Goal: Task Accomplishment & Management: Manage account settings

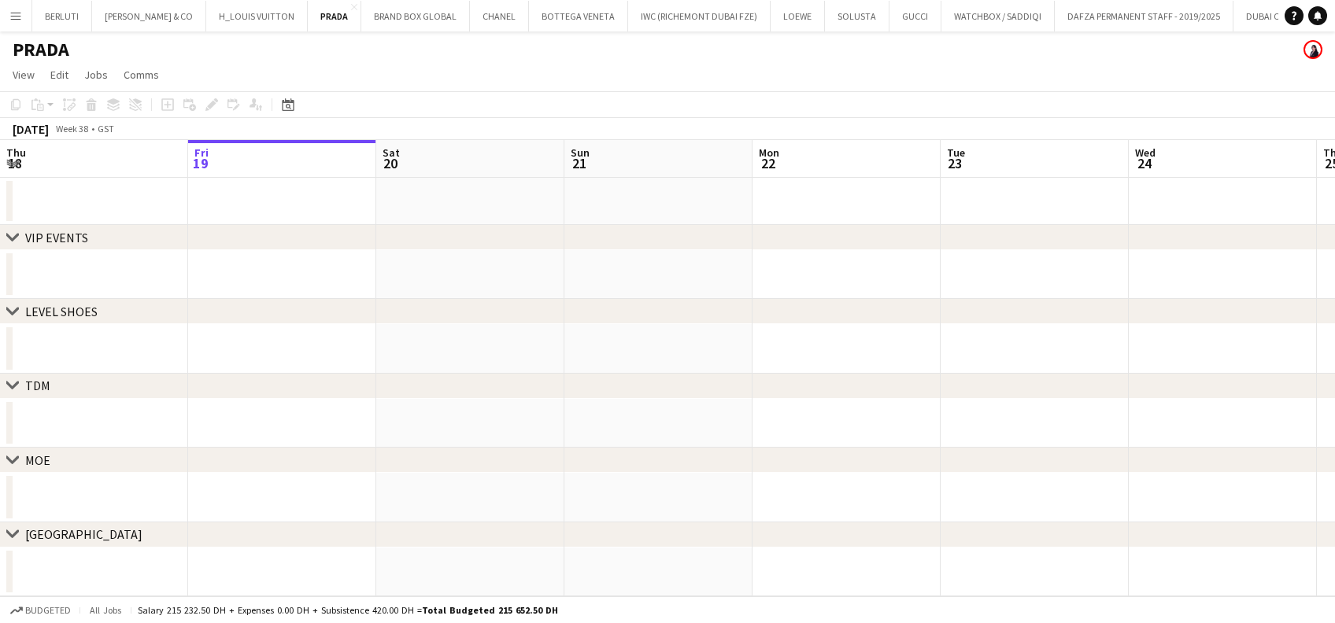
click at [25, 20] on button "Menu" at bounding box center [15, 15] width 31 height 31
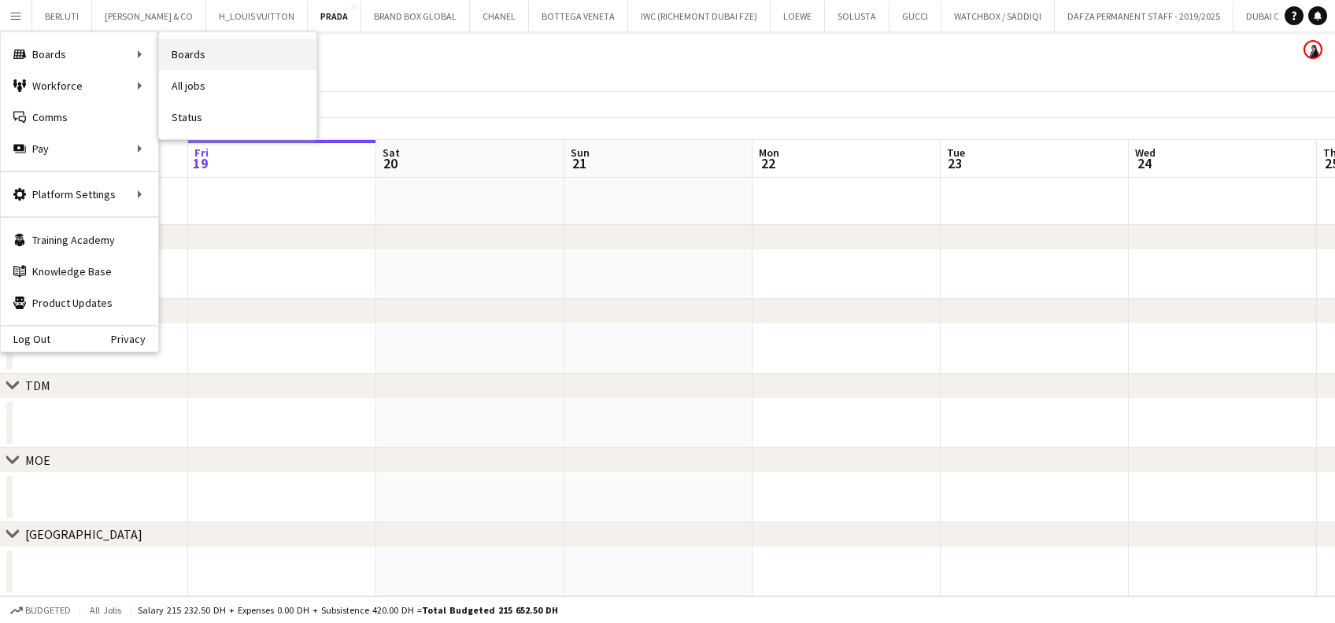
click at [194, 59] on link "Boards" at bounding box center [237, 54] width 157 height 31
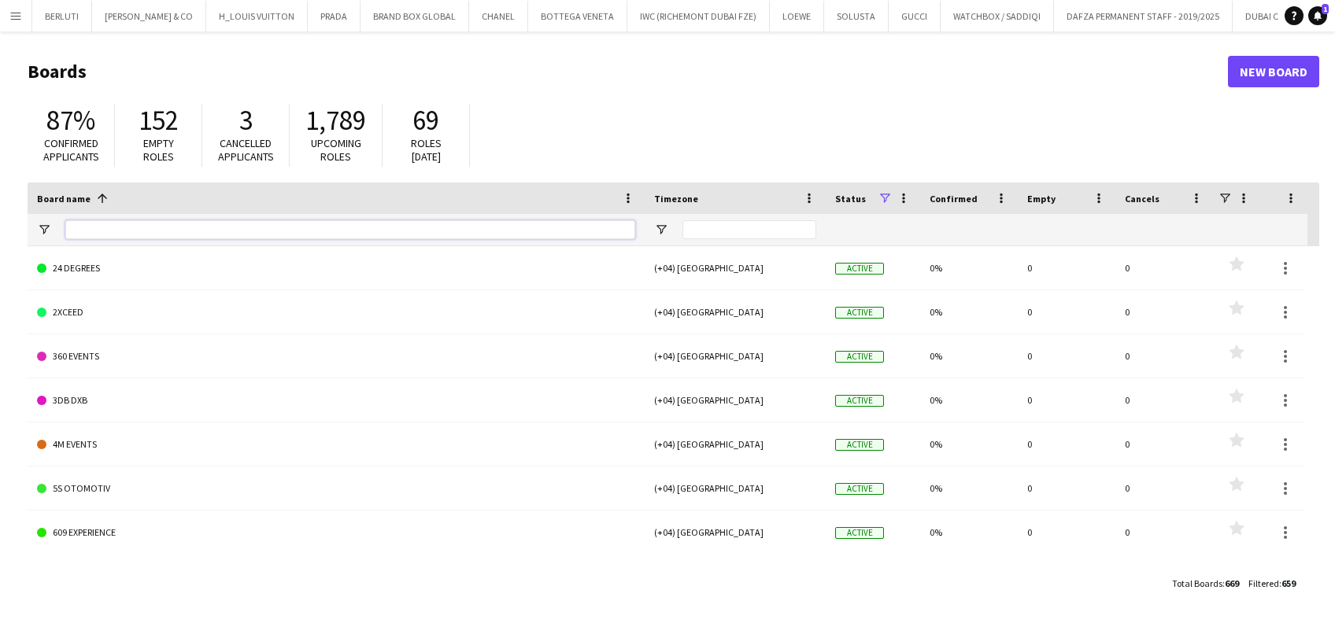
click at [128, 226] on input "Board name Filter Input" at bounding box center [350, 229] width 570 height 19
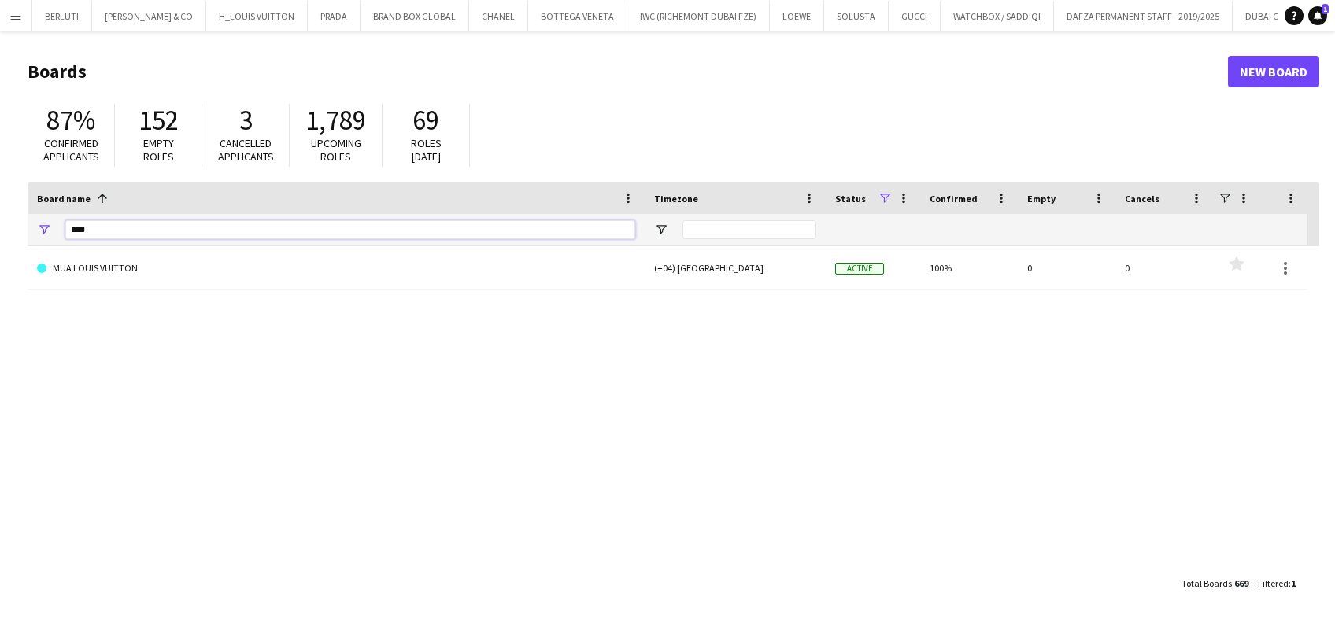
type input "***"
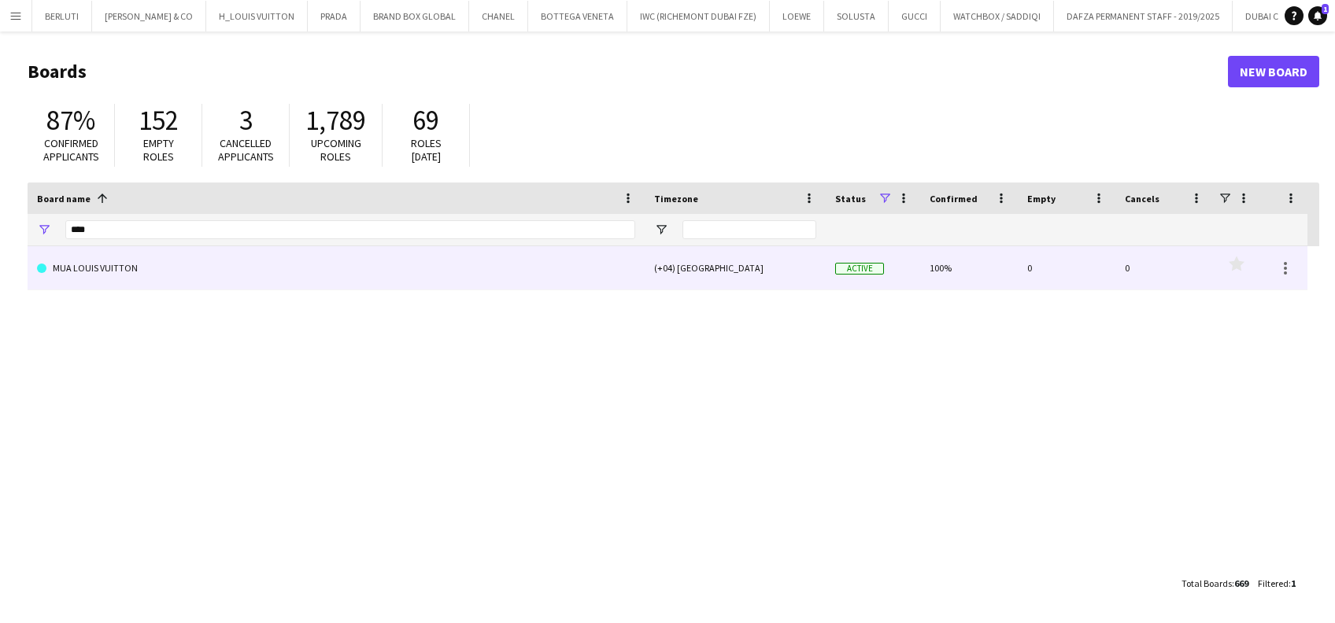
click at [169, 266] on link "MUA LOUIS VUITTON" at bounding box center [336, 268] width 598 height 44
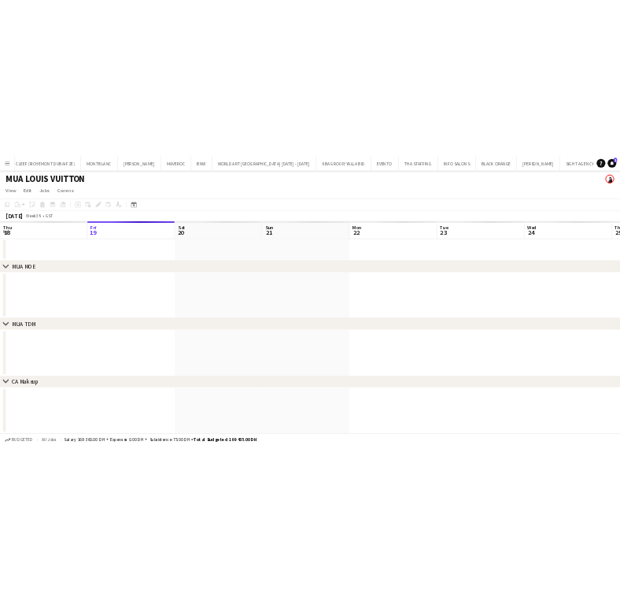
scroll to position [0, 12569]
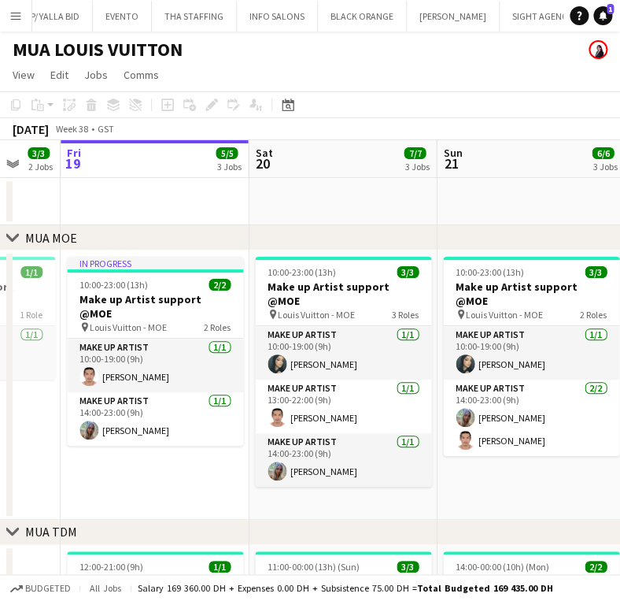
drag, startPoint x: 242, startPoint y: 438, endPoint x: 145, endPoint y: 438, distance: 96.8
click at [146, 438] on app-calendar-viewport "Tue 16 6/6 3 Jobs Wed 17 4/4 3 Jobs Thu 18 3/3 2 Jobs Fri 19 5/5 3 Jobs Sat 20 …" at bounding box center [310, 597] width 620 height 914
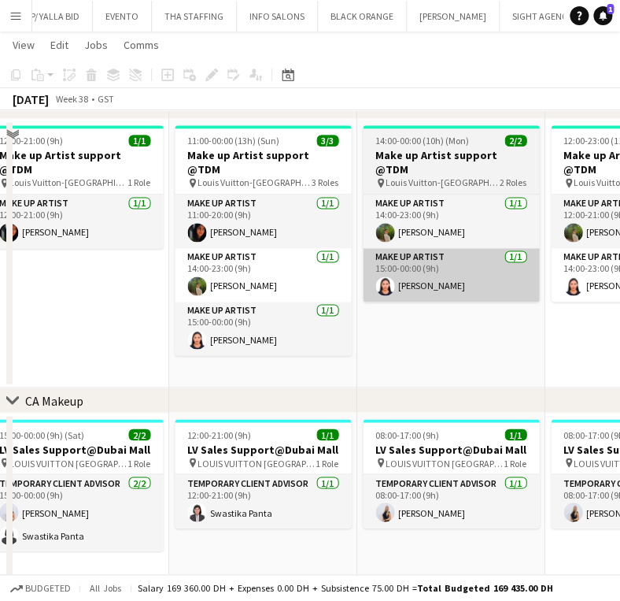
scroll to position [479, 0]
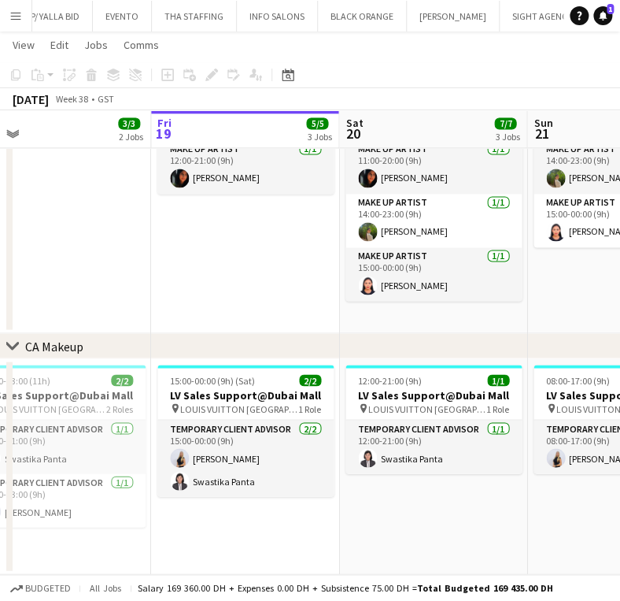
drag, startPoint x: 290, startPoint y: 477, endPoint x: 164, endPoint y: 477, distance: 126.7
click at [146, 477] on app-calendar-viewport "Tue 16 6/6 3 Jobs Wed 17 4/4 3 Jobs Thu 18 3/3 2 Jobs Fri 19 5/5 3 Jobs Sat 20 …" at bounding box center [310, 78] width 620 height 991
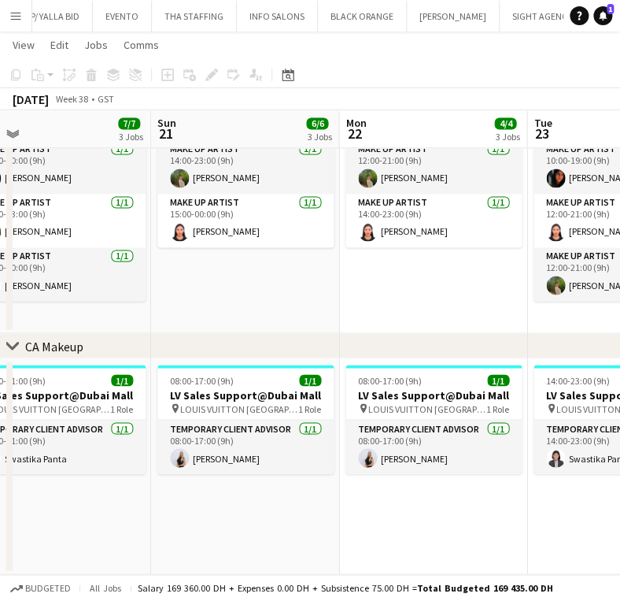
scroll to position [0, 503]
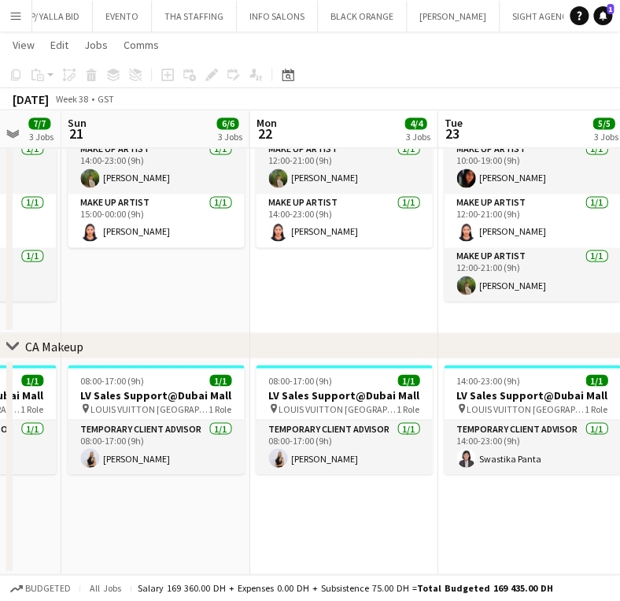
click at [261, 480] on app-calendar-viewport "Thu 18 3/3 2 Jobs Fri 19 5/5 3 Jobs Sat 20 7/7 3 Jobs Sun 21 6/6 3 Jobs Mon 22 …" at bounding box center [310, 78] width 620 height 991
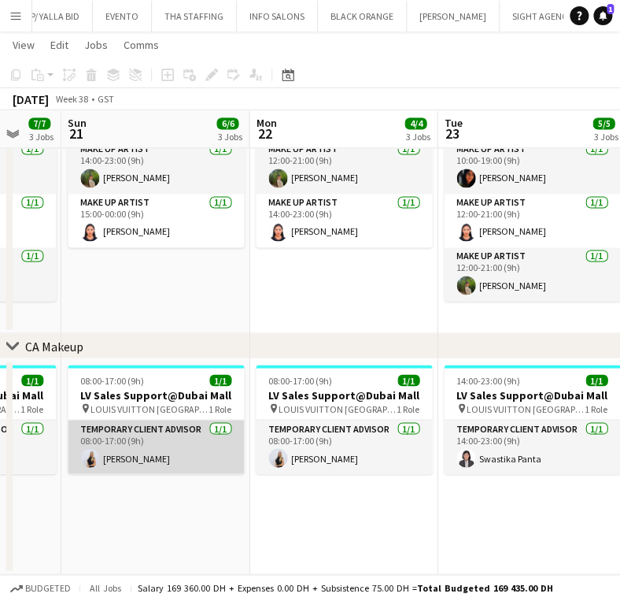
click at [164, 429] on app-card-role "Temporary Client Advisor [DATE] 08:00-17:00 (9h) [PERSON_NAME]" at bounding box center [156, 447] width 176 height 54
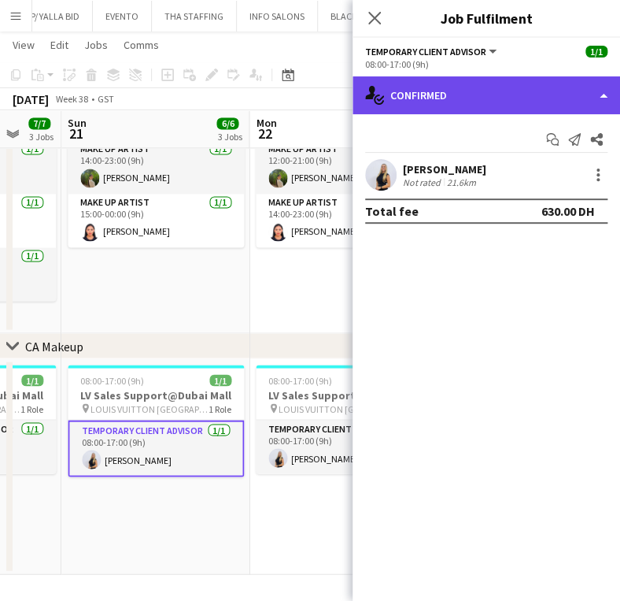
click at [527, 90] on div "single-neutral-actions-check-2 Confirmed" at bounding box center [487, 95] width 268 height 38
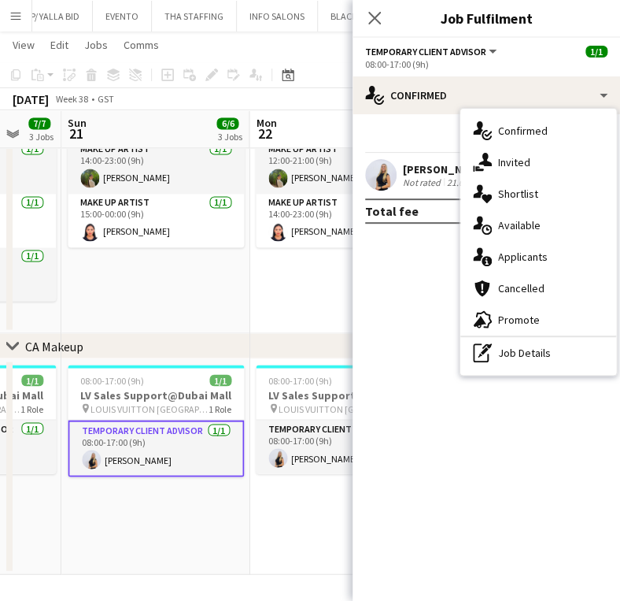
click at [544, 353] on div "pen-write Job Details" at bounding box center [538, 352] width 156 height 31
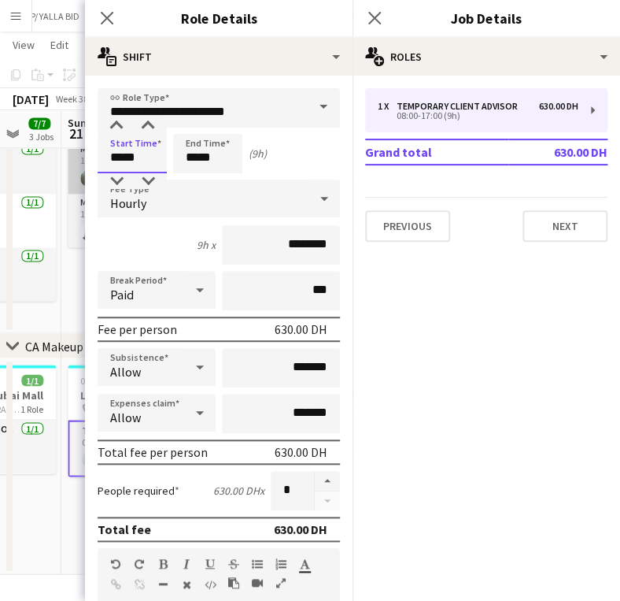
drag, startPoint x: 137, startPoint y: 153, endPoint x: 68, endPoint y: 165, distance: 69.6
click at [68, 165] on body "Menu Boards Boards Boards All jobs Status Workforce Workforce My Workforce Recr…" at bounding box center [310, 60] width 620 height 1079
type input "*****"
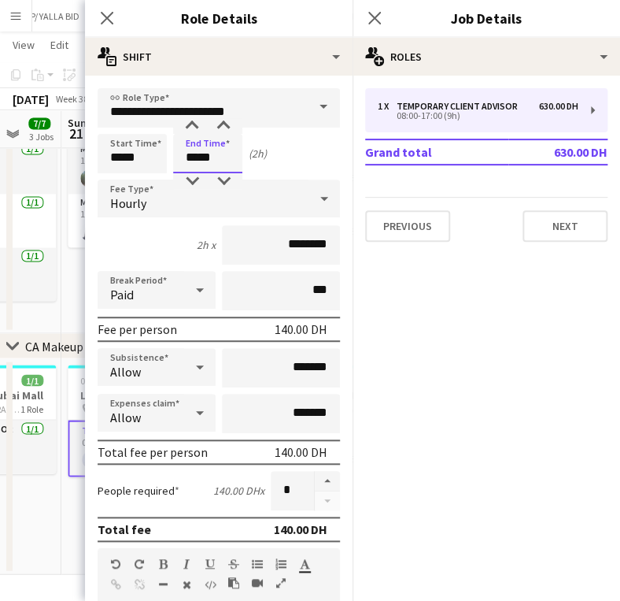
drag, startPoint x: 215, startPoint y: 155, endPoint x: 92, endPoint y: 113, distance: 129.9
click at [52, 168] on body "Menu Boards Boards Boards All jobs Status Workforce Workforce My Workforce Recr…" at bounding box center [310, 60] width 620 height 1079
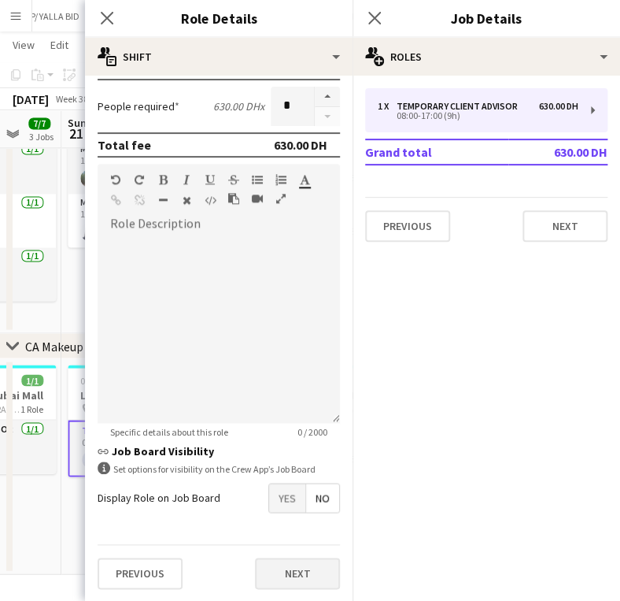
type input "*****"
click at [294, 578] on button "Next" at bounding box center [297, 572] width 85 height 31
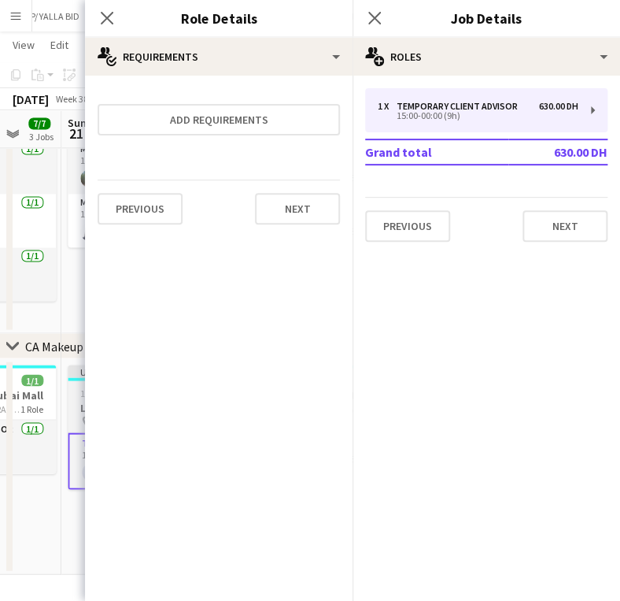
drag, startPoint x: 44, startPoint y: 518, endPoint x: 139, endPoint y: 456, distance: 113.1
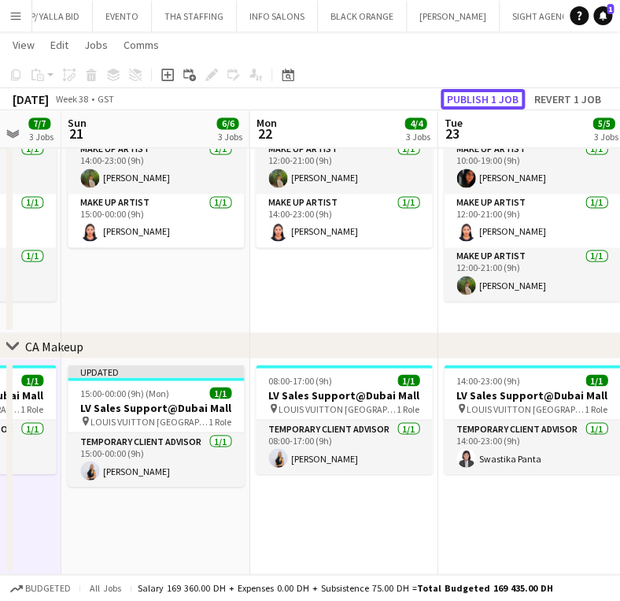
click at [497, 98] on button "Publish 1 job" at bounding box center [483, 99] width 84 height 20
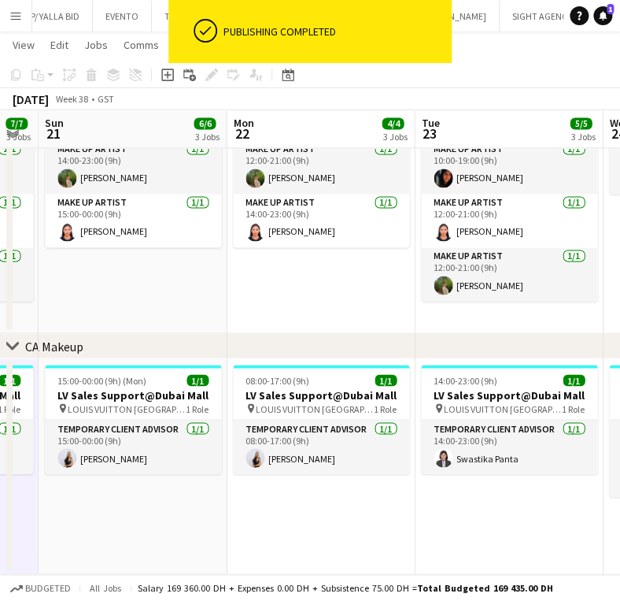
drag, startPoint x: 286, startPoint y: 501, endPoint x: 279, endPoint y: 493, distance: 10.6
click at [288, 497] on app-calendar-viewport "Thu 18 3/3 2 Jobs Fri 19 5/5 3 Jobs Sat 20 7/7 3 Jobs Sun 21 6/6 3 Jobs Mon 22 …" at bounding box center [310, 78] width 620 height 991
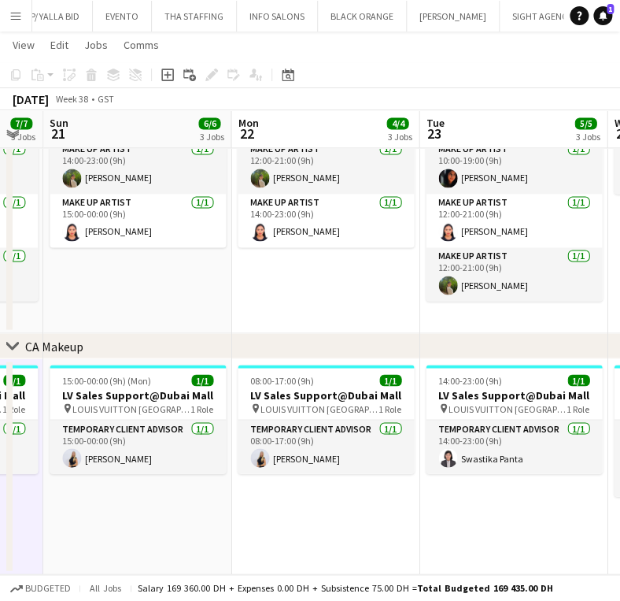
click at [26, 19] on button "Menu" at bounding box center [15, 15] width 31 height 31
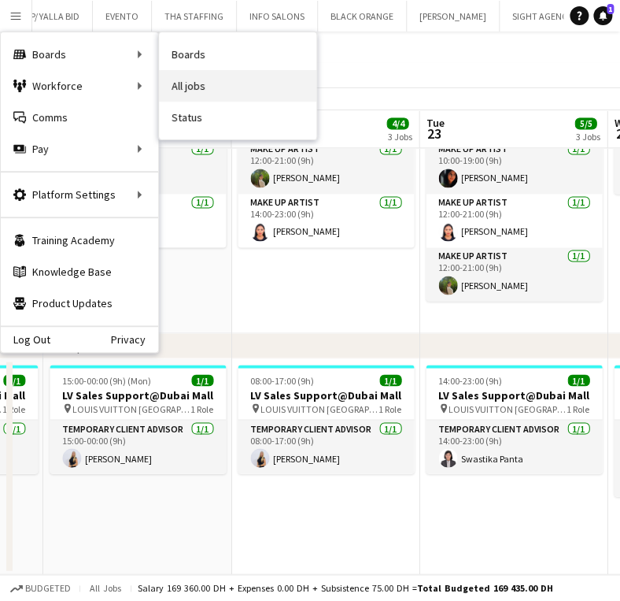
click at [243, 80] on link "All jobs" at bounding box center [237, 85] width 157 height 31
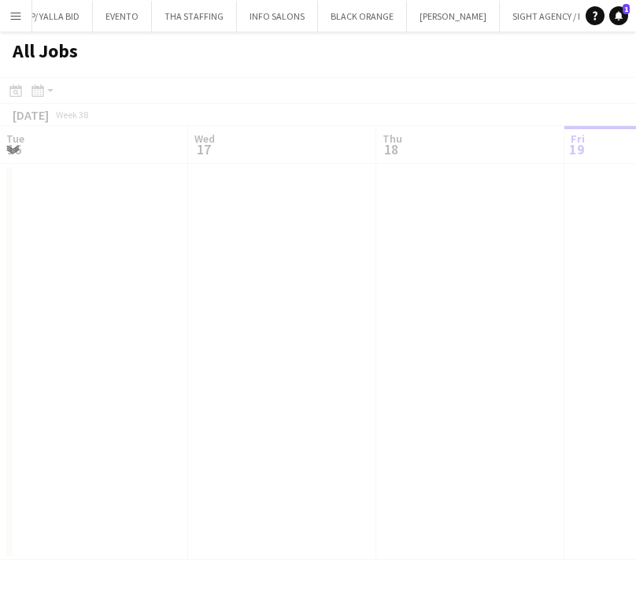
scroll to position [0, 376]
click at [29, 8] on button "Menu" at bounding box center [15, 15] width 31 height 31
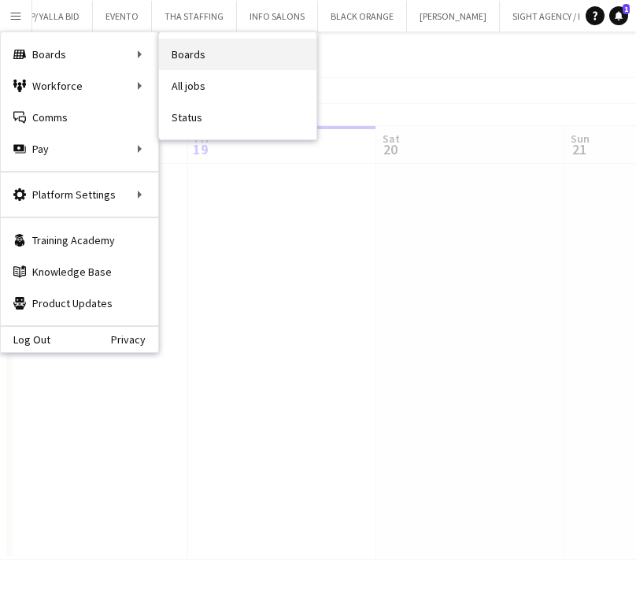
click at [231, 49] on link "Boards" at bounding box center [237, 54] width 157 height 31
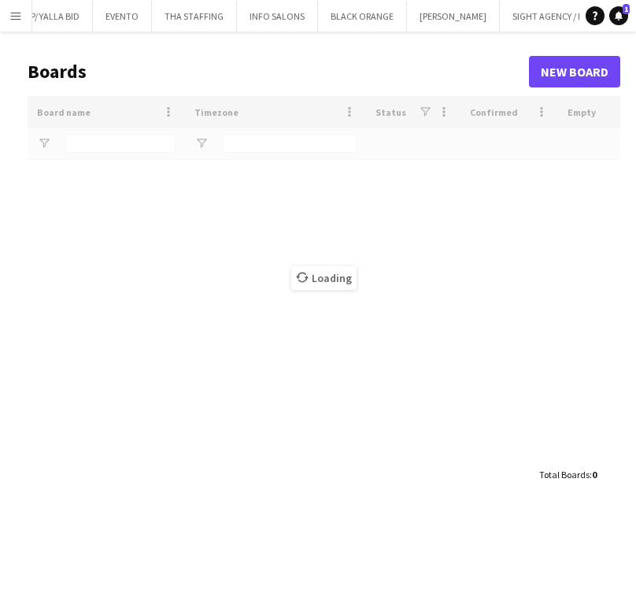
type input "***"
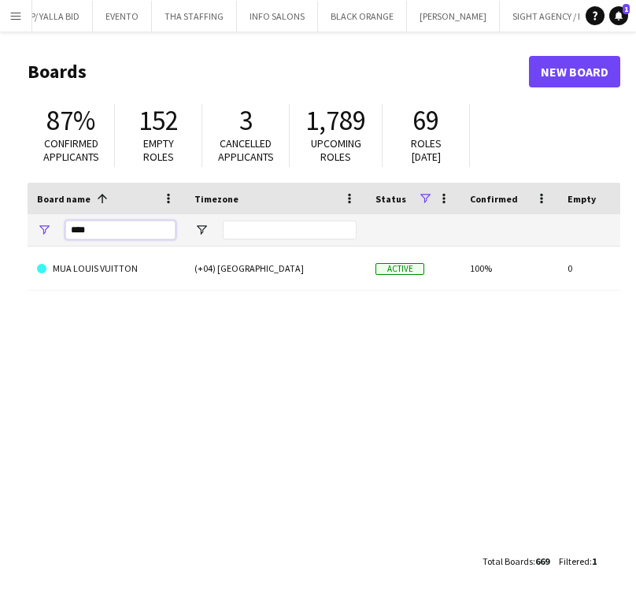
drag, startPoint x: 109, startPoint y: 231, endPoint x: 94, endPoint y: 114, distance: 118.1
click at [20, 230] on main "Boards New Board 87% Confirmed applicants 152 Empty roles 3 Cancelled applicant…" at bounding box center [318, 315] width 636 height 568
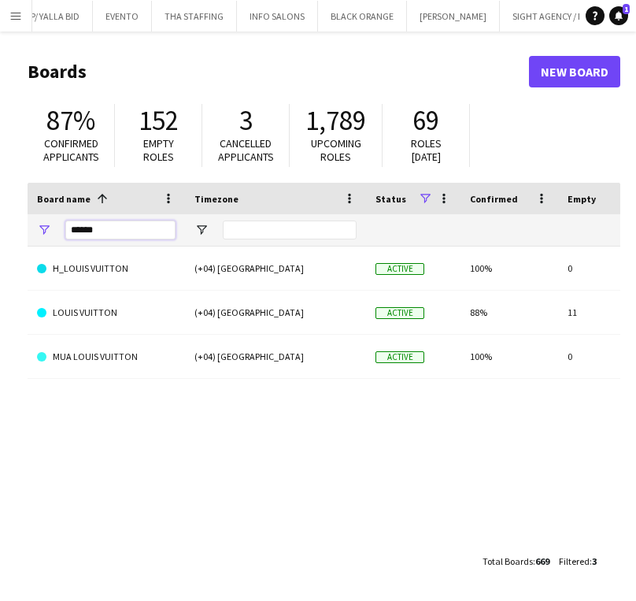
type input "*****"
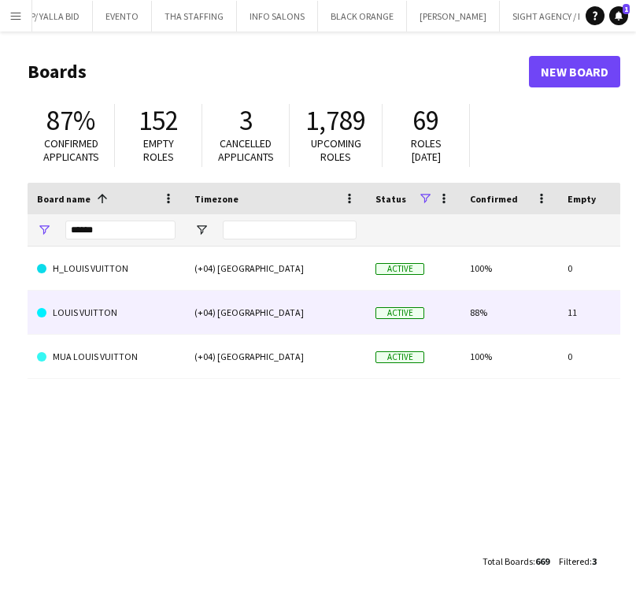
click at [161, 324] on link "LOUIS VUITTON" at bounding box center [106, 312] width 139 height 44
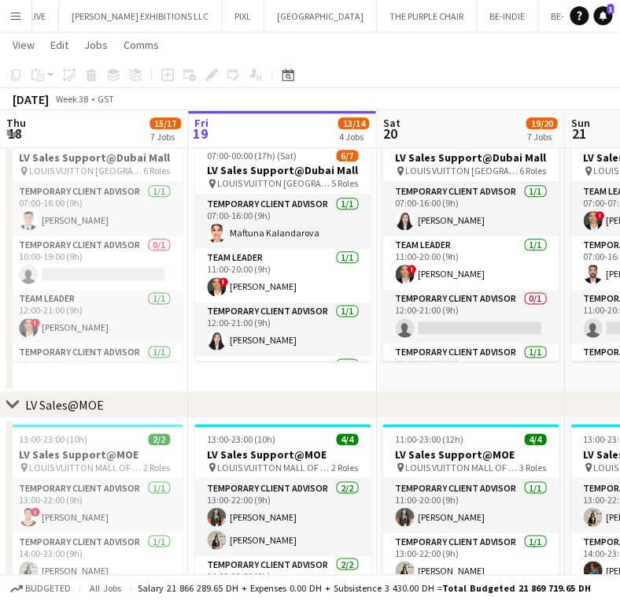
scroll to position [0, 512]
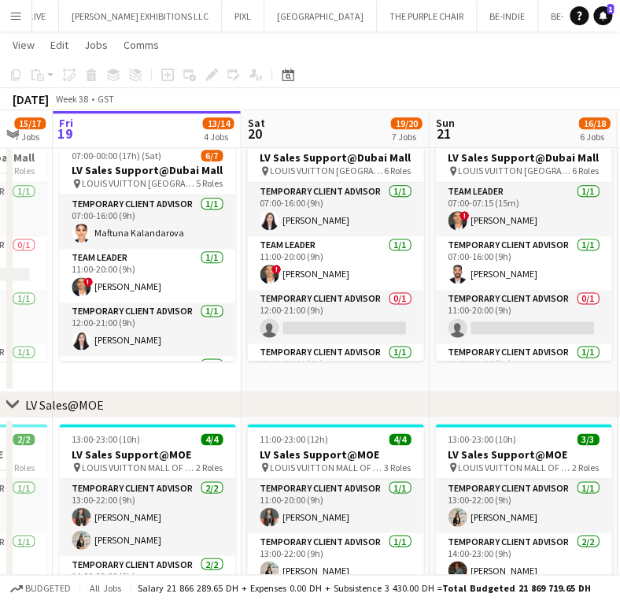
drag, startPoint x: 269, startPoint y: 301, endPoint x: 216, endPoint y: 301, distance: 52.7
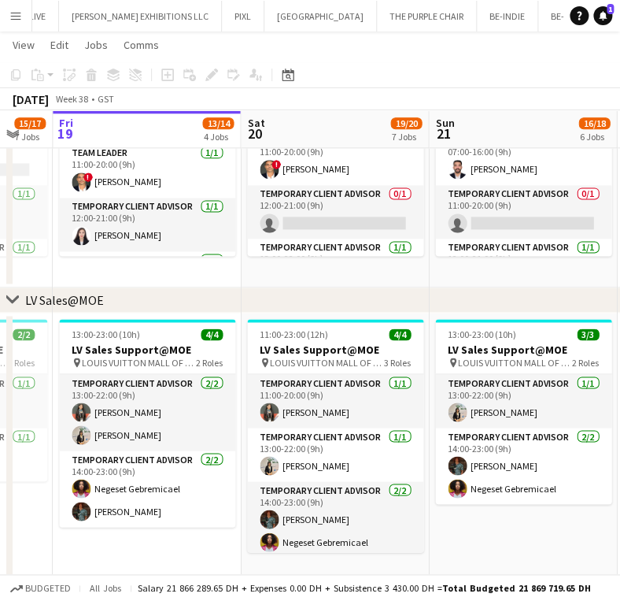
scroll to position [0, 422]
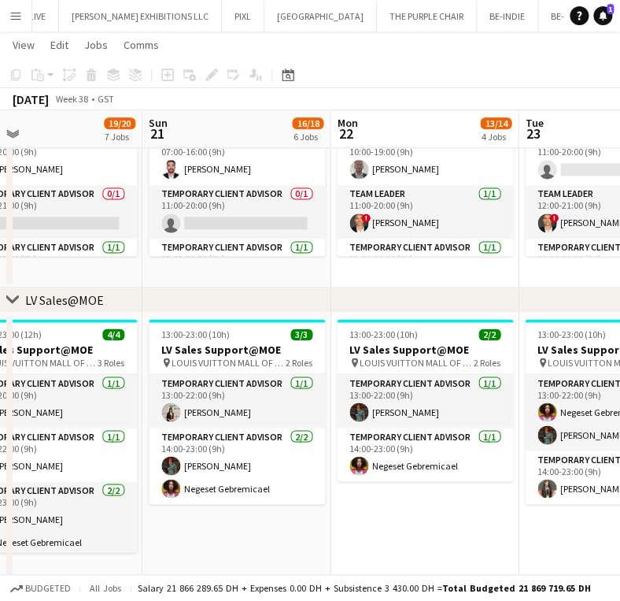
drag, startPoint x: 286, startPoint y: 394, endPoint x: -1, endPoint y: 397, distance: 287.3
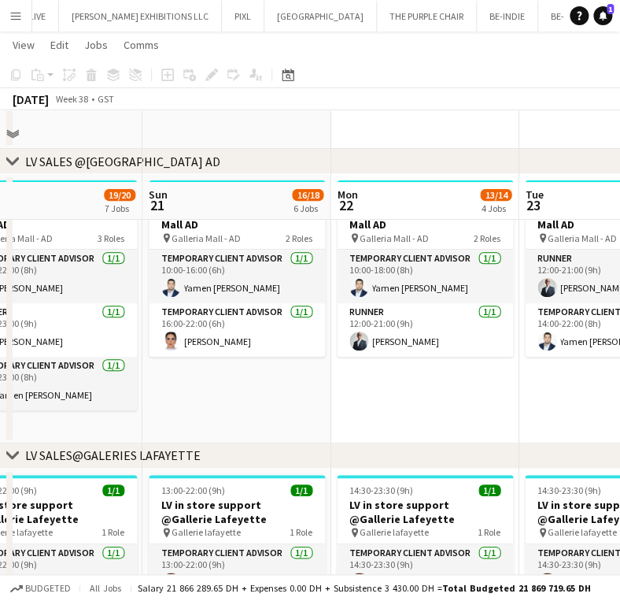
scroll to position [1364, 0]
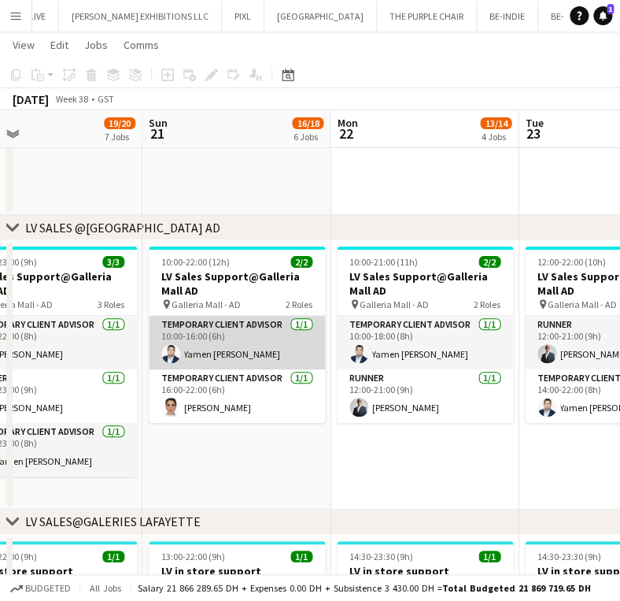
click at [223, 363] on app-card-role "Temporary Client Advisor [DATE] 10:00-16:00 (6h) [PERSON_NAME]" at bounding box center [237, 343] width 176 height 54
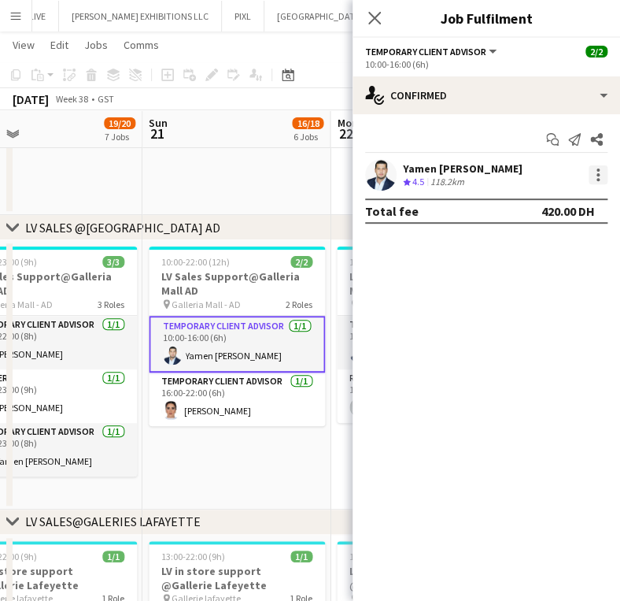
click at [601, 177] on div at bounding box center [598, 174] width 19 height 19
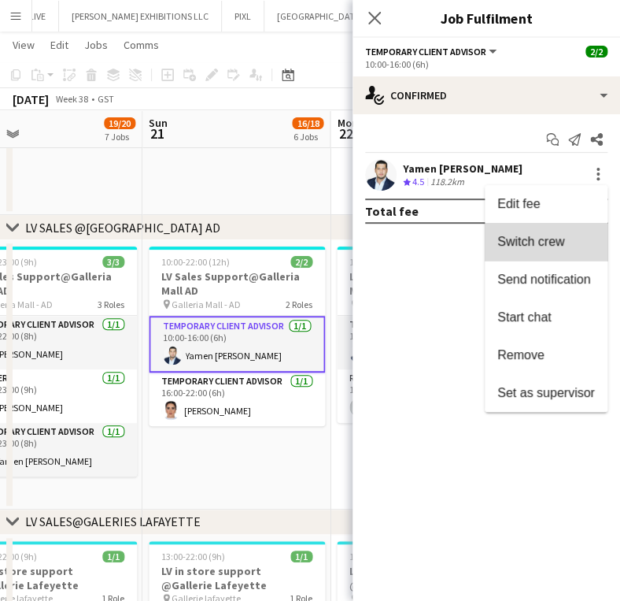
click at [602, 248] on button "Switch crew" at bounding box center [546, 242] width 123 height 38
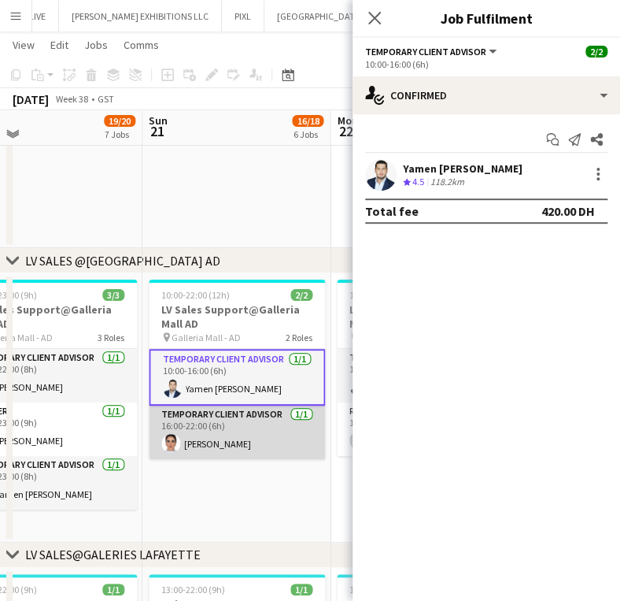
click at [274, 440] on app-card-role "Temporary Client Advisor [DATE] 16:00-22:00 (6h) [PERSON_NAME]" at bounding box center [237, 432] width 176 height 54
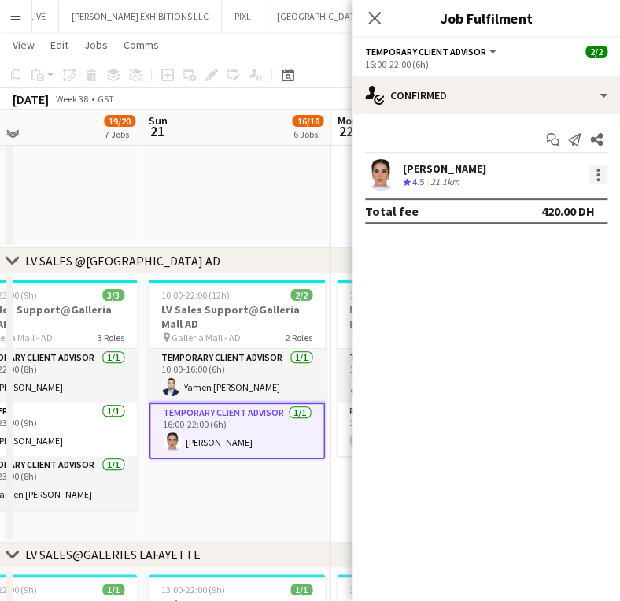
click at [601, 176] on div at bounding box center [598, 174] width 19 height 19
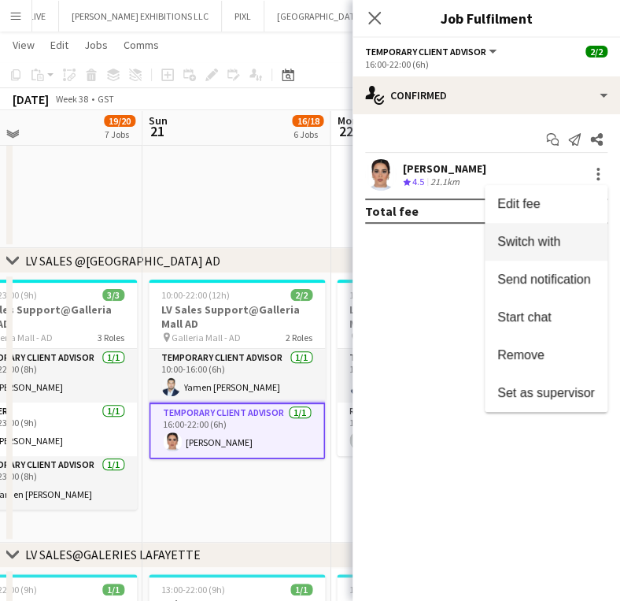
click at [556, 246] on span "Switch with" at bounding box center [528, 241] width 63 height 13
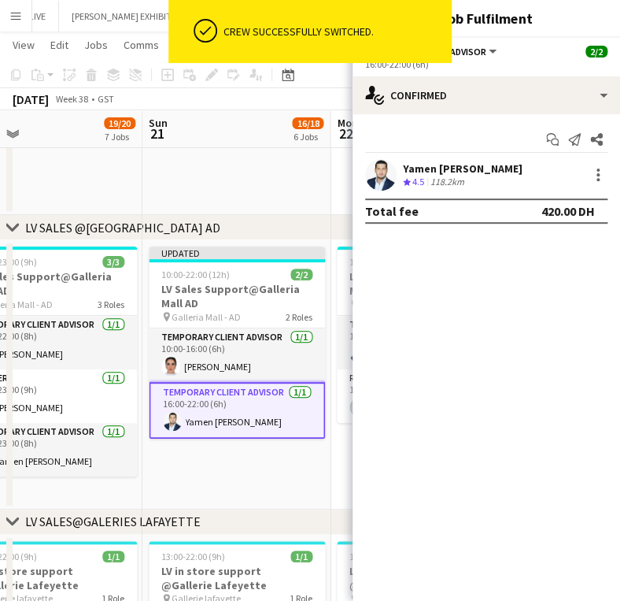
click at [257, 479] on app-date-cell "Updated 10:00-22:00 (12h) 2/2 LV Sales Support@Galleria Mall AD pin Galleria Ma…" at bounding box center [236, 374] width 188 height 269
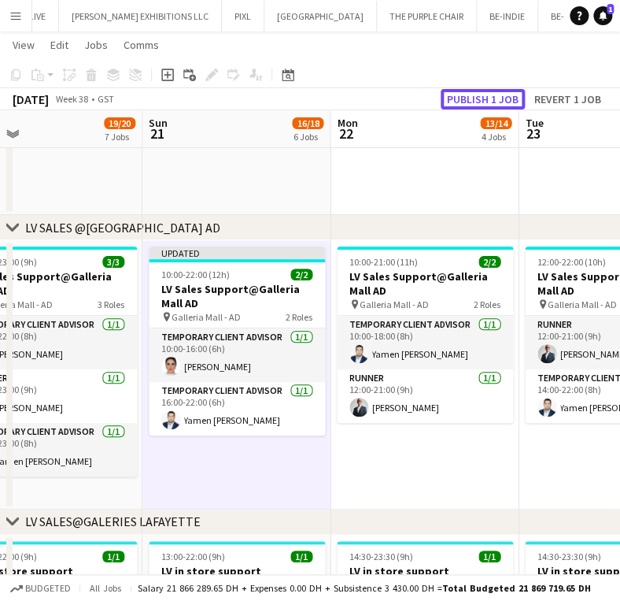
drag, startPoint x: 477, startPoint y: 98, endPoint x: 463, endPoint y: 106, distance: 16.2
click at [477, 98] on button "Publish 1 job" at bounding box center [483, 99] width 84 height 20
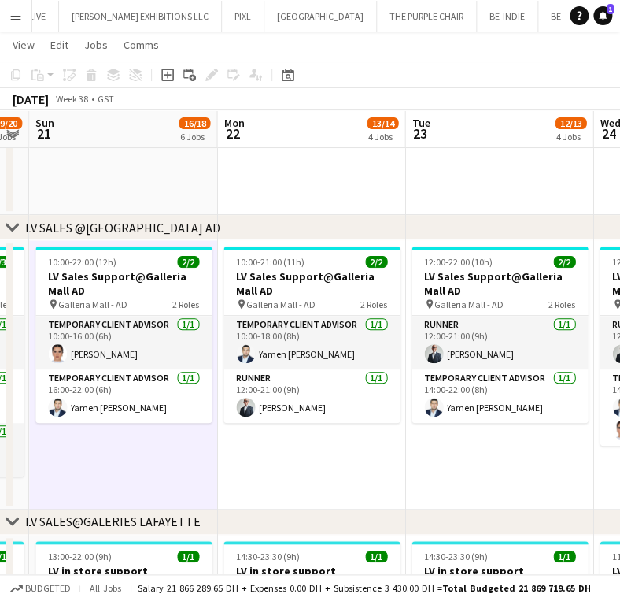
scroll to position [0, 555]
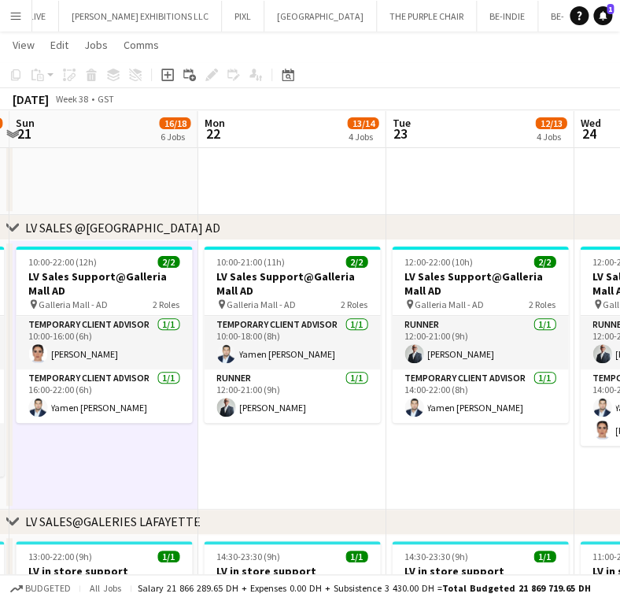
drag, startPoint x: 386, startPoint y: 454, endPoint x: 253, endPoint y: 456, distance: 133.0
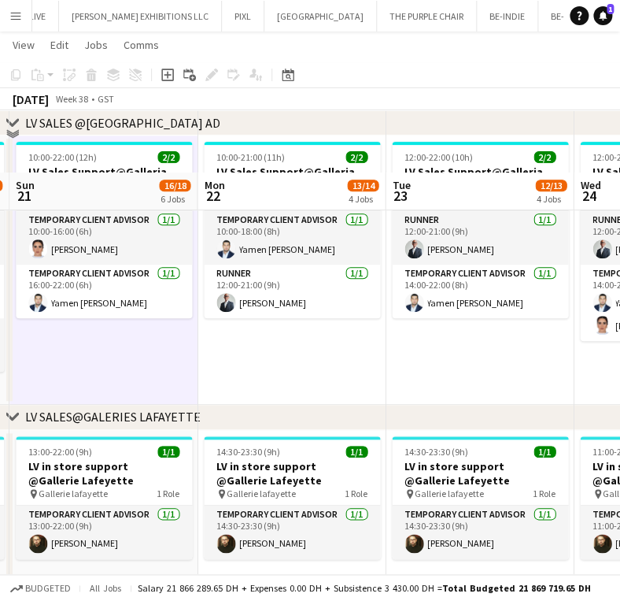
scroll to position [1574, 0]
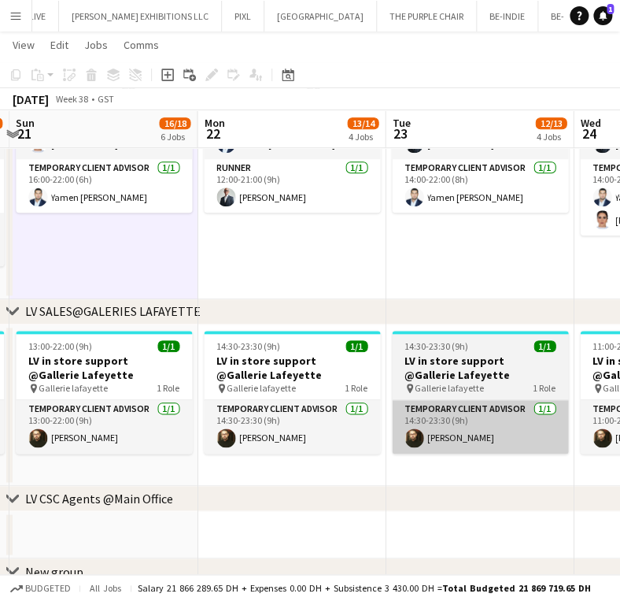
drag, startPoint x: 464, startPoint y: 467, endPoint x: 431, endPoint y: 446, distance: 38.9
click at [462, 467] on app-date-cell "14:30-23:30 (9h) 1/1 LV in store support @[GEOGRAPHIC_DATA] pin Gallerie lafaye…" at bounding box center [480, 405] width 188 height 162
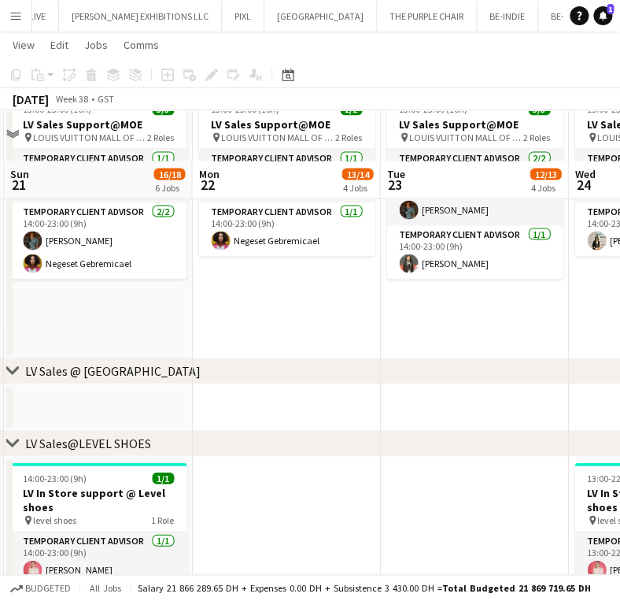
scroll to position [630, 0]
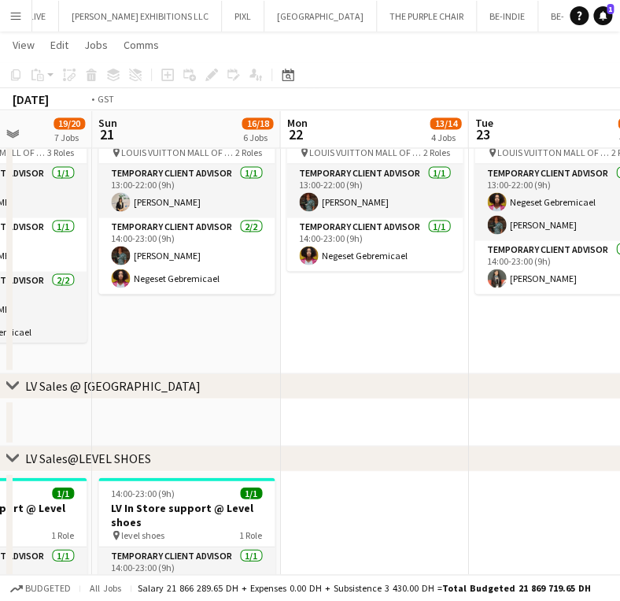
click at [72, 301] on app-calendar-viewport "Thu 18 15/17 7 Jobs Fri 19 13/14 4 Jobs Sat 20 19/20 7 Jobs Sun 21 16/18 6 Jobs…" at bounding box center [310, 503] width 620 height 2143
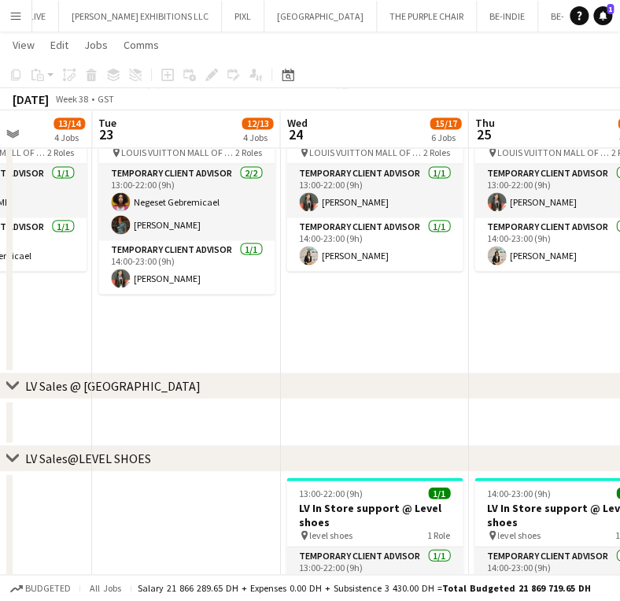
click at [82, 301] on app-calendar-viewport "Sat 20 19/20 7 Jobs Sun 21 16/18 6 Jobs Mon 22 13/14 4 Jobs Tue 23 12/13 4 Jobs…" at bounding box center [310, 503] width 620 height 2143
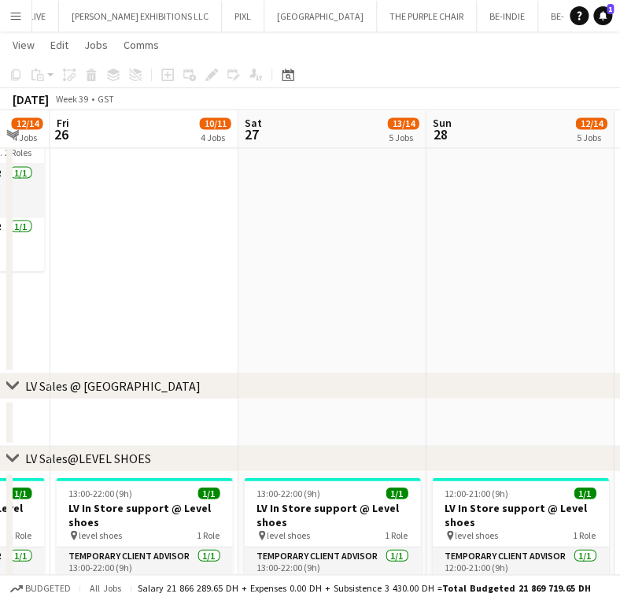
drag, startPoint x: 233, startPoint y: 299, endPoint x: 119, endPoint y: 299, distance: 114.1
click at [119, 299] on app-calendar-viewport "Mon 22 13/14 4 Jobs Tue 23 12/13 4 Jobs Wed 24 15/17 6 Jobs Thu 25 12/14 4 Jobs…" at bounding box center [310, 503] width 620 height 2143
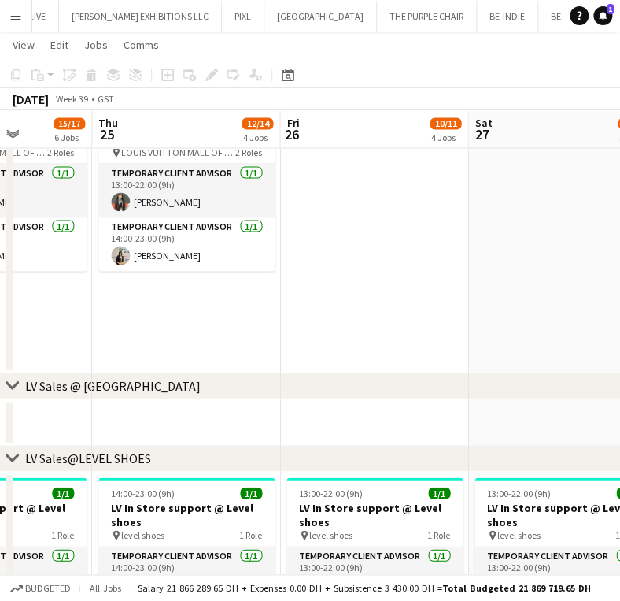
drag, startPoint x: 237, startPoint y: 298, endPoint x: 353, endPoint y: 298, distance: 116.5
click at [353, 298] on app-calendar-viewport "Mon 22 13/14 4 Jobs Tue 23 12/13 4 Jobs Wed 24 15/17 6 Jobs Thu 25 12/14 4 Jobs…" at bounding box center [310, 503] width 620 height 2143
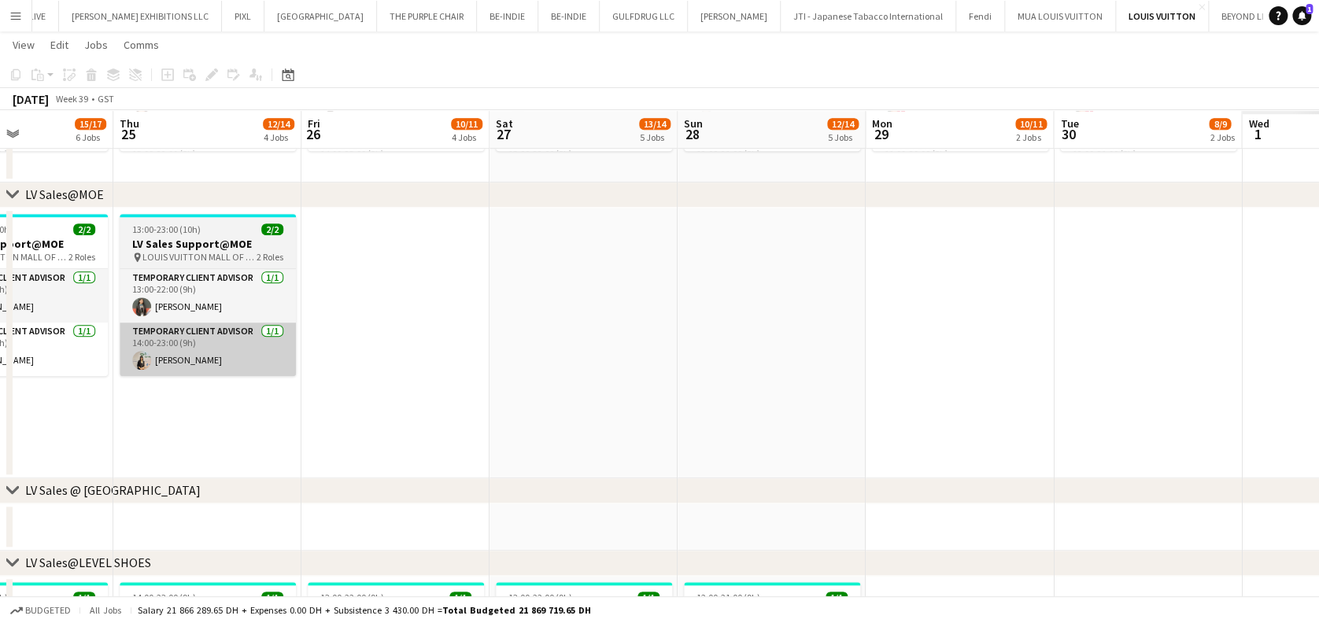
scroll to position [0, 12779]
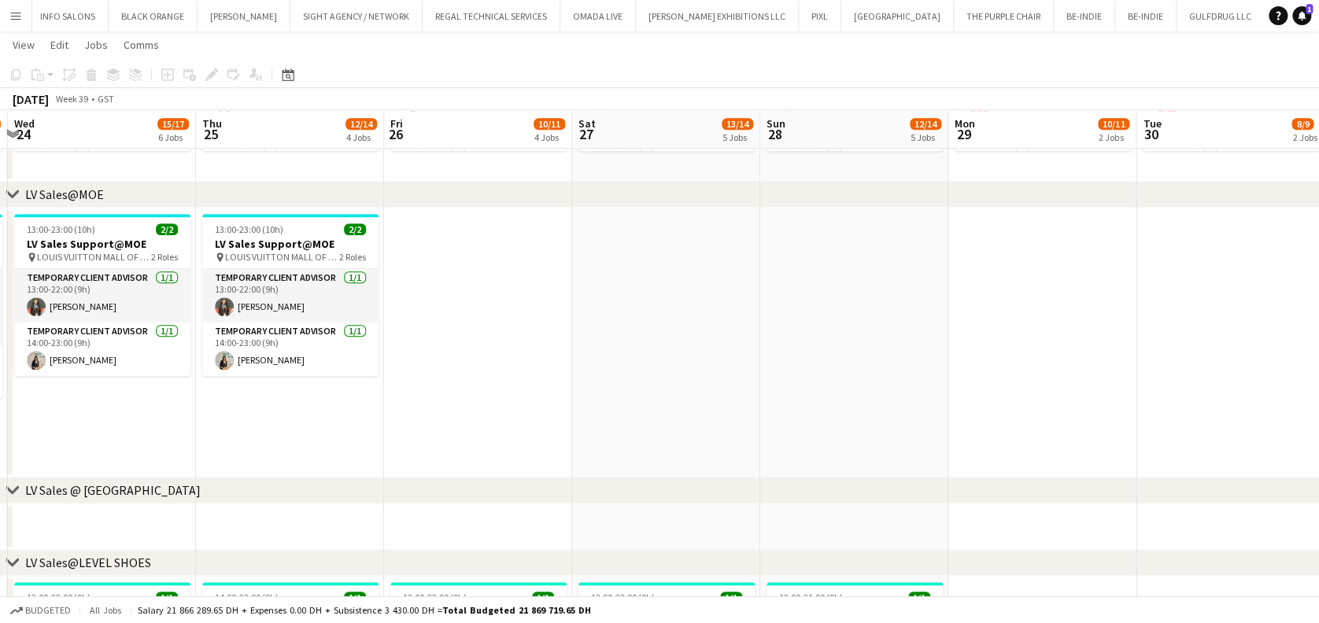
drag, startPoint x: 239, startPoint y: 383, endPoint x: 510, endPoint y: 406, distance: 271.7
click at [510, 406] on app-calendar-viewport "Mon 22 13/14 4 Jobs Tue 23 12/13 4 Jobs Wed 24 15/17 6 Jobs Thu 25 12/14 4 Jobs…" at bounding box center [659, 608] width 1319 height 2143
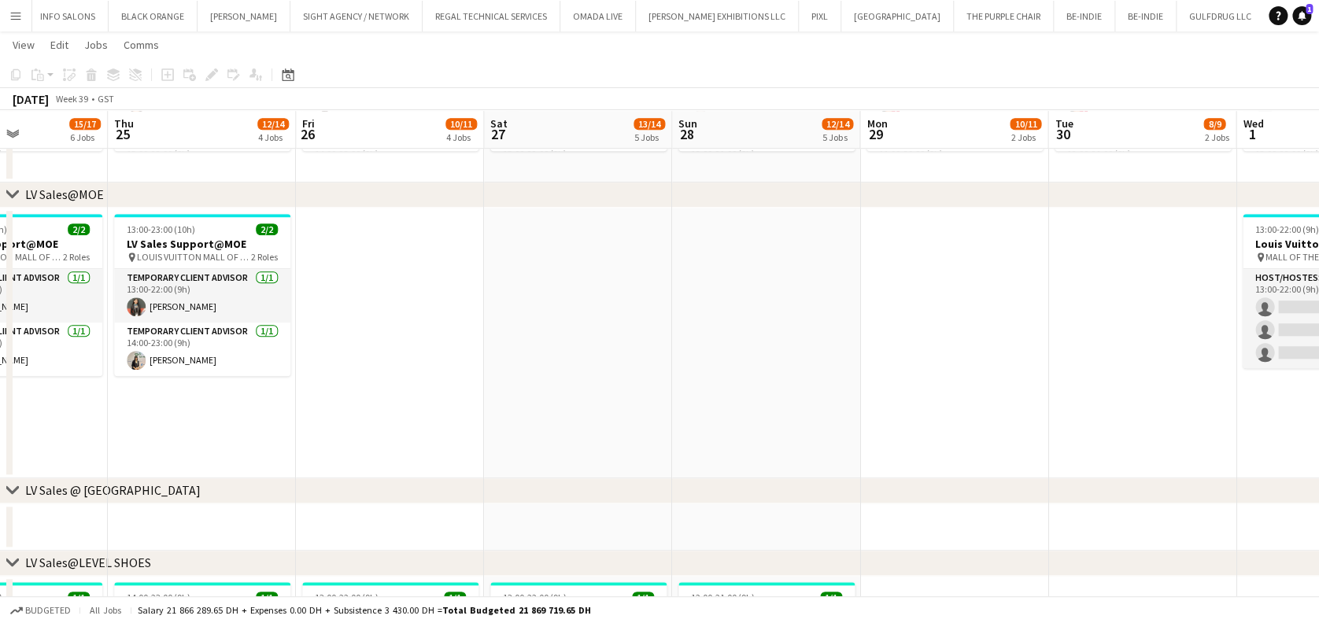
click at [152, 369] on app-calendar-viewport "Sun 21 16/18 6 Jobs Mon 22 13/14 4 Jobs Tue 23 12/13 4 Jobs Wed 24 15/17 6 Jobs…" at bounding box center [659, 608] width 1319 height 2143
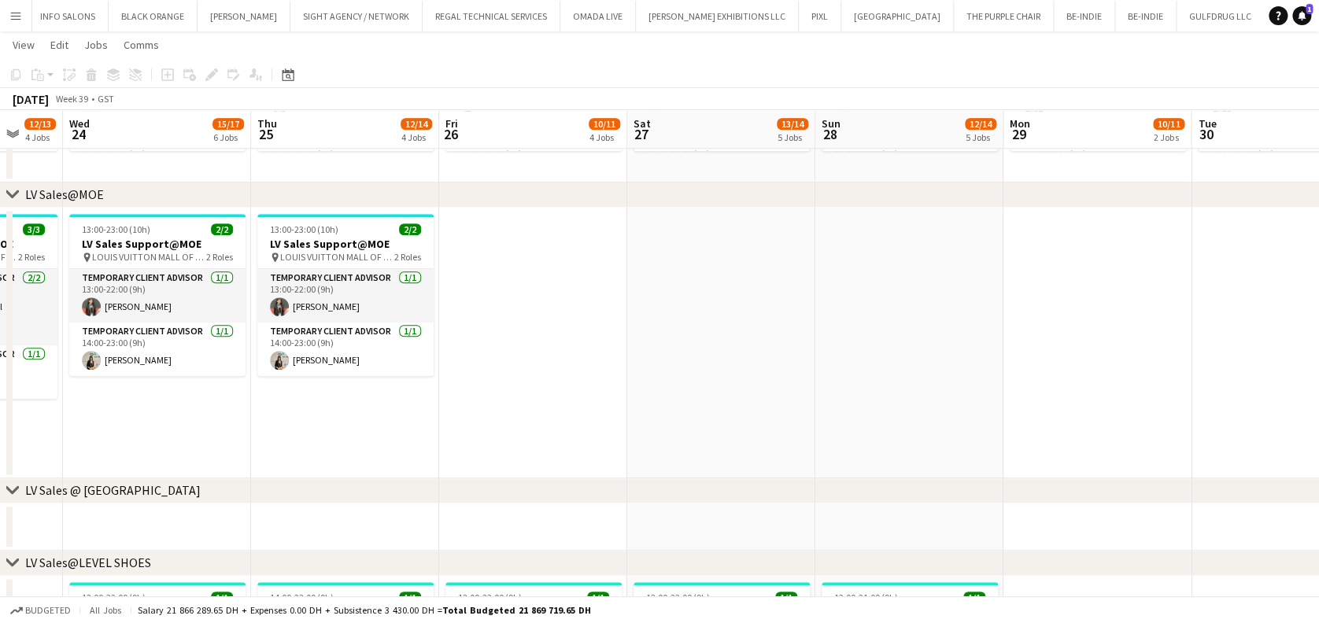
drag, startPoint x: 300, startPoint y: 327, endPoint x: 909, endPoint y: 349, distance: 609.6
click at [909, 349] on app-calendar-viewport "Mon 22 13/14 4 Jobs Tue 23 12/13 4 Jobs Wed 24 15/17 6 Jobs Thu 25 12/14 4 Jobs…" at bounding box center [659, 608] width 1319 height 2143
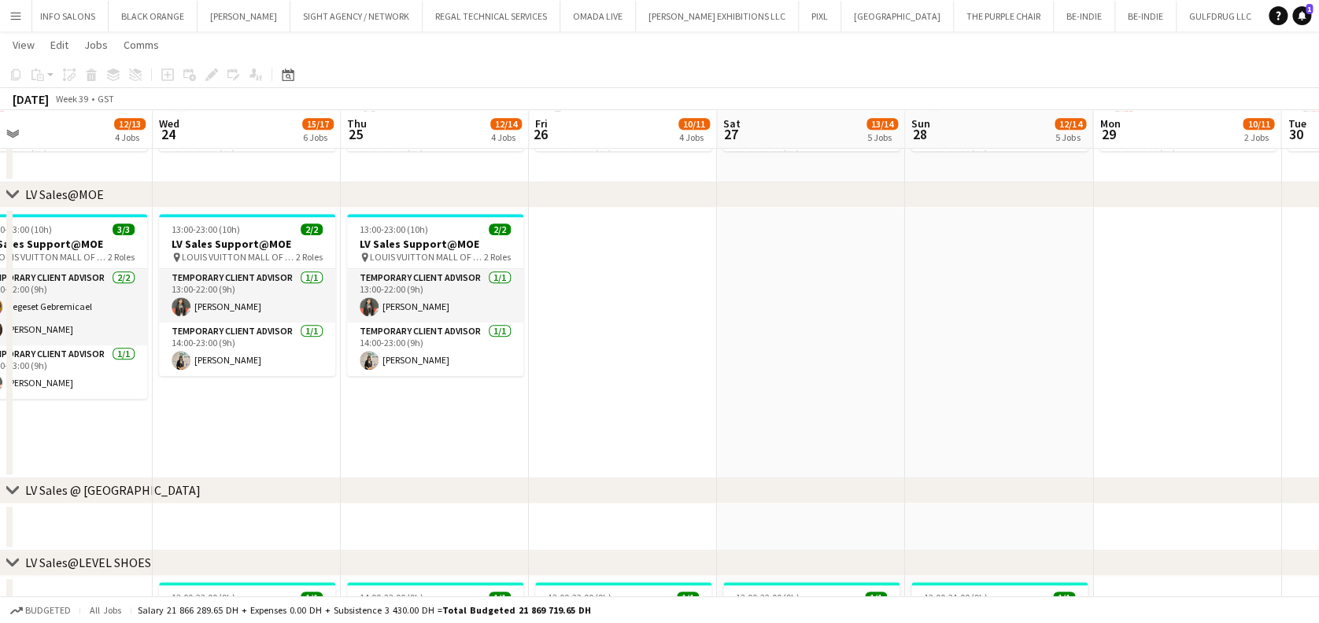
drag, startPoint x: 599, startPoint y: 334, endPoint x: 720, endPoint y: 335, distance: 121.2
click at [720, 334] on app-calendar-viewport "Sun 21 16/18 6 Jobs Mon 22 13/14 4 Jobs Tue 23 12/13 4 Jobs Wed 24 15/17 6 Jobs…" at bounding box center [659, 608] width 1319 height 2143
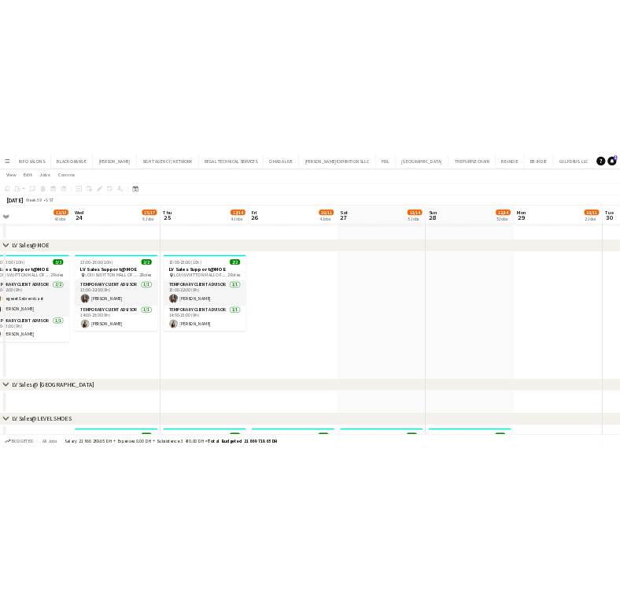
scroll to position [0, 479]
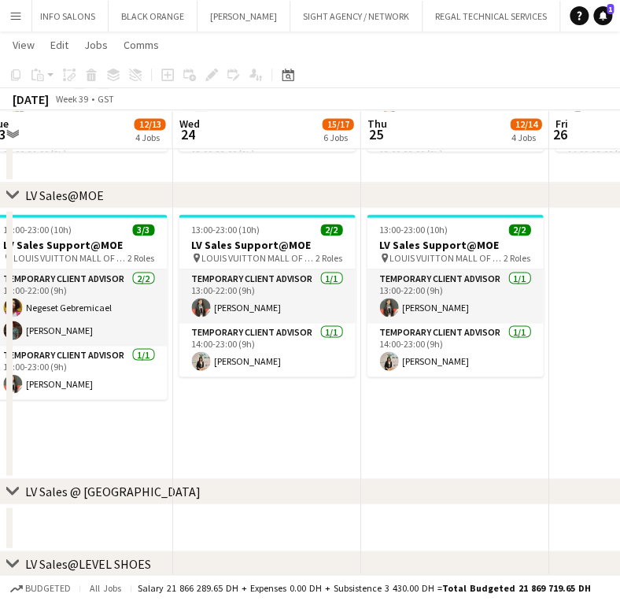
drag, startPoint x: 412, startPoint y: 421, endPoint x: 220, endPoint y: 427, distance: 192.1
click at [220, 427] on app-calendar-viewport "Sat 20 19/20 7 Jobs Sun 21 16/18 6 Jobs Mon 22 13/14 4 Jobs Tue 23 12/13 4 Jobs…" at bounding box center [310, 608] width 620 height 2143
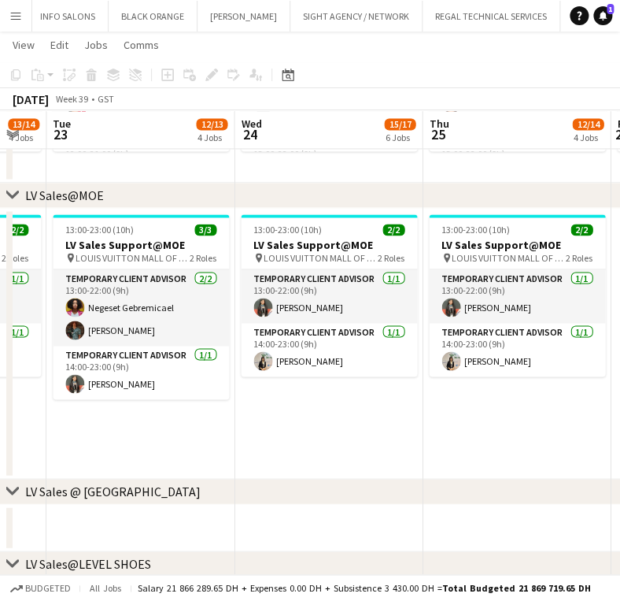
drag, startPoint x: 87, startPoint y: 406, endPoint x: 240, endPoint y: 406, distance: 153.5
click at [240, 406] on app-calendar-viewport "Sat 20 19/20 7 Jobs Sun 21 16/18 6 Jobs Mon 22 13/14 4 Jobs Tue 23 12/13 4 Jobs…" at bounding box center [310, 608] width 620 height 2143
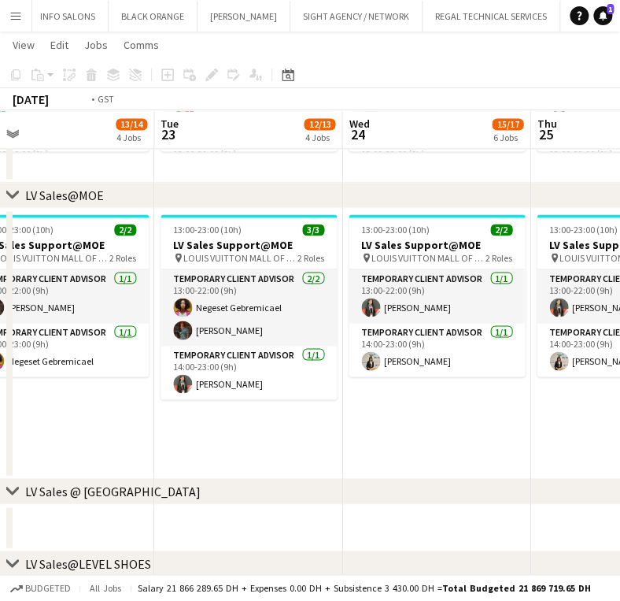
drag, startPoint x: 146, startPoint y: 425, endPoint x: 375, endPoint y: 419, distance: 229.1
click at [375, 419] on app-calendar-viewport "Sat 20 19/20 7 Jobs Sun 21 16/18 6 Jobs Mon 22 13/14 4 Jobs Tue 23 12/13 4 Jobs…" at bounding box center [310, 608] width 620 height 2143
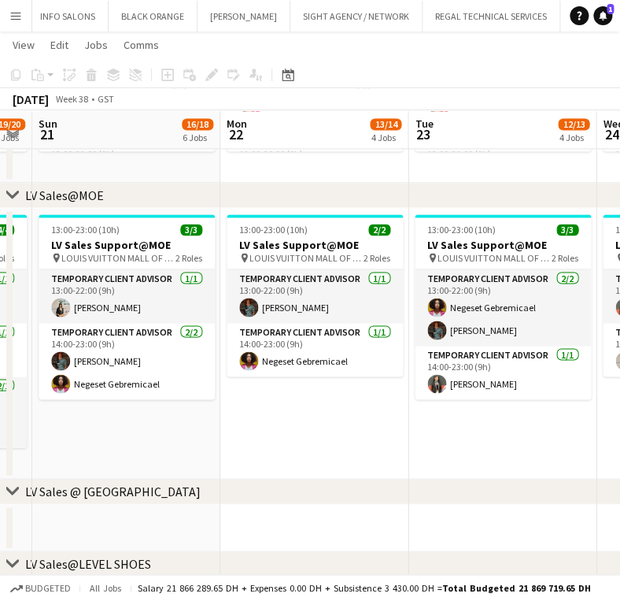
drag, startPoint x: 97, startPoint y: 420, endPoint x: 231, endPoint y: 420, distance: 133.8
click at [231, 420] on app-calendar-viewport "Fri 19 13/14 4 Jobs Sat 20 19/20 7 Jobs Sun 21 16/18 6 Jobs Mon 22 13/14 4 Jobs…" at bounding box center [310, 608] width 620 height 2143
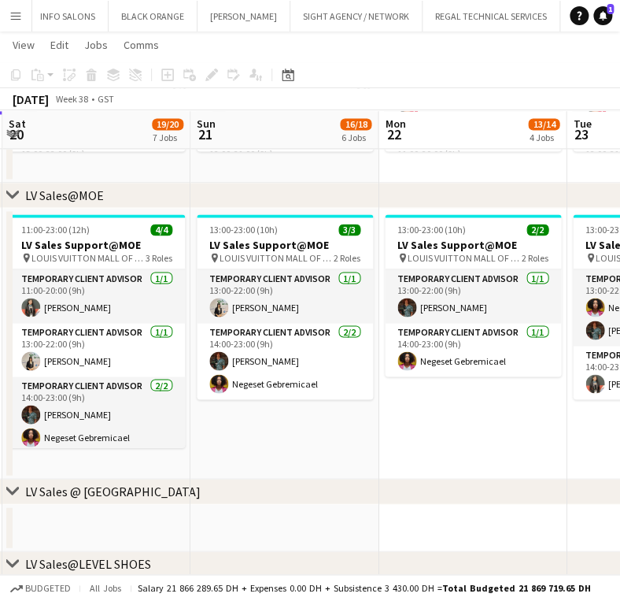
drag, startPoint x: 200, startPoint y: 416, endPoint x: 303, endPoint y: 416, distance: 103.1
click at [303, 416] on app-calendar-viewport "Thu 18 15/17 7 Jobs Fri 19 13/14 4 Jobs Sat 20 19/20 7 Jobs Sun 21 16/18 6 Jobs…" at bounding box center [310, 608] width 620 height 2143
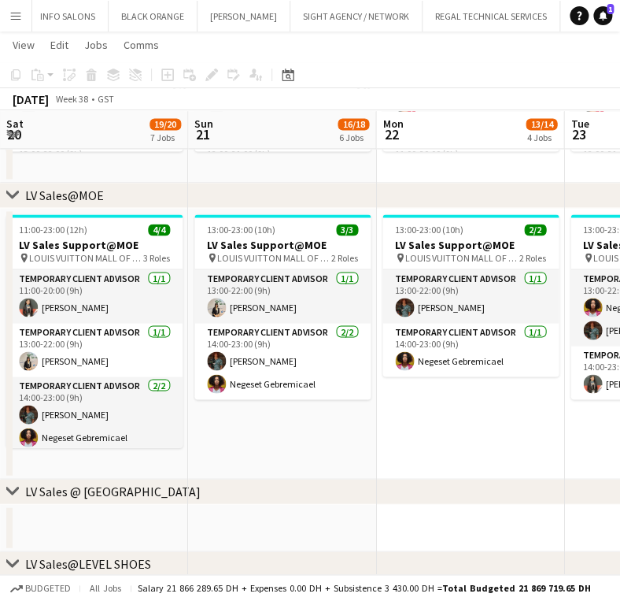
drag, startPoint x: 54, startPoint y: 408, endPoint x: 240, endPoint y: 408, distance: 186.5
click at [240, 408] on app-calendar-viewport "Thu 18 15/17 7 Jobs Fri 19 13/14 4 Jobs Sat 20 19/20 7 Jobs Sun 21 16/18 6 Jobs…" at bounding box center [310, 608] width 620 height 2143
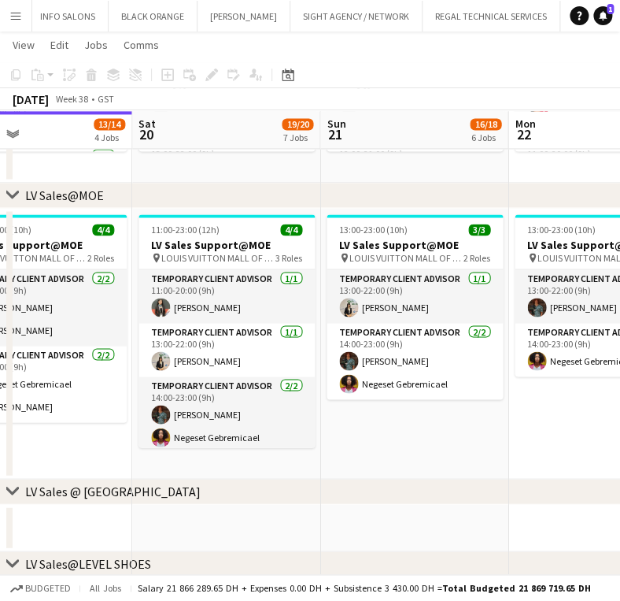
drag, startPoint x: 113, startPoint y: 408, endPoint x: 220, endPoint y: 408, distance: 107.0
click at [220, 408] on app-calendar-viewport "Wed 17 13/15 5 Jobs Thu 18 15/17 7 Jobs Fri 19 13/14 4 Jobs Sat 20 19/20 7 Jobs…" at bounding box center [310, 608] width 620 height 2143
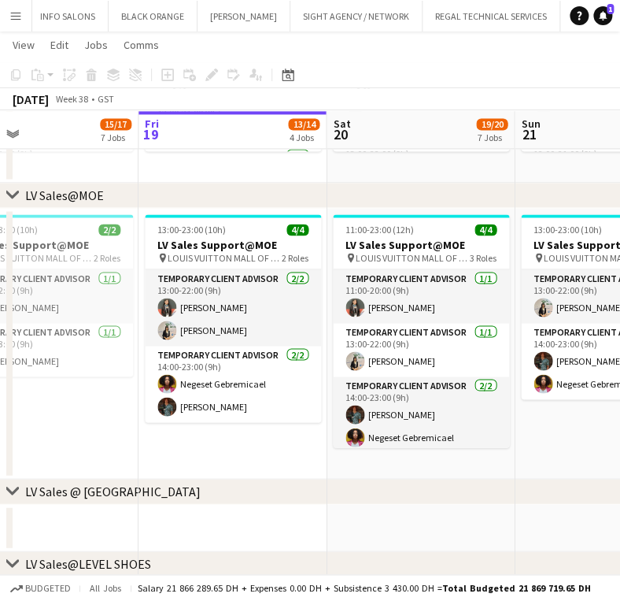
scroll to position [0, 487]
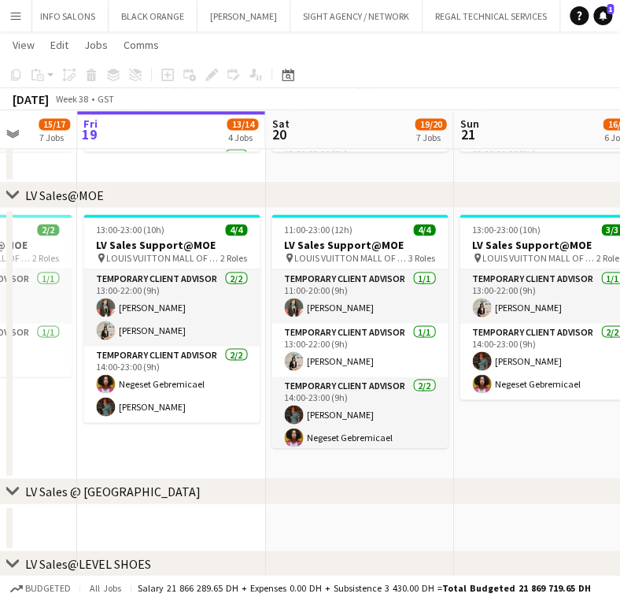
drag, startPoint x: 155, startPoint y: 412, endPoint x: 187, endPoint y: 406, distance: 32.7
click at [190, 412] on app-calendar-viewport "Tue 16 13/14 5 Jobs Wed 17 13/15 5 Jobs Thu 18 15/17 7 Jobs Fri 19 13/14 4 Jobs…" at bounding box center [310, 608] width 620 height 2143
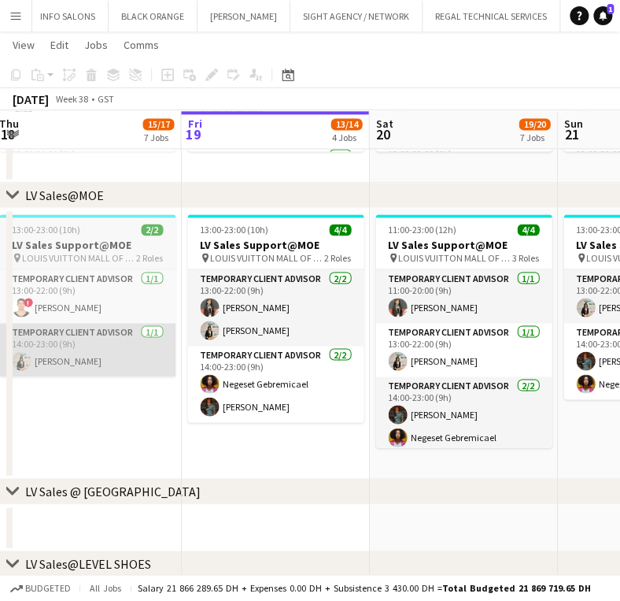
drag, startPoint x: 171, startPoint y: 360, endPoint x: 83, endPoint y: 366, distance: 88.4
click at [85, 366] on app-calendar-viewport "Mon 15 14/14 4 Jobs Tue 16 13/14 5 Jobs Wed 17 13/15 5 Jobs Thu 18 15/17 7 Jobs…" at bounding box center [310, 608] width 620 height 2143
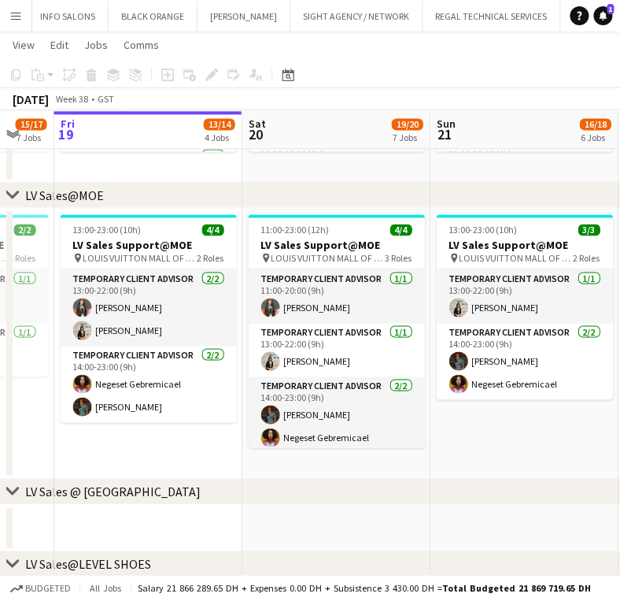
drag, startPoint x: 238, startPoint y: 327, endPoint x: 113, endPoint y: 323, distance: 125.2
click at [113, 323] on app-calendar-viewport "Mon 15 14/14 4 Jobs Tue 16 13/14 5 Jobs Wed 17 13/15 5 Jobs Thu 18 15/17 7 Jobs…" at bounding box center [310, 608] width 620 height 2143
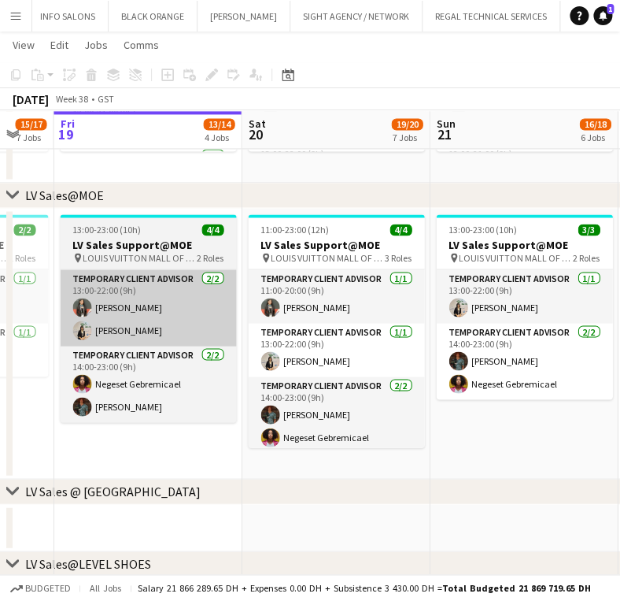
scroll to position [0, 699]
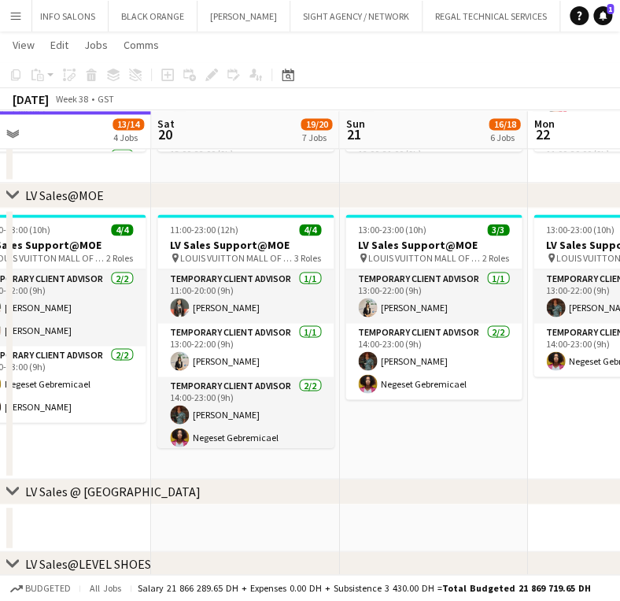
drag, startPoint x: 320, startPoint y: 358, endPoint x: 237, endPoint y: 349, distance: 83.9
click at [237, 349] on app-calendar-viewport "Wed 17 13/15 5 Jobs Thu 18 15/17 7 Jobs Fri 19 13/14 4 Jobs Sat 20 19/20 7 Jobs…" at bounding box center [310, 608] width 620 height 2143
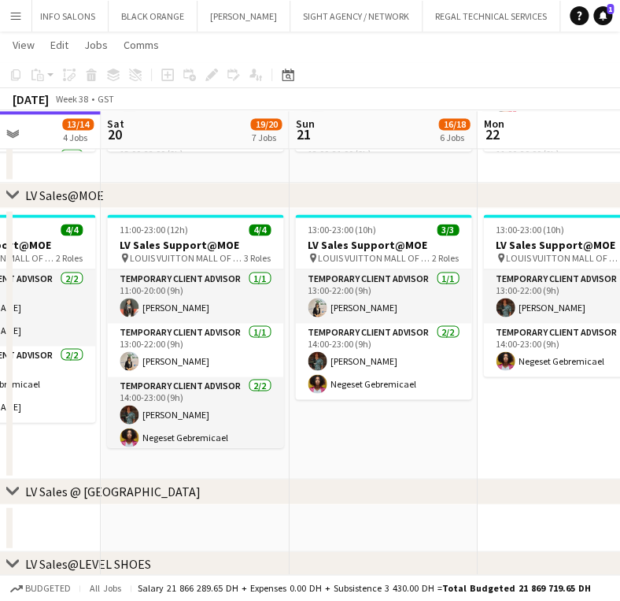
drag, startPoint x: 383, startPoint y: 305, endPoint x: 333, endPoint y: 309, distance: 50.5
click at [333, 309] on app-calendar-viewport "Wed 17 13/15 5 Jobs Thu 18 15/17 7 Jobs Fri 19 13/14 4 Jobs Sat 20 19/20 7 Jobs…" at bounding box center [310, 608] width 620 height 2143
drag, startPoint x: 238, startPoint y: 456, endPoint x: 460, endPoint y: 457, distance: 222.0
click at [460, 457] on app-calendar-viewport "Wed 17 13/15 5 Jobs Thu 18 15/17 7 Jobs Fri 19 13/14 4 Jobs Sat 20 19/20 7 Jobs…" at bounding box center [310, 608] width 620 height 2143
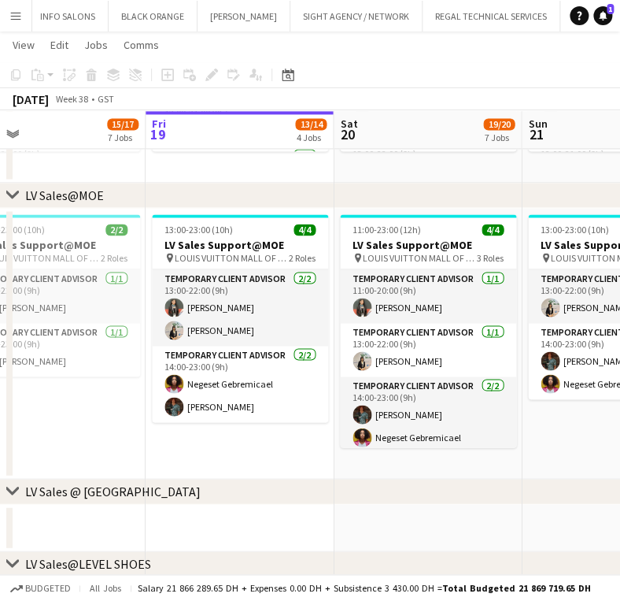
click at [357, 405] on app-calendar-viewport "Tue 16 13/14 5 Jobs Wed 17 13/15 5 Jobs Thu 18 15/17 7 Jobs Fri 19 13/14 4 Jobs…" at bounding box center [310, 608] width 620 height 2143
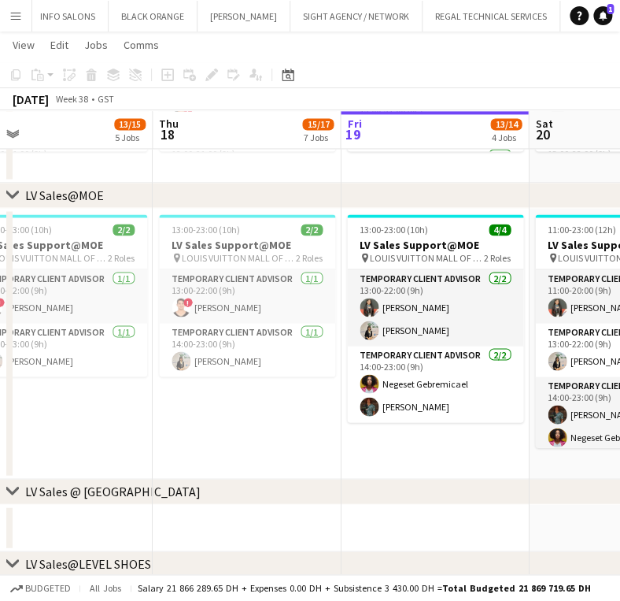
drag, startPoint x: 63, startPoint y: 408, endPoint x: -24, endPoint y: 395, distance: 87.6
click at [0, 395] on html "Menu Boards Boards Boards All jobs Status Workforce Workforce My Workforce Recr…" at bounding box center [310, 591] width 620 height 2231
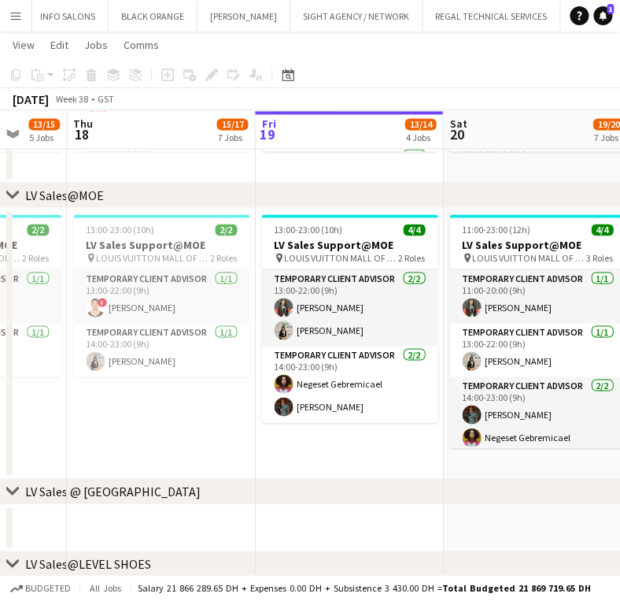
scroll to position [0, 573]
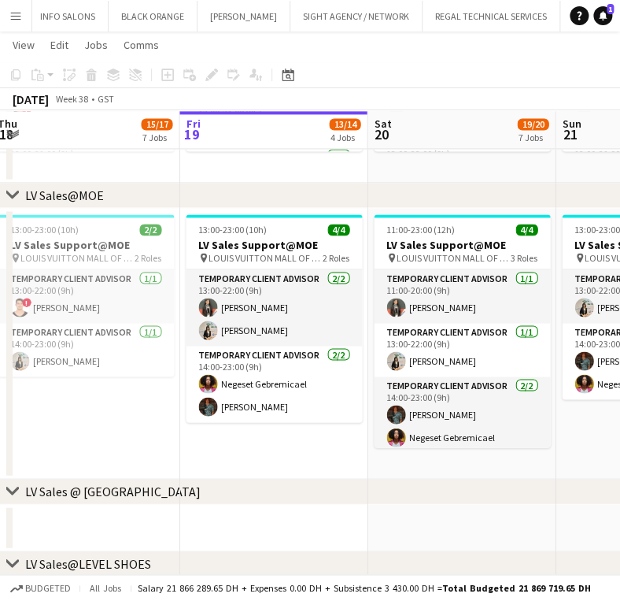
drag, startPoint x: 349, startPoint y: 328, endPoint x: 230, endPoint y: 335, distance: 119.8
click at [230, 335] on app-calendar-viewport "Mon 15 14/14 4 Jobs Tue 16 13/14 5 Jobs Wed 17 13/15 5 Jobs Thu 18 15/17 7 Jobs…" at bounding box center [310, 608] width 620 height 2143
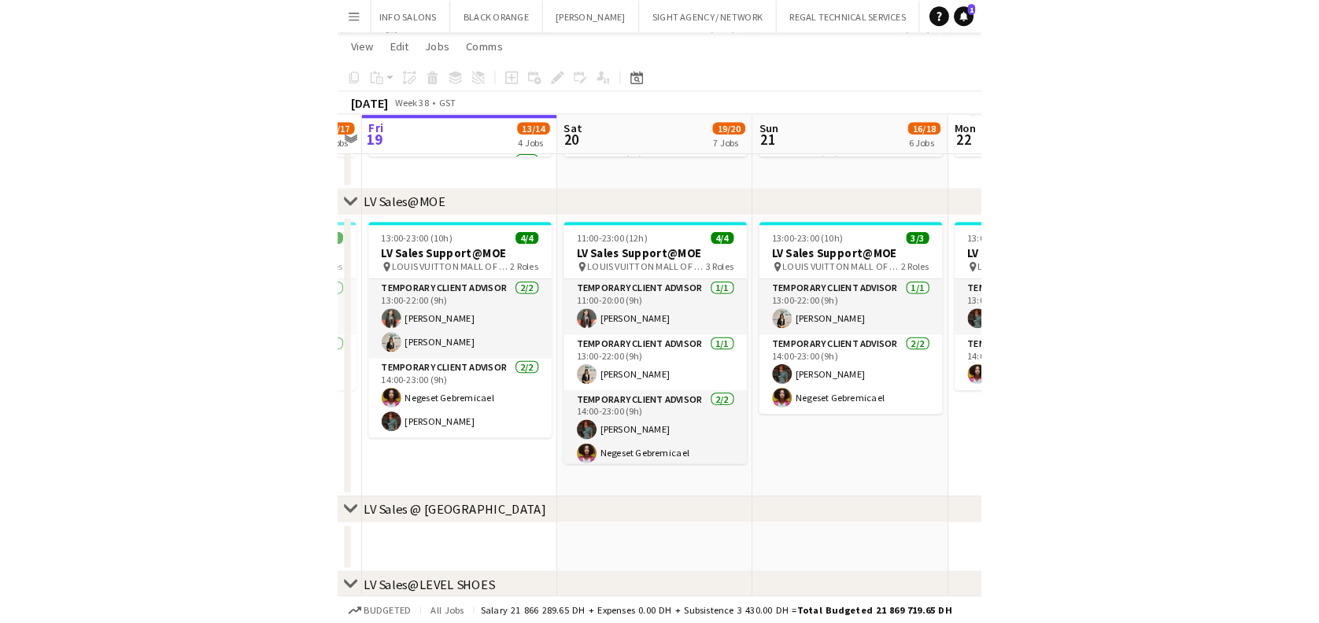
scroll to position [0, 571]
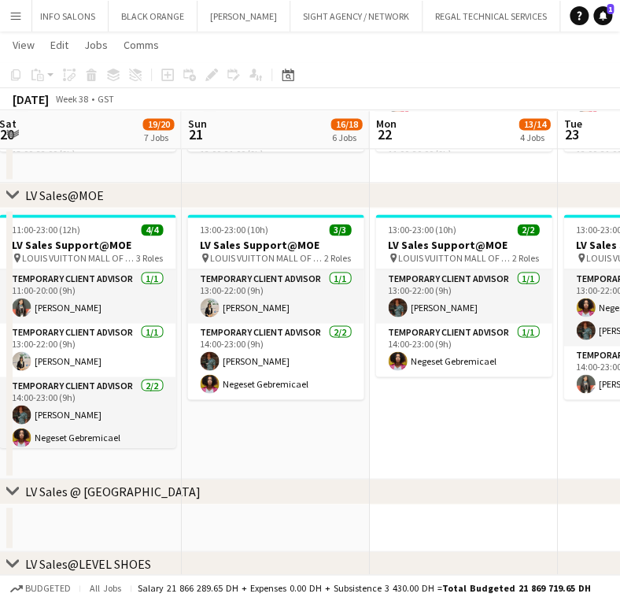
drag, startPoint x: 351, startPoint y: 304, endPoint x: 9, endPoint y: 310, distance: 342.4
click at [9, 310] on div "chevron-right RE-OPENENING, VIP EVENTS & POP-UP chevron-right LV Sales@TDM chev…" at bounding box center [310, 608] width 620 height 2143
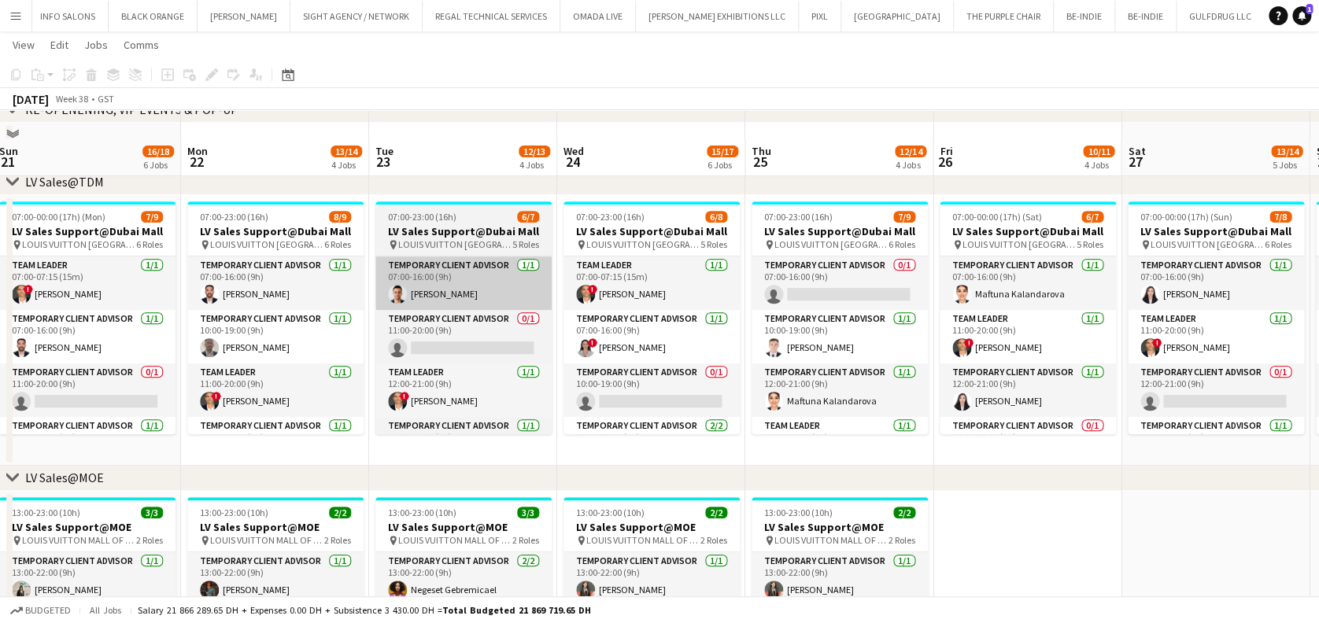
scroll to position [209, 0]
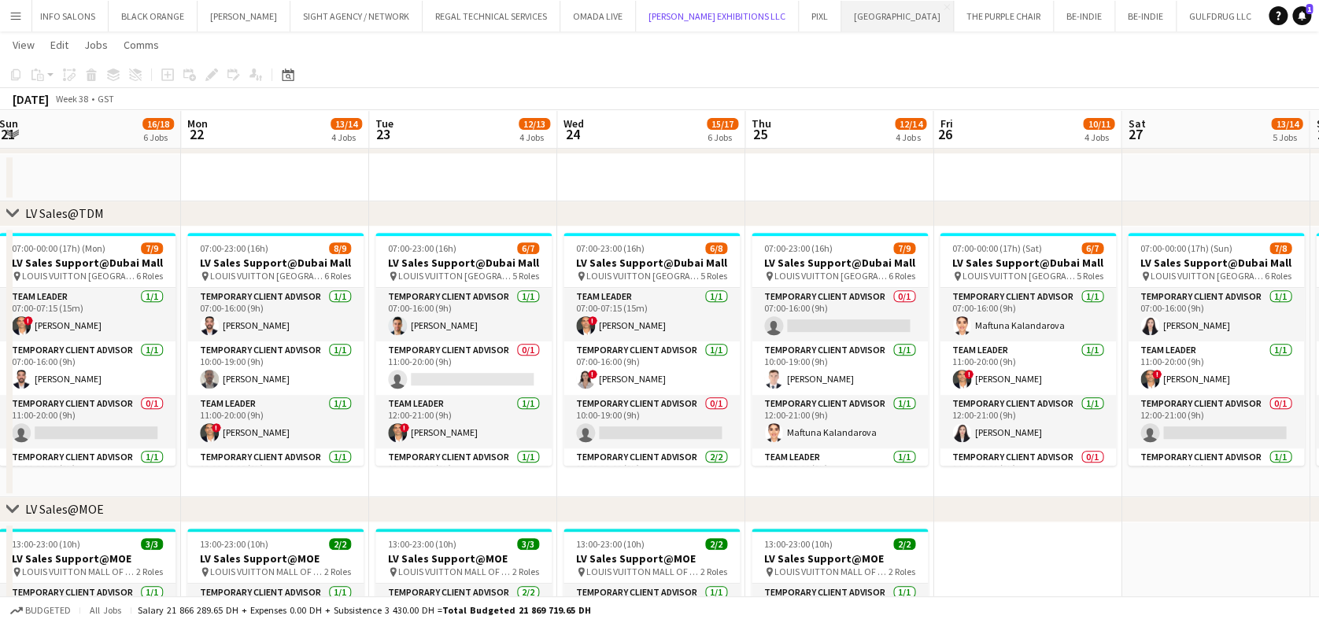
drag, startPoint x: 50, startPoint y: 19, endPoint x: 229, endPoint y: 20, distance: 179.5
click at [227, 20] on div "BERLUTI Close [PERSON_NAME] & CO Close H_LOUIS VUITTON Close PRADA Close BRAND …" at bounding box center [646, 15] width 1231 height 31
click at [15, 20] on app-icon "Menu" at bounding box center [15, 15] width 13 height 13
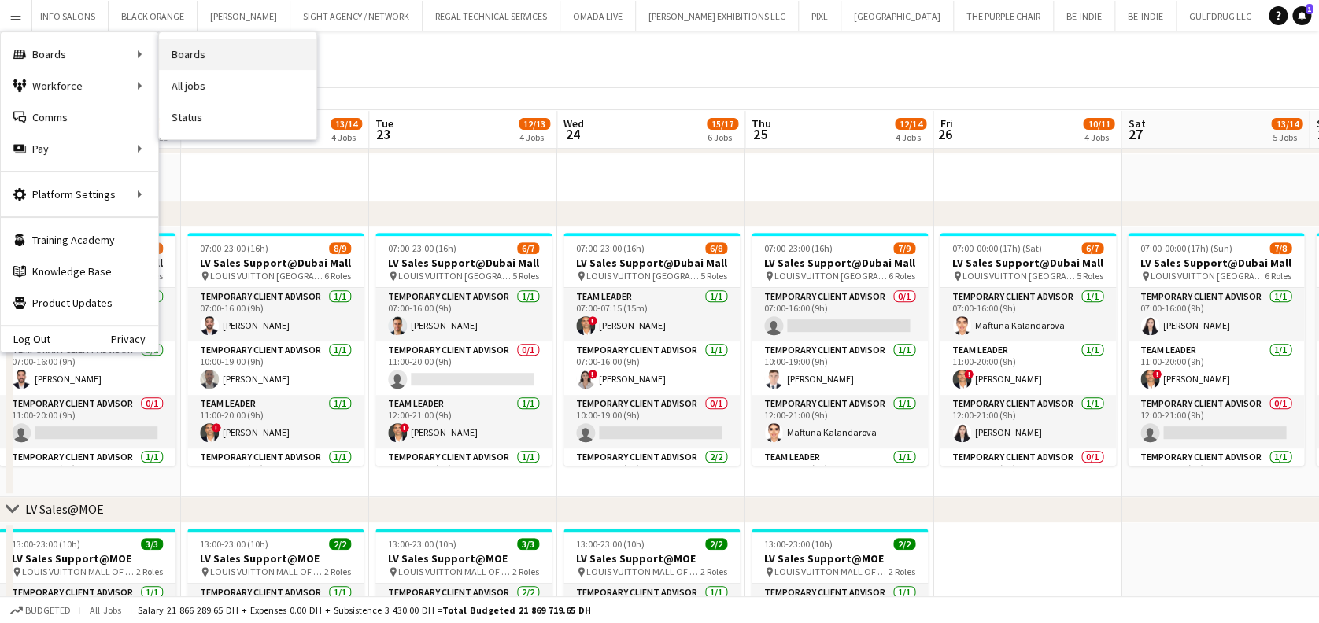
click at [226, 50] on link "Boards" at bounding box center [237, 54] width 157 height 31
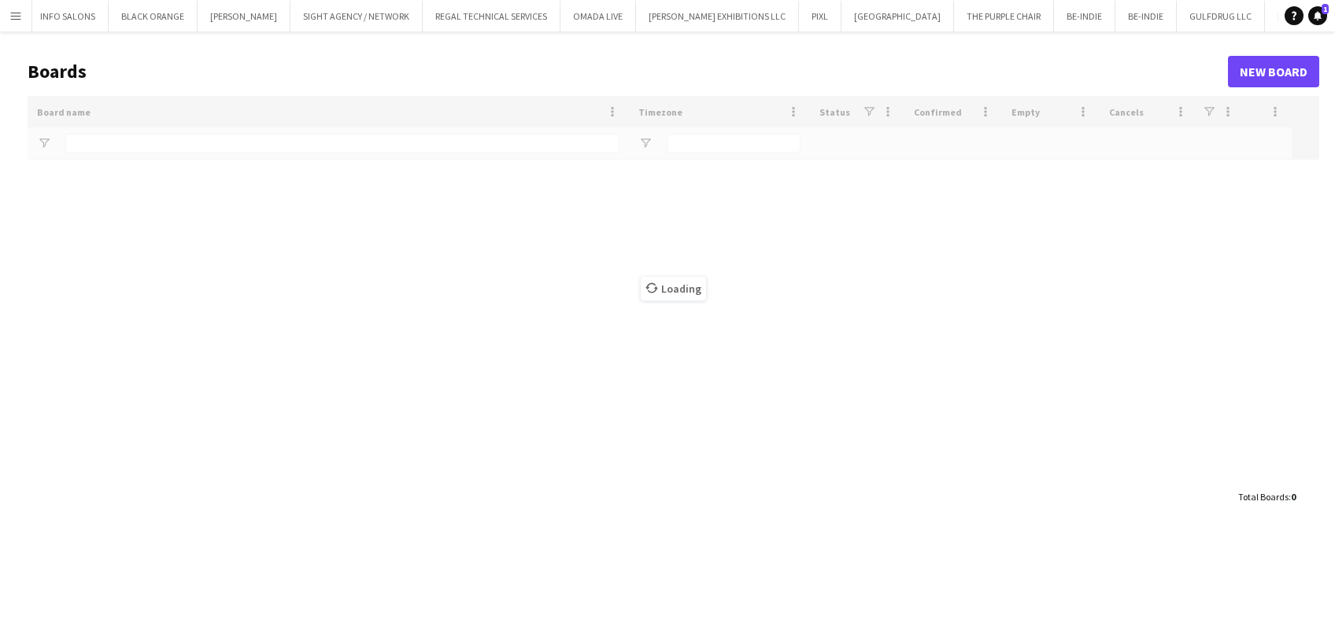
scroll to position [0, 12761]
type input "*****"
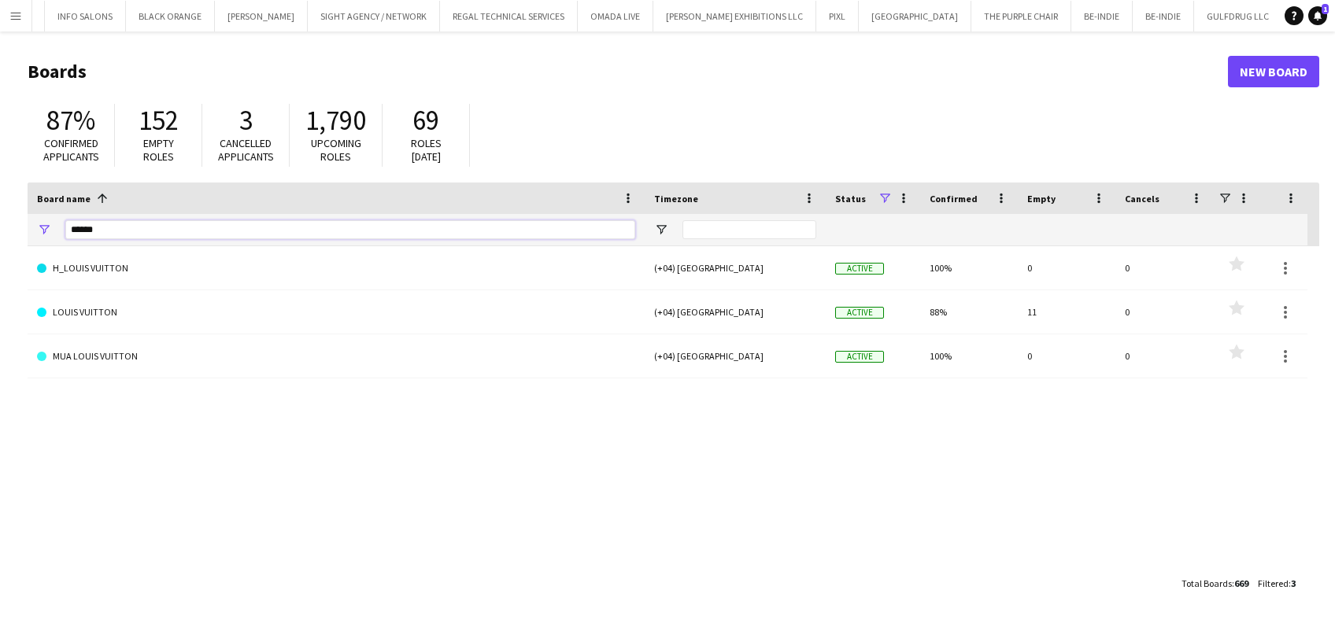
drag, startPoint x: 120, startPoint y: 233, endPoint x: 4, endPoint y: 235, distance: 115.7
click at [21, 238] on main "Boards New Board 87% Confirmed applicants 152 Empty roles 3 Cancelled applicant…" at bounding box center [667, 326] width 1335 height 591
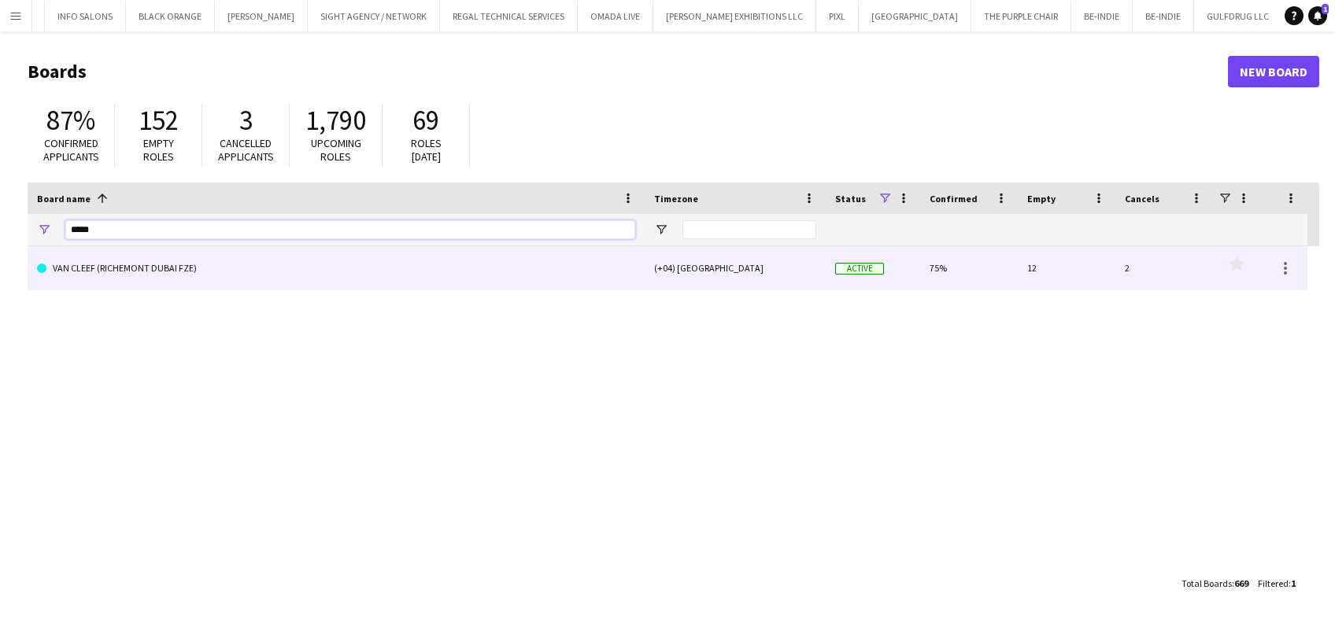
type input "*****"
click at [218, 286] on link "VAN CLEEF (RICHEMONT DUBAI FZE)" at bounding box center [336, 268] width 598 height 44
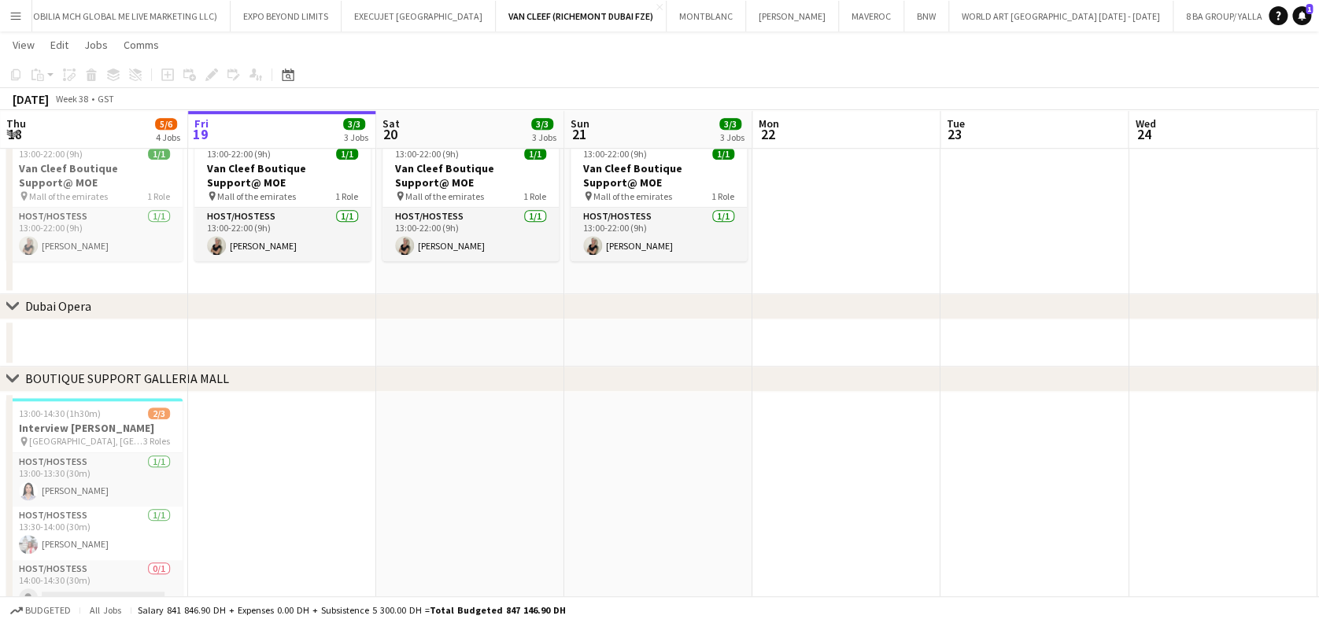
scroll to position [612, 0]
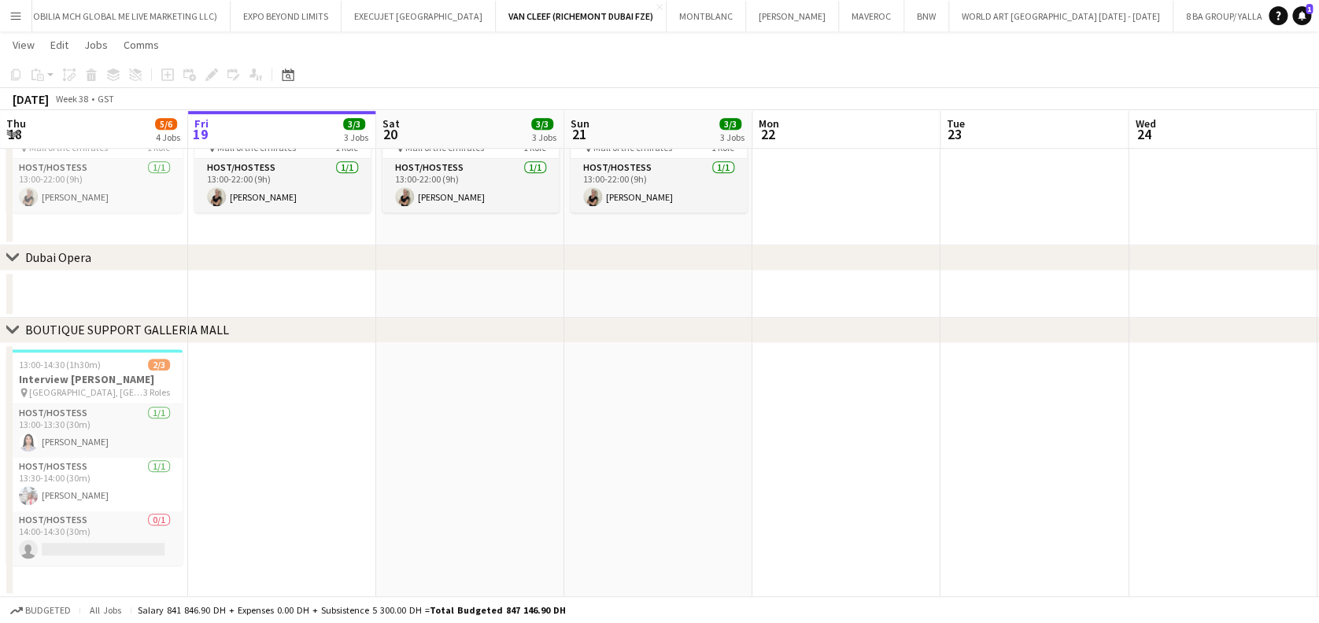
drag, startPoint x: 209, startPoint y: 552, endPoint x: 183, endPoint y: 552, distance: 25.2
click at [158, 552] on app-calendar-viewport "Tue 16 Wed 17 Thu 18 5/6 4 Jobs Fri 19 3/3 3 Jobs Sat 20 3/3 3 Jobs Sun 21 3/3 …" at bounding box center [659, 24] width 1319 height 1148
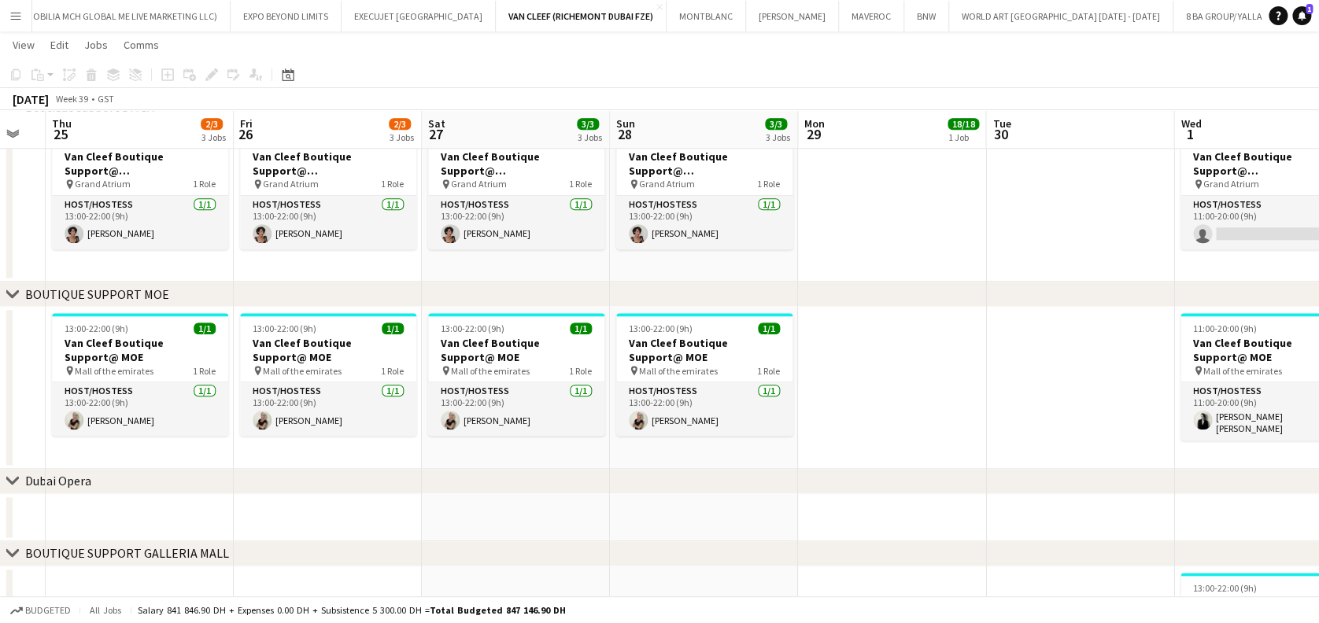
drag, startPoint x: 328, startPoint y: 525, endPoint x: 359, endPoint y: 524, distance: 30.7
click at [74, 519] on app-calendar-viewport "Mon 22 Tue 23 Wed 24 Thu 25 2/3 3 Jobs Fri 26 2/3 3 Jobs Sat 27 3/3 3 Jobs Sun …" at bounding box center [659, 135] width 1319 height 1371
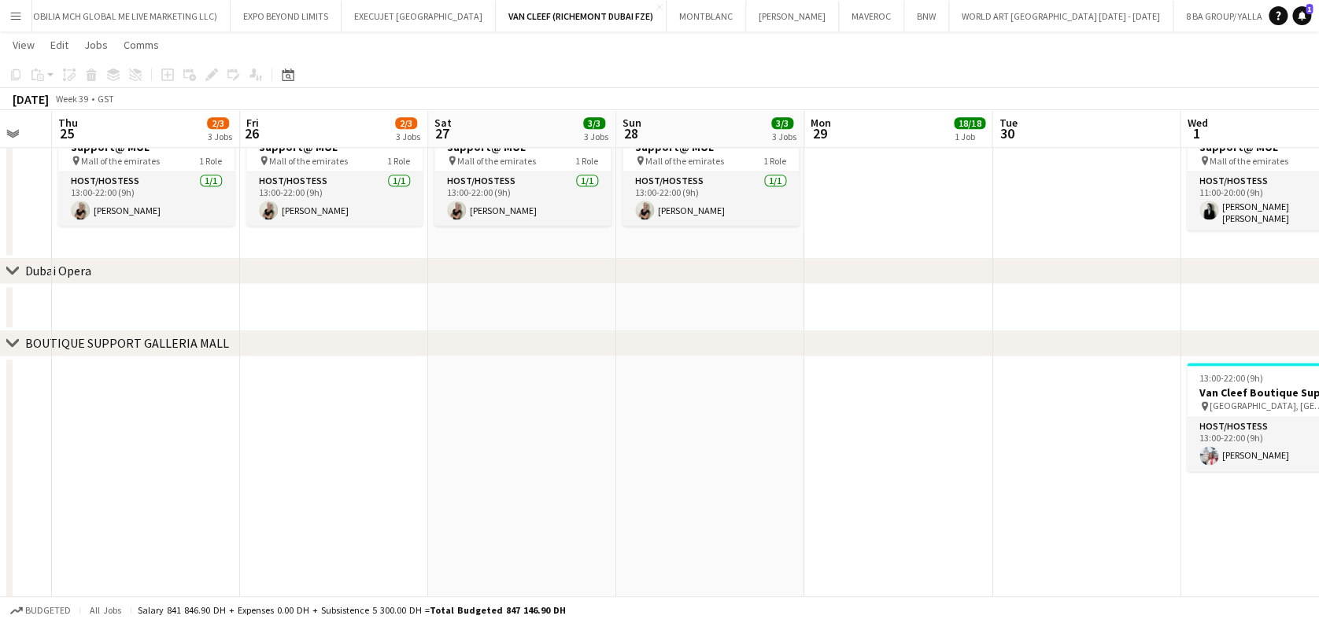
scroll to position [0, 651]
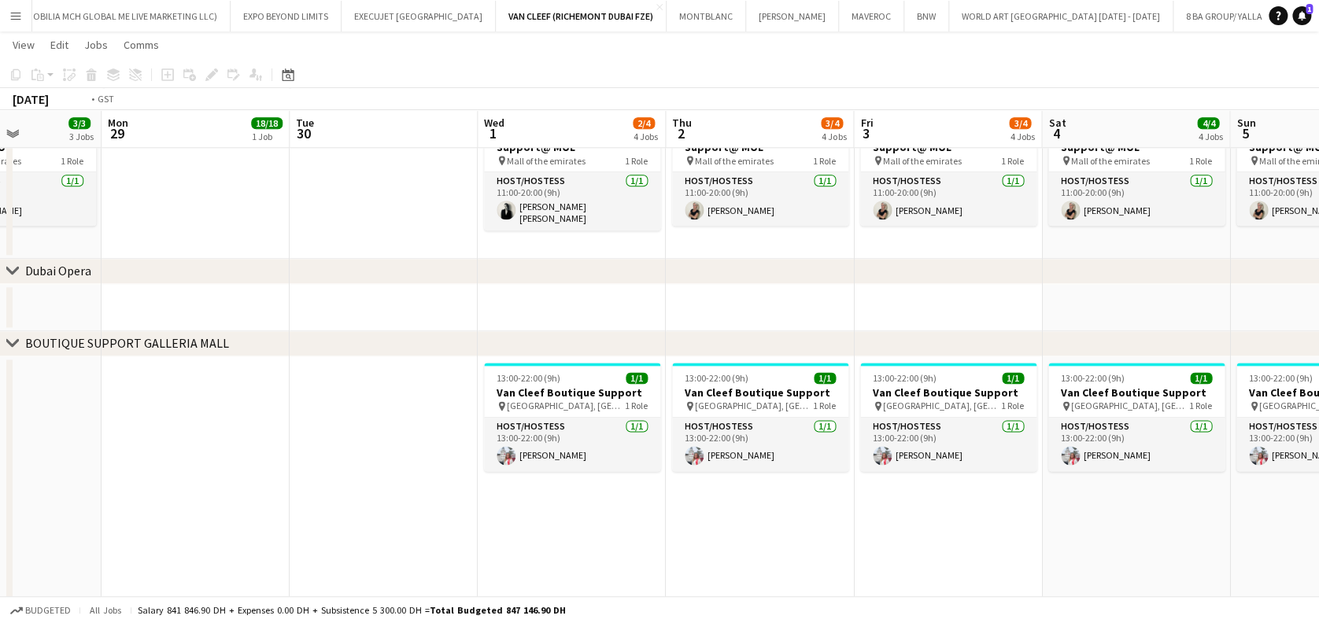
drag, startPoint x: 564, startPoint y: 495, endPoint x: 360, endPoint y: 493, distance: 204.6
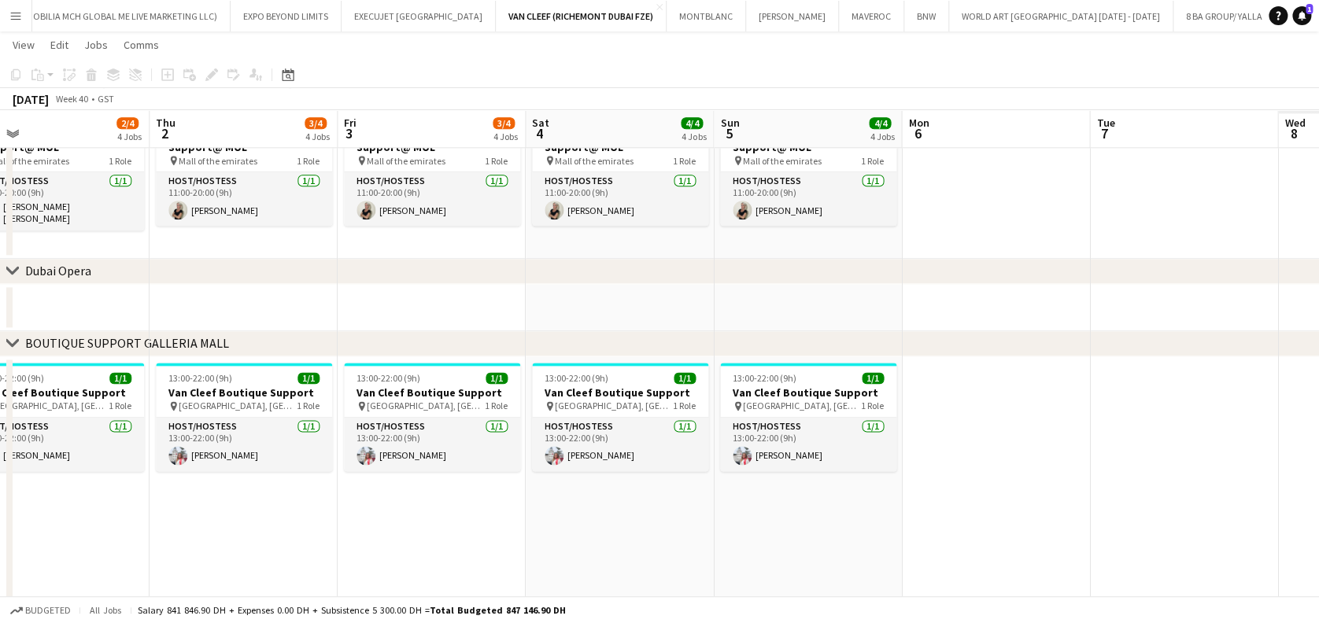
scroll to position [845, 0]
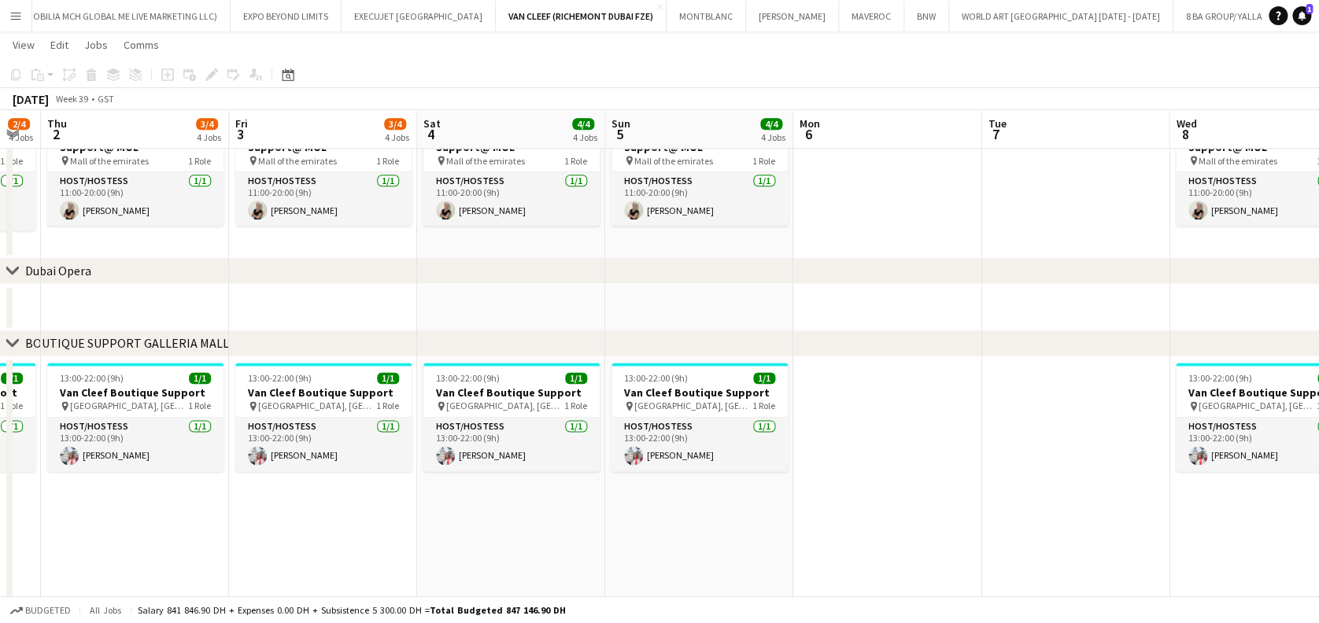
drag, startPoint x: 667, startPoint y: 516, endPoint x: 522, endPoint y: 516, distance: 144.8
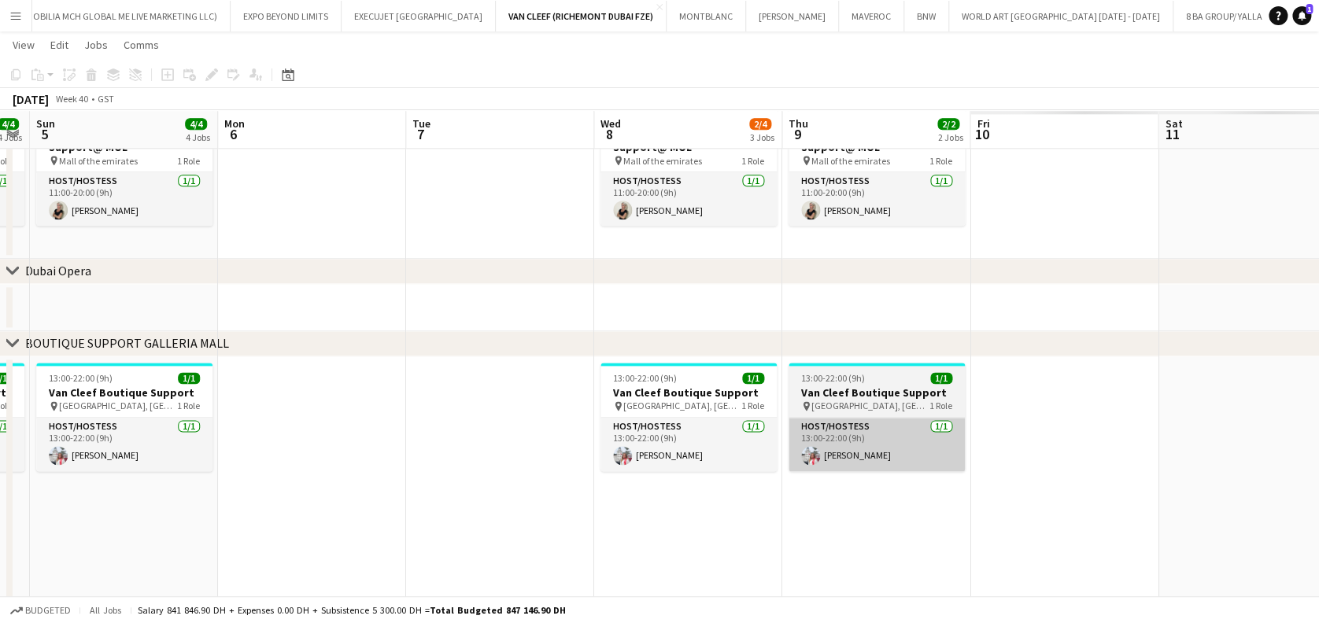
drag, startPoint x: 800, startPoint y: 529, endPoint x: 785, endPoint y: 460, distance: 70.7
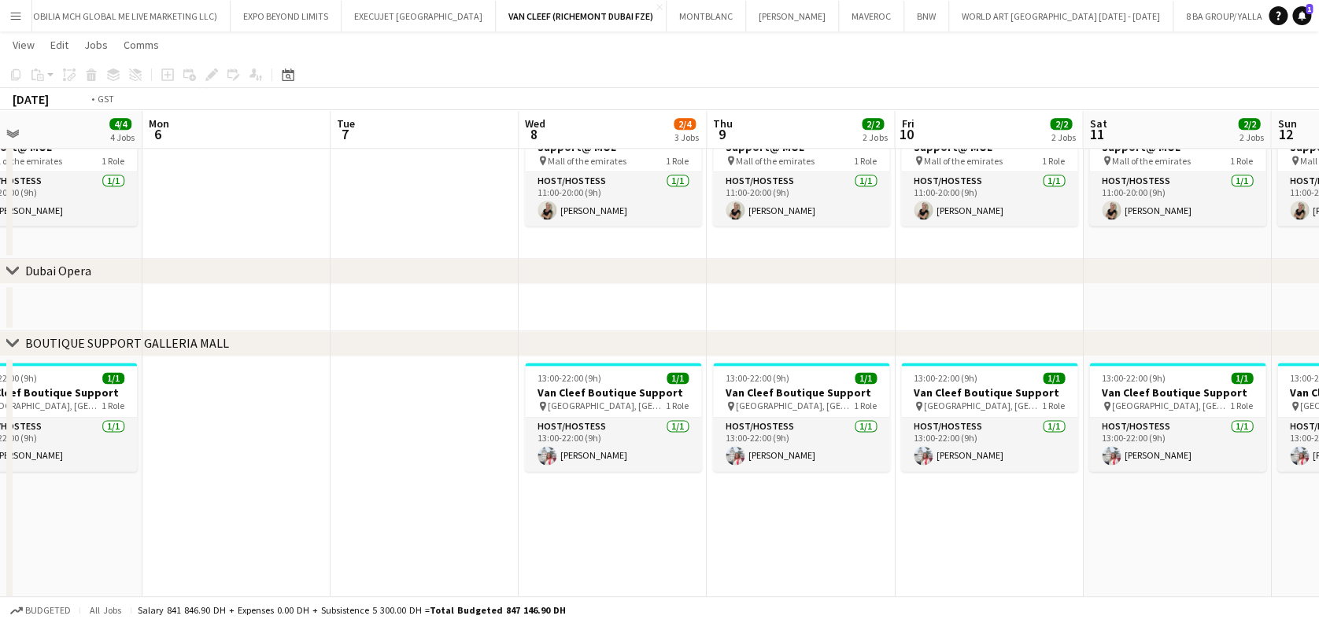
drag, startPoint x: 950, startPoint y: 538, endPoint x: 373, endPoint y: 541, distance: 576.9
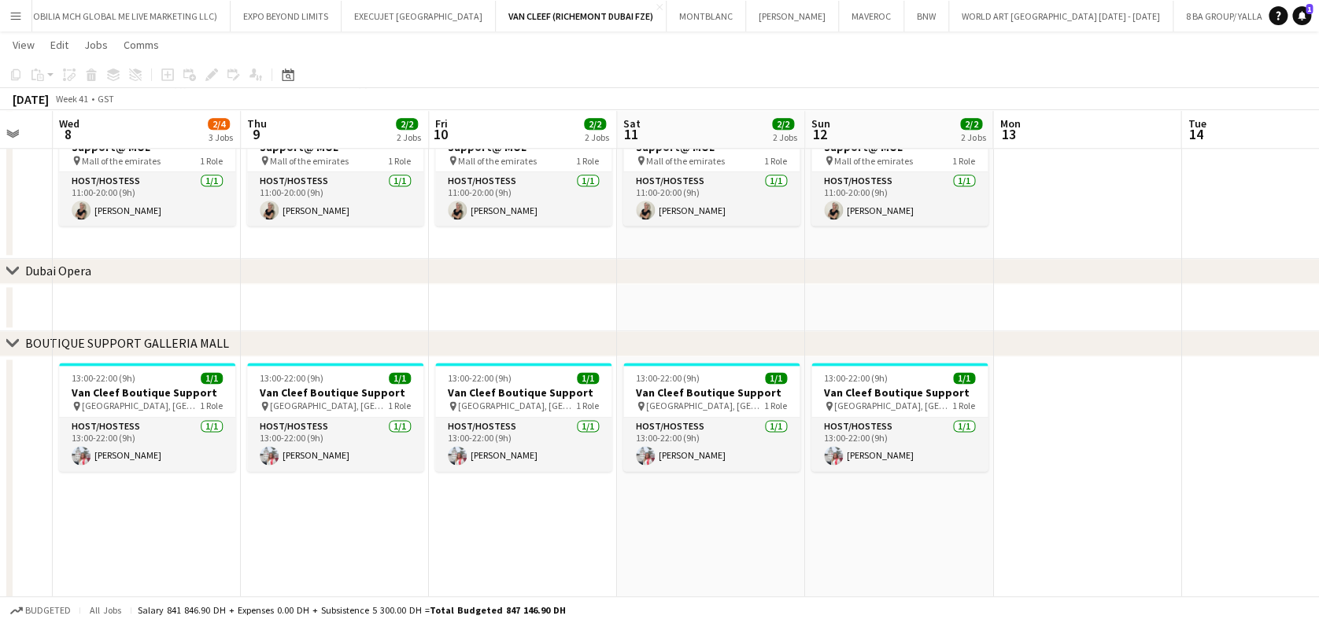
drag, startPoint x: 521, startPoint y: 463, endPoint x: 601, endPoint y: 472, distance: 80.8
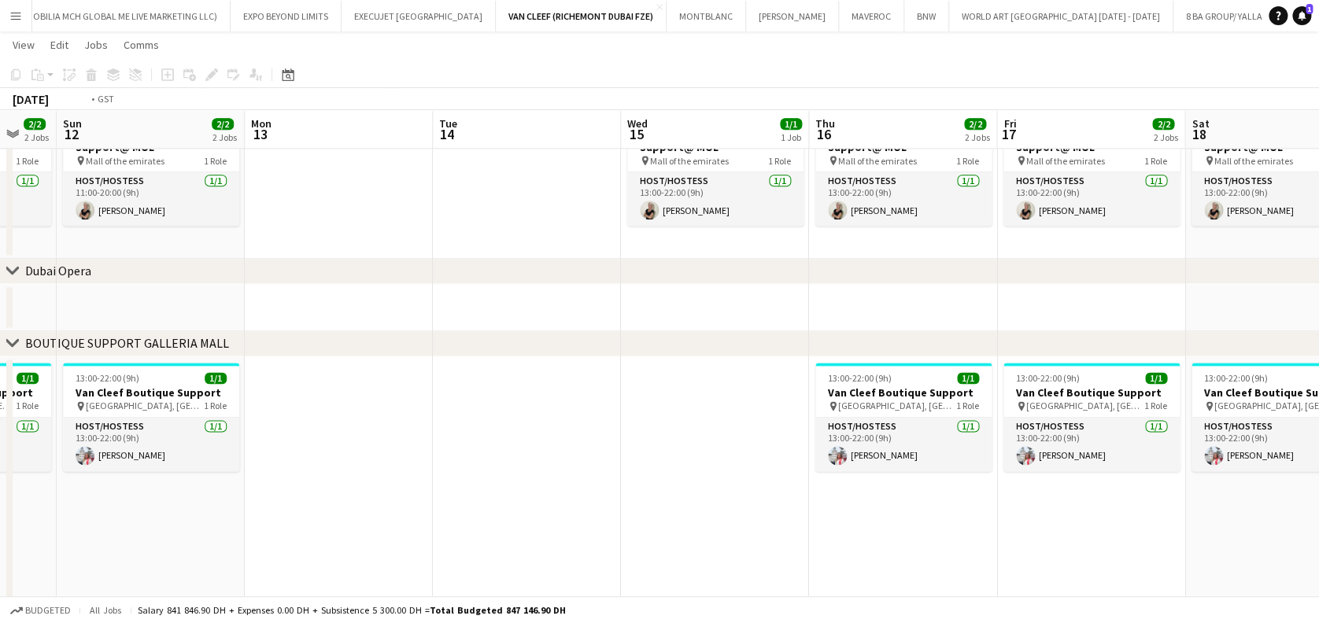
drag, startPoint x: 750, startPoint y: 523, endPoint x: 529, endPoint y: 533, distance: 221.4
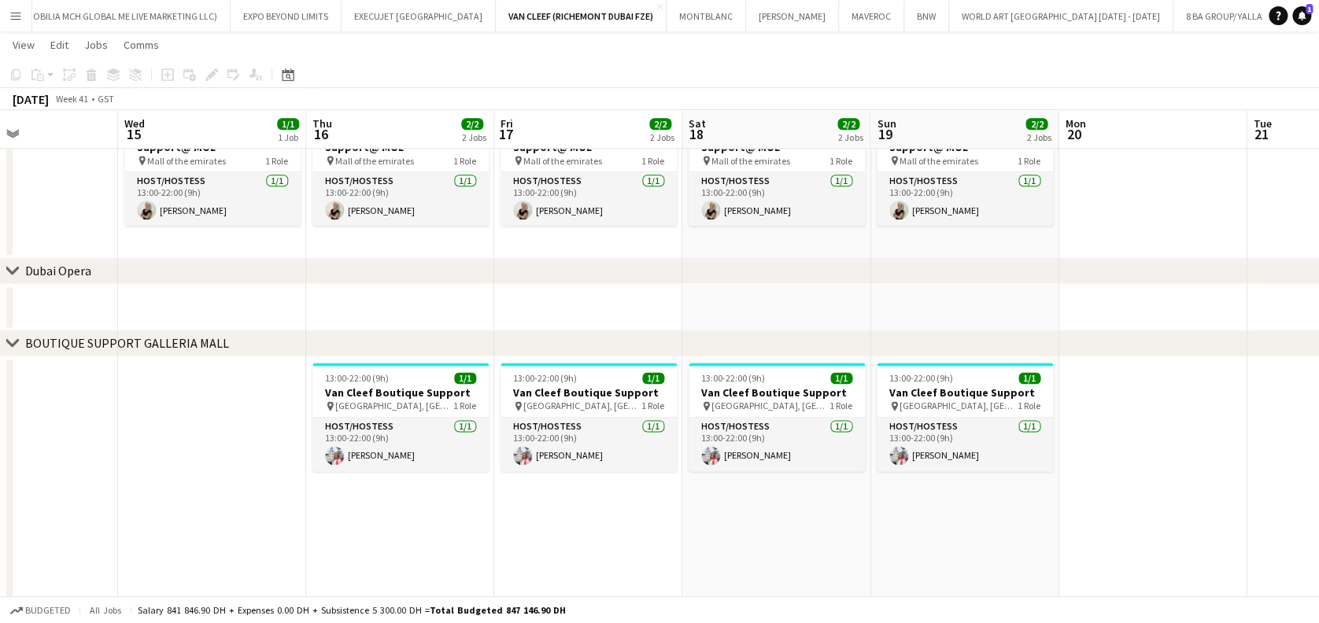
drag, startPoint x: 762, startPoint y: 575, endPoint x: 678, endPoint y: 539, distance: 91.7
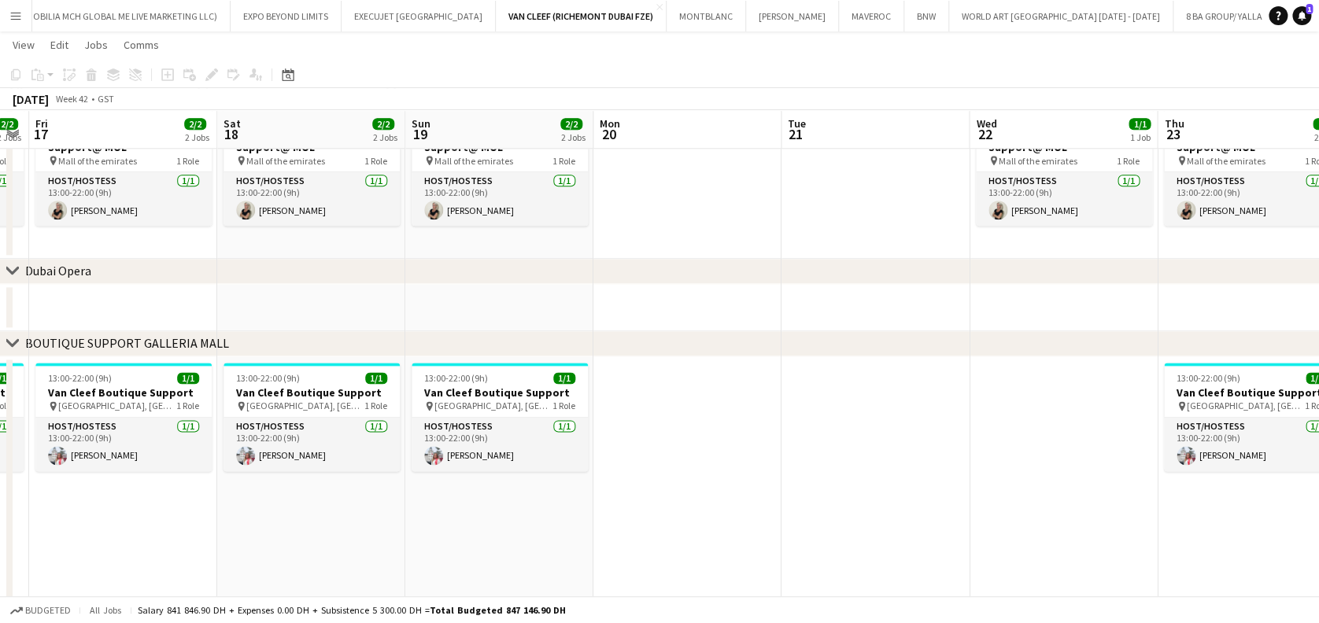
drag, startPoint x: 890, startPoint y: 491, endPoint x: 438, endPoint y: 504, distance: 452.7
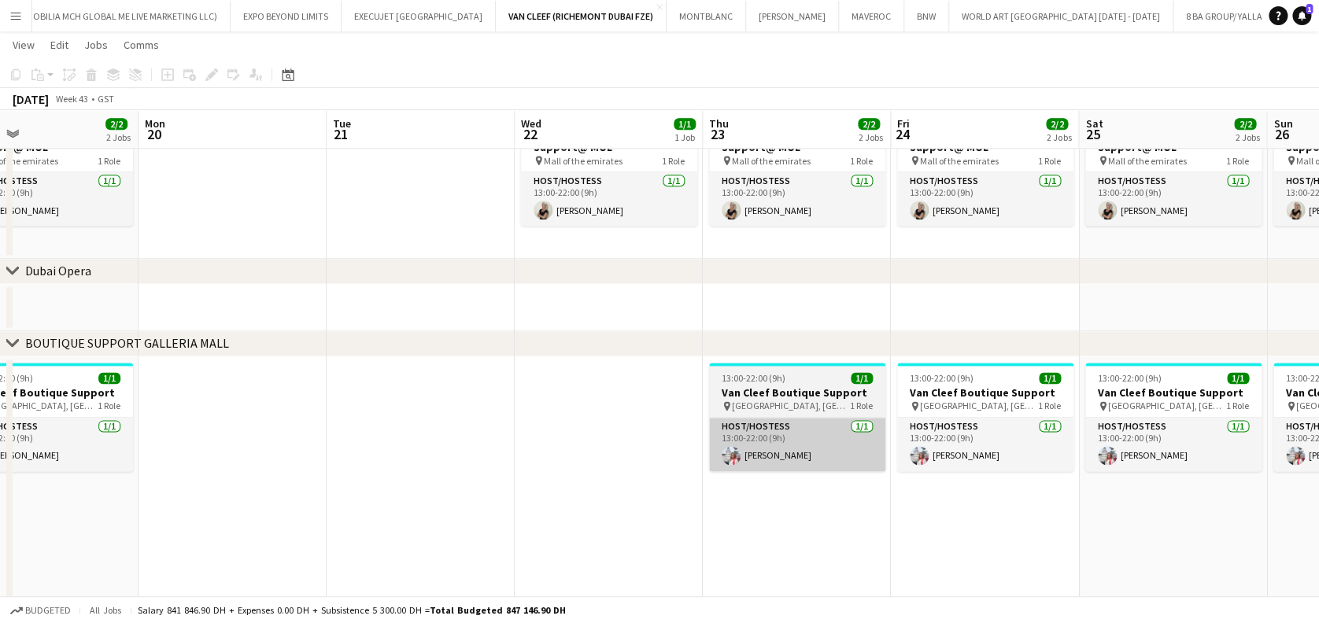
drag, startPoint x: 395, startPoint y: 472, endPoint x: 388, endPoint y: 468, distance: 8.1
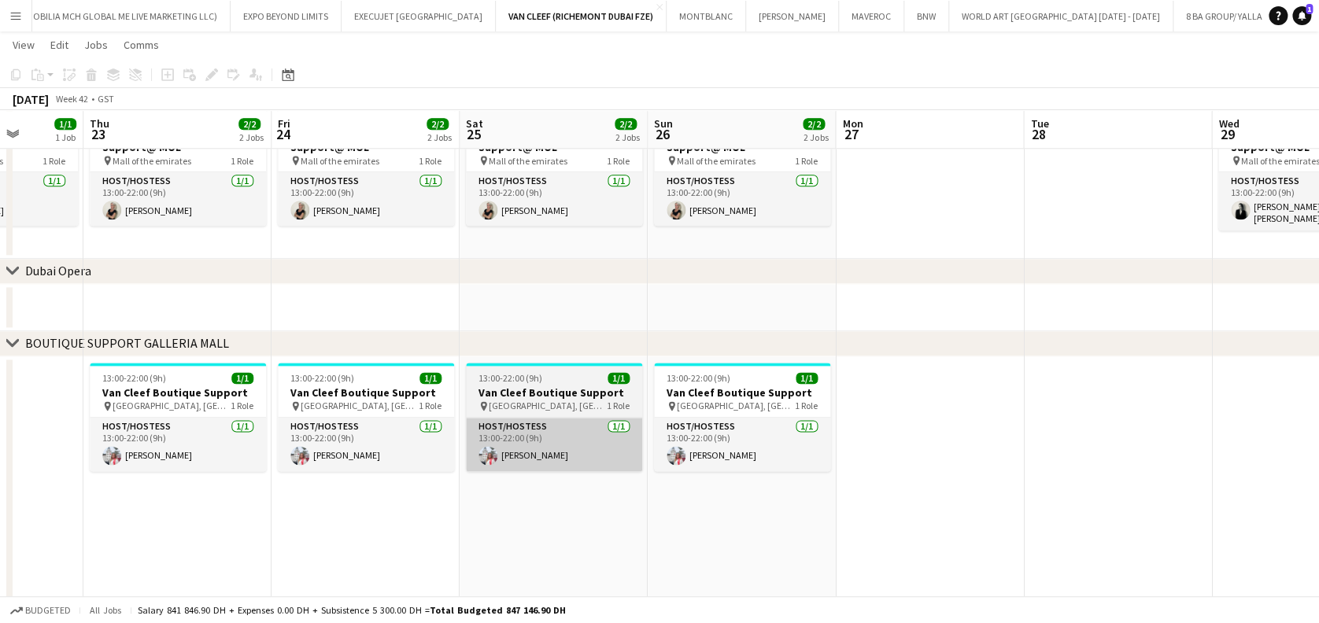
drag, startPoint x: 699, startPoint y: 427, endPoint x: 220, endPoint y: 429, distance: 479.3
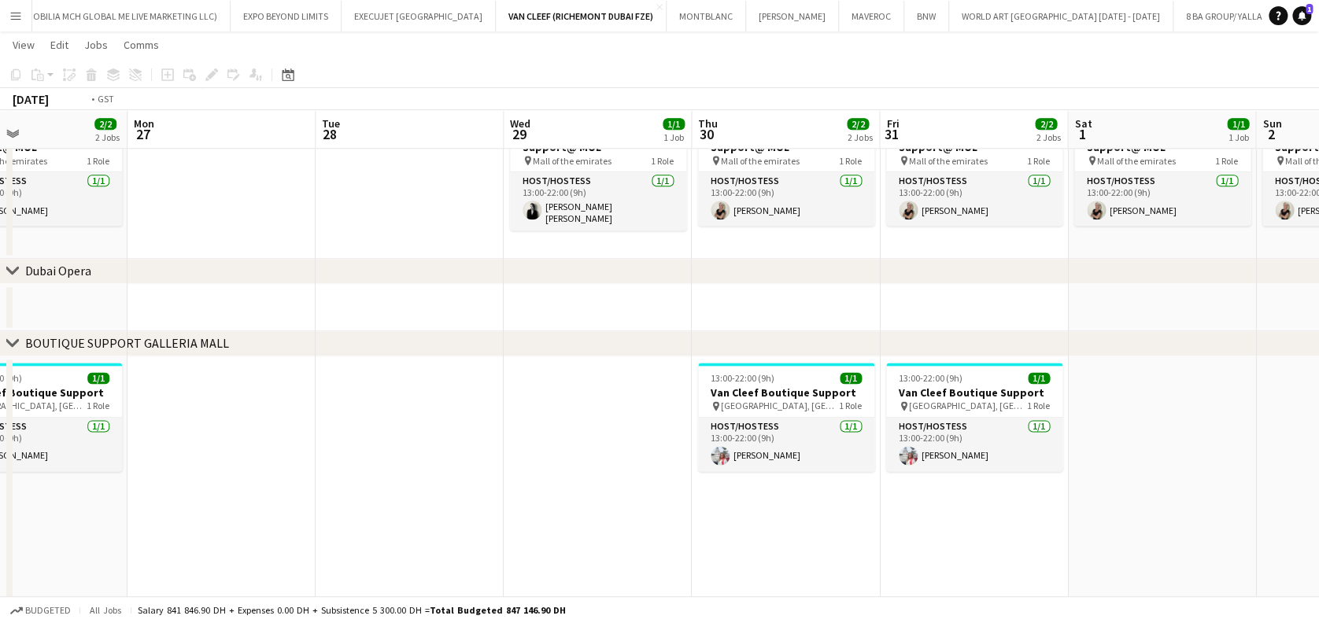
drag, startPoint x: 848, startPoint y: 471, endPoint x: 466, endPoint y: 508, distance: 384.3
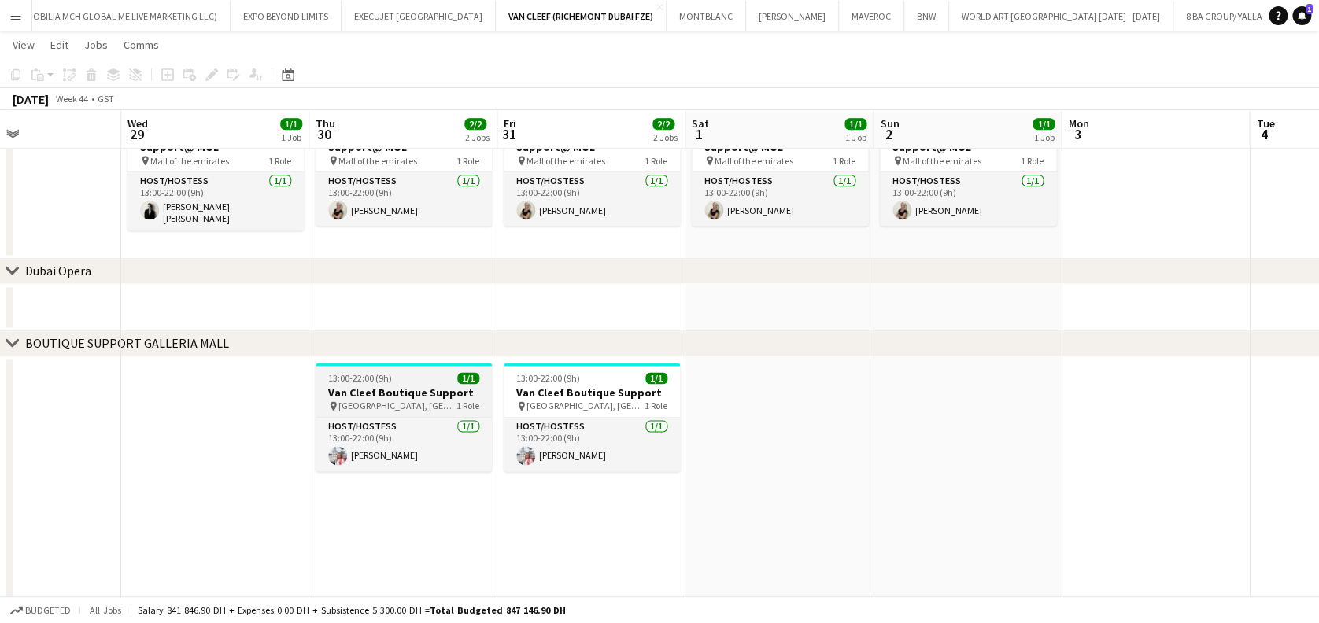
click at [428, 410] on span "[GEOGRAPHIC_DATA], [GEOGRAPHIC_DATA]" at bounding box center [397, 406] width 118 height 12
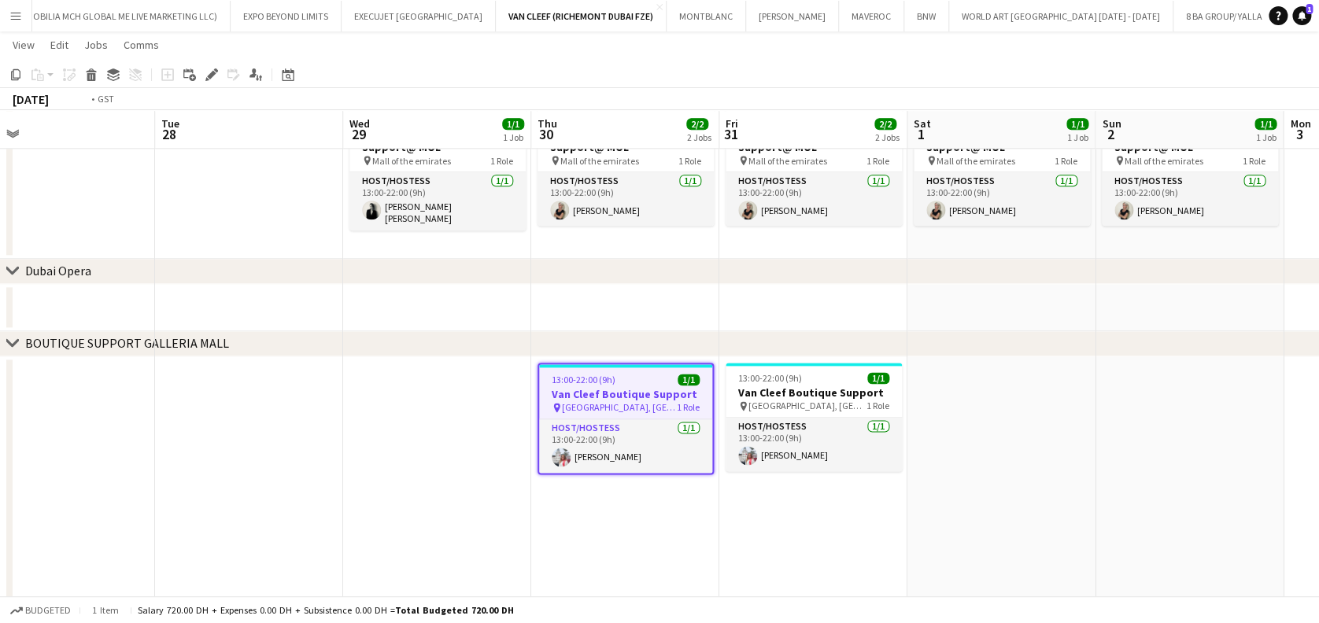
drag, startPoint x: 220, startPoint y: 501, endPoint x: 852, endPoint y: 543, distance: 633.4
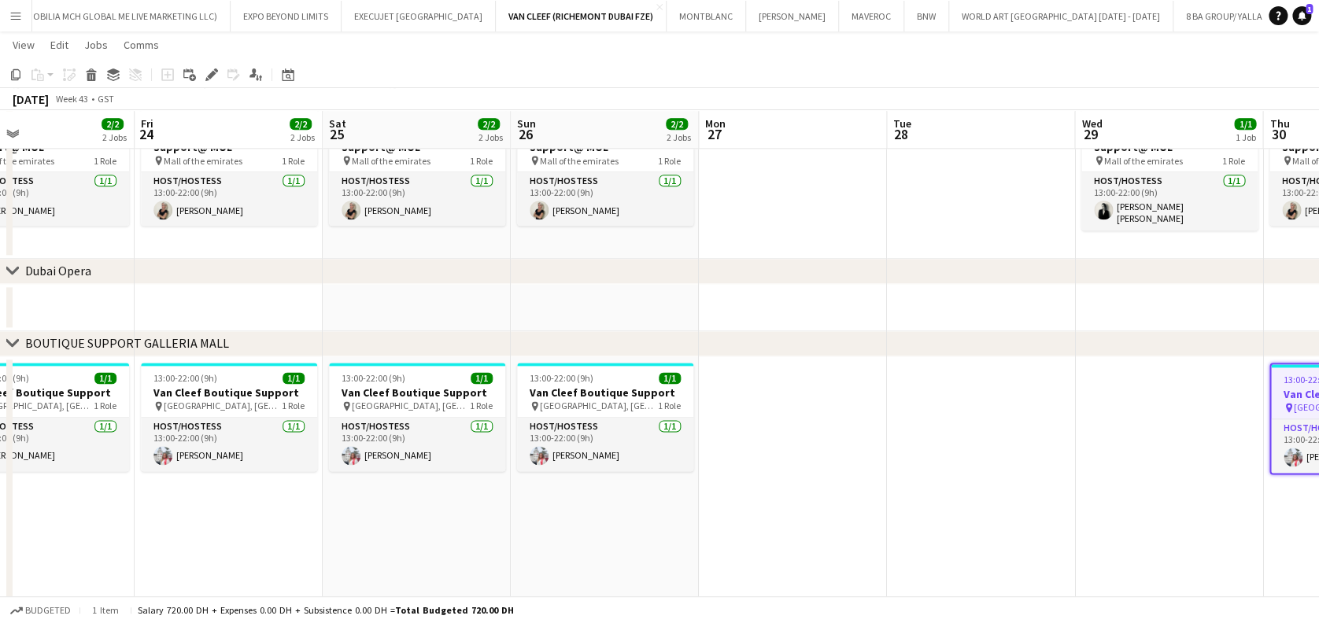
drag, startPoint x: 437, startPoint y: 476, endPoint x: 638, endPoint y: 494, distance: 201.5
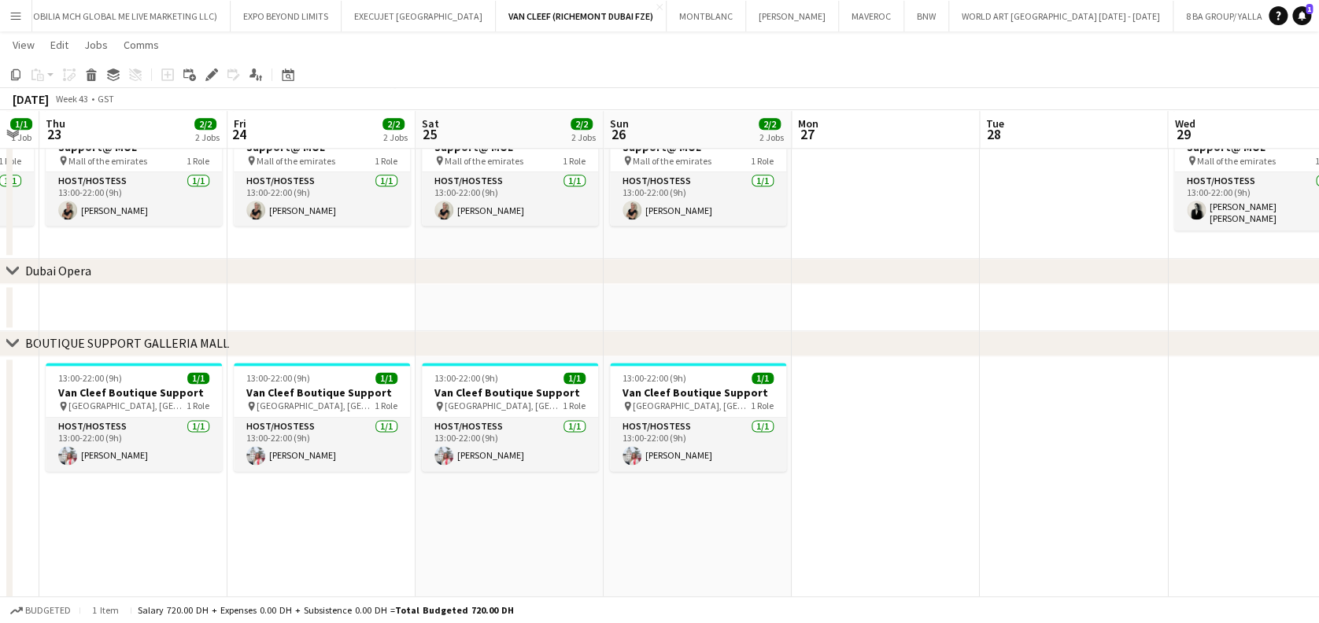
drag, startPoint x: 305, startPoint y: 466, endPoint x: 397, endPoint y: 487, distance: 93.7
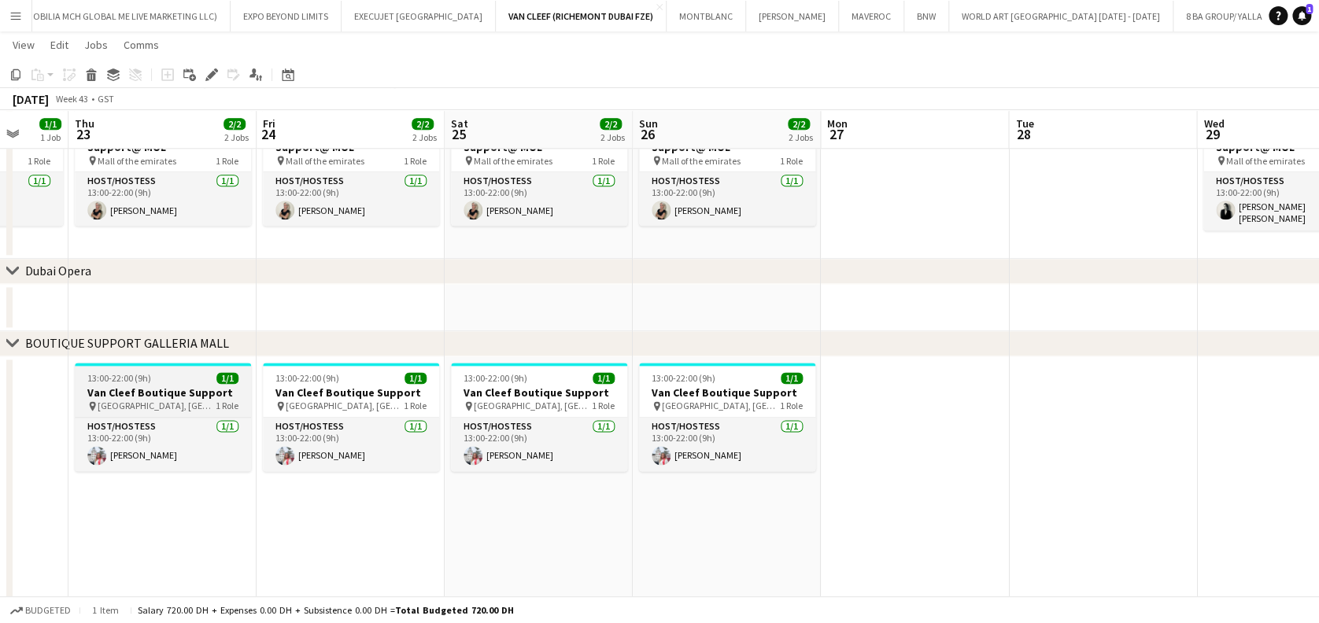
drag, startPoint x: 157, startPoint y: 397, endPoint x: 354, endPoint y: 408, distance: 197.1
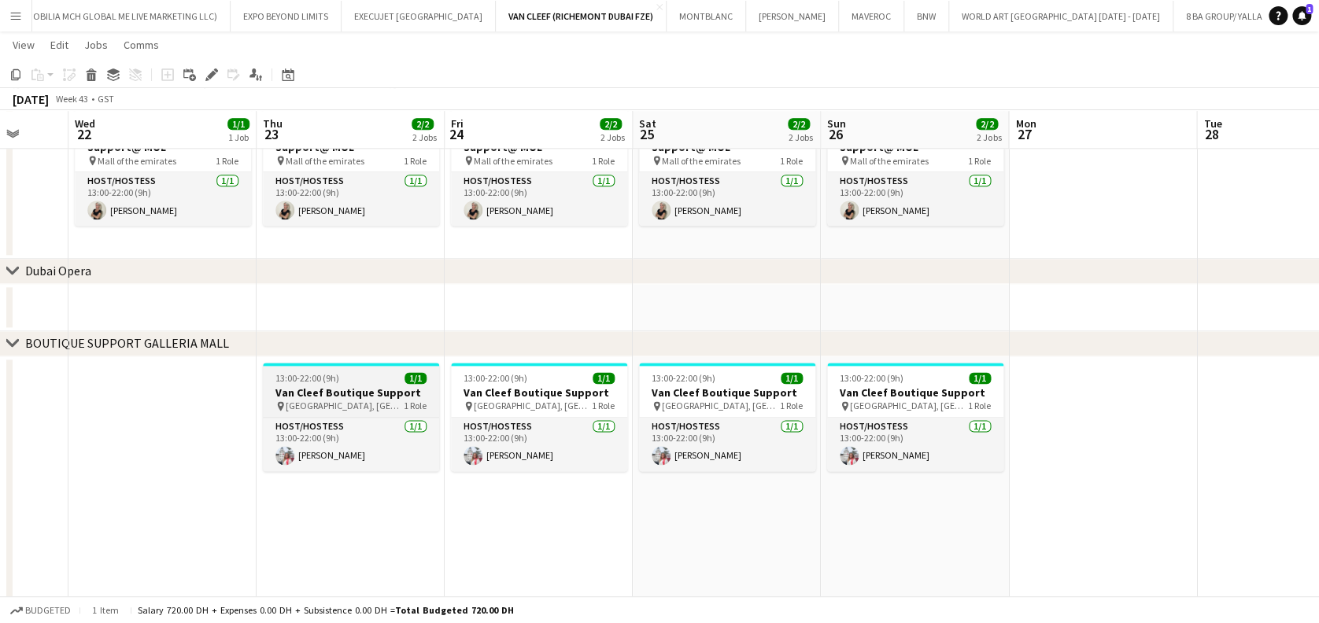
scroll to position [0, 495]
click at [294, 375] on span "13:00-22:00 (9h)" at bounding box center [308, 378] width 64 height 12
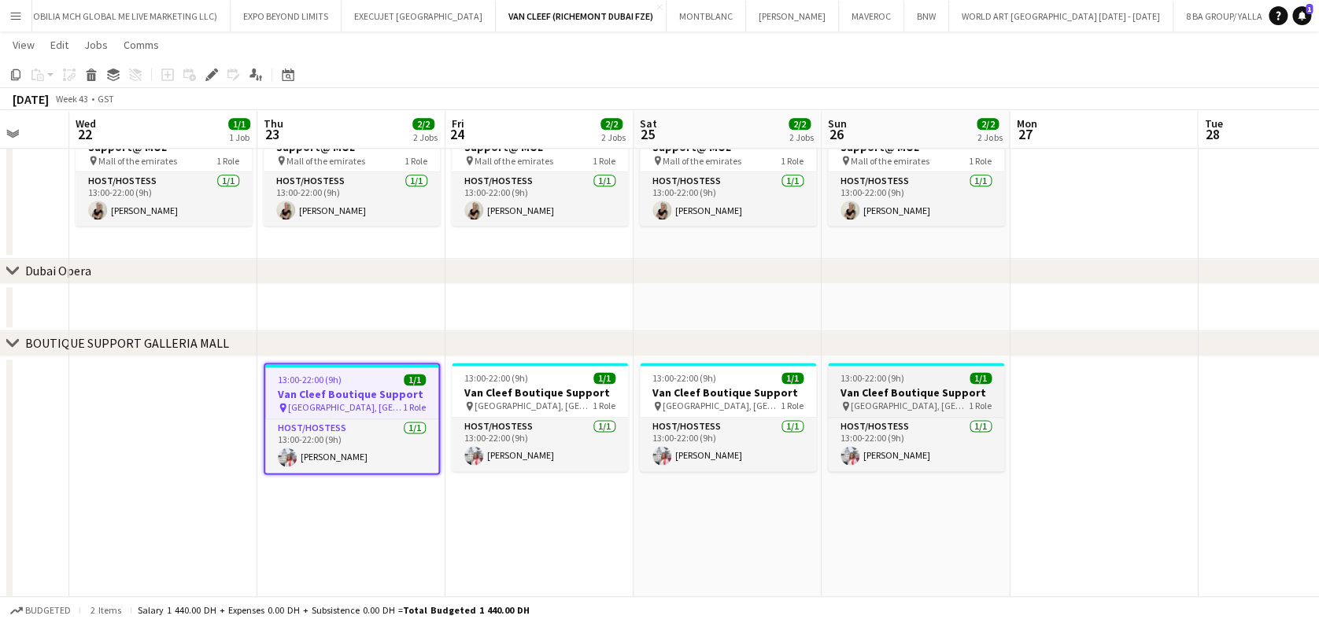
click at [873, 372] on span "13:00-22:00 (9h)" at bounding box center [873, 378] width 64 height 12
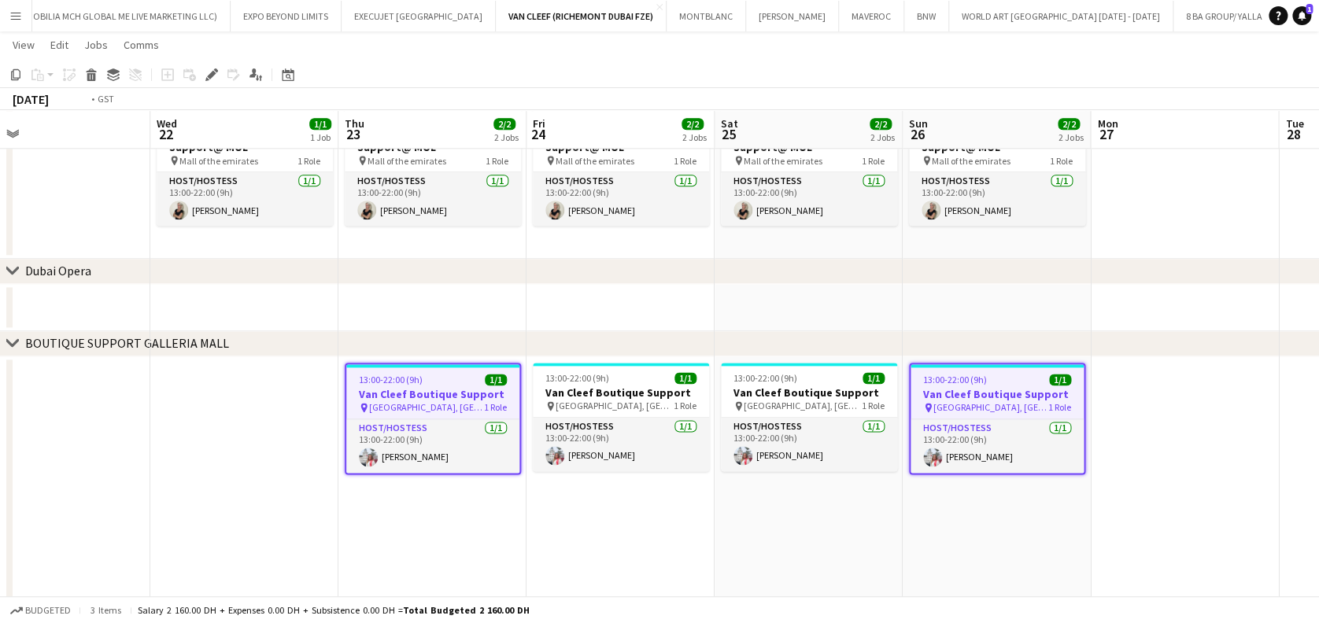
drag, startPoint x: 364, startPoint y: 522, endPoint x: 609, endPoint y: 507, distance: 245.2
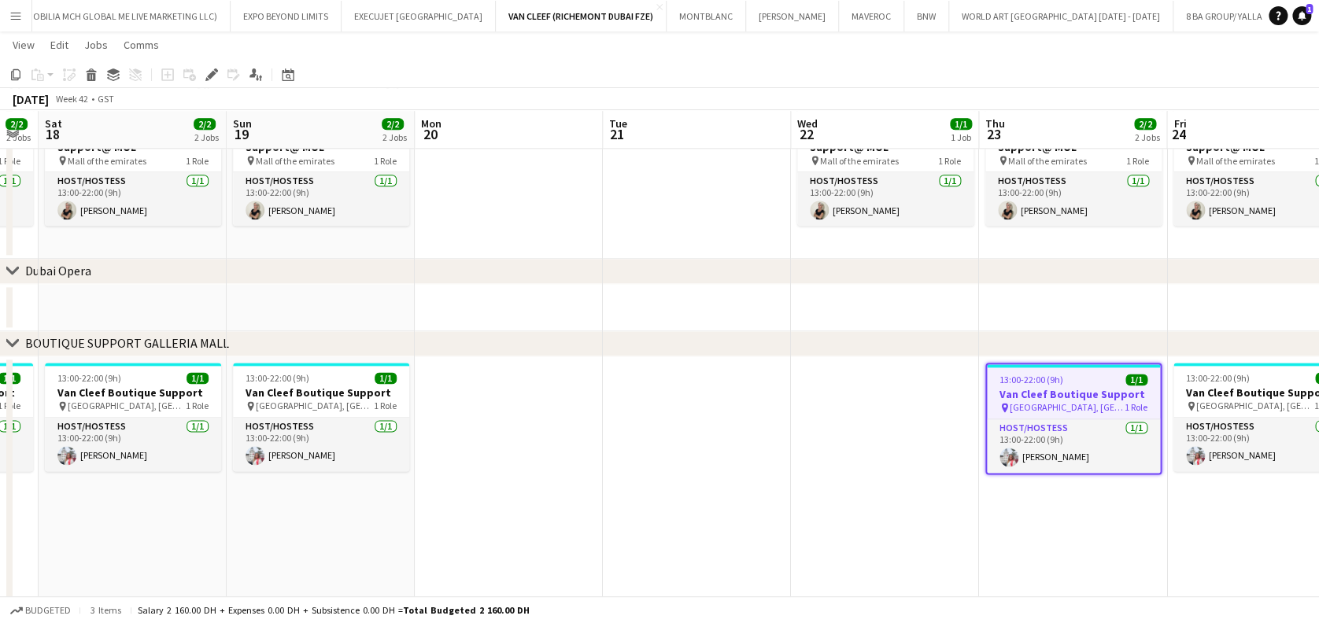
drag, startPoint x: 353, startPoint y: 453, endPoint x: 658, endPoint y: 458, distance: 305.4
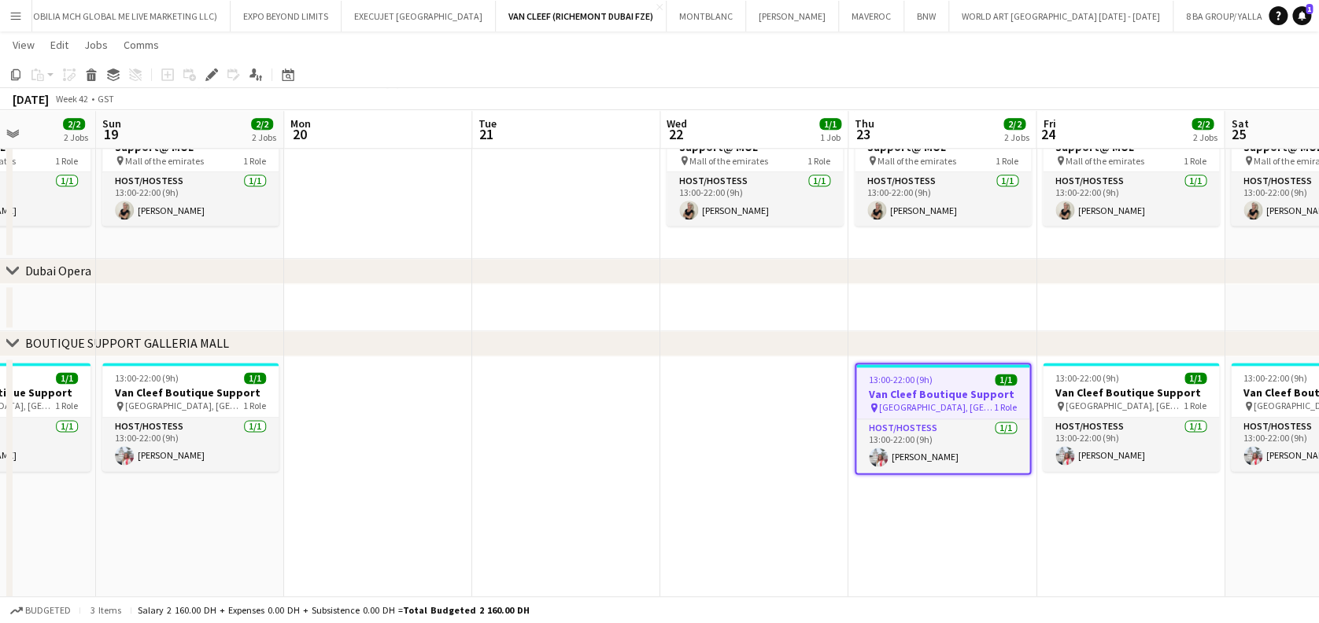
drag, startPoint x: 443, startPoint y: 467, endPoint x: 565, endPoint y: 460, distance: 122.2
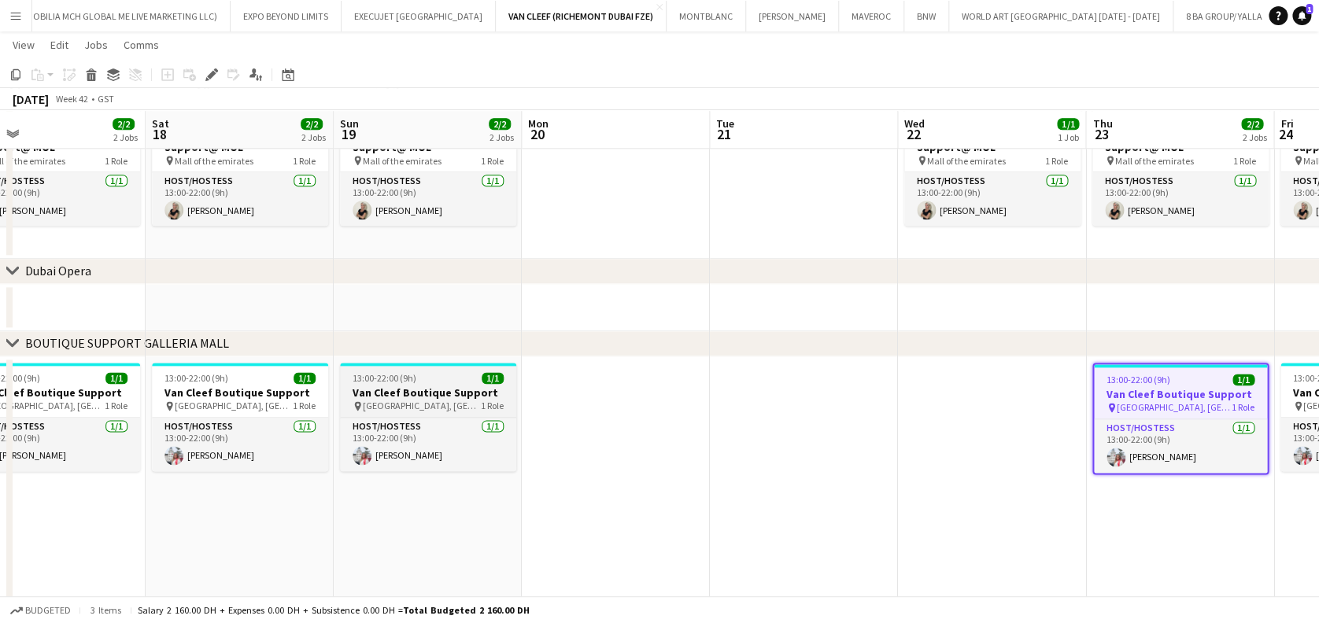
click at [440, 396] on h3 "Van Cleef Boutique Support" at bounding box center [428, 393] width 176 height 14
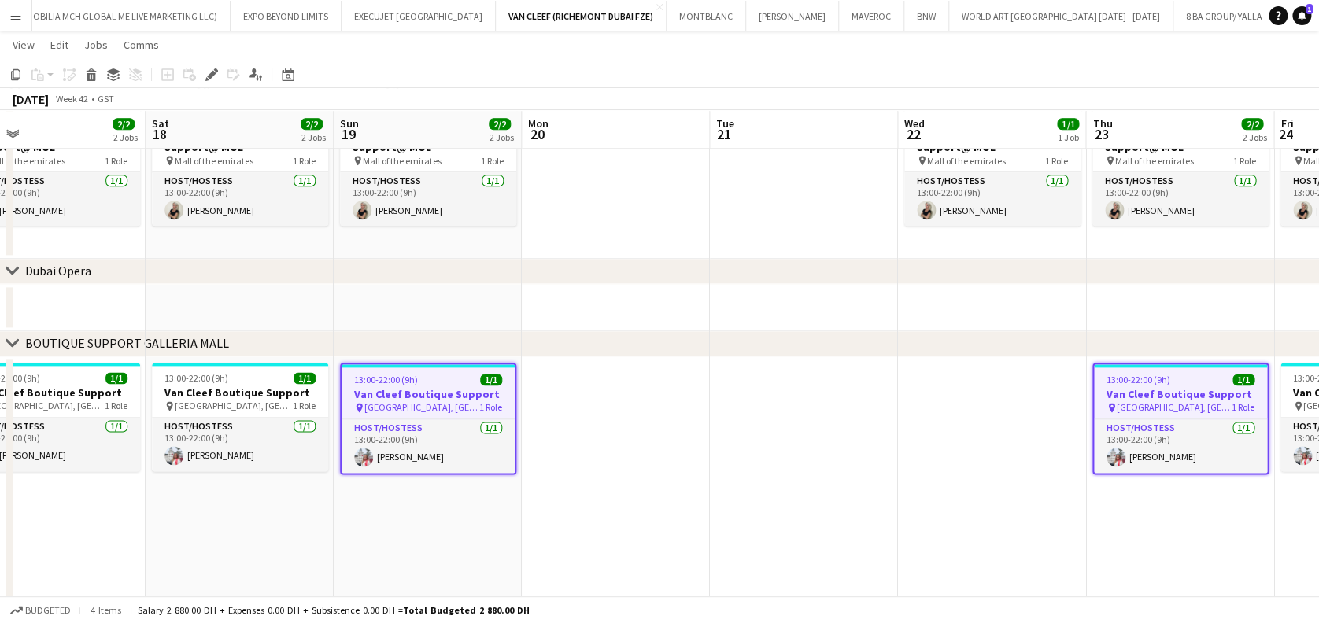
drag, startPoint x: 765, startPoint y: 456, endPoint x: 799, endPoint y: 456, distance: 33.8
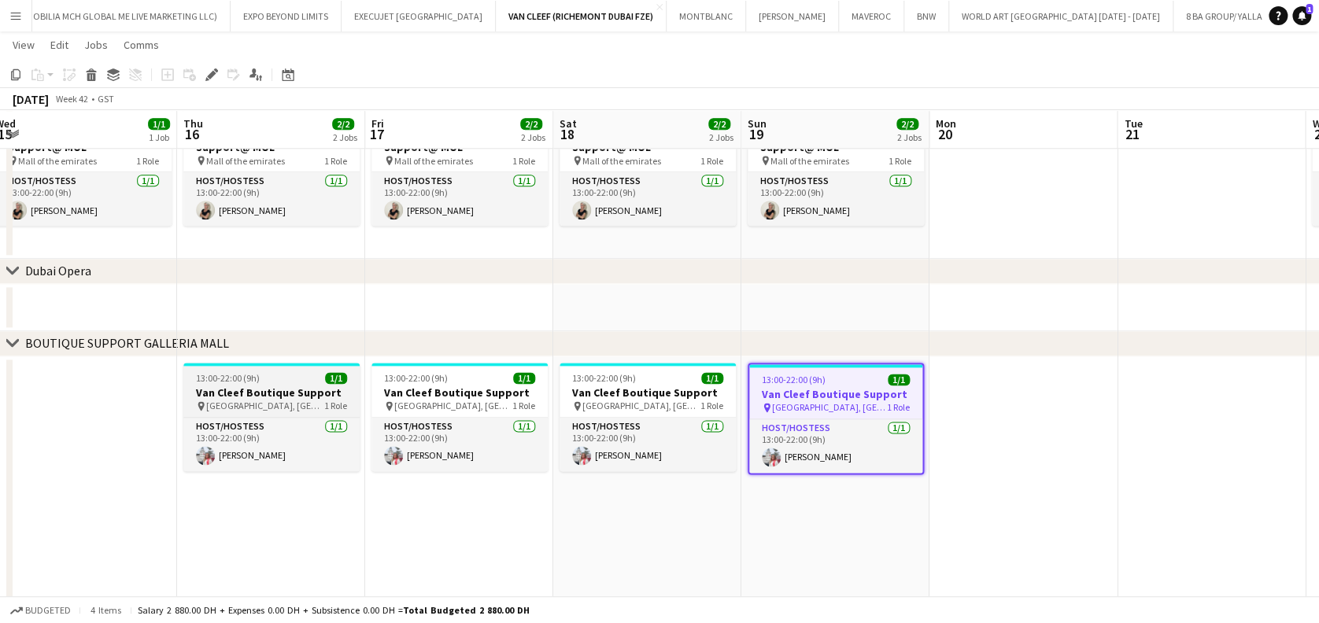
drag, startPoint x: 227, startPoint y: 387, endPoint x: 191, endPoint y: 410, distance: 42.1
click at [227, 388] on h3 "Van Cleef Boutique Support" at bounding box center [271, 393] width 176 height 14
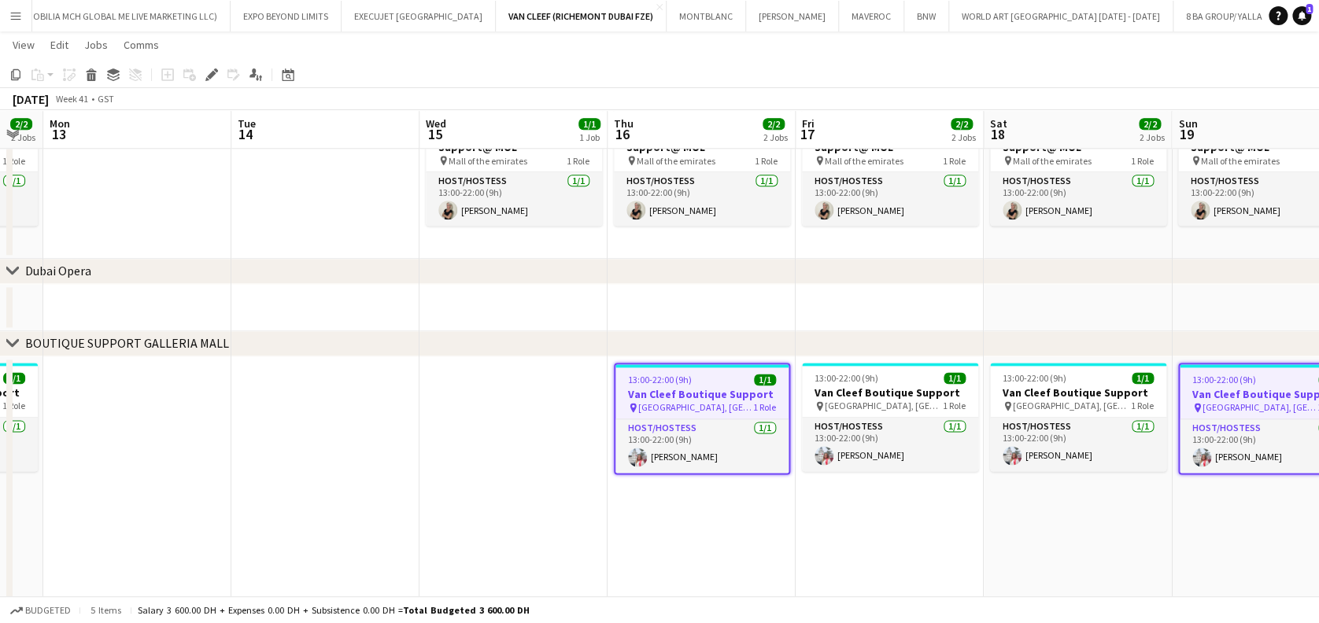
drag, startPoint x: 590, startPoint y: 525, endPoint x: 667, endPoint y: 525, distance: 77.1
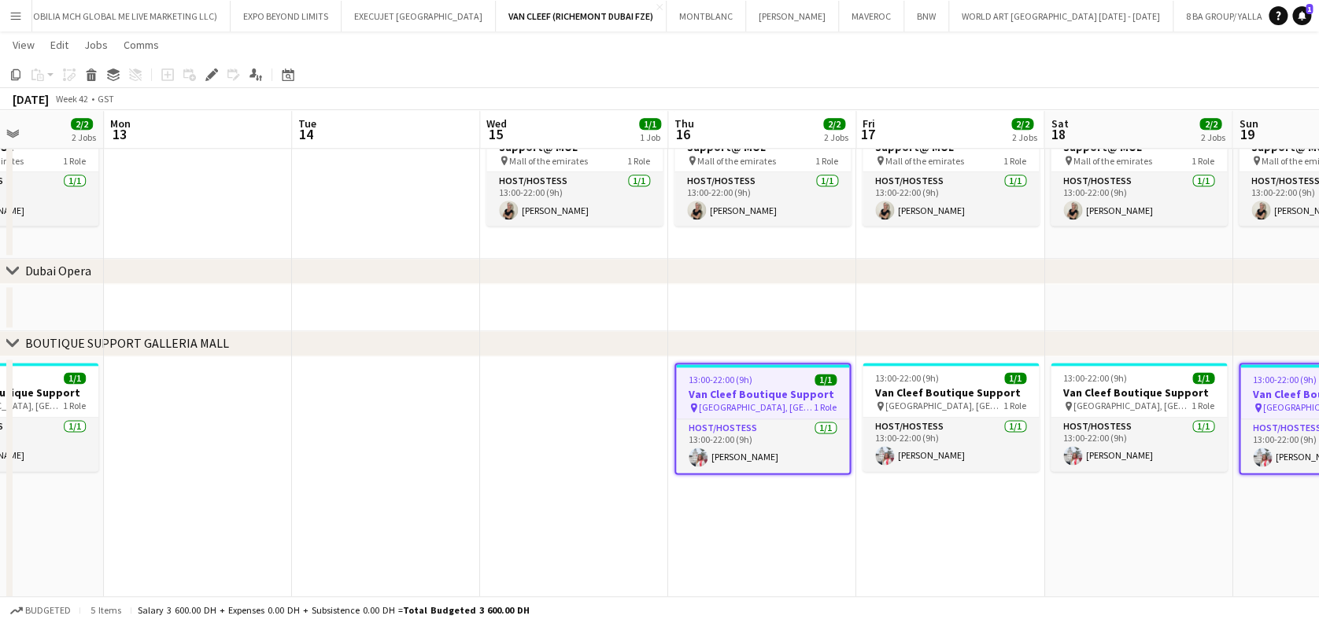
drag, startPoint x: 382, startPoint y: 490, endPoint x: 737, endPoint y: 490, distance: 355.8
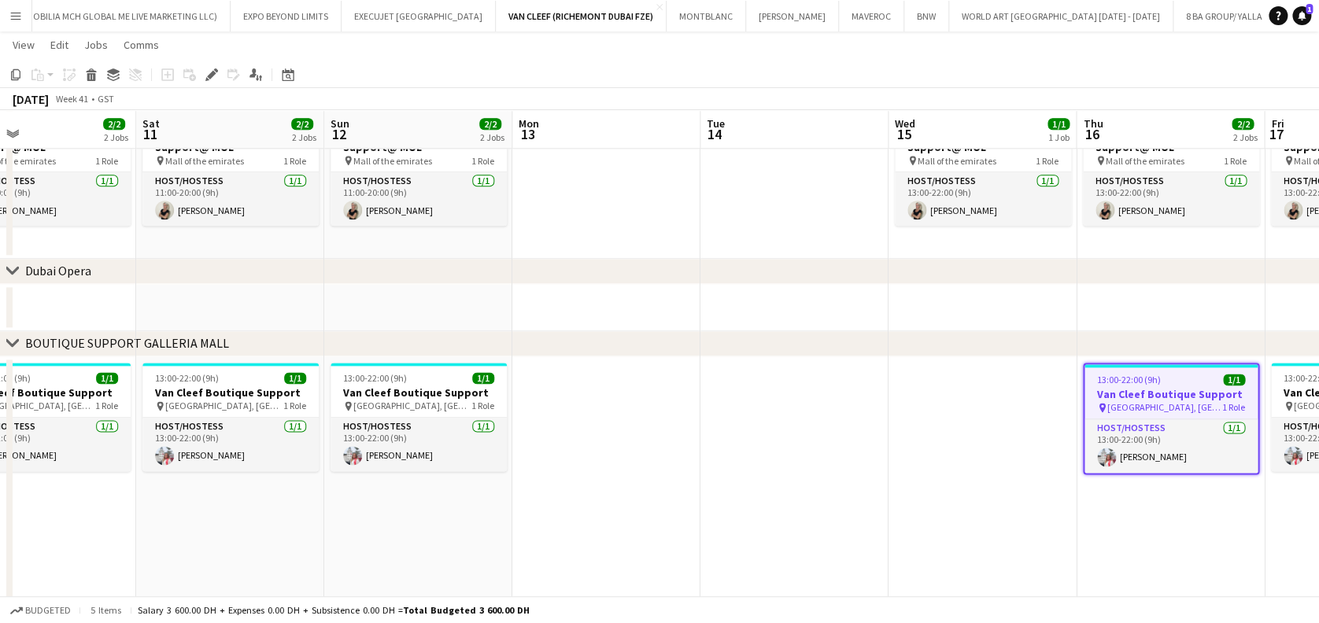
scroll to position [0, 444]
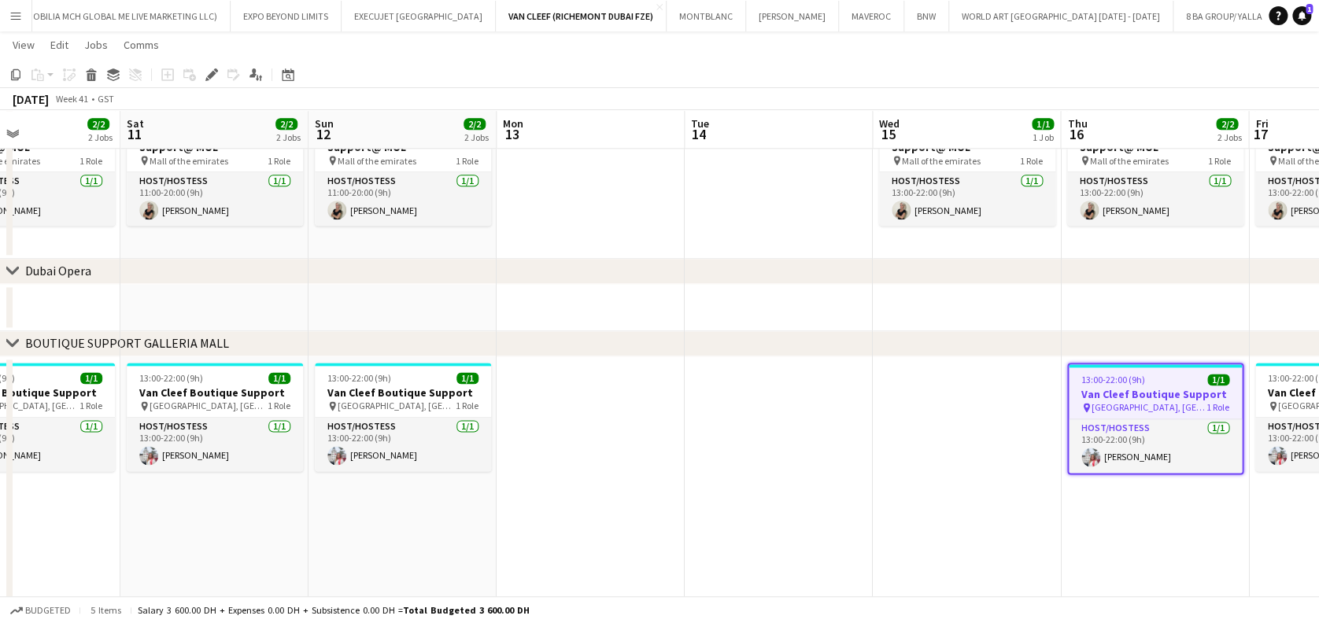
drag, startPoint x: 506, startPoint y: 483, endPoint x: 556, endPoint y: 483, distance: 49.6
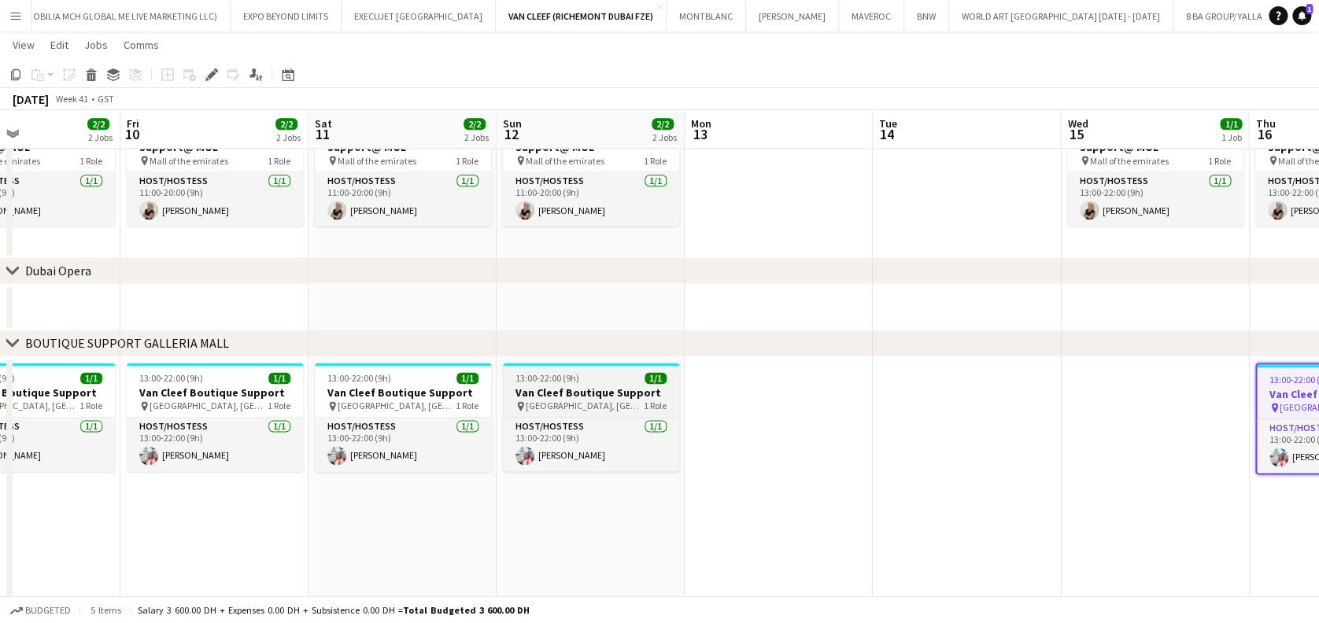
click at [582, 402] on span "[GEOGRAPHIC_DATA], [GEOGRAPHIC_DATA]" at bounding box center [585, 406] width 118 height 12
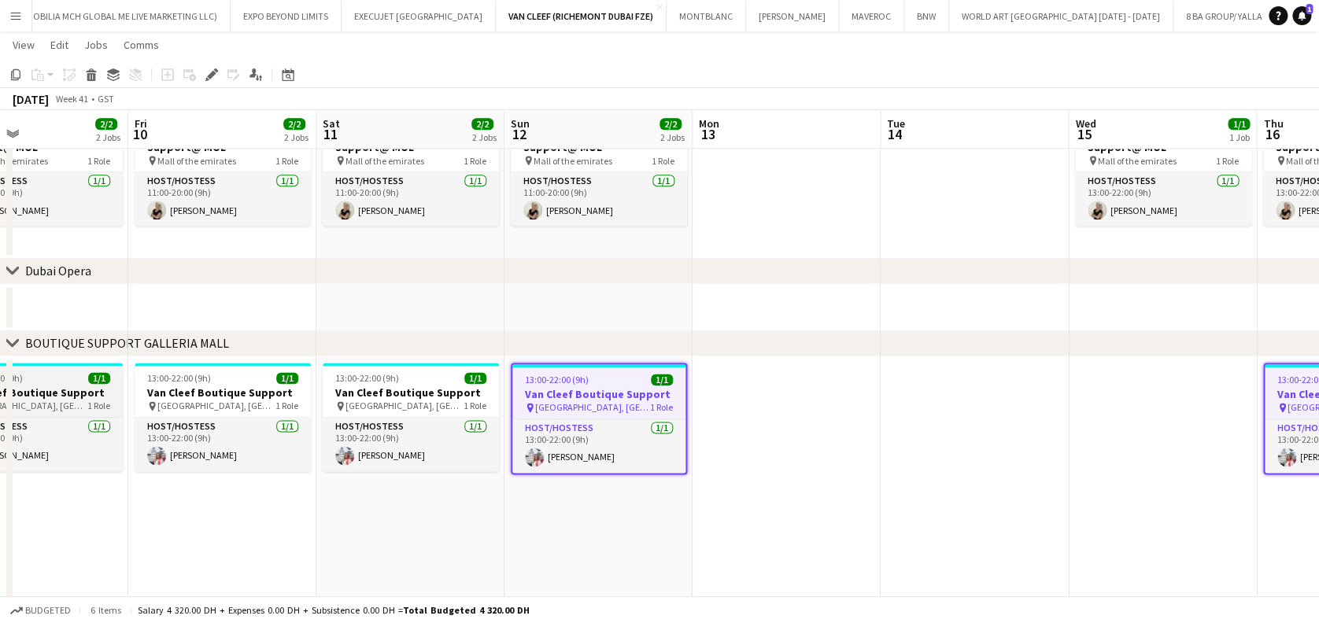
drag, startPoint x: 155, startPoint y: 420, endPoint x: 276, endPoint y: 400, distance: 122.8
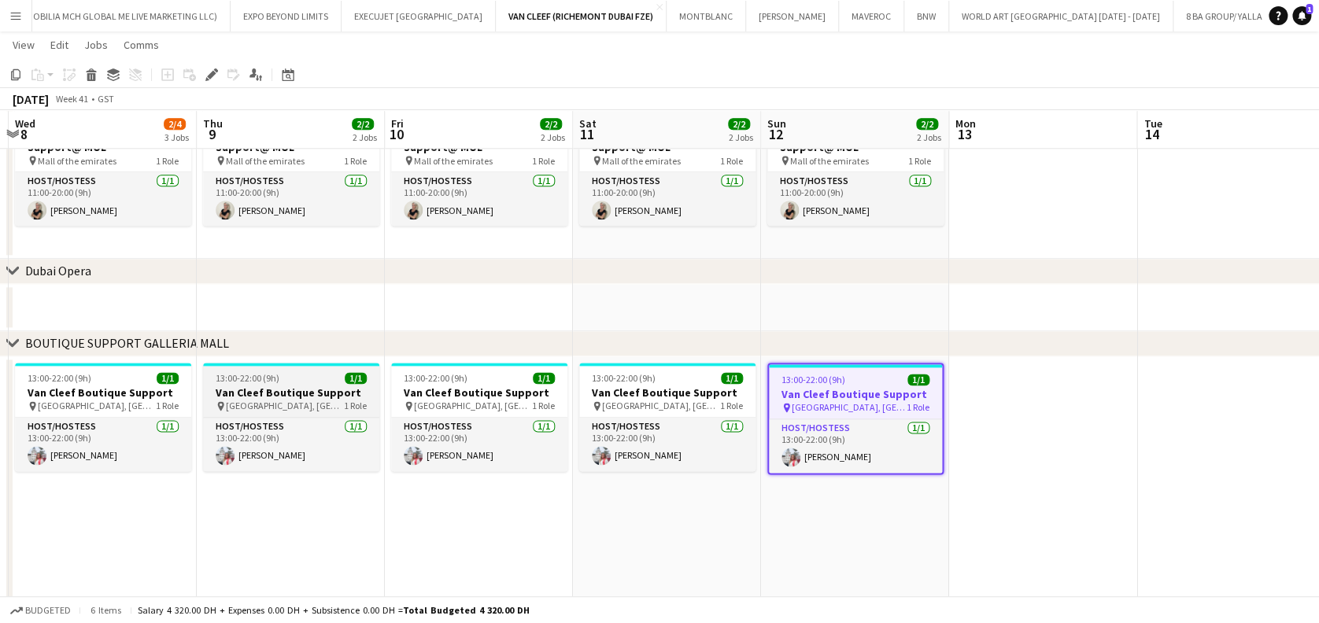
click at [258, 381] on span "13:00-22:00 (9h)" at bounding box center [248, 378] width 64 height 12
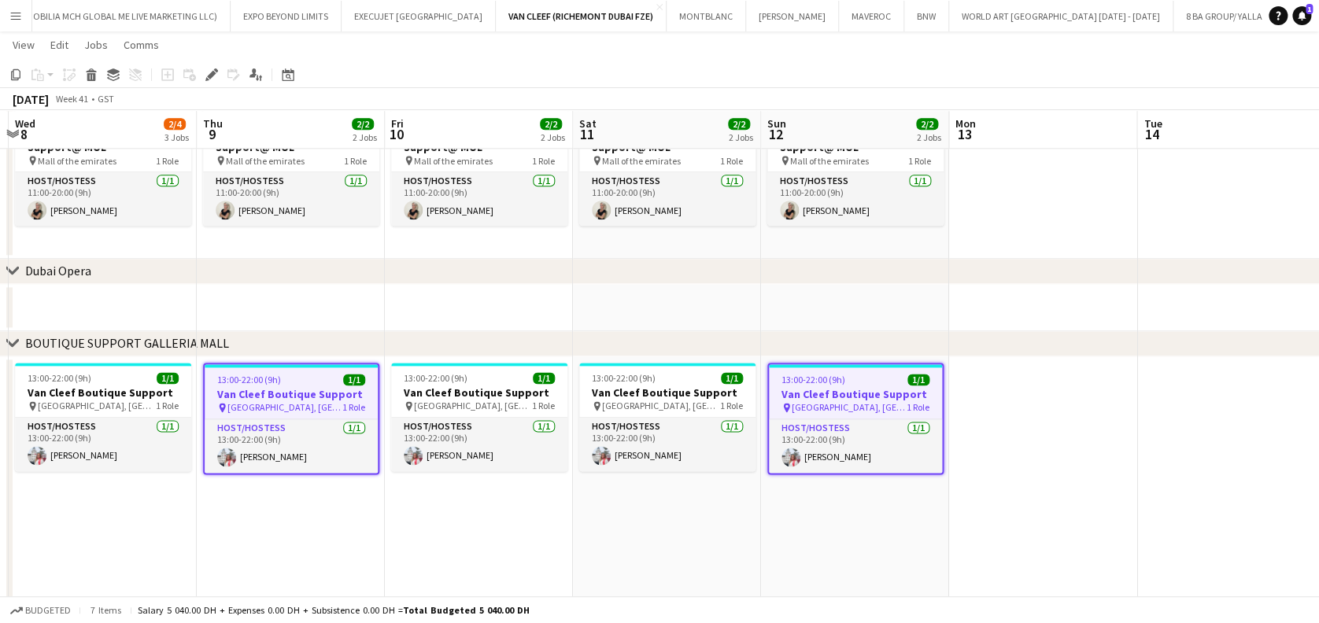
click at [82, 360] on app-date-cell "13:00-22:00 (9h) 1/1 Van Cleef Boutique Support pin [GEOGRAPHIC_DATA], [GEOGRAP…" at bounding box center [103, 484] width 188 height 255
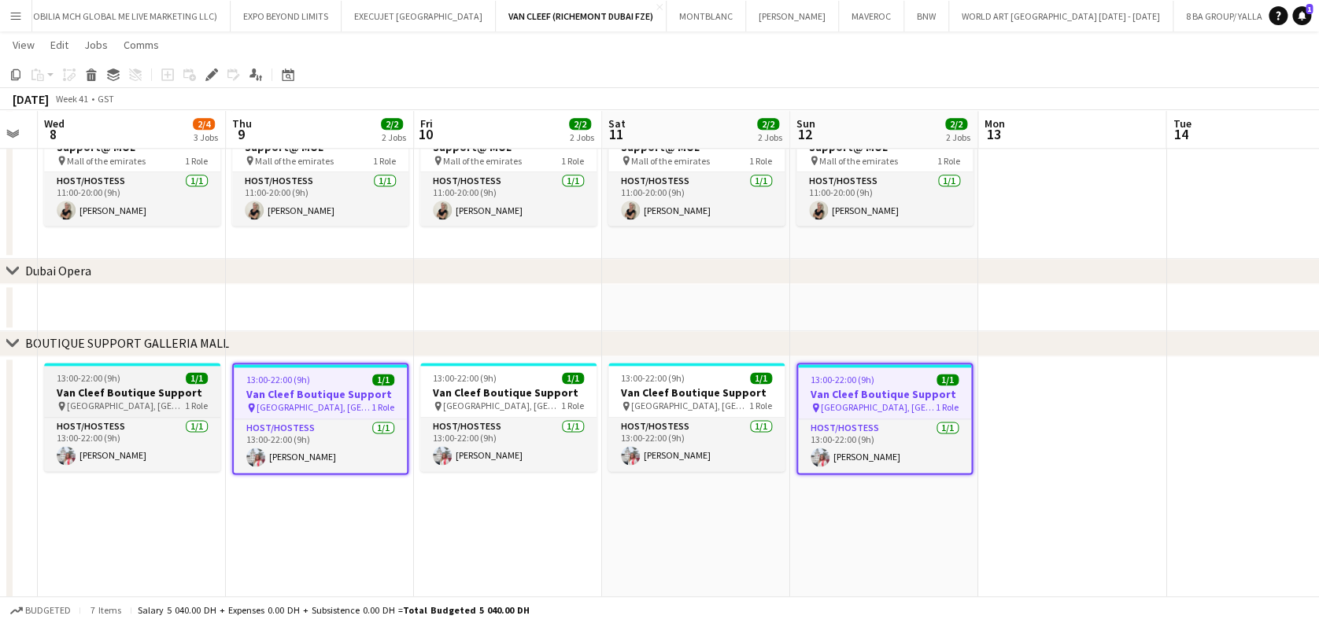
click at [103, 400] on span "[GEOGRAPHIC_DATA], [GEOGRAPHIC_DATA]" at bounding box center [126, 406] width 118 height 12
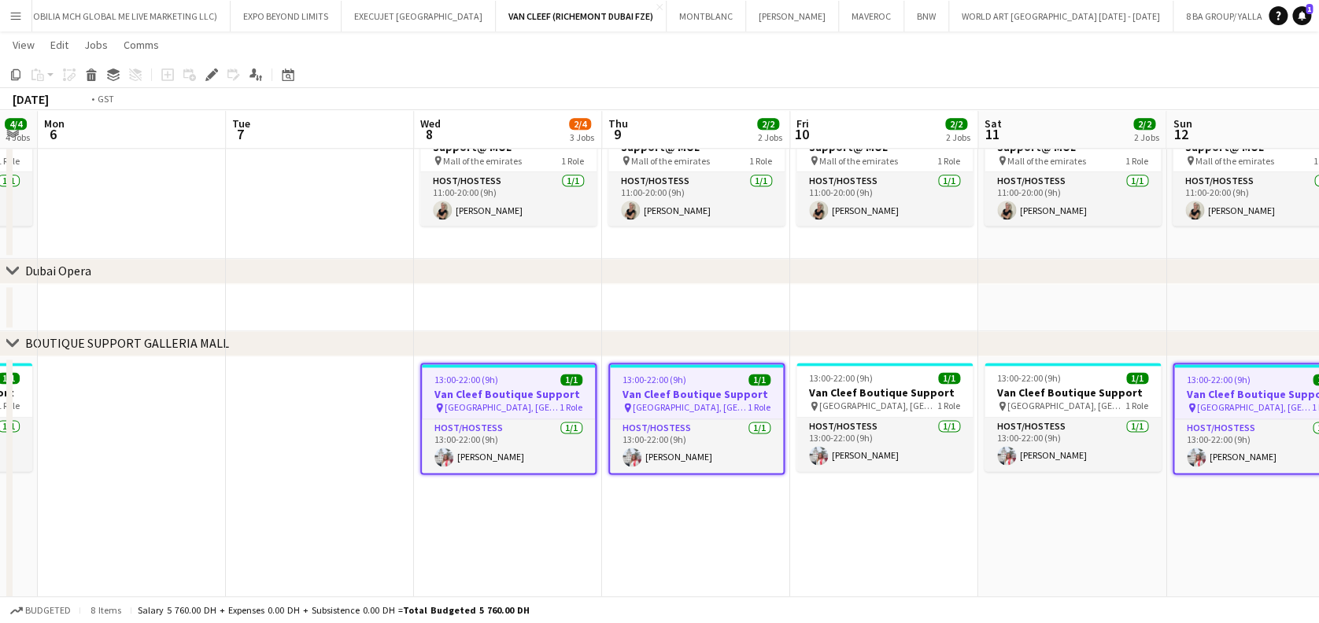
drag, startPoint x: 57, startPoint y: 424, endPoint x: 568, endPoint y: 516, distance: 519.8
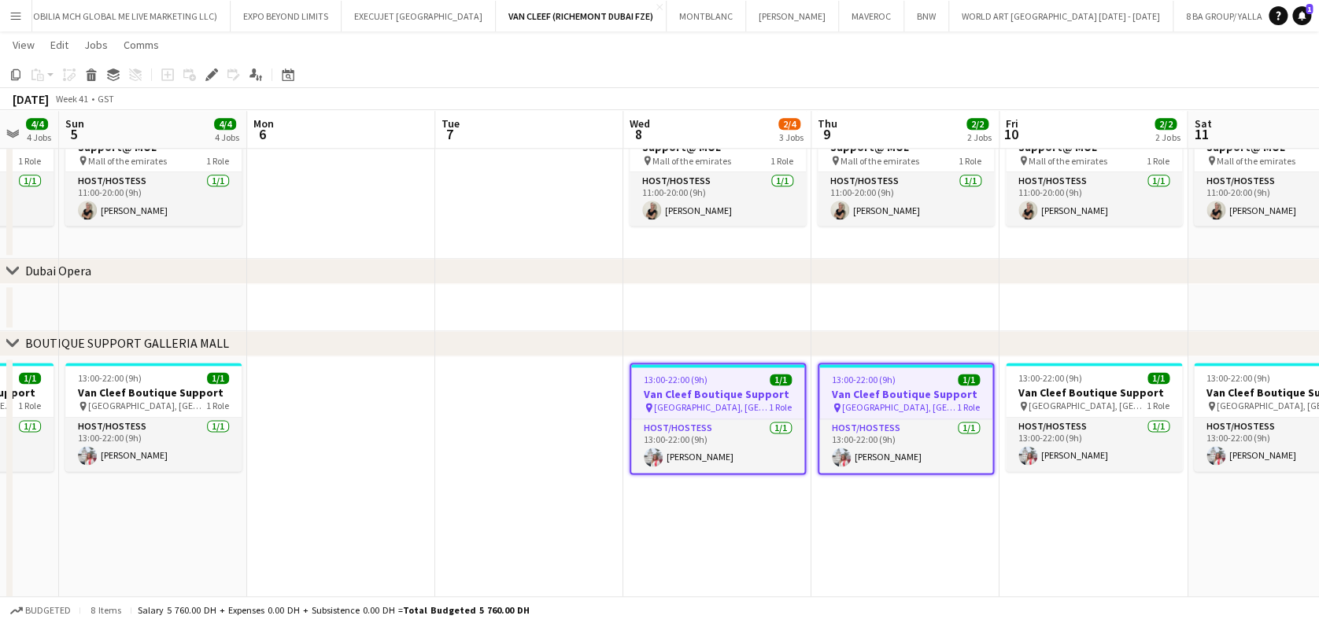
drag, startPoint x: 555, startPoint y: 546, endPoint x: 564, endPoint y: 546, distance: 8.7
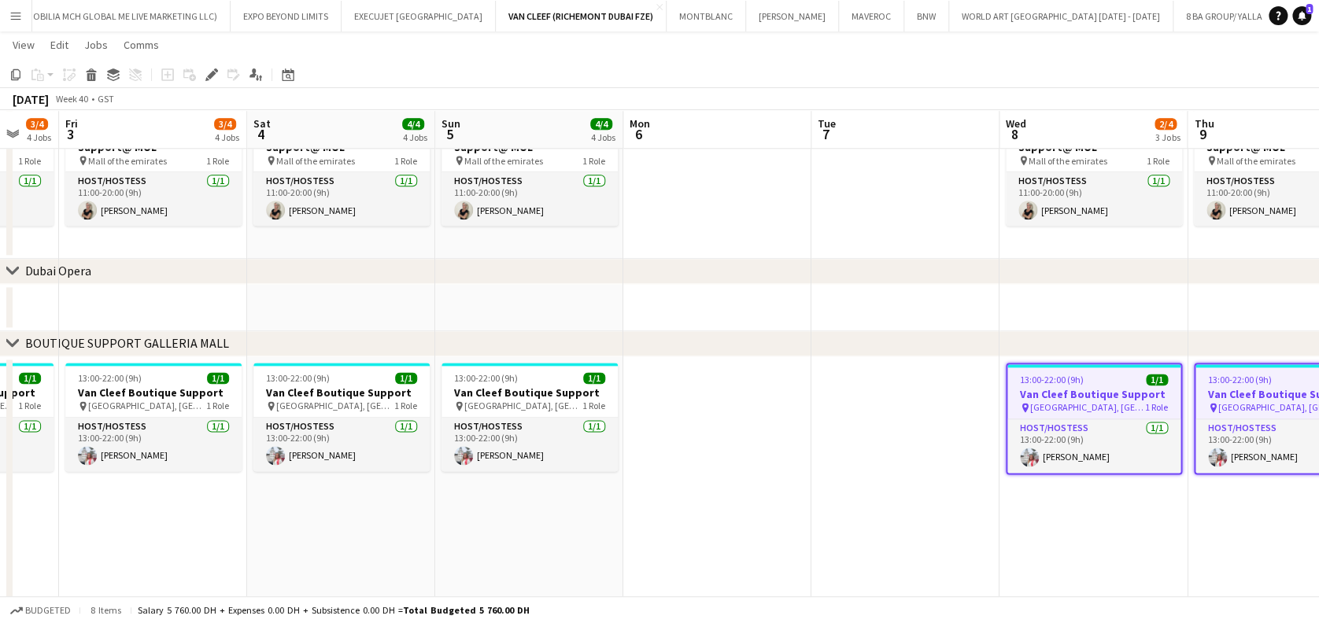
scroll to position [0, 501]
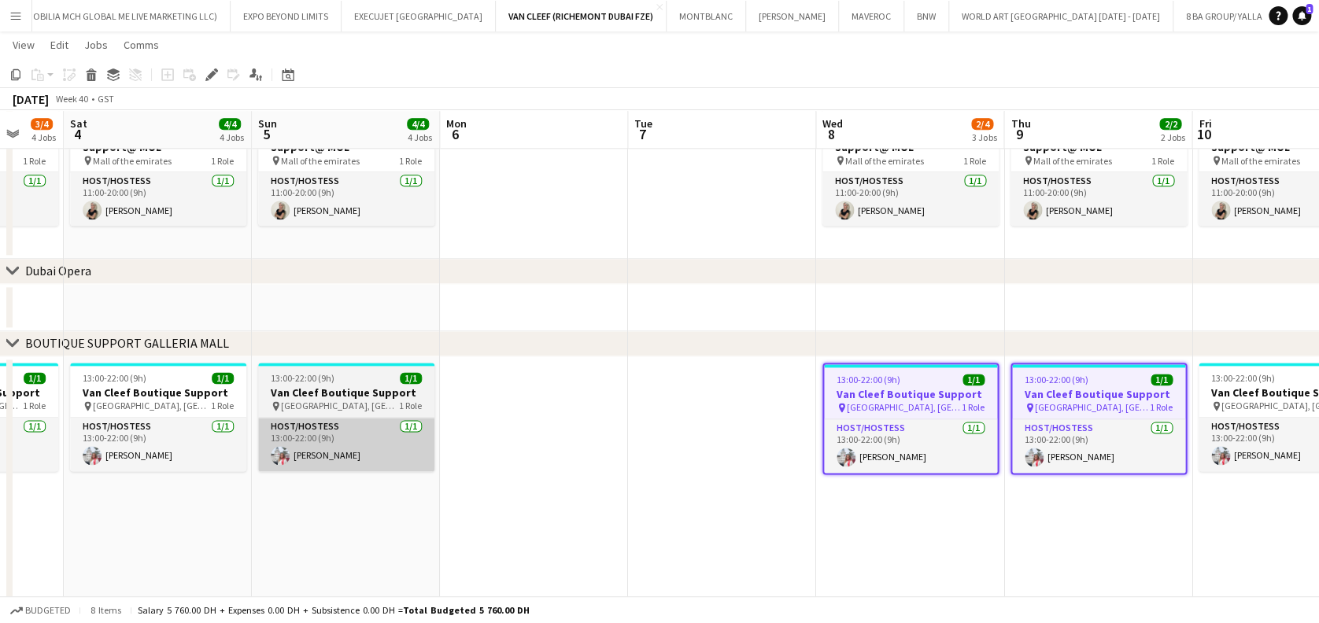
drag, startPoint x: 340, startPoint y: 394, endPoint x: 277, endPoint y: 466, distance: 96.0
click at [340, 394] on h3 "Van Cleef Boutique Support" at bounding box center [346, 393] width 176 height 14
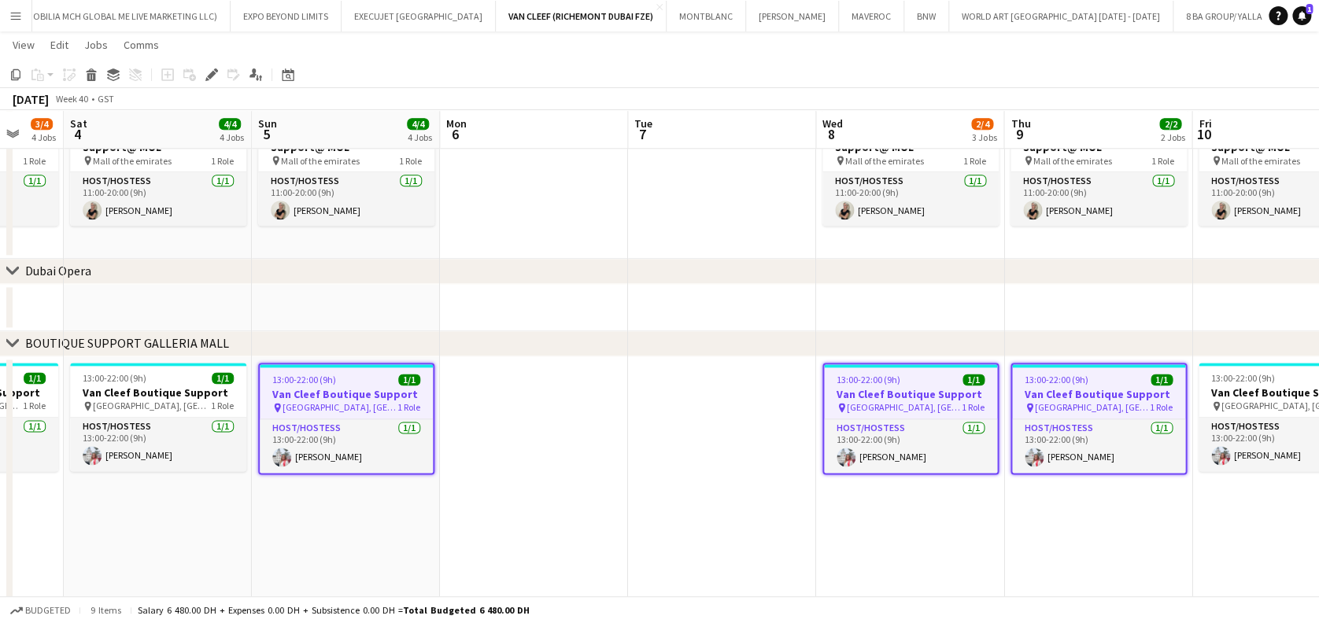
drag, startPoint x: 286, startPoint y: 493, endPoint x: 533, endPoint y: 527, distance: 248.7
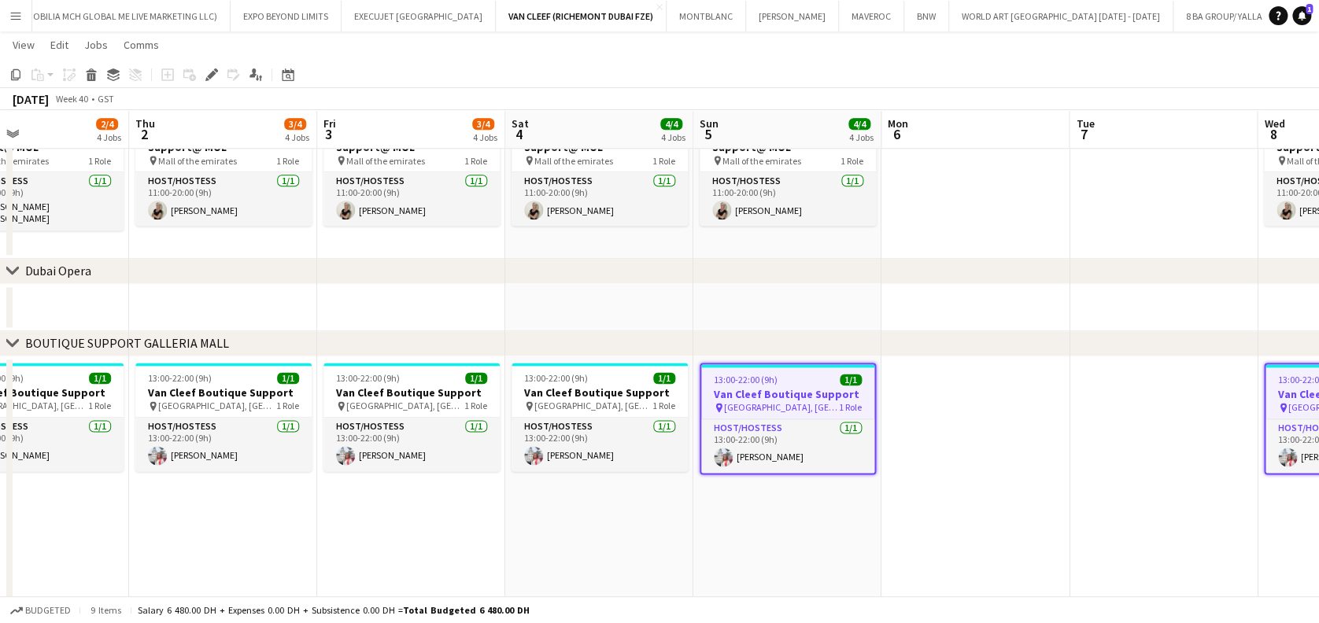
scroll to position [0, 434]
drag, startPoint x: 260, startPoint y: 514, endPoint x: 327, endPoint y: 523, distance: 68.3
drag, startPoint x: 214, startPoint y: 368, endPoint x: 193, endPoint y: 379, distance: 23.9
click at [214, 371] on app-job-card "13:00-22:00 (9h) 1/1 Van Cleef Boutique Support pin [GEOGRAPHIC_DATA], [GEOGRAP…" at bounding box center [224, 417] width 176 height 109
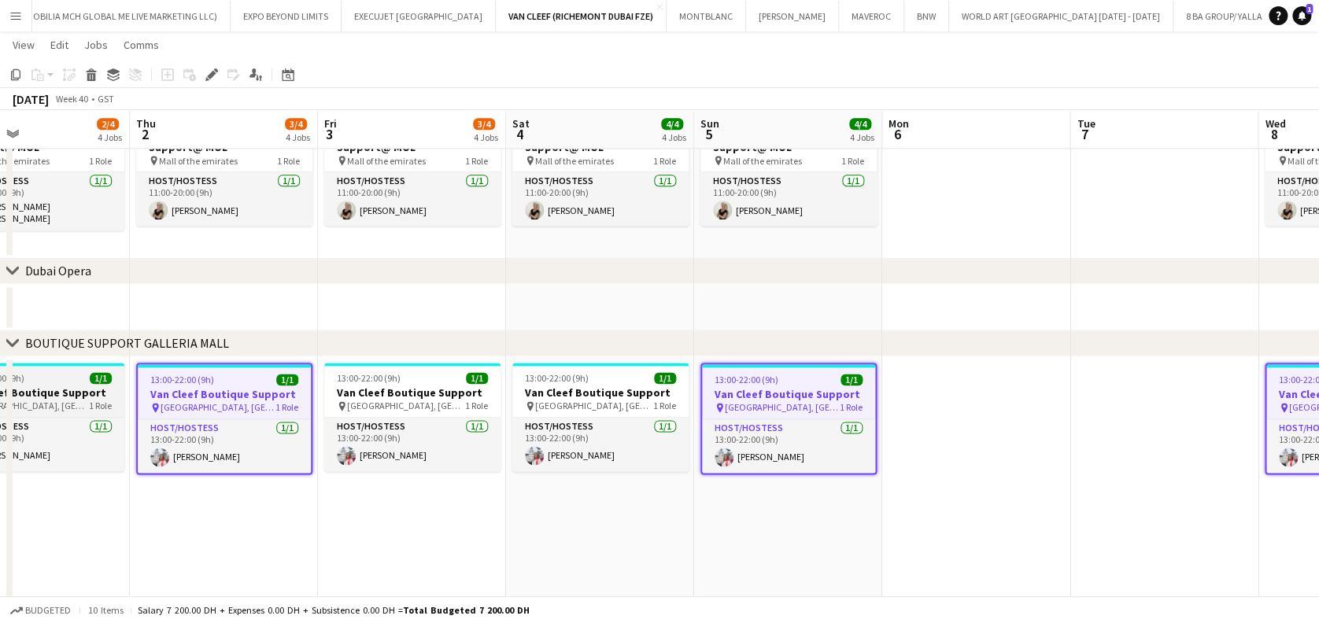
click at [90, 378] on span "1/1" at bounding box center [101, 378] width 22 height 12
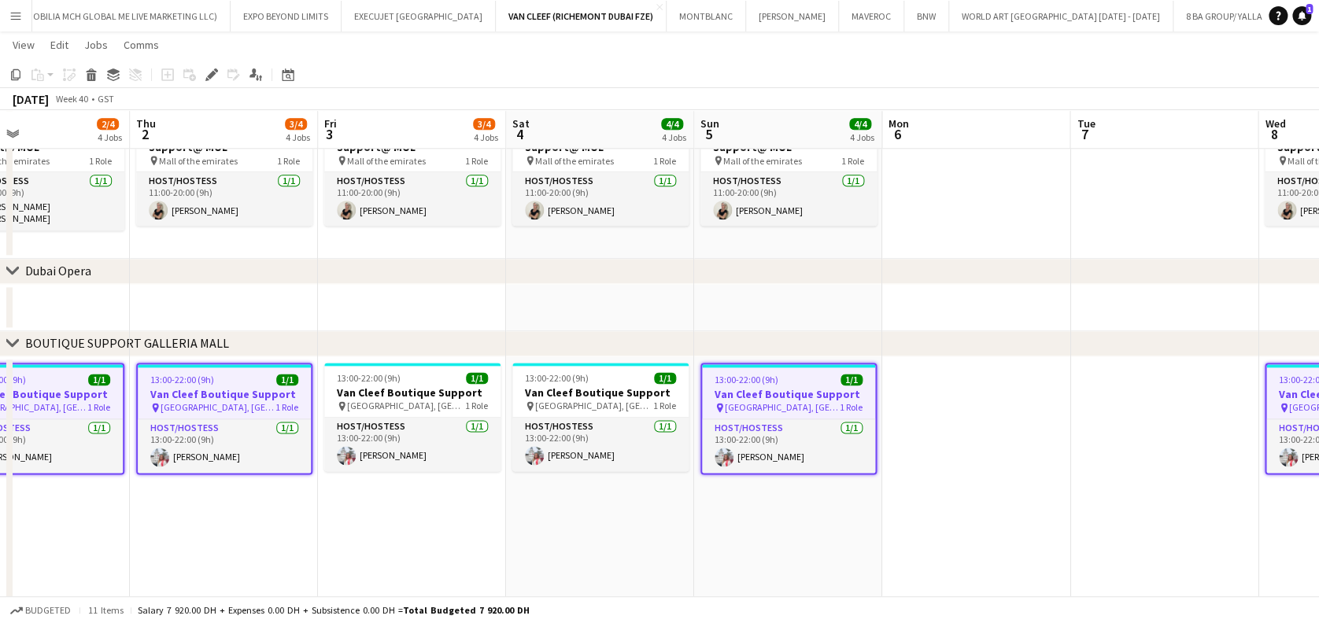
scroll to position [0, 427]
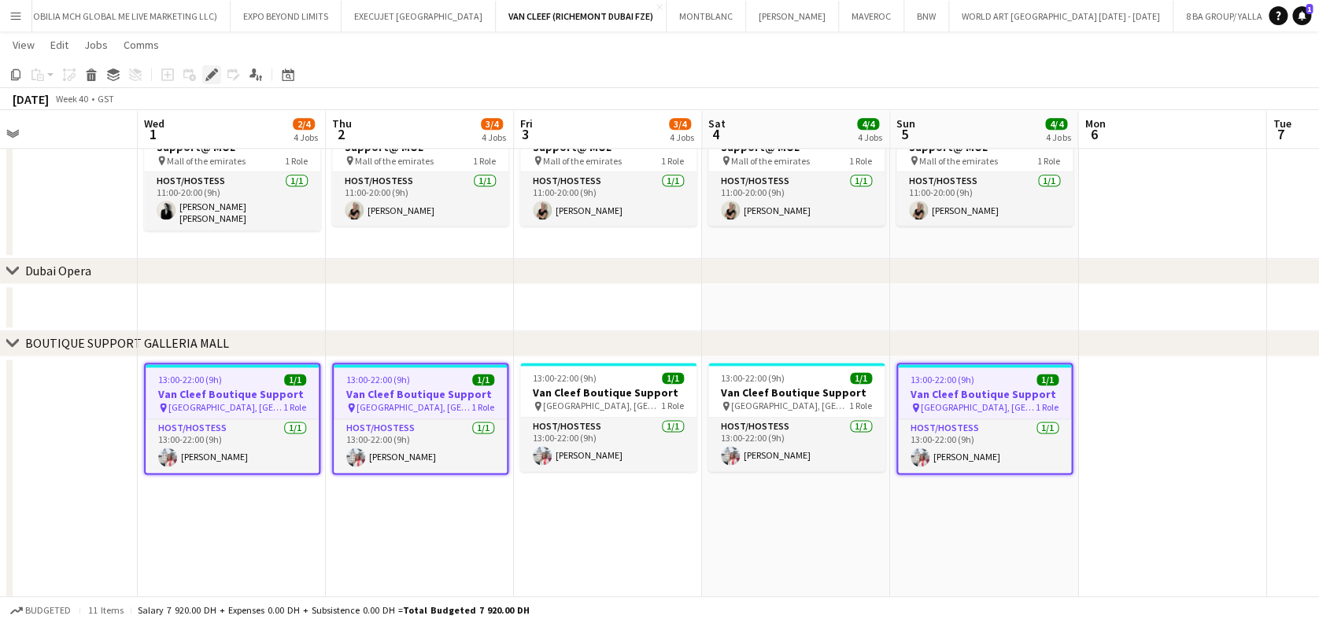
click at [213, 73] on icon at bounding box center [211, 75] width 9 height 9
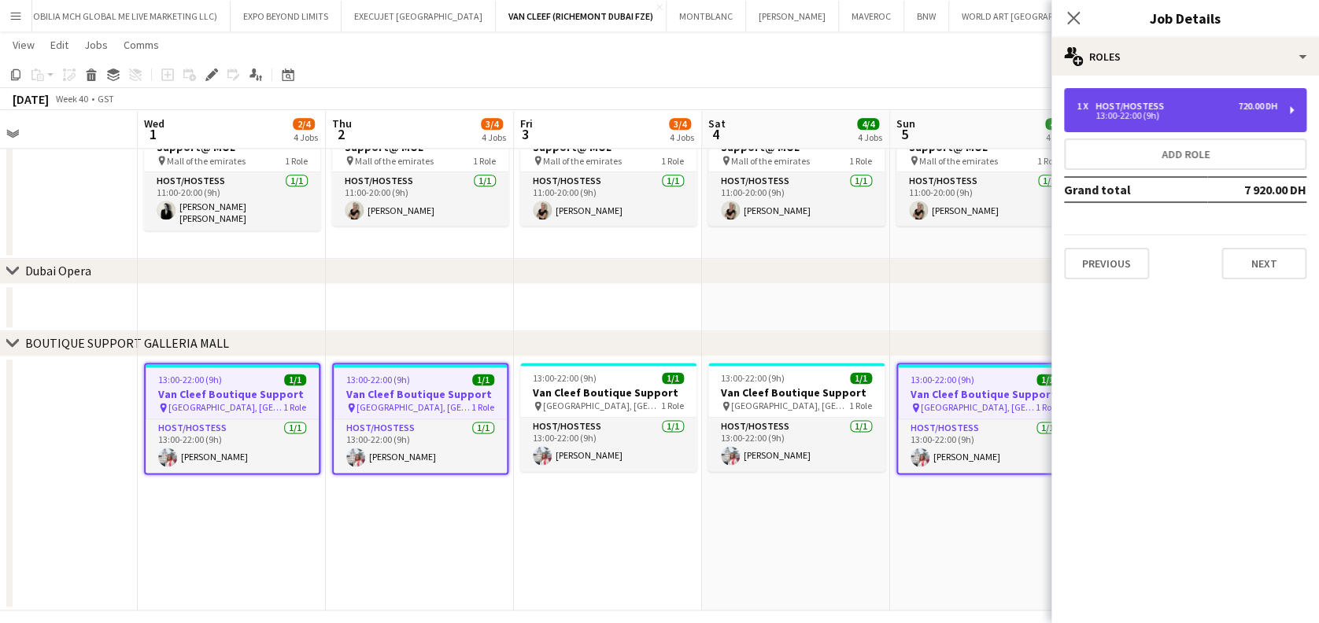
click at [1262, 99] on div "1 x Host/Hostess 720.00 DH 13:00-22:00 (9h)" at bounding box center [1185, 110] width 242 height 44
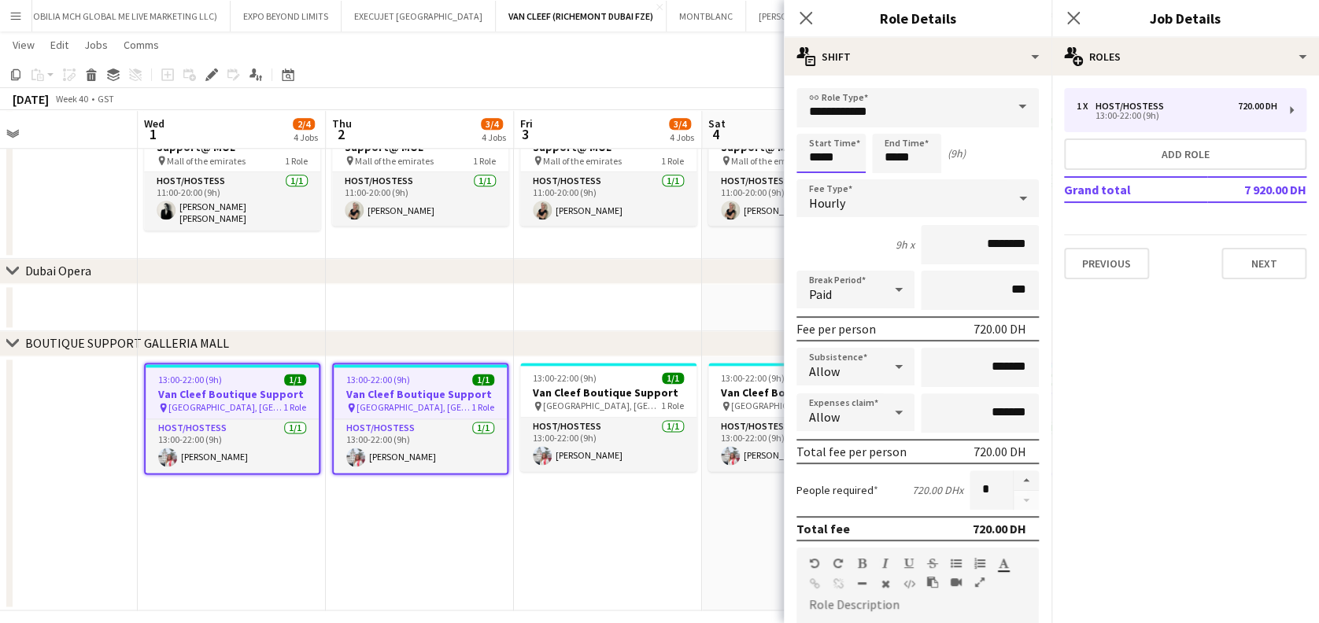
click at [819, 157] on input "*****" at bounding box center [831, 153] width 69 height 39
type input "*****"
click at [896, 157] on input "*****" at bounding box center [906, 153] width 69 height 39
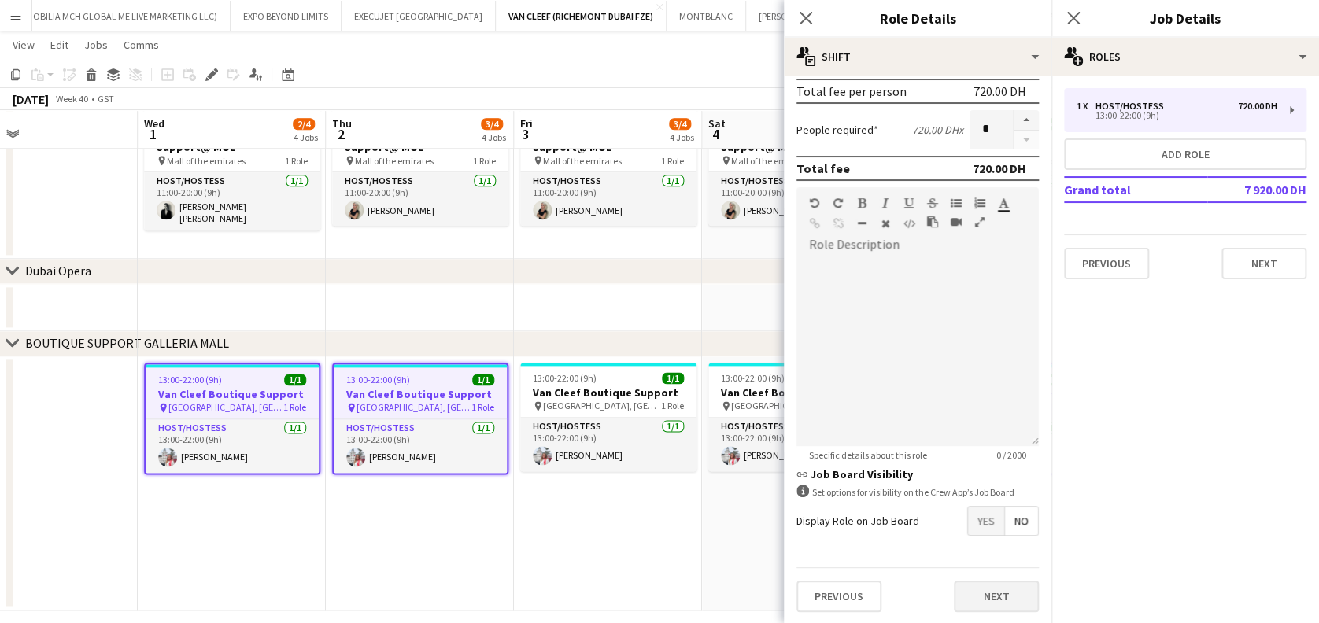
type input "*****"
click at [996, 605] on button "Next" at bounding box center [996, 596] width 85 height 31
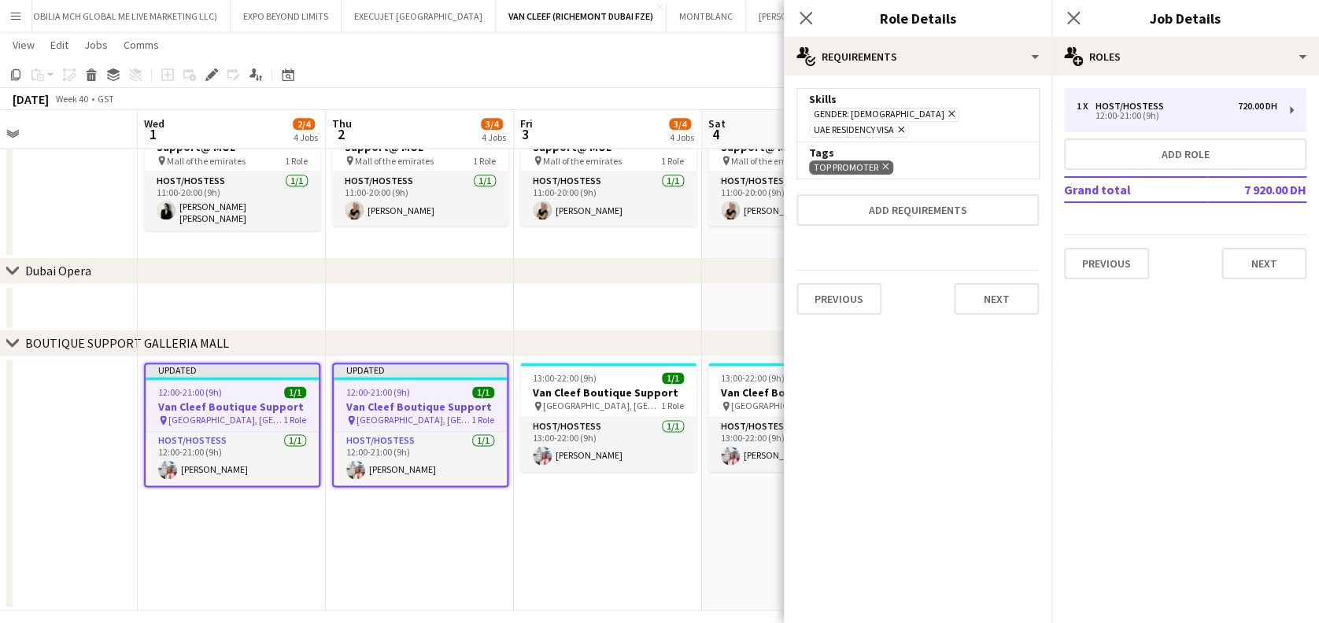
drag, startPoint x: 529, startPoint y: 492, endPoint x: 519, endPoint y: 493, distance: 9.6
click at [529, 493] on app-date-cell "13:00-22:00 (9h) 1/1 Van Cleef Boutique Support pin [GEOGRAPHIC_DATA], [GEOGRAP…" at bounding box center [608, 484] width 188 height 255
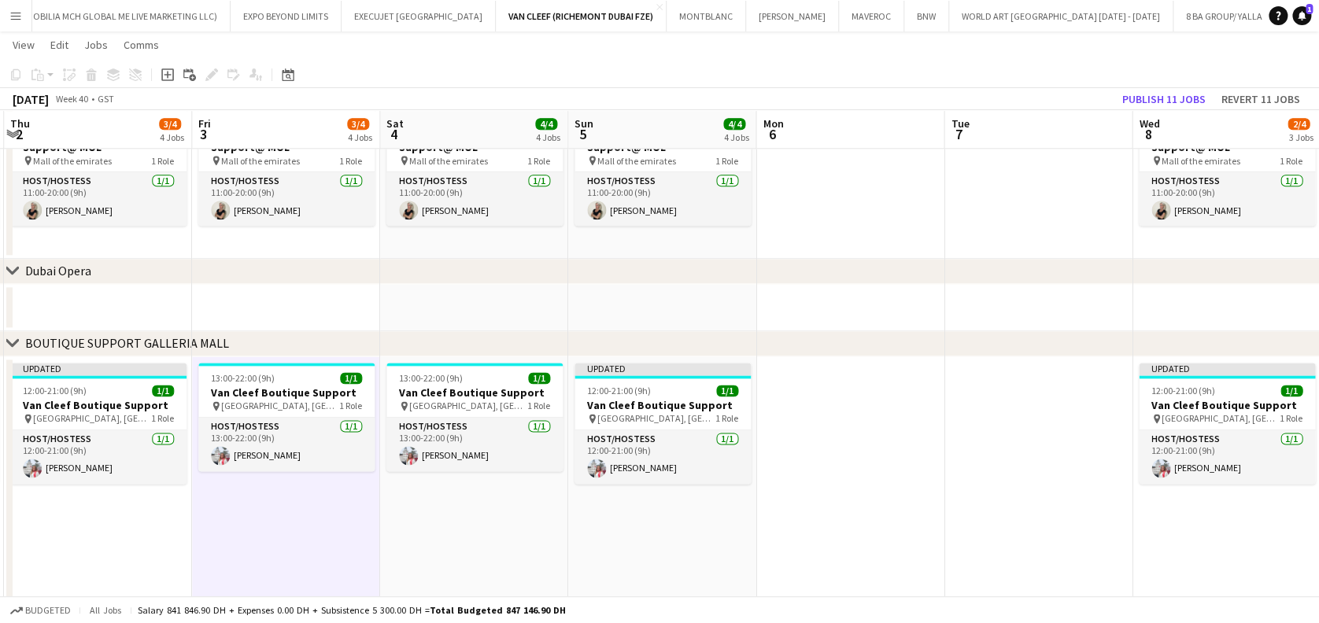
drag, startPoint x: 1092, startPoint y: 547, endPoint x: 641, endPoint y: 564, distance: 451.3
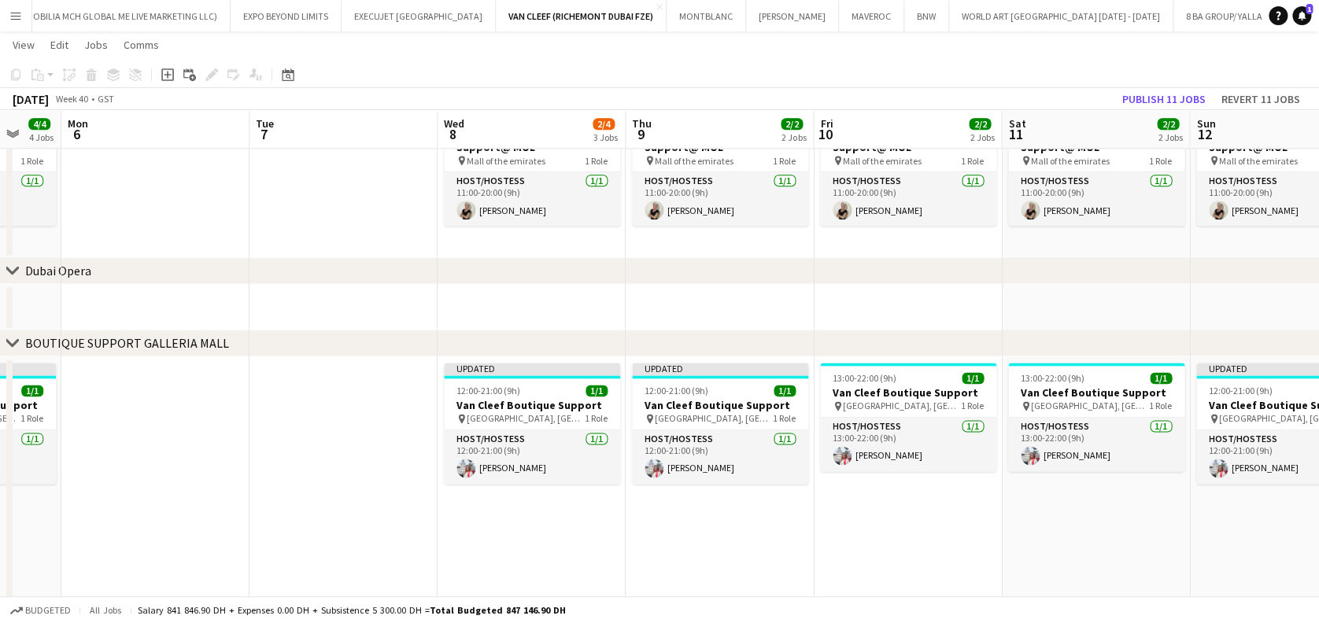
drag, startPoint x: 635, startPoint y: 543, endPoint x: 446, endPoint y: 514, distance: 191.1
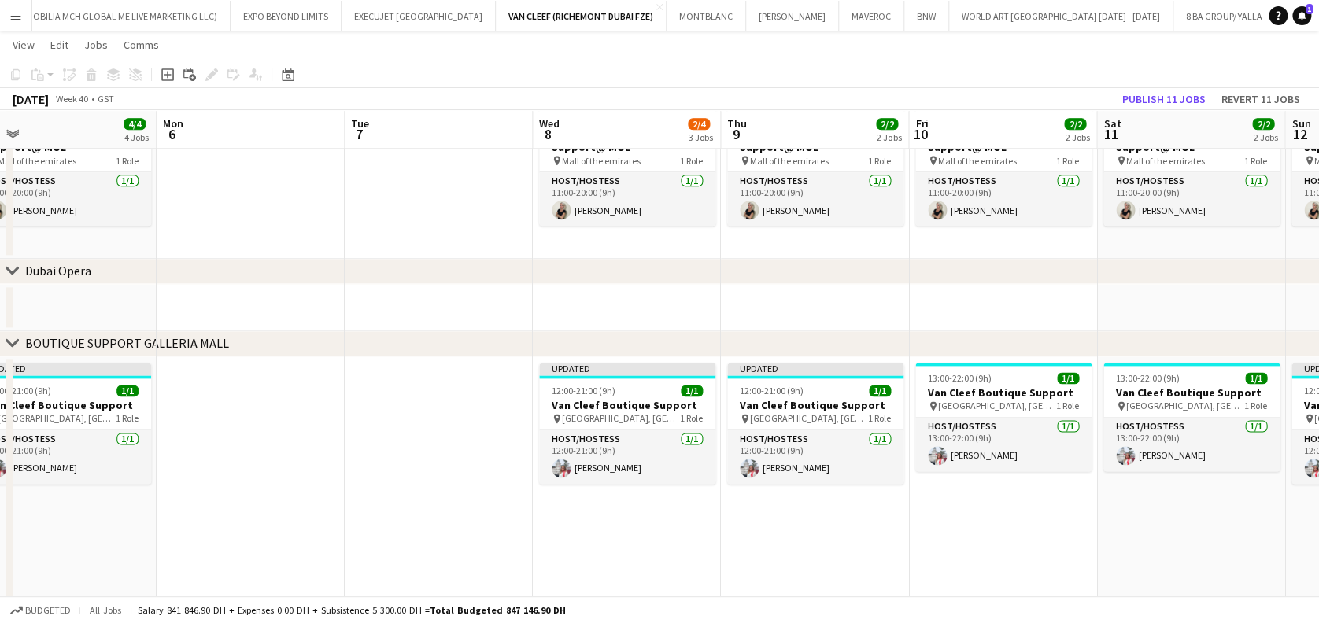
drag, startPoint x: 891, startPoint y: 536, endPoint x: 599, endPoint y: 548, distance: 292.2
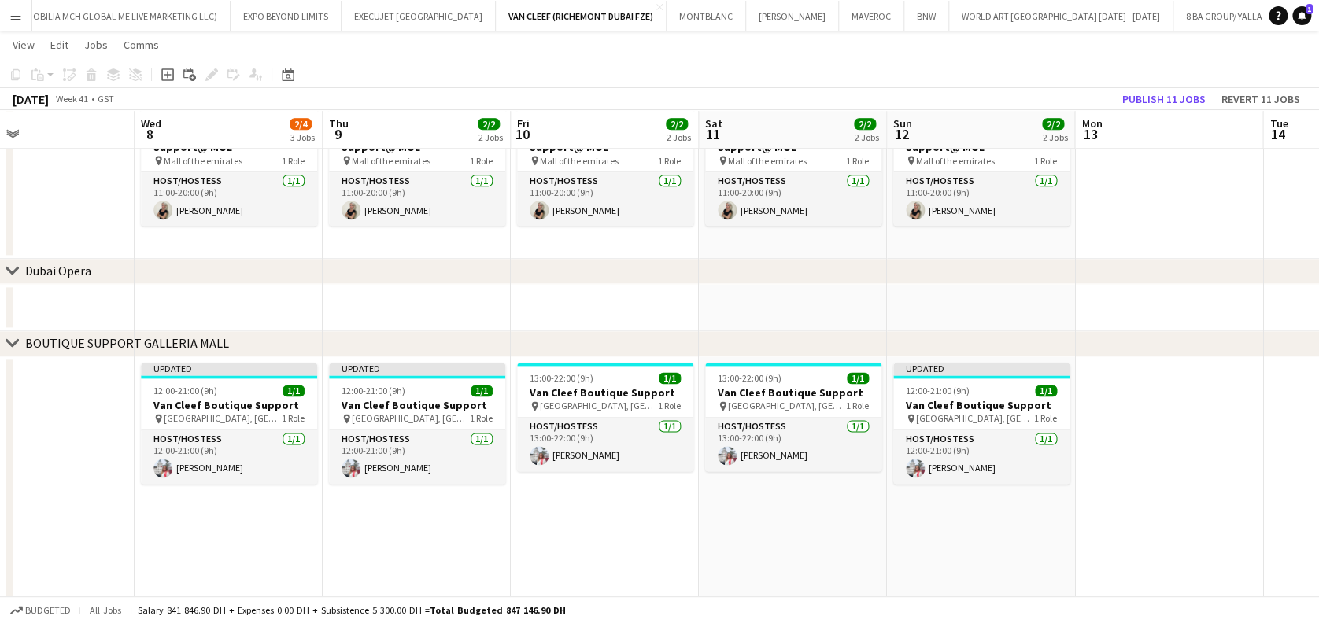
drag, startPoint x: 357, startPoint y: 505, endPoint x: 505, endPoint y: 509, distance: 148.0
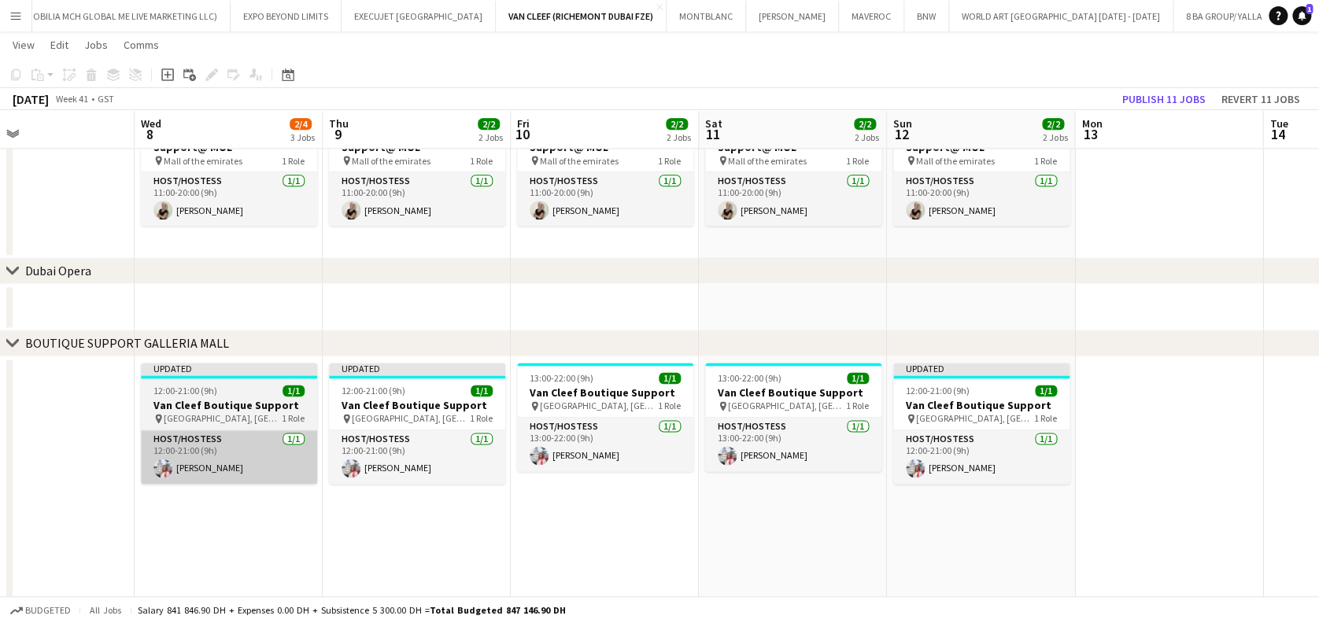
scroll to position [0, 428]
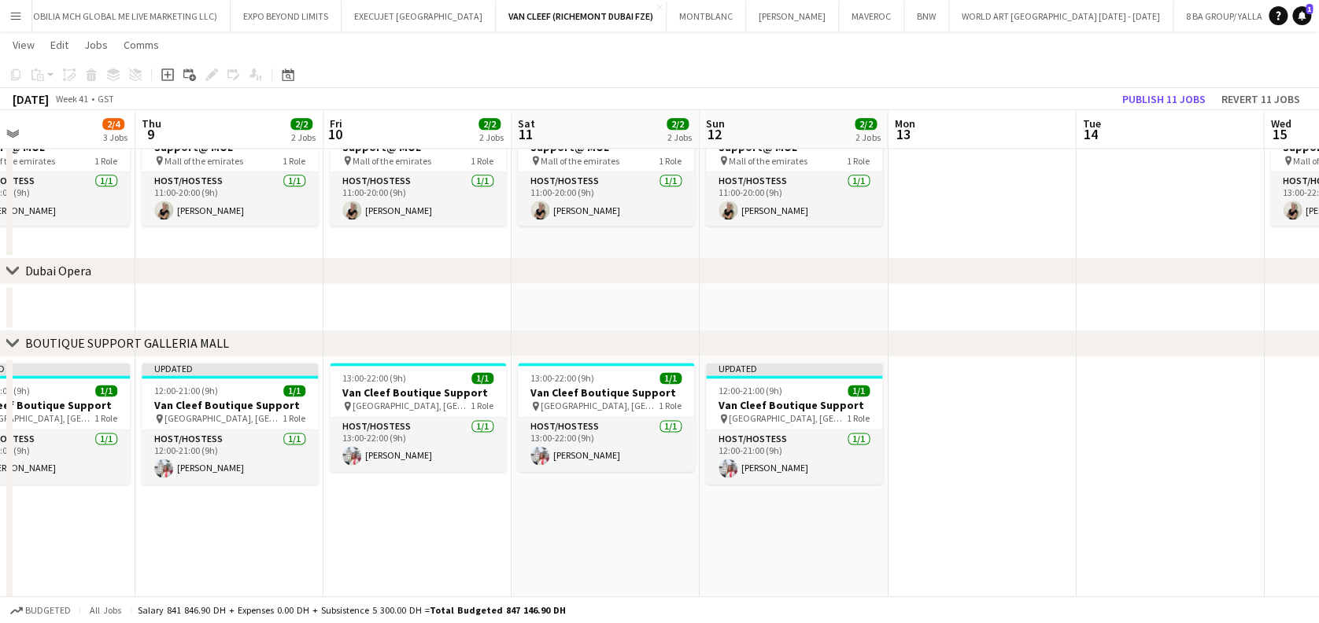
drag, startPoint x: 882, startPoint y: 483, endPoint x: 669, endPoint y: 477, distance: 212.6
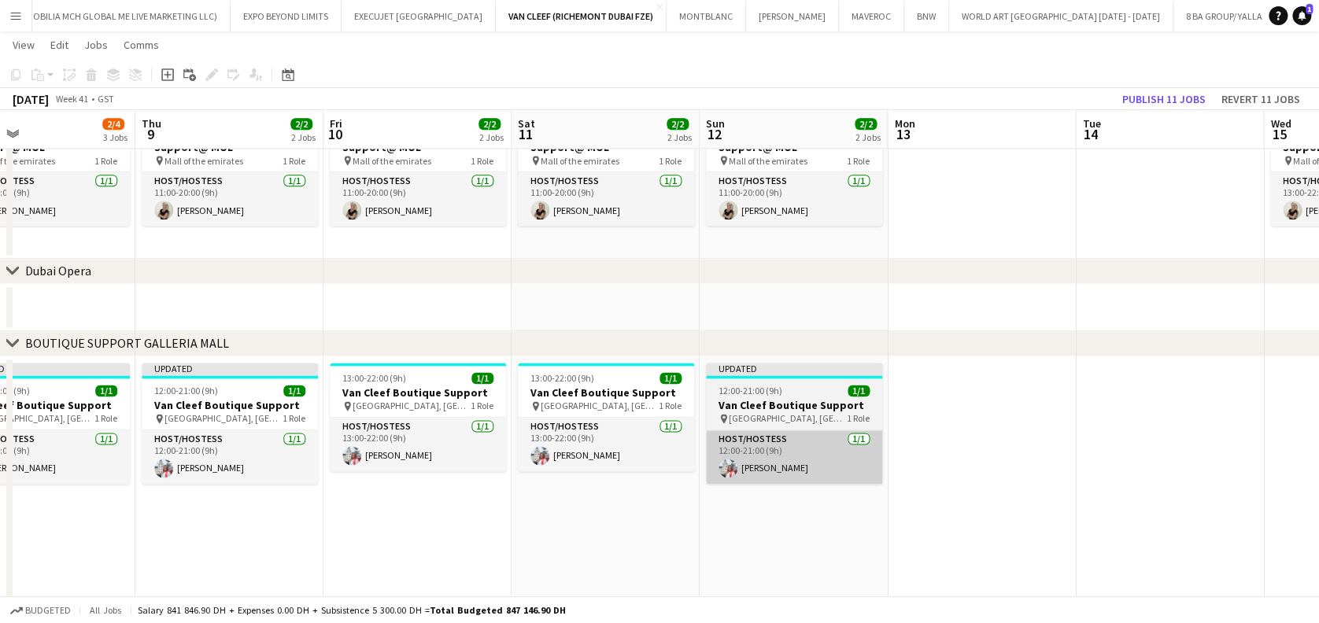
scroll to position [0, 678]
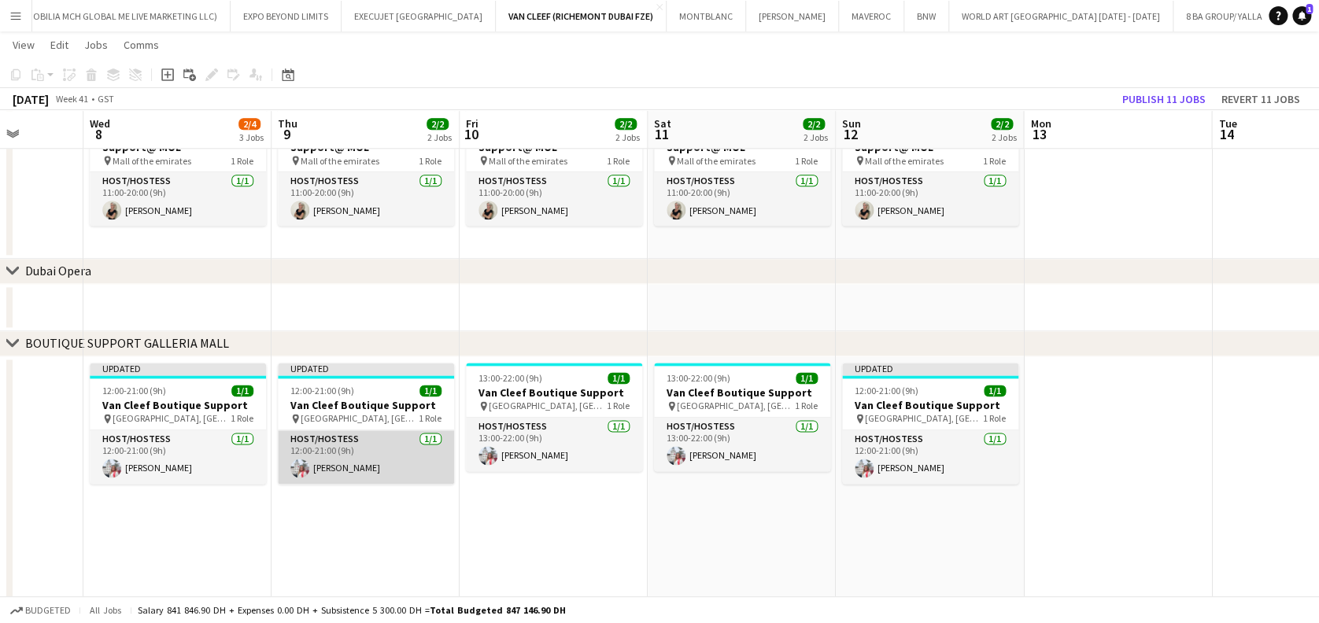
drag, startPoint x: 291, startPoint y: 454, endPoint x: 438, endPoint y: 458, distance: 146.4
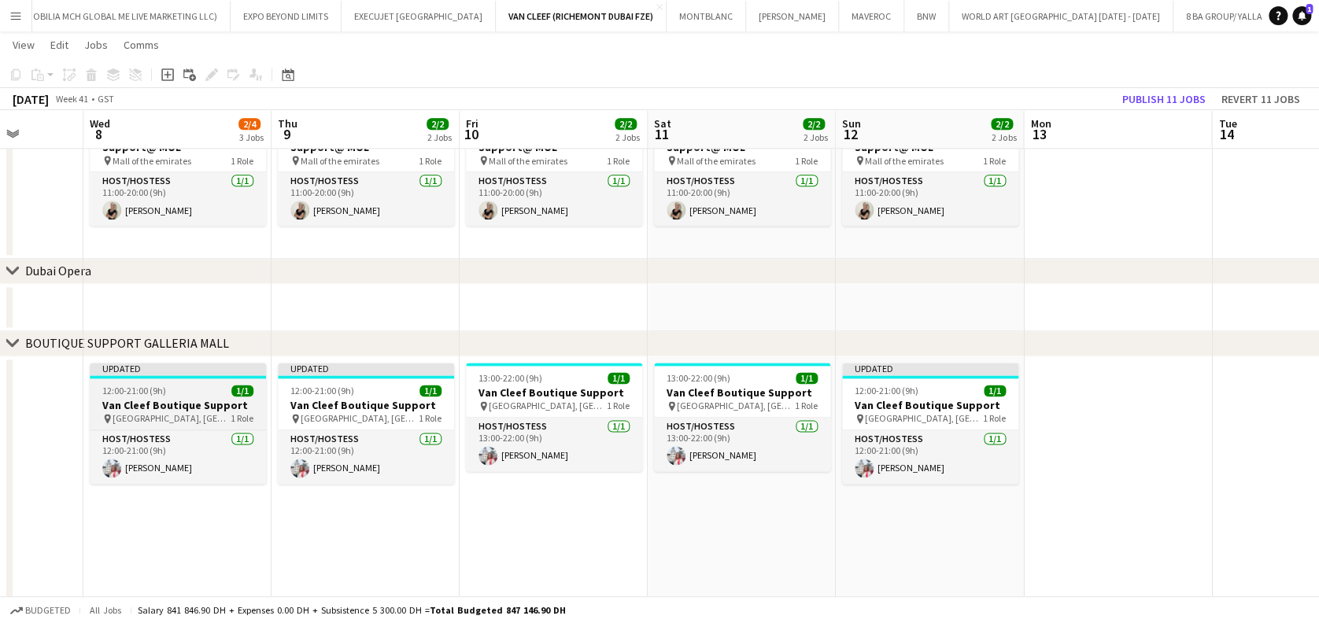
scroll to position [0, 480]
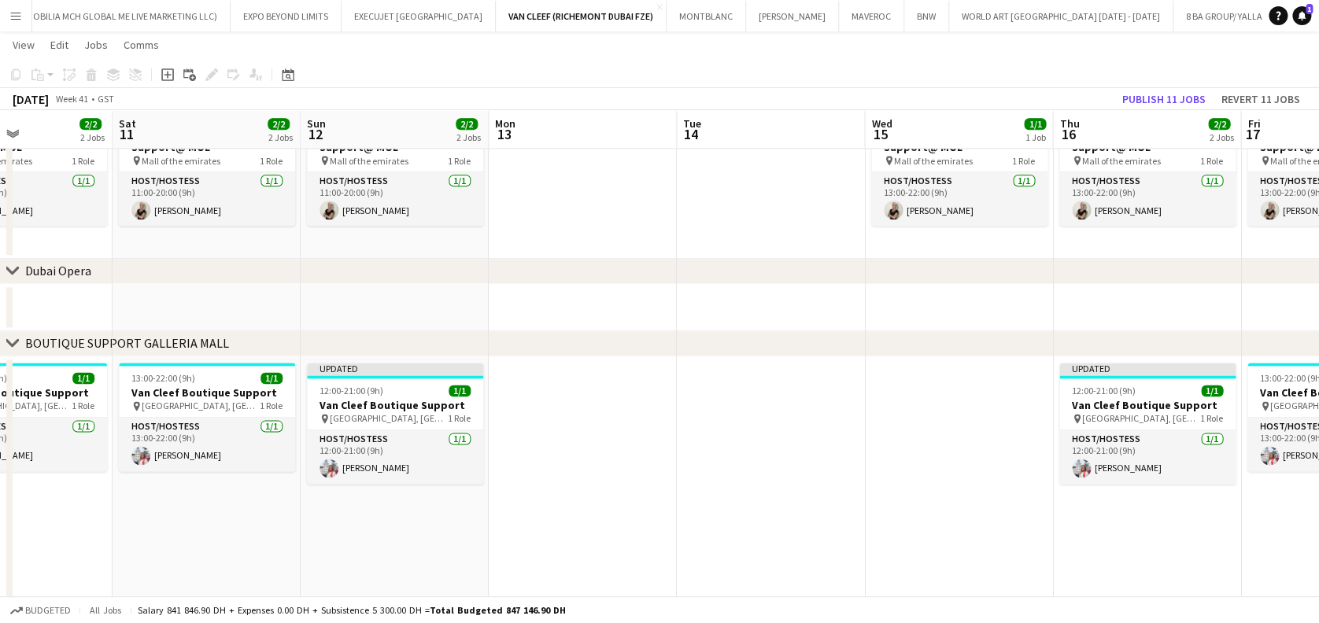
drag, startPoint x: 1041, startPoint y: 523, endPoint x: 554, endPoint y: 530, distance: 487.2
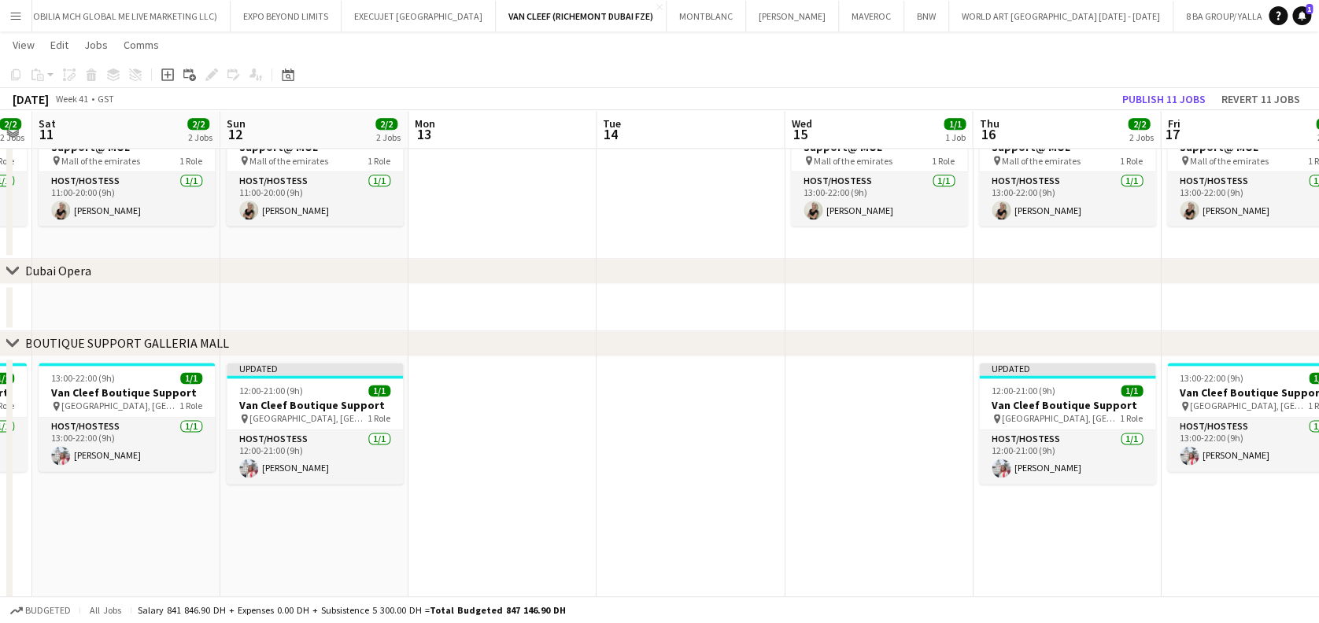
drag, startPoint x: 898, startPoint y: 548, endPoint x: 444, endPoint y: 548, distance: 454.1
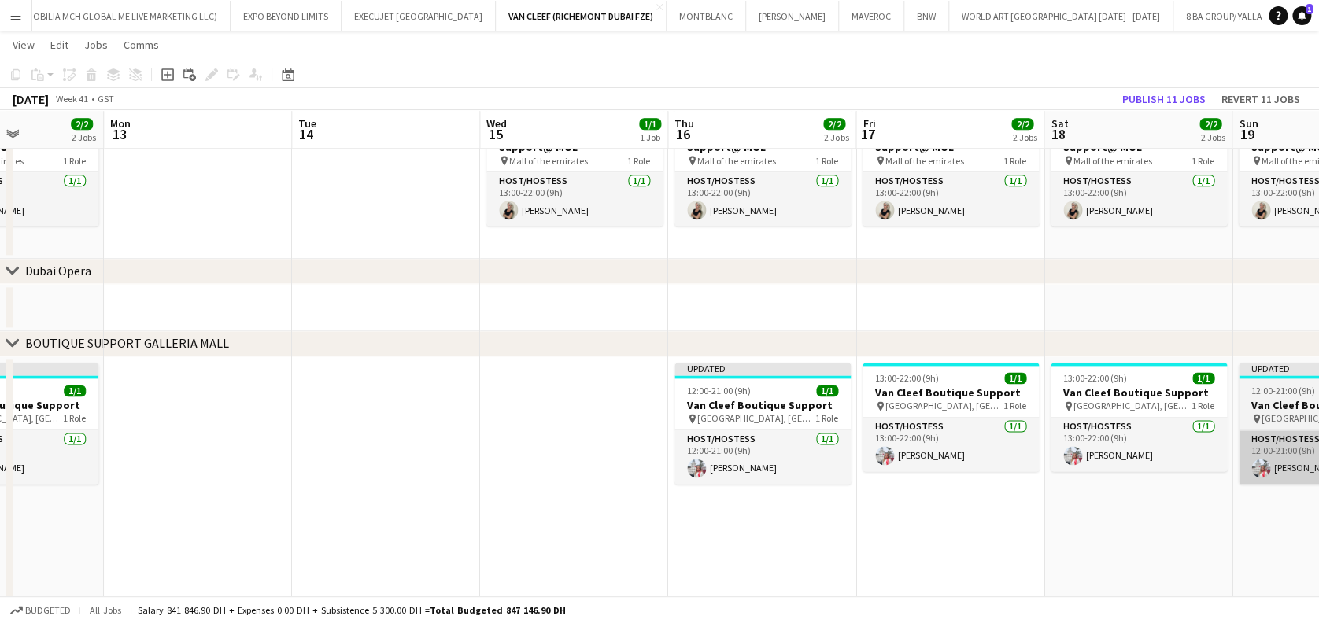
drag, startPoint x: 1135, startPoint y: 479, endPoint x: 850, endPoint y: 432, distance: 288.7
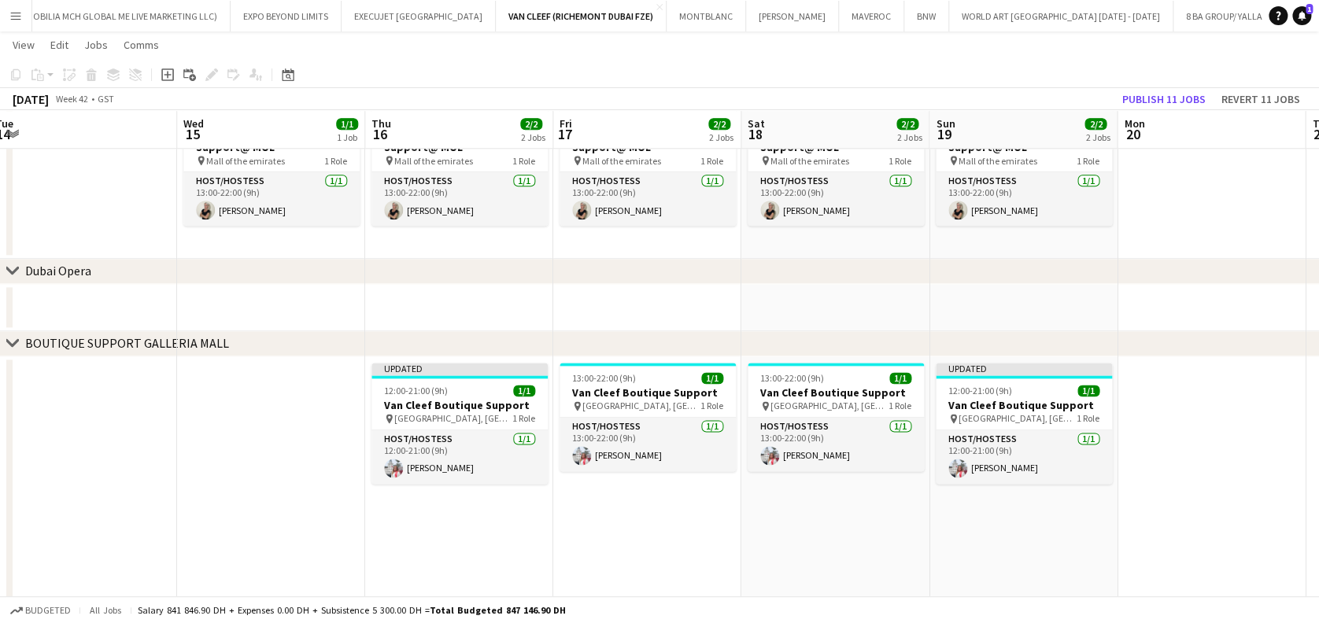
drag, startPoint x: 1018, startPoint y: 482, endPoint x: 424, endPoint y: 491, distance: 593.5
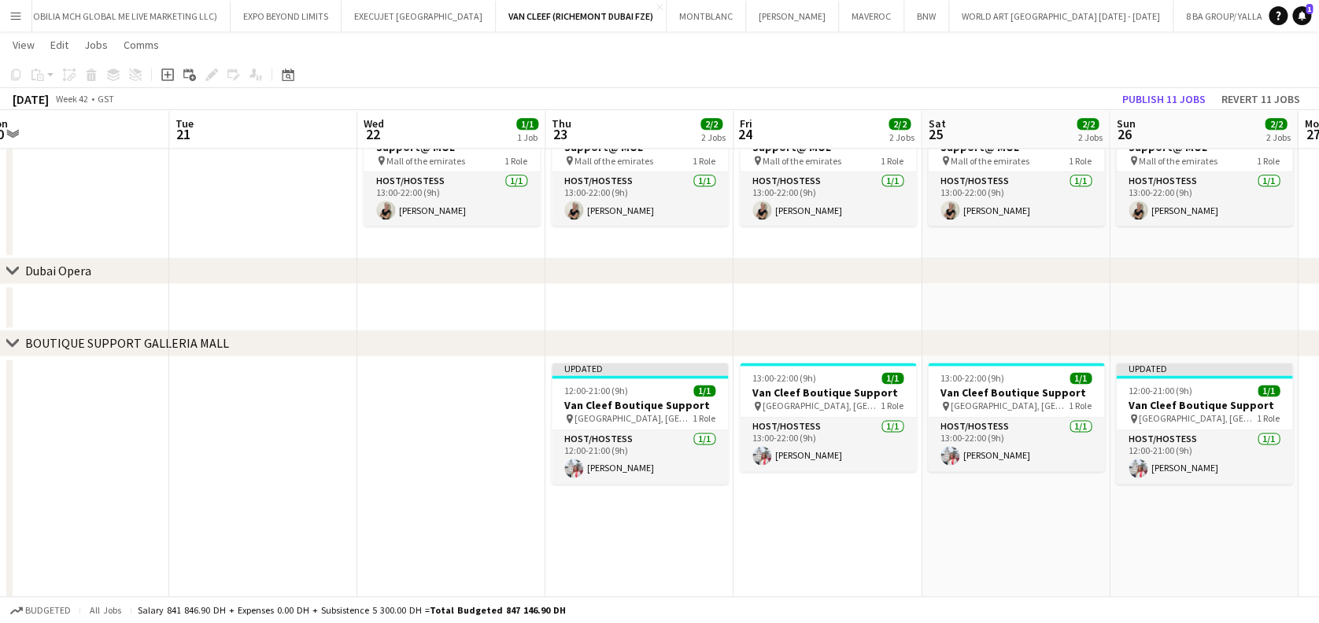
drag
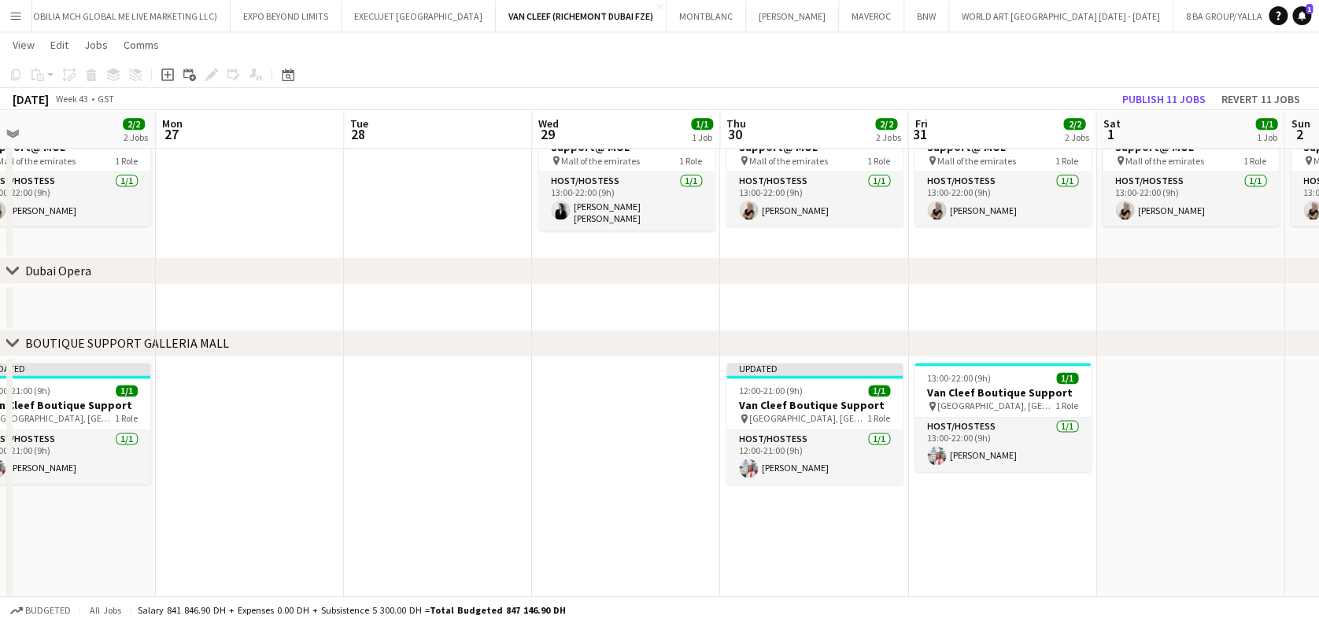
scroll to position [0, 445]
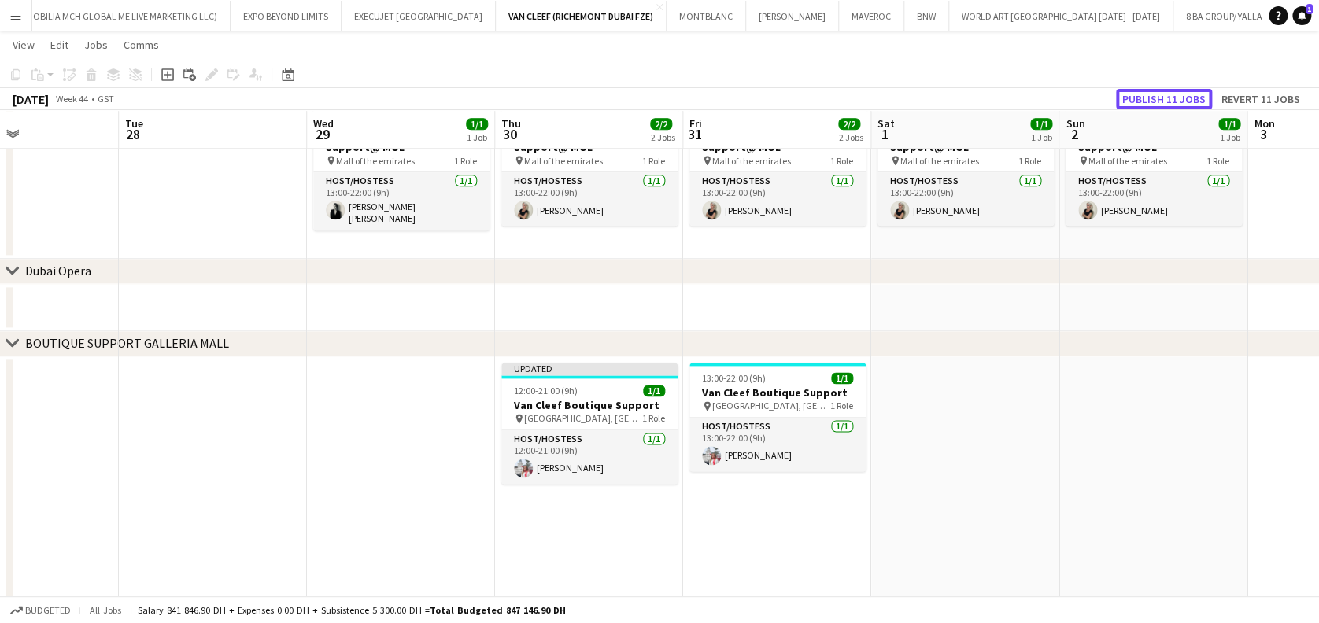
click at [1163, 99] on button "Publish 11 jobs" at bounding box center [1164, 99] width 96 height 20
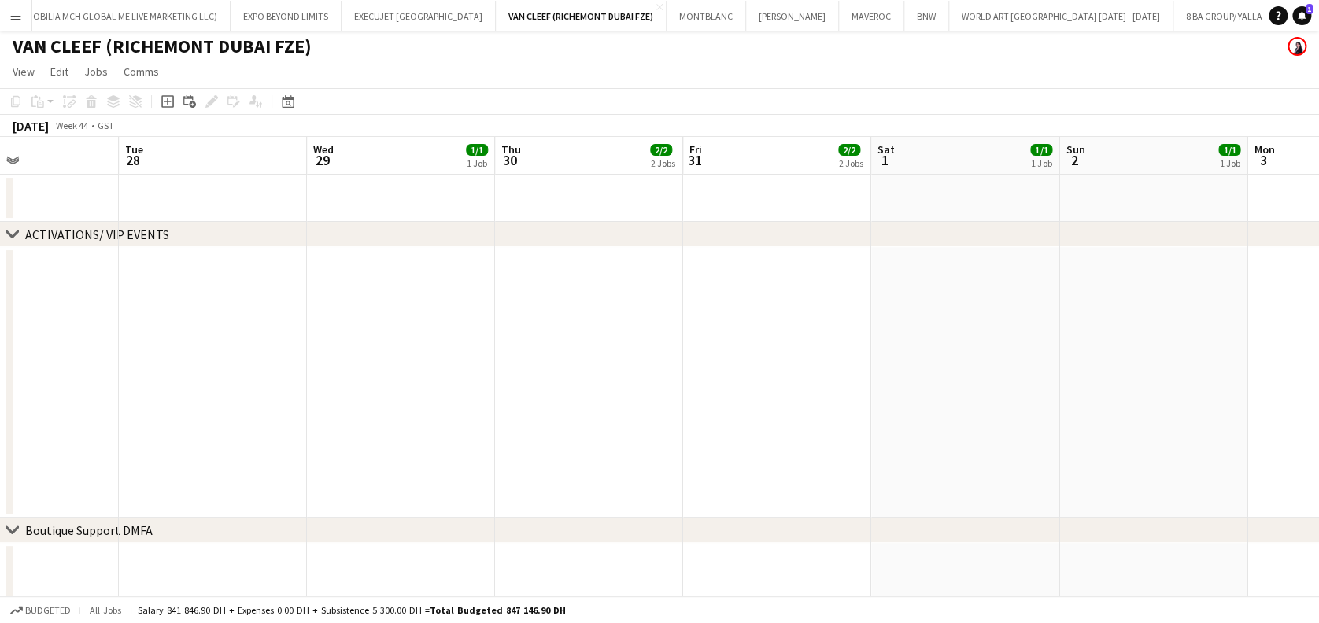
scroll to position [0, 0]
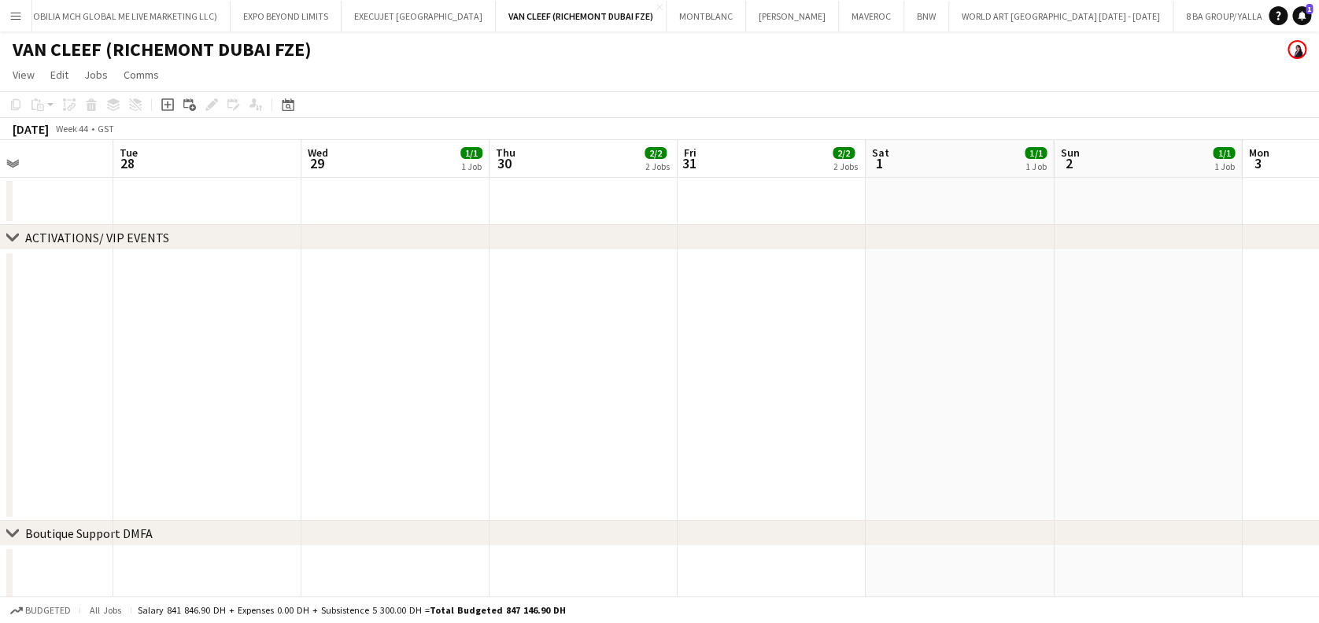
drag, startPoint x: 447, startPoint y: 390, endPoint x: 853, endPoint y: 460, distance: 412.1
drag, startPoint x: 541, startPoint y: 393, endPoint x: 128, endPoint y: 379, distance: 414.2
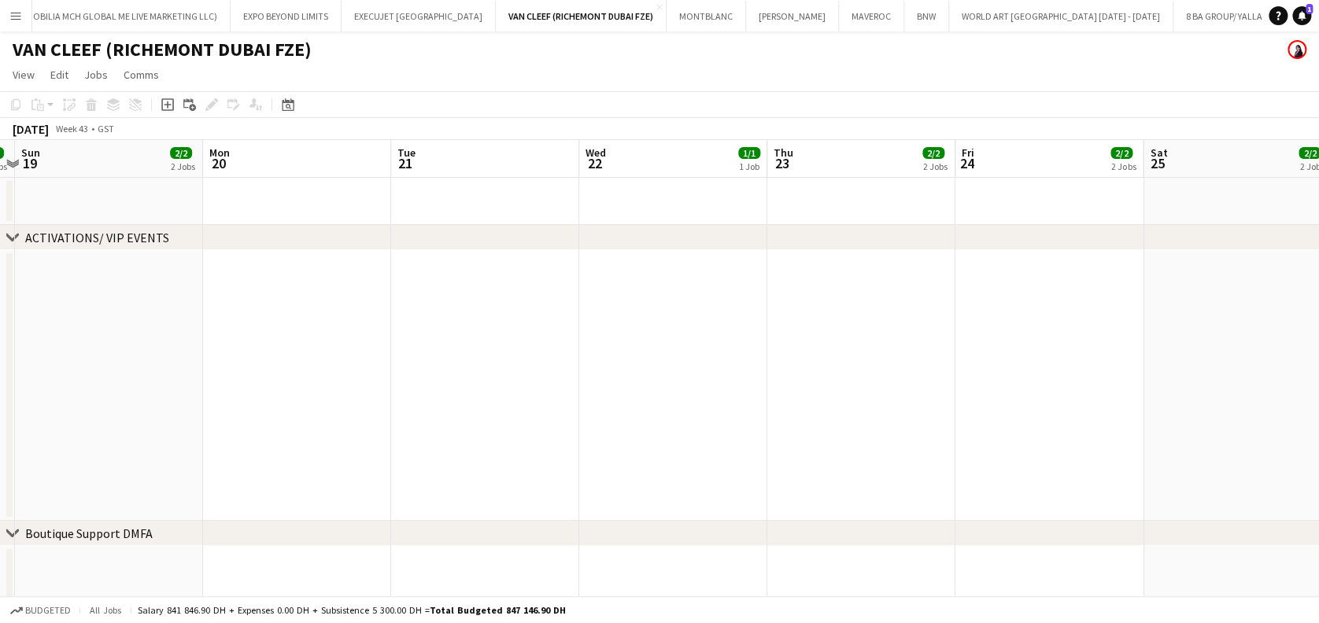
drag, startPoint x: 614, startPoint y: 420, endPoint x: 774, endPoint y: 420, distance: 160.6
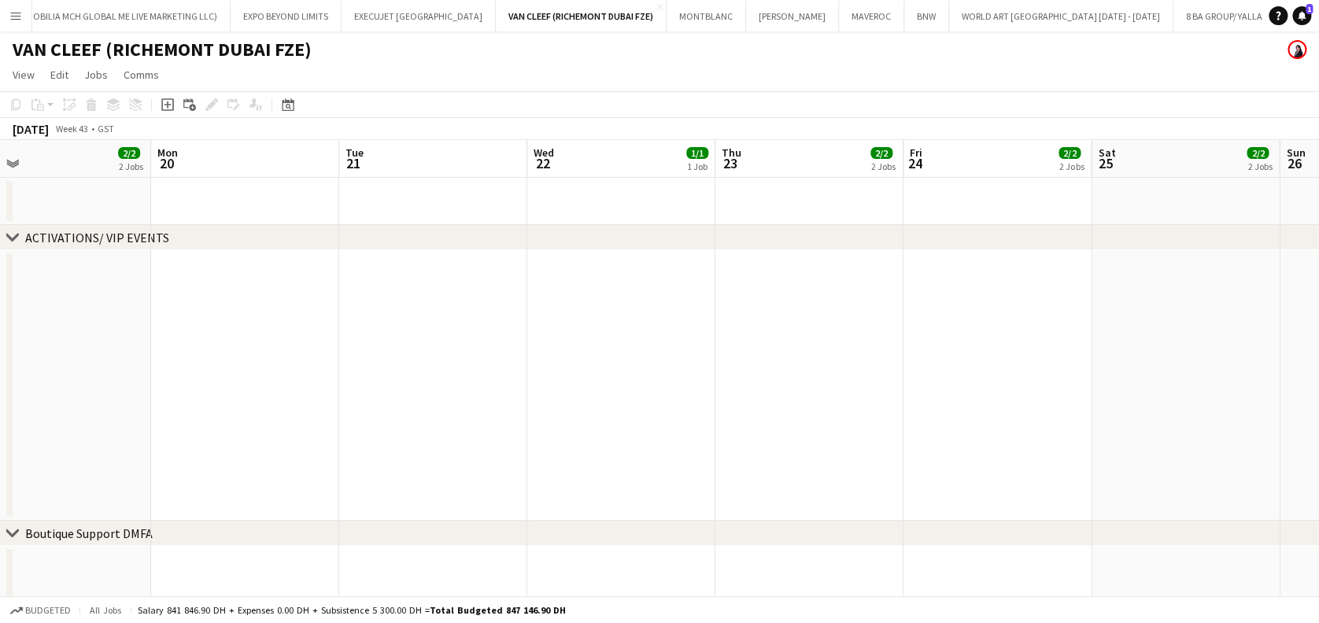
drag, startPoint x: 651, startPoint y: 445, endPoint x: 838, endPoint y: 445, distance: 187.3
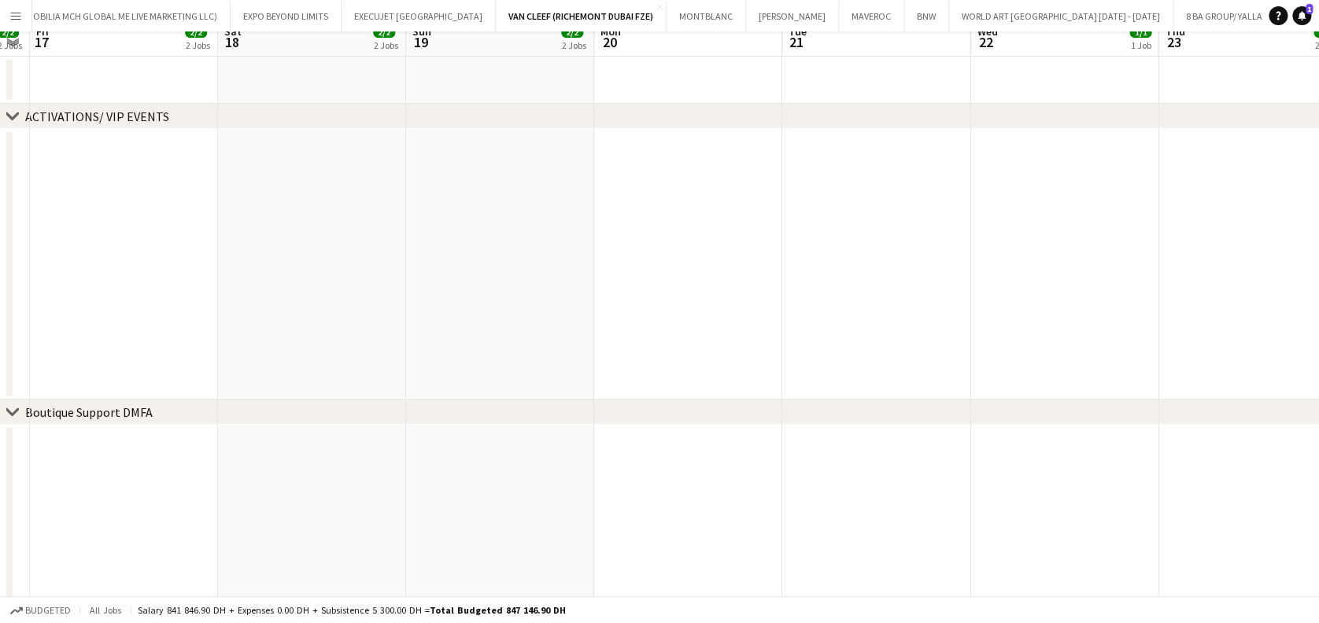
scroll to position [209, 0]
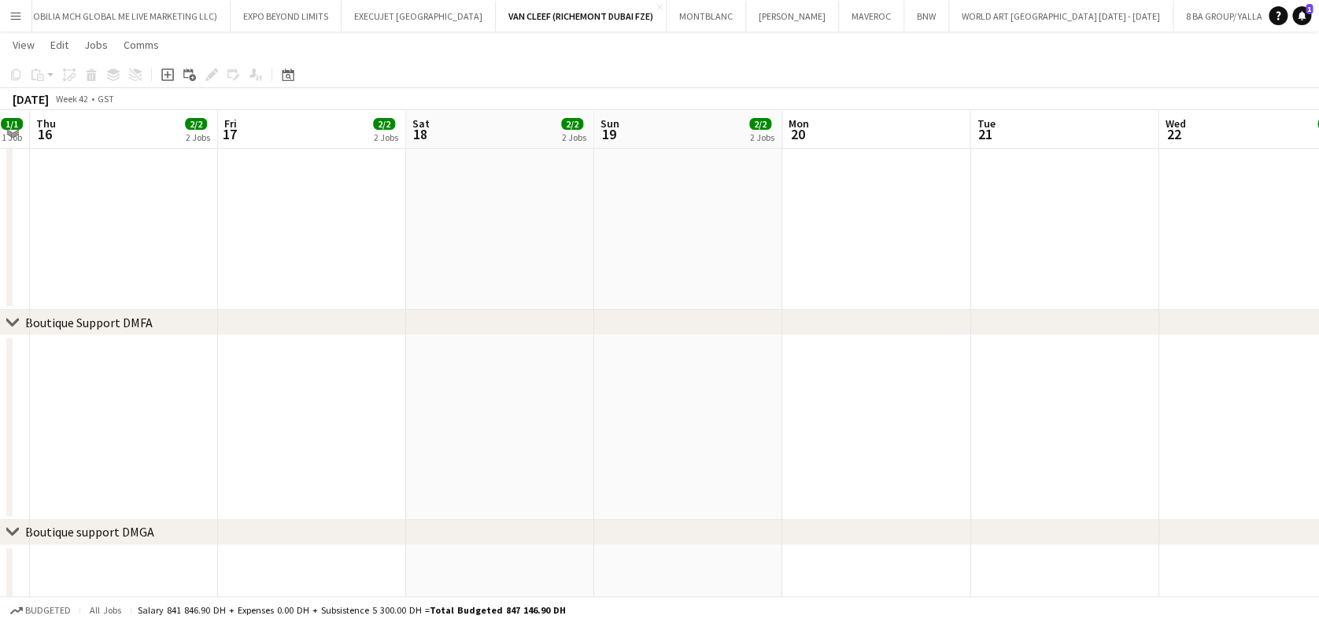
drag, startPoint x: 364, startPoint y: 459, endPoint x: 785, endPoint y: 520, distance: 425.5
click at [856, 524] on div "chevron-right ACTIVATIONS/ VIP EVENTS chevron-right Boutique Support DMFA chevr…" at bounding box center [659, 549] width 1319 height 1394
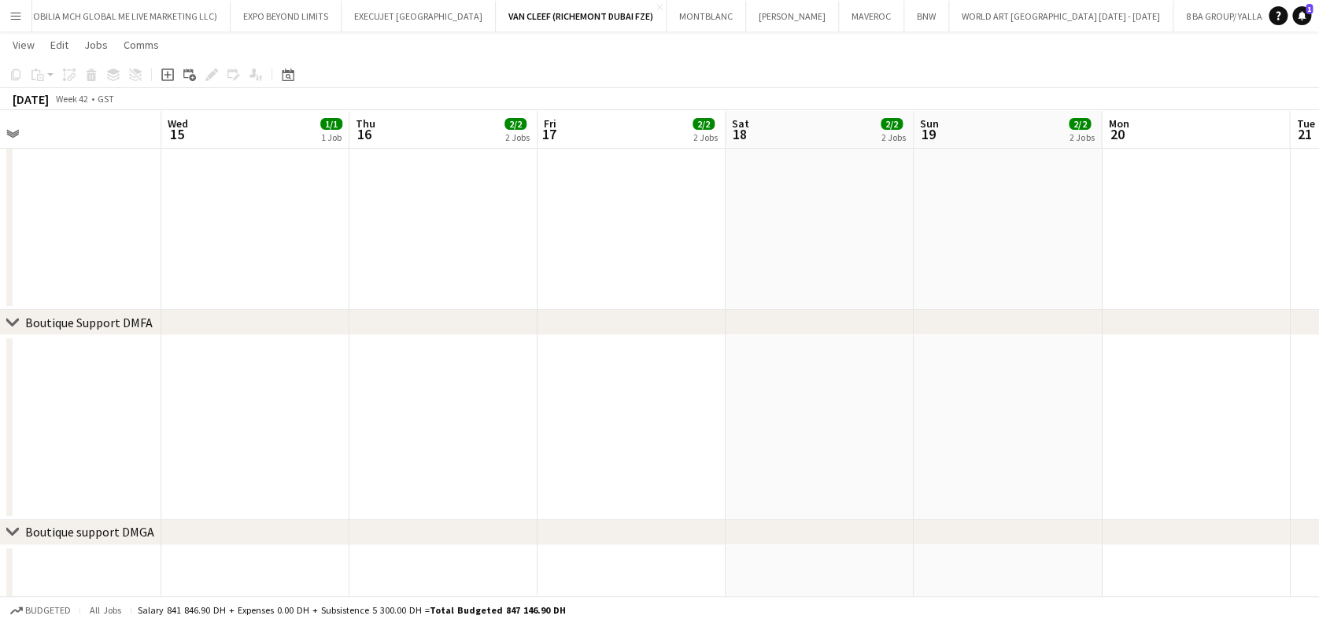
drag, startPoint x: 324, startPoint y: 472, endPoint x: 966, endPoint y: 468, distance: 641.5
click at [1000, 472] on app-calendar-viewport "Sun 12 2/2 2 Jobs Mon 13 Tue 14 Wed 15 1/1 1 Job Thu 16 2/2 2 Jobs Fri 17 2/2 2…" at bounding box center [659, 549] width 1319 height 1394
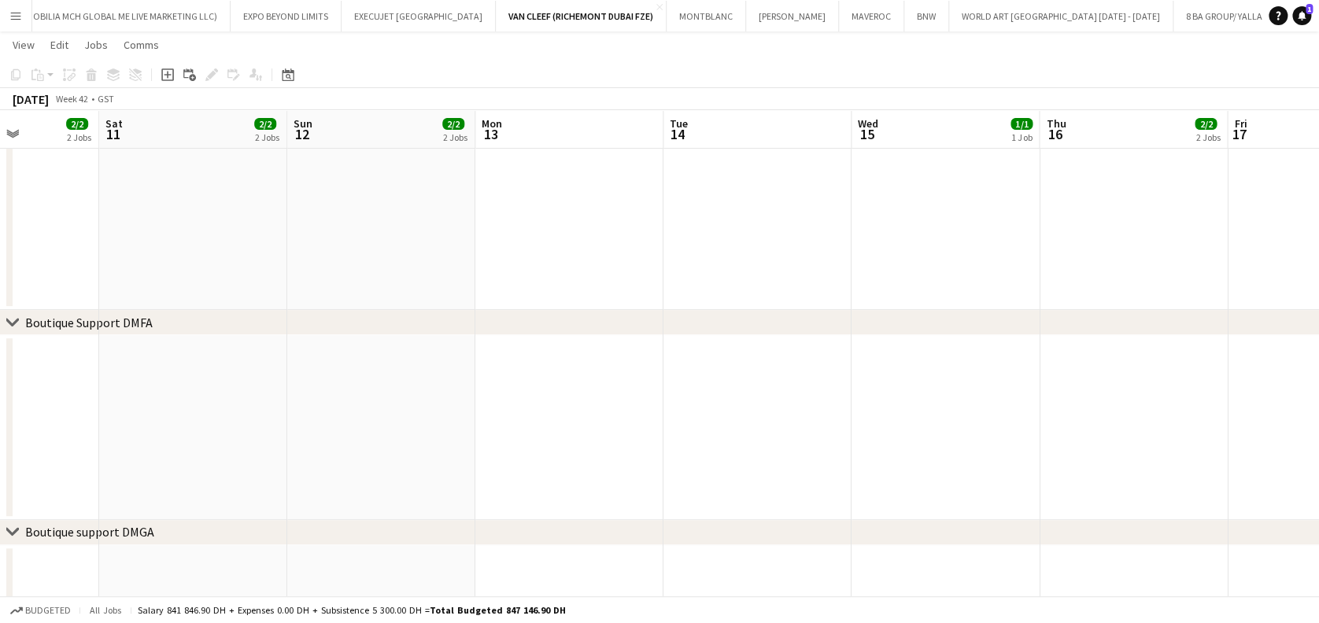
drag, startPoint x: 400, startPoint y: 379, endPoint x: 694, endPoint y: 385, distance: 294.4
click at [1001, 385] on app-calendar-viewport "Wed 8 2/4 3 Jobs Thu 9 2/2 2 Jobs Fri 10 2/2 2 Jobs Sat 11 2/2 2 Jobs Sun 12 2/…" at bounding box center [659, 549] width 1319 height 1394
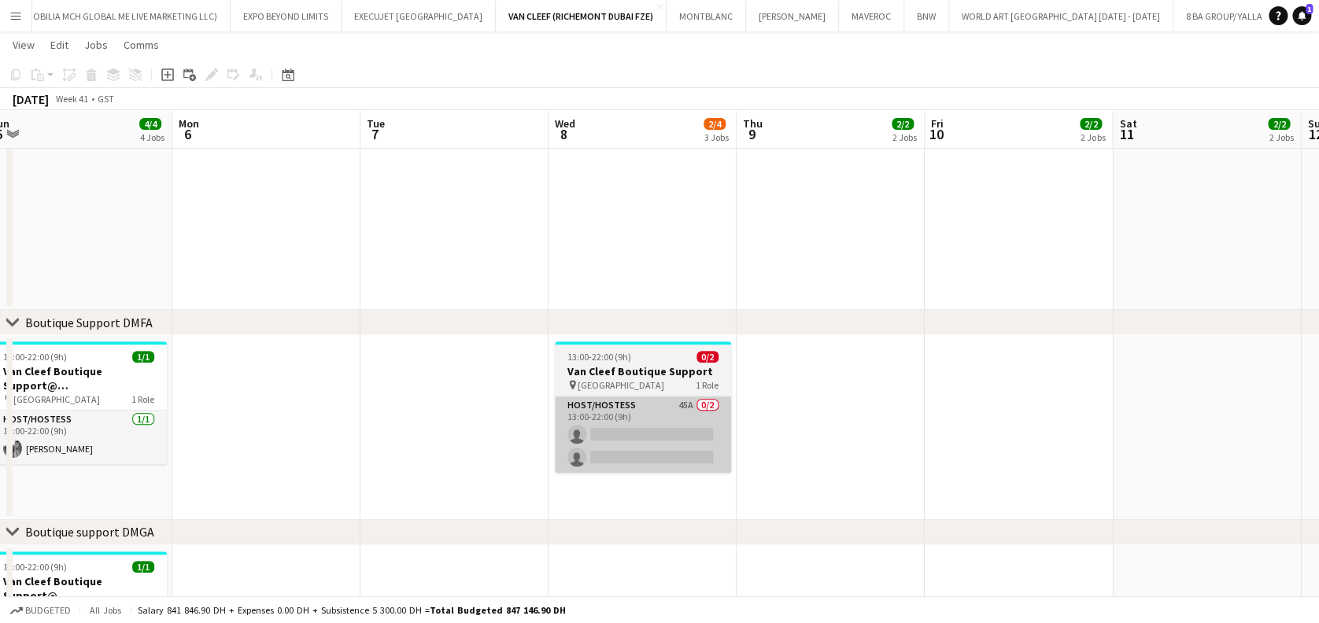
drag, startPoint x: 684, startPoint y: 400, endPoint x: 598, endPoint y: 406, distance: 86.0
click at [719, 401] on app-calendar-viewport "Fri 3 3/4 4 Jobs Sat 4 4/4 4 Jobs Sun 5 4/4 4 Jobs Mon 6 Tue 7 Wed 8 2/4 3 Jobs…" at bounding box center [659, 549] width 1319 height 1394
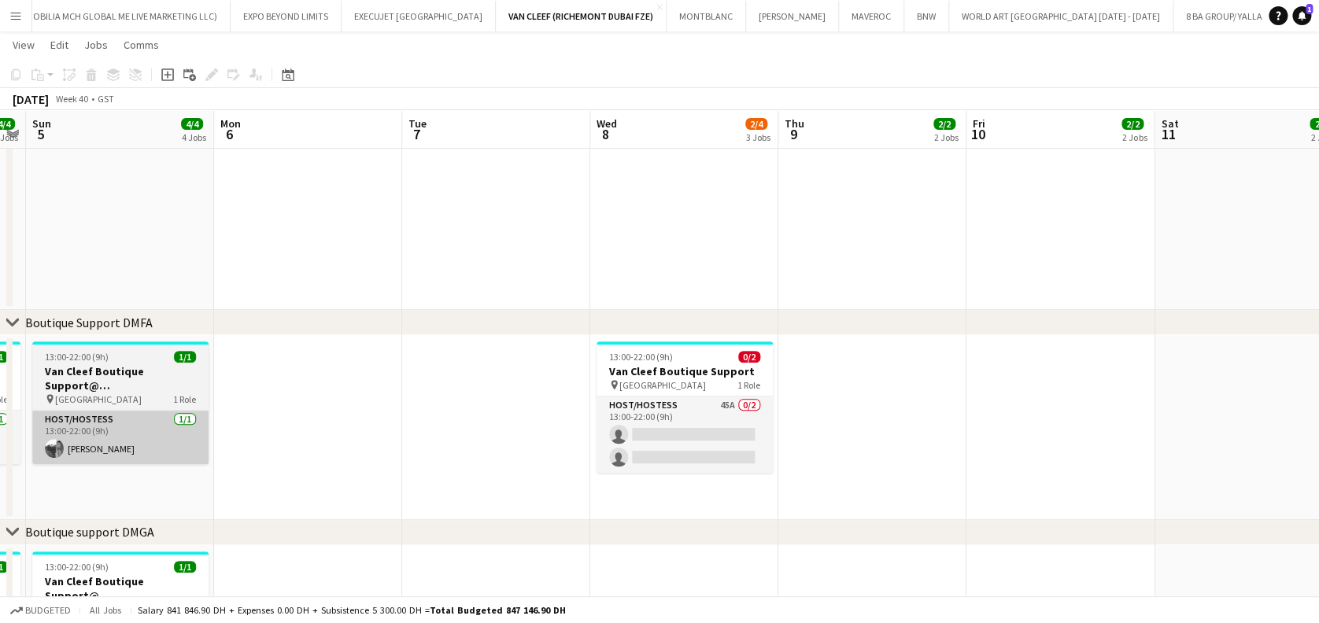
drag, startPoint x: 346, startPoint y: 408, endPoint x: 888, endPoint y: 424, distance: 541.8
click at [914, 424] on app-calendar-viewport "Fri 3 3/4 4 Jobs Sat 4 4/4 4 Jobs Sun 5 4/4 4 Jobs Mon 6 Tue 7 Wed 8 2/4 3 Jobs…" at bounding box center [659, 549] width 1319 height 1394
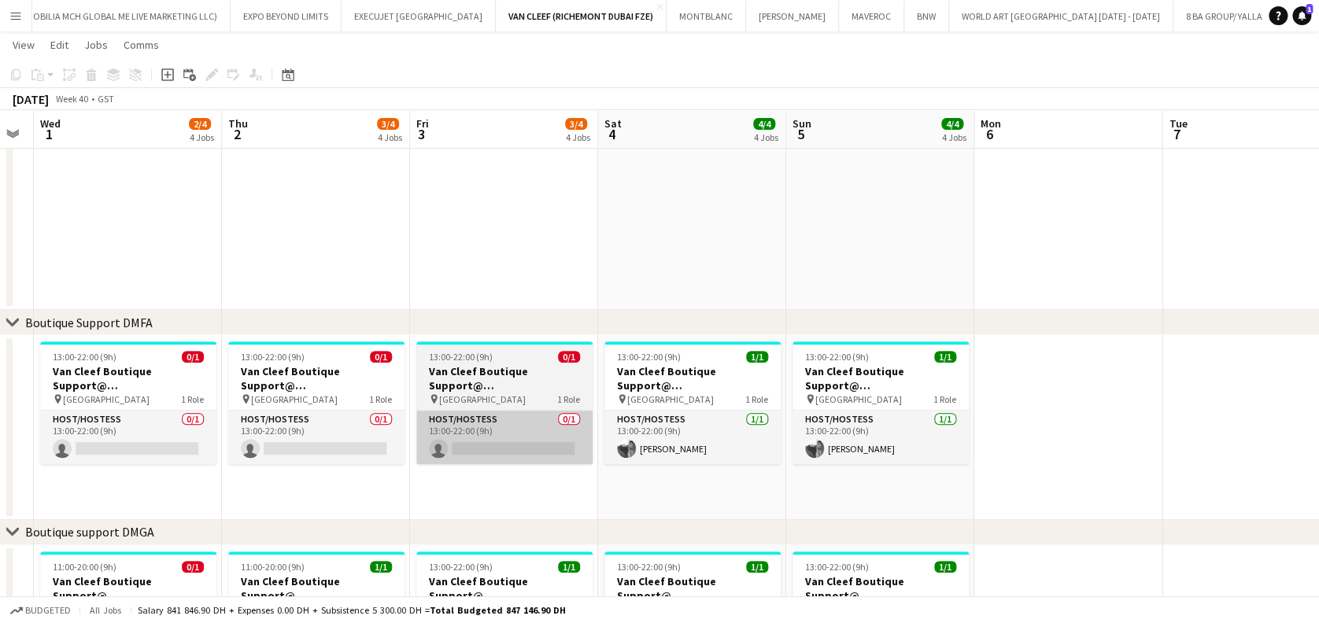
drag, startPoint x: 534, startPoint y: 429, endPoint x: 1152, endPoint y: 429, distance: 618.6
click at [1155, 434] on app-calendar-viewport "Mon 29 18/18 1 Job Tue 30 Wed 1 2/4 4 Jobs Thu 2 3/4 4 Jobs Fri 3 3/4 4 Jobs Sa…" at bounding box center [659, 549] width 1319 height 1394
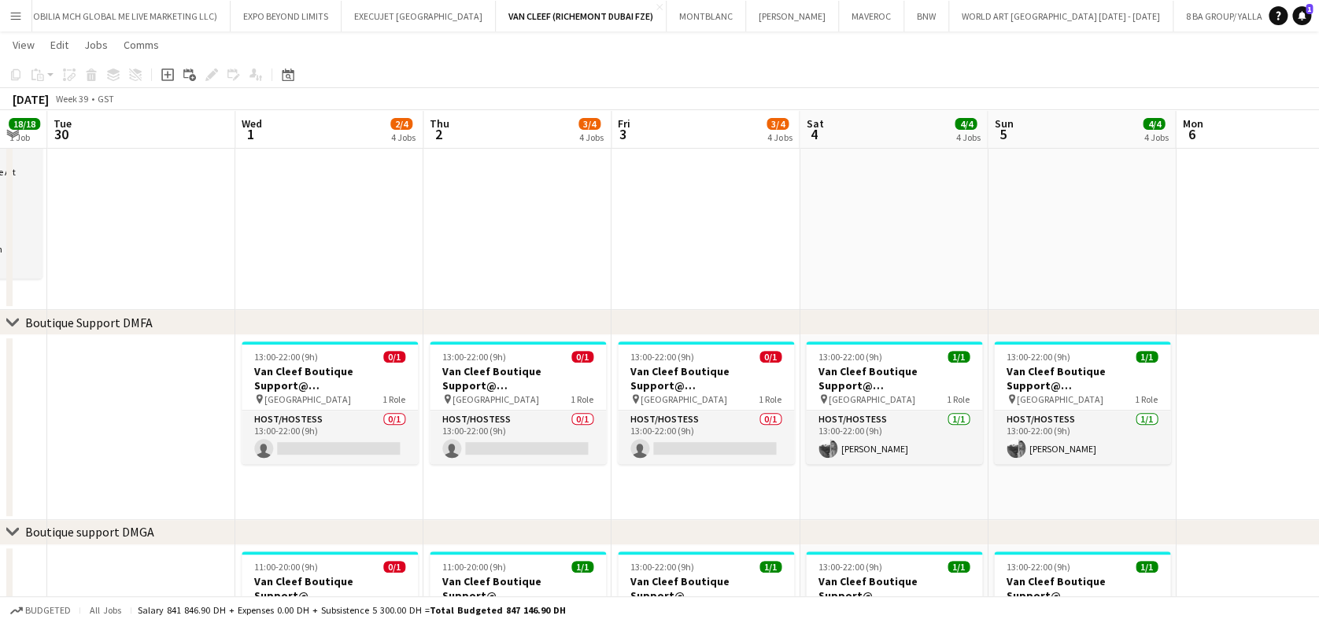
drag, startPoint x: 1115, startPoint y: 432, endPoint x: 747, endPoint y: 433, distance: 368.3
click at [747, 433] on app-calendar-viewport "Fri 26 2/3 3 Jobs Sat 27 3/3 3 Jobs Sun 28 3/3 3 Jobs Mon 29 18/18 1 Job Tue 30…" at bounding box center [659, 549] width 1319 height 1394
drag, startPoint x: 574, startPoint y: 428, endPoint x: 732, endPoint y: 431, distance: 158.2
click at [951, 432] on app-calendar-viewport "Fri 26 2/3 3 Jobs Sat 27 3/3 3 Jobs Sun 28 3/3 3 Jobs Mon 29 18/18 1 Job Tue 30…" at bounding box center [659, 549] width 1319 height 1394
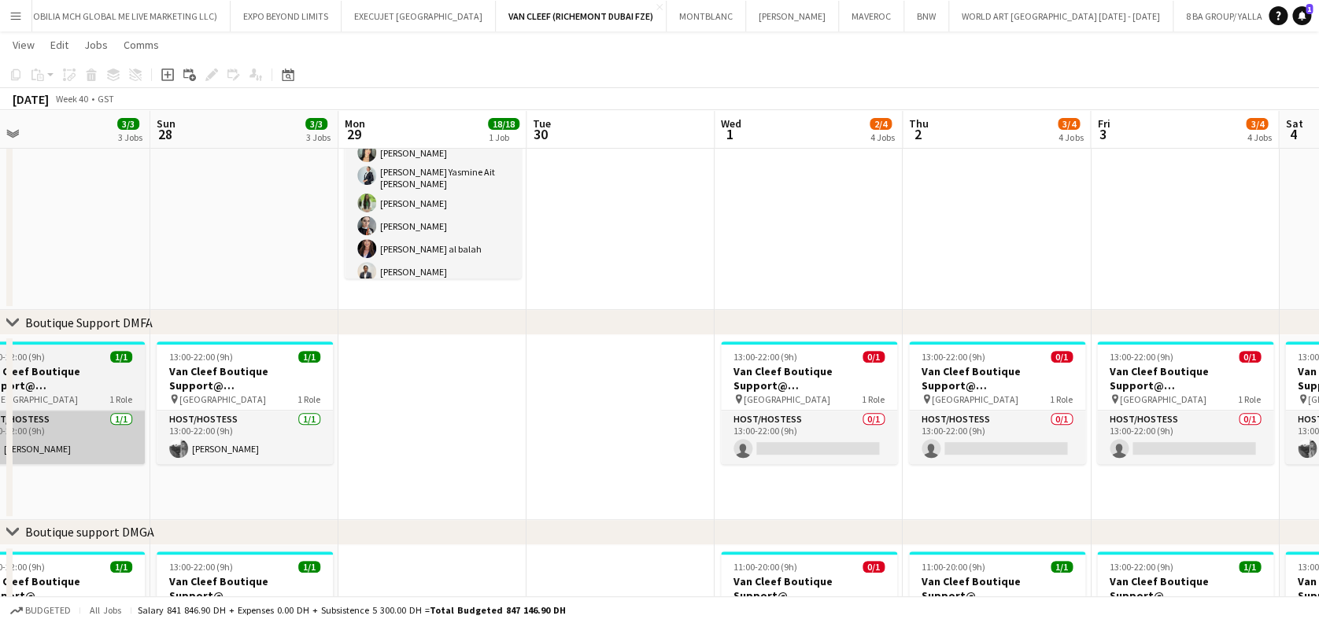
drag, startPoint x: 329, startPoint y: 416, endPoint x: 533, endPoint y: 421, distance: 203.9
click at [698, 416] on app-calendar-viewport "Thu 25 2/3 3 Jobs Fri 26 2/3 3 Jobs Sat 27 3/3 3 Jobs Sun 28 3/3 3 Jobs Mon 29 …" at bounding box center [659, 549] width 1319 height 1394
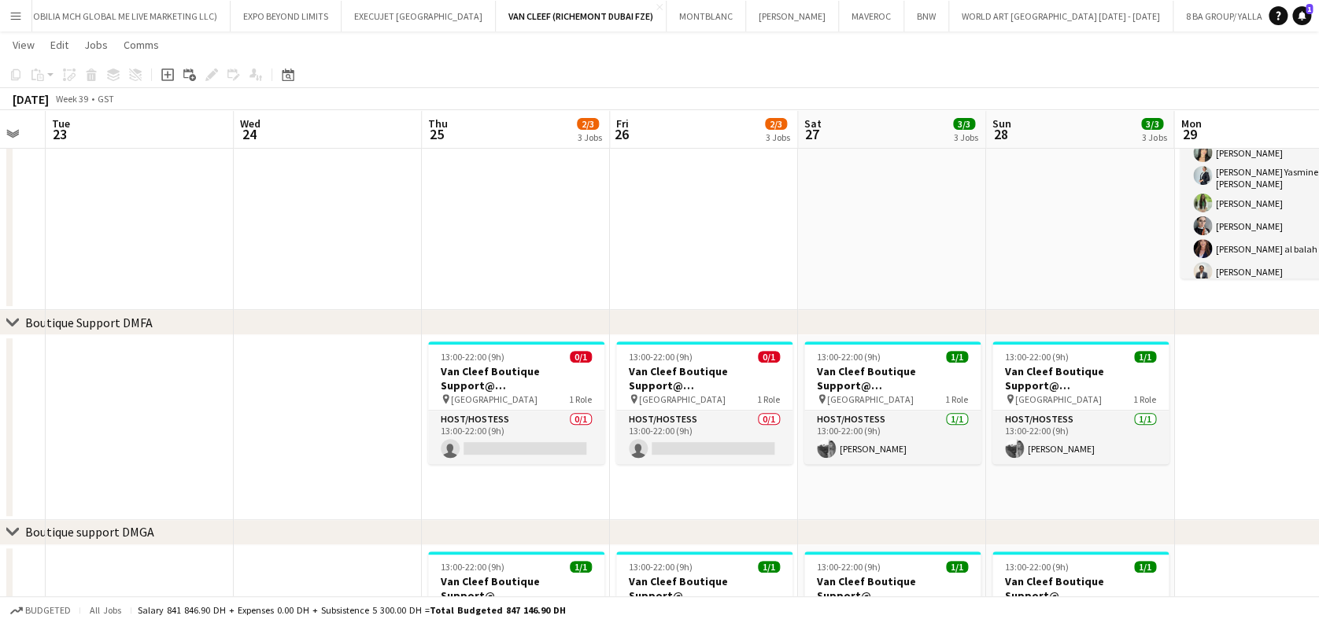
drag, startPoint x: 432, startPoint y: 438, endPoint x: 424, endPoint y: 438, distance: 7.9
click at [648, 438] on app-calendar-viewport "Sun 21 3/3 3 Jobs Mon 22 Tue 23 Wed 24 Thu 25 2/3 3 Jobs Fri 26 2/3 3 Jobs Sat …" at bounding box center [659, 549] width 1319 height 1394
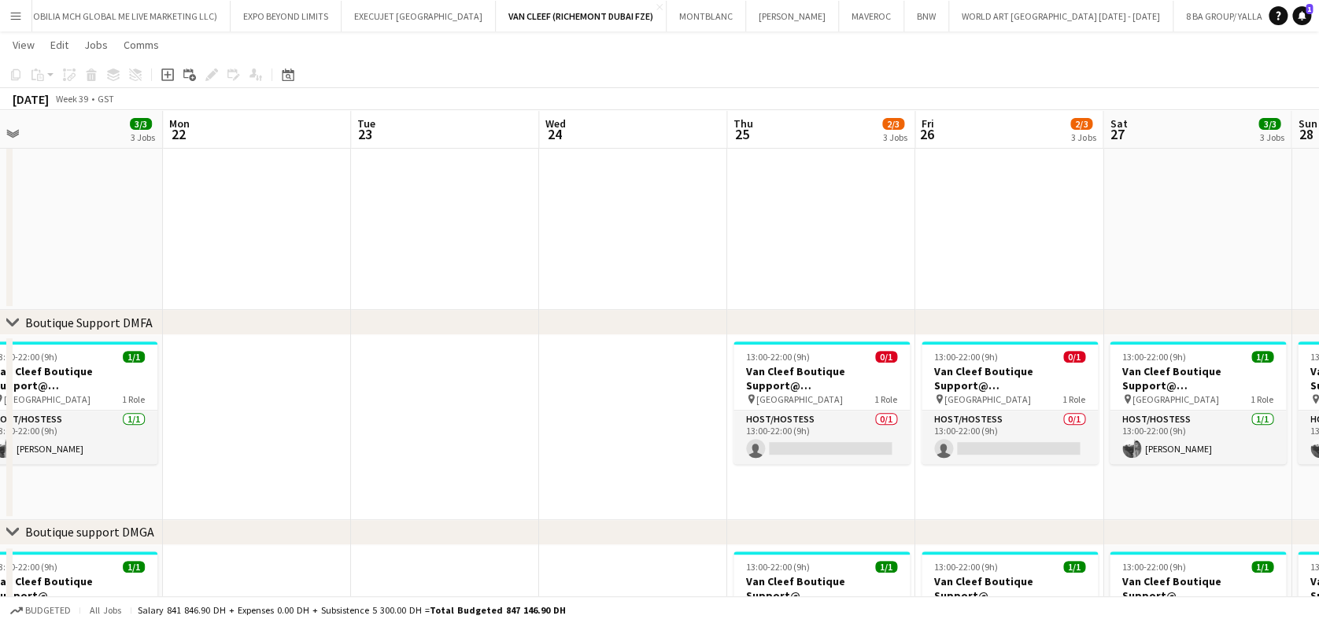
drag, startPoint x: 318, startPoint y: 437, endPoint x: 705, endPoint y: 434, distance: 387.2
click at [705, 434] on app-calendar-viewport "Fri 19 3/3 3 Jobs Sat 20 3/3 3 Jobs Sun 21 3/3 3 Jobs Mon 22 Tue 23 Wed 24 Thu …" at bounding box center [659, 549] width 1319 height 1394
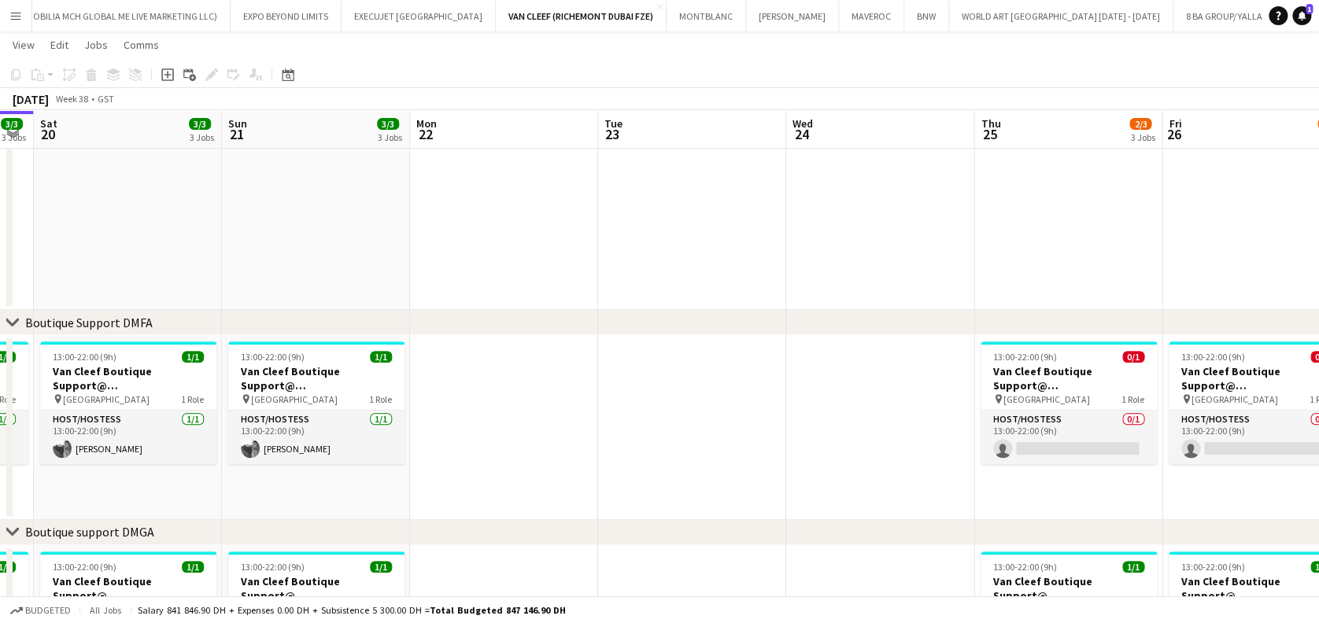
drag, startPoint x: 275, startPoint y: 420, endPoint x: 231, endPoint y: 409, distance: 45.2
click at [193, 409] on app-calendar-viewport "Wed 17 Thu 18 5/6 4 Jobs Fri 19 3/3 3 Jobs Sat 20 3/3 3 Jobs Sun 21 3/3 3 Jobs …" at bounding box center [659, 549] width 1319 height 1394
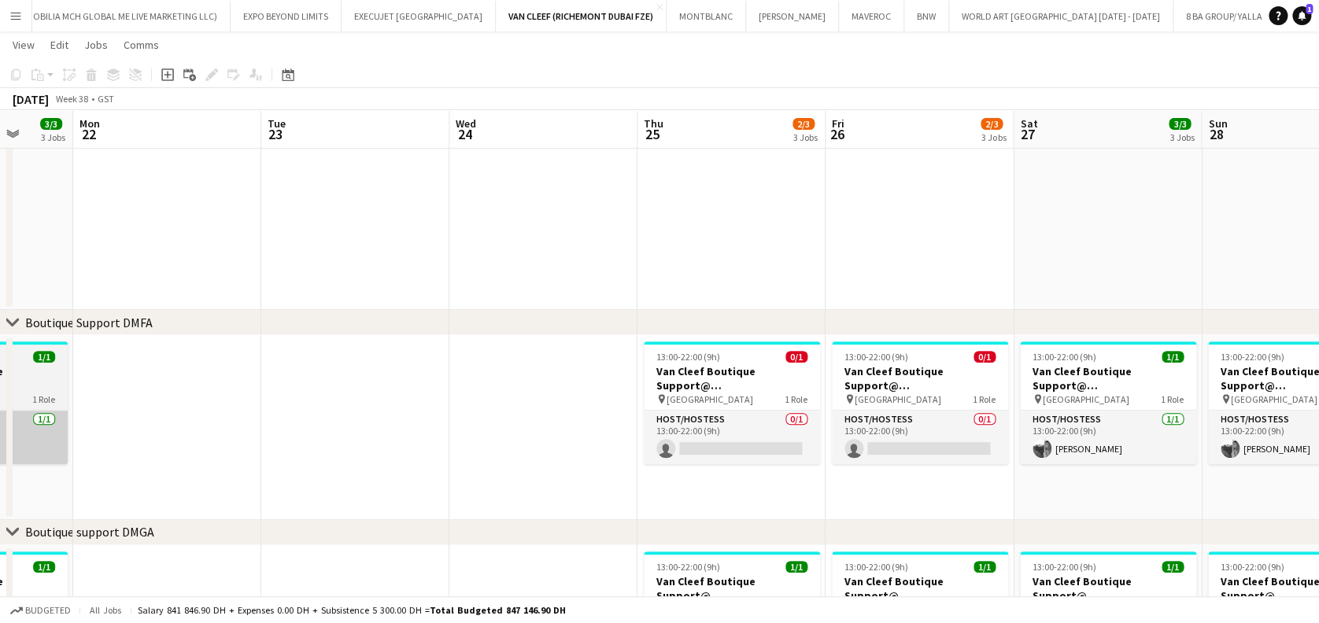
drag, startPoint x: 343, startPoint y: 449, endPoint x: 367, endPoint y: 456, distance: 24.4
click at [814, 452] on app-calendar-viewport "Fri 19 3/3 3 Jobs Sat 20 3/3 3 Jobs Sun 21 3/3 3 Jobs Mon 22 Tue 23 Wed 24 Thu …" at bounding box center [659, 549] width 1319 height 1394
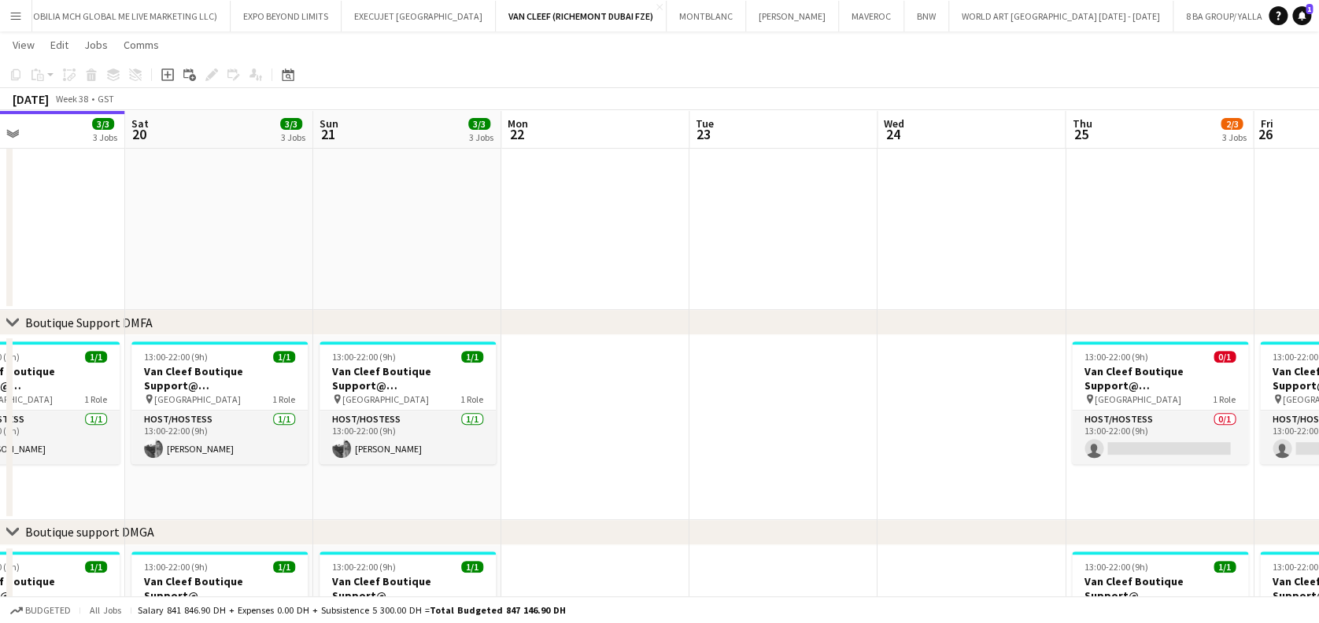
drag, startPoint x: 342, startPoint y: 456, endPoint x: 703, endPoint y: 456, distance: 361.3
click at [703, 456] on app-calendar-viewport "Wed 17 Thu 18 5/6 4 Jobs Fri 19 3/3 3 Jobs Sat 20 3/3 3 Jobs Sun 21 3/3 3 Jobs …" at bounding box center [659, 549] width 1319 height 1394
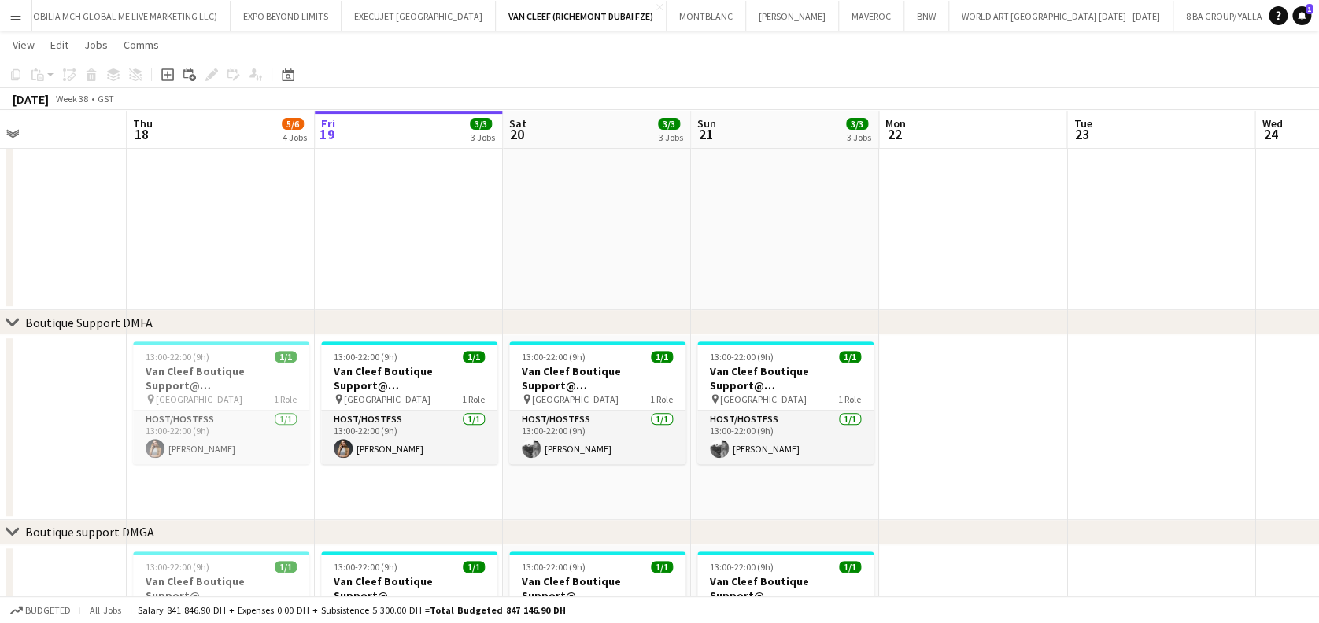
drag, startPoint x: 434, startPoint y: 453, endPoint x: 314, endPoint y: 452, distance: 119.6
click at [220, 452] on app-calendar-viewport "Mon 15 Tue 16 Wed 17 Thu 18 5/6 4 Jobs Fri 19 3/3 3 Jobs Sat 20 3/3 3 Jobs Sun …" at bounding box center [659, 549] width 1319 height 1394
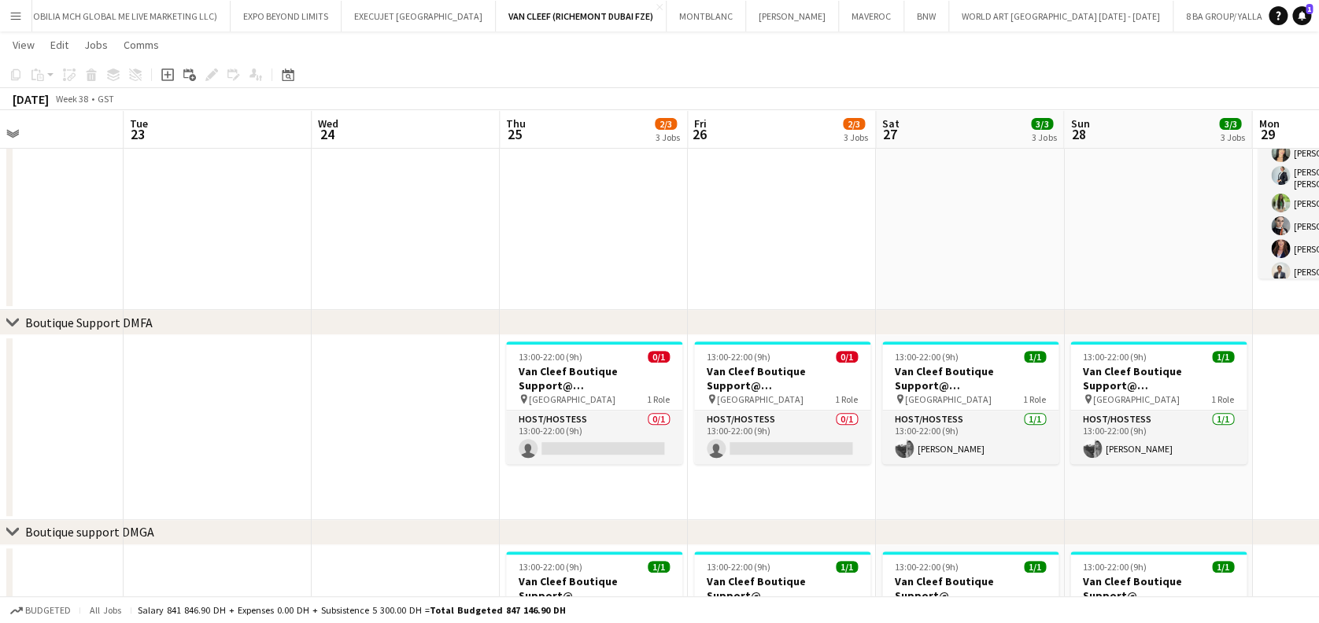
drag, startPoint x: 486, startPoint y: 453, endPoint x: 298, endPoint y: 453, distance: 188.1
click at [298, 453] on app-calendar-viewport "Sat 20 3/3 3 Jobs Sun 21 3/3 3 Jobs Mon 22 Tue 23 Wed 24 Thu 25 2/3 3 Jobs Fri …" at bounding box center [659, 549] width 1319 height 1394
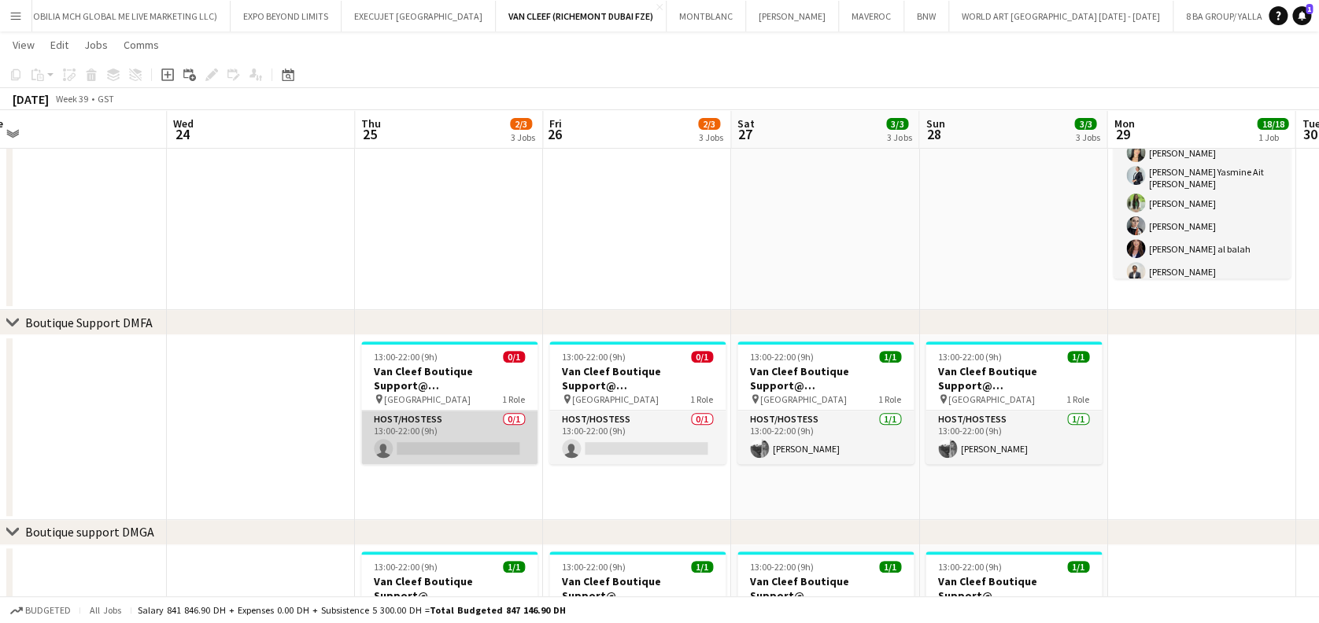
drag, startPoint x: 436, startPoint y: 428, endPoint x: 508, endPoint y: 431, distance: 71.7
click at [438, 428] on app-card-role "Host/Hostess 0/1 13:00-22:00 (9h) single-neutral-actions" at bounding box center [449, 438] width 176 height 54
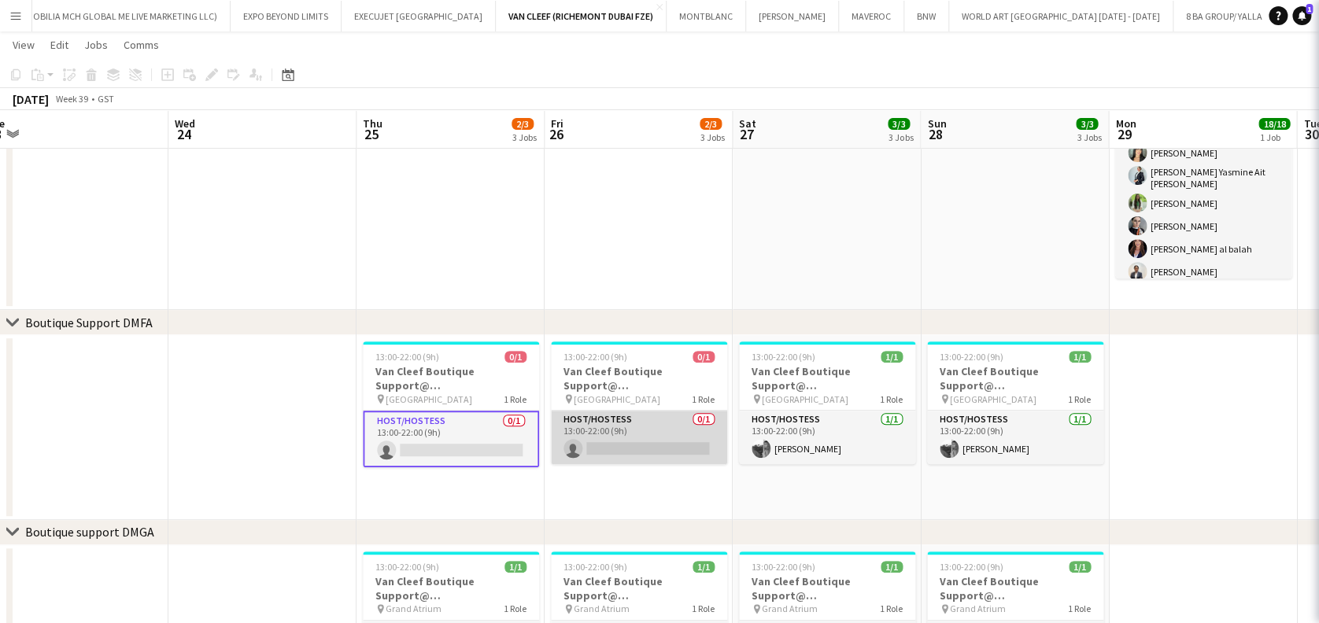
click at [655, 438] on app-card-role "Host/Hostess 0/1 13:00-22:00 (9h) single-neutral-actions" at bounding box center [639, 438] width 176 height 54
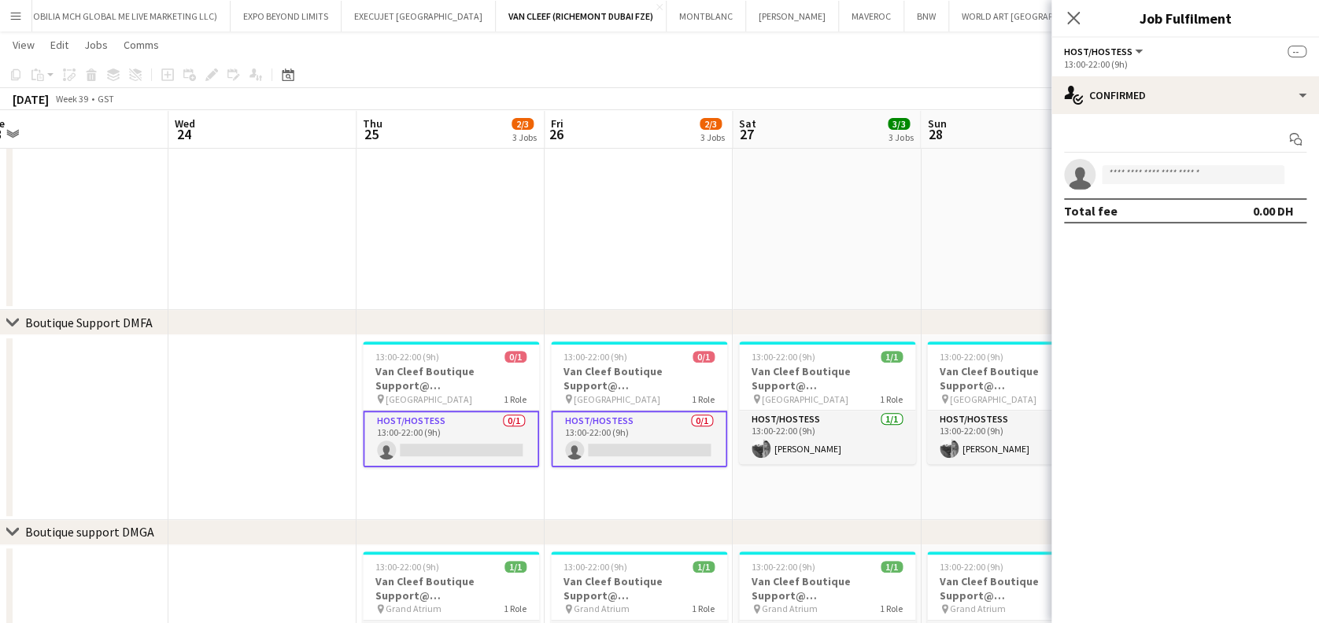
click at [1253, 120] on div "Start chat single-neutral-actions Total fee 0.00 DH" at bounding box center [1186, 175] width 268 height 122
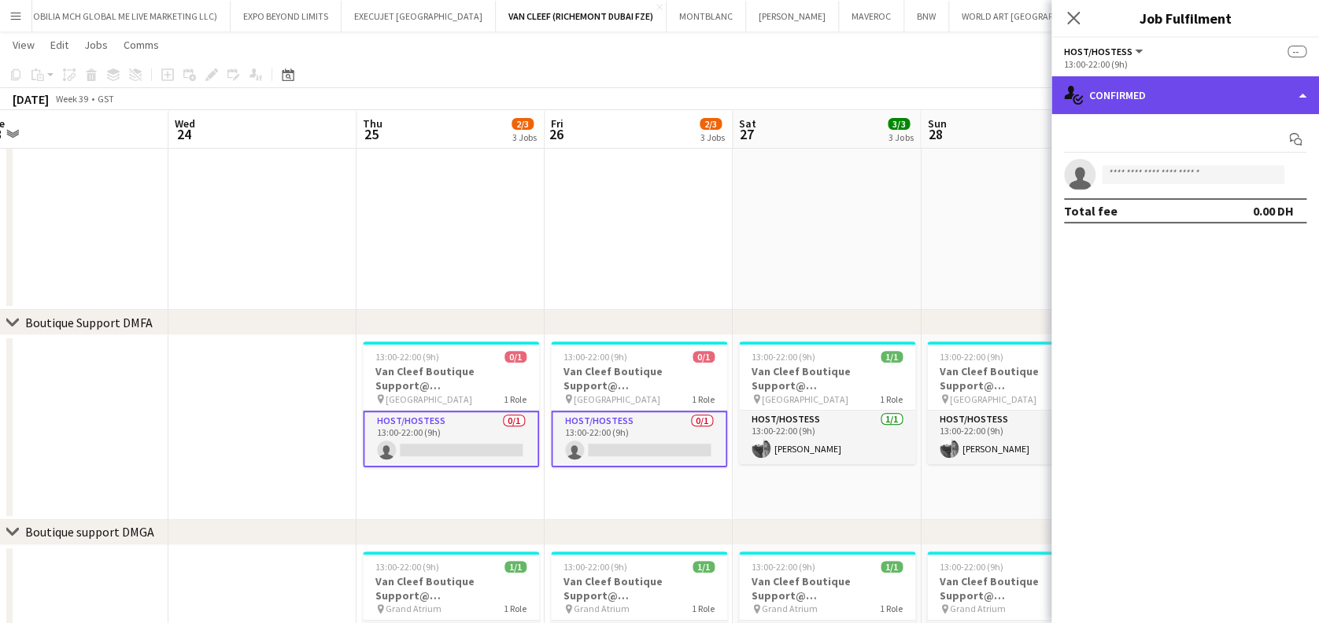
click at [1251, 109] on div "single-neutral-actions-check-2 Confirmed" at bounding box center [1186, 95] width 268 height 38
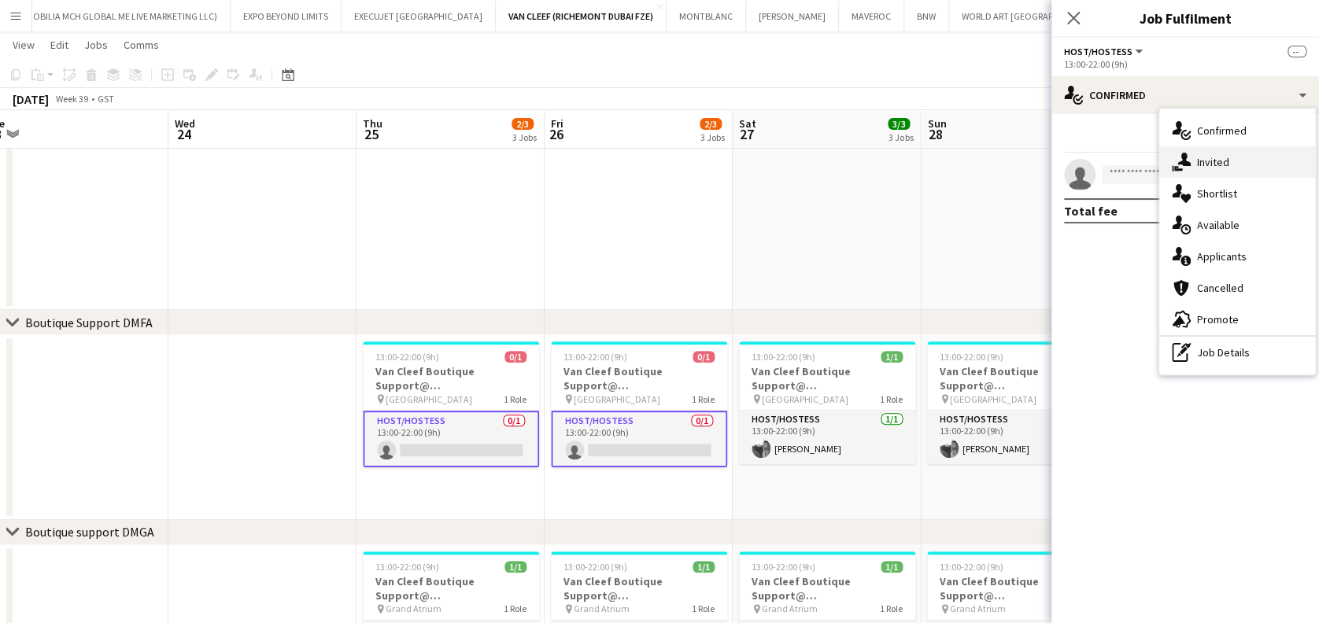
click at [1238, 164] on div "single-neutral-actions-share-1 Invited" at bounding box center [1237, 161] width 156 height 31
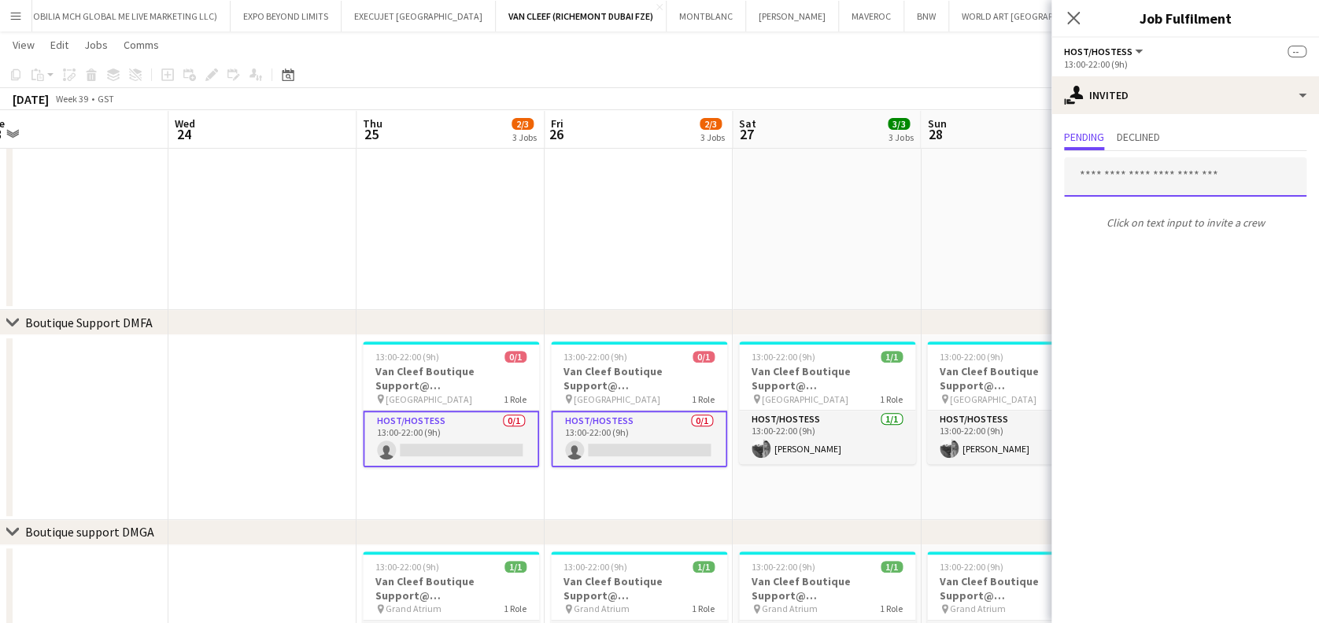
click at [1168, 176] on input "text" at bounding box center [1185, 176] width 242 height 39
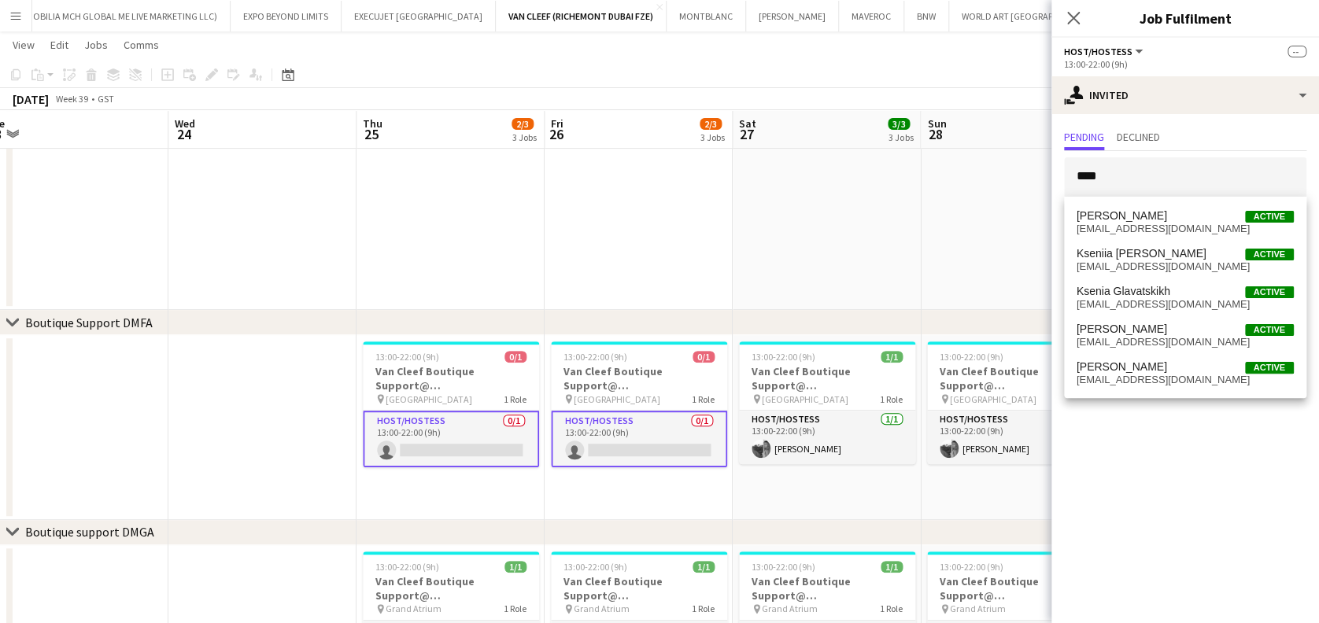
click at [630, 453] on app-calendar-viewport "Sat 20 3/3 3 Jobs Sun 21 3/3 3 Jobs Mon 22 Tue 23 Wed 24 Thu 25 2/3 3 Jobs Fri …" at bounding box center [659, 549] width 1319 height 1394
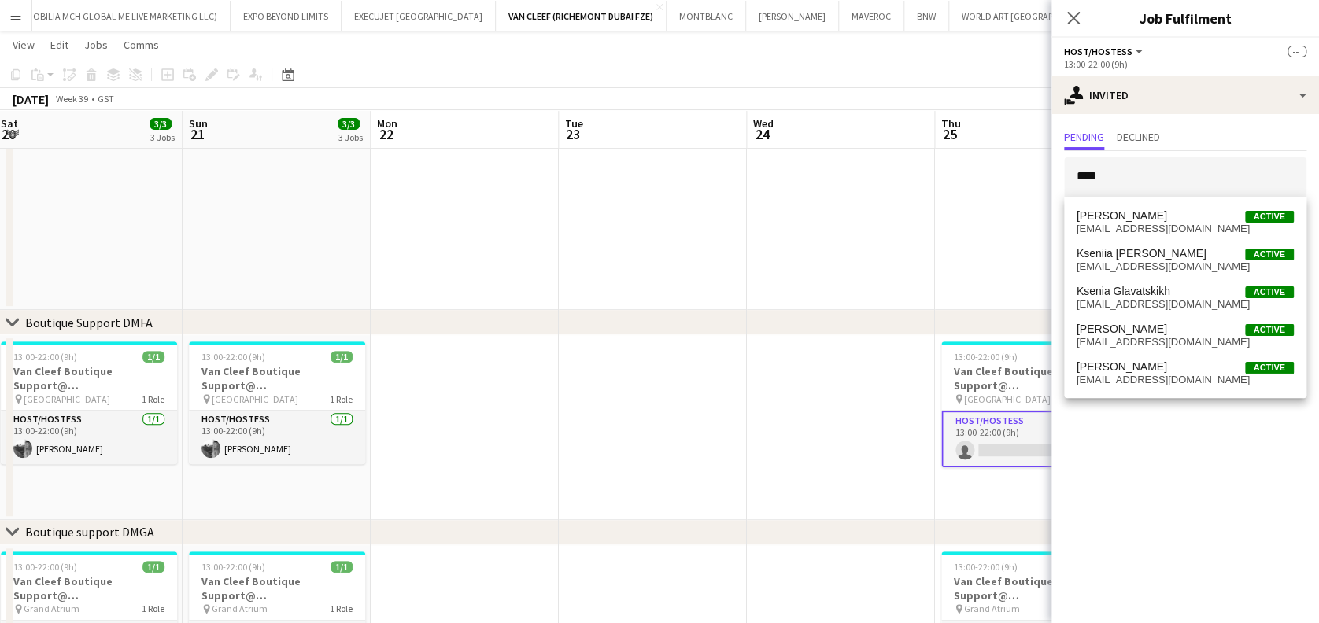
scroll to position [0, 444]
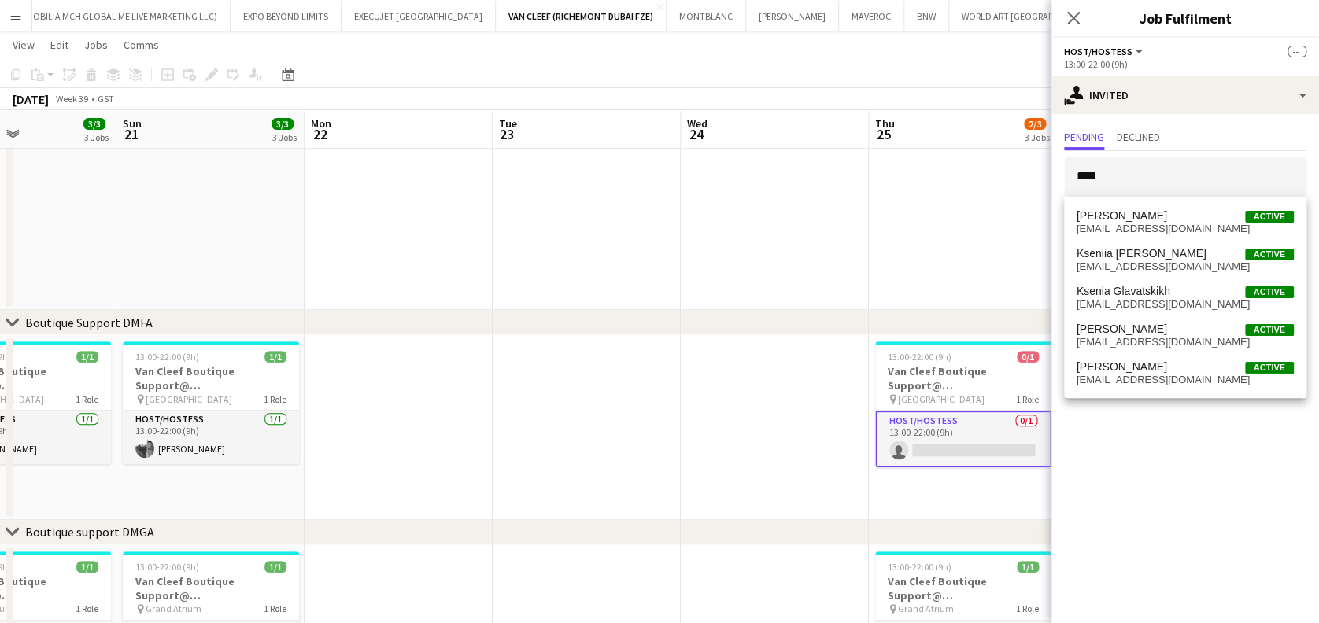
drag, startPoint x: 479, startPoint y: 446, endPoint x: 620, endPoint y: 434, distance: 142.2
click at [620, 435] on app-calendar-viewport "Thu 18 5/6 4 Jobs Fri 19 3/3 3 Jobs Sat 20 3/3 3 Jobs Sun 21 3/3 3 Jobs Mon 22 …" at bounding box center [659, 549] width 1319 height 1394
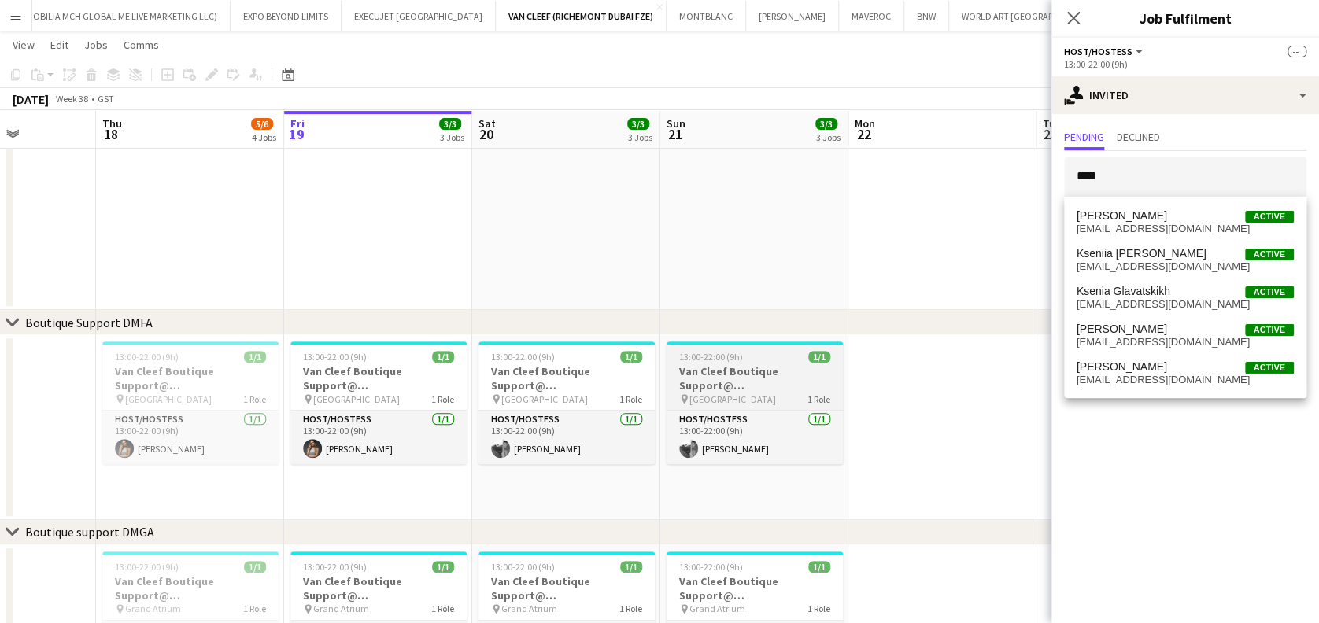
drag, startPoint x: 647, startPoint y: 453, endPoint x: 766, endPoint y: 353, distance: 155.3
click at [674, 453] on app-calendar-viewport "Tue 16 Wed 17 Thu 18 5/6 4 Jobs Fri 19 3/3 3 Jobs Sat 20 3/3 3 Jobs Sun 21 3/3 …" at bounding box center [659, 549] width 1319 height 1394
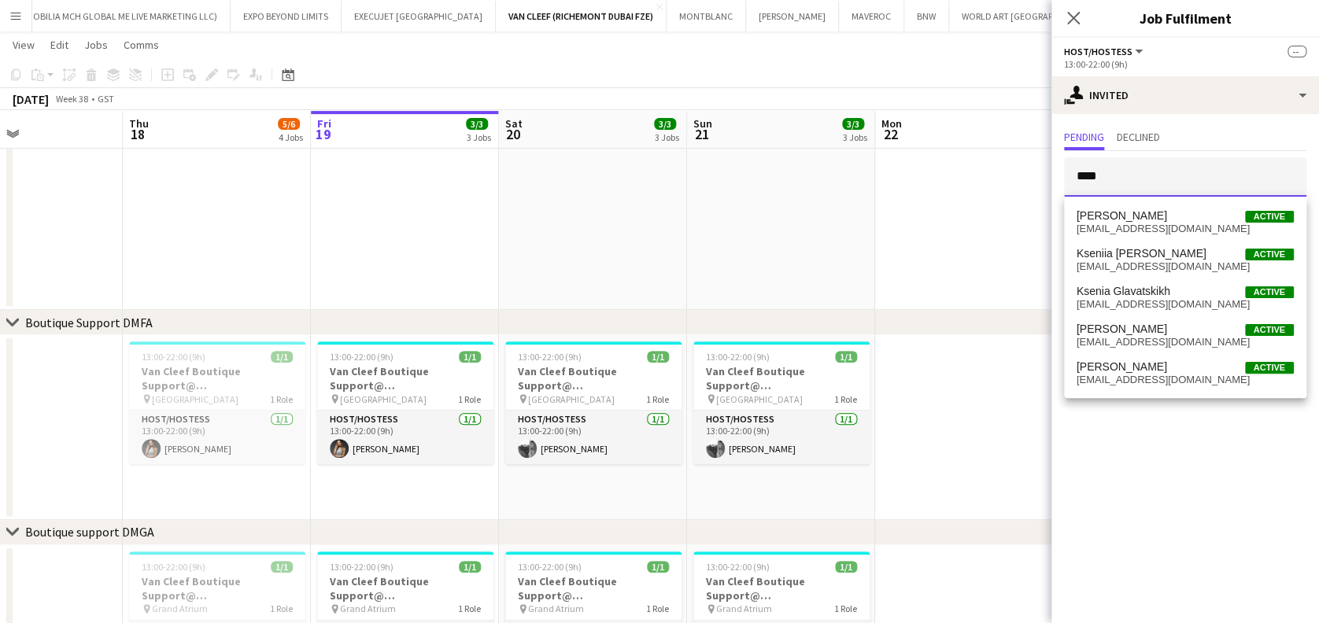
click at [1142, 187] on input "****" at bounding box center [1185, 176] width 242 height 39
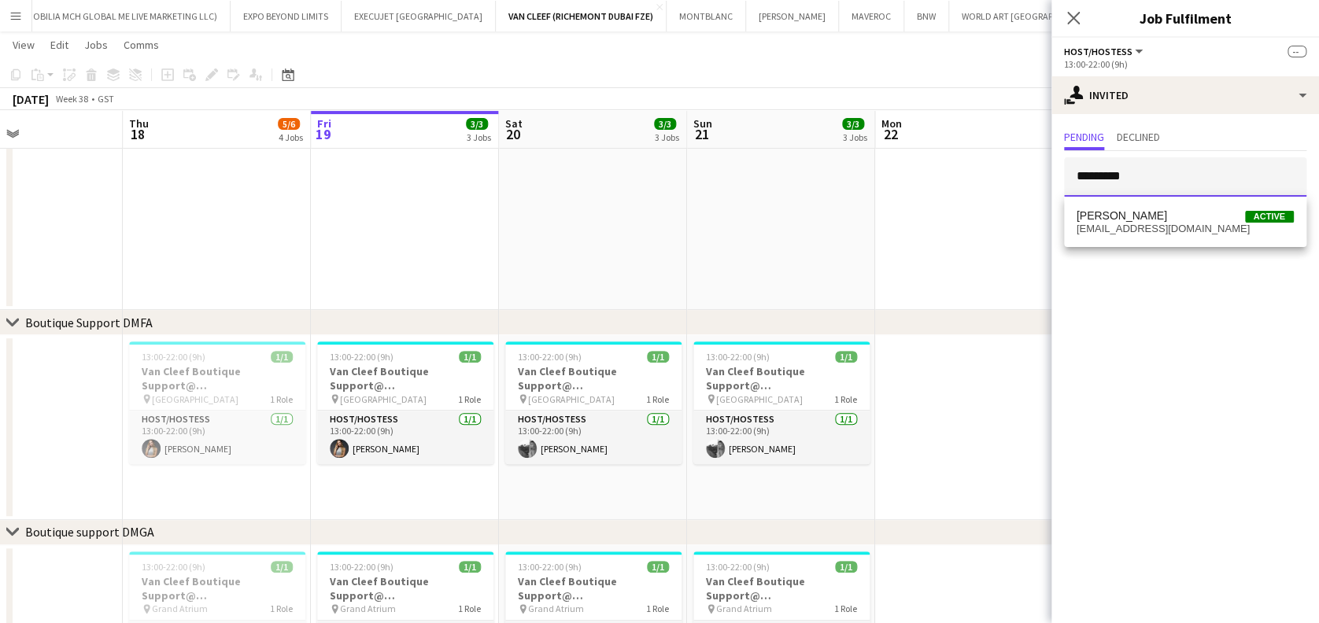
type input "*********"
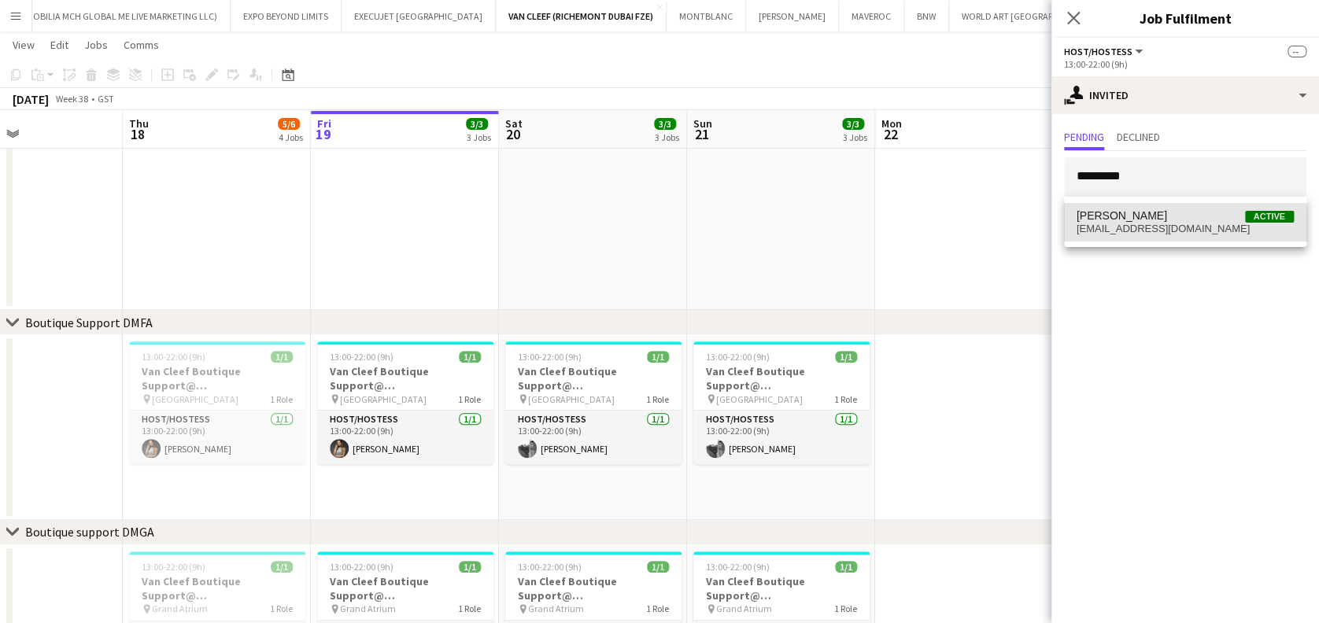
click at [1171, 228] on span "[EMAIL_ADDRESS][DOMAIN_NAME]" at bounding box center [1185, 229] width 217 height 13
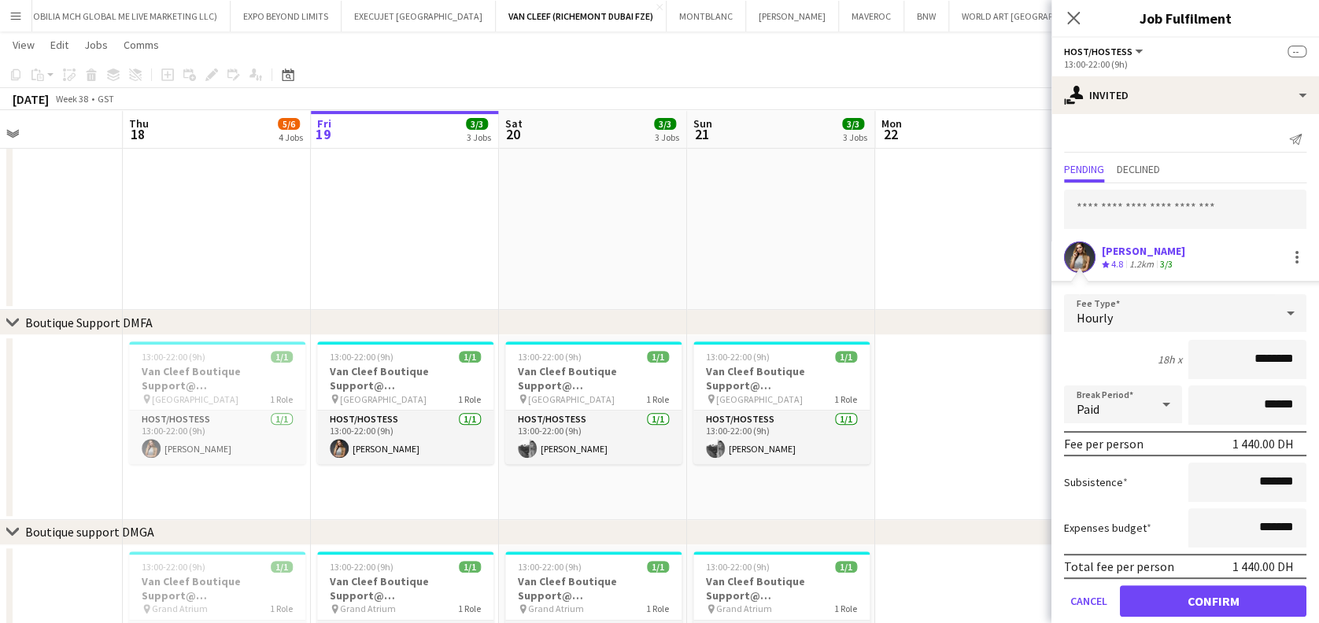
scroll to position [20, 0]
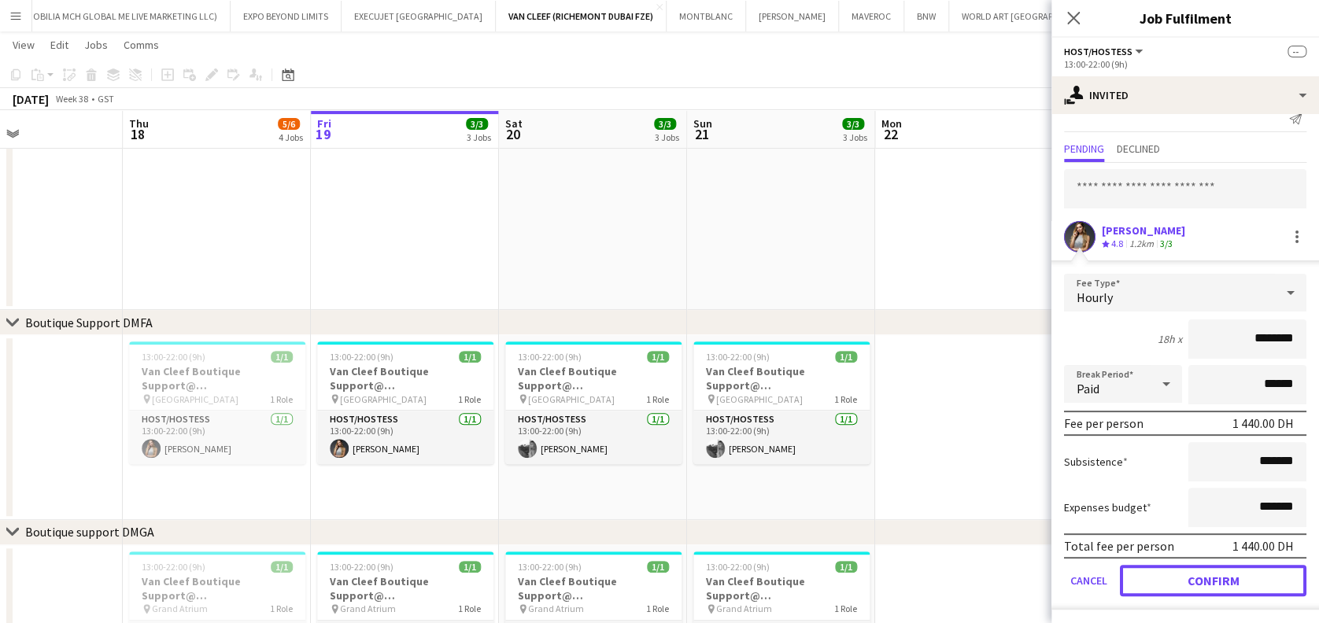
drag, startPoint x: 1245, startPoint y: 592, endPoint x: 1233, endPoint y: 583, distance: 15.3
click at [1245, 592] on button "Confirm" at bounding box center [1213, 580] width 187 height 31
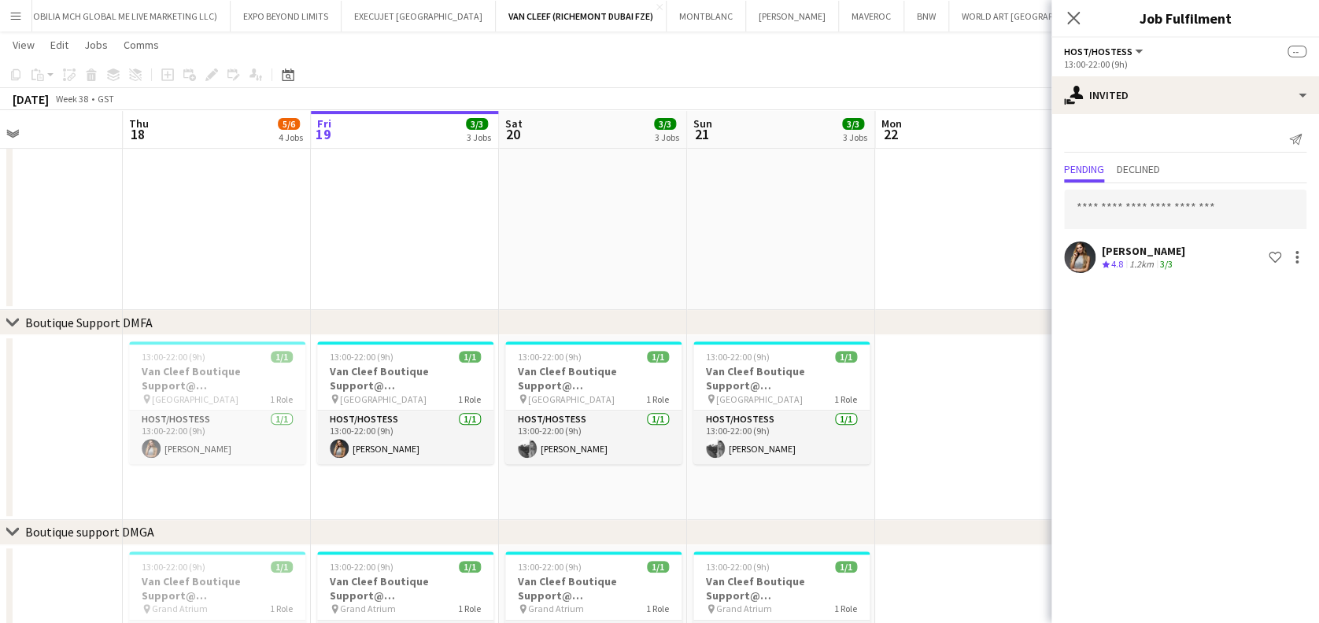
drag, startPoint x: 979, startPoint y: 430, endPoint x: 975, endPoint y: 422, distance: 8.8
click at [978, 430] on app-date-cell at bounding box center [969, 427] width 188 height 185
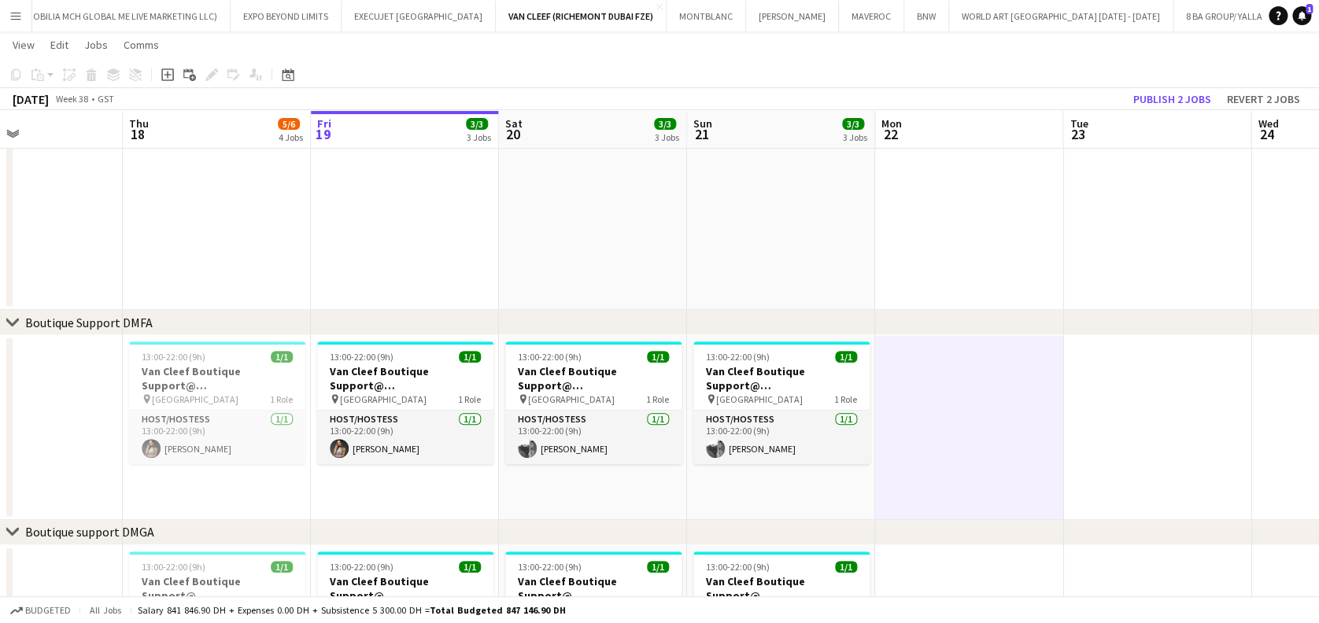
scroll to position [0, 442]
click at [1162, 87] on app-toolbar "Copy Paste Paste Ctrl+V Paste with crew Ctrl+Shift+V Paste linked Job [GEOGRAPH…" at bounding box center [659, 74] width 1319 height 27
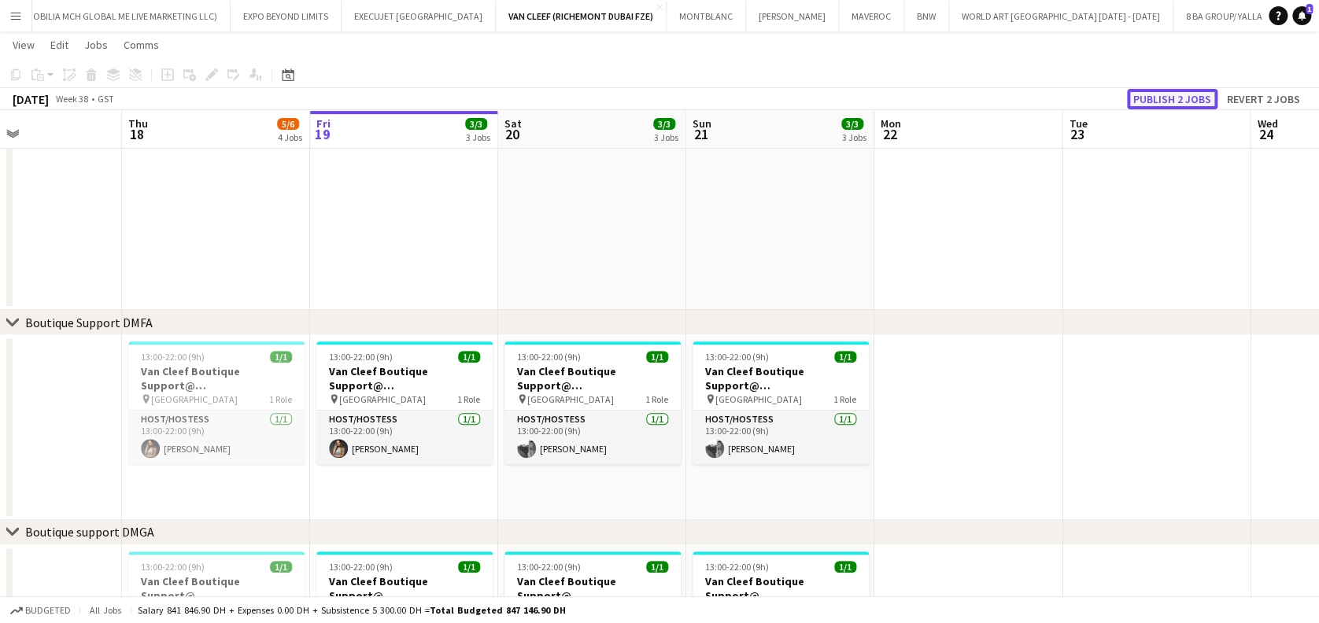
click at [1166, 102] on button "Publish 2 jobs" at bounding box center [1172, 99] width 91 height 20
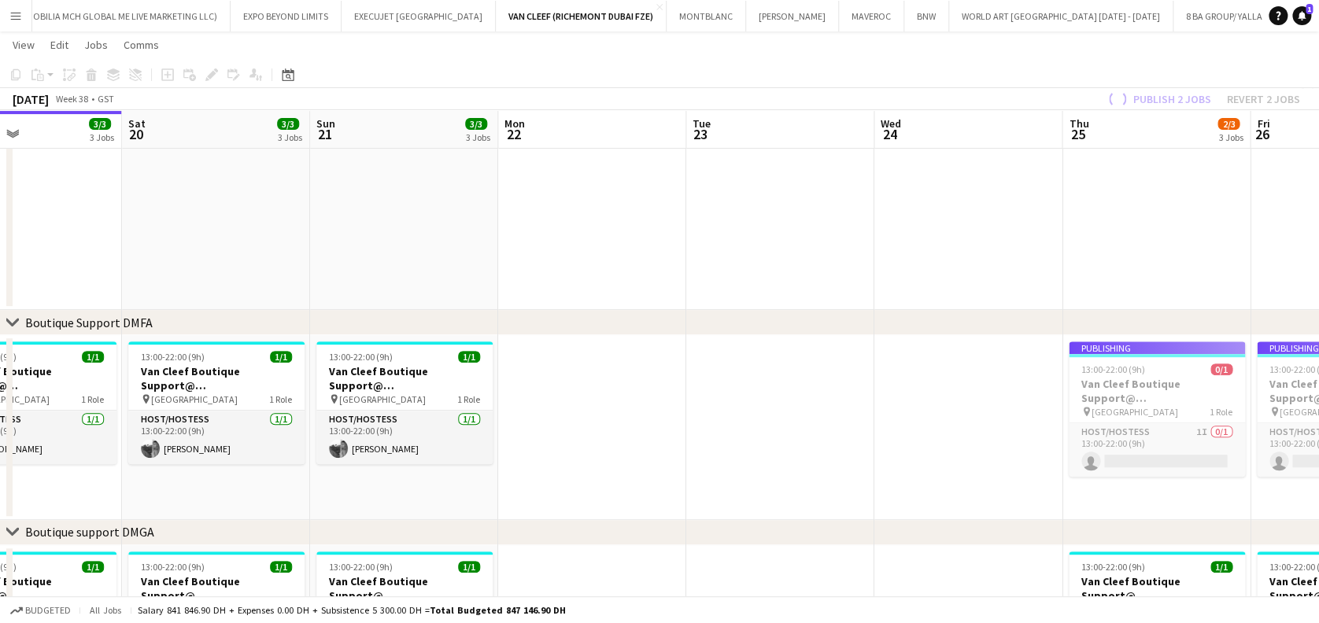
drag, startPoint x: 1192, startPoint y: 360, endPoint x: 667, endPoint y: 397, distance: 526.2
click at [667, 397] on app-calendar-viewport "Wed 17 Thu 18 5/6 4 Jobs Fri 19 3/3 3 Jobs Sat 20 3/3 3 Jobs Sun 21 3/3 3 Jobs …" at bounding box center [659, 549] width 1319 height 1394
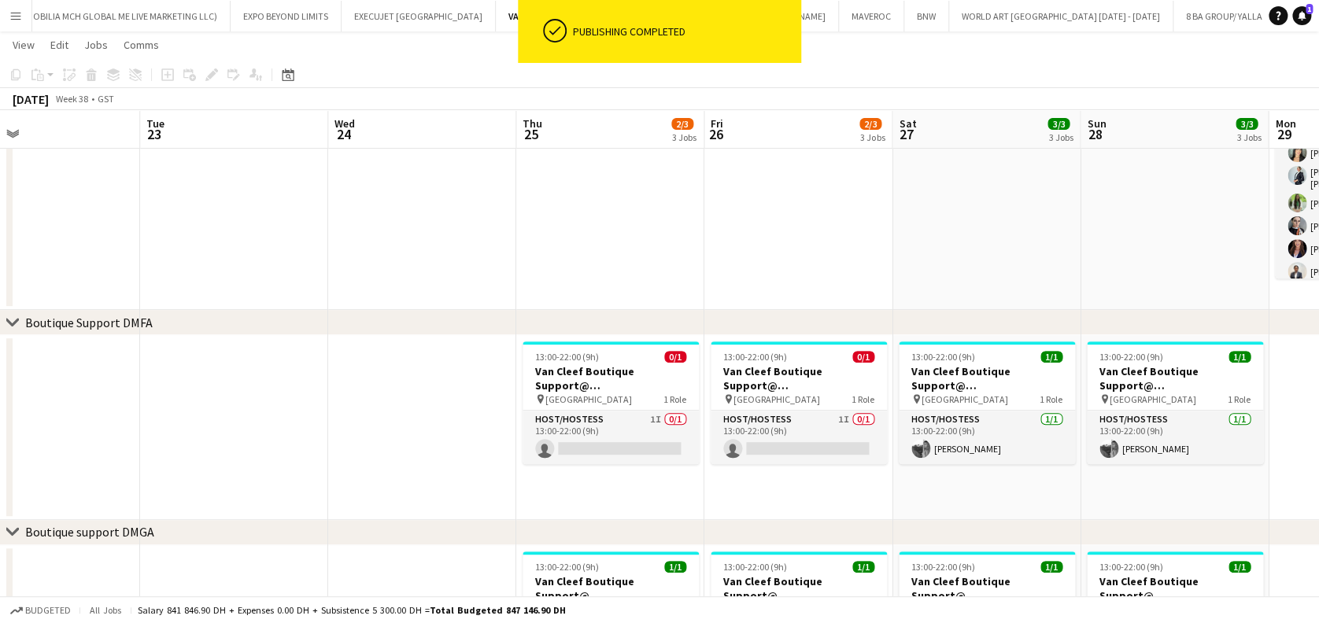
drag, startPoint x: 744, startPoint y: 397, endPoint x: 611, endPoint y: 395, distance: 133.0
click at [596, 397] on app-calendar-viewport "Fri 19 3/3 3 Jobs Sat 20 3/3 3 Jobs Sun 21 3/3 3 Jobs Mon 22 Tue 23 Wed 24 Thu …" at bounding box center [659, 549] width 1319 height 1394
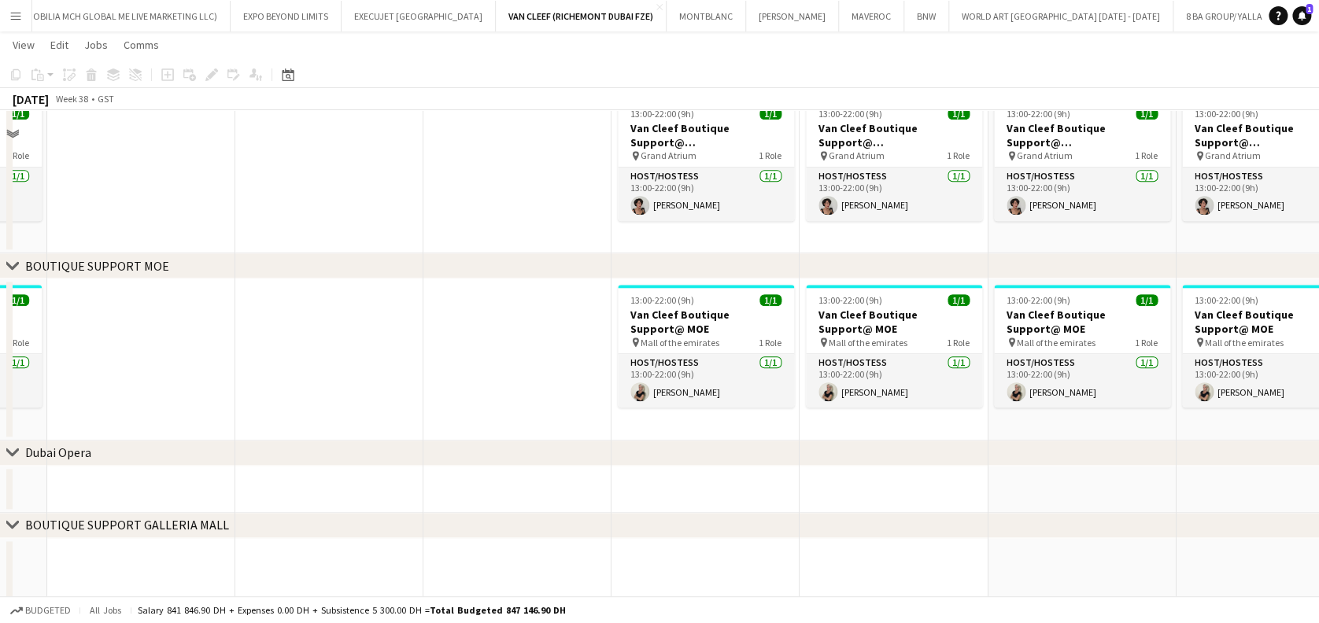
scroll to position [839, 0]
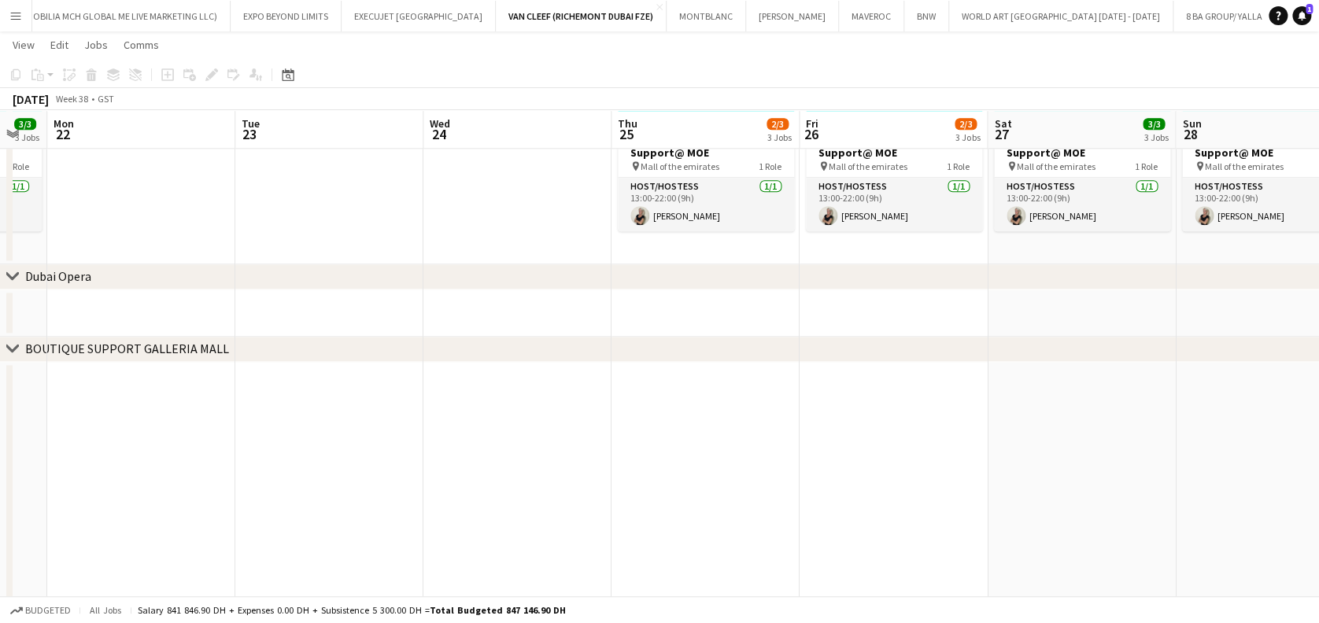
drag, startPoint x: 572, startPoint y: 447, endPoint x: 944, endPoint y: 445, distance: 371.5
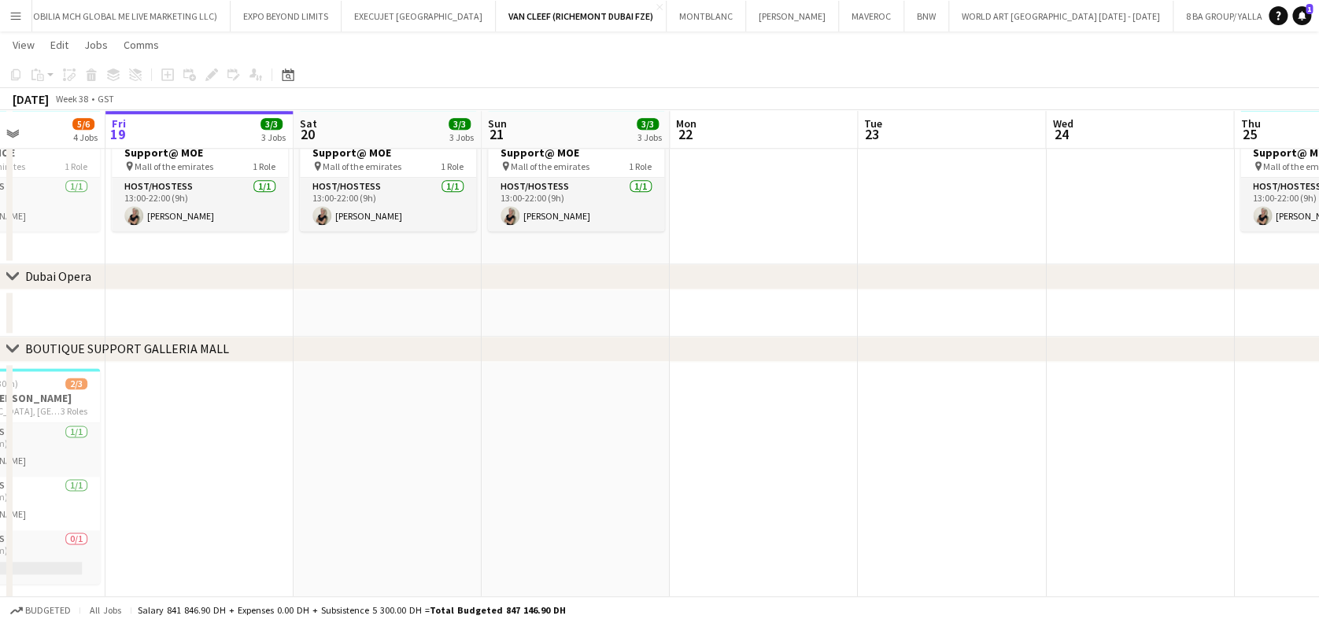
drag, startPoint x: 408, startPoint y: 445, endPoint x: 816, endPoint y: 449, distance: 407.7
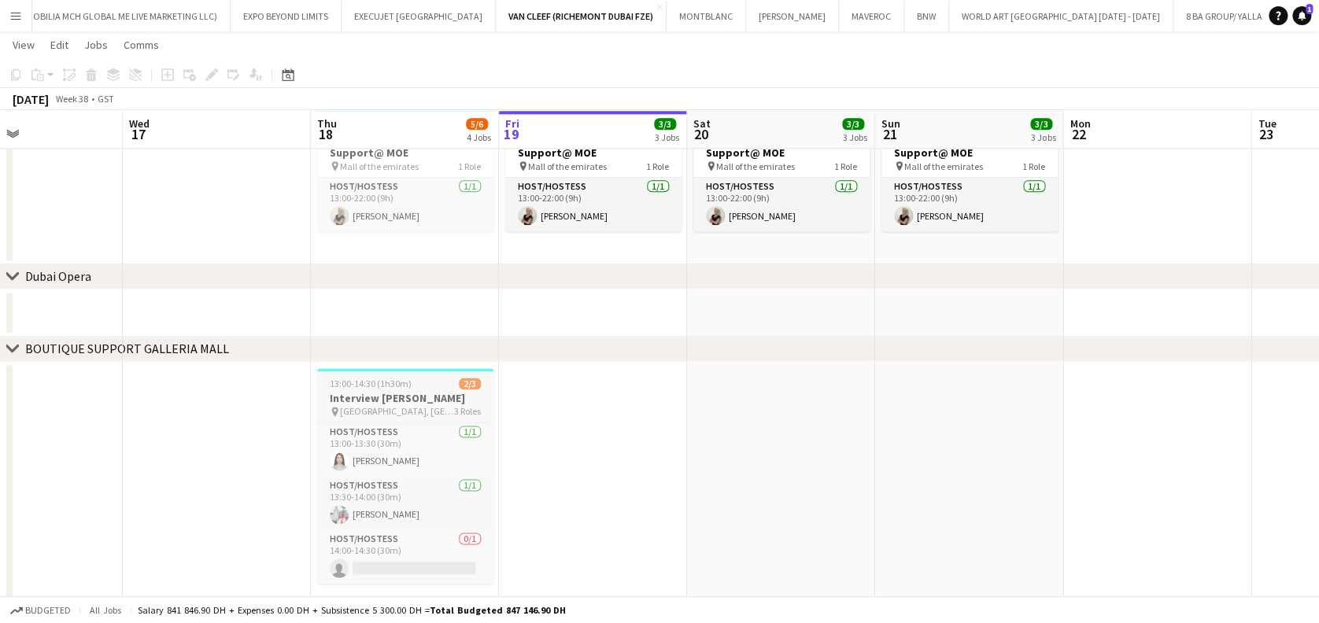
click at [381, 408] on span "[GEOGRAPHIC_DATA], [GEOGRAPHIC_DATA]" at bounding box center [397, 411] width 114 height 12
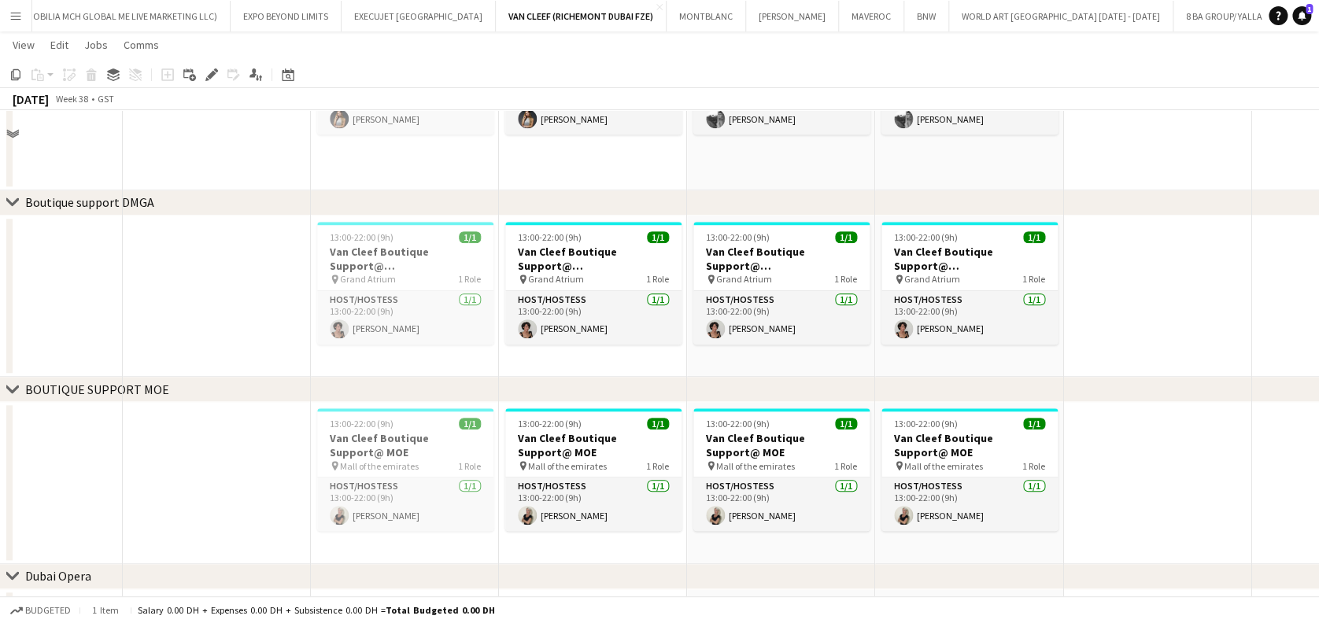
scroll to position [420, 0]
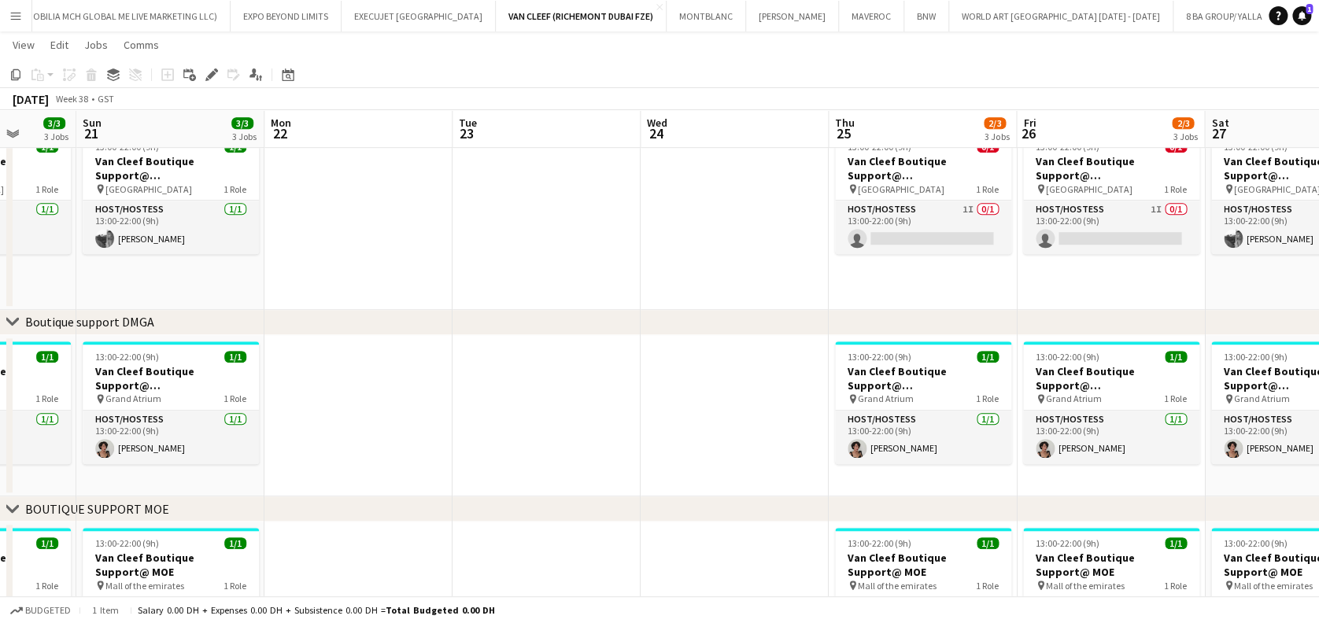
drag, startPoint x: 1006, startPoint y: 434, endPoint x: 281, endPoint y: 422, distance: 725.0
click at [281, 422] on app-calendar-viewport "Thu 18 5/6 4 Jobs Fri 19 3/3 3 Jobs Sat 20 3/3 3 Jobs Sun 21 3/3 3 Jobs Mon 22 …" at bounding box center [659, 339] width 1319 height 1394
click at [173, 360] on app-calendar-viewport "Thu 18 5/6 4 Jobs Fri 19 3/3 3 Jobs Sat 20 3/3 3 Jobs Sun 21 3/3 3 Jobs Mon 22 …" at bounding box center [659, 339] width 1319 height 1394
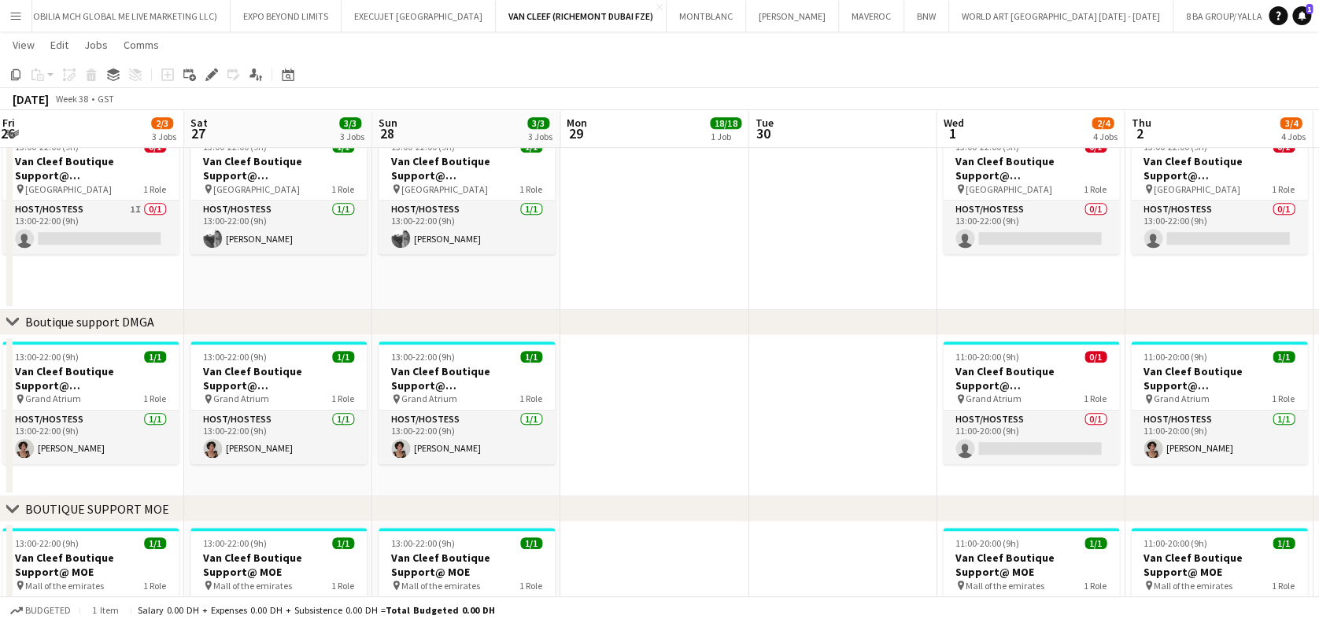
click at [91, 351] on app-calendar-viewport "Mon 22 Tue 23 Wed 24 Thu 25 2/3 3 Jobs Fri 26 2/3 3 Jobs Sat 27 3/3 3 Jobs Sun …" at bounding box center [659, 339] width 1319 height 1394
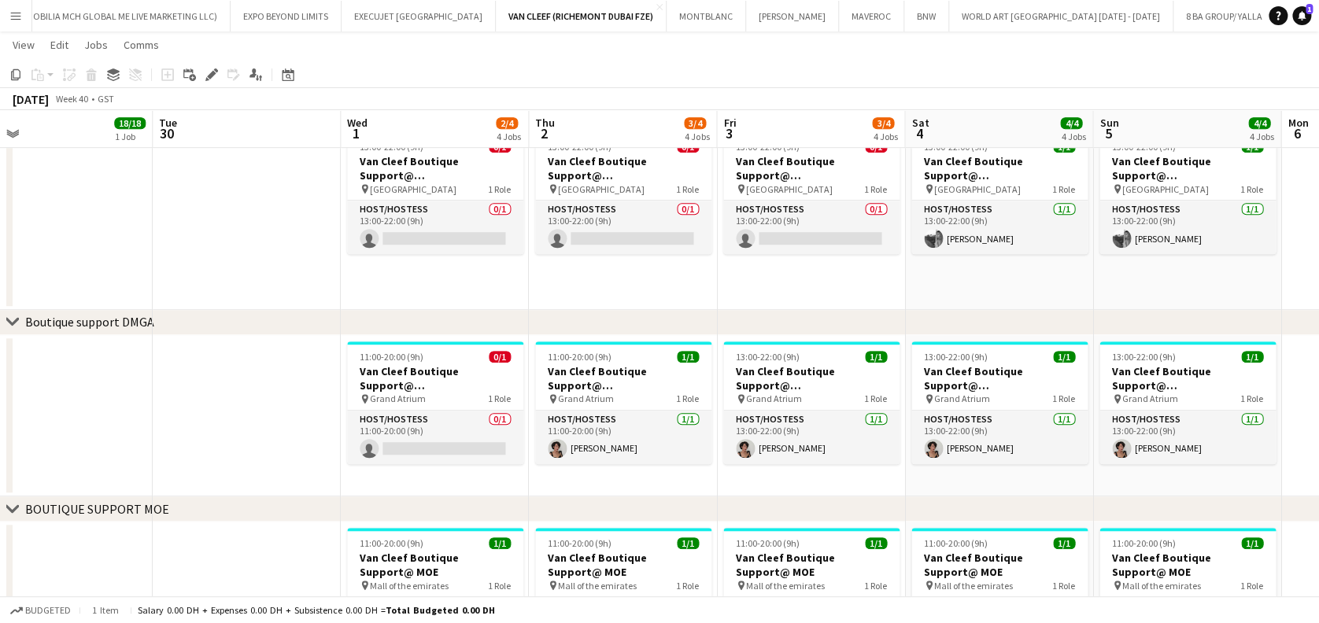
drag, startPoint x: 602, startPoint y: 407, endPoint x: 17, endPoint y: 407, distance: 585.6
click at [9, 407] on div "chevron-right ACTIVATIONS/ VIP EVENTS chevron-right Boutique Support DMFA chevr…" at bounding box center [659, 339] width 1319 height 1394
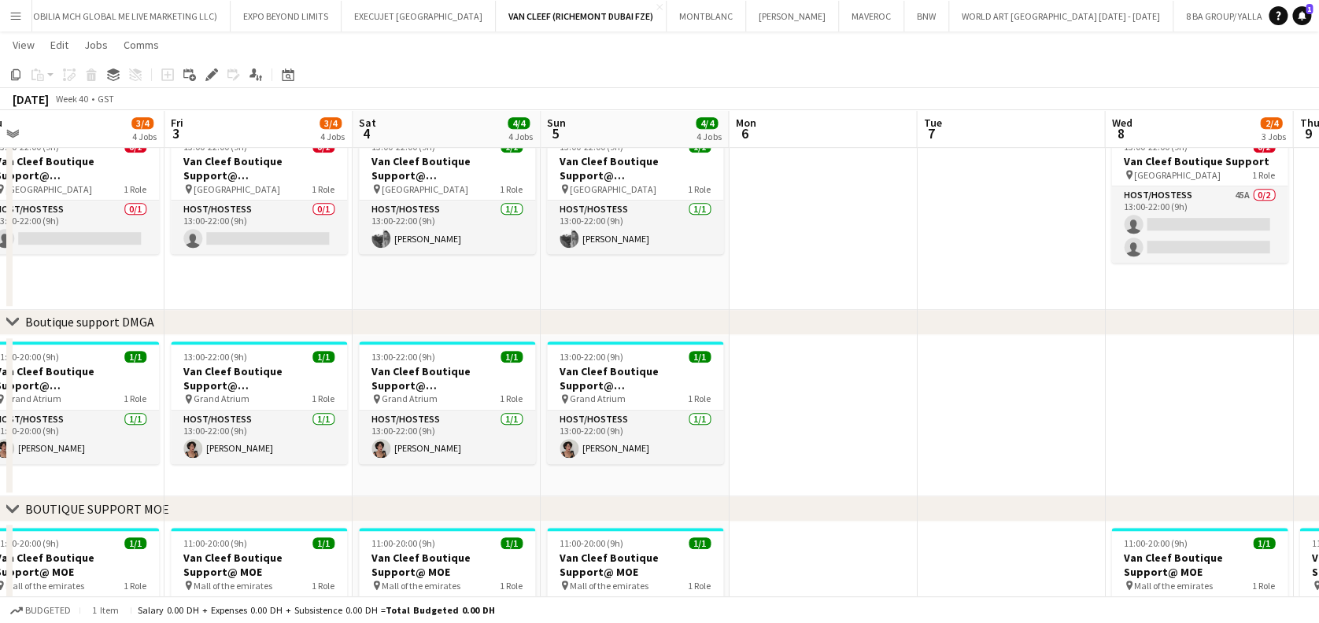
drag, startPoint x: 153, startPoint y: 409, endPoint x: 94, endPoint y: 410, distance: 59.0
click at [91, 410] on app-calendar-viewport "Sun 28 3/3 3 Jobs Mon 29 18/18 1 Job Tue 30 Wed 1 2/4 4 Jobs Thu 2 3/4 4 Jobs F…" at bounding box center [659, 339] width 1319 height 1394
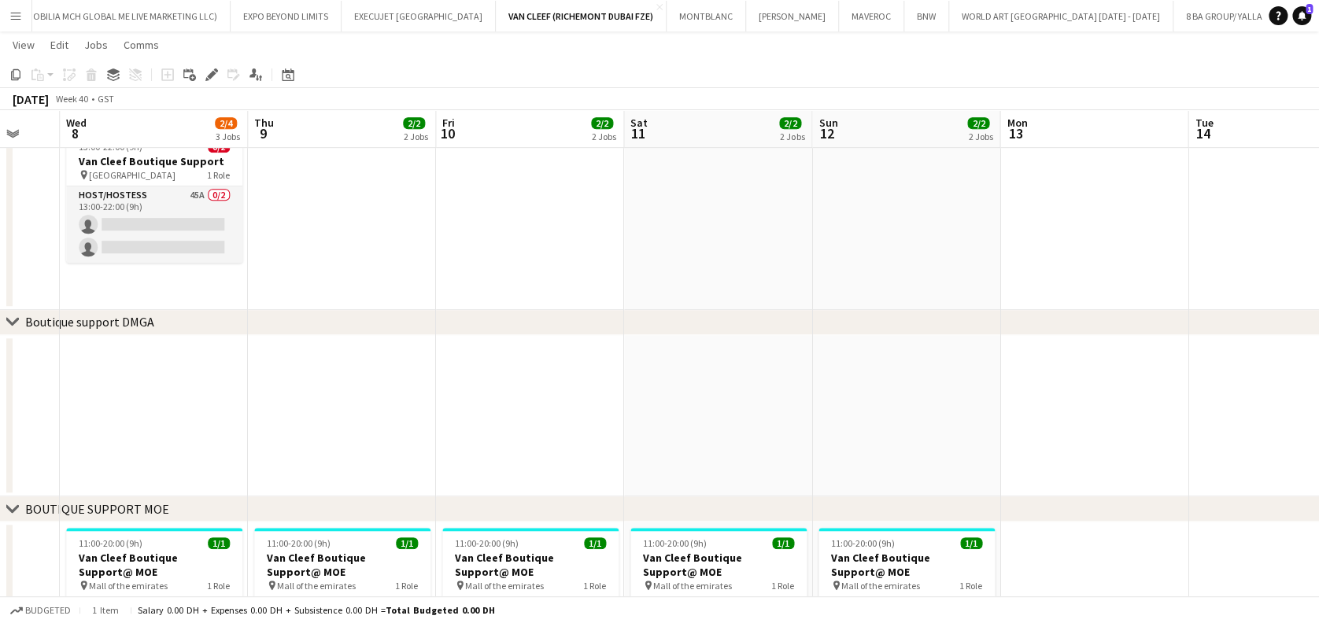
drag, startPoint x: 597, startPoint y: 410, endPoint x: 416, endPoint y: 408, distance: 181.0
click at [416, 410] on app-calendar-viewport "Sat 4 4/4 4 Jobs Sun 5 4/4 4 Jobs Mon 6 Tue 7 Wed 8 2/4 3 Jobs Thu 9 2/2 2 Jobs…" at bounding box center [659, 339] width 1319 height 1394
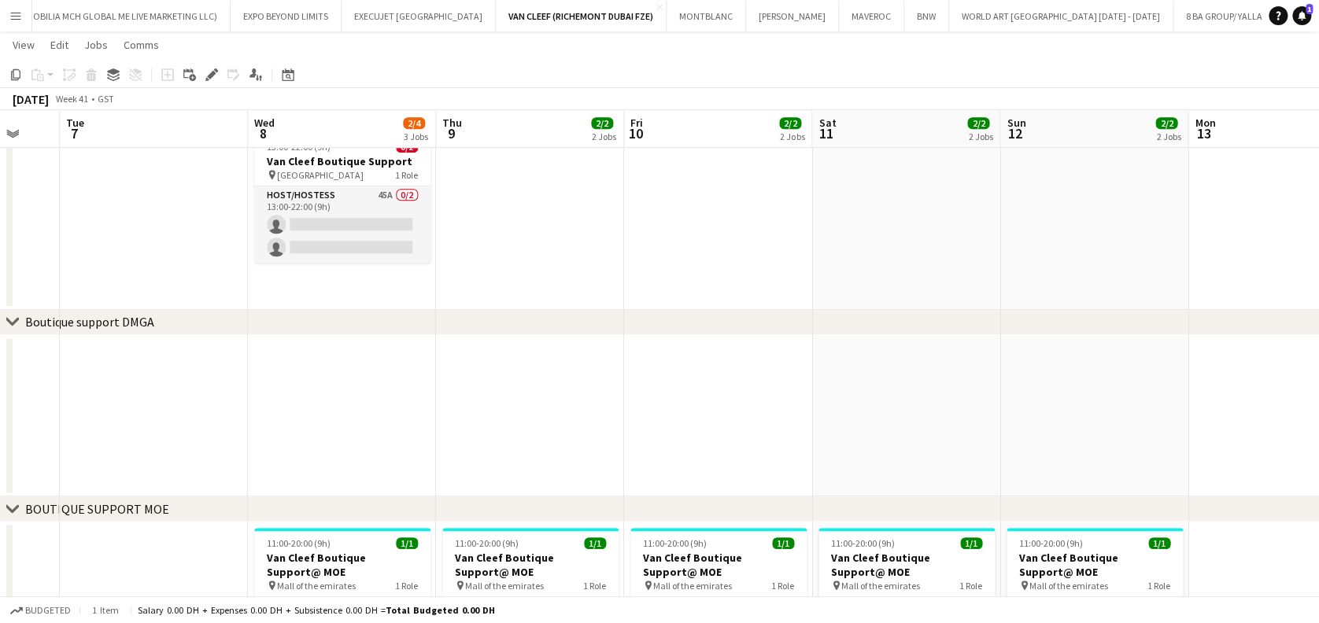
drag, startPoint x: 810, startPoint y: 422, endPoint x: 955, endPoint y: 422, distance: 144.8
click at [955, 422] on app-calendar-viewport "Fri 3 3/4 4 Jobs Sat 4 4/4 4 Jobs Sun 5 4/4 4 Jobs Mon 6 Tue 7 Wed 8 2/4 3 Jobs…" at bounding box center [659, 339] width 1319 height 1394
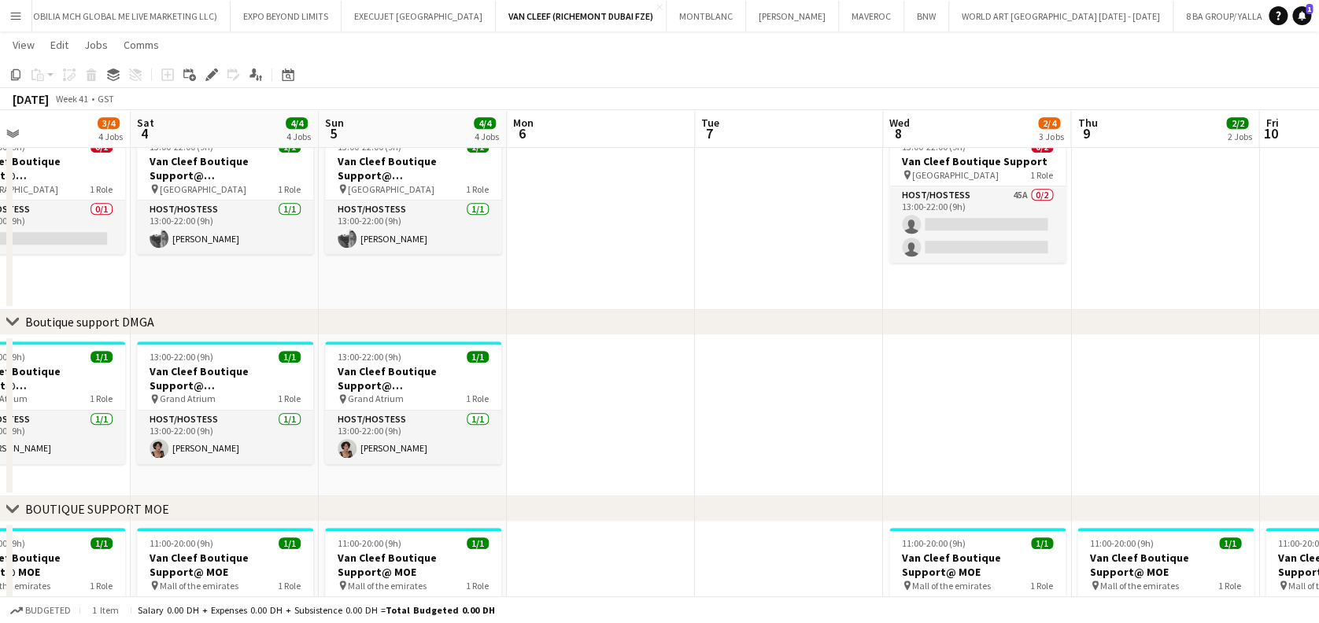
drag, startPoint x: 421, startPoint y: 425, endPoint x: 536, endPoint y: 427, distance: 114.9
click at [1058, 431] on app-calendar-viewport "Wed 1 2/4 4 Jobs Thu 2 3/4 4 Jobs Fri 3 3/4 4 Jobs Sat 4 4/4 4 Jobs Sun 5 4/4 4…" at bounding box center [659, 339] width 1319 height 1394
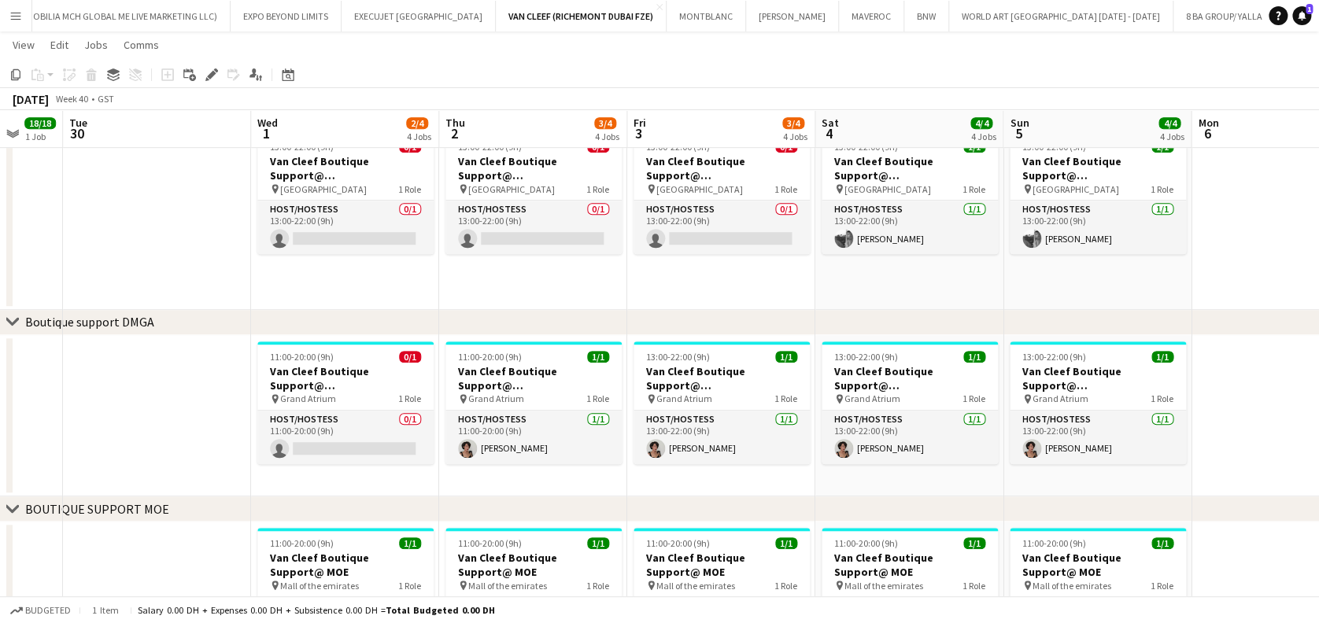
scroll to position [0, 362]
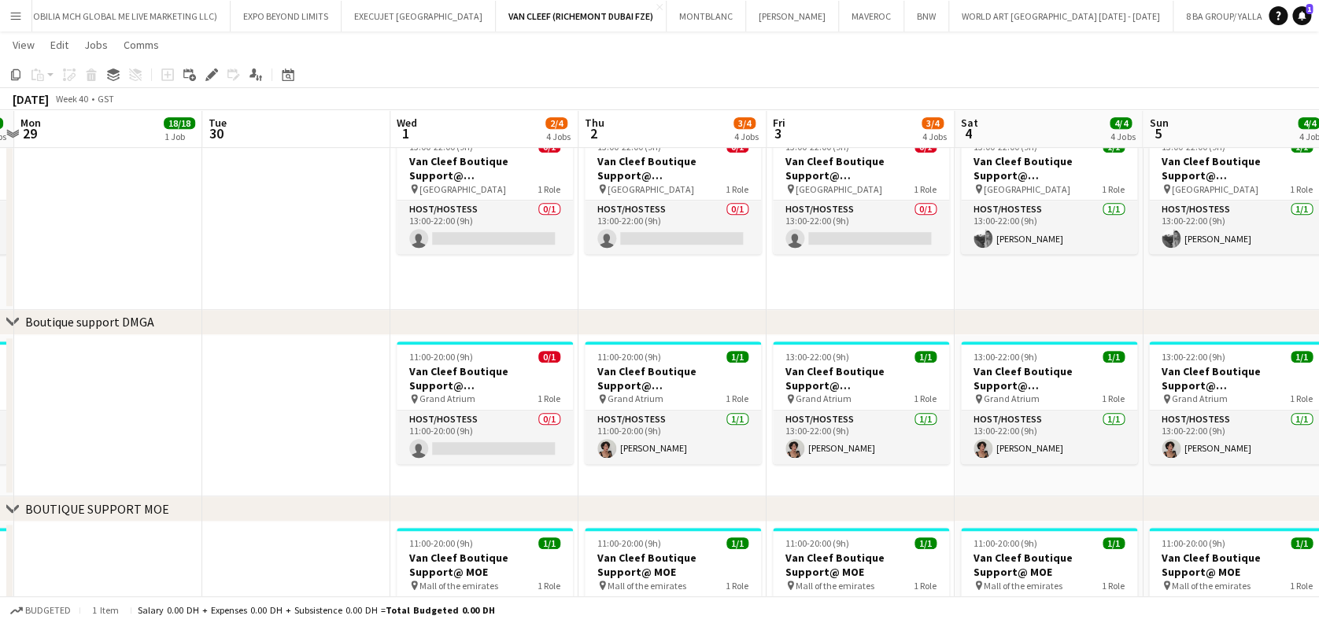
click at [536, 427] on app-calendar-viewport "Sat 27 3/3 3 Jobs Sun 28 3/3 3 Jobs Mon 29 18/18 1 Job Tue 30 Wed 1 2/4 4 Jobs …" at bounding box center [659, 339] width 1319 height 1394
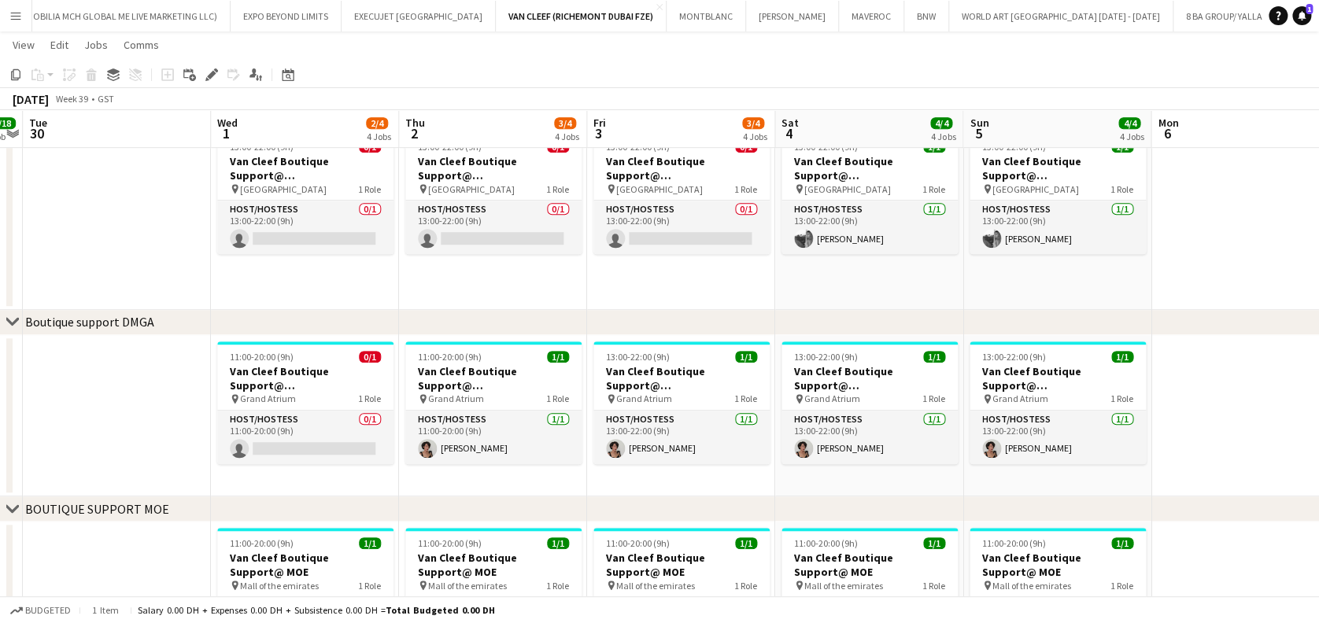
drag, startPoint x: 837, startPoint y: 444, endPoint x: 879, endPoint y: 442, distance: 41.8
click at [878, 444] on app-calendar-viewport "Sat 27 3/3 3 Jobs Sun 28 3/3 3 Jobs Mon 29 18/18 1 Job Tue 30 Wed 1 2/4 4 Jobs …" at bounding box center [659, 339] width 1319 height 1394
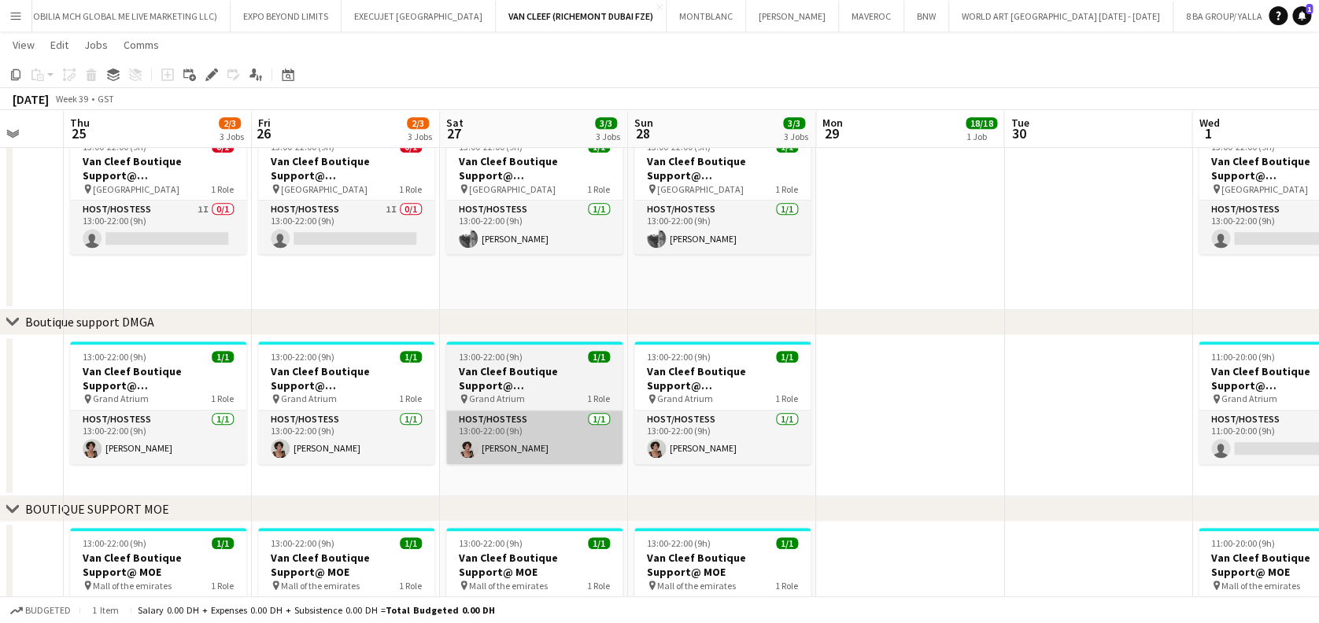
drag, startPoint x: 713, startPoint y: 442, endPoint x: 856, endPoint y: 442, distance: 142.5
click at [974, 442] on app-calendar-viewport "Mon 22 Tue 23 Wed 24 Thu 25 2/3 3 Jobs Fri 26 2/3 3 Jobs Sat 27 3/3 3 Jobs Sun …" at bounding box center [659, 339] width 1319 height 1394
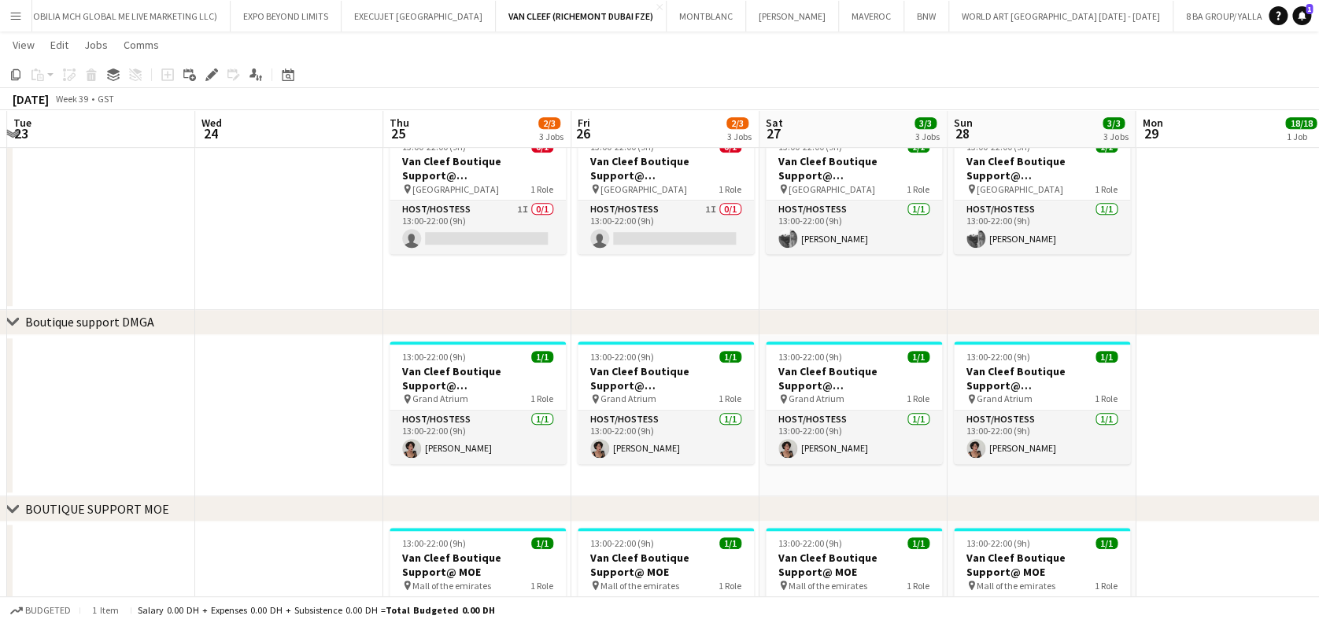
click at [515, 401] on div "pin Grand Atrium 1 Role" at bounding box center [478, 399] width 176 height 13
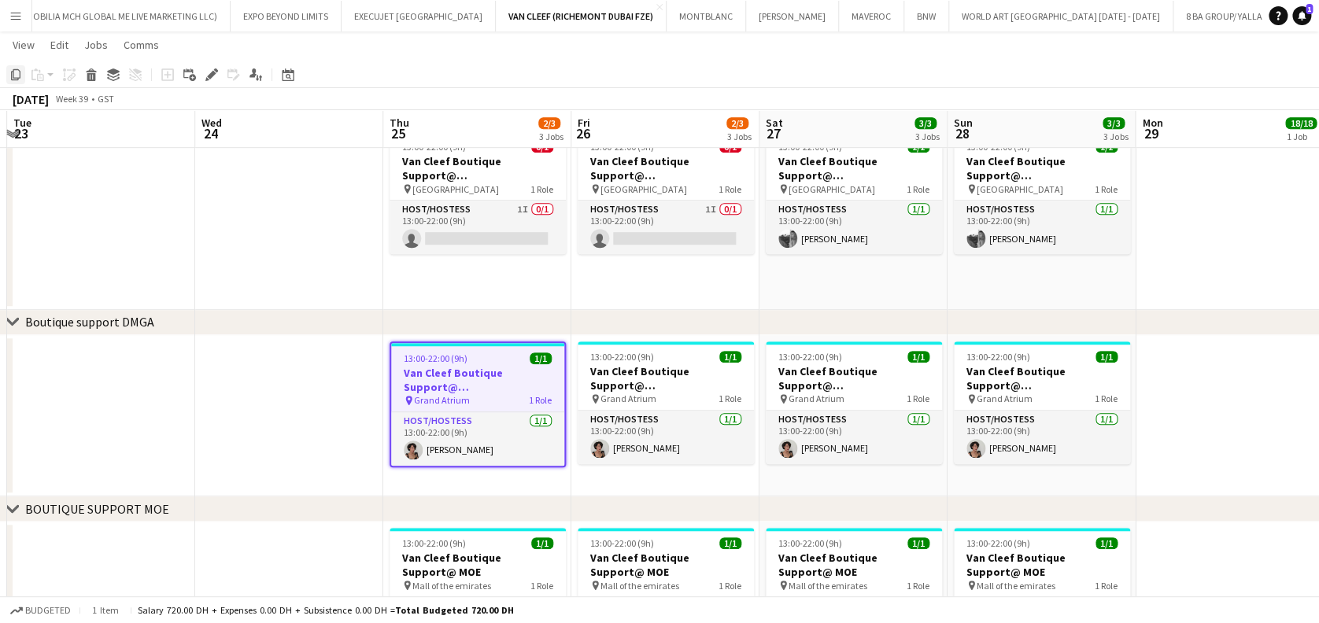
click at [13, 72] on icon at bounding box center [15, 74] width 9 height 11
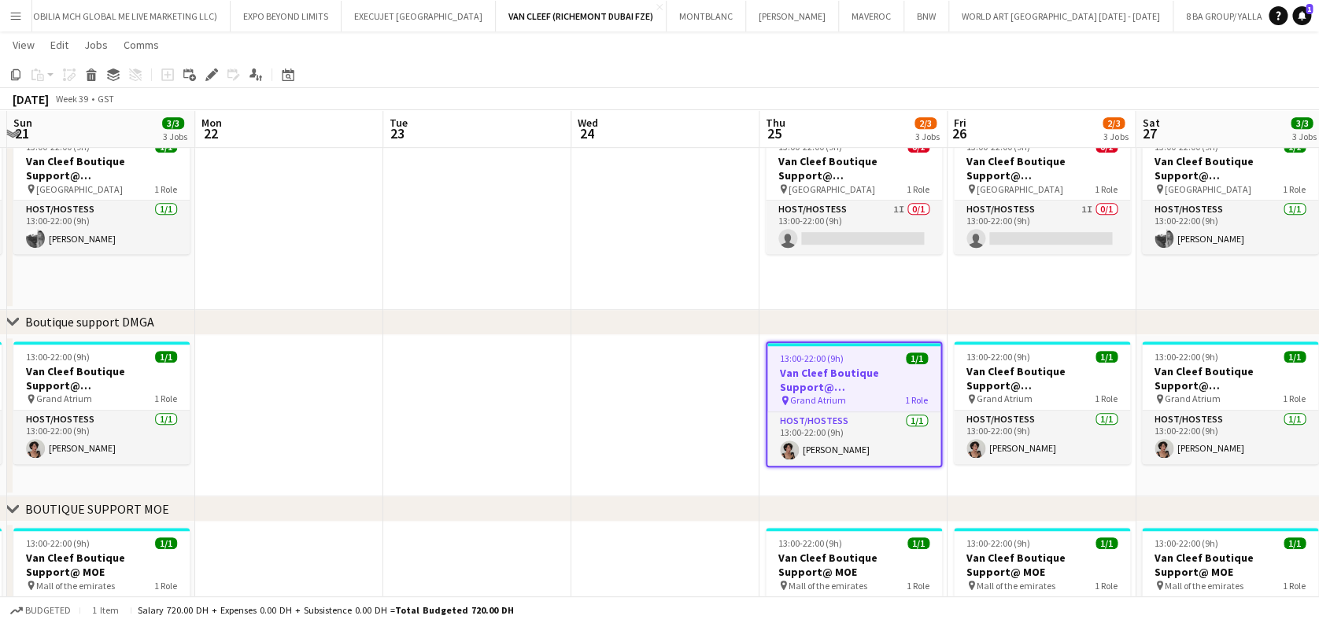
drag, startPoint x: 590, startPoint y: 432, endPoint x: 572, endPoint y: 431, distance: 17.4
click at [767, 434] on app-calendar-viewport "Fri 19 3/3 3 Jobs Sat 20 3/3 3 Jobs Sun 21 3/3 3 Jobs Mon 22 Tue 23 Wed 24 Thu …" at bounding box center [659, 339] width 1319 height 1394
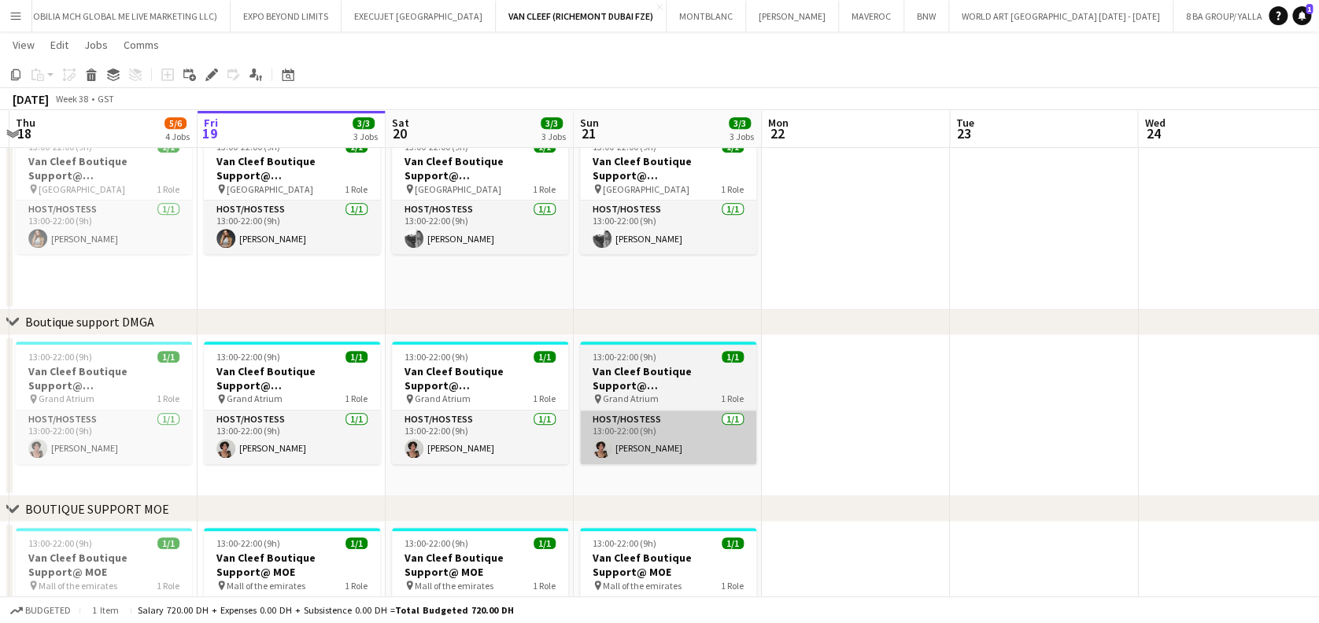
drag, startPoint x: 306, startPoint y: 428, endPoint x: 638, endPoint y: 419, distance: 332.3
click at [639, 419] on app-calendar-viewport "Tue 16 Wed 17 Thu 18 5/6 4 Jobs Fri 19 3/3 3 Jobs Sat 20 3/3 3 Jobs Sun 21 3/3 …" at bounding box center [659, 339] width 1319 height 1394
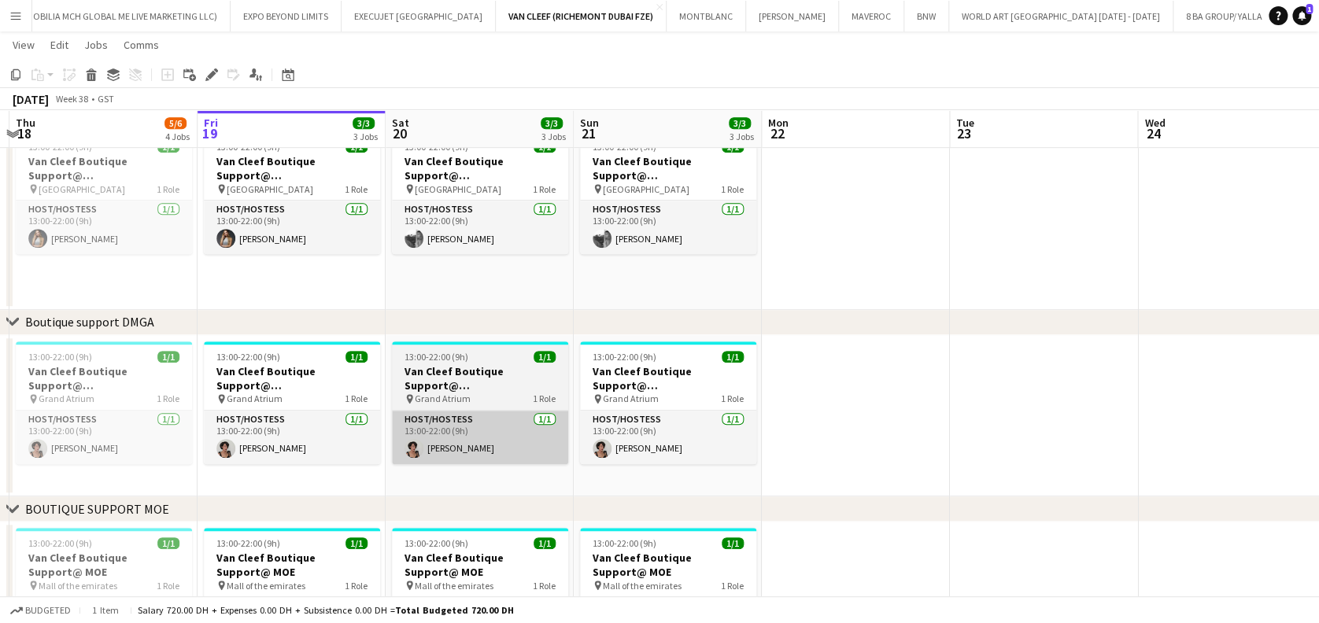
scroll to position [0, 368]
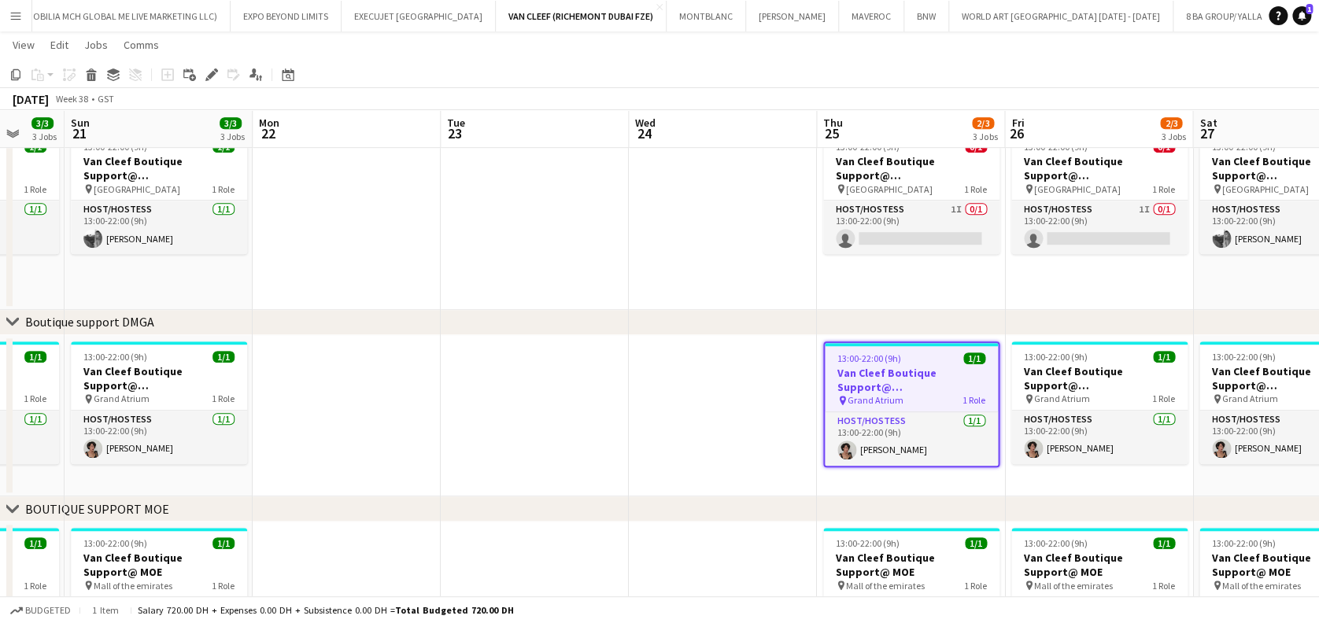
drag, startPoint x: 950, startPoint y: 452, endPoint x: 456, endPoint y: 447, distance: 494.3
click at [456, 447] on app-calendar-viewport "Thu 18 5/6 4 Jobs Fri 19 3/3 3 Jobs Sat 20 3/3 3 Jobs Sun 21 3/3 3 Jobs Mon 22 …" at bounding box center [659, 339] width 1319 height 1394
click at [398, 414] on app-date-cell at bounding box center [348, 416] width 188 height 162
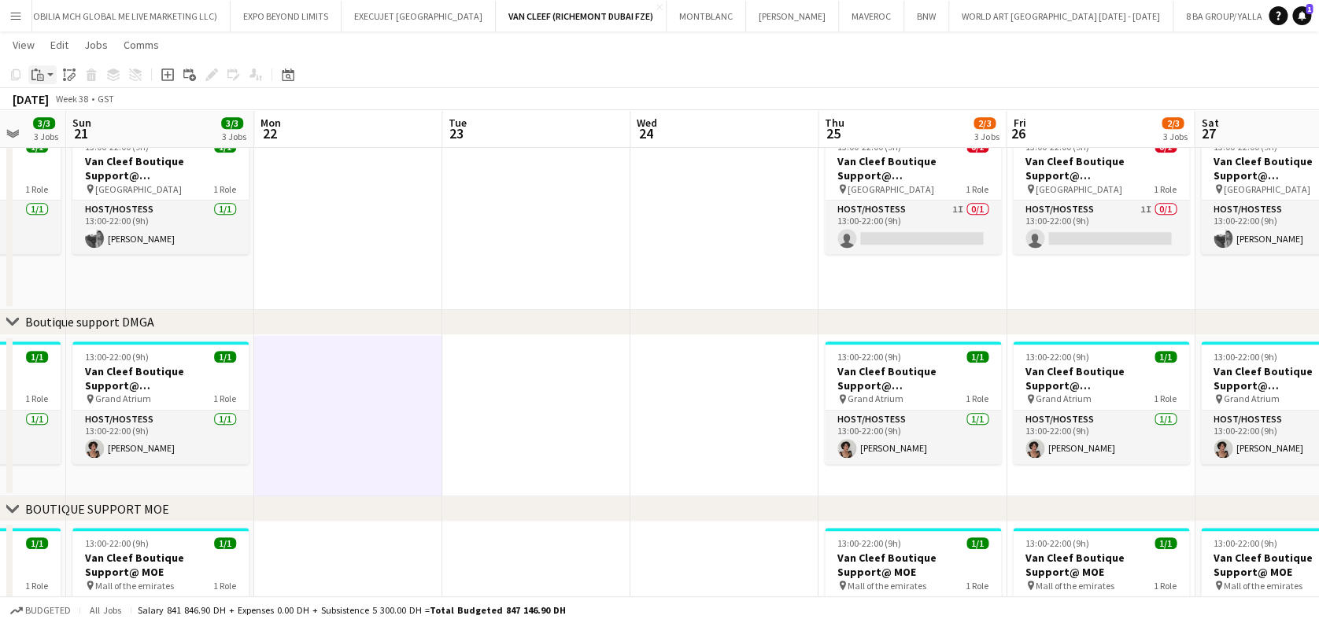
click at [40, 73] on icon "Paste" at bounding box center [37, 74] width 13 height 13
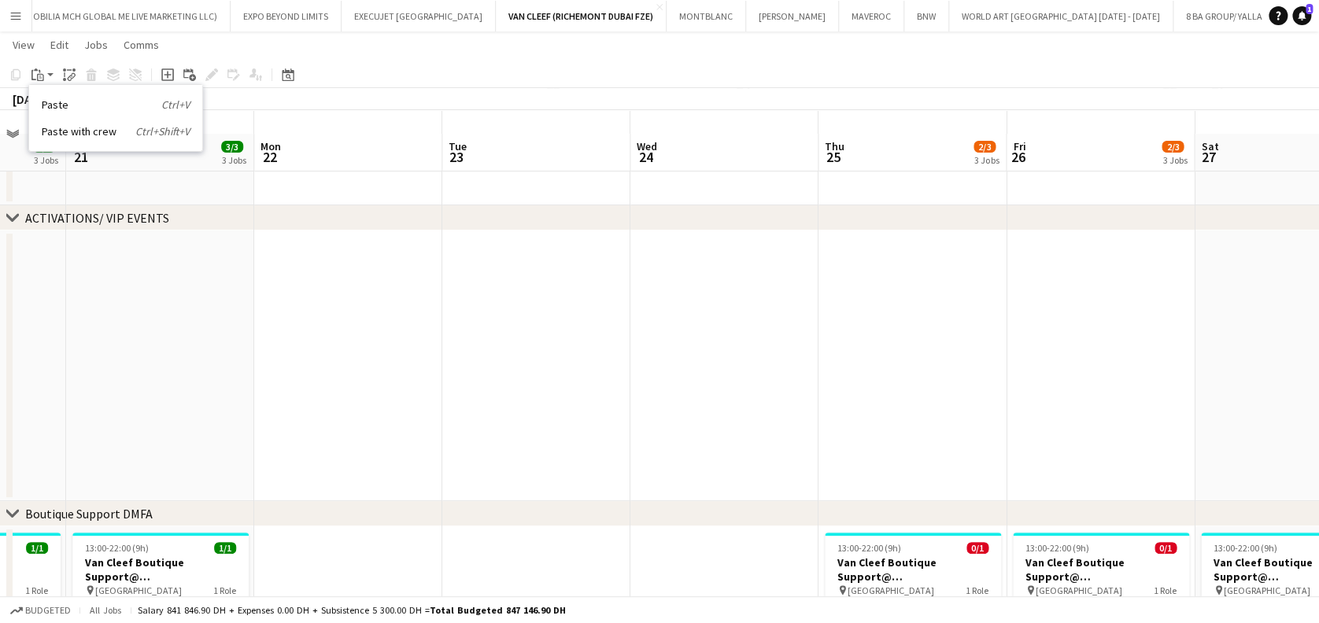
scroll to position [0, 0]
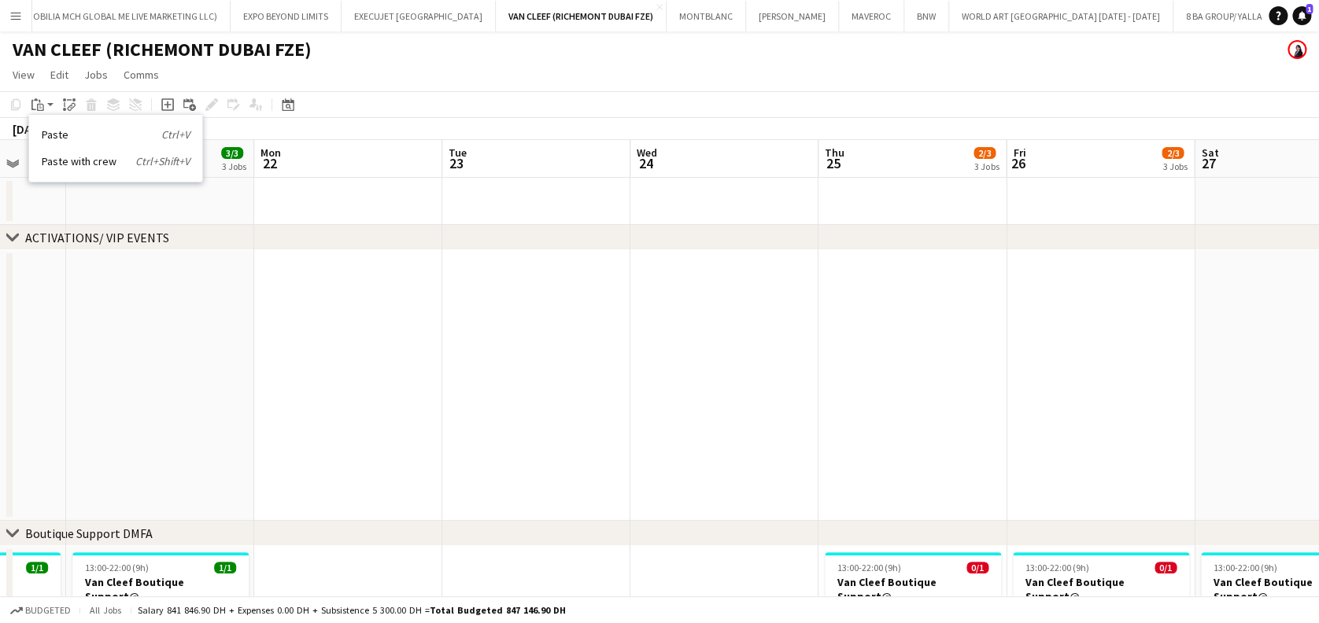
click at [364, 202] on app-date-cell at bounding box center [348, 201] width 188 height 47
click at [72, 142] on div "Paste Ctrl+V Paste with crew Ctrl+Shift+V" at bounding box center [115, 148] width 173 height 66
click at [339, 212] on app-date-cell at bounding box center [348, 201] width 188 height 47
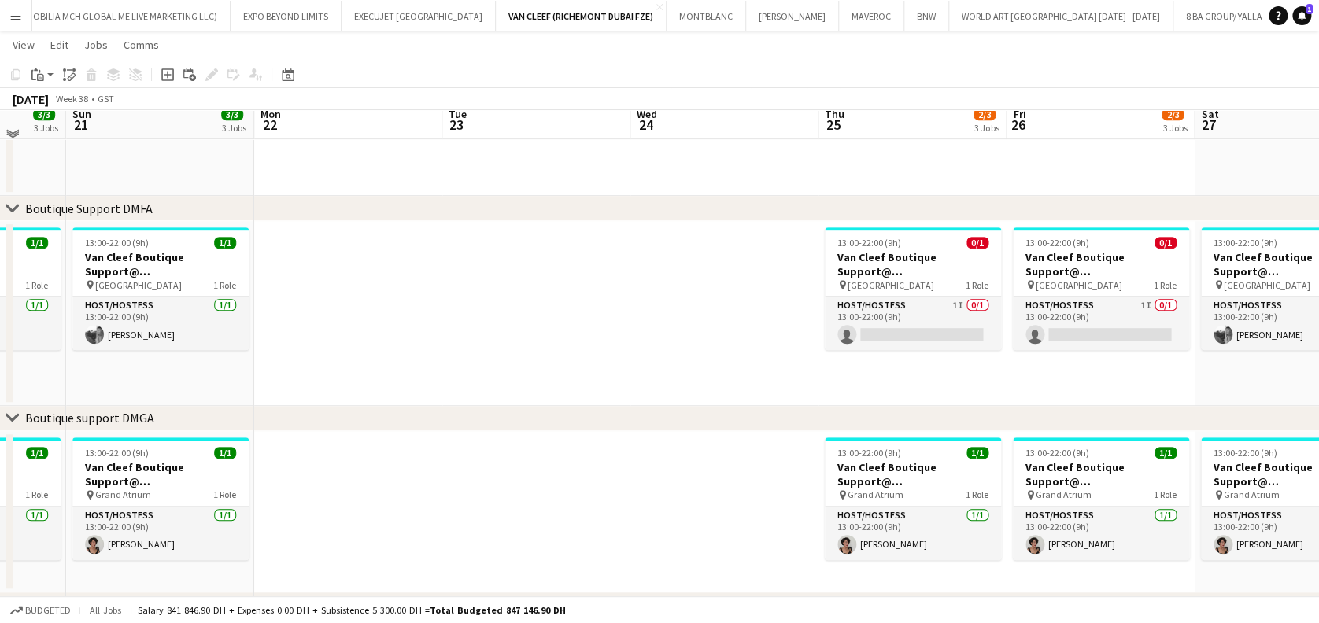
scroll to position [524, 0]
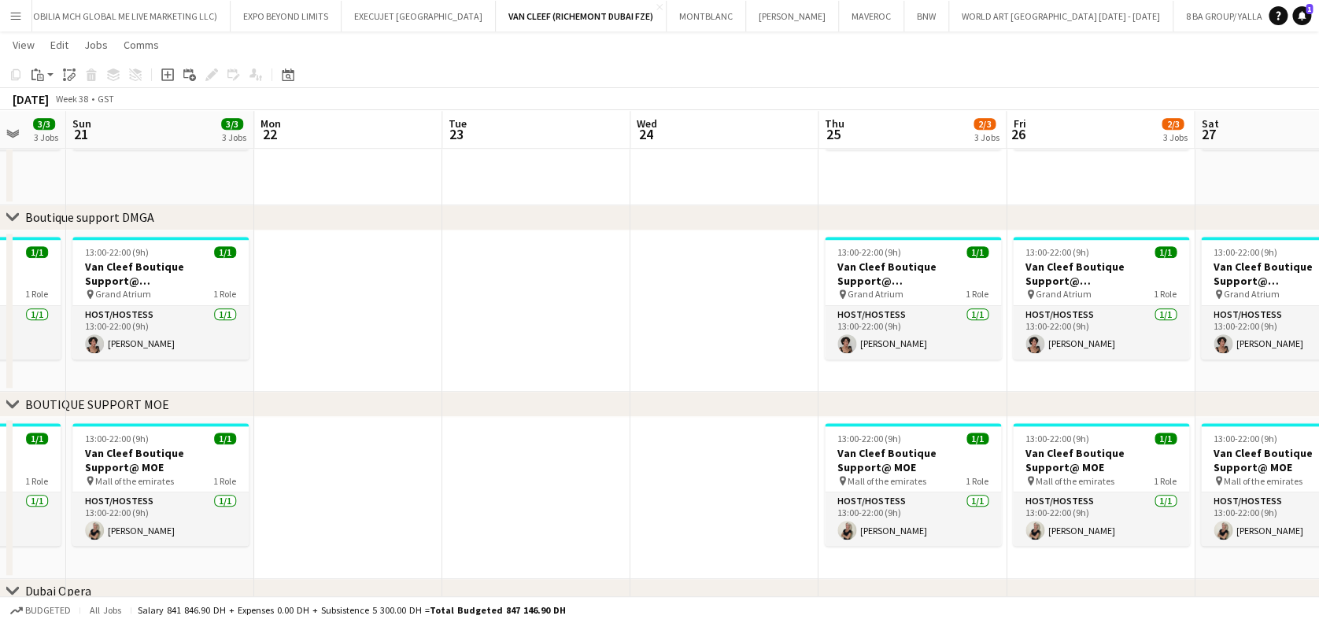
click at [366, 287] on app-date-cell at bounding box center [348, 312] width 188 height 162
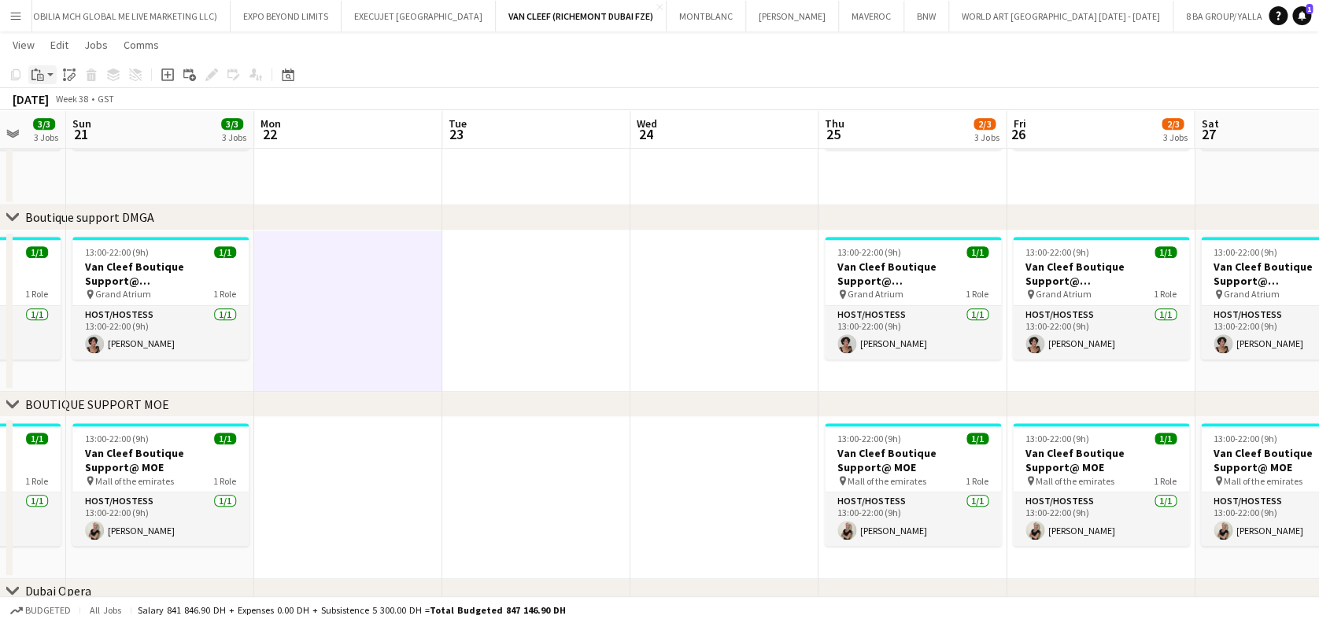
click at [47, 75] on app-action-btn "Paste" at bounding box center [42, 74] width 28 height 19
click at [58, 99] on link "Paste Ctrl+V" at bounding box center [116, 105] width 148 height 14
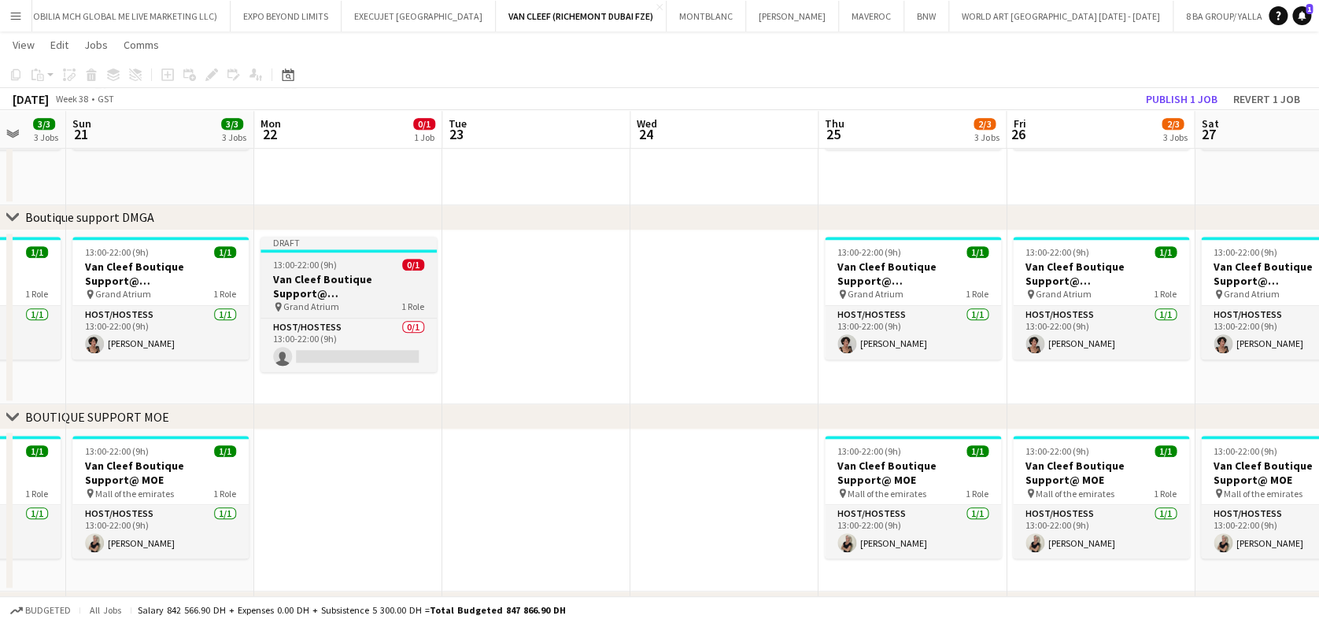
click at [312, 268] on span "13:00-22:00 (9h)" at bounding box center [305, 265] width 64 height 12
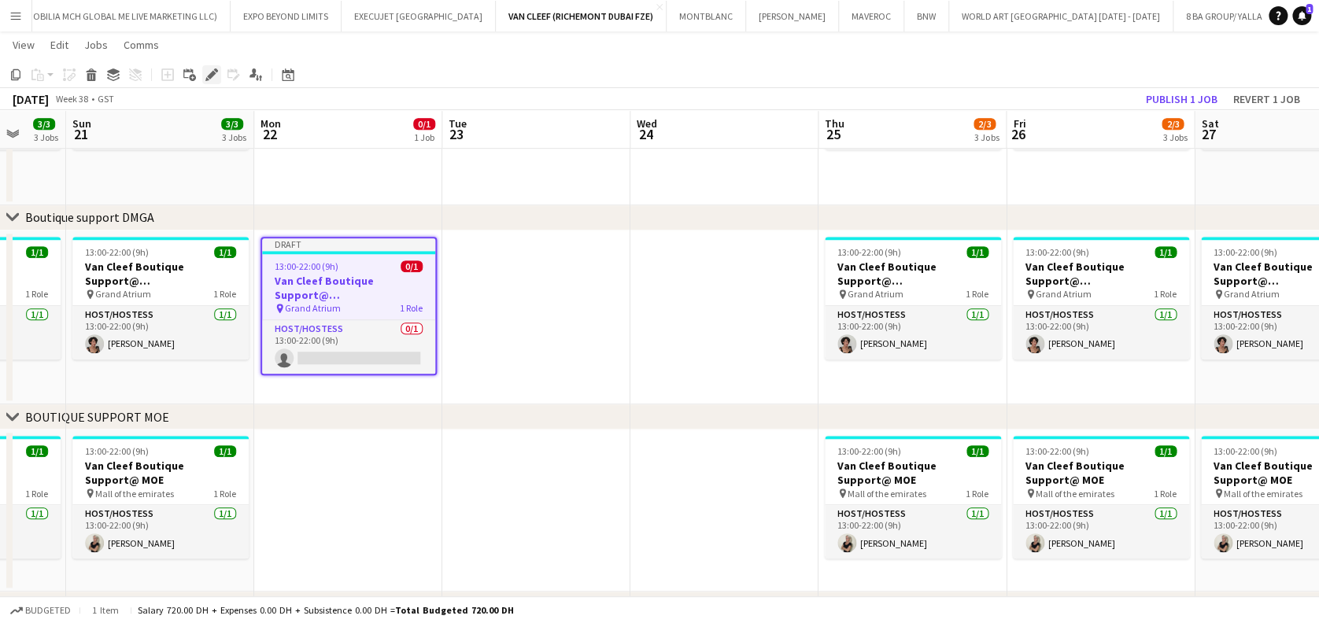
click at [214, 76] on icon "Edit" at bounding box center [211, 74] width 13 height 13
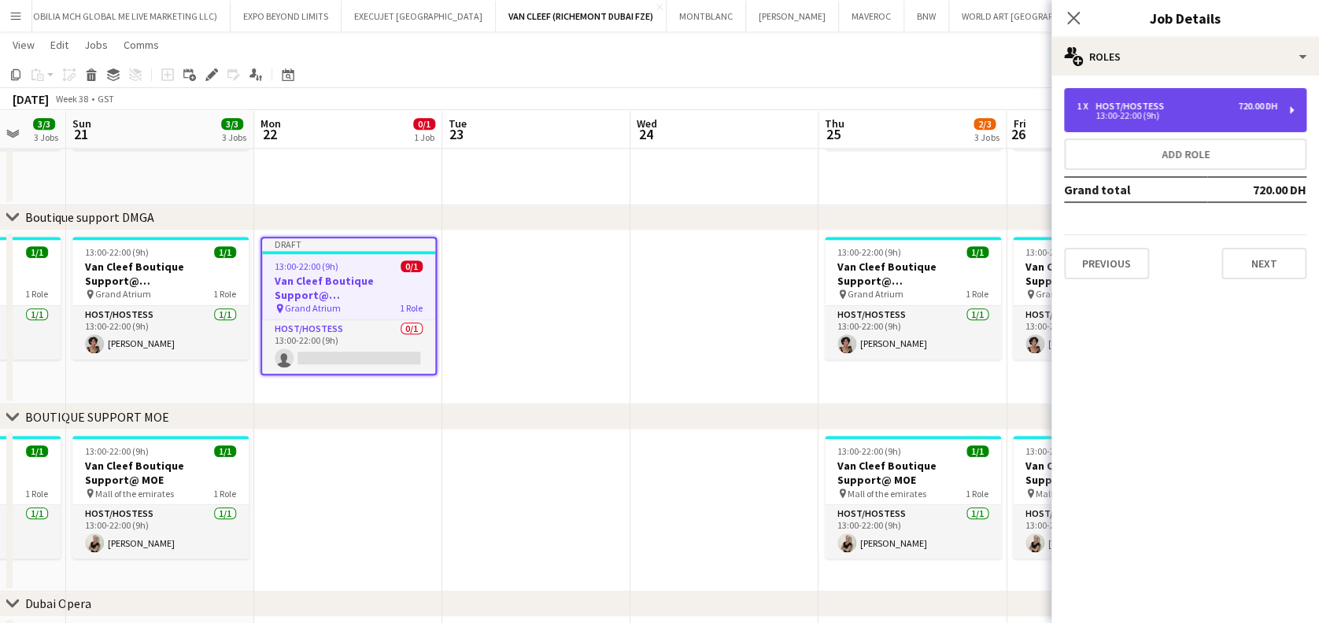
click at [1146, 112] on div "13:00-22:00 (9h)" at bounding box center [1177, 116] width 201 height 8
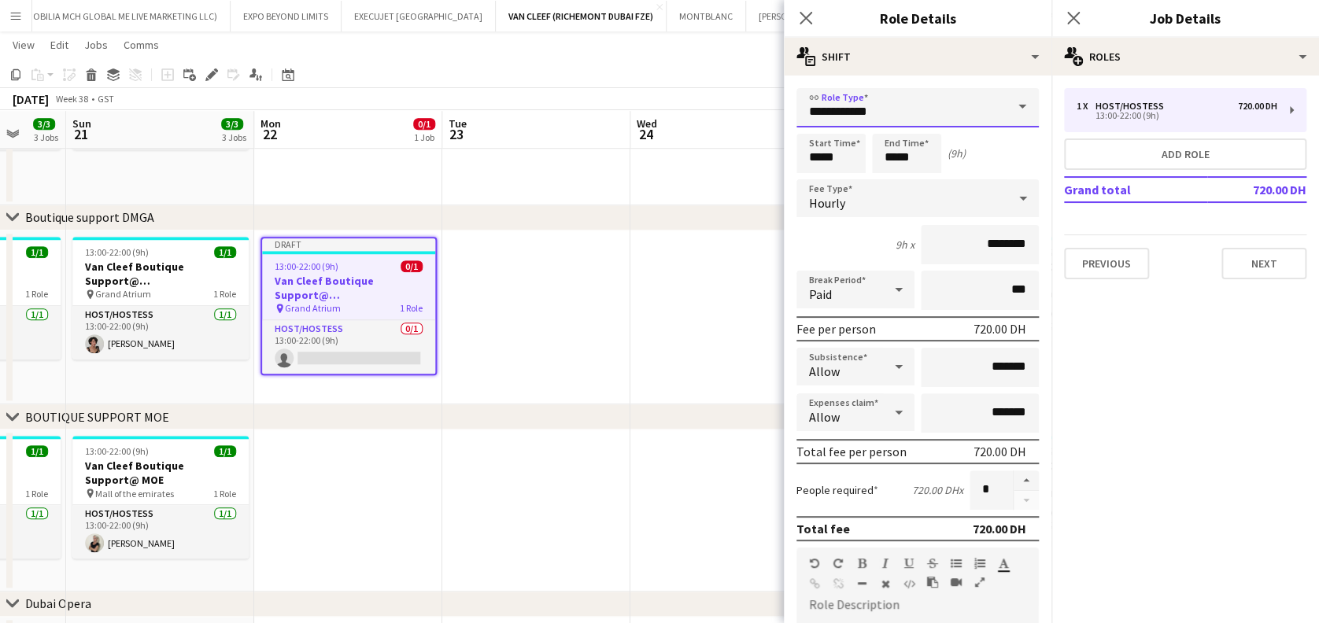
drag, startPoint x: 554, startPoint y: 88, endPoint x: 493, endPoint y: 88, distance: 61.4
click at [493, 88] on body "Menu Boards Boards Boards All jobs Status Workforce Workforce My Workforce Recr…" at bounding box center [659, 223] width 1319 height 1495
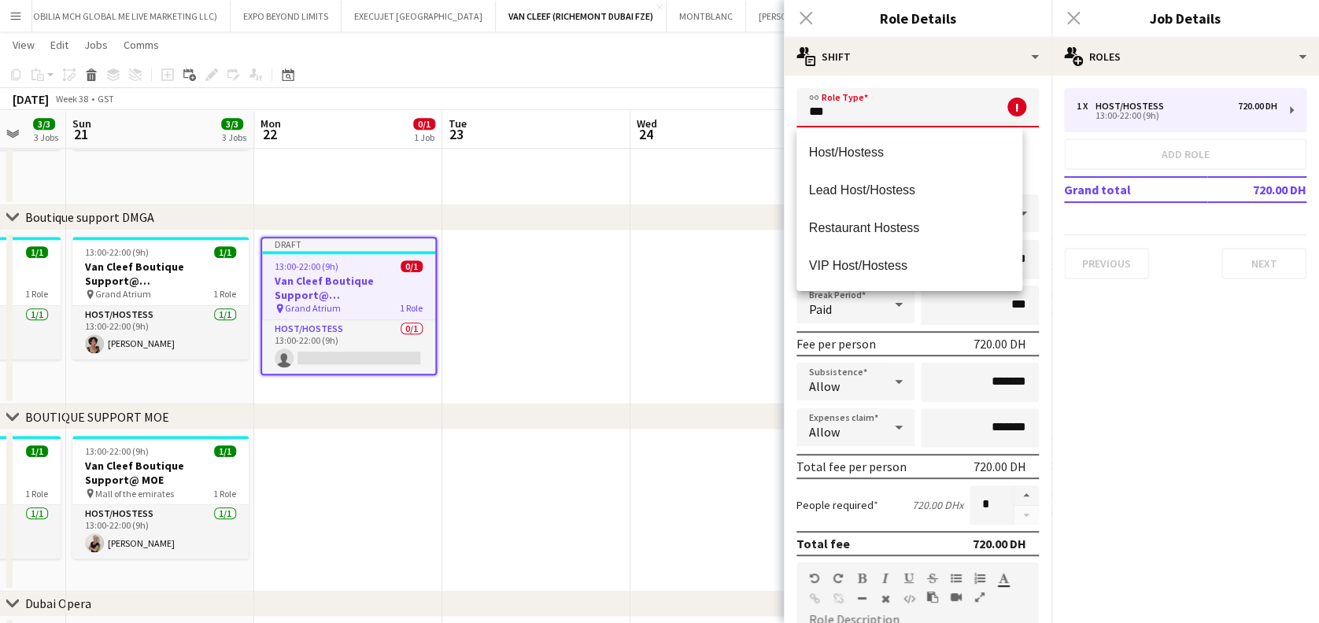
click at [831, 148] on span "Host/Hostess" at bounding box center [909, 152] width 201 height 15
type input "**********"
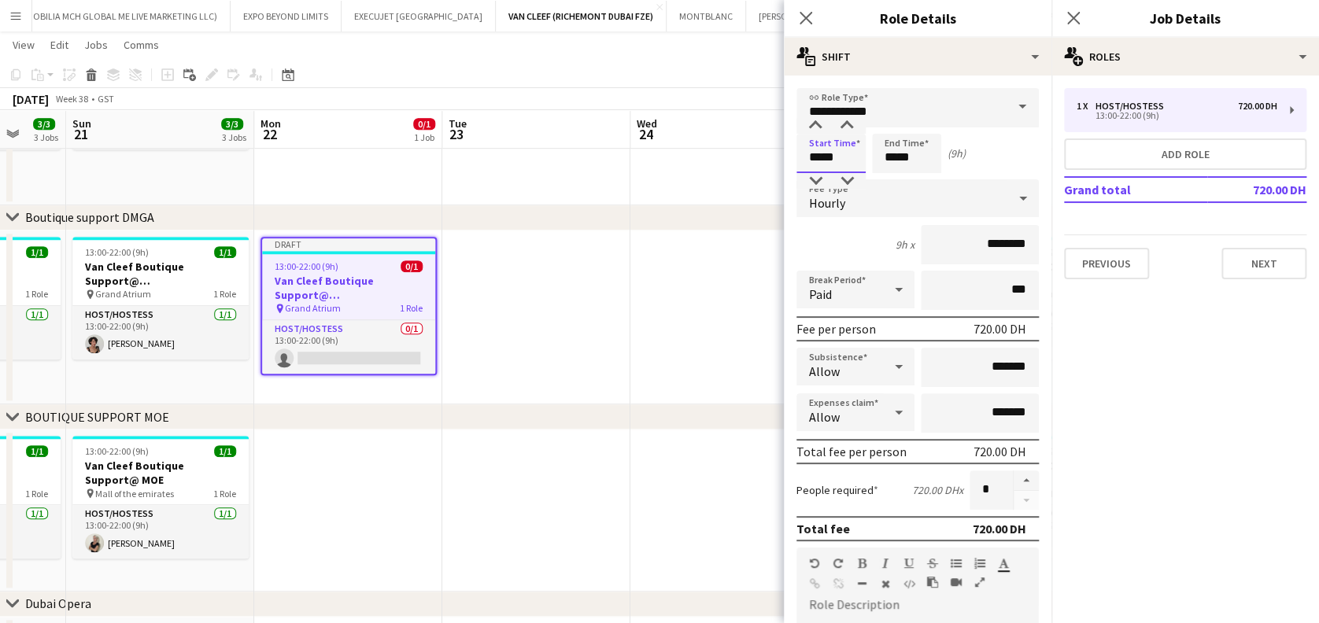
drag, startPoint x: 844, startPoint y: 162, endPoint x: 667, endPoint y: 113, distance: 183.1
click at [655, 135] on body "Menu Boards Boards Boards All jobs Status Workforce Workforce My Workforce Recr…" at bounding box center [659, 223] width 1319 height 1495
type input "*****"
drag, startPoint x: 933, startPoint y: 156, endPoint x: 847, endPoint y: 157, distance: 85.8
click at [847, 157] on div "Start Time ***** End Time ***** (11h 30m)" at bounding box center [918, 153] width 242 height 39
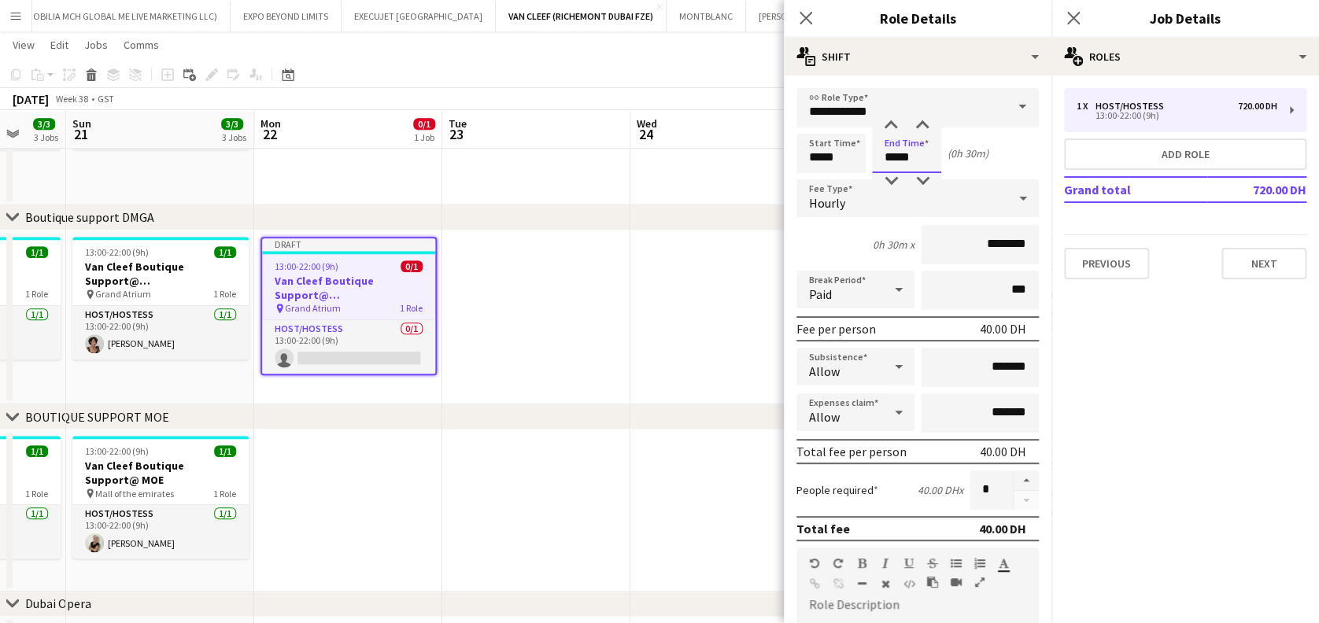
type input "*****"
drag, startPoint x: 972, startPoint y: 257, endPoint x: 949, endPoint y: 247, distance: 25.0
click at [949, 247] on input "********" at bounding box center [980, 244] width 118 height 39
type input "******"
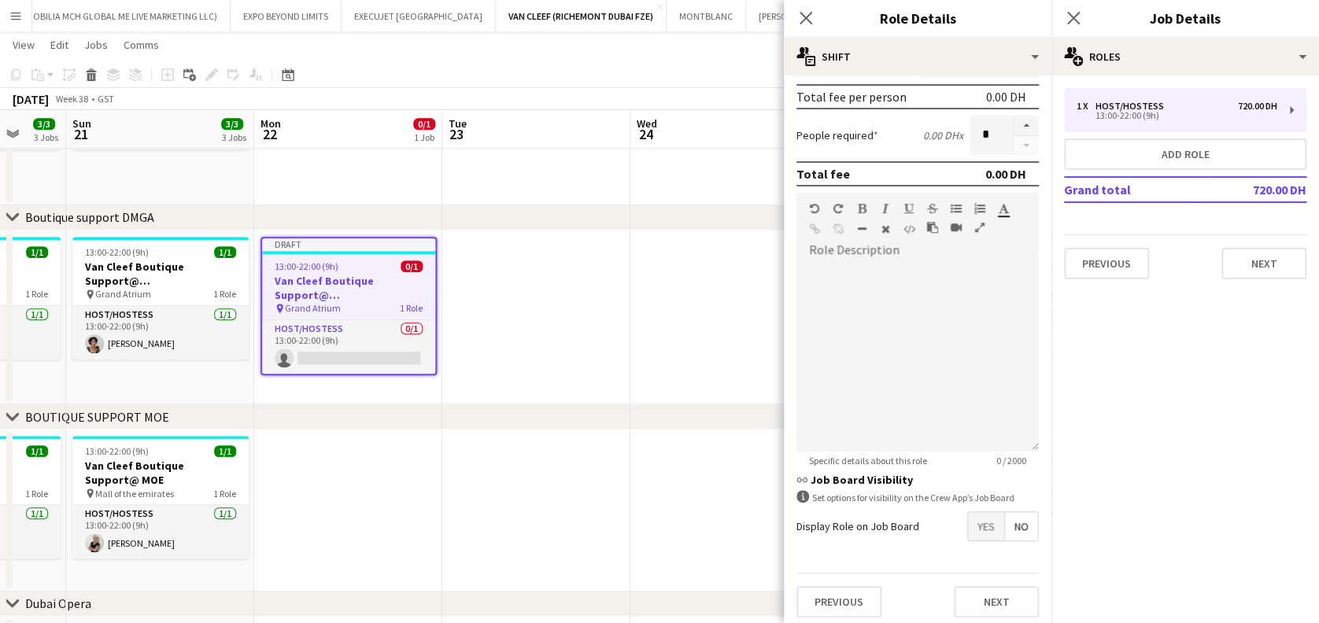
scroll to position [360, 0]
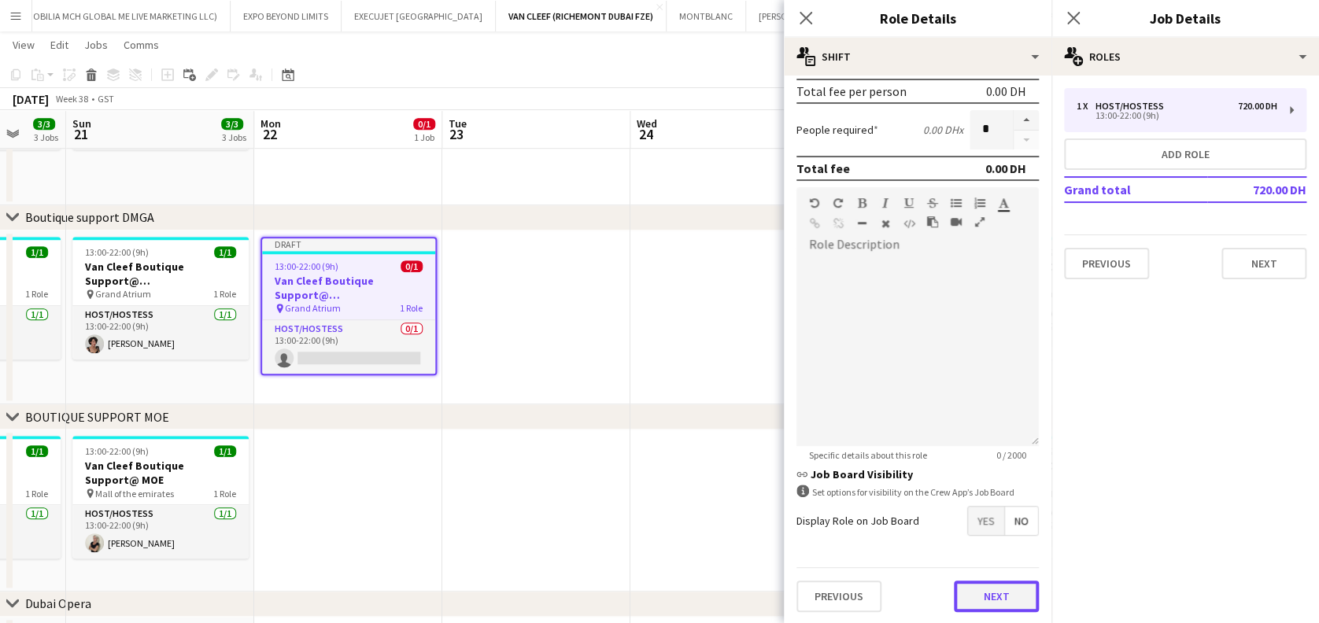
click at [981, 599] on button "Next" at bounding box center [996, 596] width 85 height 31
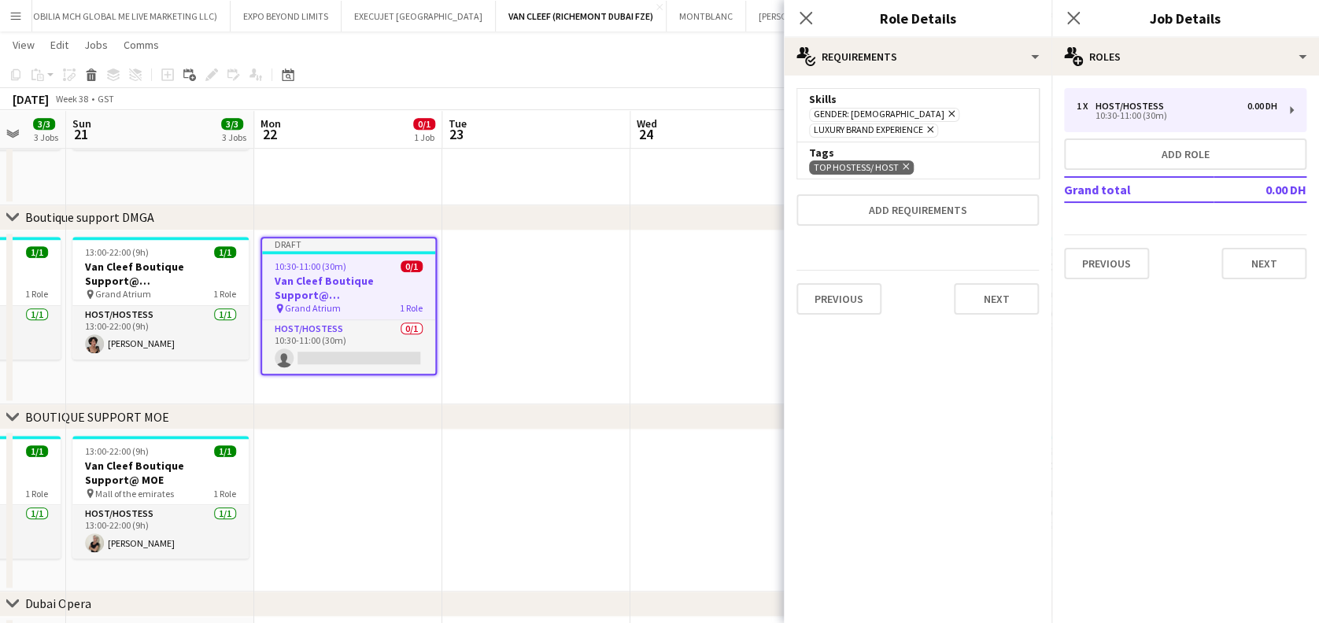
scroll to position [0, 0]
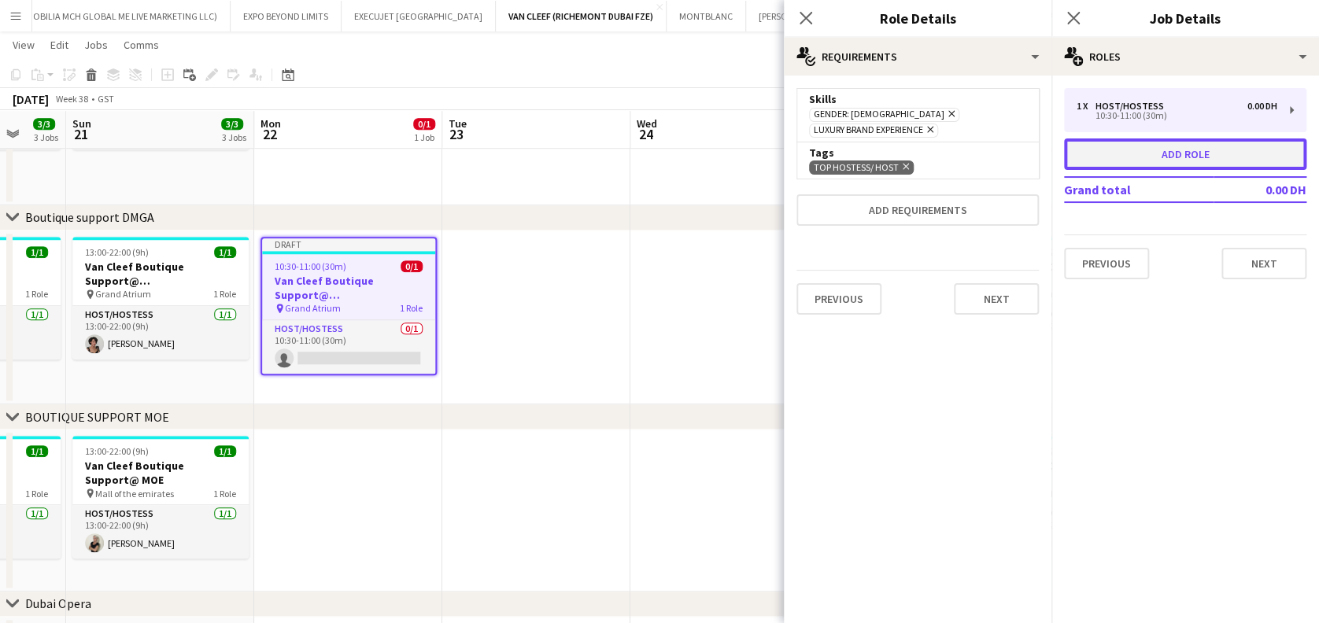
click at [1140, 157] on button "Add role" at bounding box center [1185, 154] width 242 height 31
type input "**********"
type input "*****"
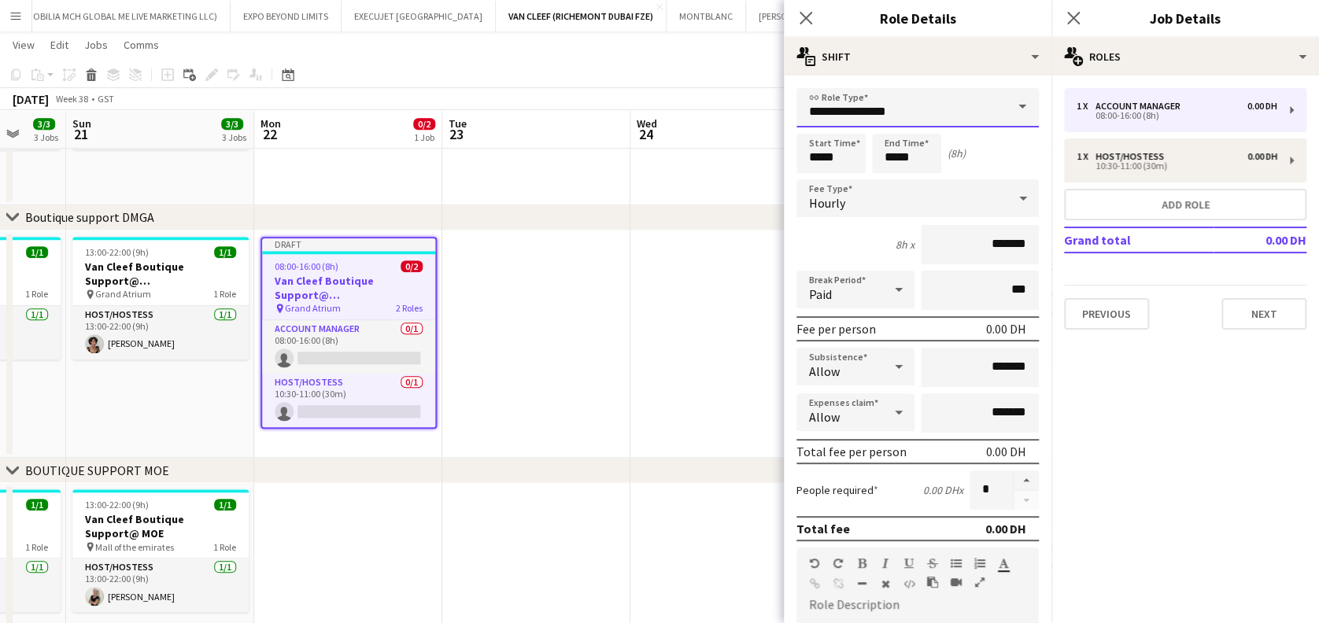
drag, startPoint x: 775, startPoint y: 113, endPoint x: 107, endPoint y: 108, distance: 668.2
click at [444, 110] on body "Menu Boards Boards Boards All jobs Status Workforce Workforce My Workforce Recr…" at bounding box center [659, 250] width 1319 height 1548
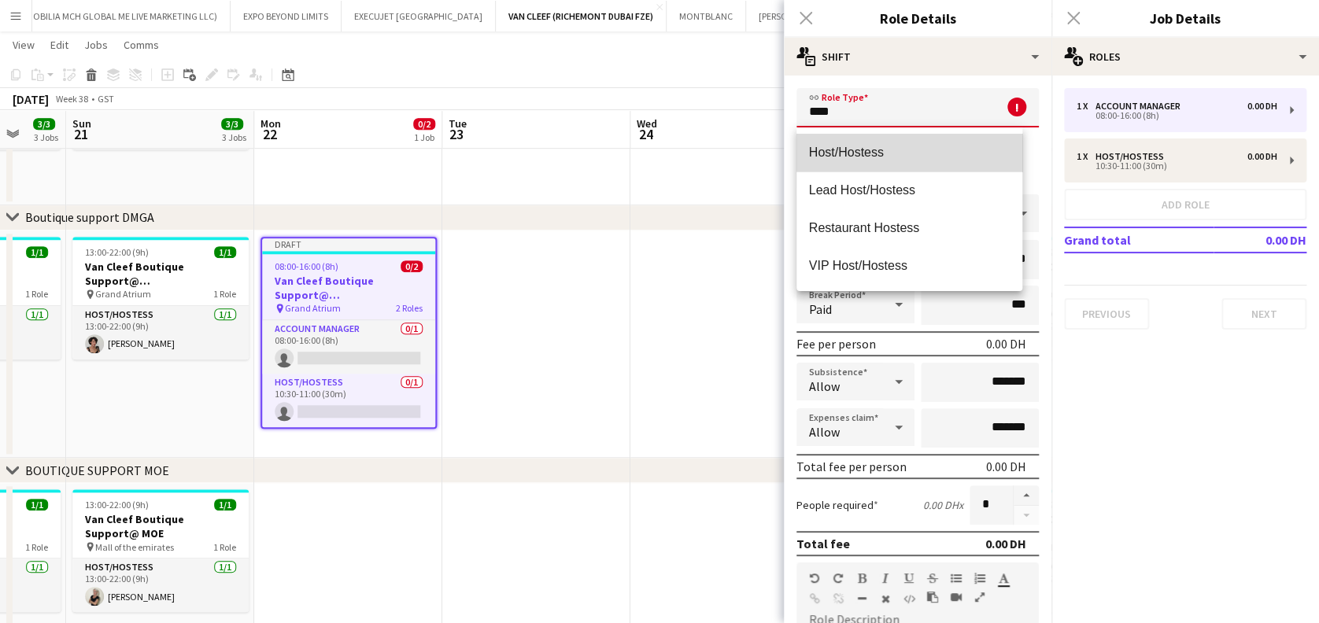
click at [918, 141] on mat-option "Host/Hostess" at bounding box center [910, 153] width 227 height 38
type input "**********"
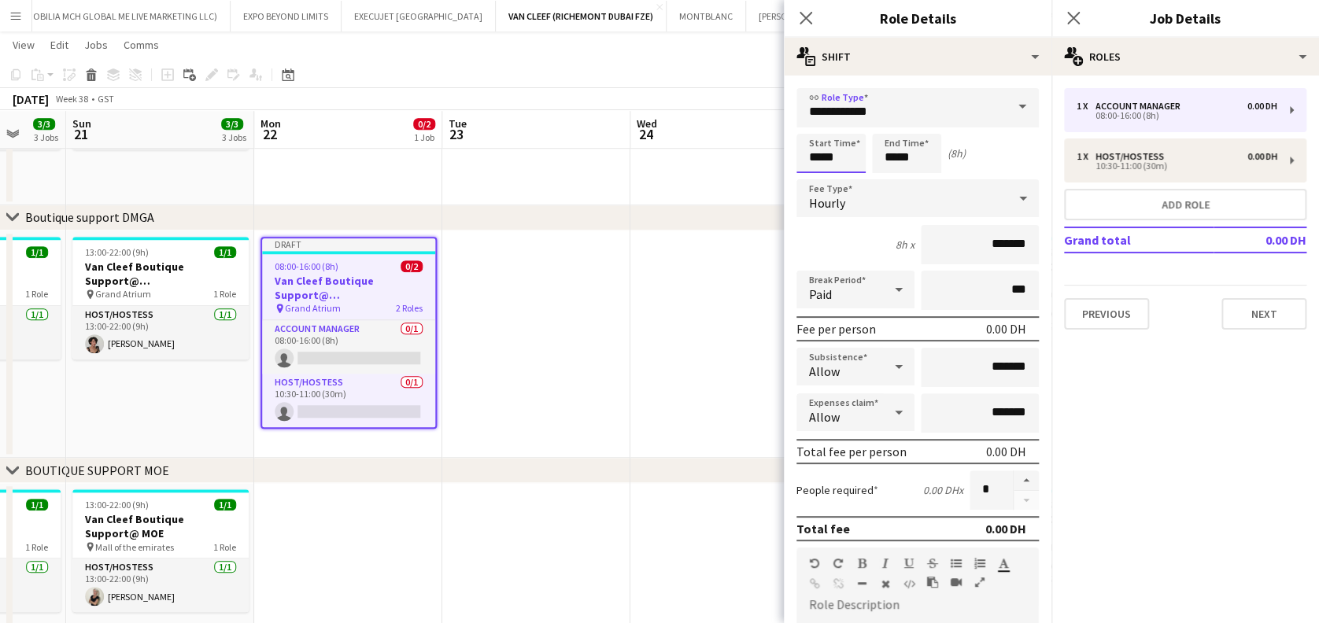
drag, startPoint x: 839, startPoint y: 161, endPoint x: 485, endPoint y: 162, distance: 354.2
click at [501, 162] on body "Menu Boards Boards Boards All jobs Status Workforce Workforce My Workforce Recr…" at bounding box center [659, 250] width 1319 height 1548
type input "*****"
click at [878, 170] on input "*****" at bounding box center [906, 153] width 69 height 39
type input "*****"
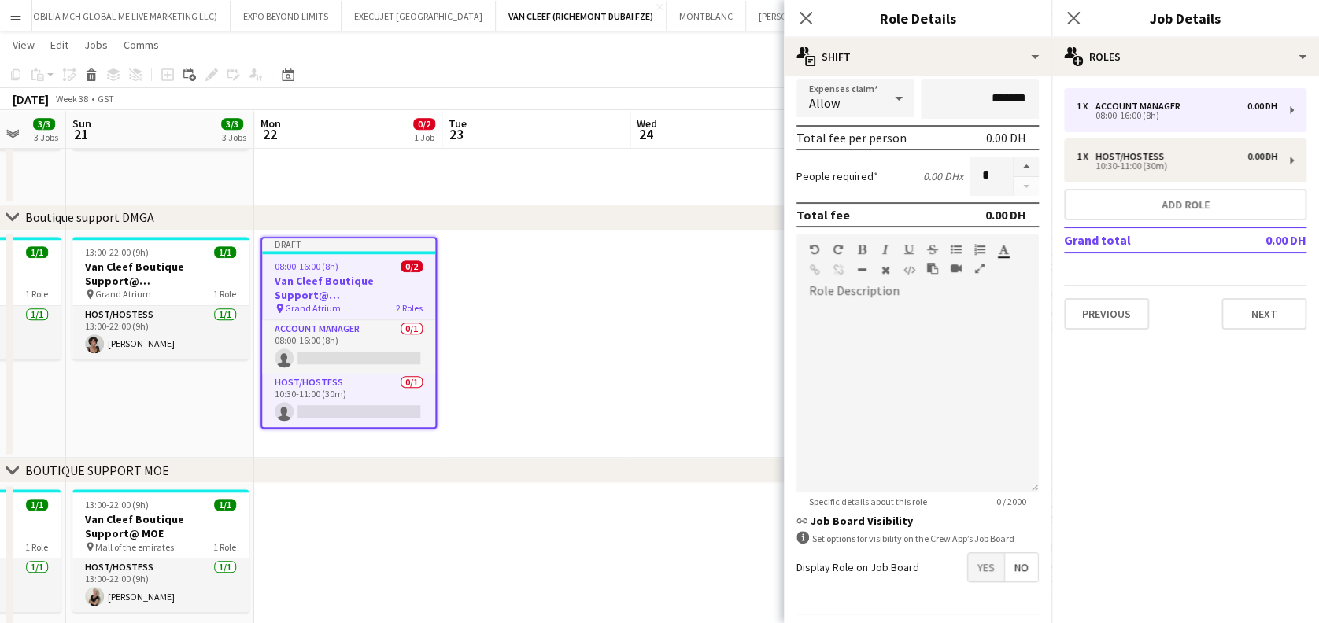
scroll to position [360, 0]
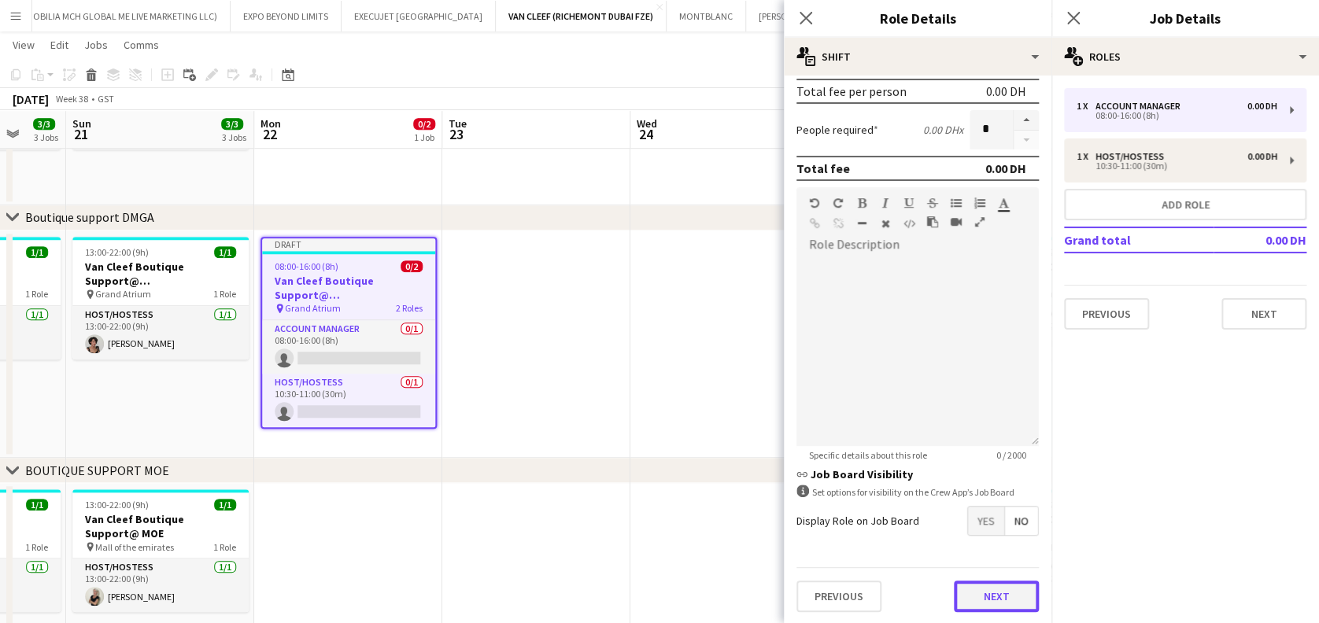
click at [982, 604] on button "Next" at bounding box center [996, 596] width 85 height 31
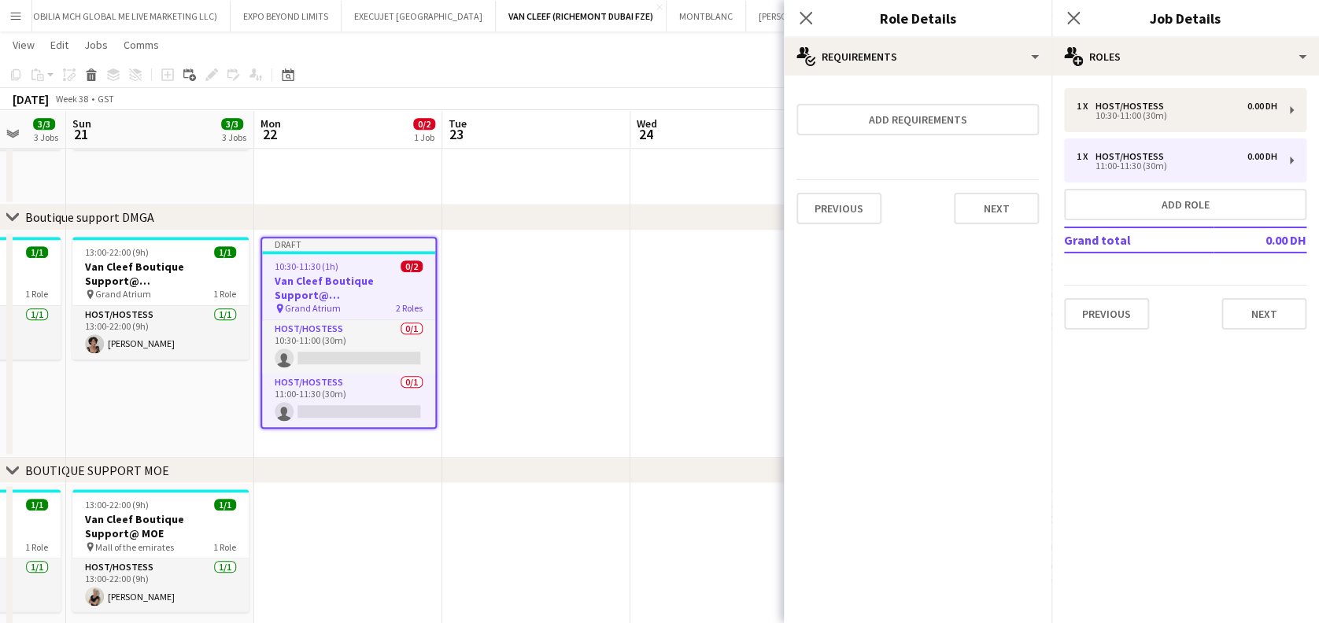
scroll to position [0, 0]
drag, startPoint x: 1162, startPoint y: 428, endPoint x: 1212, endPoint y: 354, distance: 89.5
click at [1165, 431] on mat-expansion-panel "pencil3 General details 1 x Host/Hostess 0.00 DH 10:30-11:00 (30m) 1 x Host/Hos…" at bounding box center [1186, 350] width 268 height 548
click at [1125, 321] on button "Previous" at bounding box center [1106, 313] width 85 height 31
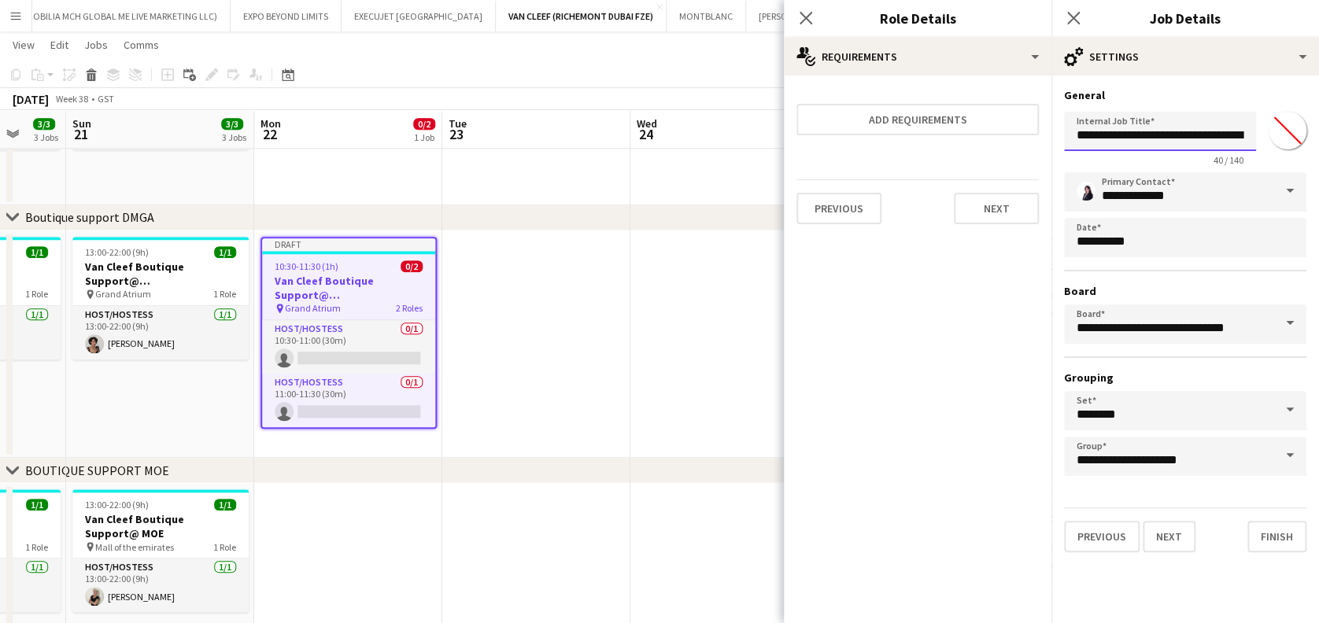
click at [1069, 138] on input "**********" at bounding box center [1160, 131] width 192 height 39
drag, startPoint x: 1189, startPoint y: 134, endPoint x: 1288, endPoint y: 132, distance: 99.2
click at [1288, 132] on div "**********" at bounding box center [1185, 135] width 242 height 61
click at [1288, 132] on input "*******" at bounding box center [1287, 130] width 57 height 57
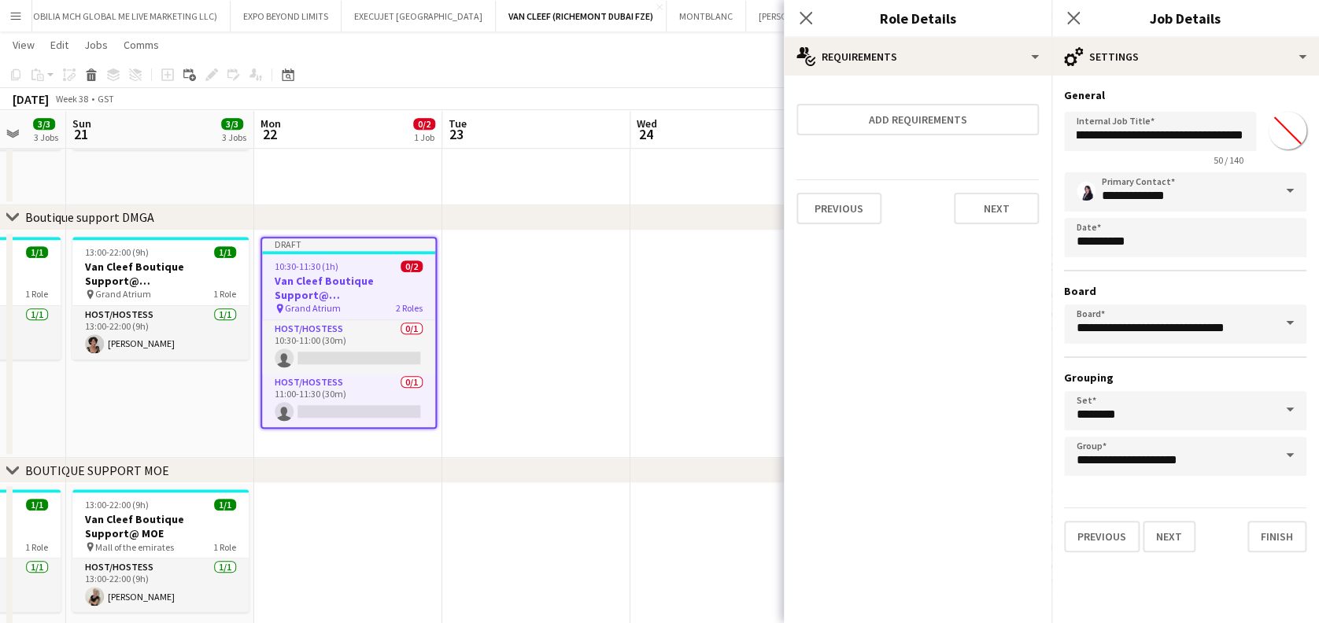
scroll to position [0, 0]
type input "**********"
click at [1170, 537] on button "Next" at bounding box center [1169, 536] width 53 height 31
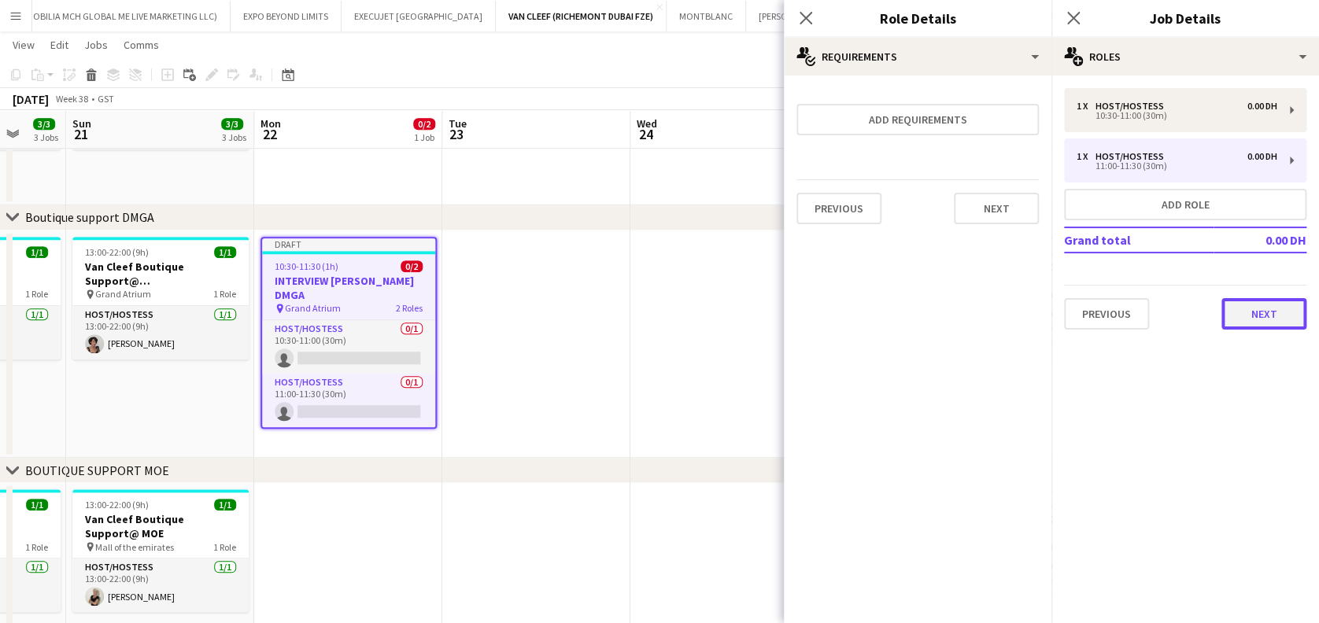
click at [1239, 315] on button "Next" at bounding box center [1264, 313] width 85 height 31
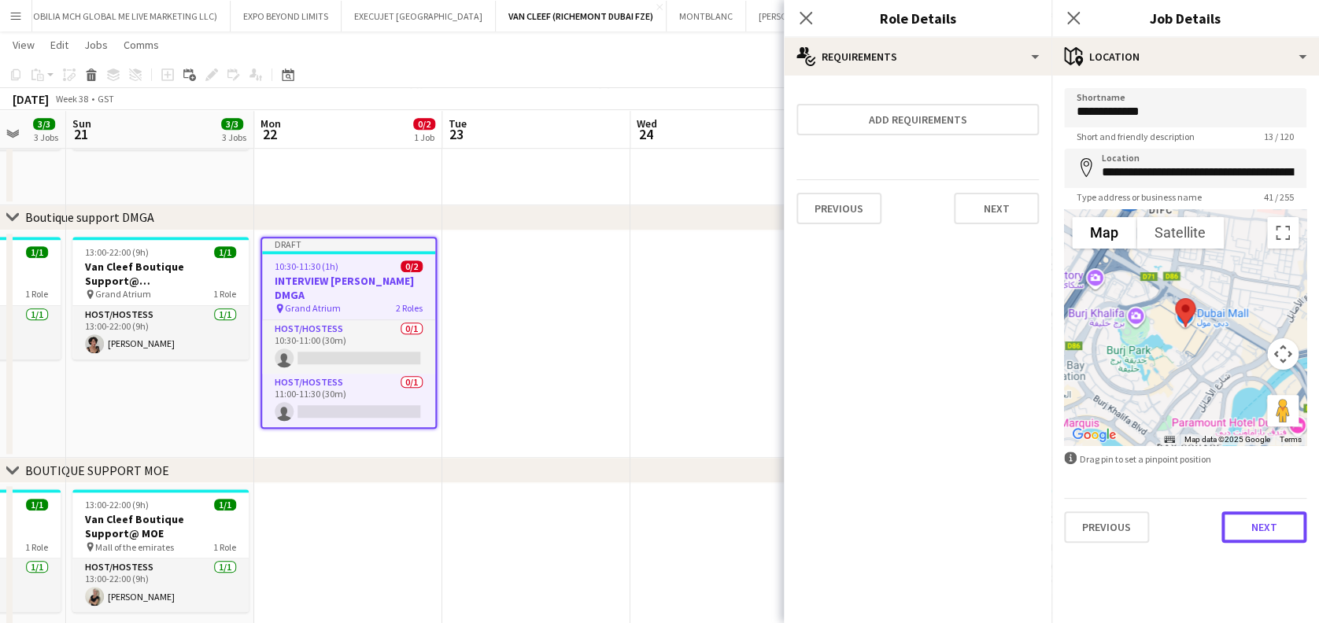
click at [1258, 534] on button "Next" at bounding box center [1264, 527] width 85 height 31
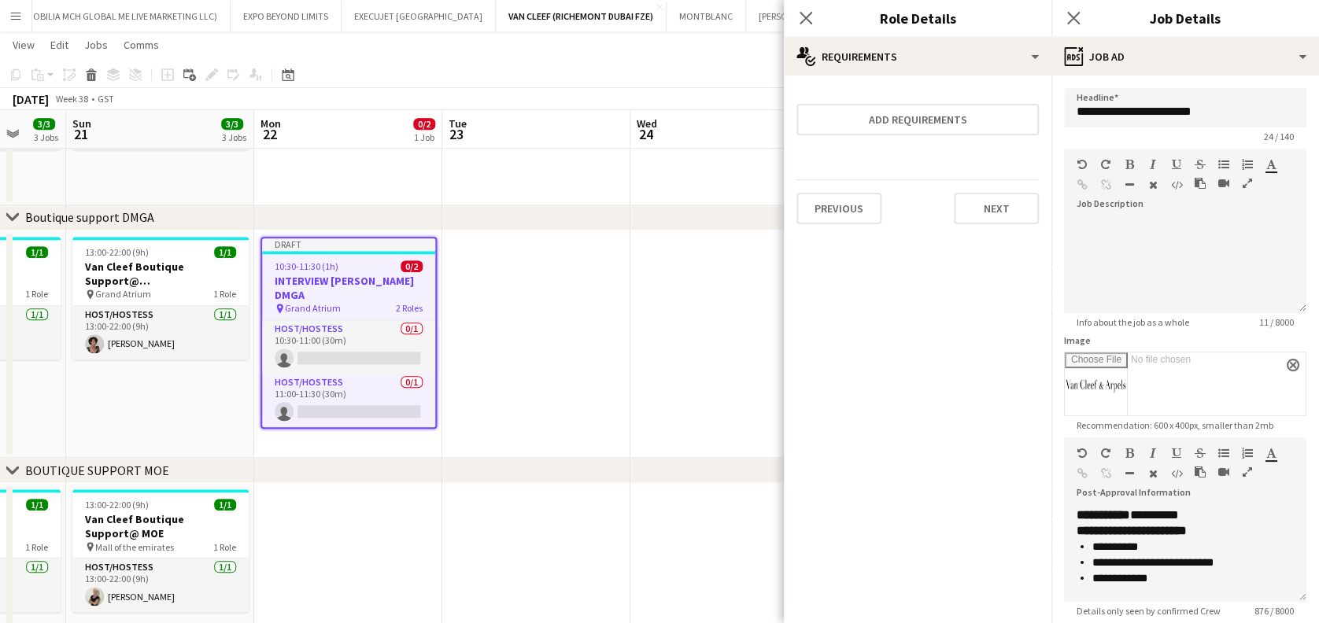
click at [545, 402] on app-date-cell at bounding box center [536, 345] width 188 height 228
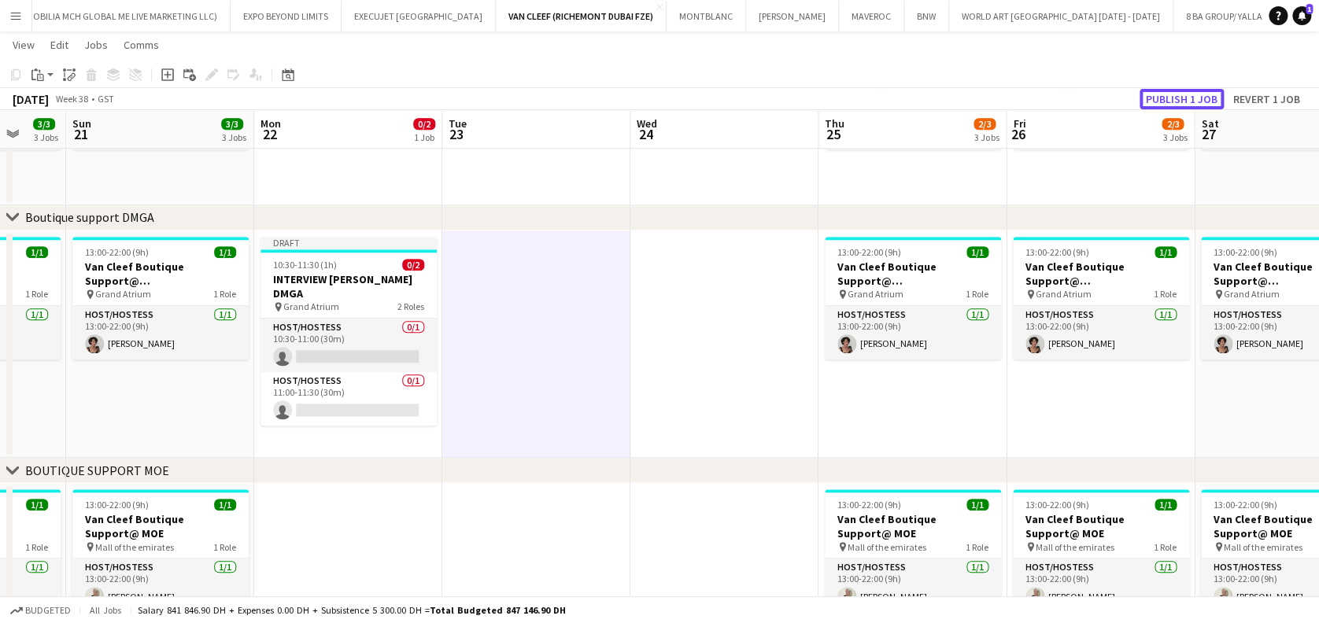
drag, startPoint x: 1159, startPoint y: 88, endPoint x: 819, endPoint y: 268, distance: 384.5
click at [1159, 88] on div "[DATE] Week 38 • GST Publish 1 job Revert 1 job" at bounding box center [659, 99] width 1319 height 22
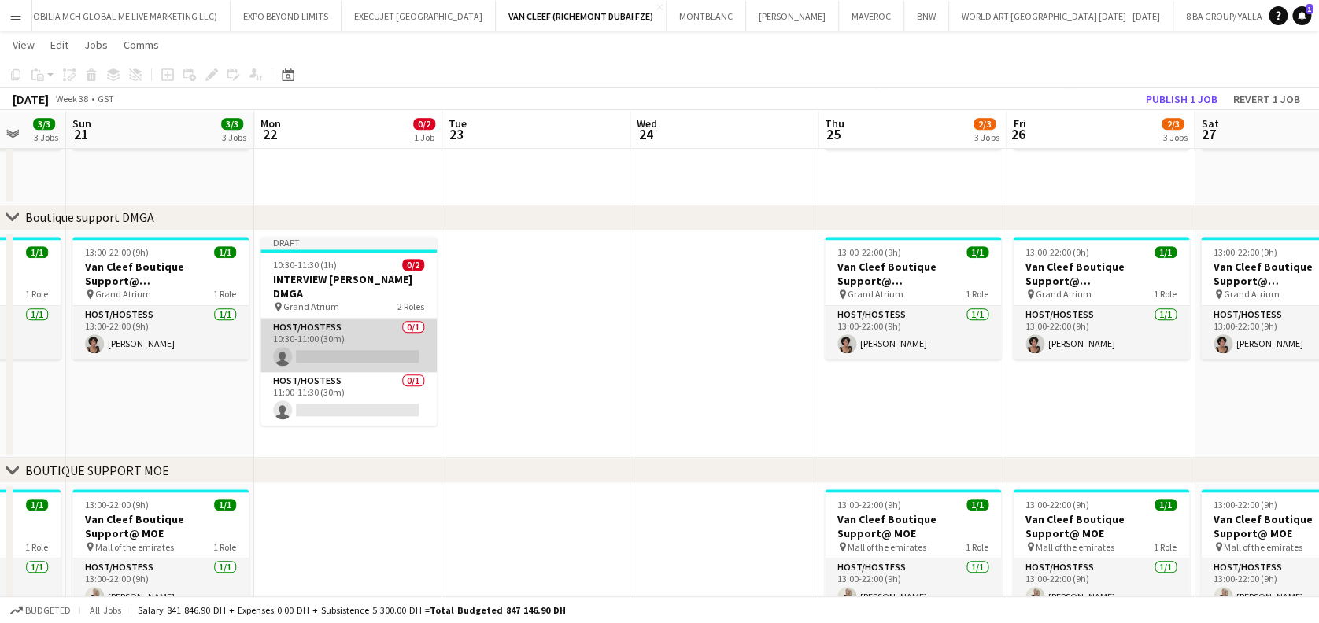
click at [327, 325] on app-card-role "Host/Hostess 0/1 10:30-11:00 (30m) single-neutral-actions" at bounding box center [349, 346] width 176 height 54
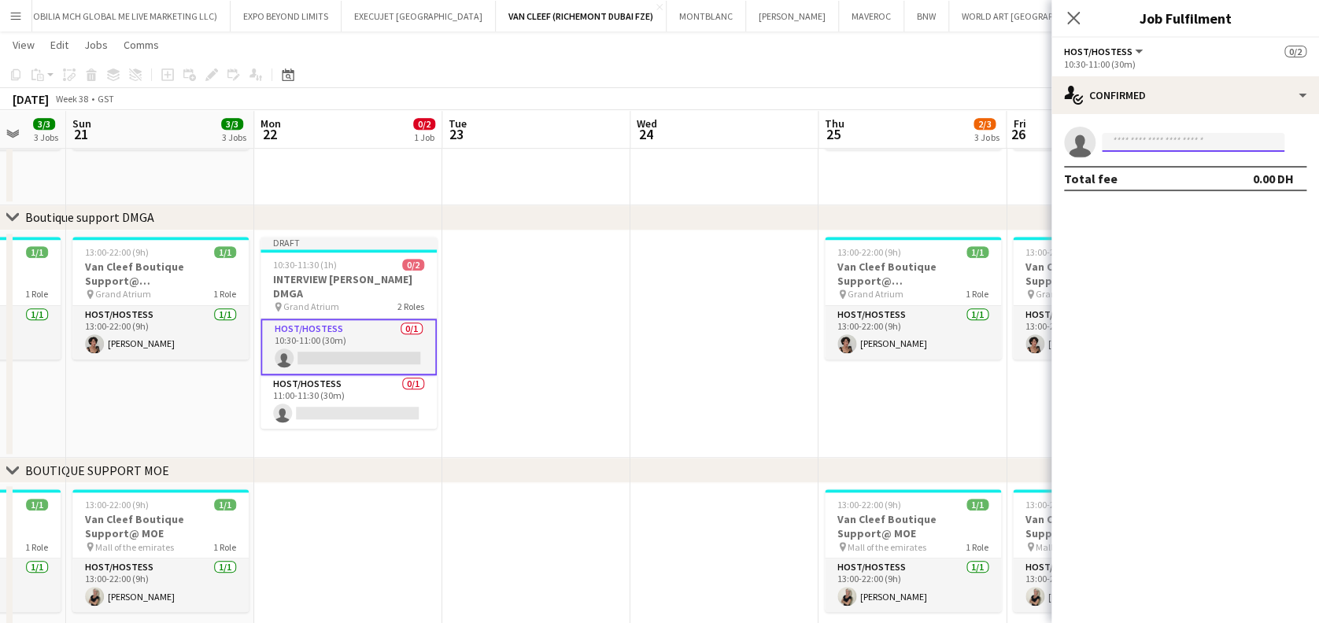
click at [1132, 133] on input at bounding box center [1193, 142] width 183 height 19
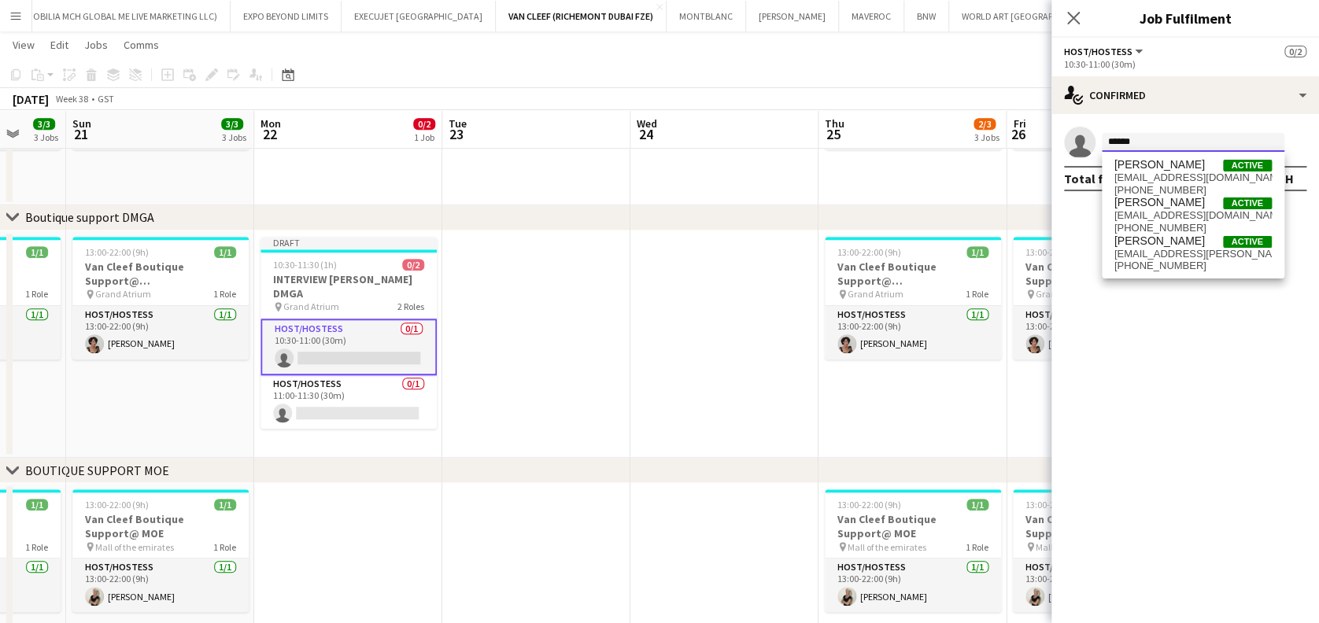
type input "*****"
click at [1164, 176] on span "[EMAIL_ADDRESS][DOMAIN_NAME]" at bounding box center [1192, 178] width 157 height 13
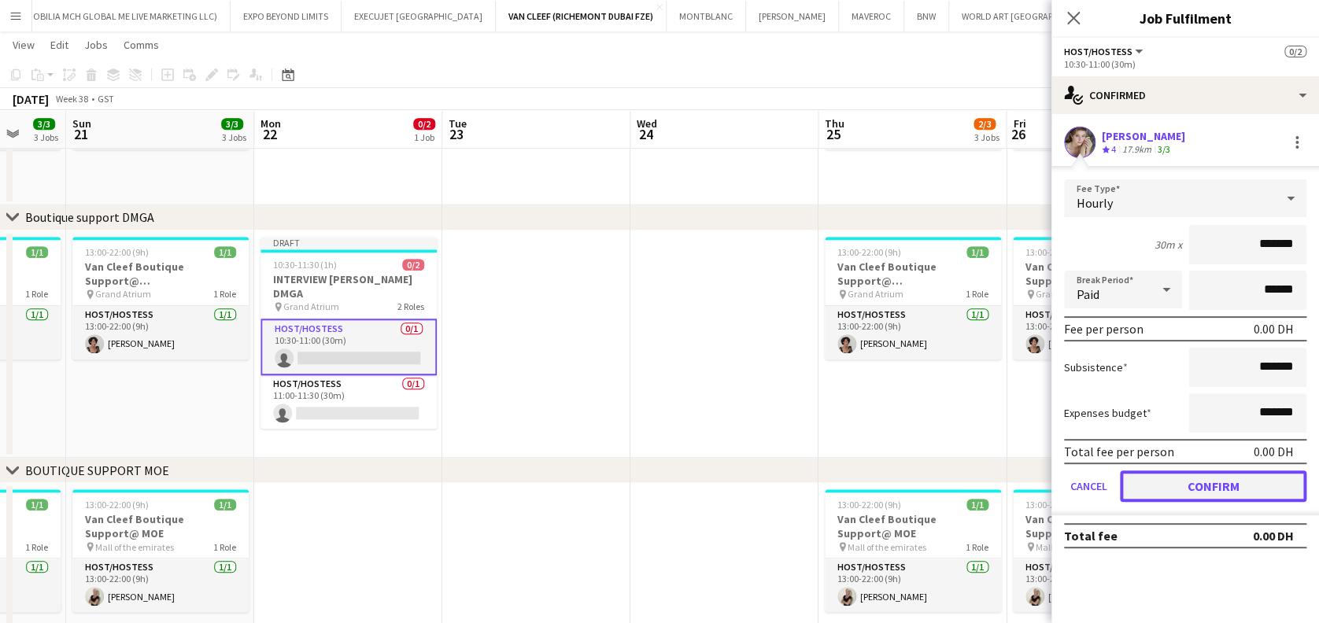
click at [1189, 490] on button "Confirm" at bounding box center [1213, 486] width 187 height 31
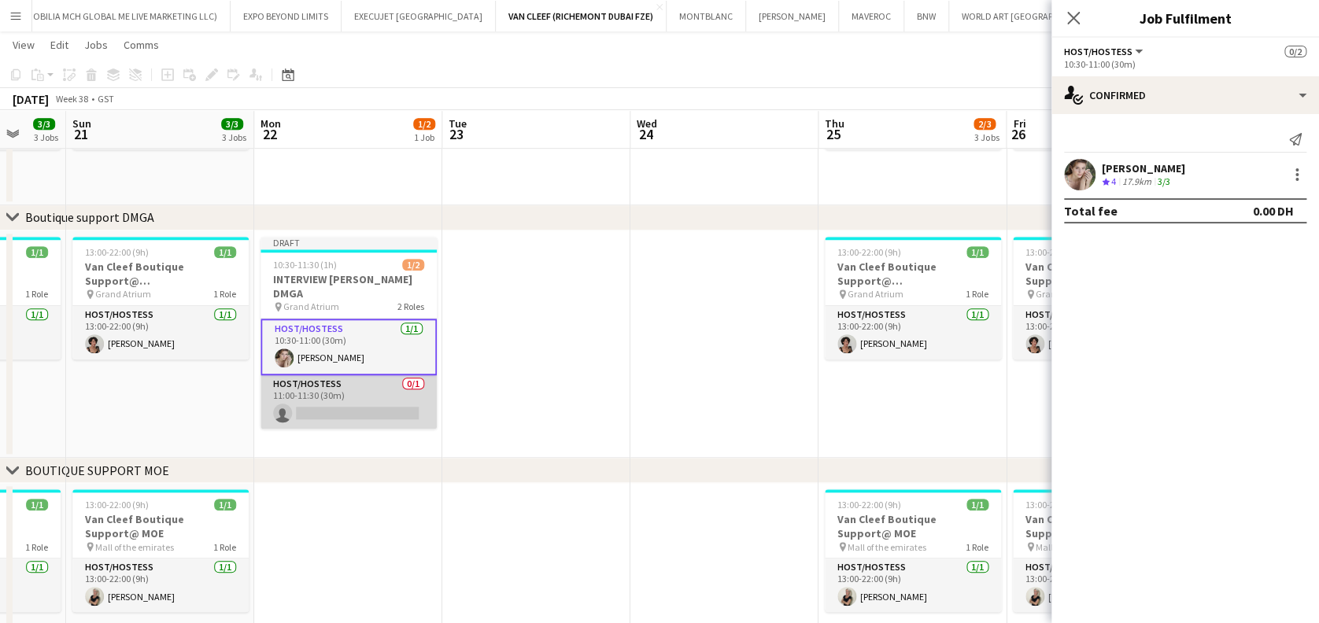
click at [353, 375] on app-card-role "Host/Hostess 0/1 11:00-11:30 (30m) single-neutral-actions" at bounding box center [349, 402] width 176 height 54
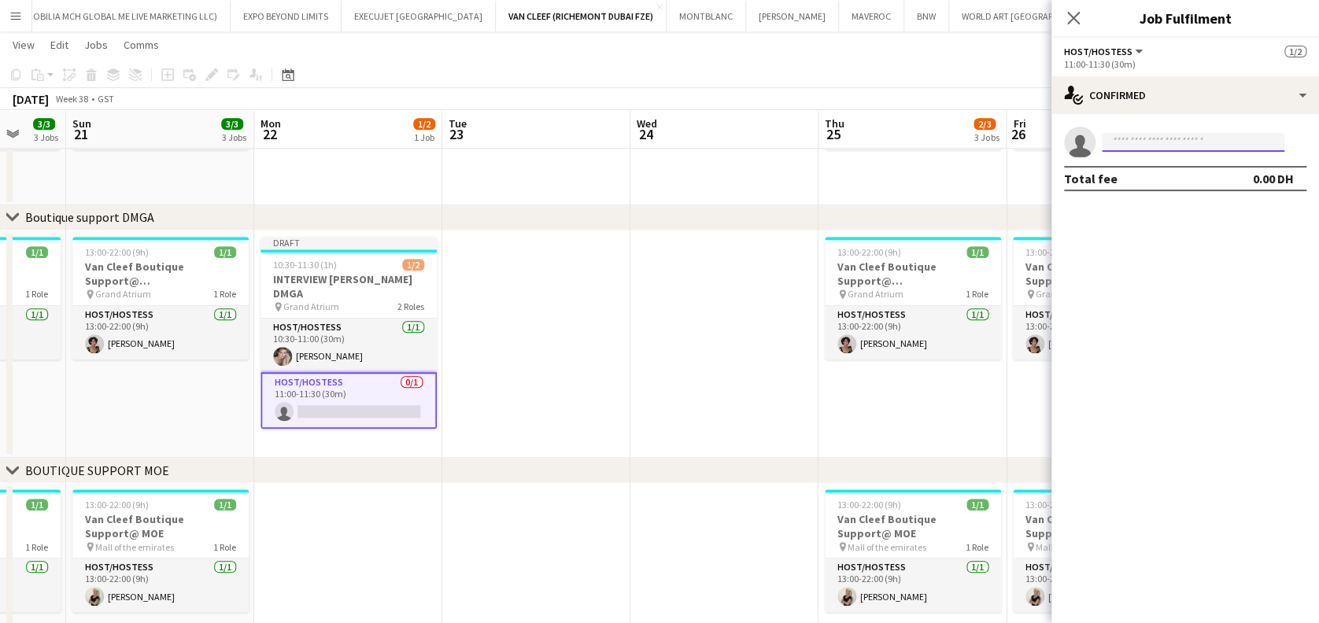
drag, startPoint x: 1180, startPoint y: 141, endPoint x: 1177, endPoint y: 133, distance: 8.5
click at [1179, 139] on input at bounding box center [1193, 142] width 183 height 19
type input "*"
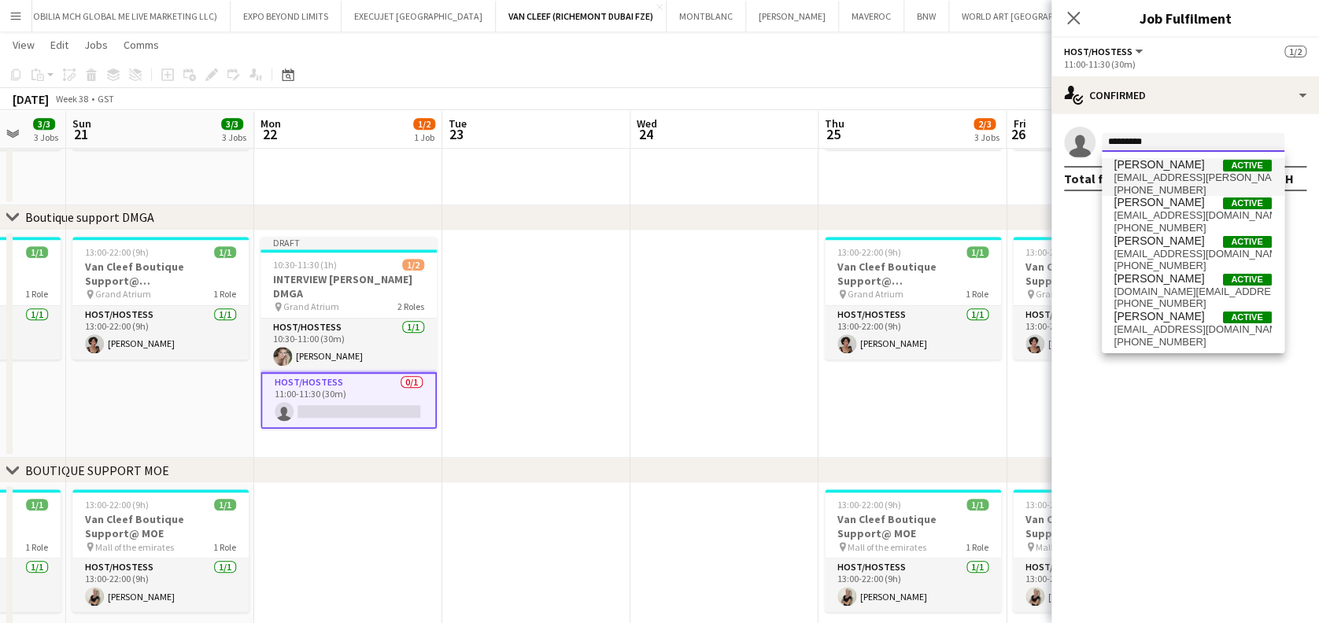
type input "********"
click at [1200, 176] on span "[EMAIL_ADDRESS][PERSON_NAME][DOMAIN_NAME]" at bounding box center [1192, 178] width 157 height 13
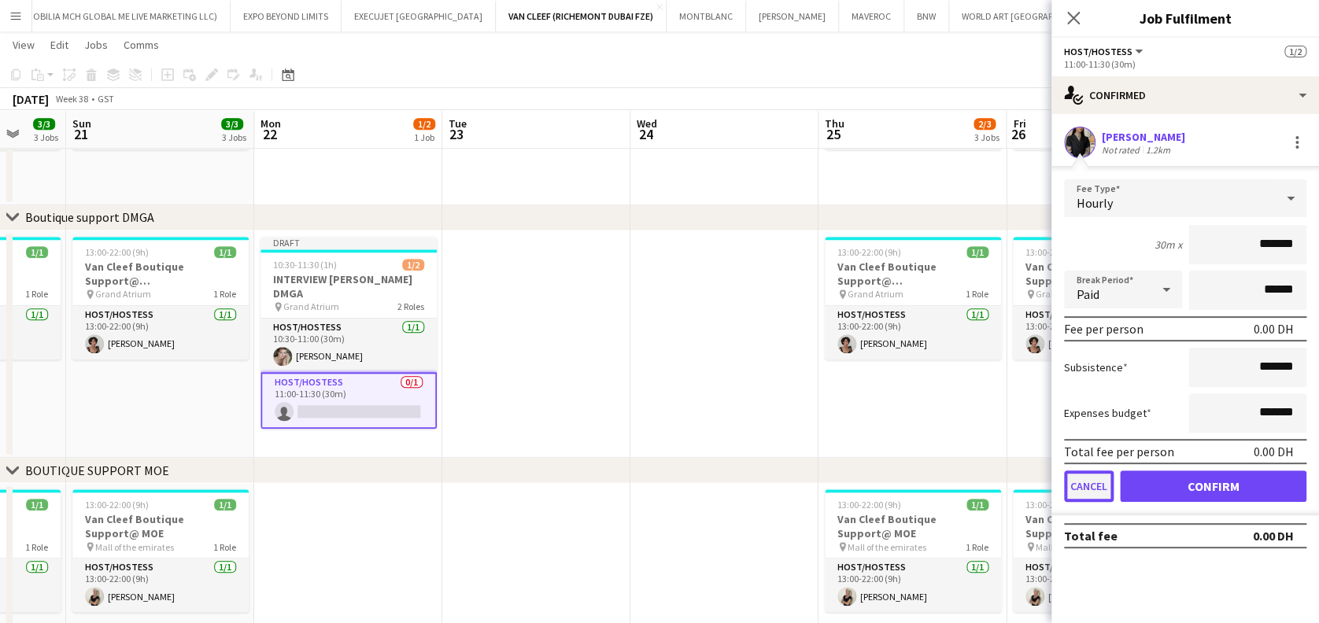
click at [1098, 478] on button "Cancel" at bounding box center [1089, 486] width 50 height 31
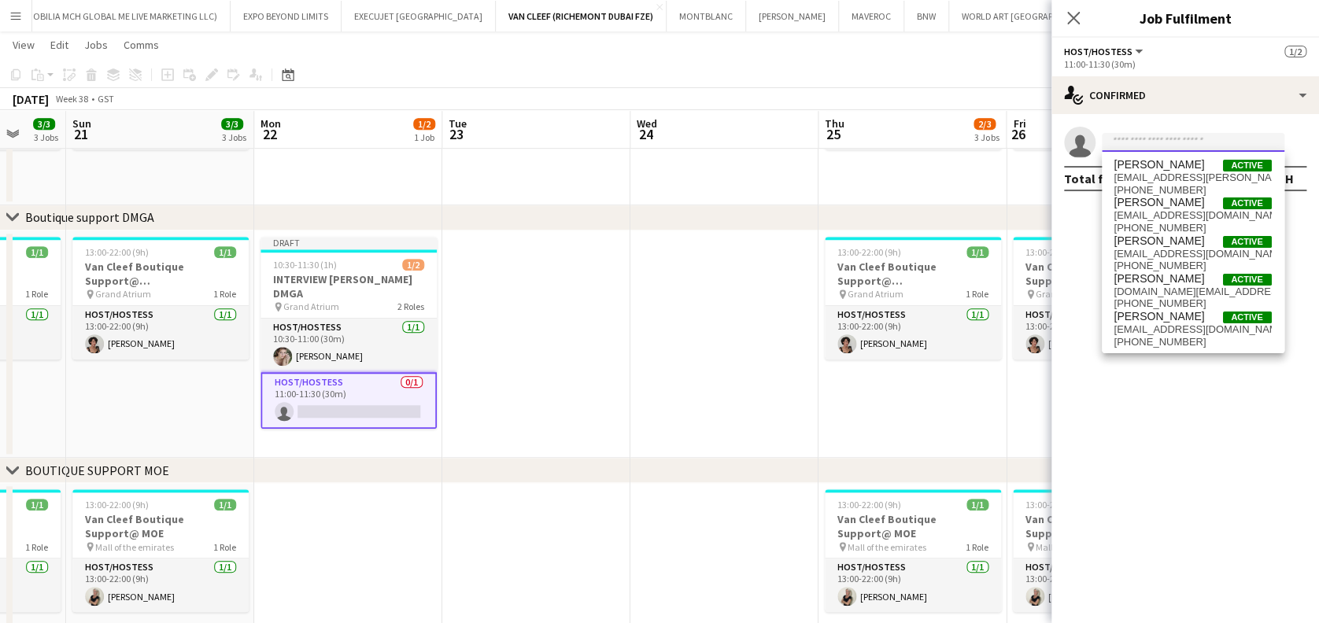
click at [1158, 139] on input at bounding box center [1193, 142] width 183 height 19
type input "*****"
click at [1181, 331] on span "[EMAIL_ADDRESS][DOMAIN_NAME]" at bounding box center [1192, 329] width 157 height 13
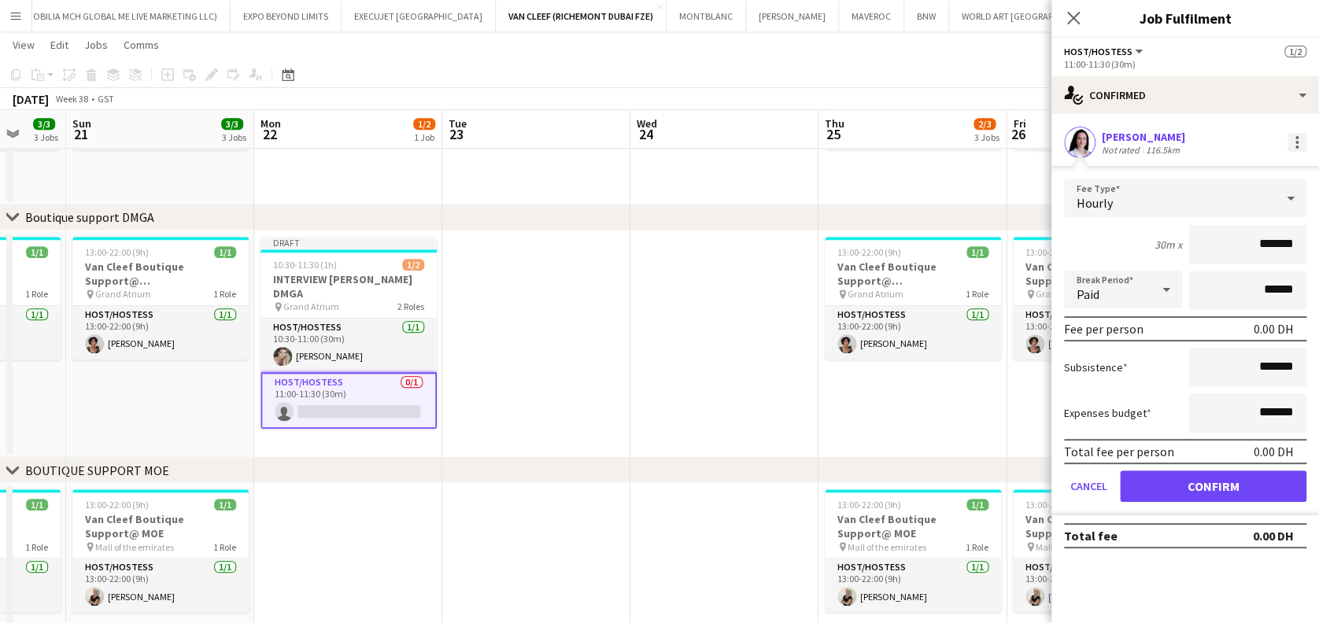
drag, startPoint x: 1308, startPoint y: 153, endPoint x: 1300, endPoint y: 151, distance: 8.2
click at [1305, 151] on div "[PERSON_NAME] Not rated 116.5km" at bounding box center [1186, 142] width 268 height 31
click at [1298, 151] on div at bounding box center [1297, 142] width 19 height 19
click at [1285, 282] on span "Remove" at bounding box center [1245, 285] width 98 height 14
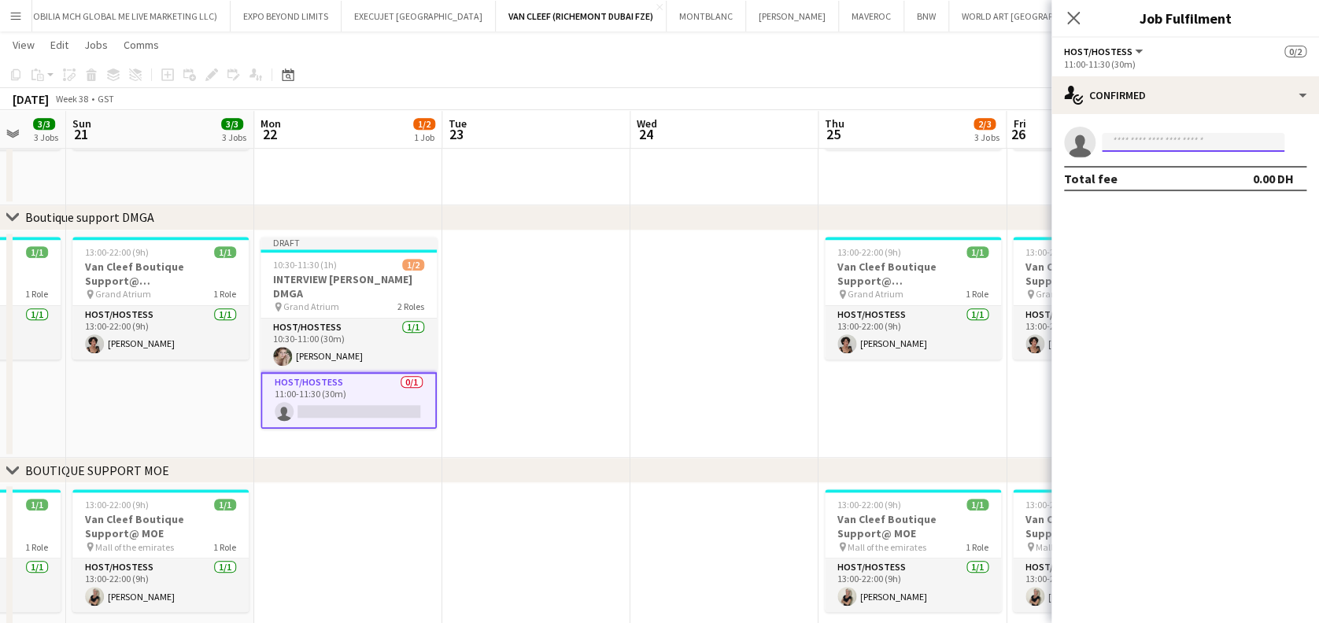
click at [1165, 144] on input at bounding box center [1193, 142] width 183 height 19
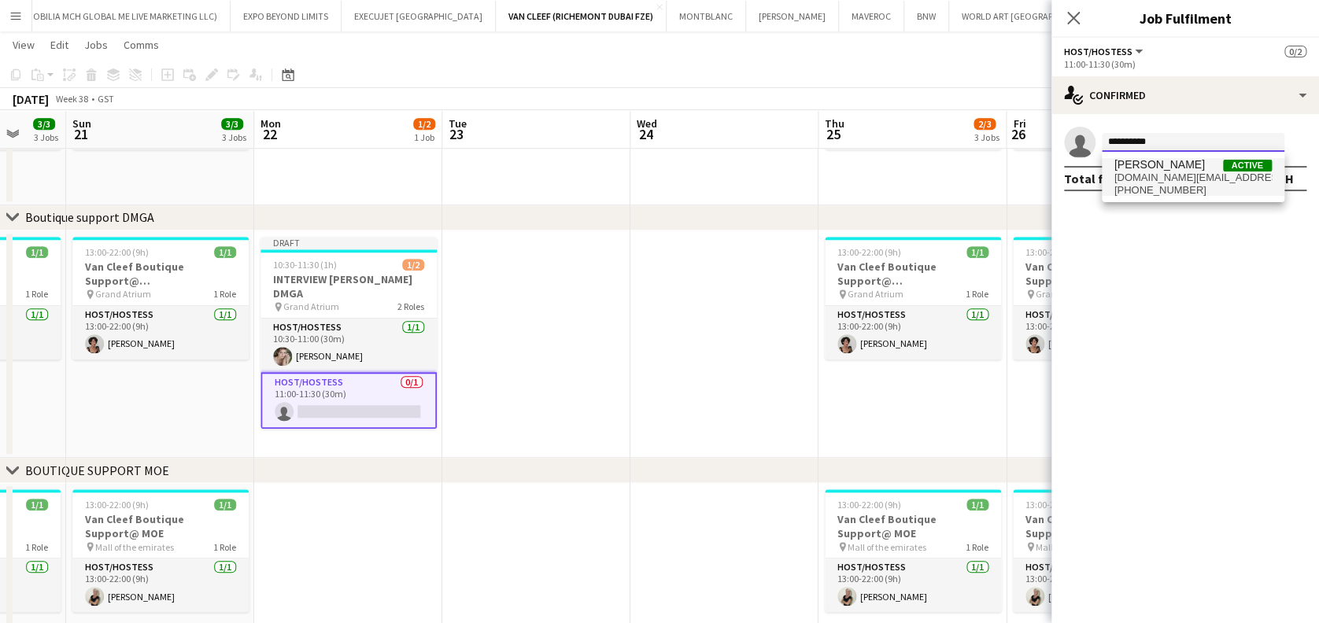
type input "**********"
click at [1203, 173] on span "[DOMAIN_NAME][EMAIL_ADDRESS][DOMAIN_NAME]" at bounding box center [1192, 178] width 157 height 13
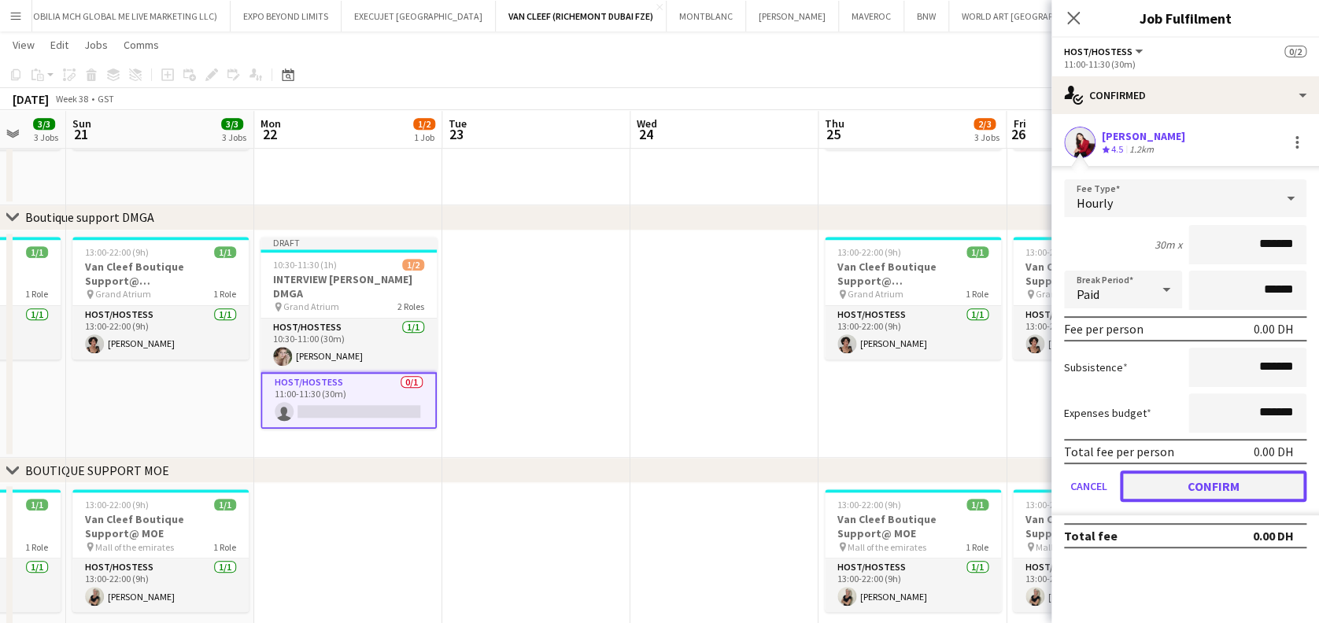
click at [1226, 478] on button "Confirm" at bounding box center [1213, 486] width 187 height 31
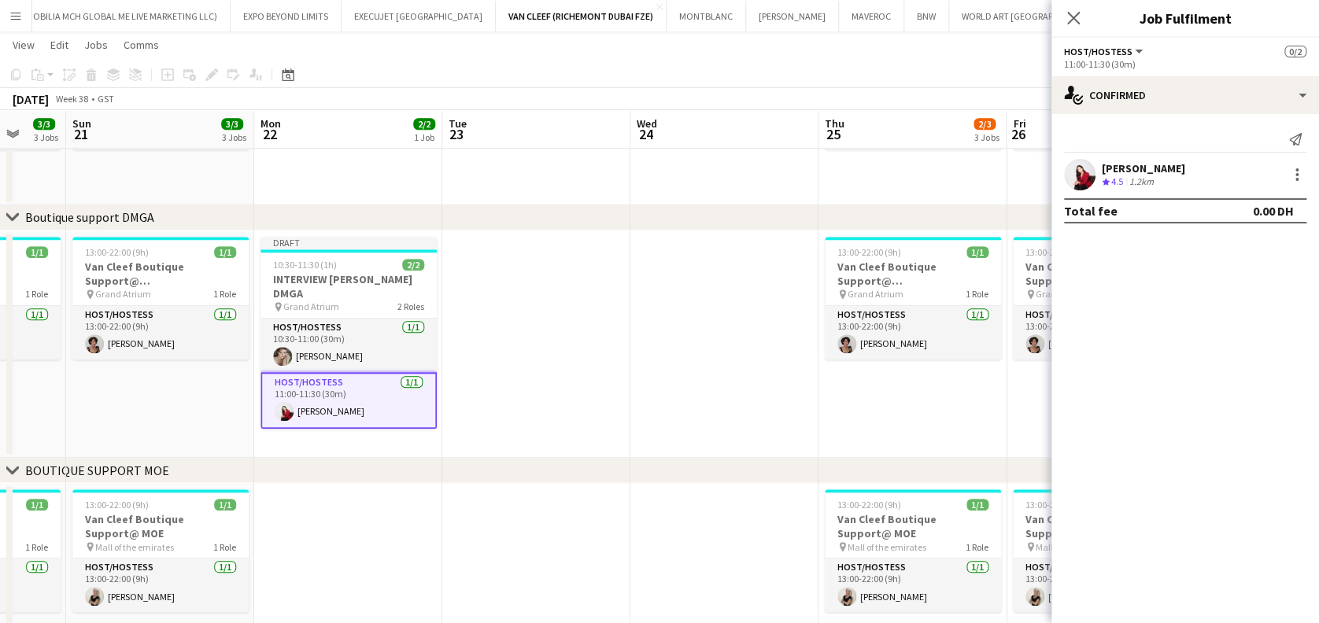
click at [724, 346] on app-date-cell at bounding box center [724, 345] width 188 height 228
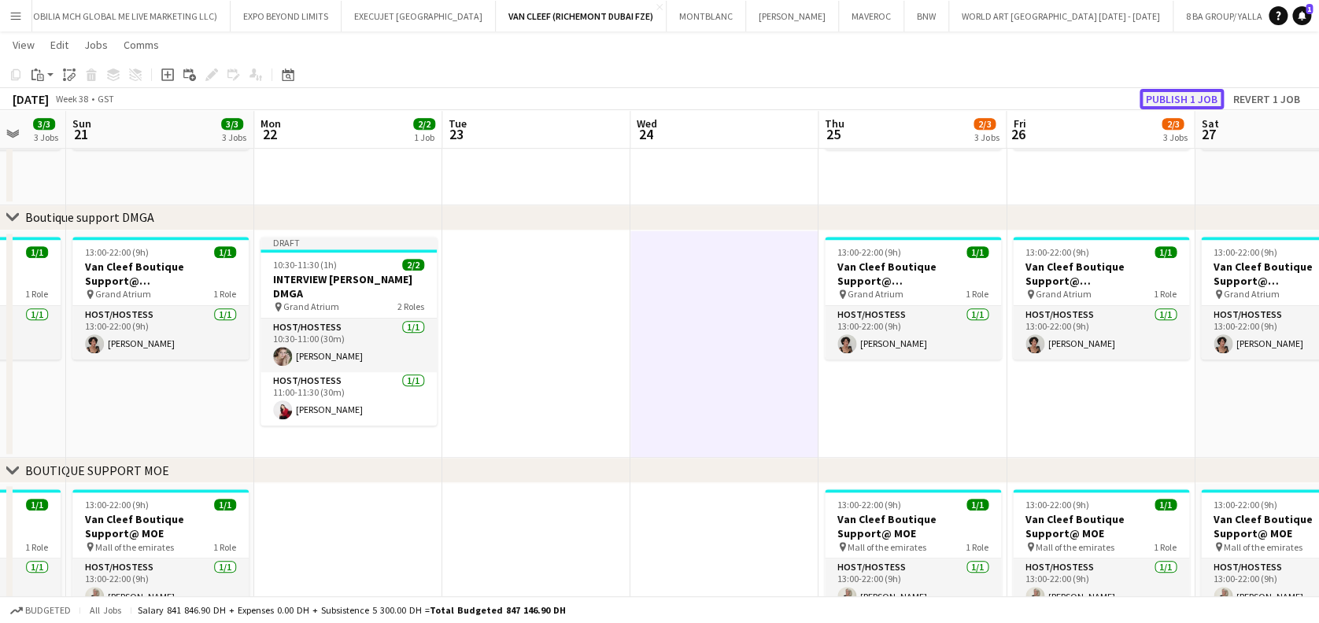
drag, startPoint x: 1197, startPoint y: 91, endPoint x: 1129, endPoint y: 94, distance: 68.6
click at [1196, 91] on button "Publish 1 job" at bounding box center [1182, 99] width 84 height 20
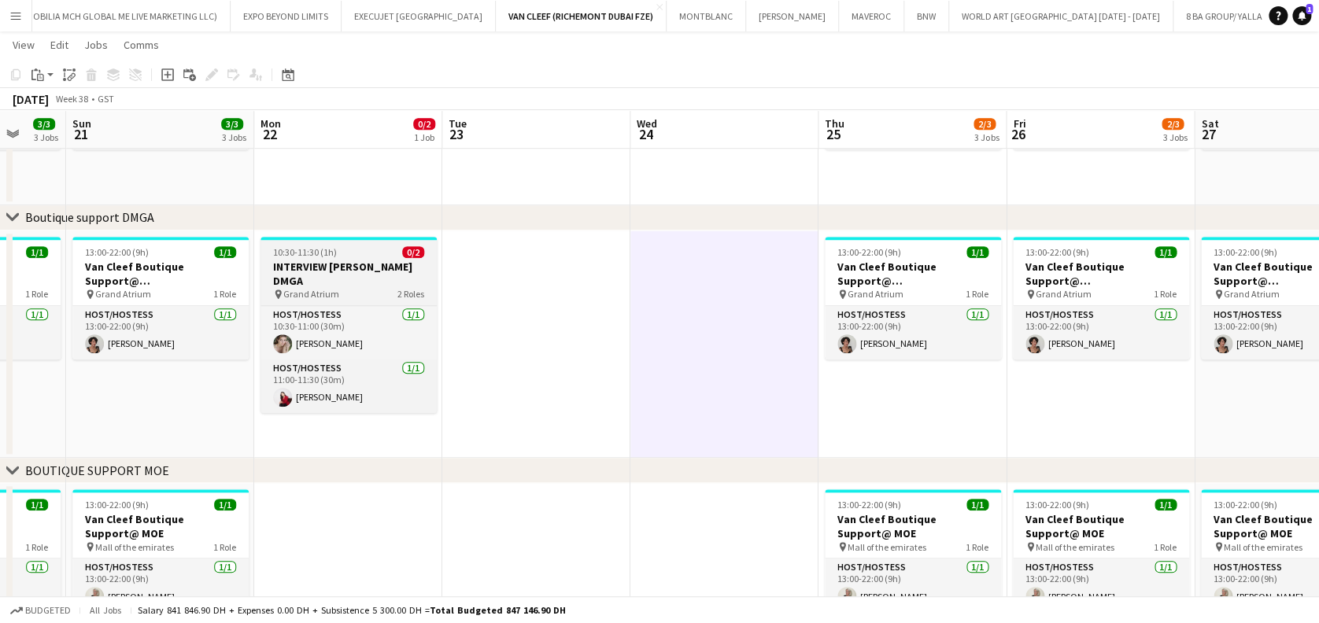
click at [401, 288] on span "2 Roles" at bounding box center [410, 294] width 27 height 12
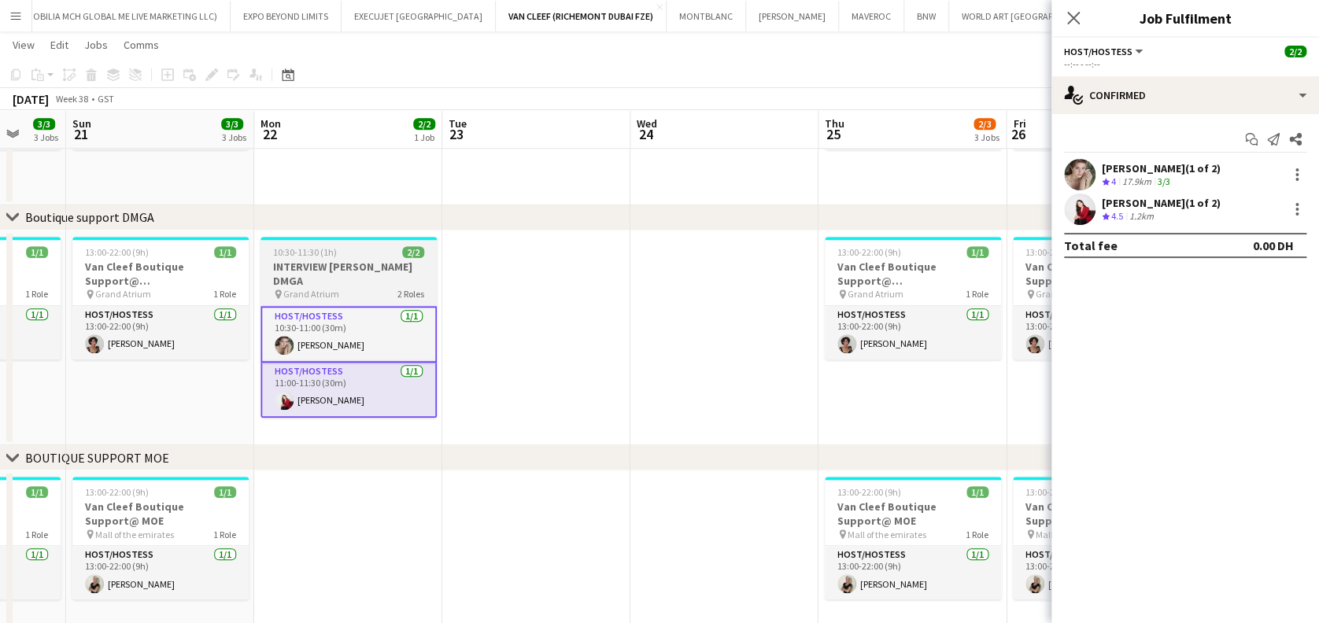
click at [312, 246] on span "10:30-11:30 (1h)" at bounding box center [305, 252] width 64 height 12
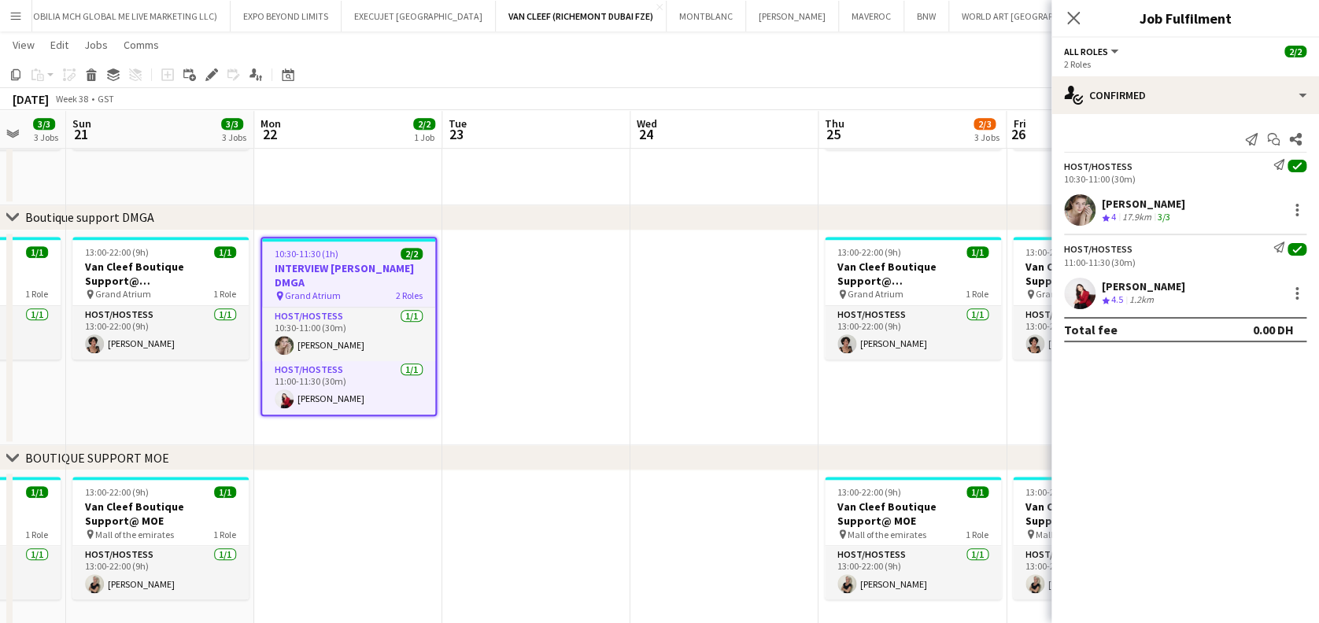
click at [214, 72] on icon at bounding box center [211, 75] width 9 height 9
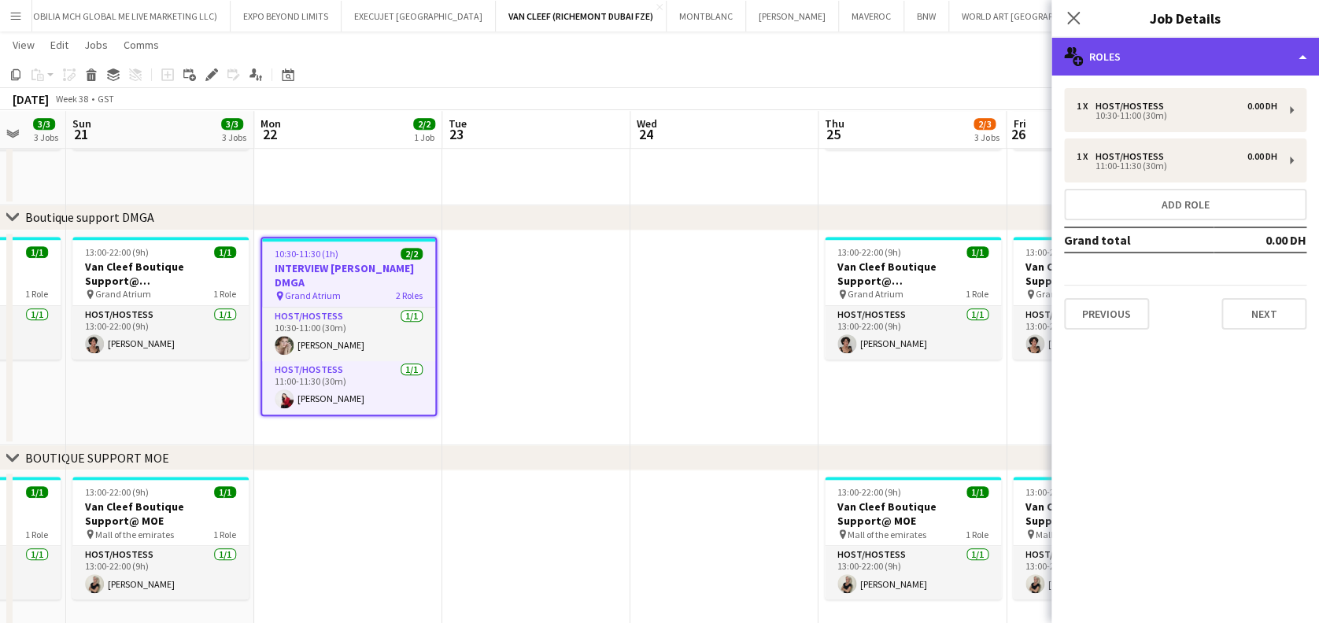
click at [1214, 39] on div "multiple-users-add Roles" at bounding box center [1186, 57] width 268 height 38
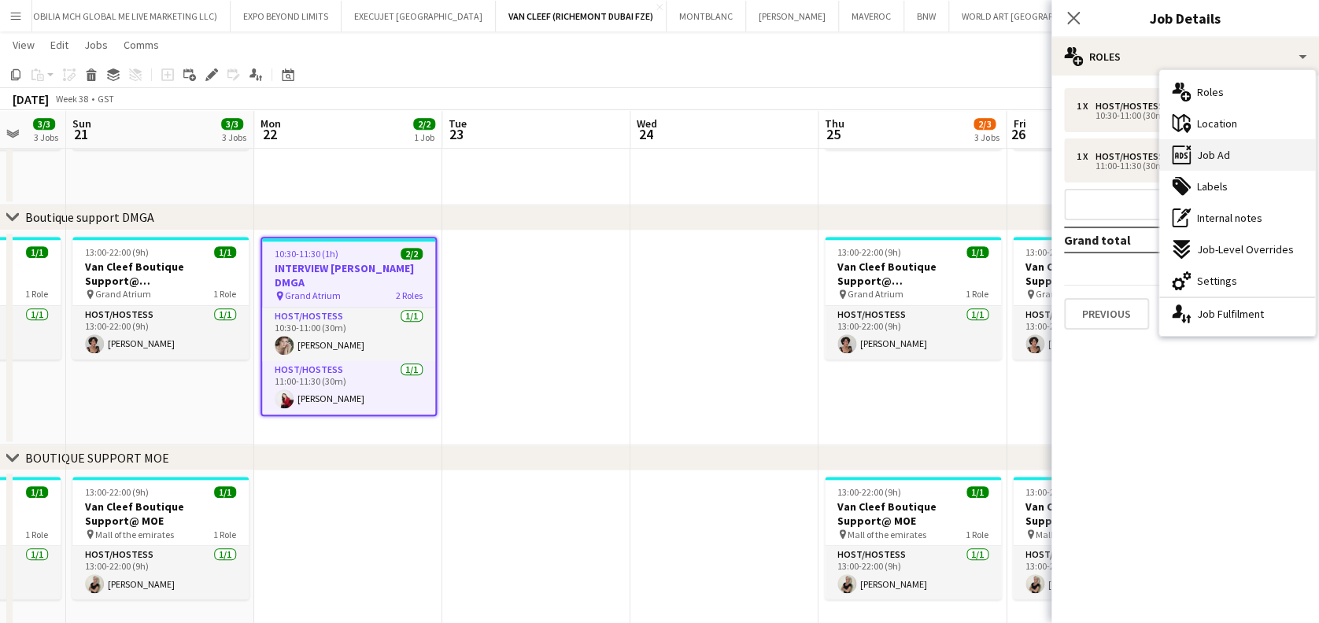
click at [1240, 157] on div "ads-window Job Ad" at bounding box center [1237, 154] width 156 height 31
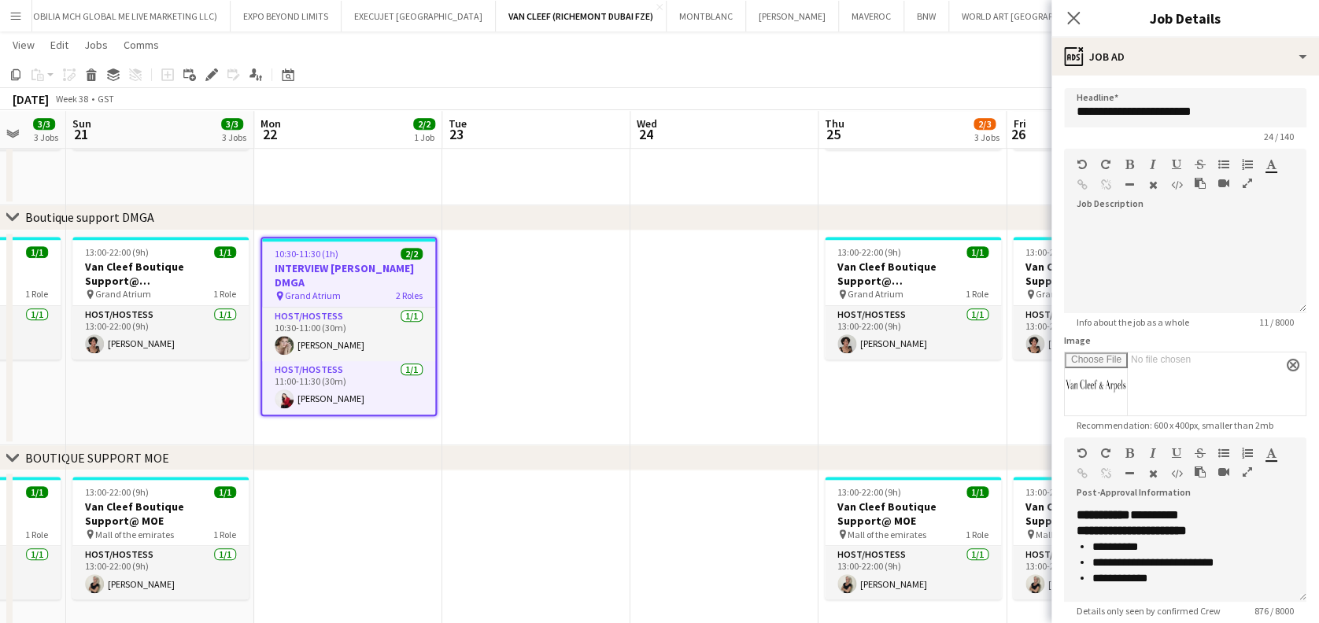
click at [1243, 478] on icon "button" at bounding box center [1247, 472] width 9 height 11
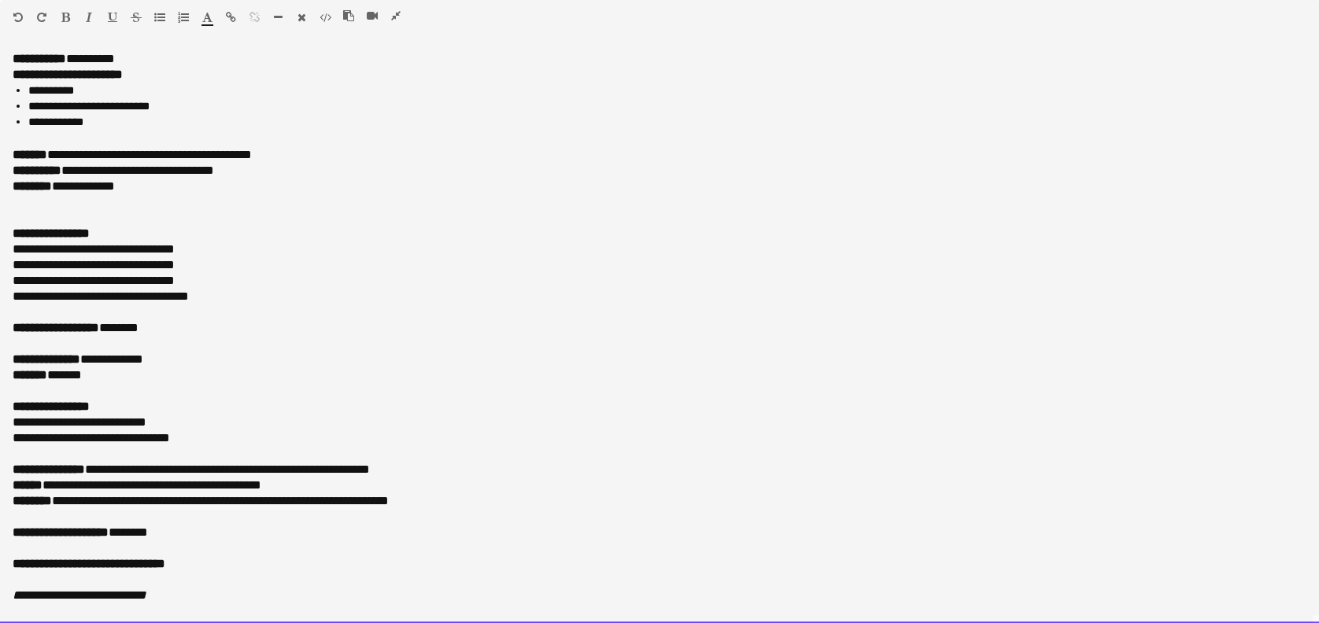
drag, startPoint x: 133, startPoint y: 124, endPoint x: 2, endPoint y: 116, distance: 130.8
click at [2, 116] on div "**********" at bounding box center [659, 337] width 1319 height 572
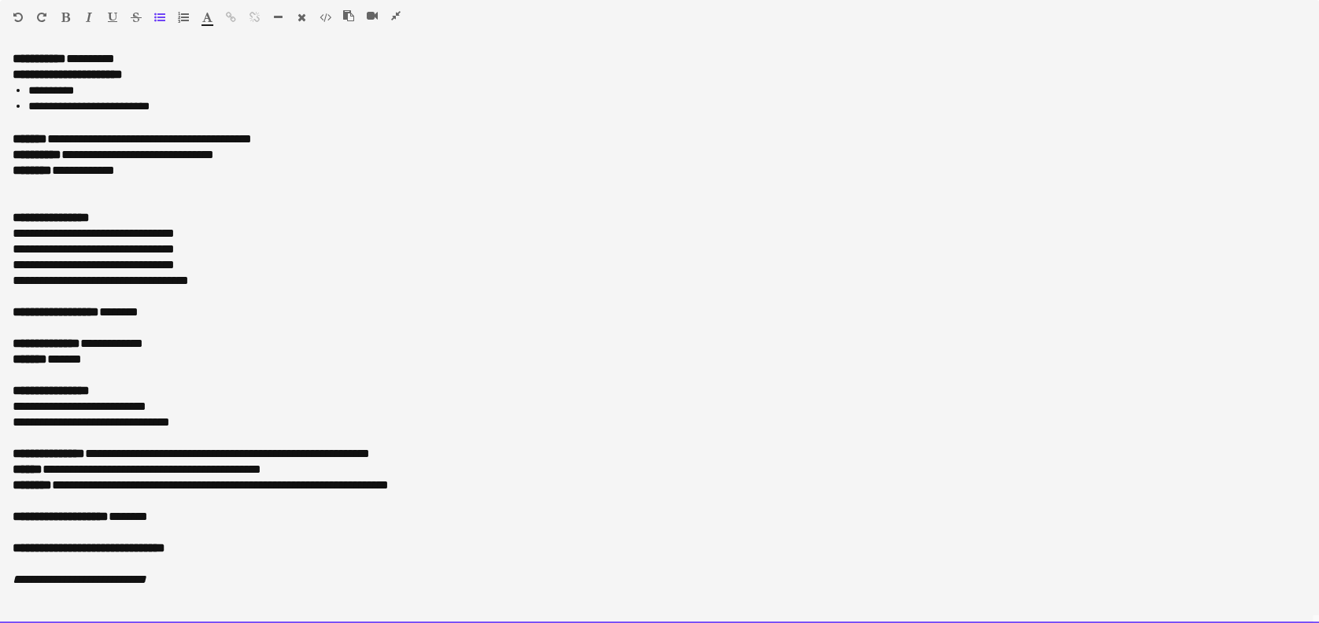
click at [20, 111] on ul "**********" at bounding box center [660, 99] width 1294 height 33
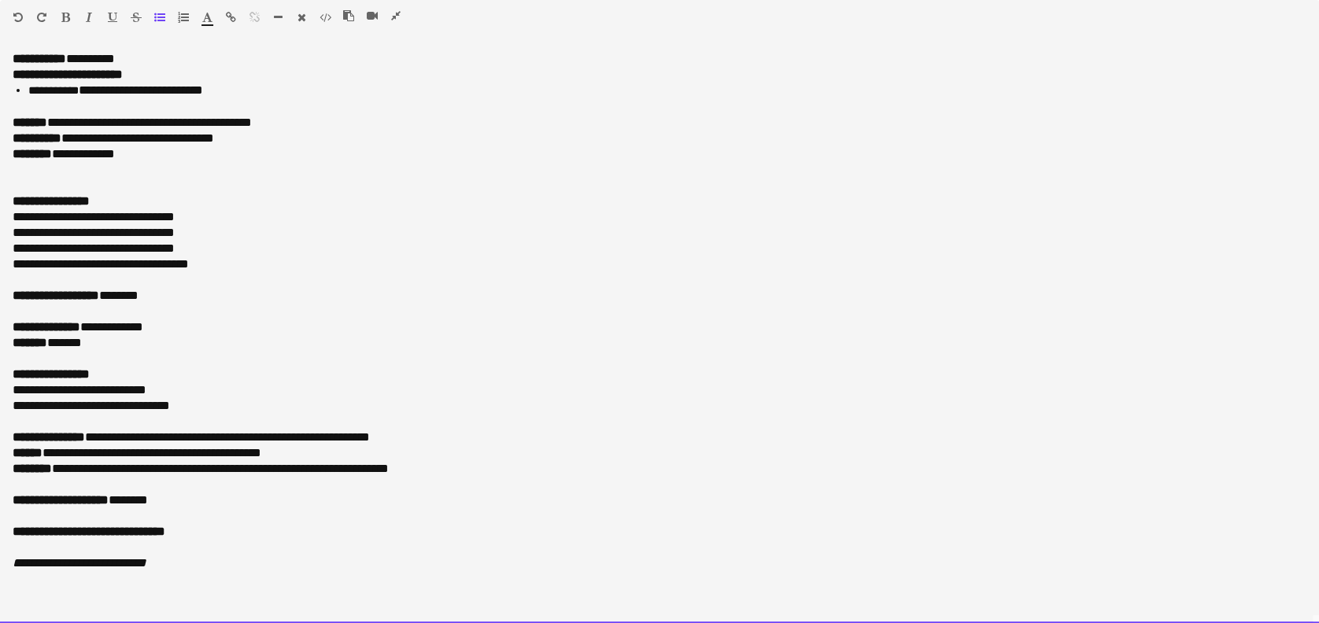
drag, startPoint x: 316, startPoint y: 120, endPoint x: 63, endPoint y: 127, distance: 253.5
click at [65, 127] on p "**********" at bounding box center [660, 123] width 1294 height 16
click at [109, 165] on p at bounding box center [660, 170] width 1294 height 16
drag, startPoint x: 297, startPoint y: 124, endPoint x: 3, endPoint y: 116, distance: 293.7
click at [3, 116] on div "**********" at bounding box center [659, 337] width 1319 height 572
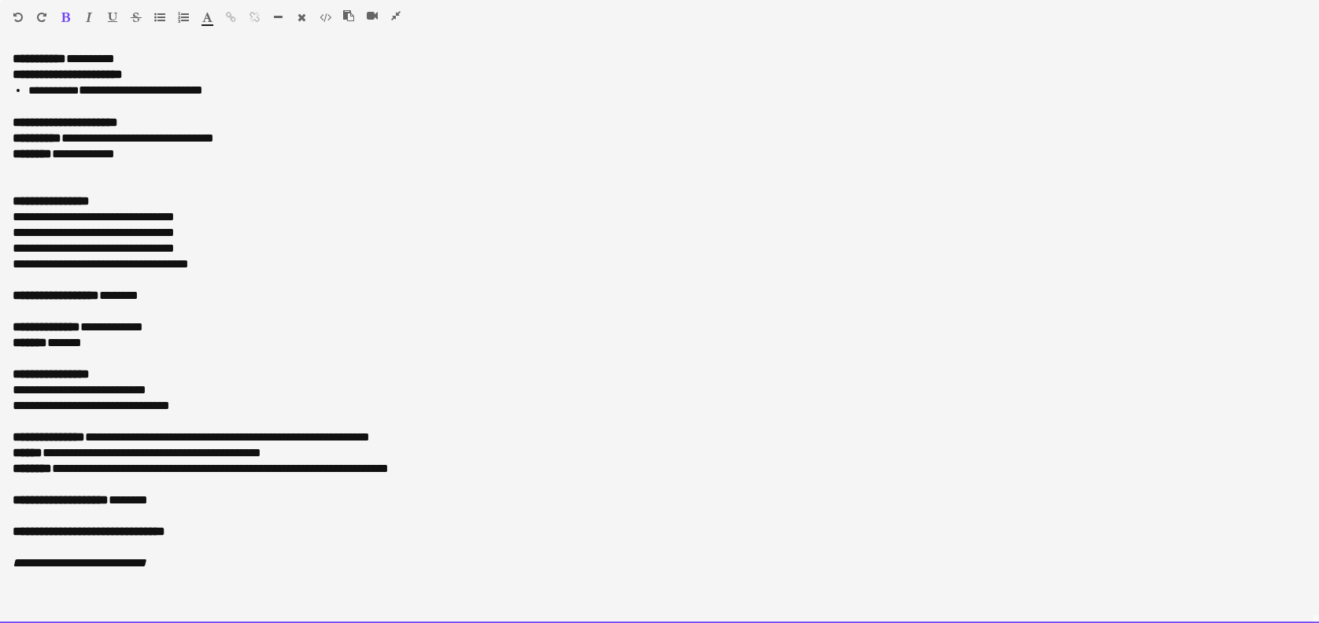
click at [161, 116] on p "**********" at bounding box center [660, 123] width 1294 height 16
click at [312, 126] on span "**********" at bounding box center [241, 122] width 247 height 12
click at [252, 136] on p "**********" at bounding box center [660, 139] width 1294 height 16
drag, startPoint x: 127, startPoint y: 132, endPoint x: 252, endPoint y: 139, distance: 125.3
click at [252, 139] on p "**********" at bounding box center [660, 139] width 1294 height 16
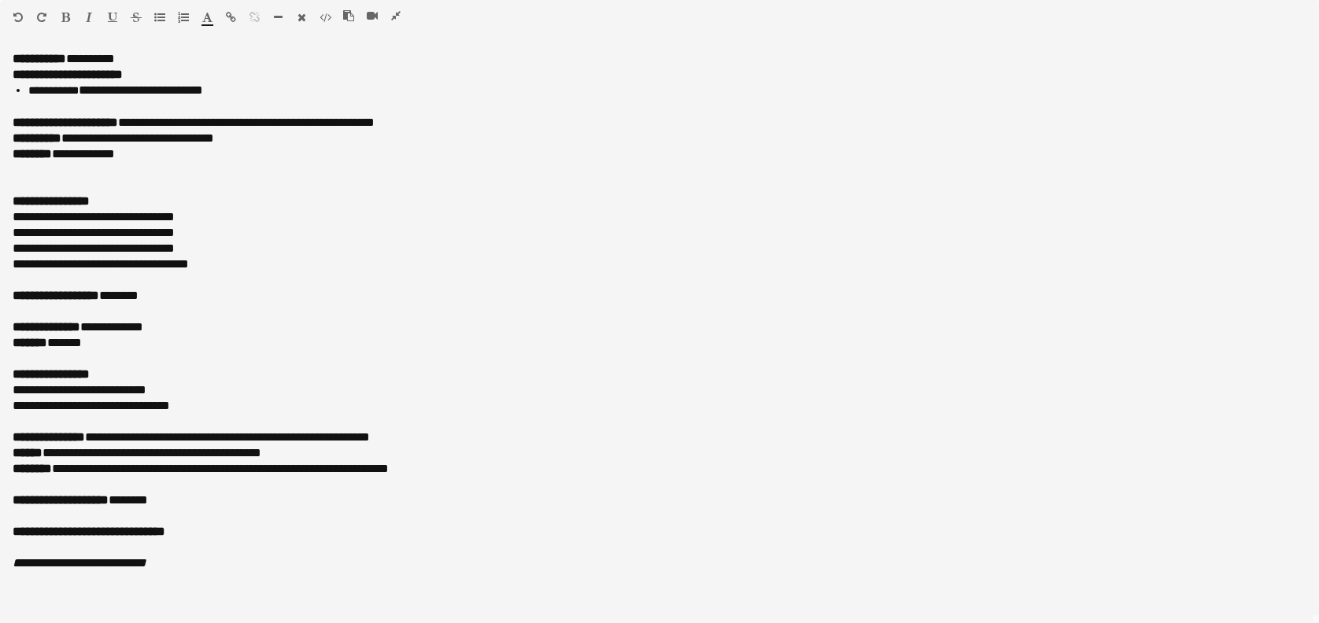
click at [114, 17] on icon "button" at bounding box center [112, 17] width 9 height 11
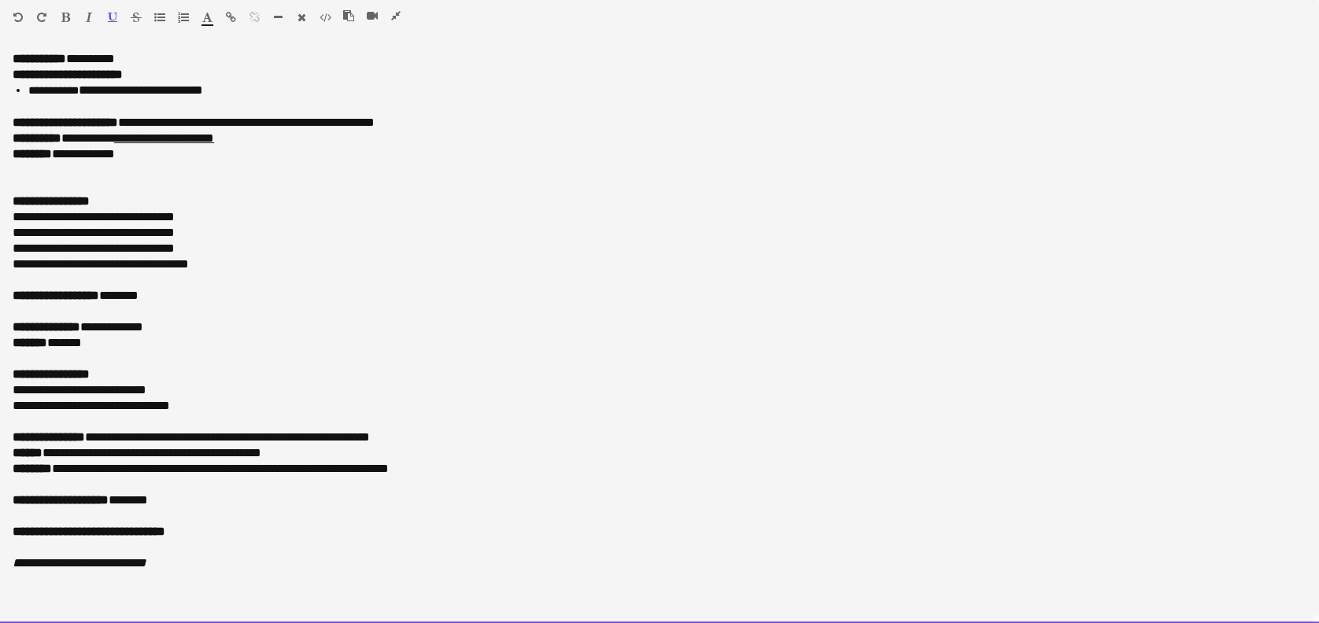
click at [166, 168] on p at bounding box center [660, 170] width 1294 height 16
drag, startPoint x: 210, startPoint y: 262, endPoint x: 0, endPoint y: 190, distance: 222.3
click at [0, 194] on html "Menu Boards Boards Boards All jobs Status Workforce Workforce My Workforce Recr…" at bounding box center [659, 582] width 1319 height 2212
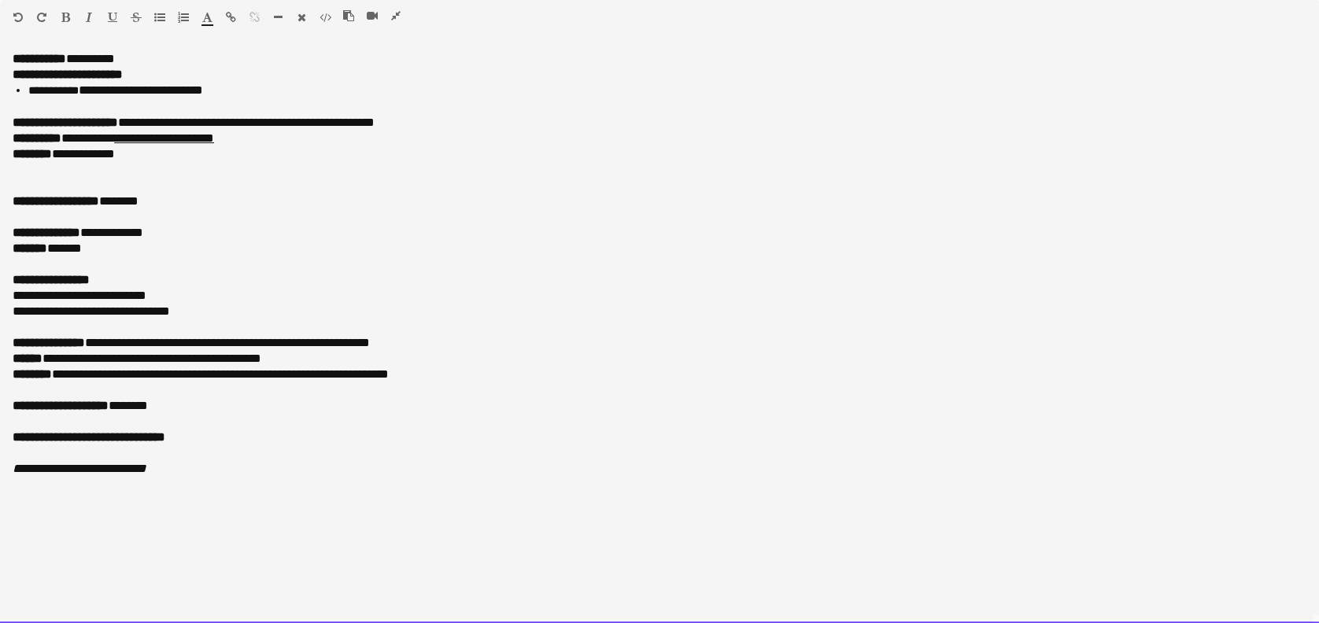
drag, startPoint x: 176, startPoint y: 204, endPoint x: -5, endPoint y: 205, distance: 181.0
click at [0, 205] on html "Menu Boards Boards Boards All jobs Status Workforce Workforce My Workforce Recr…" at bounding box center [659, 582] width 1319 height 2212
drag, startPoint x: 105, startPoint y: 256, endPoint x: -5, endPoint y: 224, distance: 114.6
click at [0, 224] on html "Menu Boards Boards Boards All jobs Status Workforce Workforce My Workforce Recr…" at bounding box center [659, 582] width 1319 height 2212
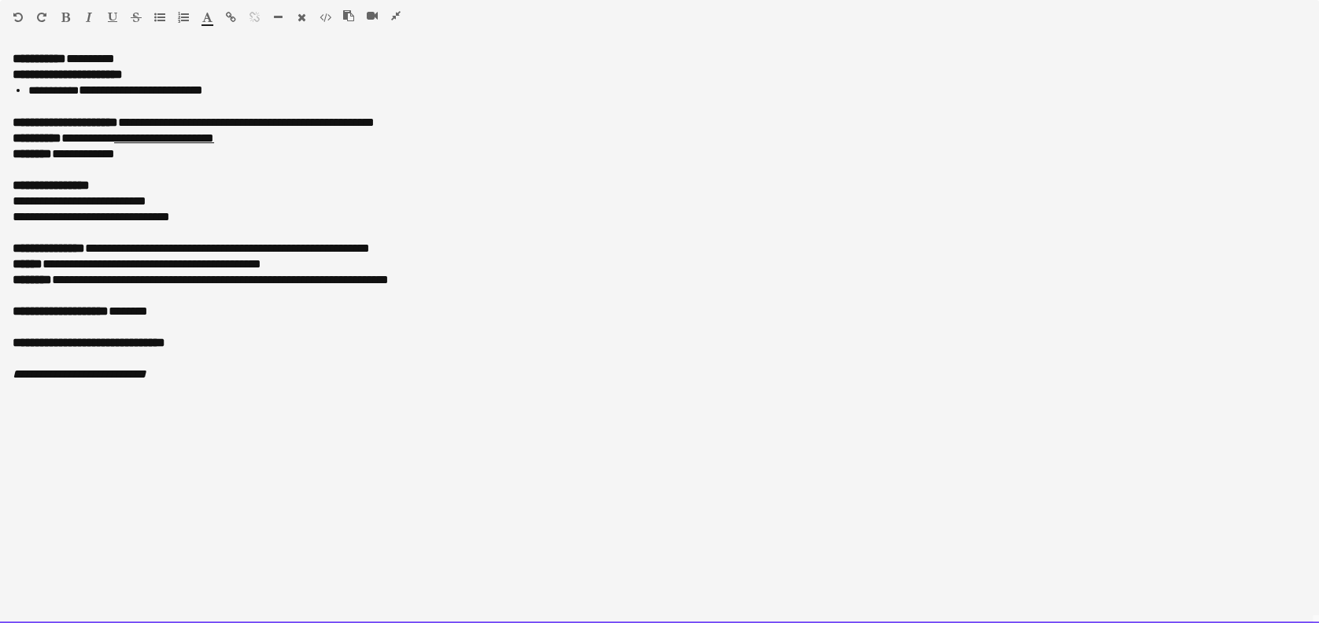
drag, startPoint x: 204, startPoint y: 222, endPoint x: 13, endPoint y: 205, distance: 192.0
click at [13, 205] on div "**********" at bounding box center [659, 337] width 1319 height 572
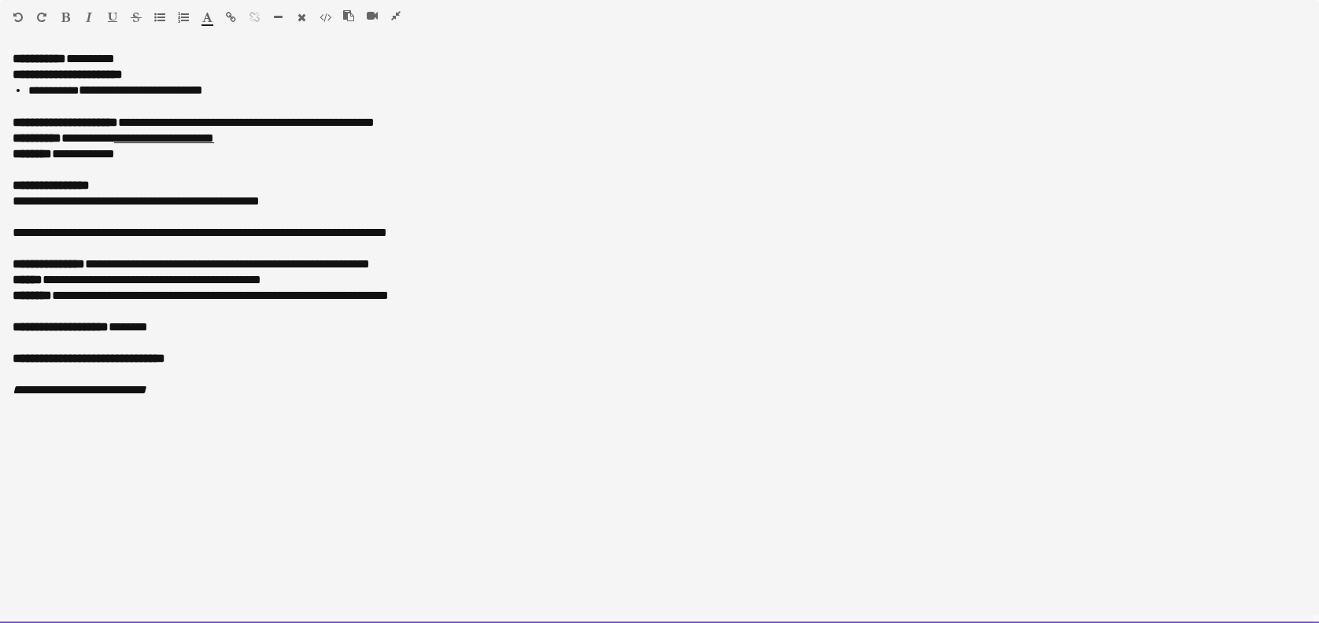
drag, startPoint x: 444, startPoint y: 303, endPoint x: 2, endPoint y: 252, distance: 444.5
click at [2, 252] on div "**********" at bounding box center [659, 337] width 1319 height 572
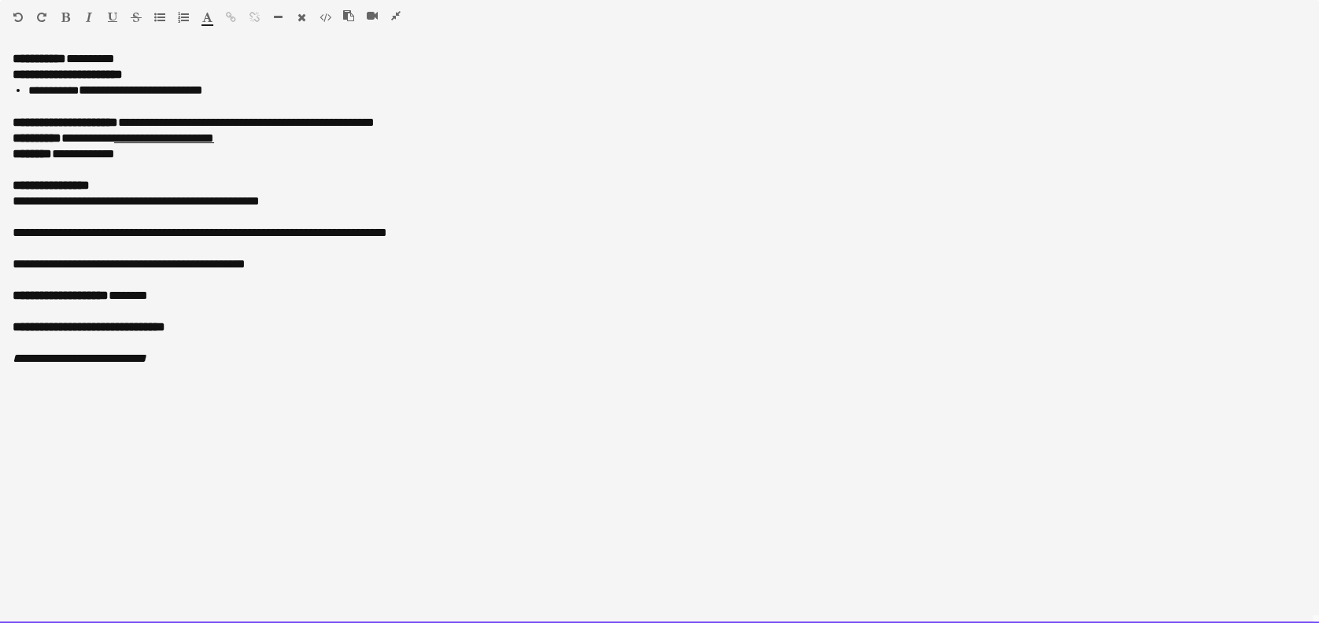
click at [151, 269] on p "**********" at bounding box center [660, 265] width 1294 height 16
drag, startPoint x: 105, startPoint y: 353, endPoint x: 4, endPoint y: 296, distance: 116.3
click at [4, 296] on div "**********" at bounding box center [659, 337] width 1319 height 572
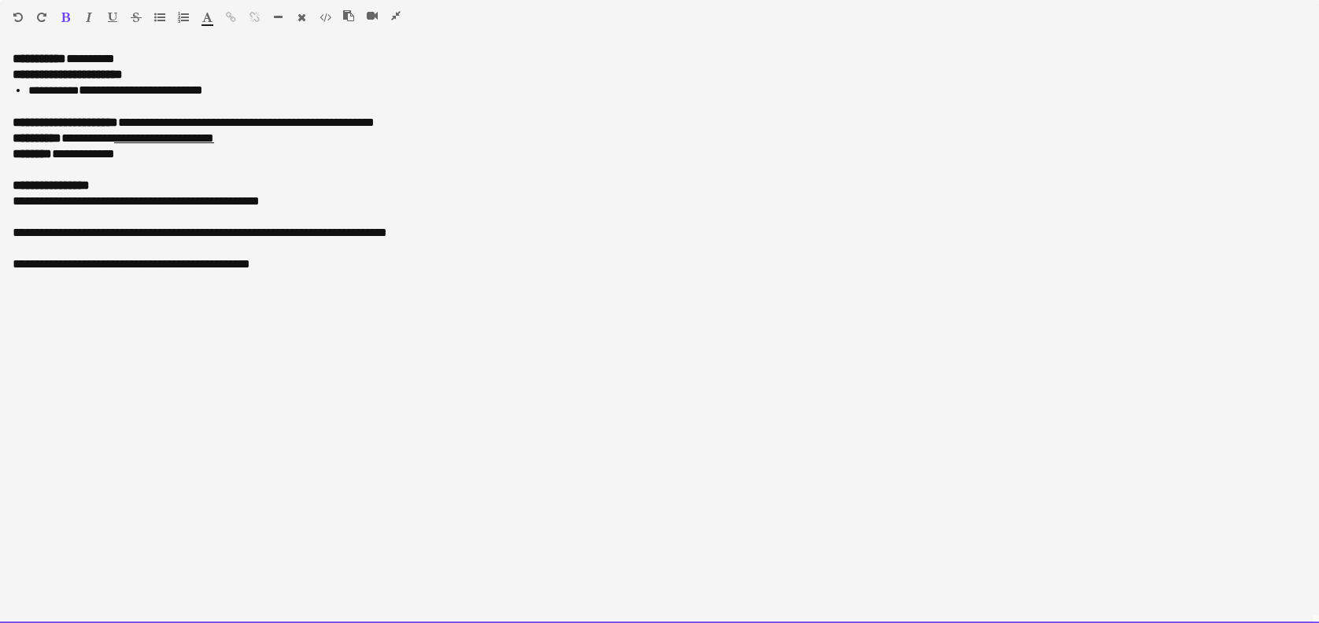
click at [553, 115] on p "**********" at bounding box center [660, 123] width 1294 height 16
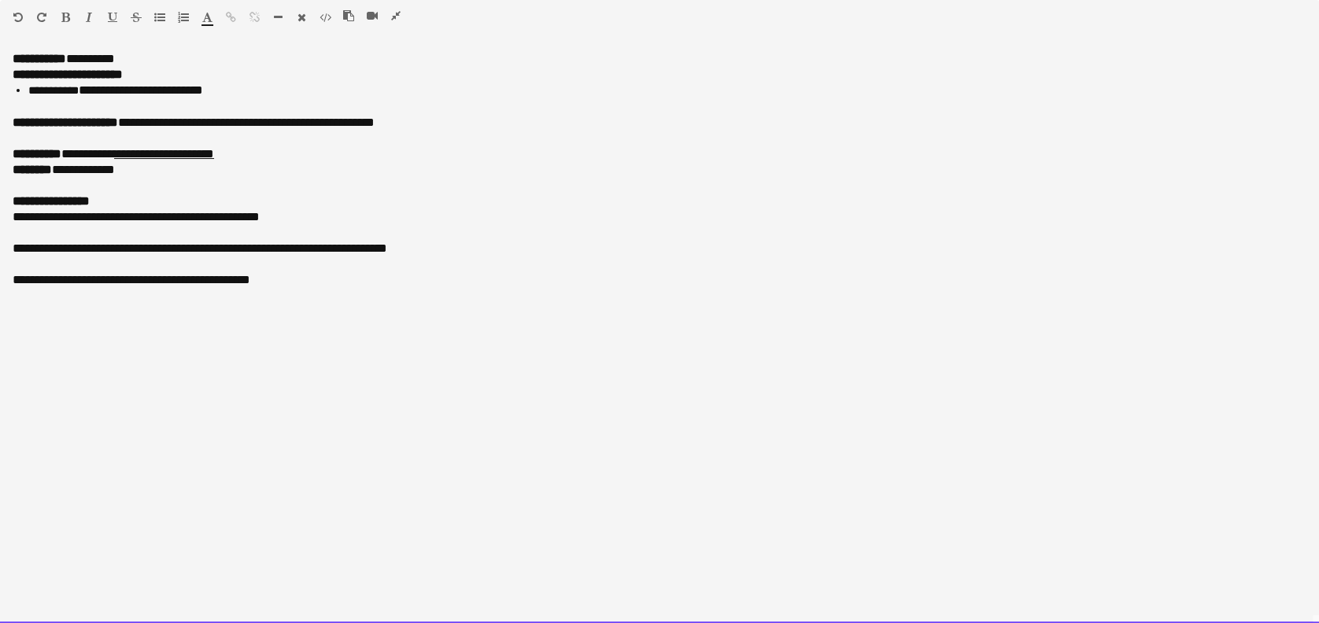
click at [282, 151] on p "**********" at bounding box center [660, 154] width 1294 height 16
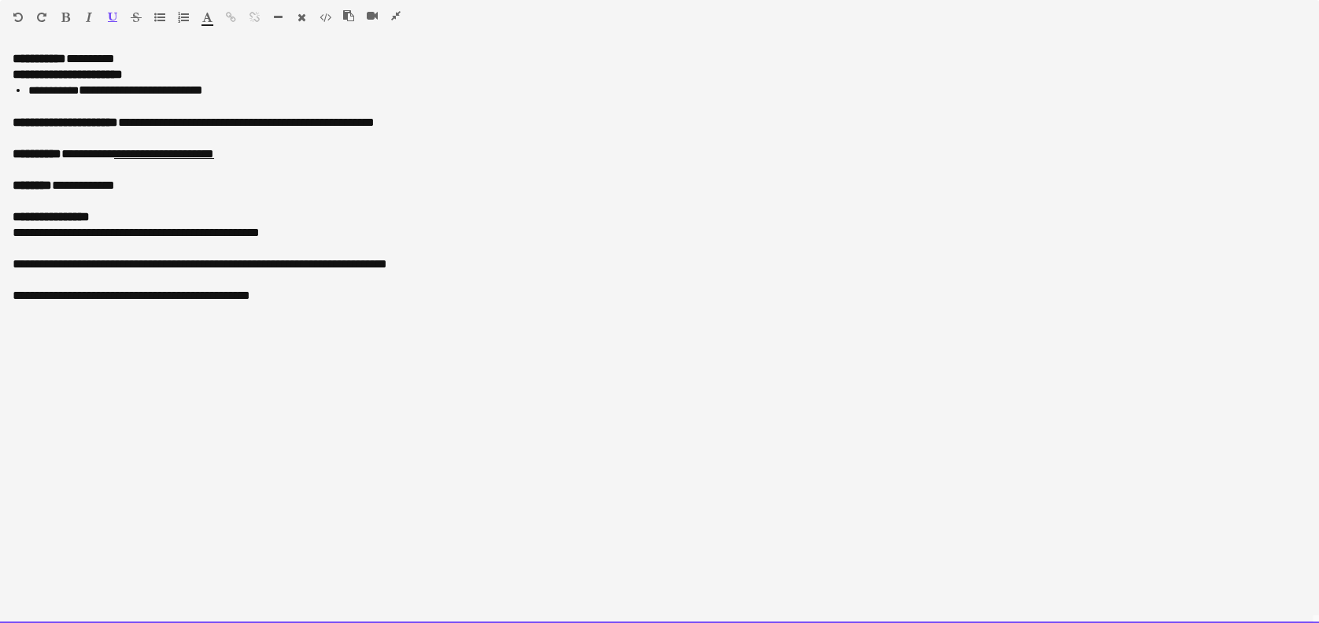
click at [98, 381] on div "**********" at bounding box center [659, 337] width 1319 height 572
drag, startPoint x: 73, startPoint y: 331, endPoint x: 9, endPoint y: 309, distance: 67.7
click at [0, 353] on html "Menu Boards Boards Boards All jobs Status Workforce Workforce My Workforce Recr…" at bounding box center [659, 582] width 1319 height 2212
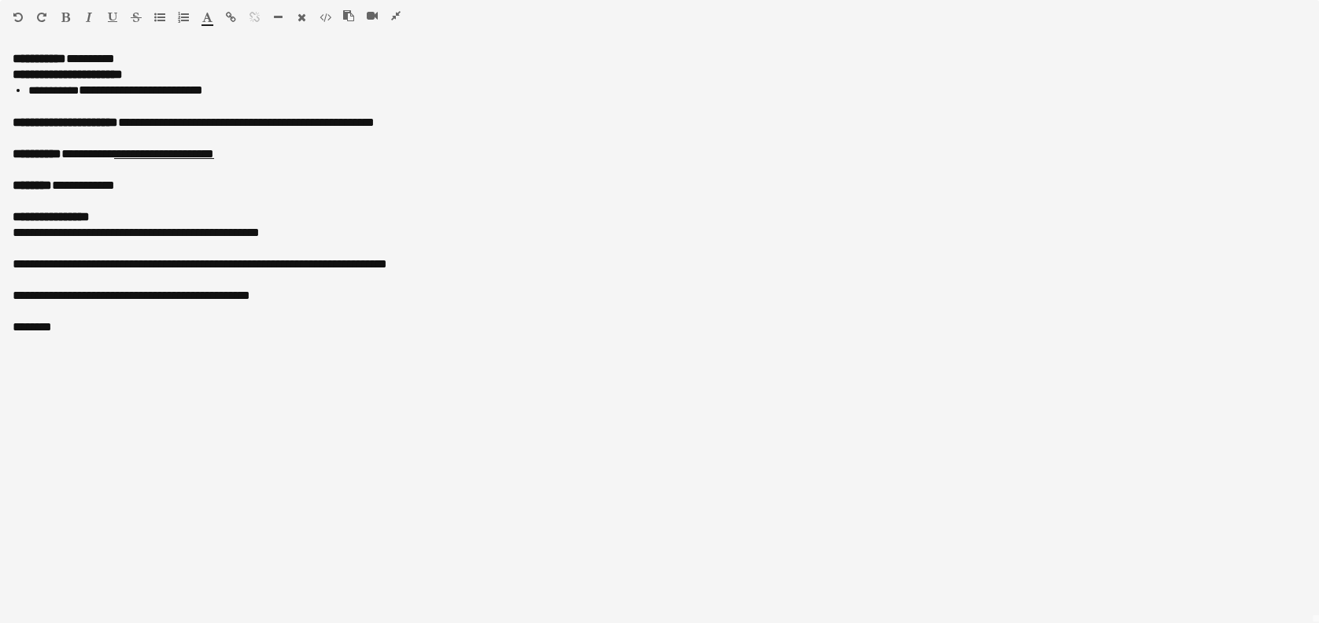
drag, startPoint x: 65, startPoint y: 17, endPoint x: 74, endPoint y: 13, distance: 10.2
click at [66, 17] on icon "button" at bounding box center [65, 17] width 9 height 11
click at [117, 17] on button "button" at bounding box center [112, 17] width 11 height 13
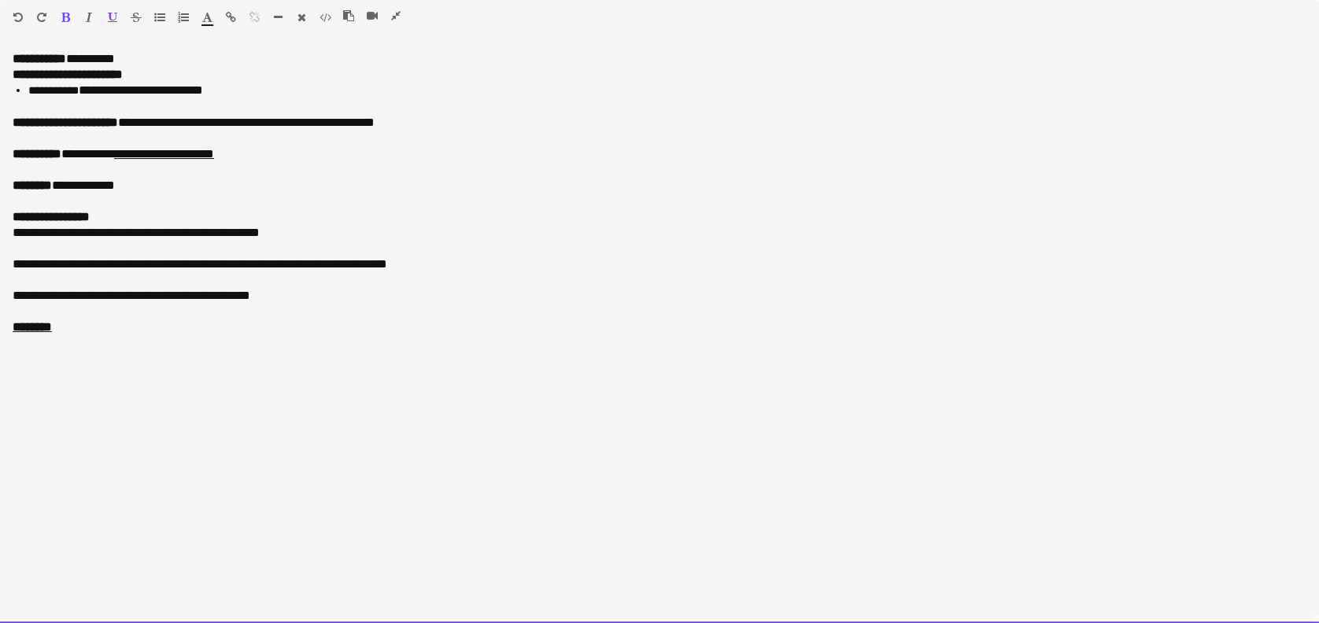
click at [65, 369] on div "**********" at bounding box center [659, 337] width 1319 height 572
click at [52, 325] on u "********" at bounding box center [32, 327] width 39 height 12
drag, startPoint x: 15, startPoint y: 345, endPoint x: 25, endPoint y: 334, distance: 15.0
click at [14, 345] on div "**********" at bounding box center [659, 337] width 1319 height 572
click at [28, 332] on u "********" at bounding box center [32, 327] width 39 height 12
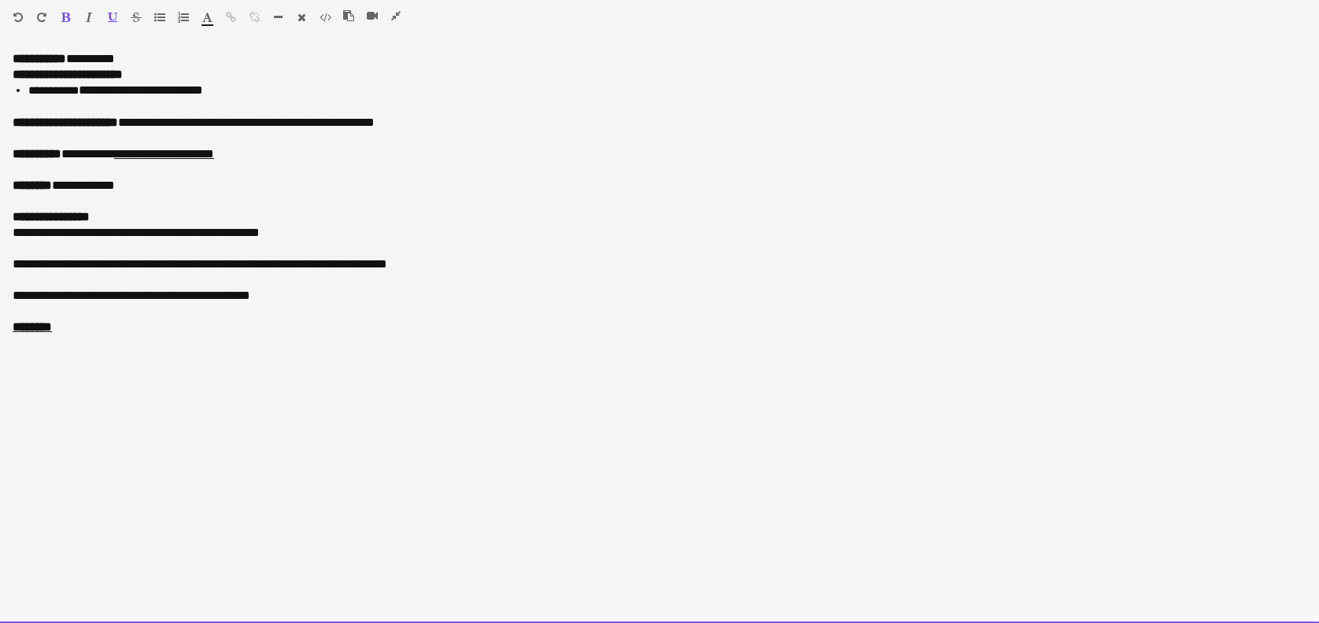
click at [76, 323] on p "********" at bounding box center [660, 328] width 1294 height 16
drag, startPoint x: 63, startPoint y: 331, endPoint x: 11, endPoint y: 330, distance: 52.0
click at [11, 330] on div "**********" at bounding box center [659, 337] width 1319 height 572
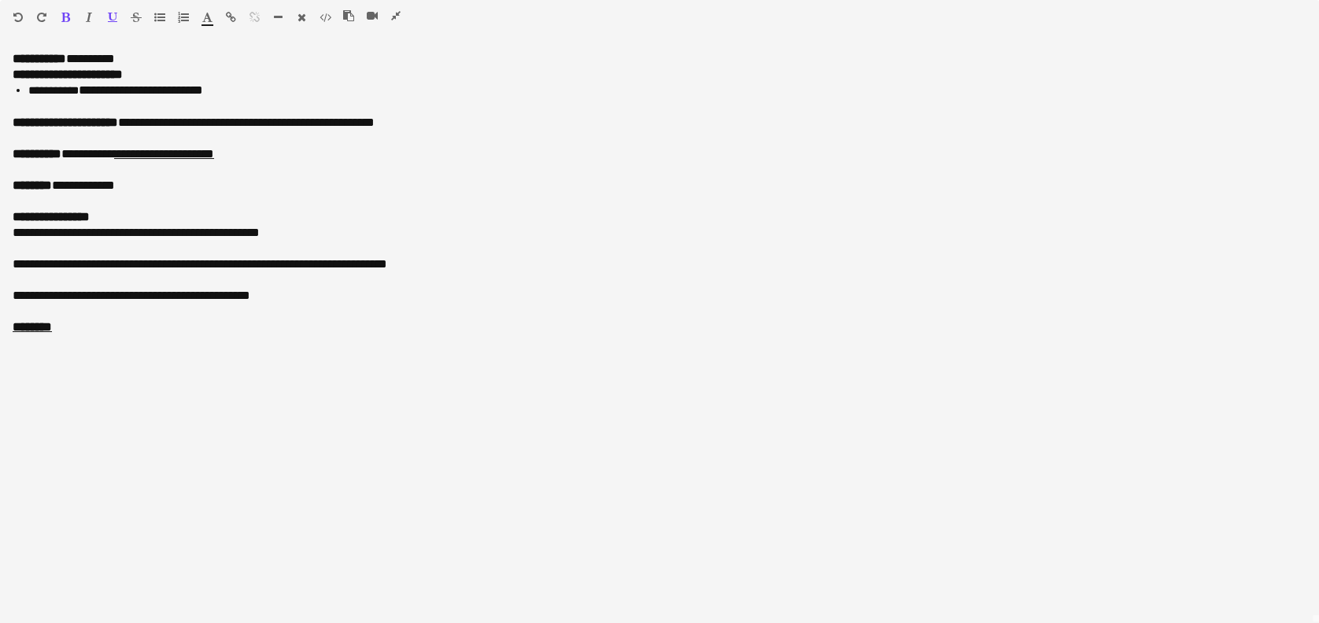
click at [111, 12] on icon "button" at bounding box center [112, 17] width 9 height 11
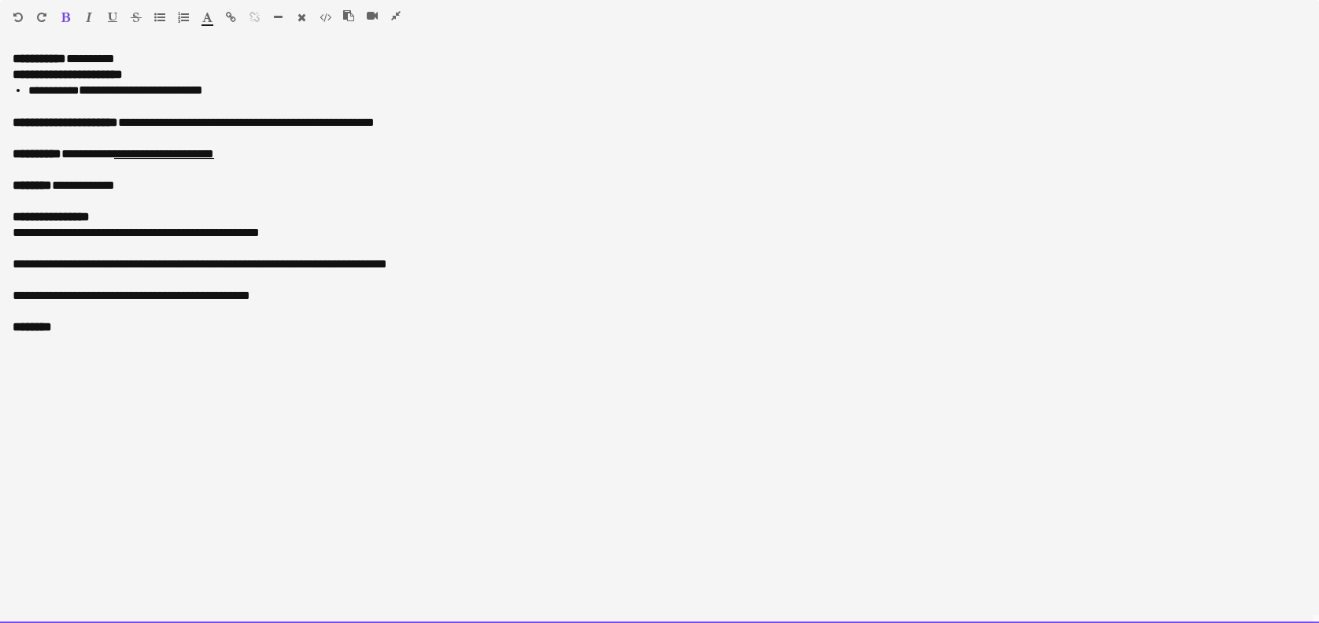
click at [35, 367] on div "**********" at bounding box center [659, 337] width 1319 height 572
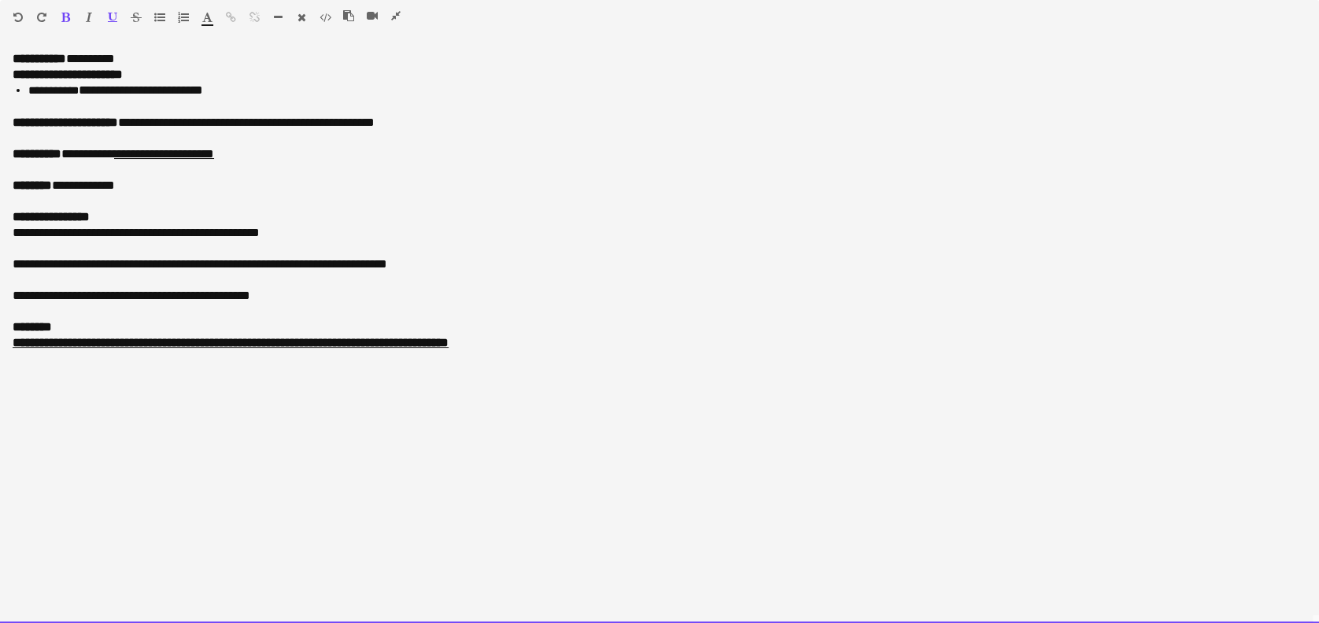
click at [211, 346] on u "**********" at bounding box center [231, 343] width 436 height 12
click at [544, 335] on p "**********" at bounding box center [660, 343] width 1294 height 16
click at [3, 348] on div "**********" at bounding box center [659, 337] width 1319 height 572
drag, startPoint x: 374, startPoint y: 371, endPoint x: 10, endPoint y: 344, distance: 364.6
click at [10, 344] on div "**********" at bounding box center [659, 337] width 1319 height 572
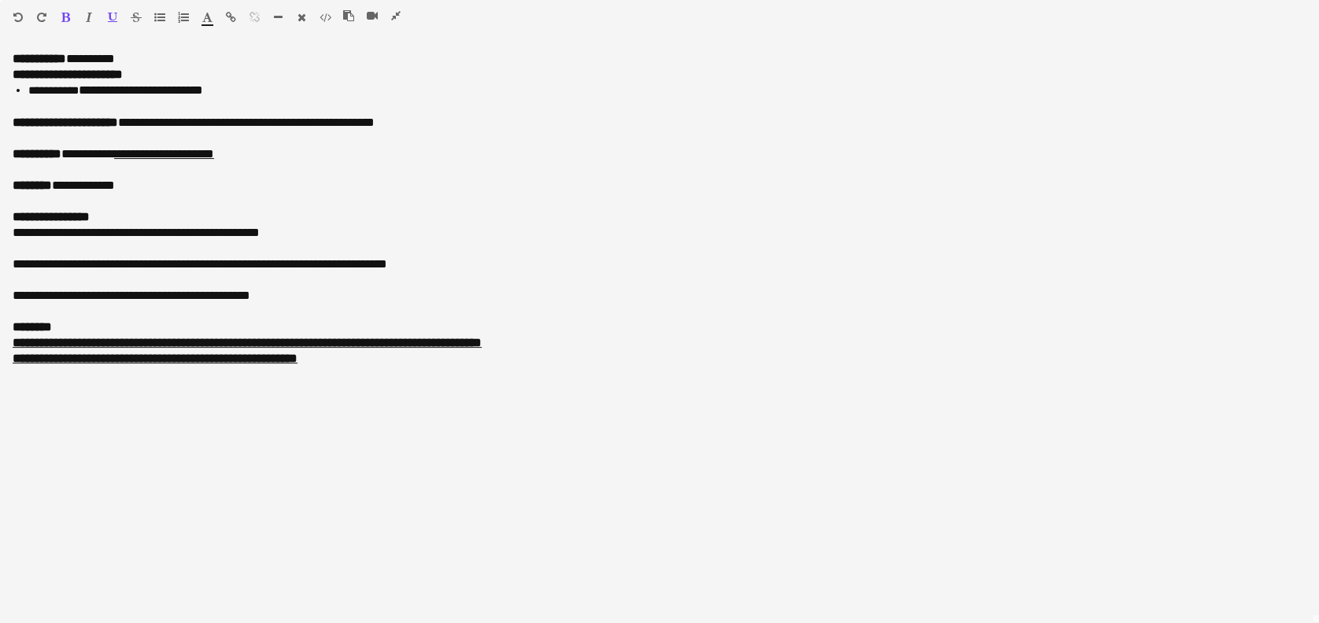
click at [61, 12] on icon "button" at bounding box center [65, 17] width 9 height 11
click at [115, 12] on icon "button" at bounding box center [112, 17] width 9 height 11
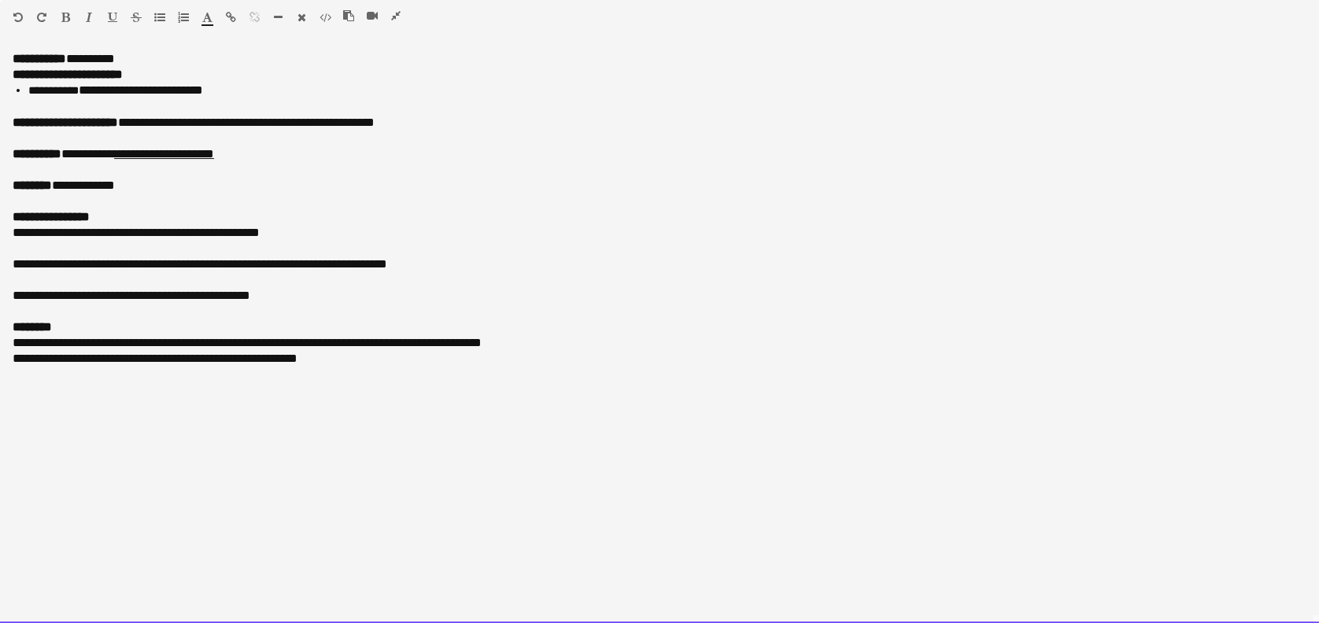
click at [165, 357] on p "**********" at bounding box center [660, 359] width 1294 height 16
drag, startPoint x: 165, startPoint y: 356, endPoint x: 170, endPoint y: 390, distance: 34.2
click at [135, 420] on div "**********" at bounding box center [659, 337] width 1319 height 572
click at [174, 382] on div "**********" at bounding box center [659, 337] width 1319 height 572
click at [175, 362] on p "**********" at bounding box center [660, 359] width 1294 height 16
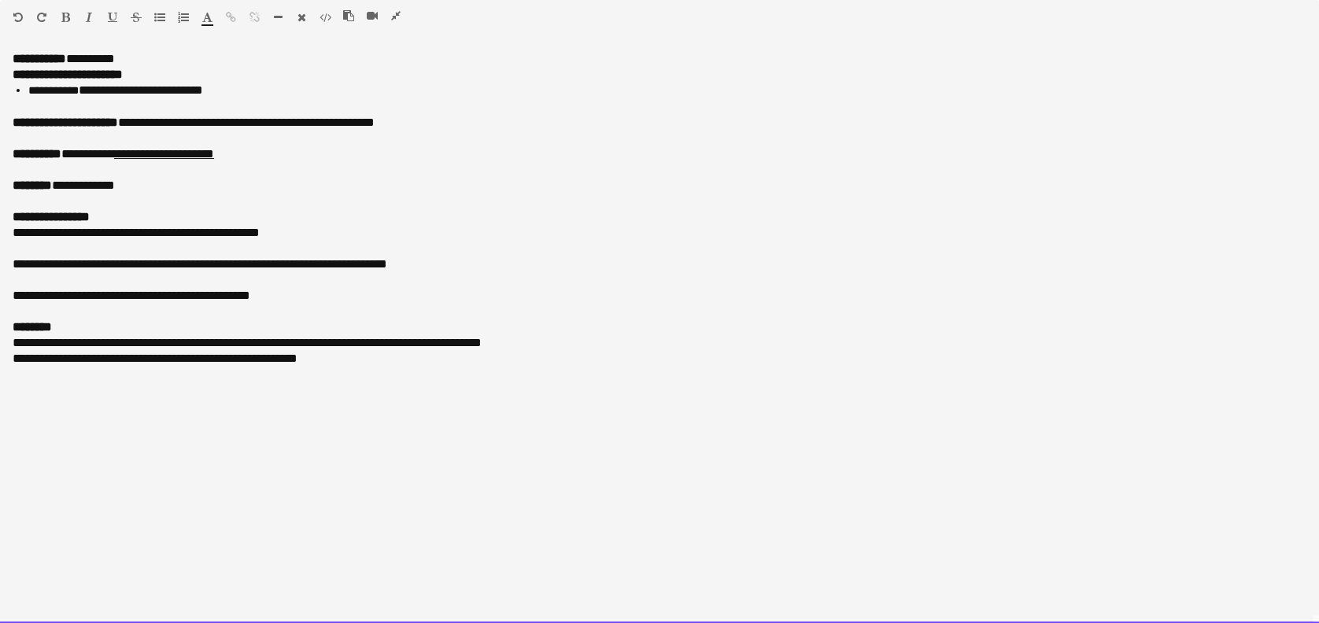
click at [139, 427] on div "**********" at bounding box center [659, 337] width 1319 height 572
click at [377, 375] on div "**********" at bounding box center [659, 337] width 1319 height 572
click at [205, 390] on p "**********" at bounding box center [660, 391] width 1294 height 16
drag, startPoint x: 207, startPoint y: 388, endPoint x: 131, endPoint y: 392, distance: 75.7
click at [131, 392] on p "**********" at bounding box center [660, 391] width 1294 height 16
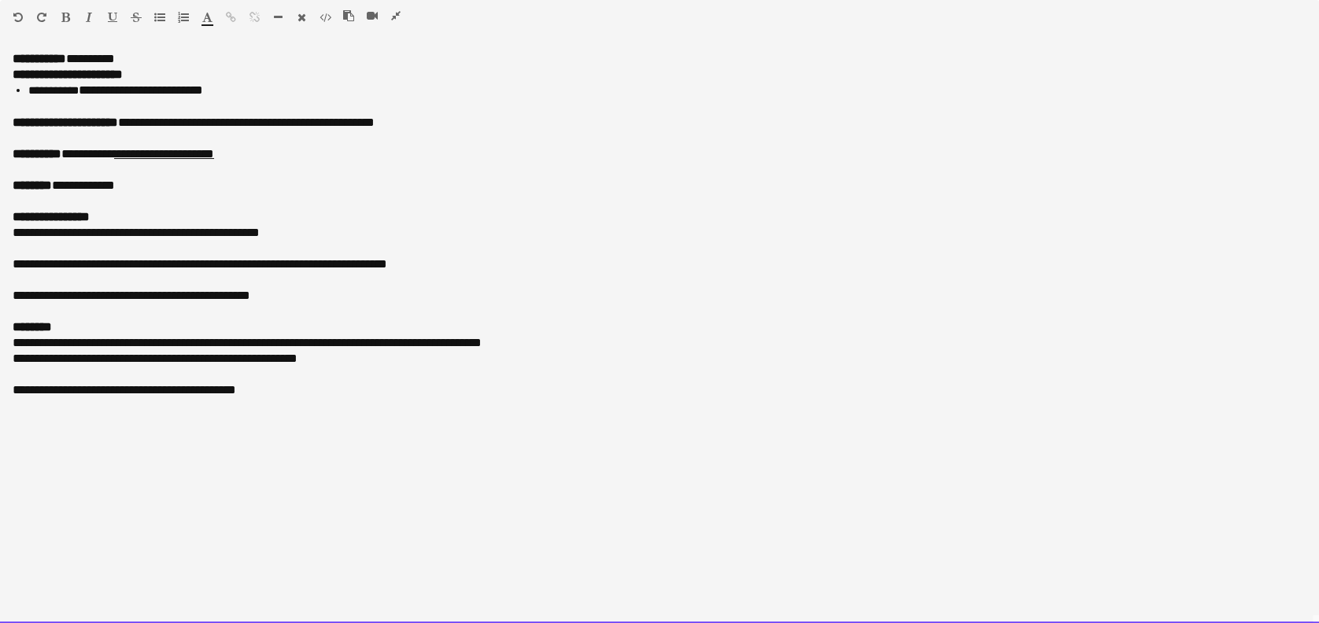
click at [339, 378] on p at bounding box center [660, 375] width 1294 height 16
click at [283, 384] on p "**********" at bounding box center [660, 391] width 1294 height 16
drag, startPoint x: 492, startPoint y: 391, endPoint x: -5, endPoint y: 381, distance: 496.7
click at [0, 381] on html "Menu Boards Boards Boards All jobs Status Workforce Workforce My Workforce Recr…" at bounding box center [659, 582] width 1319 height 2212
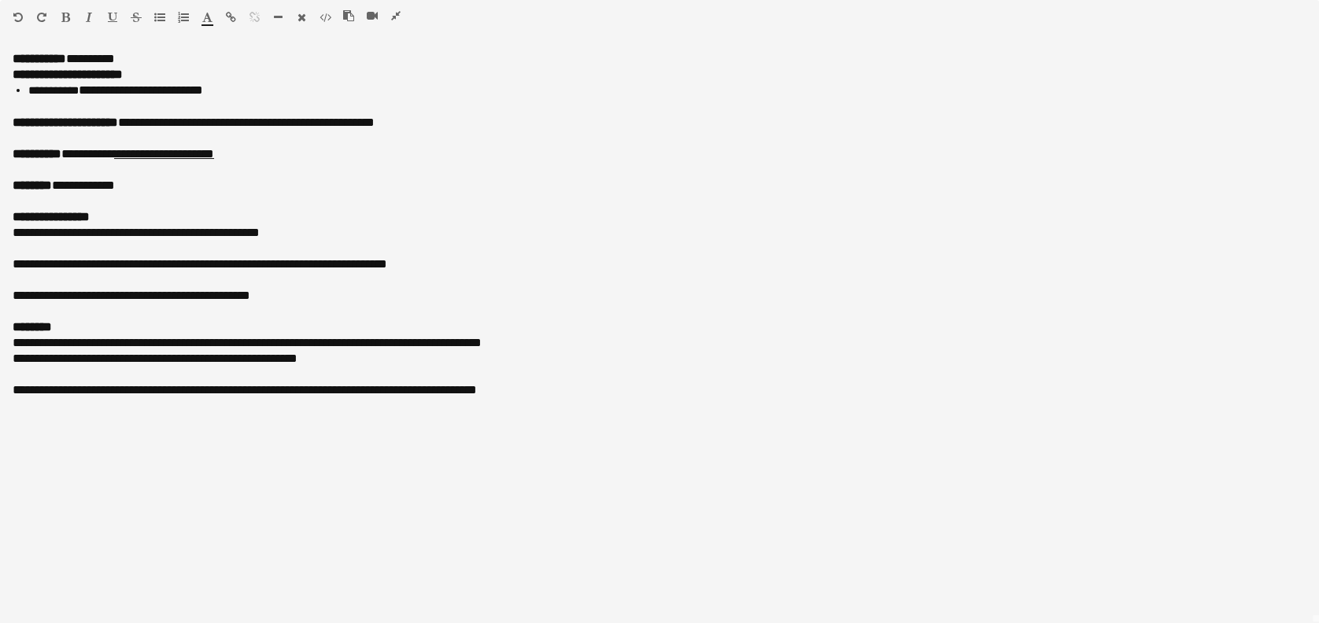
click at [113, 19] on icon "button" at bounding box center [112, 17] width 9 height 11
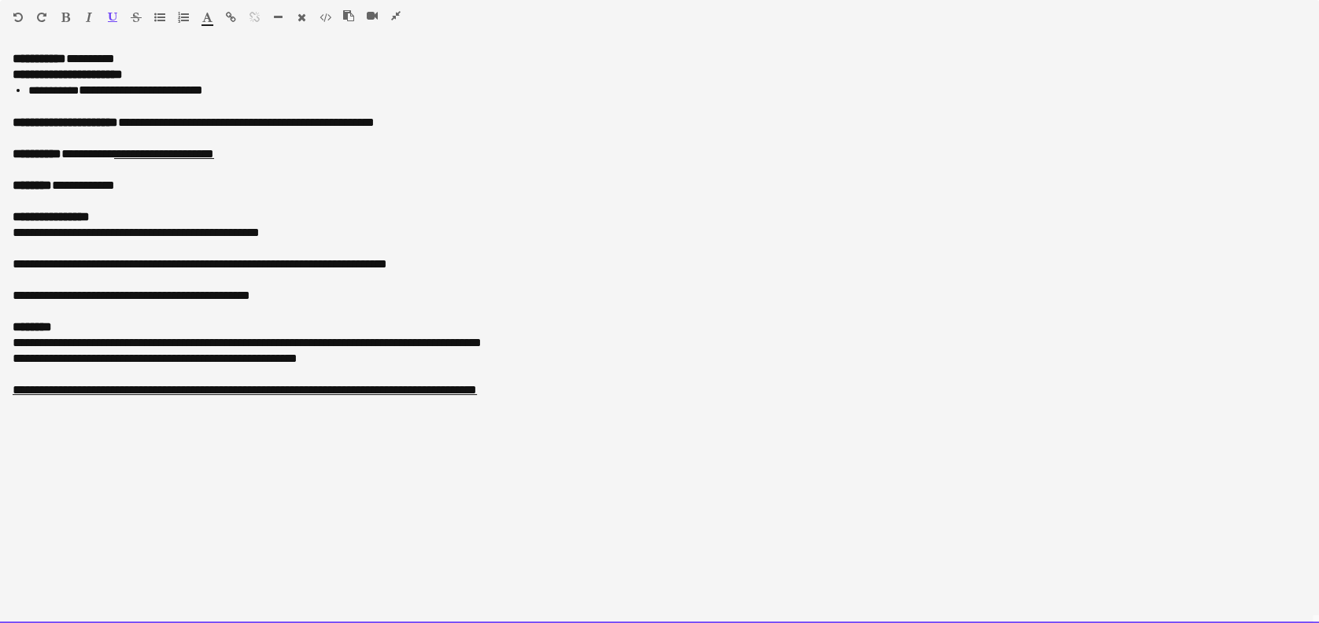
click at [475, 320] on p "********" at bounding box center [660, 328] width 1294 height 16
click at [581, 367] on p at bounding box center [660, 375] width 1294 height 16
click at [579, 390] on p "**********" at bounding box center [660, 391] width 1294 height 16
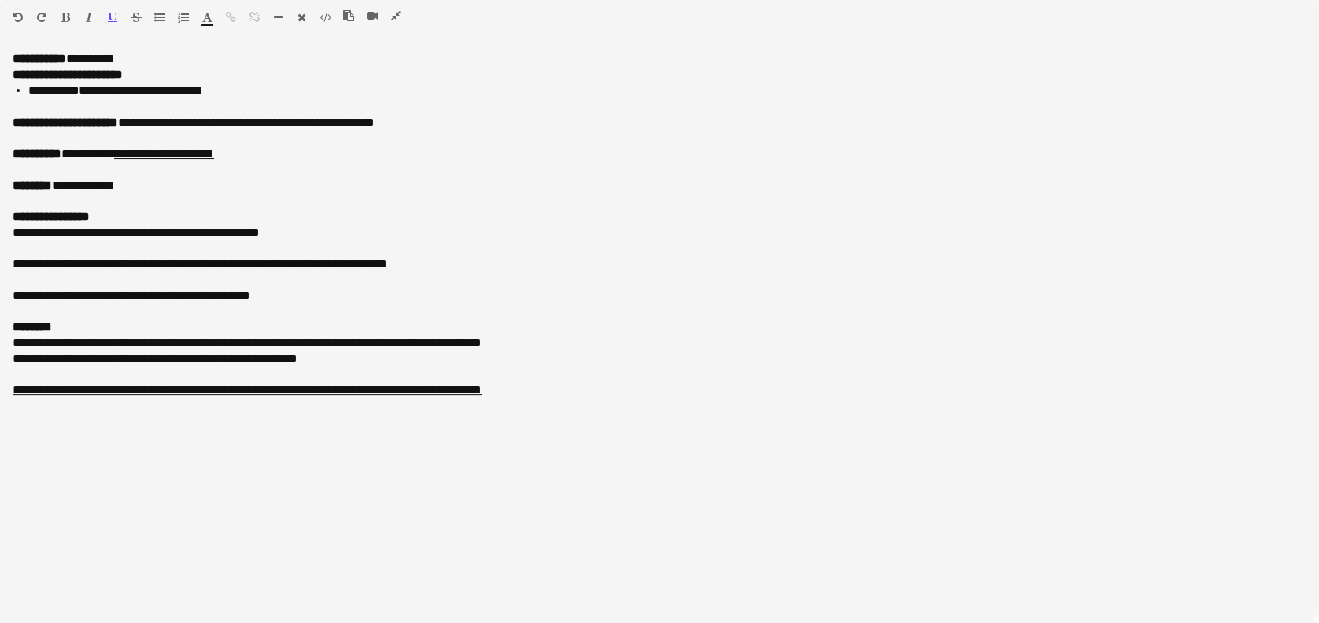
click at [397, 13] on icon "button" at bounding box center [395, 15] width 9 height 11
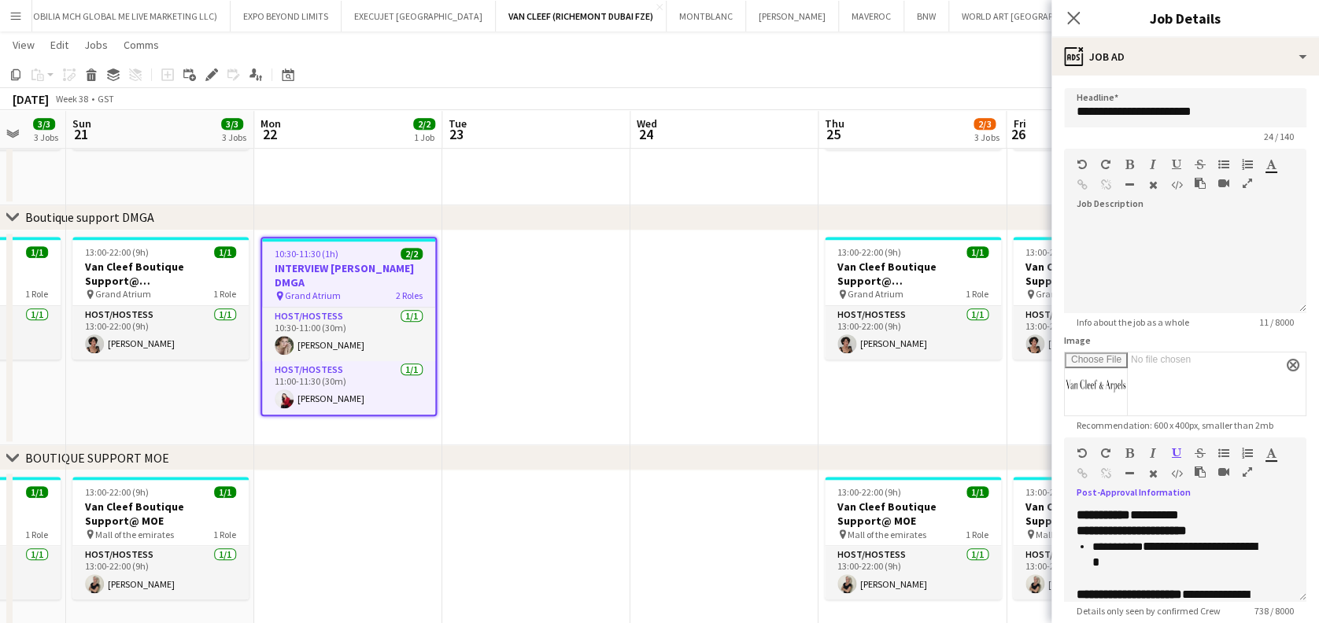
click at [686, 364] on app-date-cell at bounding box center [724, 339] width 188 height 216
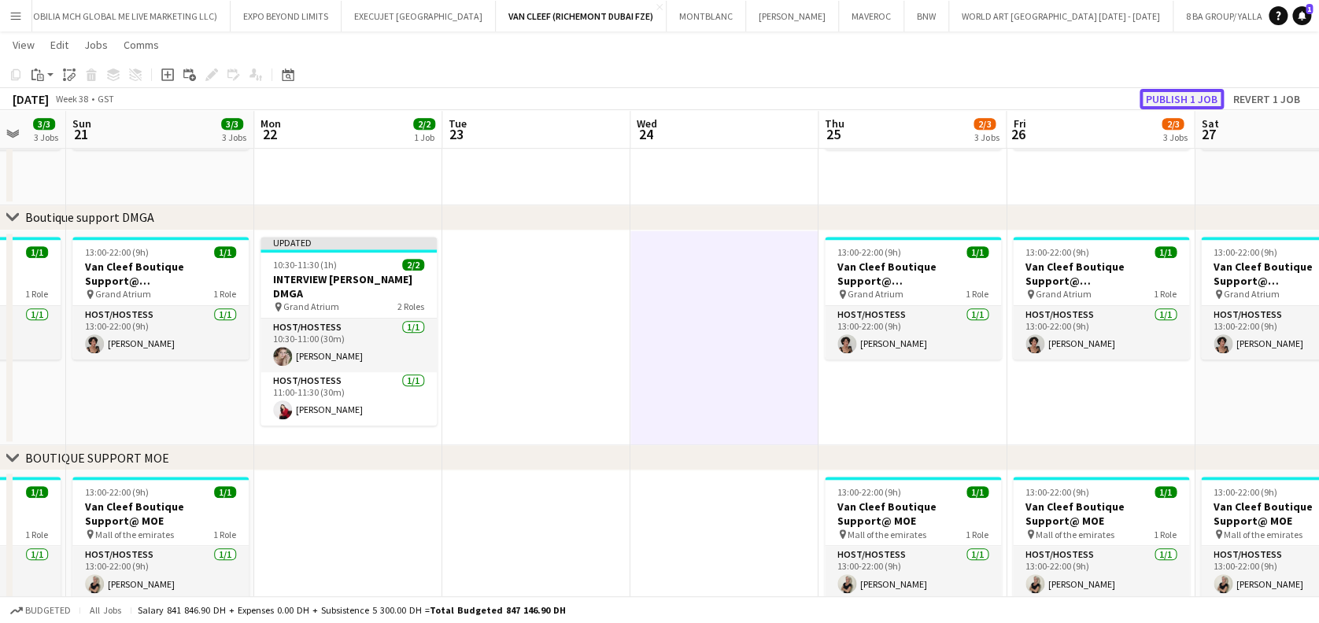
click at [1170, 98] on button "Publish 1 job" at bounding box center [1182, 99] width 84 height 20
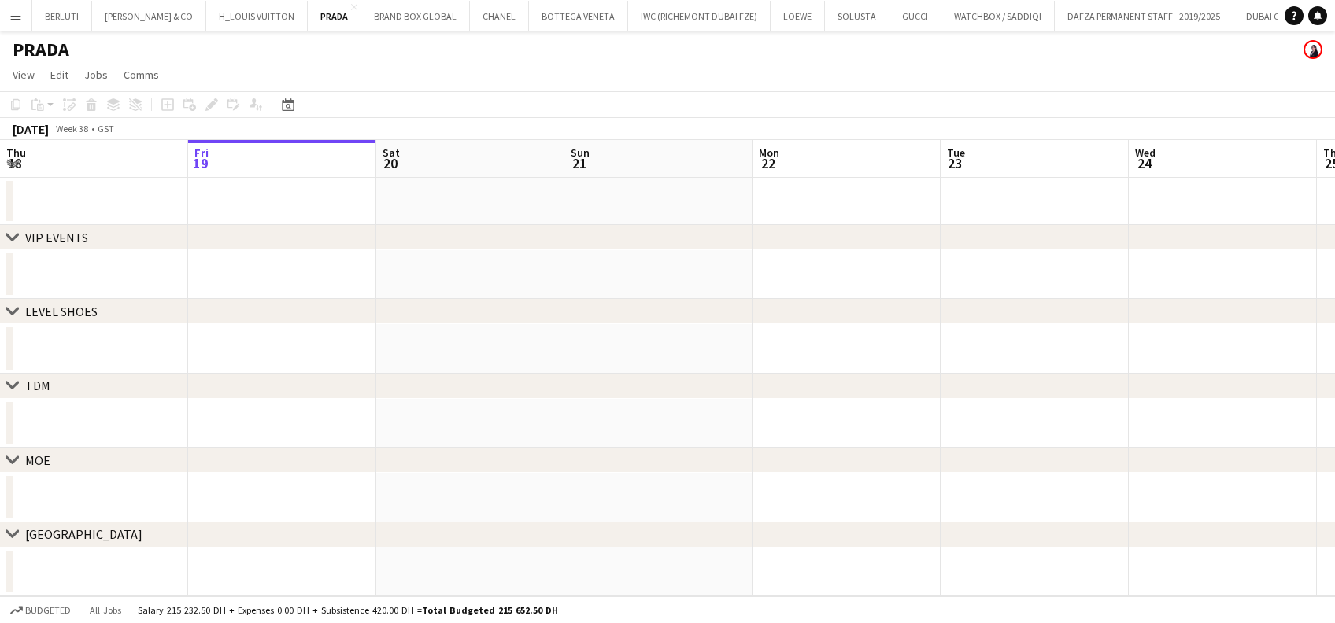
click at [7, 19] on button "Menu" at bounding box center [15, 15] width 31 height 31
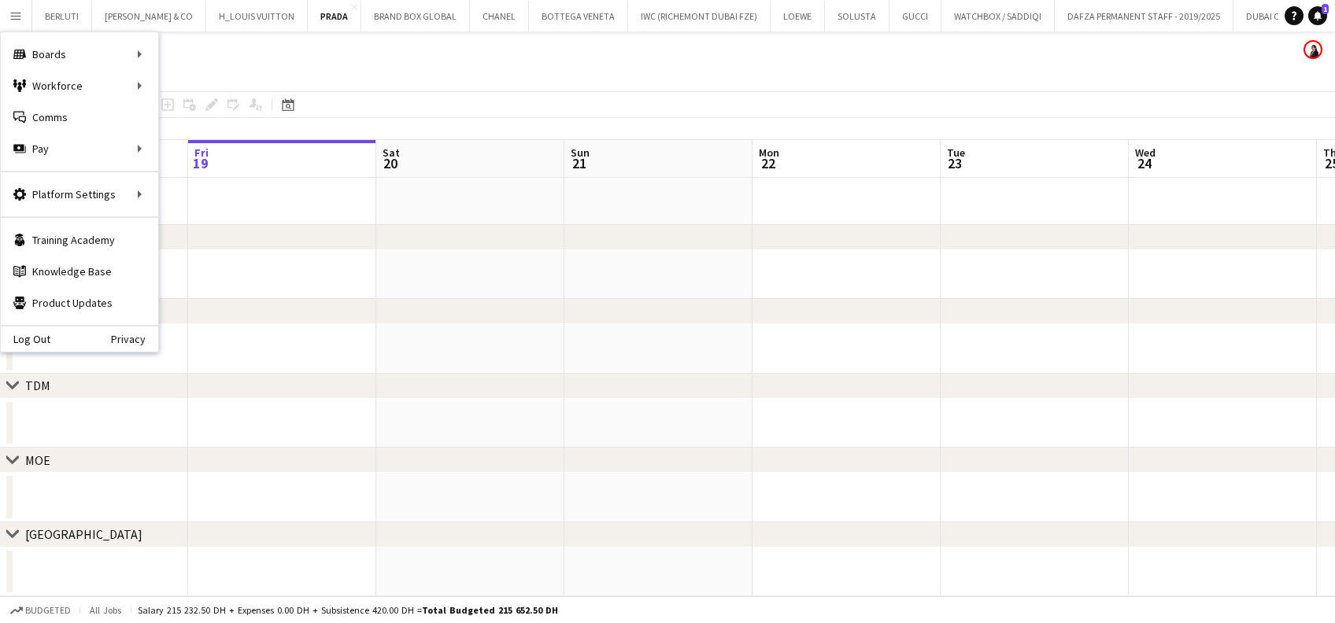
click at [97, 32] on div "Boards Boards Boards All jobs Status Workforce Workforce My Workforce Recruitin…" at bounding box center [79, 101] width 157 height 139
click at [110, 50] on div "Boards Boards" at bounding box center [79, 54] width 157 height 31
click at [287, 52] on div "PRADA" at bounding box center [667, 46] width 1335 height 30
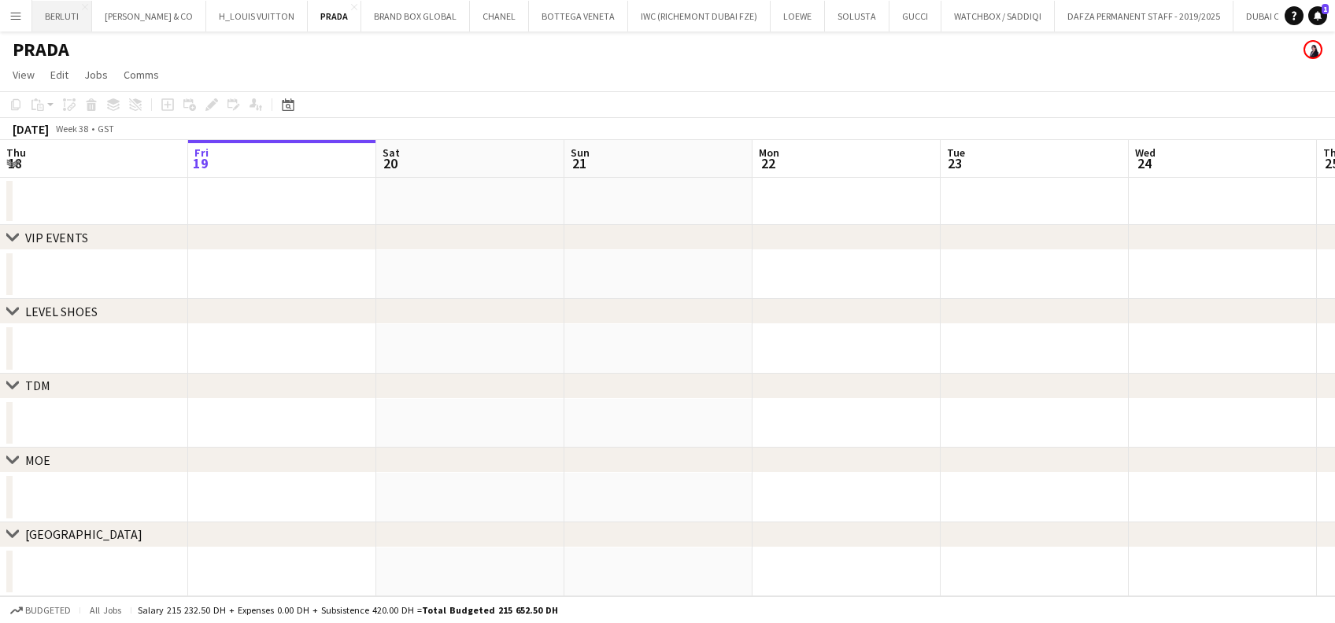
click at [36, 3] on button "BERLUTI Close" at bounding box center [62, 16] width 60 height 31
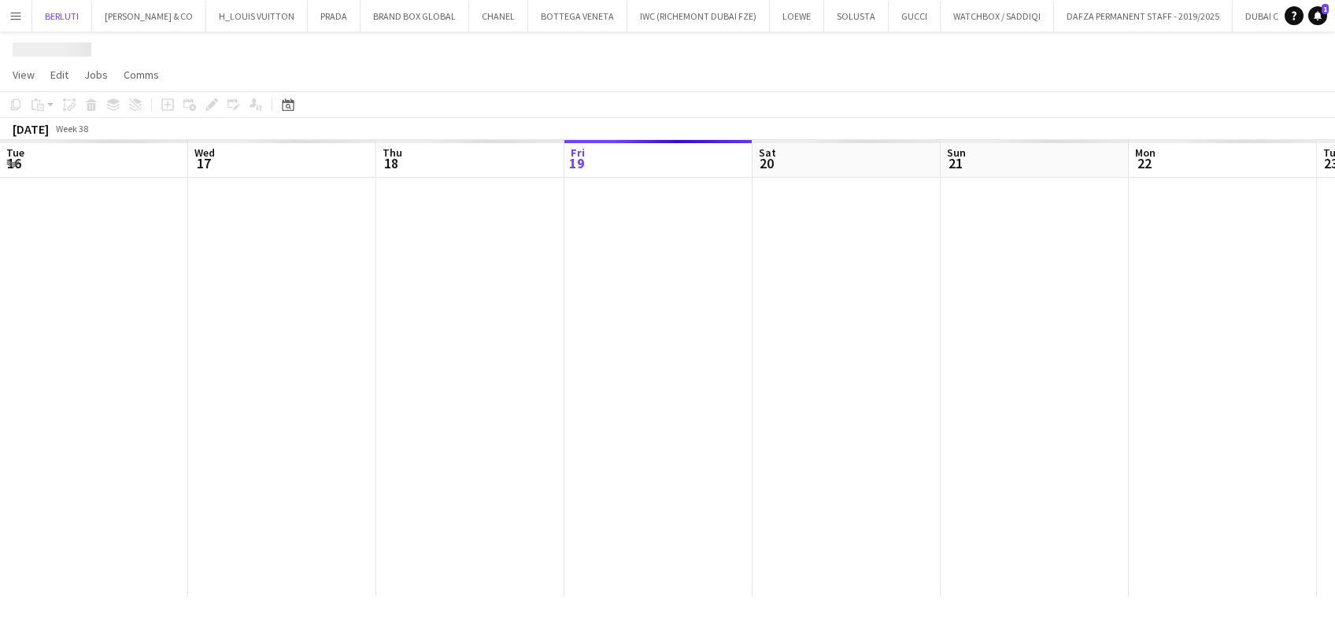
scroll to position [0, 376]
click at [27, 16] on button "Menu" at bounding box center [15, 15] width 31 height 31
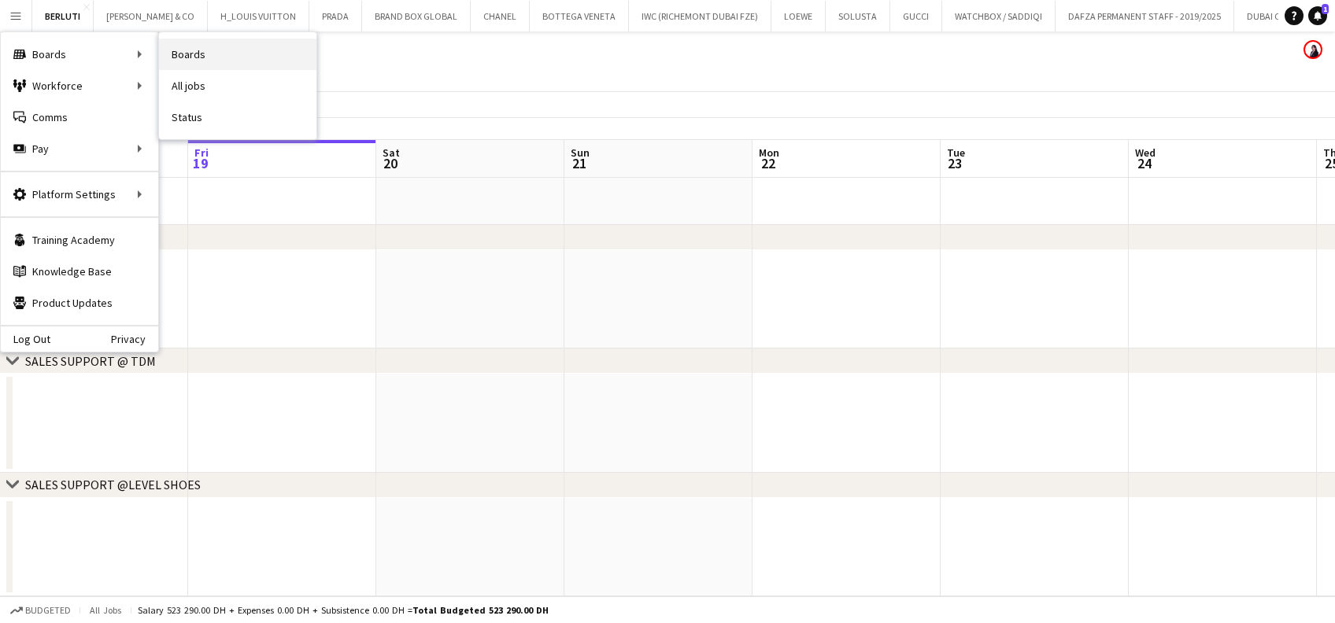
click at [220, 50] on link "Boards" at bounding box center [237, 54] width 157 height 31
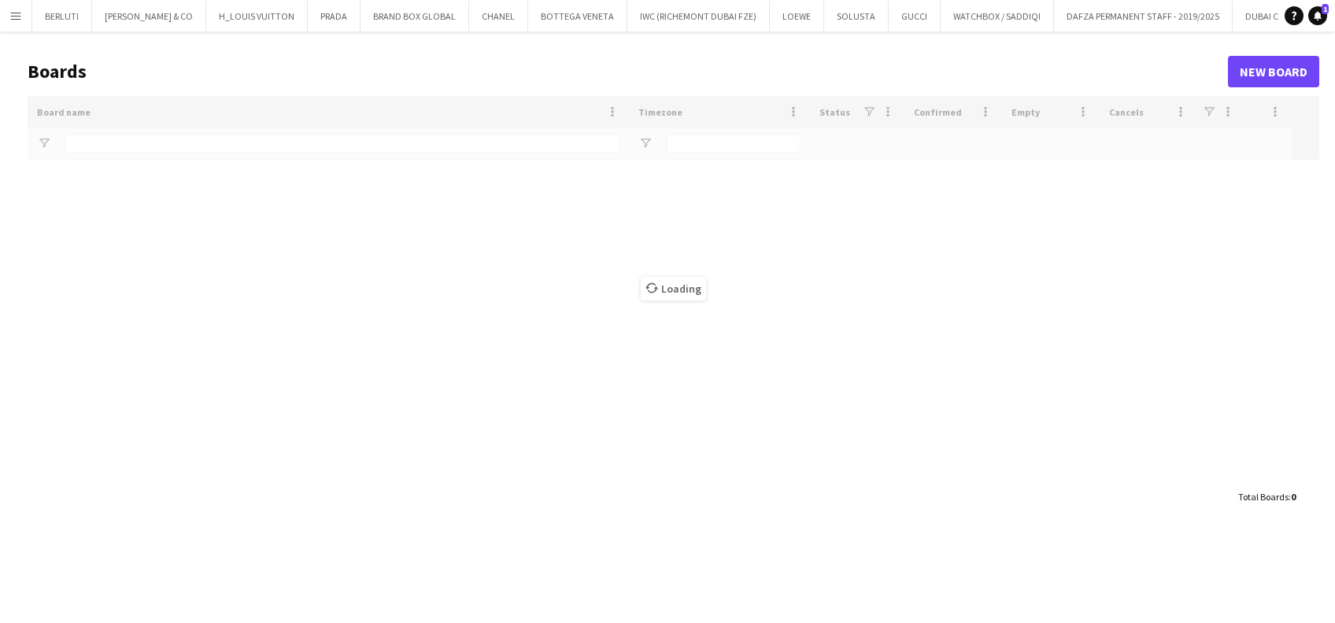
type input "*****"
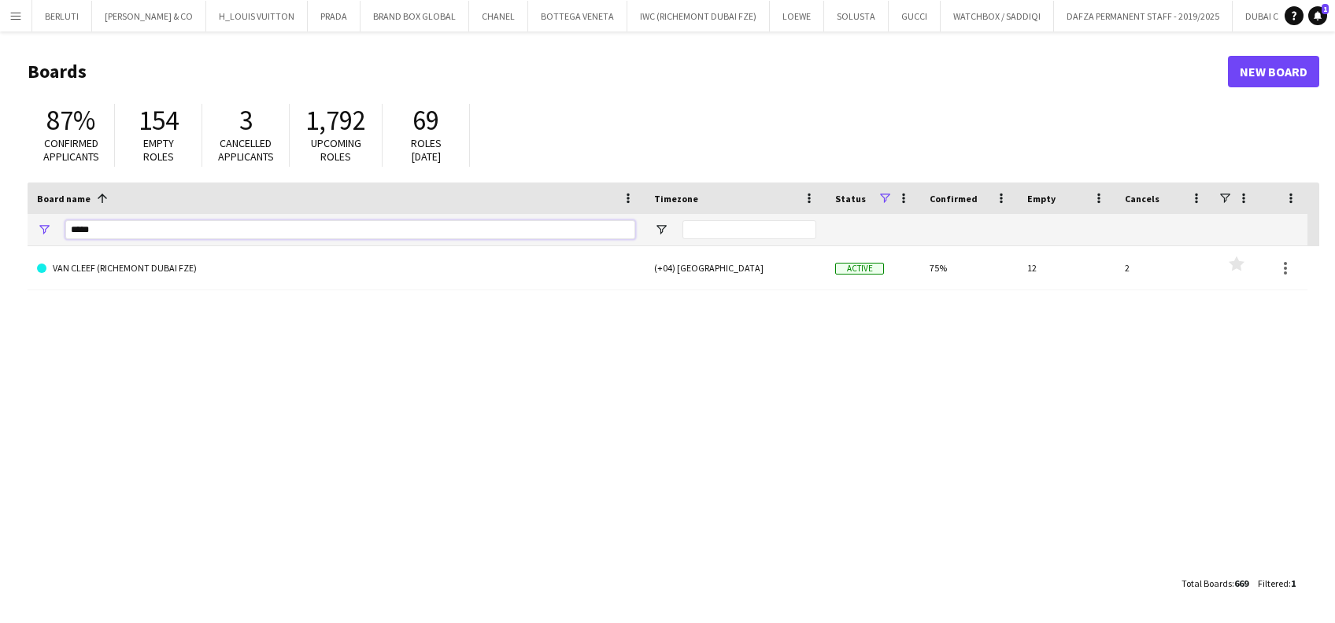
drag, startPoint x: 128, startPoint y: 232, endPoint x: 0, endPoint y: 205, distance: 130.4
click at [0, 219] on html "Menu Boards Boards Boards All jobs Status Workforce Workforce My Workforce Recr…" at bounding box center [667, 311] width 1335 height 623
type input "*"
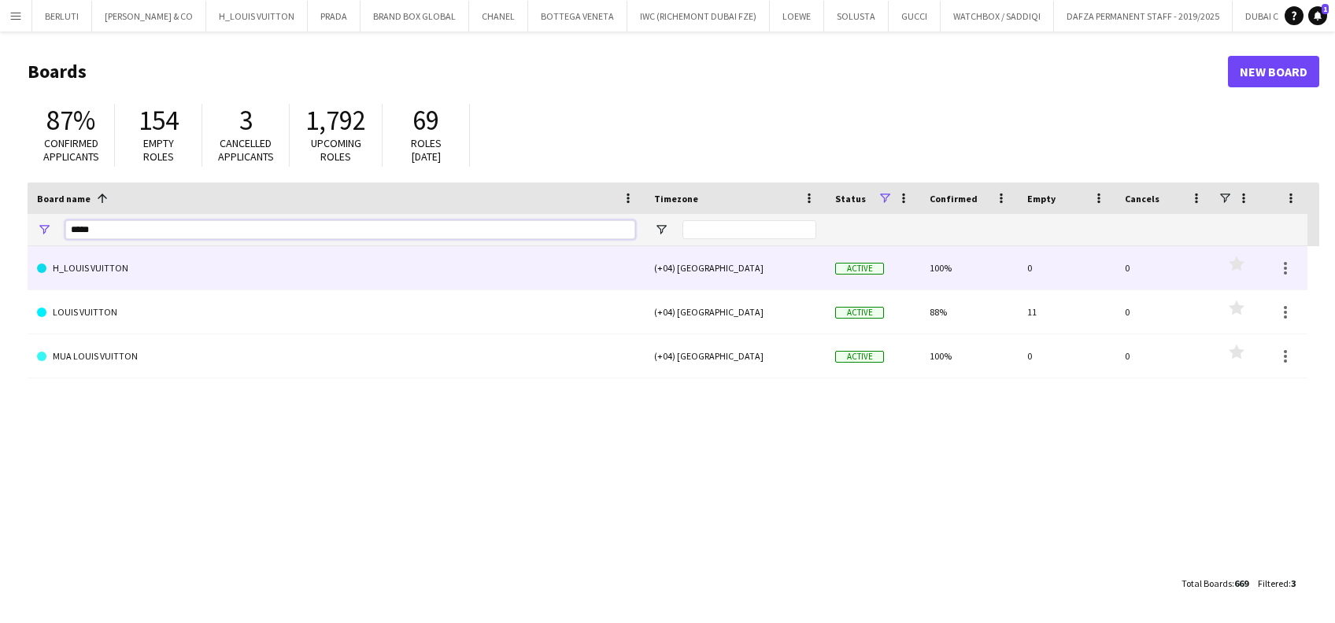
type input "*****"
click at [178, 303] on link "LOUIS VUITTON" at bounding box center [336, 312] width 598 height 44
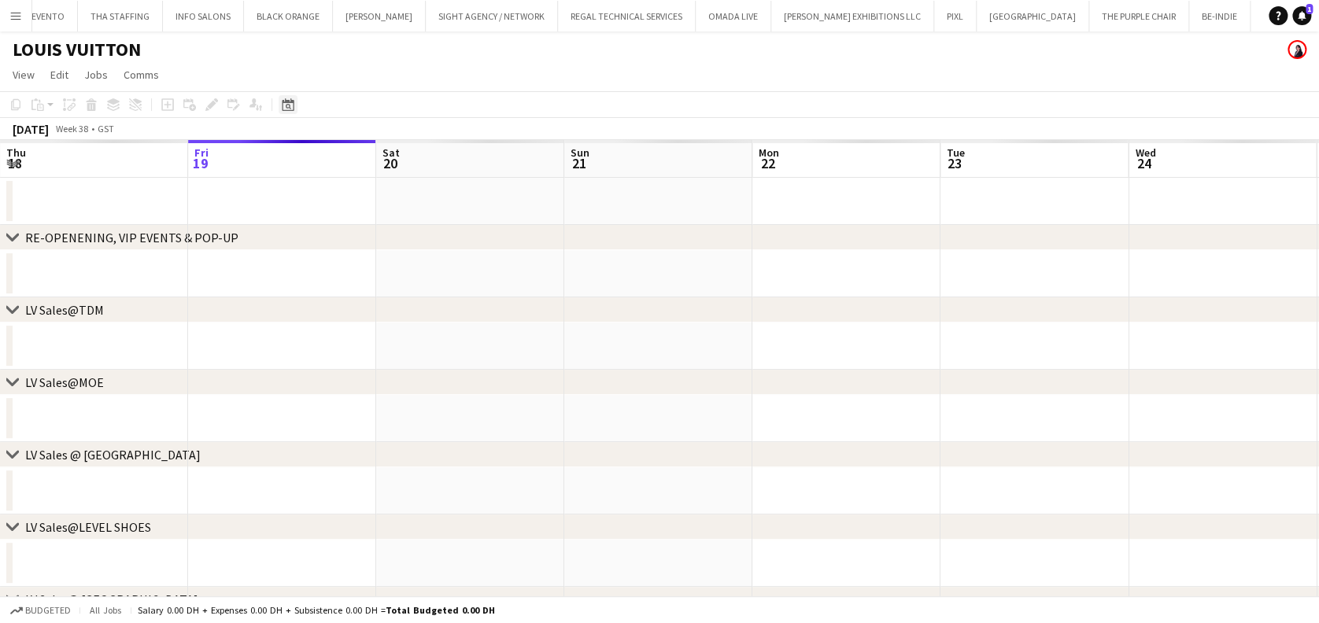
scroll to position [0, 12657]
click at [295, 103] on div "Date picker" at bounding box center [288, 104] width 19 height 19
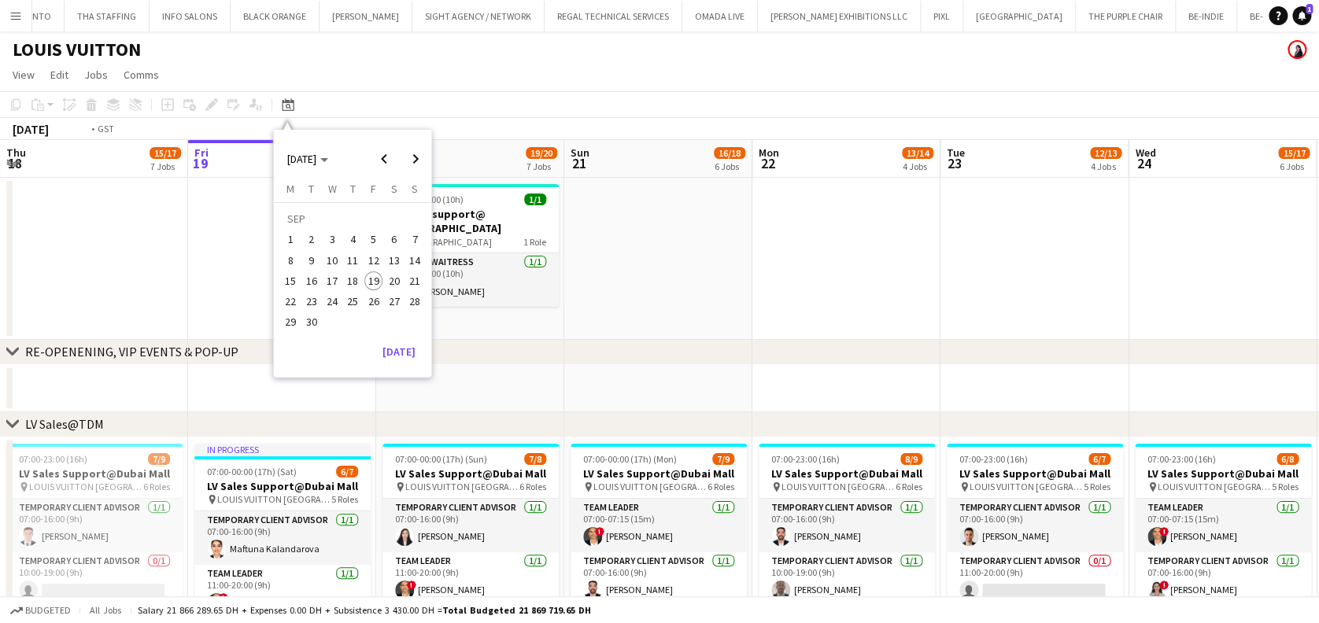
scroll to position [0, 509]
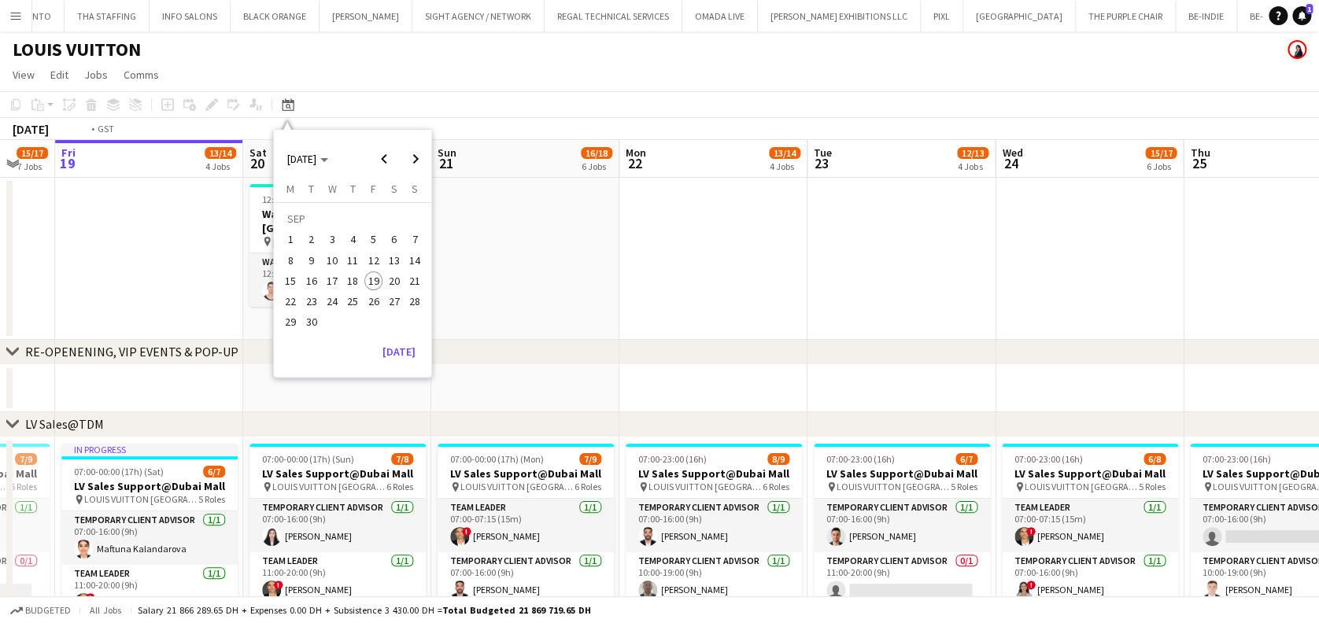
drag, startPoint x: 218, startPoint y: 505, endPoint x: 837, endPoint y: 490, distance: 618.8
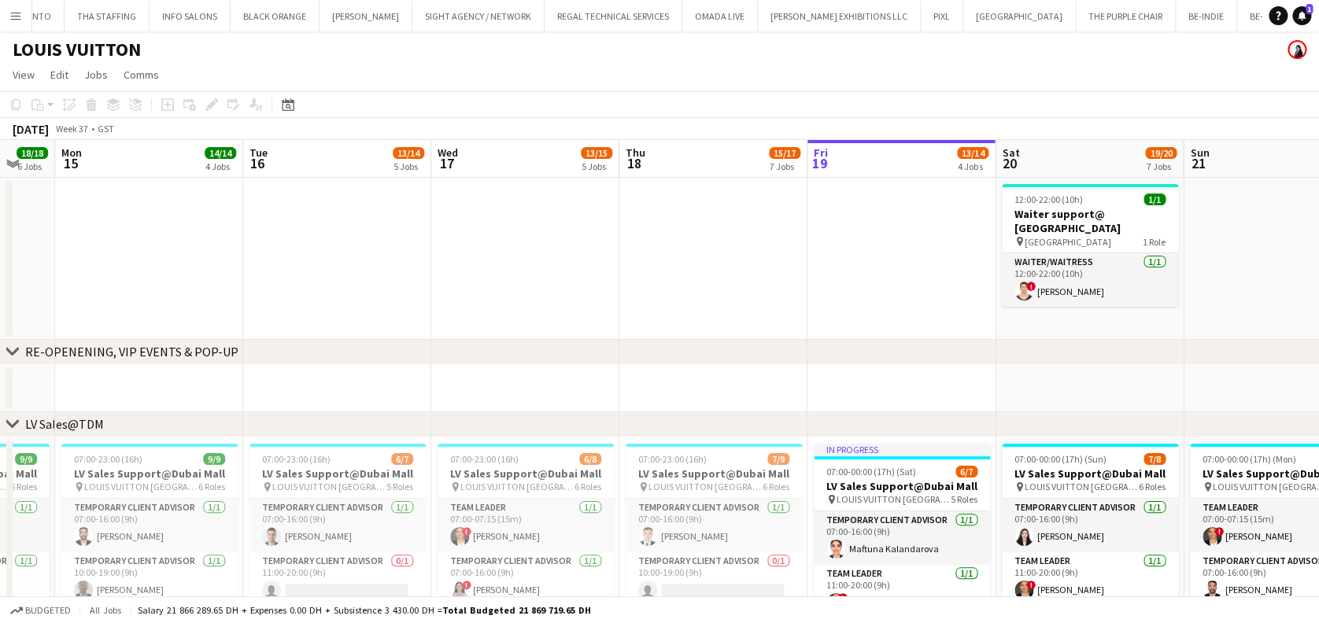
click at [291, 103] on icon "Date picker" at bounding box center [288, 104] width 13 height 13
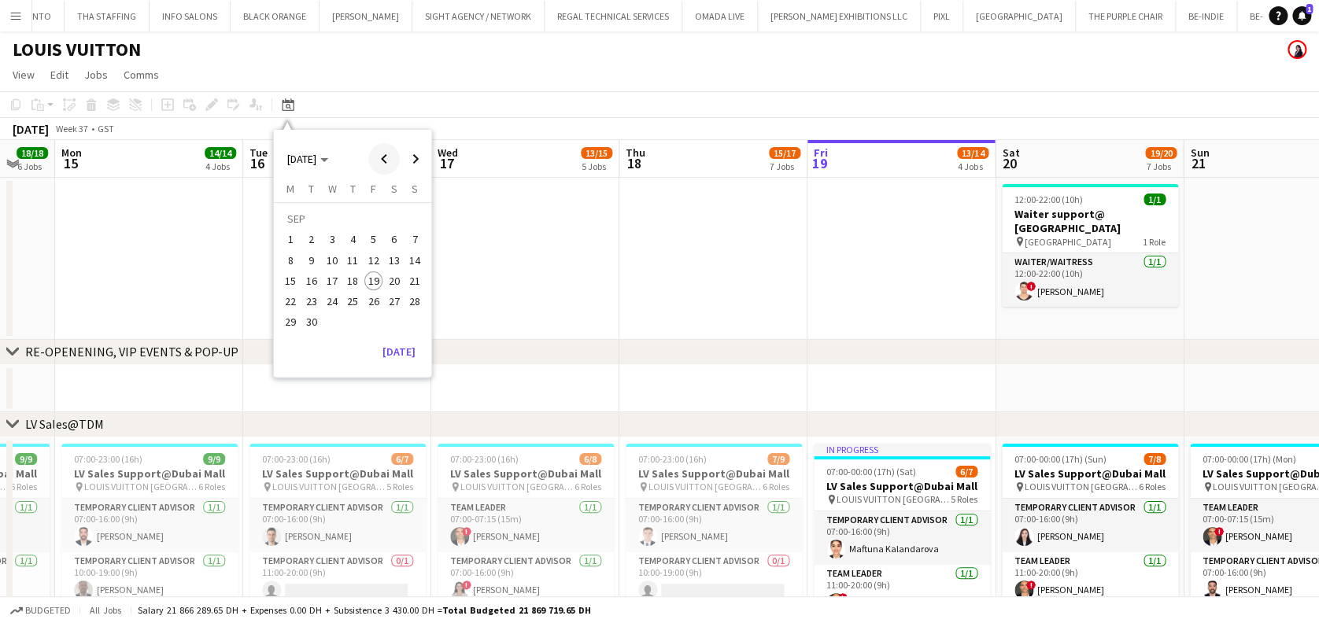
click at [389, 154] on span "Previous month" at bounding box center [383, 158] width 31 height 31
click at [370, 214] on span "1" at bounding box center [373, 221] width 19 height 22
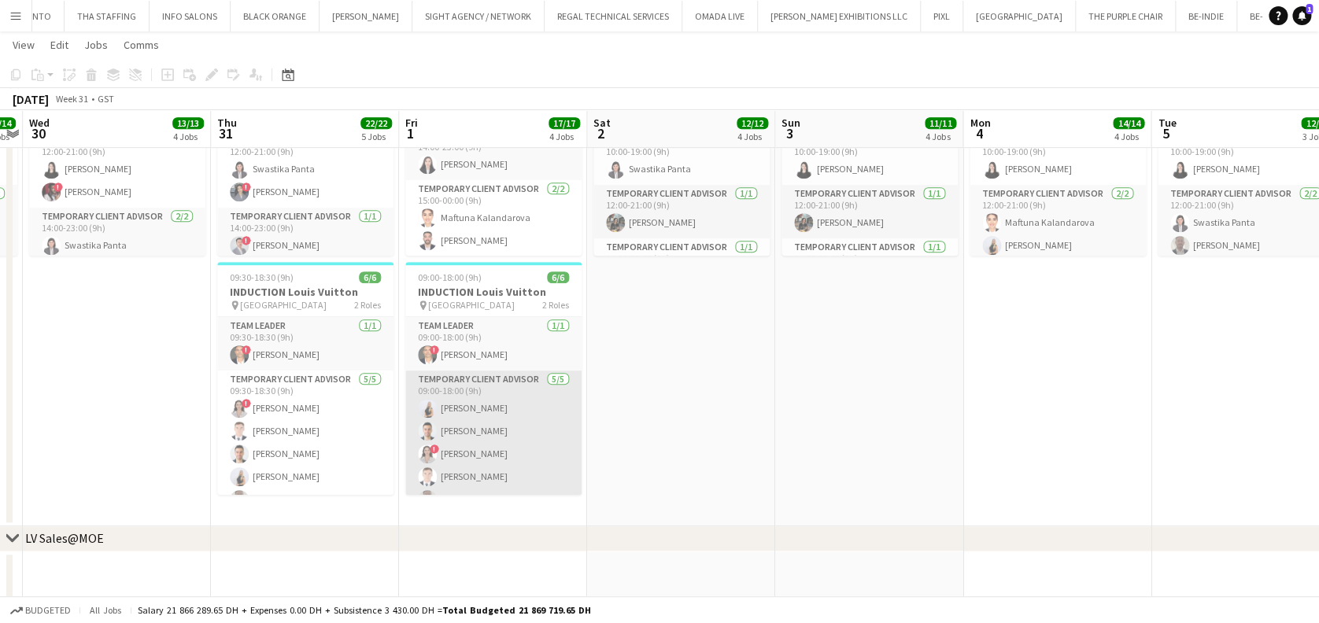
scroll to position [20, 0]
click at [491, 383] on app-card-role "Temporary Client Advisor 5/5 09:00-18:00 (9h) Natalie Chernenko Samer Nezha ! H…" at bounding box center [493, 423] width 176 height 145
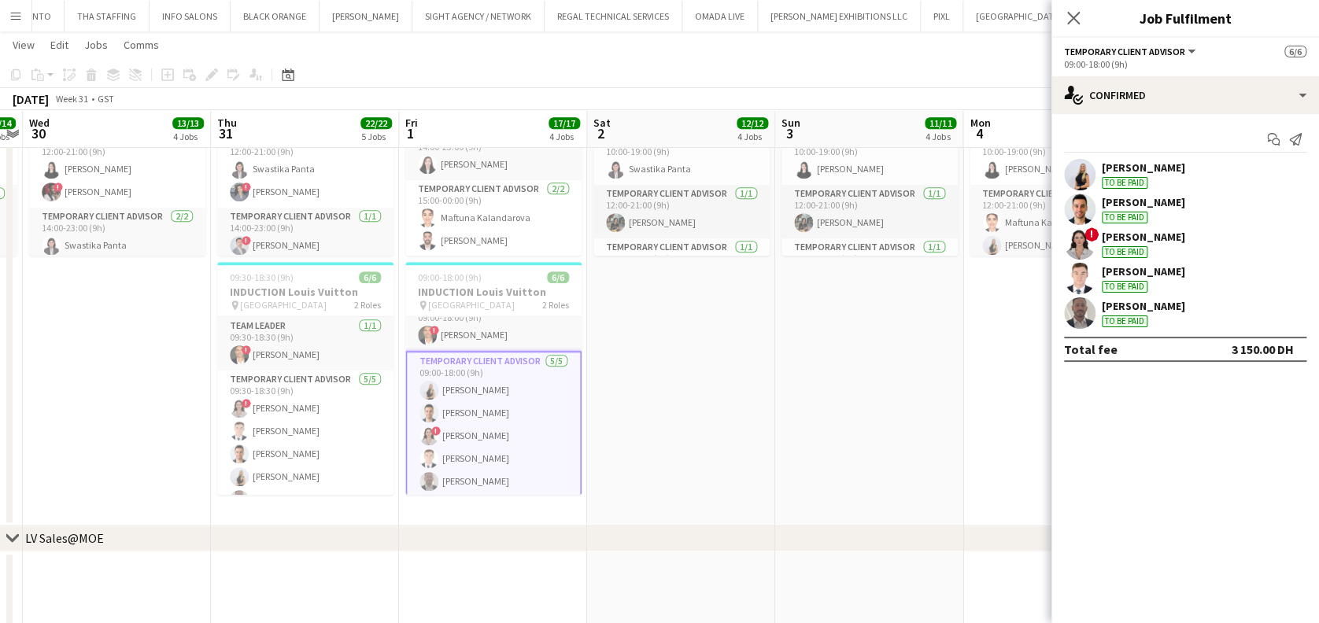
click at [1102, 172] on div "[PERSON_NAME]" at bounding box center [1143, 168] width 83 height 14
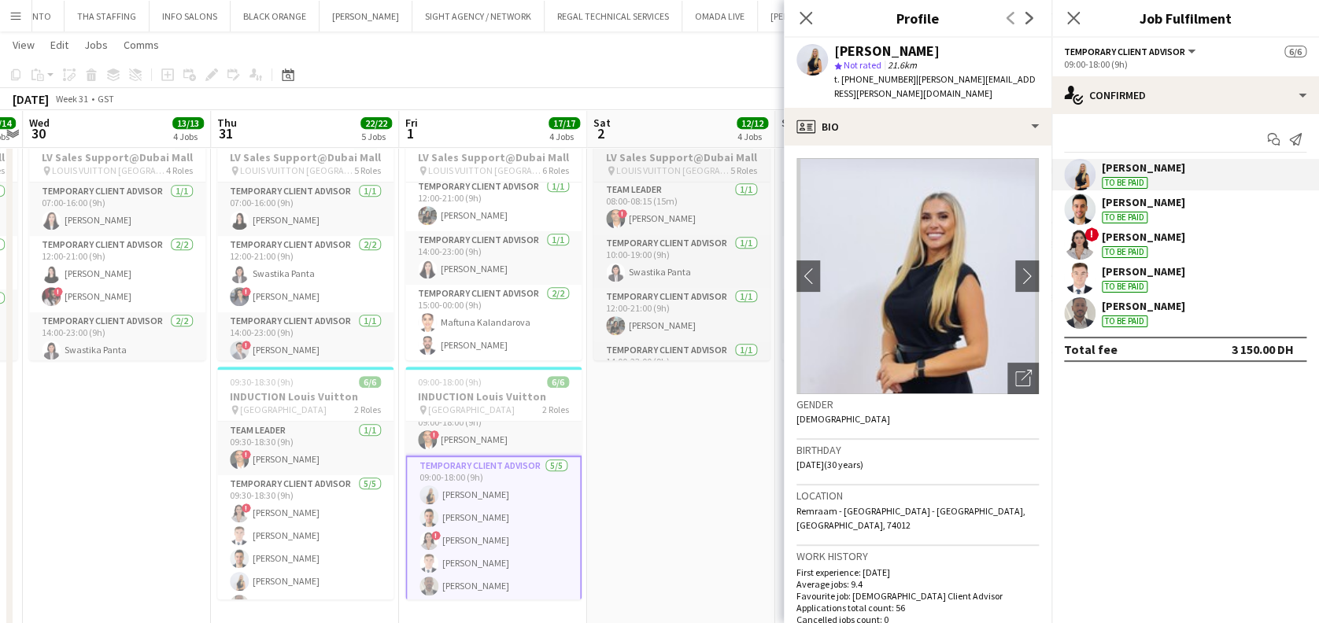
scroll to position [0, 0]
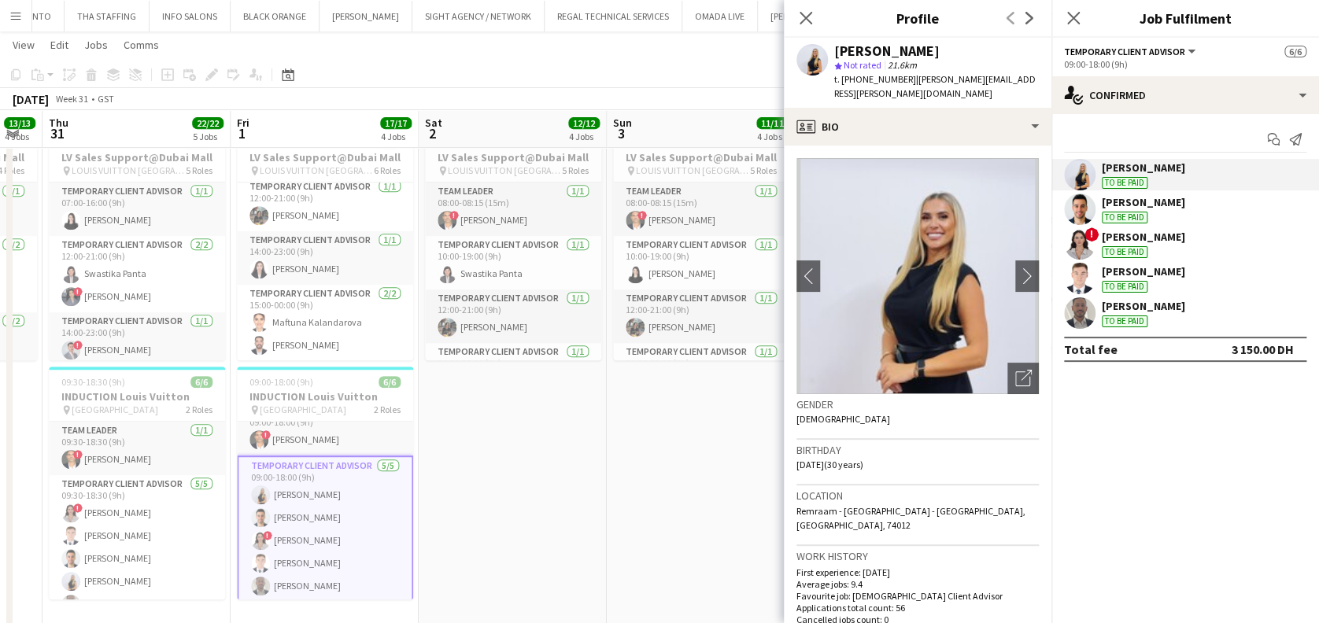
drag, startPoint x: 674, startPoint y: 474, endPoint x: 482, endPoint y: 474, distance: 192.0
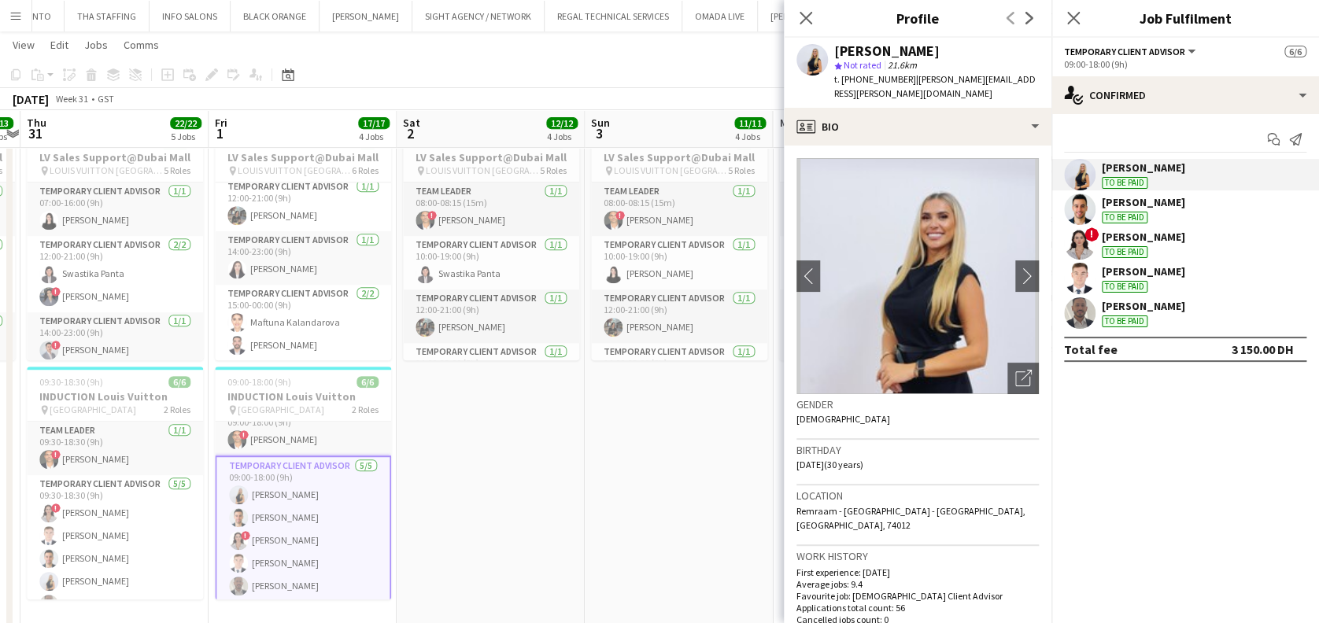
scroll to position [0, 493]
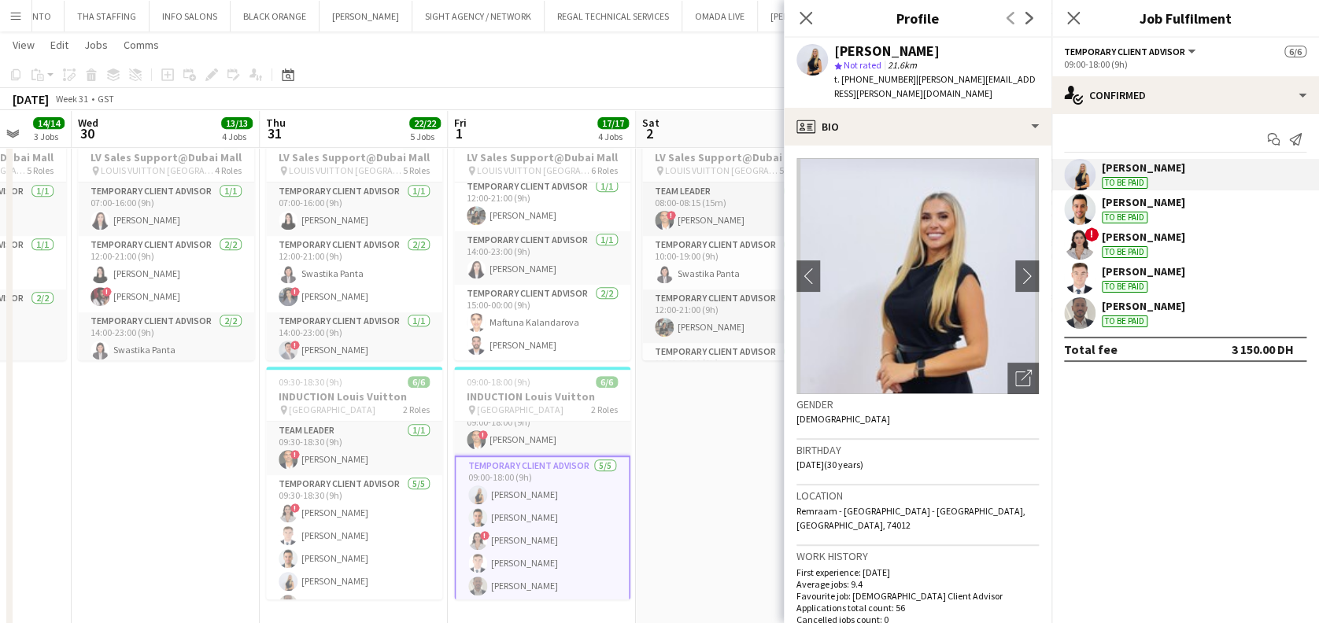
drag, startPoint x: 556, startPoint y: 464, endPoint x: 442, endPoint y: 456, distance: 113.6
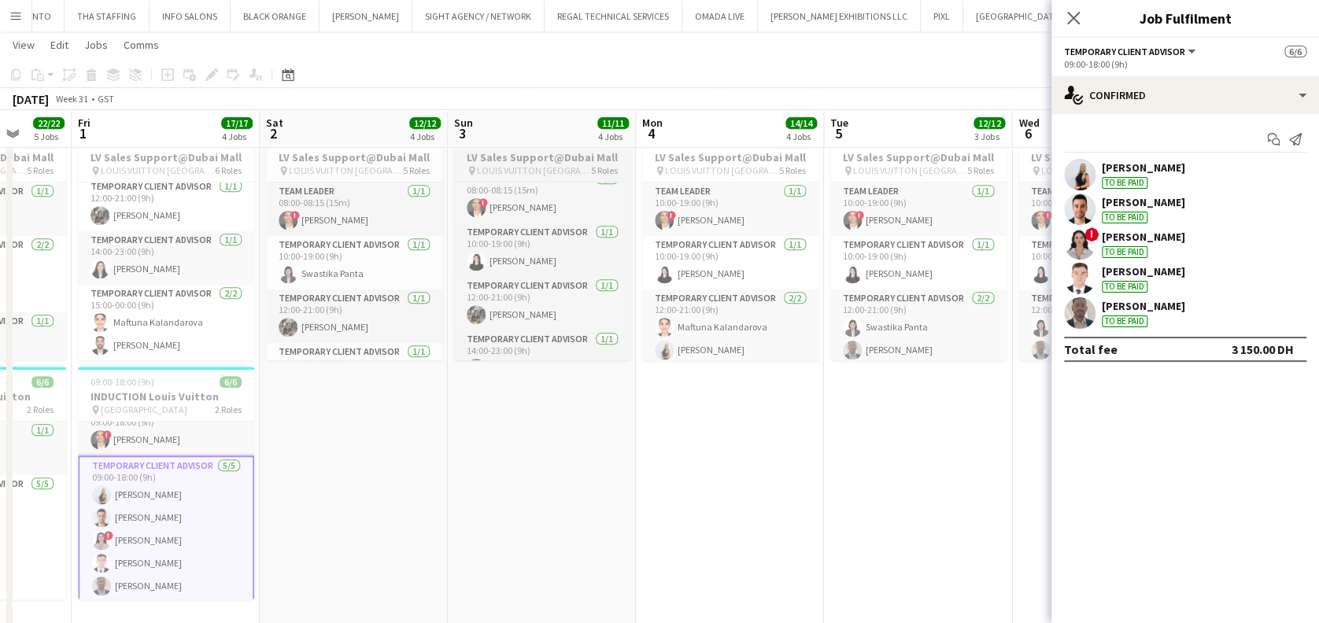
scroll to position [0, 0]
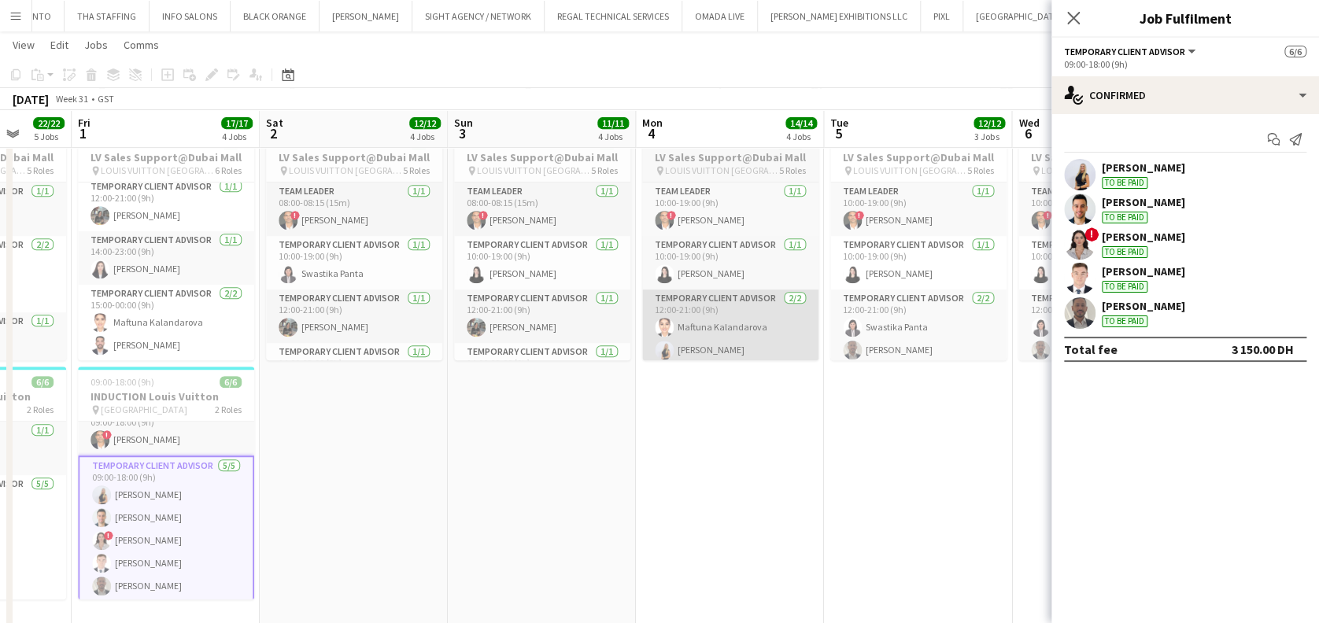
drag, startPoint x: 612, startPoint y: 462, endPoint x: 526, endPoint y: 349, distance: 141.5
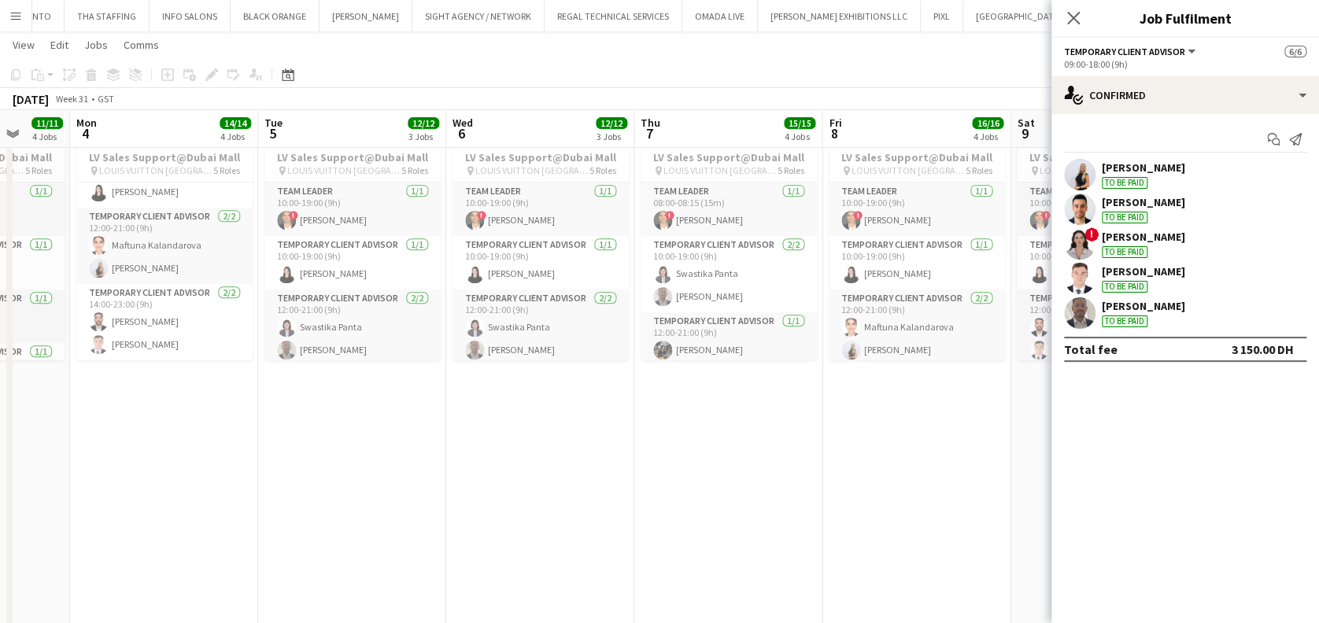
scroll to position [0, 472]
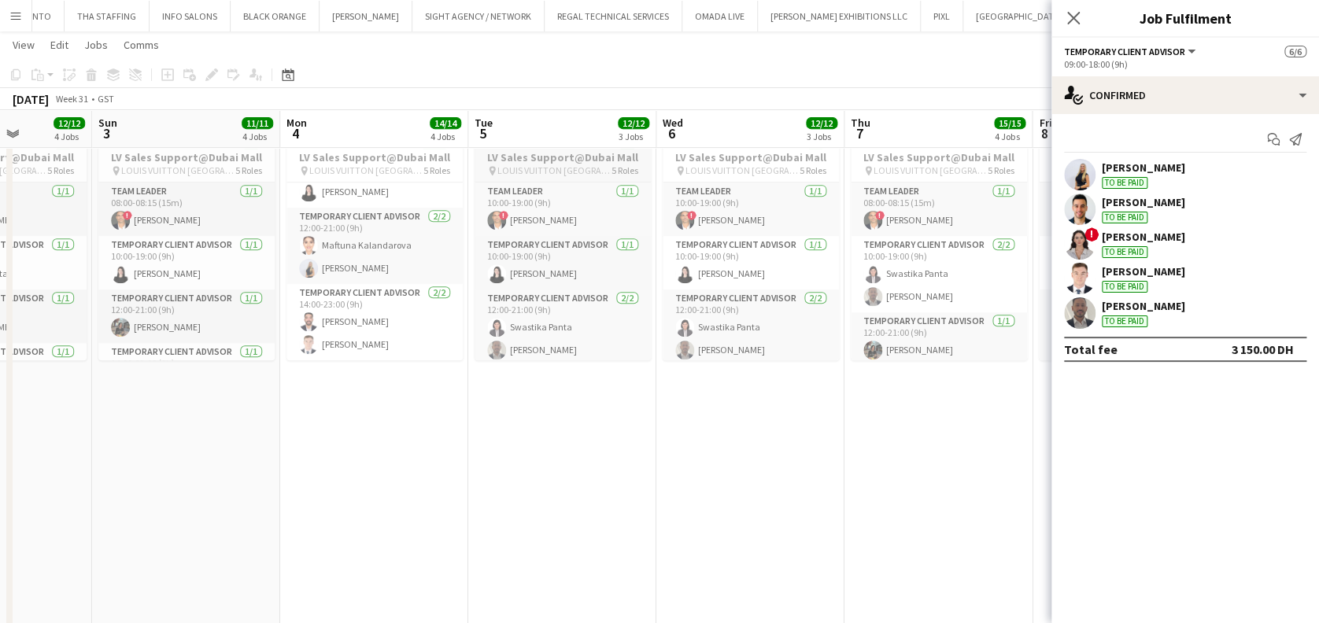
drag, startPoint x: 785, startPoint y: 413, endPoint x: 639, endPoint y: 293, distance: 189.0
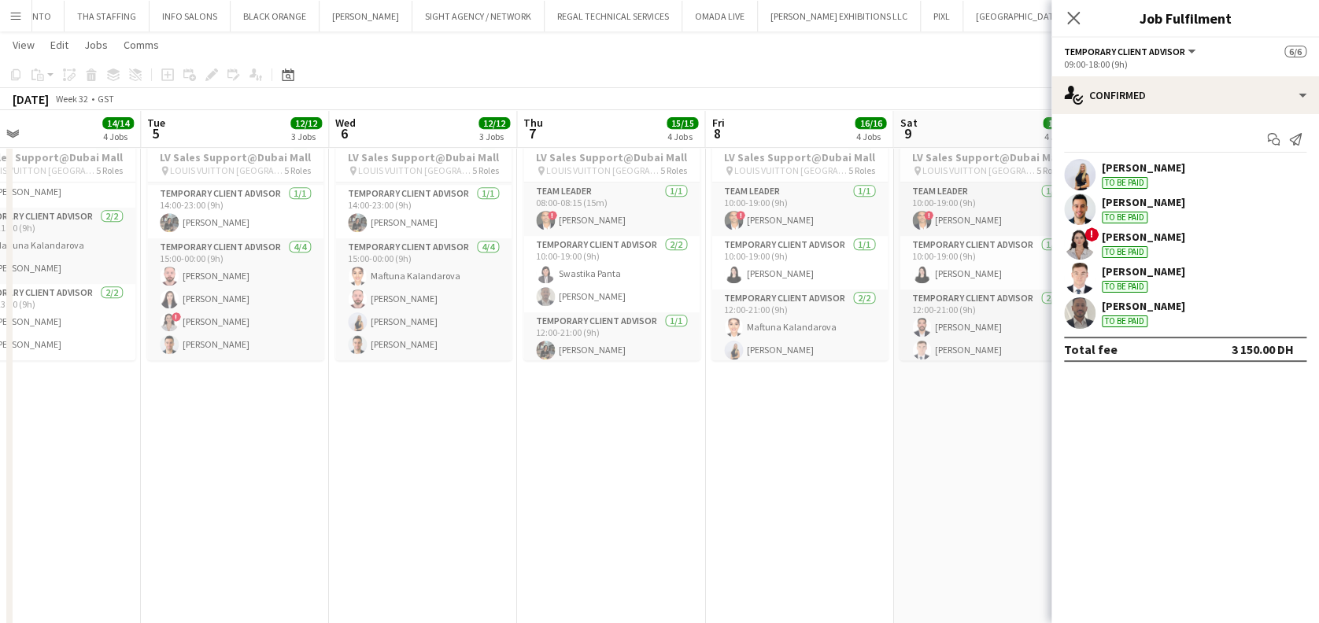
drag, startPoint x: 531, startPoint y: 315, endPoint x: 420, endPoint y: 323, distance: 112.0
click at [546, 465] on app-date-cell "08:00-00:00 (16h) (Fri) 10/10 LV Sales Support@Dubai Mall pin LOUIS VUITTON Dub…" at bounding box center [611, 376] width 188 height 510
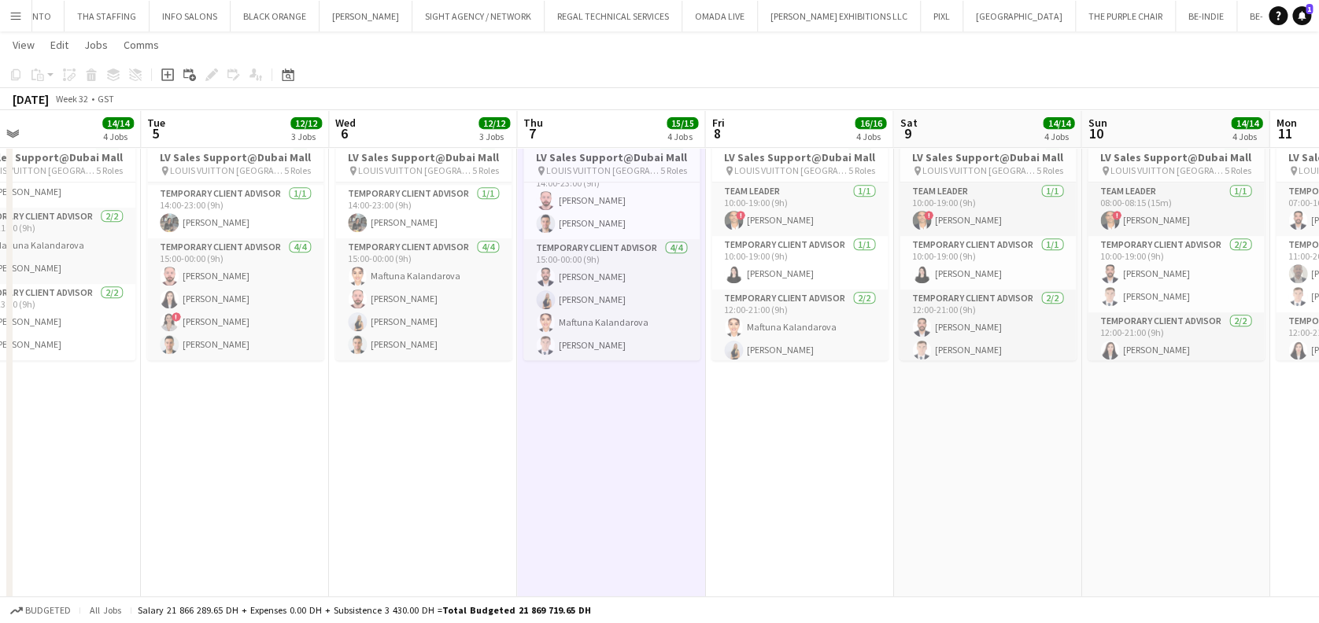
scroll to position [0, 0]
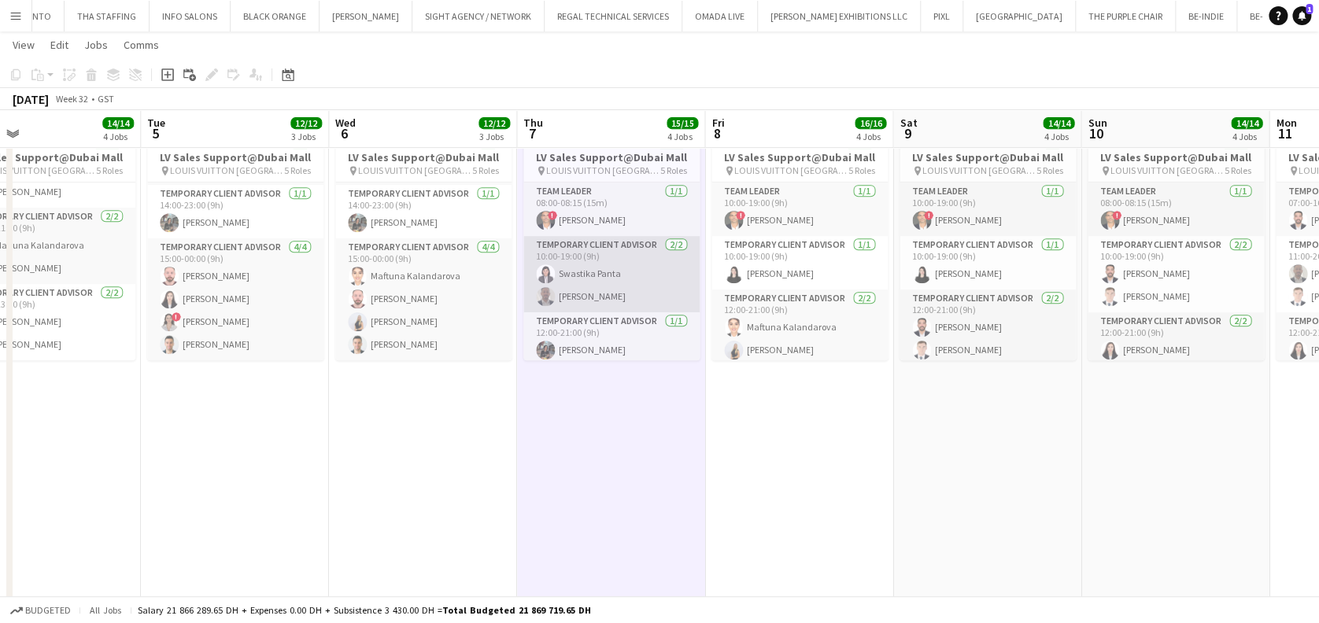
click at [610, 259] on app-card-role "Temporary Client Advisor 2/2 10:00-19:00 (9h) Swastika Panta Ahmed Amer" at bounding box center [611, 274] width 176 height 76
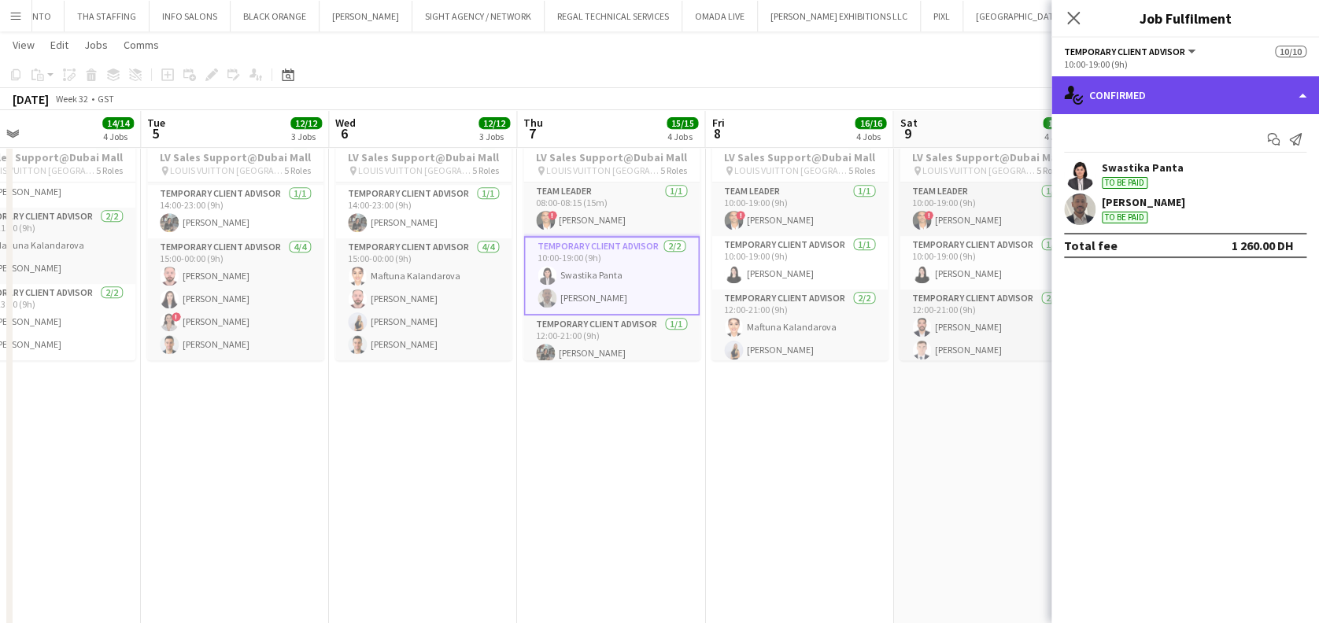
click at [1141, 104] on div "single-neutral-actions-check-2 Confirmed" at bounding box center [1186, 95] width 268 height 38
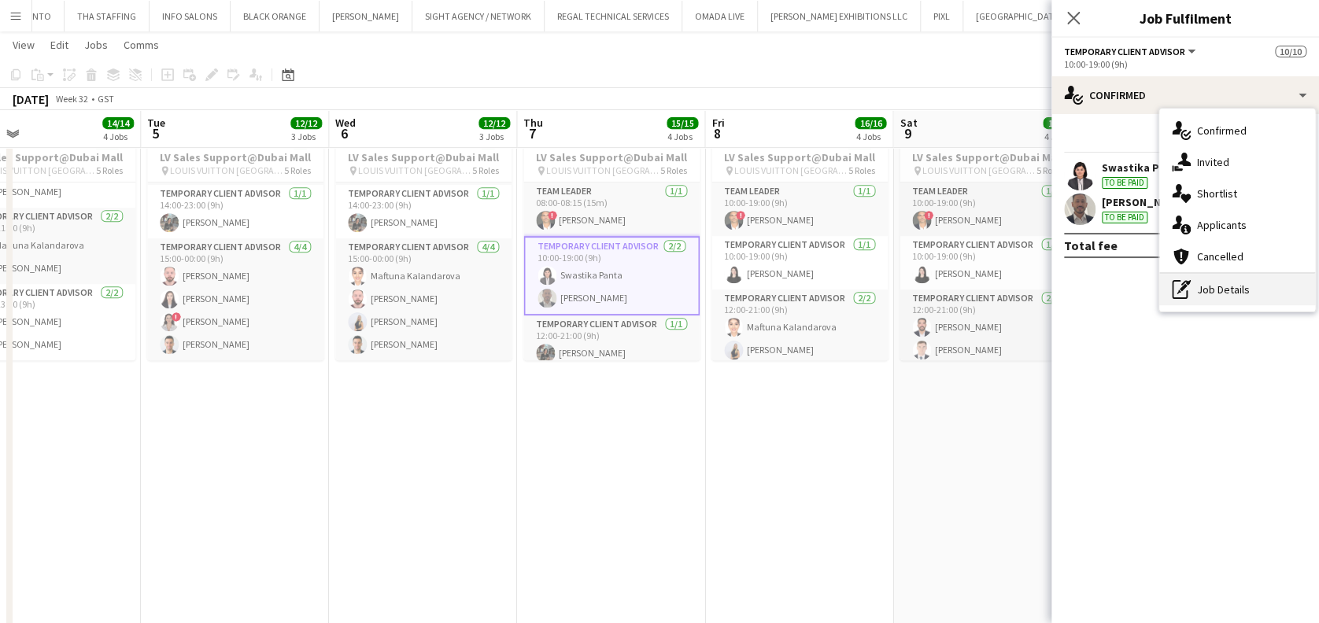
click at [1228, 294] on div "pen-write Job Details" at bounding box center [1237, 289] width 156 height 31
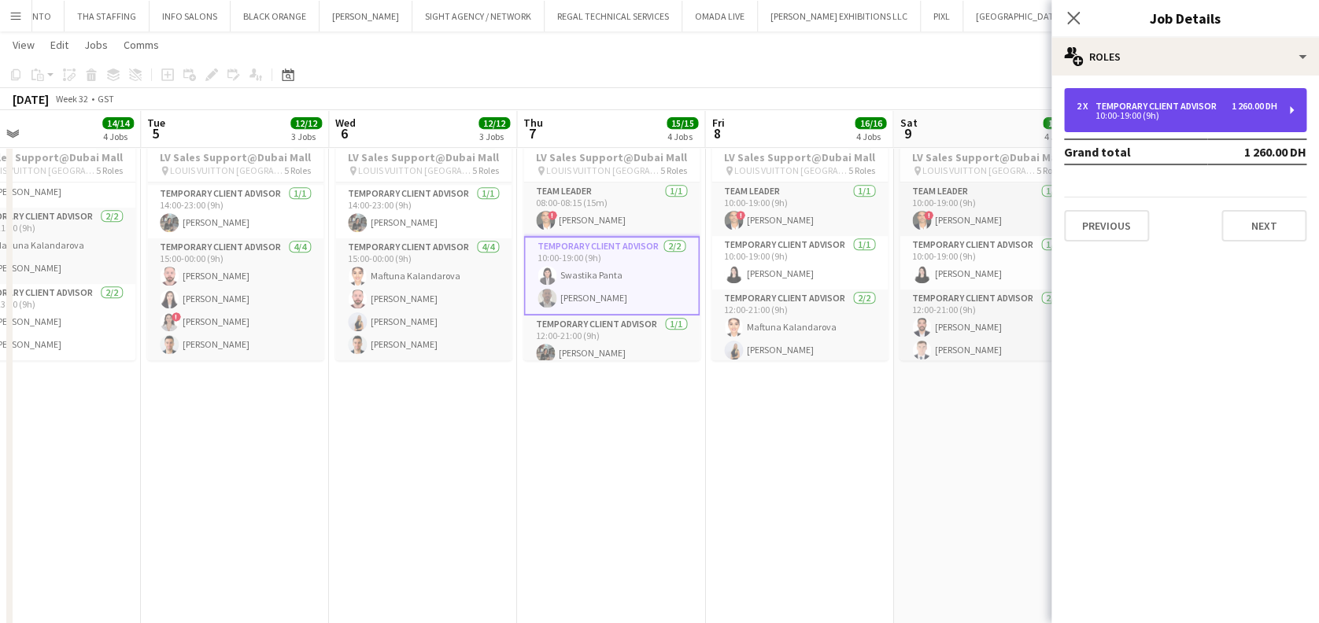
click at [1183, 126] on div "2 x Temporary Client Advisor 1 260.00 DH 10:00-19:00 (9h)" at bounding box center [1185, 110] width 242 height 44
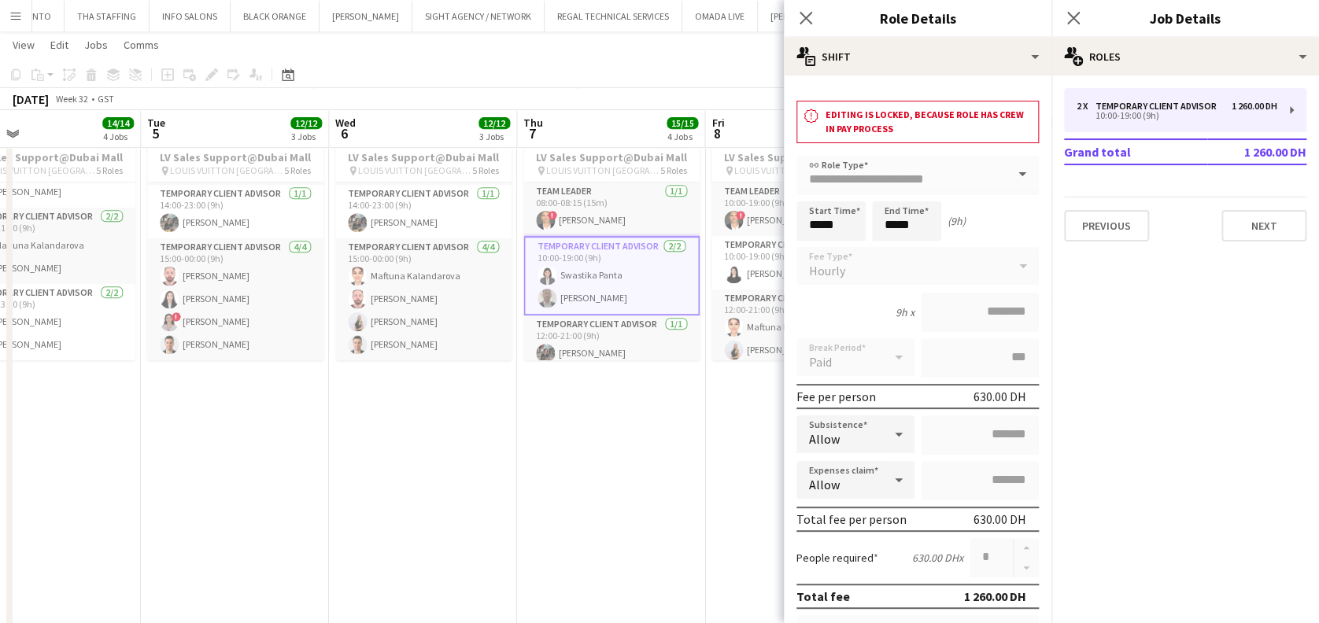
click at [753, 463] on app-date-cell "10:00-00:00 (14h) (Sat) 10/10 LV Sales Support@Dubai Mall pin LOUIS VUITTON Dub…" at bounding box center [799, 376] width 188 height 510
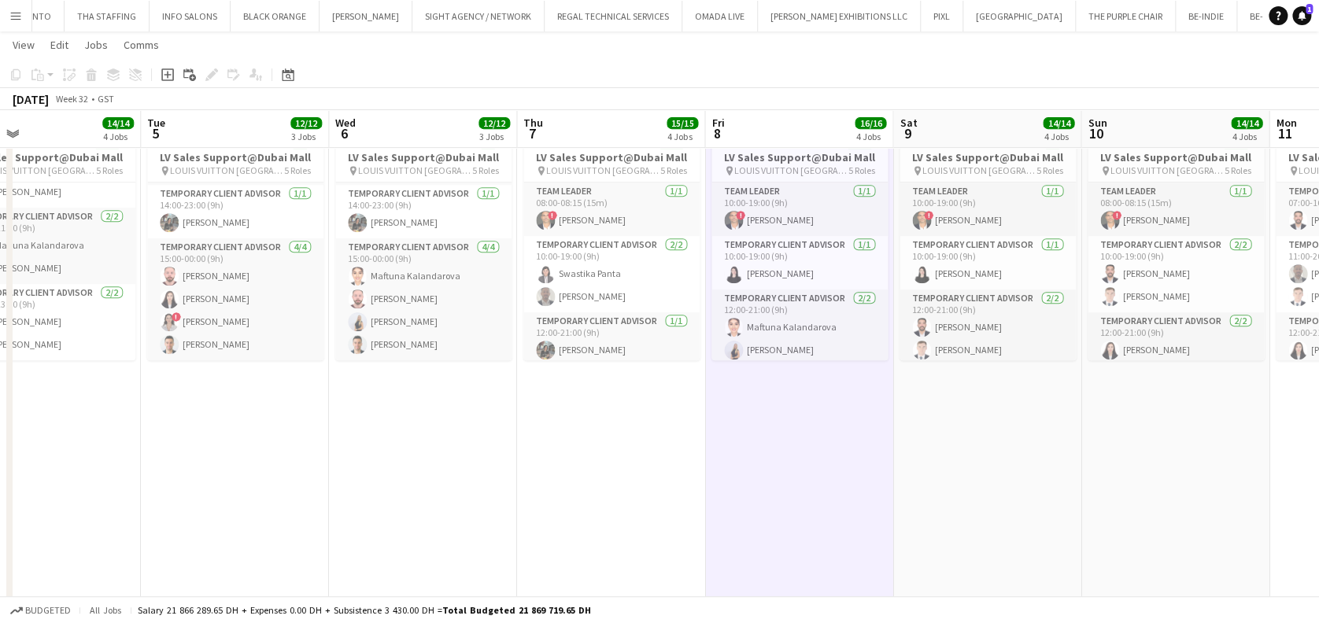
click at [476, 476] on app-date-cell "10:00-00:00 (14h) (Thu) 9/9 LV Sales Support@Dubai Mall pin LOUIS VUITTON Dubai…" at bounding box center [423, 376] width 188 height 510
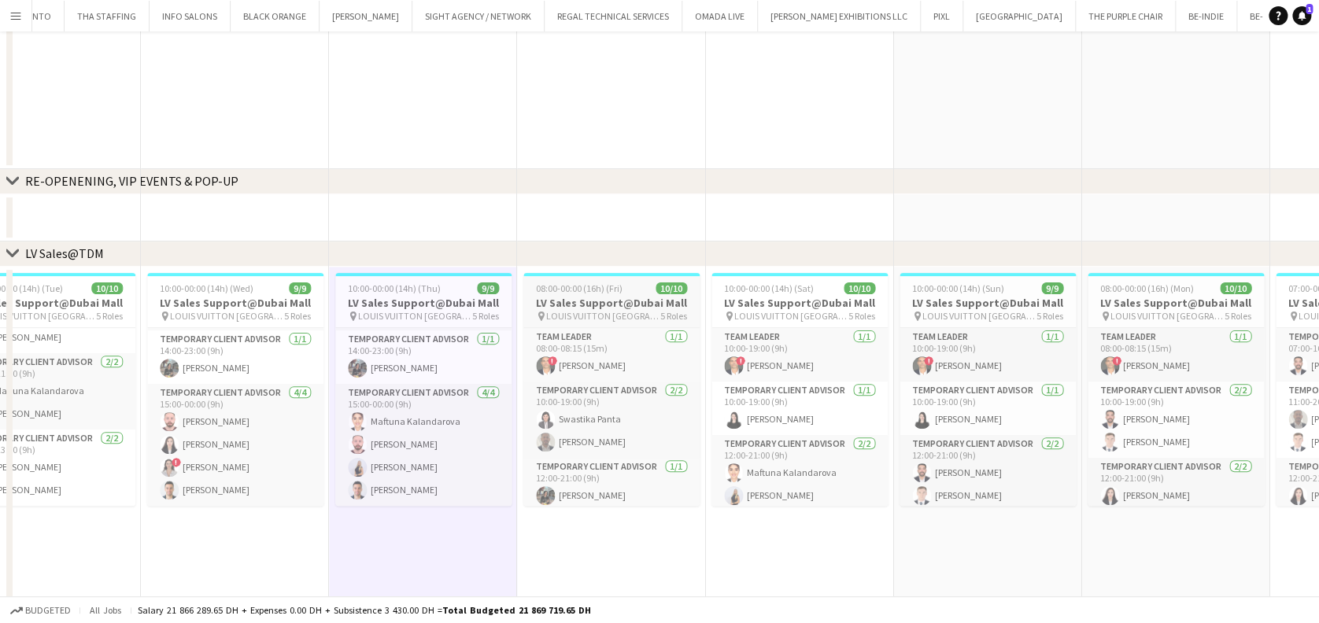
scroll to position [209, 0]
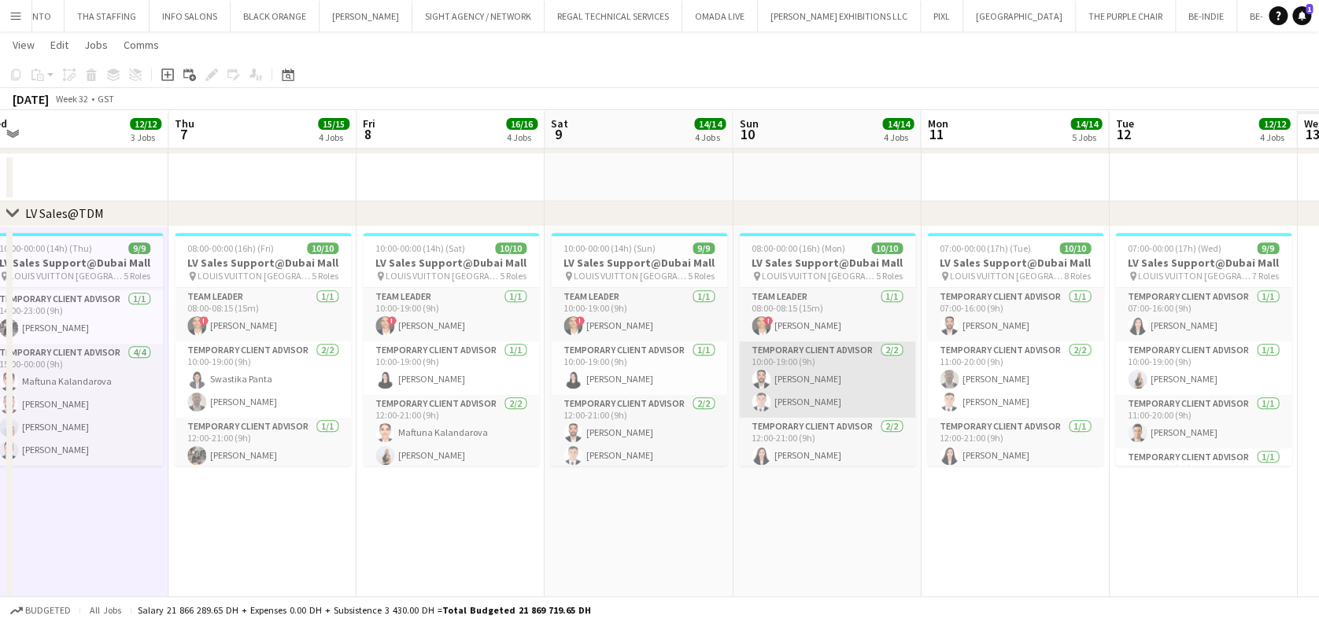
drag, startPoint x: 338, startPoint y: 398, endPoint x: 422, endPoint y: 394, distance: 83.5
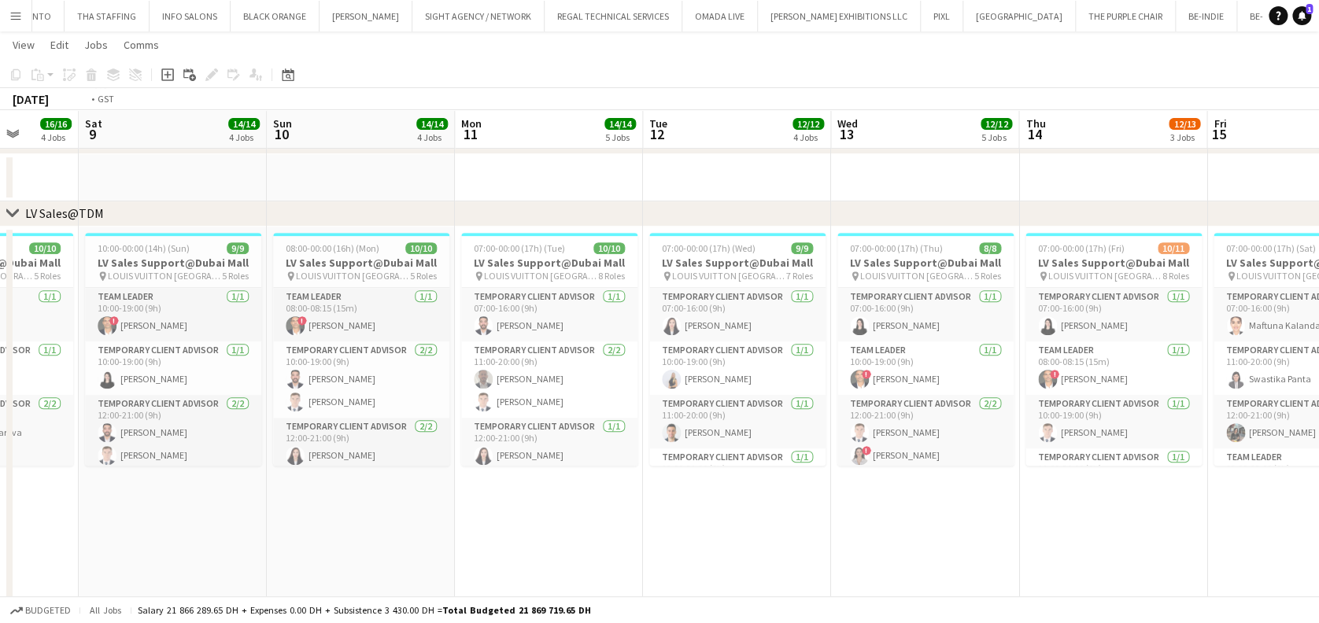
drag, startPoint x: 894, startPoint y: 429, endPoint x: 472, endPoint y: 409, distance: 422.3
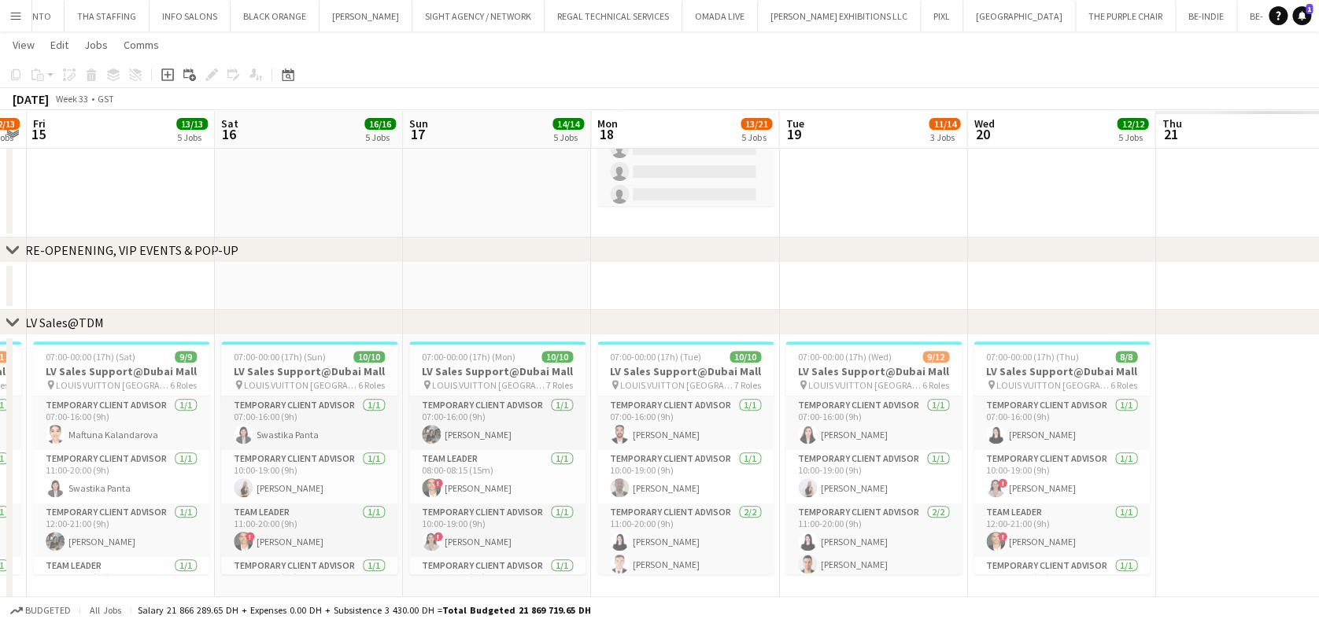
drag, startPoint x: 978, startPoint y: 226, endPoint x: 684, endPoint y: 183, distance: 297.5
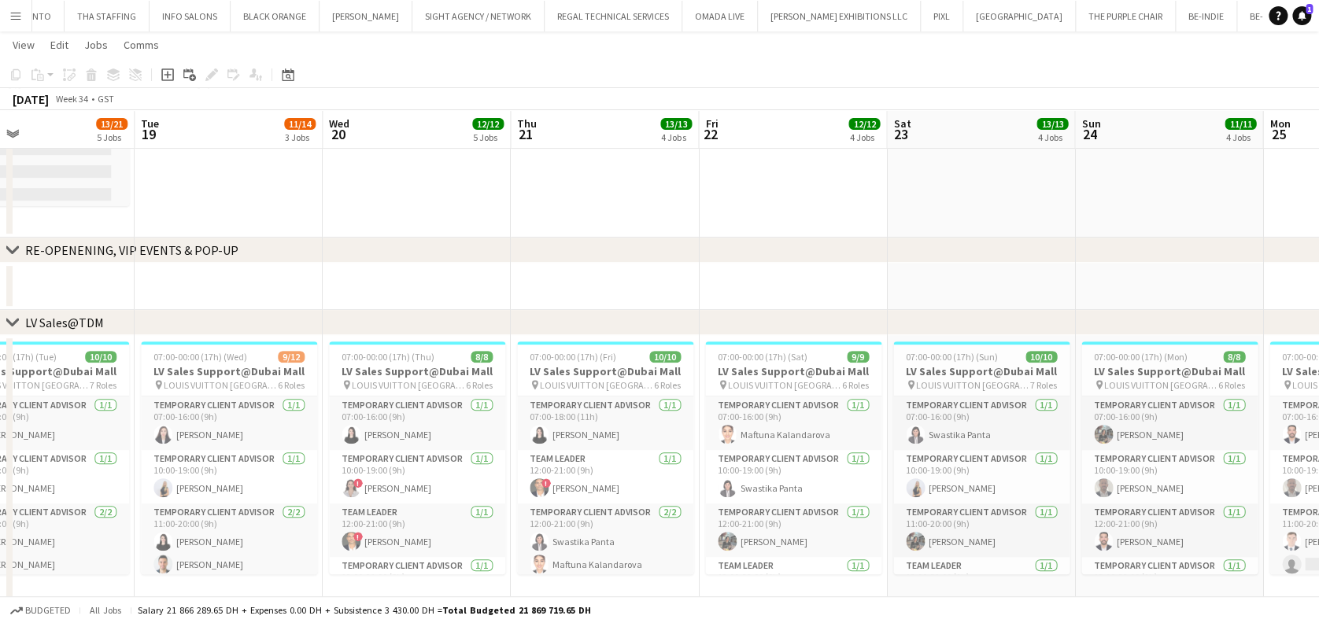
drag, startPoint x: 721, startPoint y: 183, endPoint x: 390, endPoint y: 183, distance: 330.6
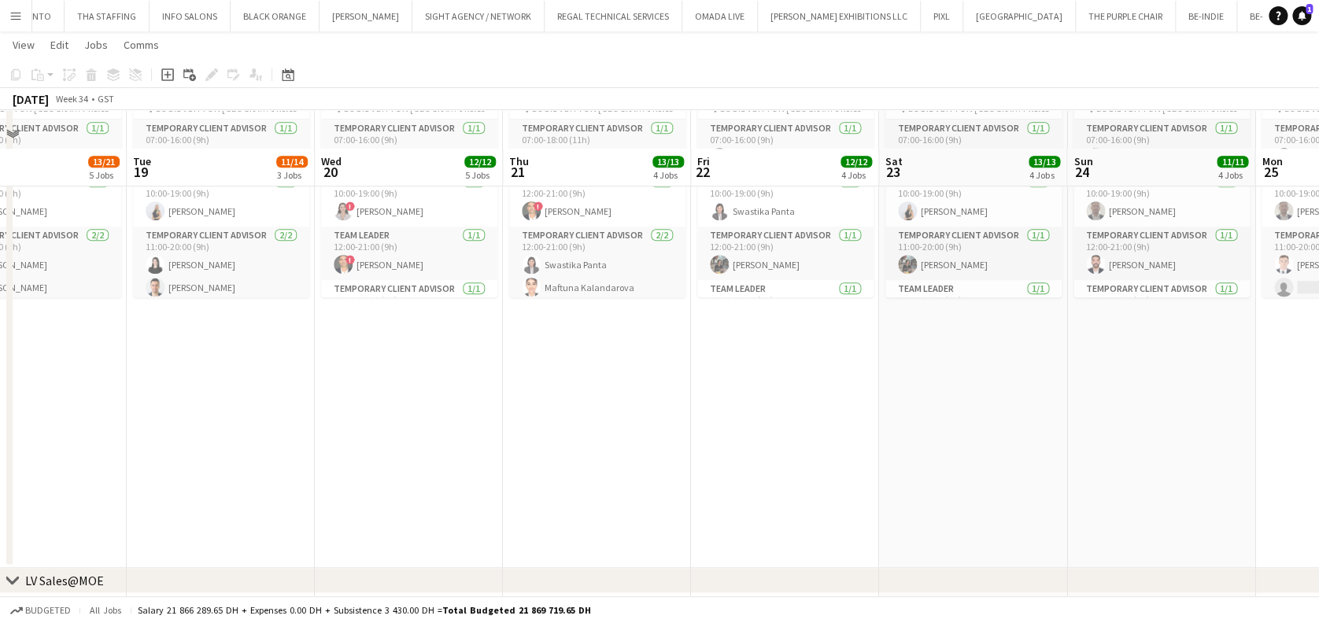
scroll to position [524, 0]
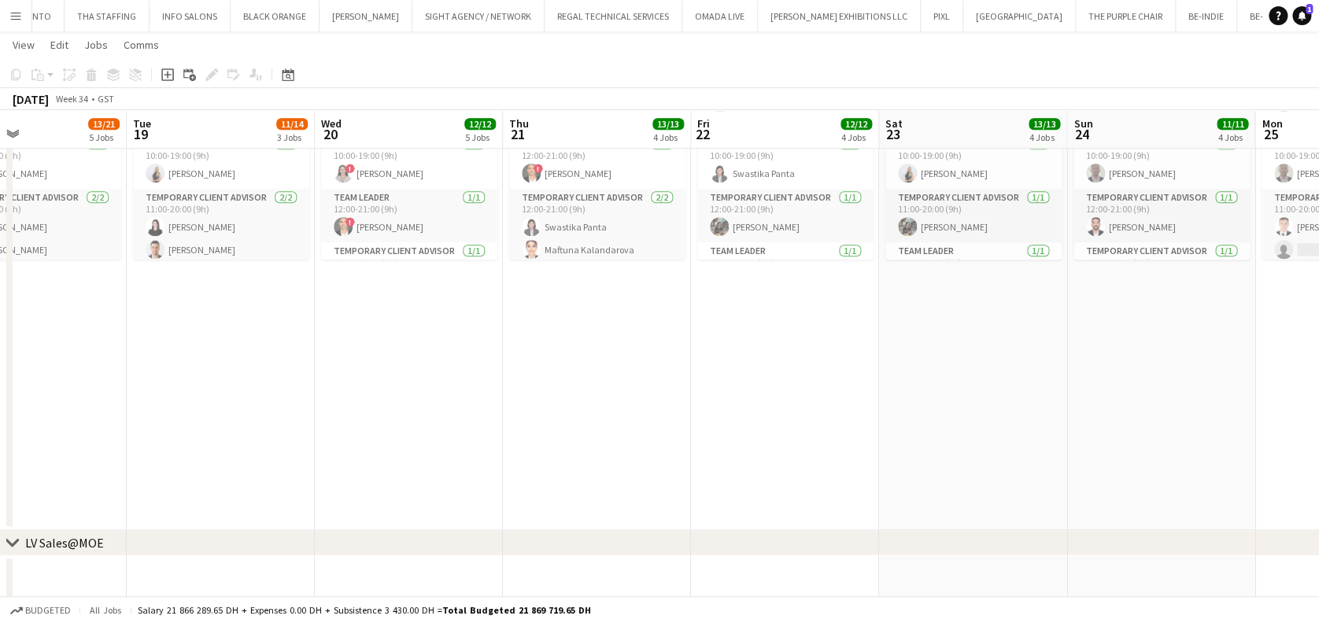
drag, startPoint x: 918, startPoint y: 372, endPoint x: 370, endPoint y: 396, distance: 548.3
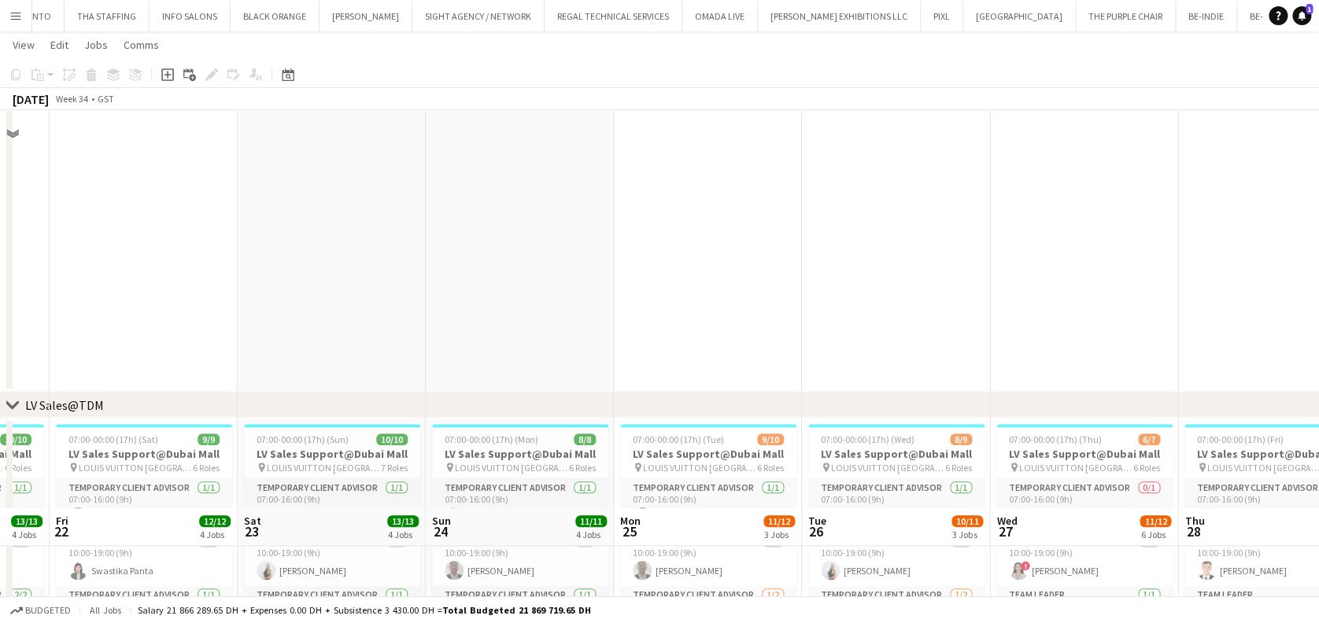
scroll to position [922, 0]
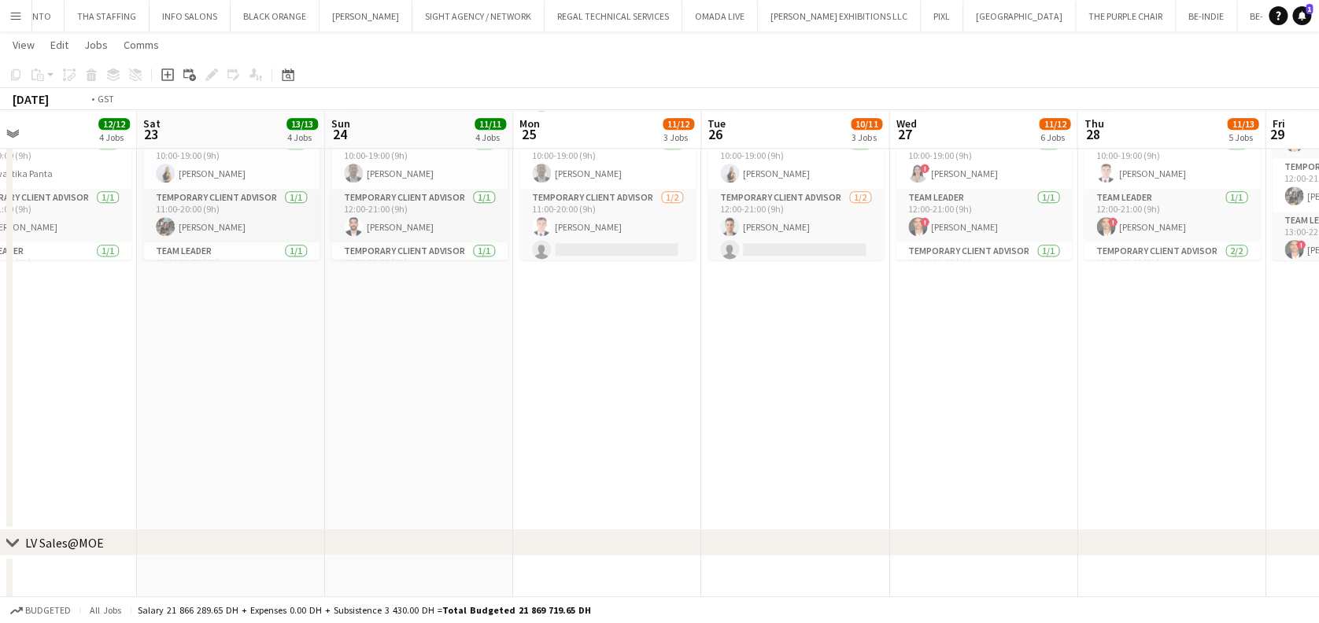
drag, startPoint x: 859, startPoint y: 420, endPoint x: 686, endPoint y: 407, distance: 172.8
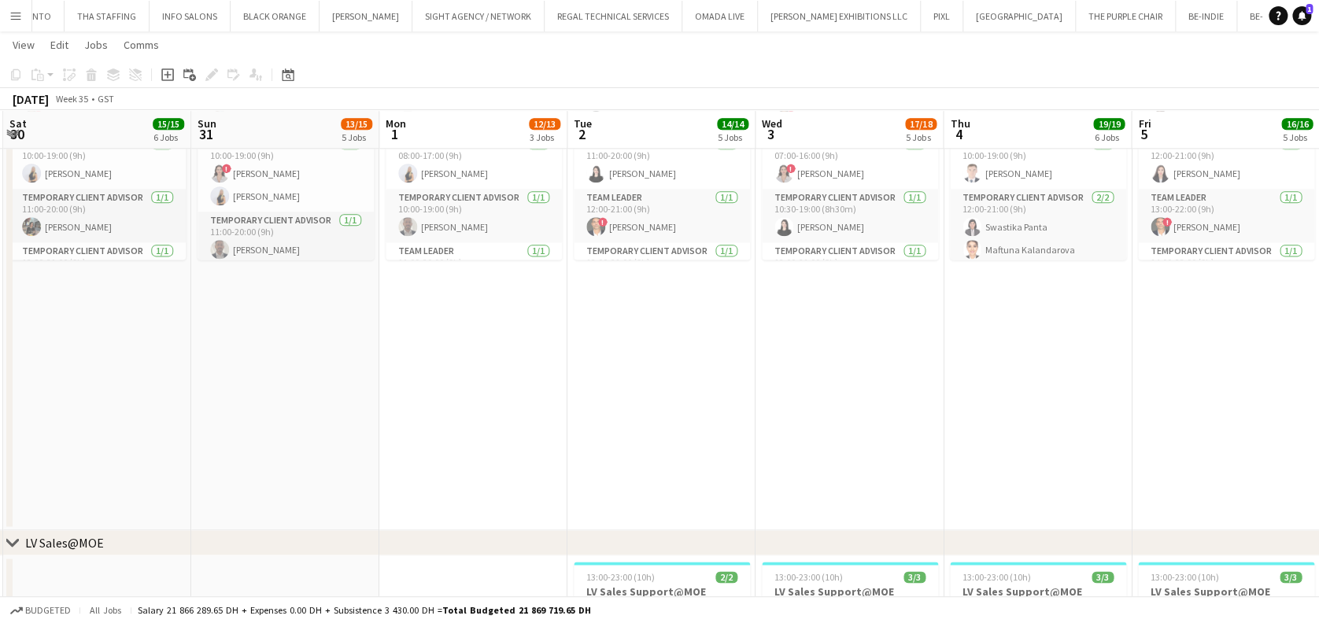
drag, startPoint x: 756, startPoint y: 402, endPoint x: 190, endPoint y: 367, distance: 567.0
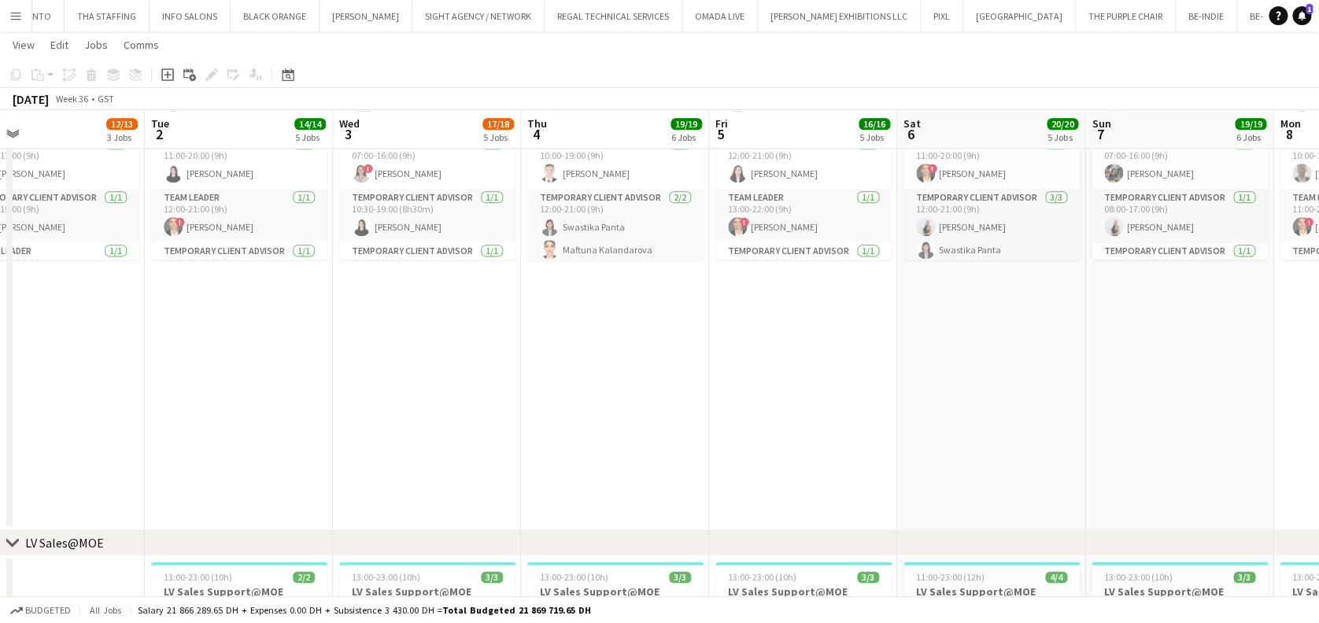
drag, startPoint x: 573, startPoint y: 367, endPoint x: 520, endPoint y: 355, distance: 54.0
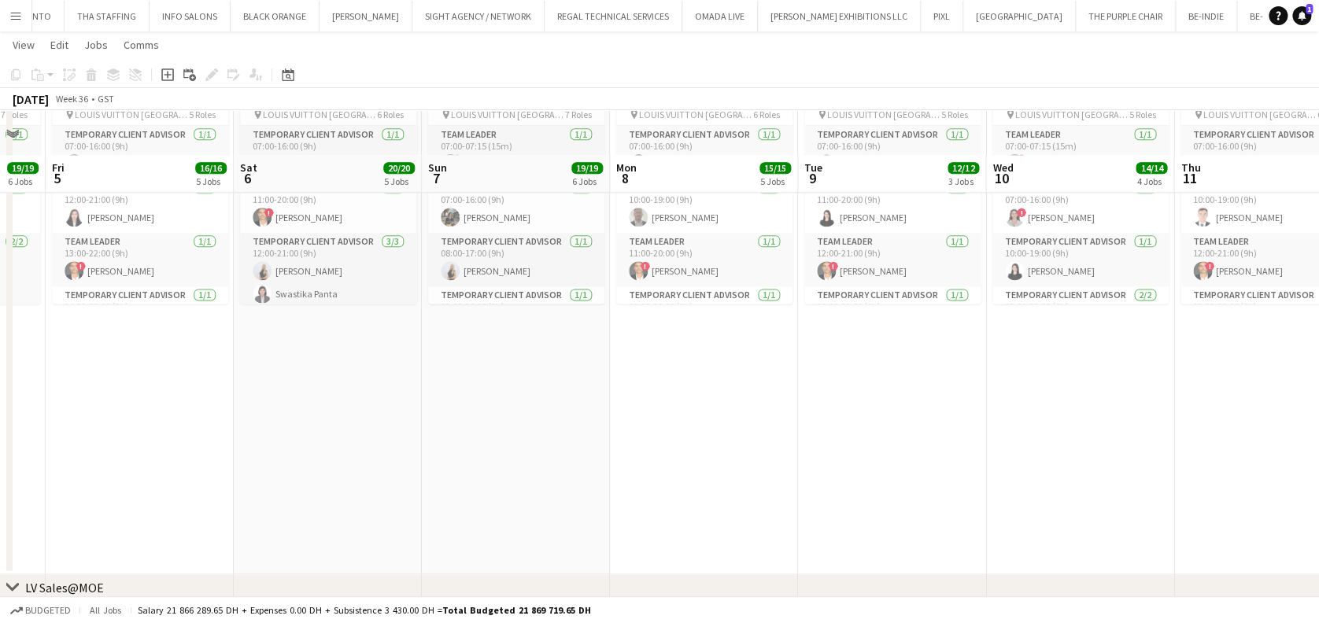
scroll to position [966, 0]
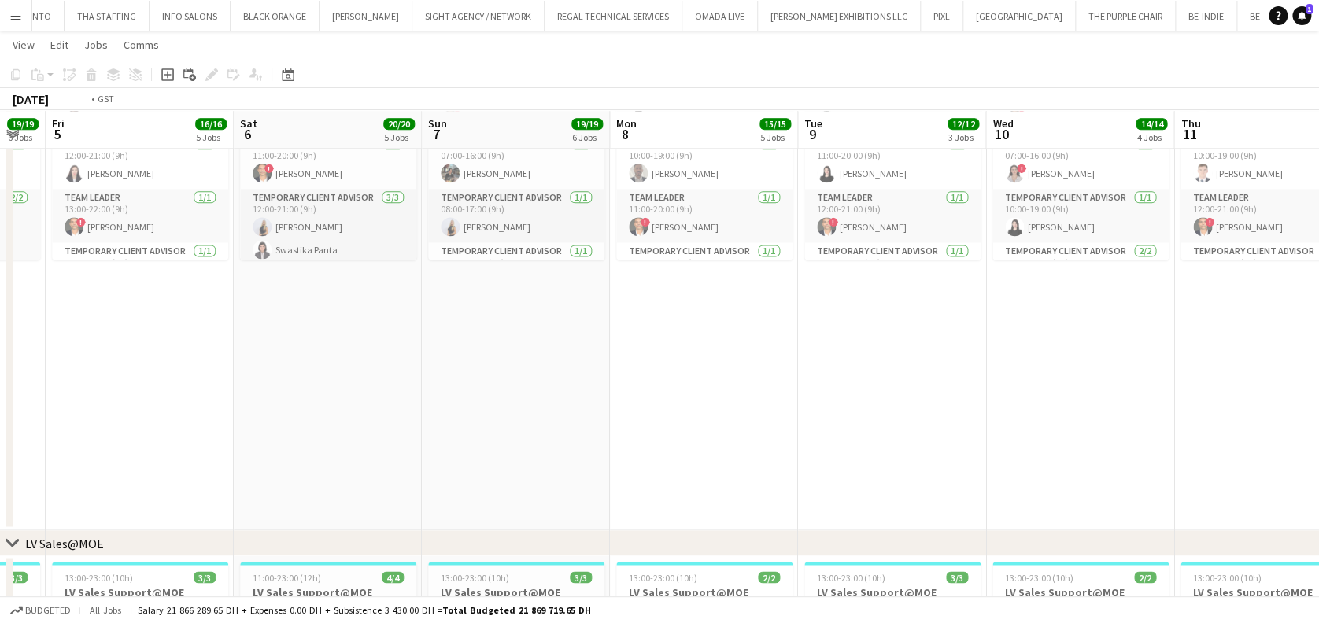
drag, startPoint x: 919, startPoint y: 360, endPoint x: 556, endPoint y: 301, distance: 367.5
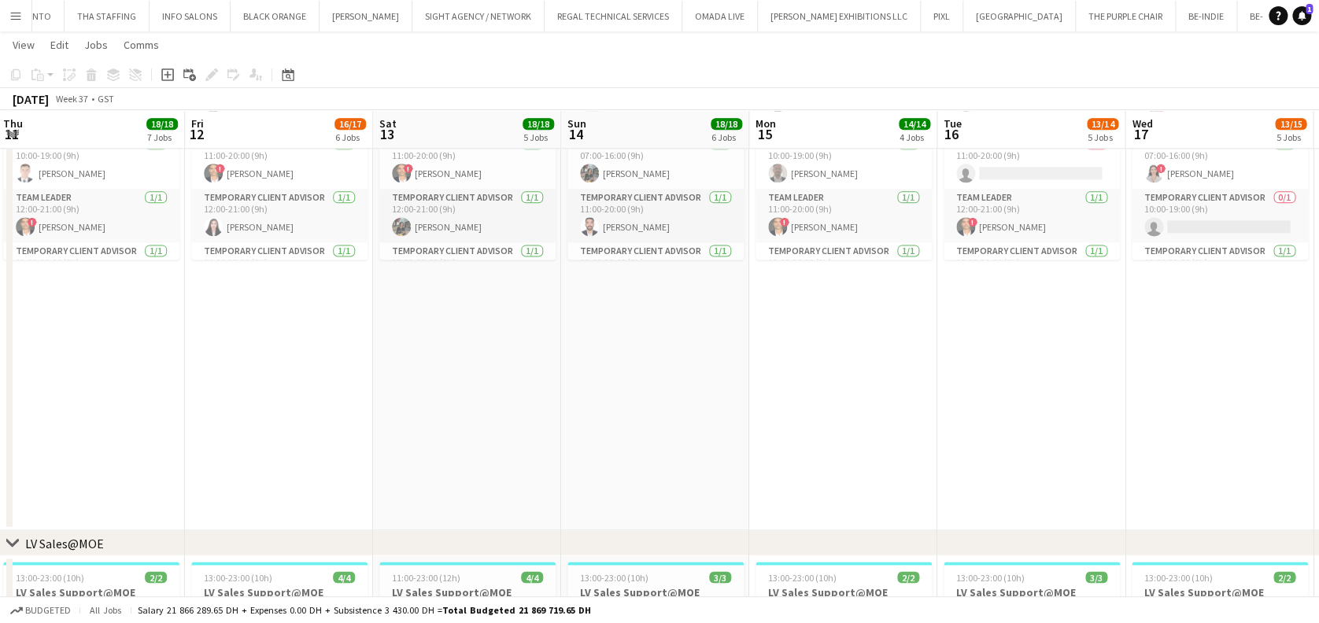
drag, startPoint x: 384, startPoint y: 325, endPoint x: 840, endPoint y: 264, distance: 459.8
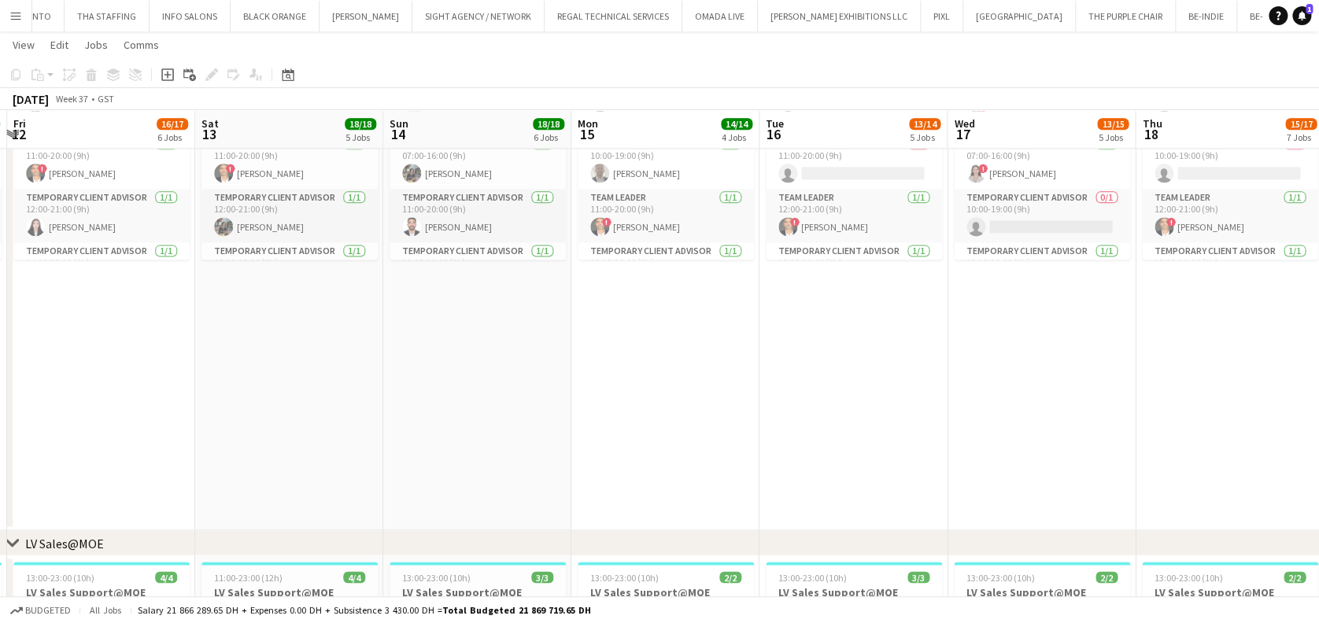
drag, startPoint x: 553, startPoint y: 290, endPoint x: 28, endPoint y: 58, distance: 574.7
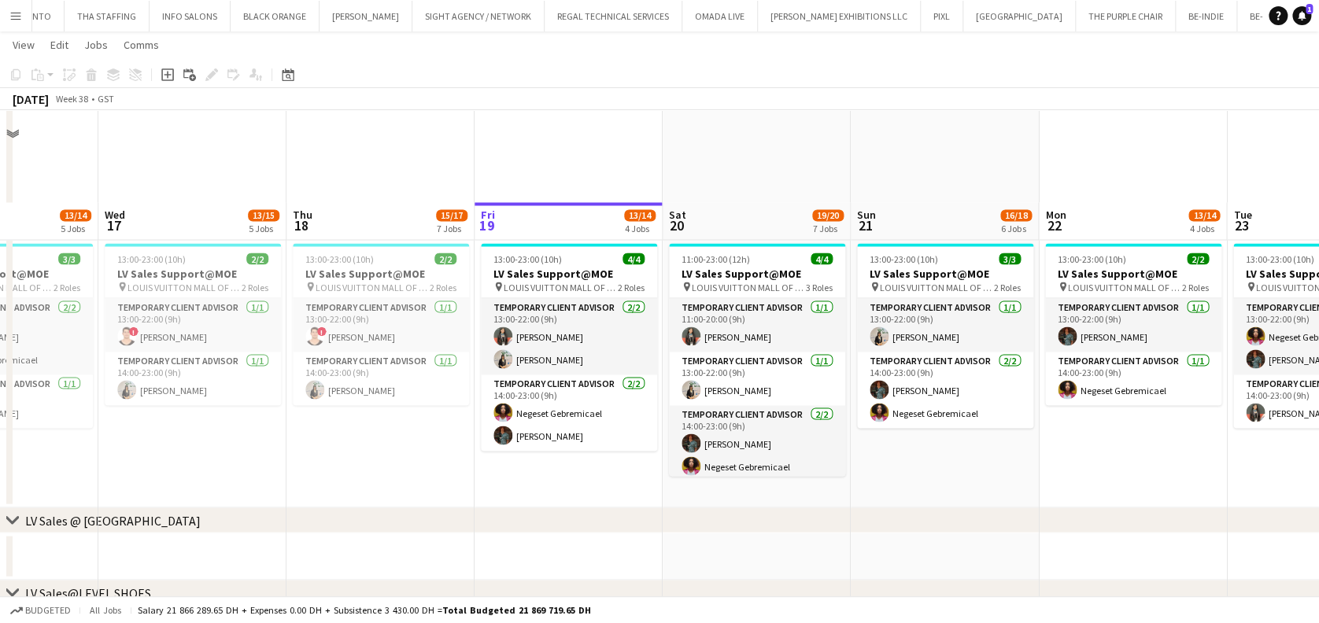
scroll to position [1385, 0]
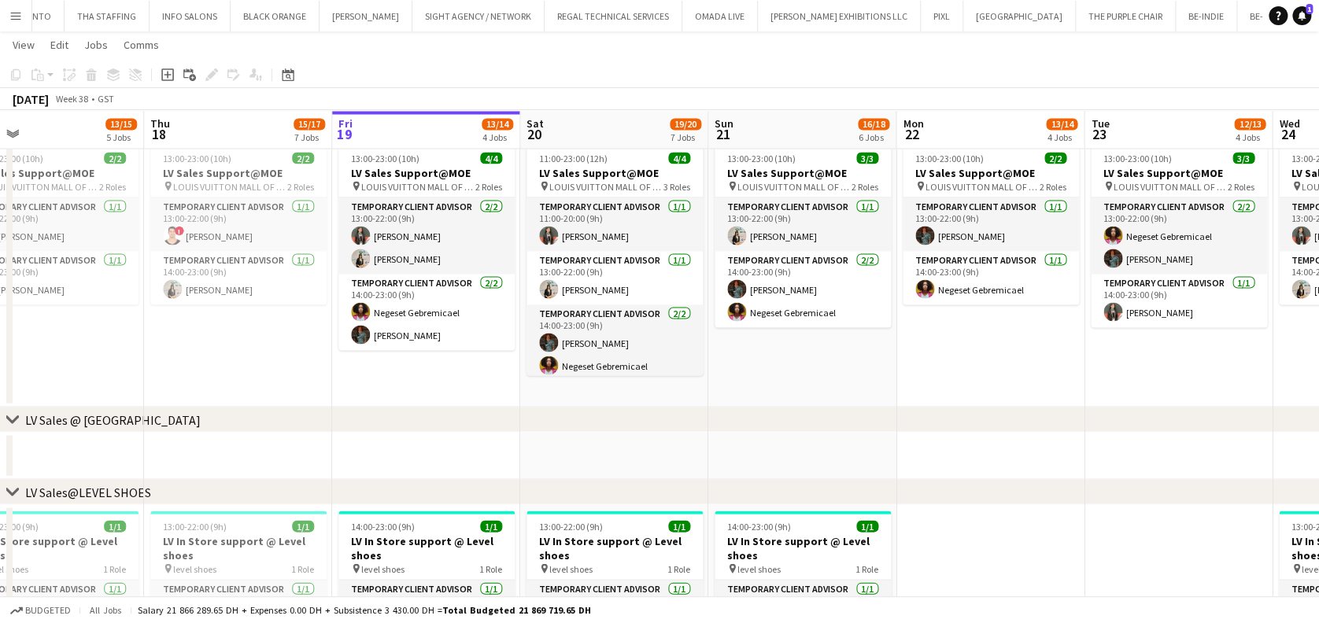
drag, startPoint x: 683, startPoint y: 351, endPoint x: 231, endPoint y: 346, distance: 451.8
click at [208, 349] on app-calendar-viewport "Sun 14 18/18 6 Jobs Mon 15 14/14 4 Jobs Tue 16 13/14 5 Jobs Wed 17 13/15 5 Jobs…" at bounding box center [659, 246] width 1319 height 3140
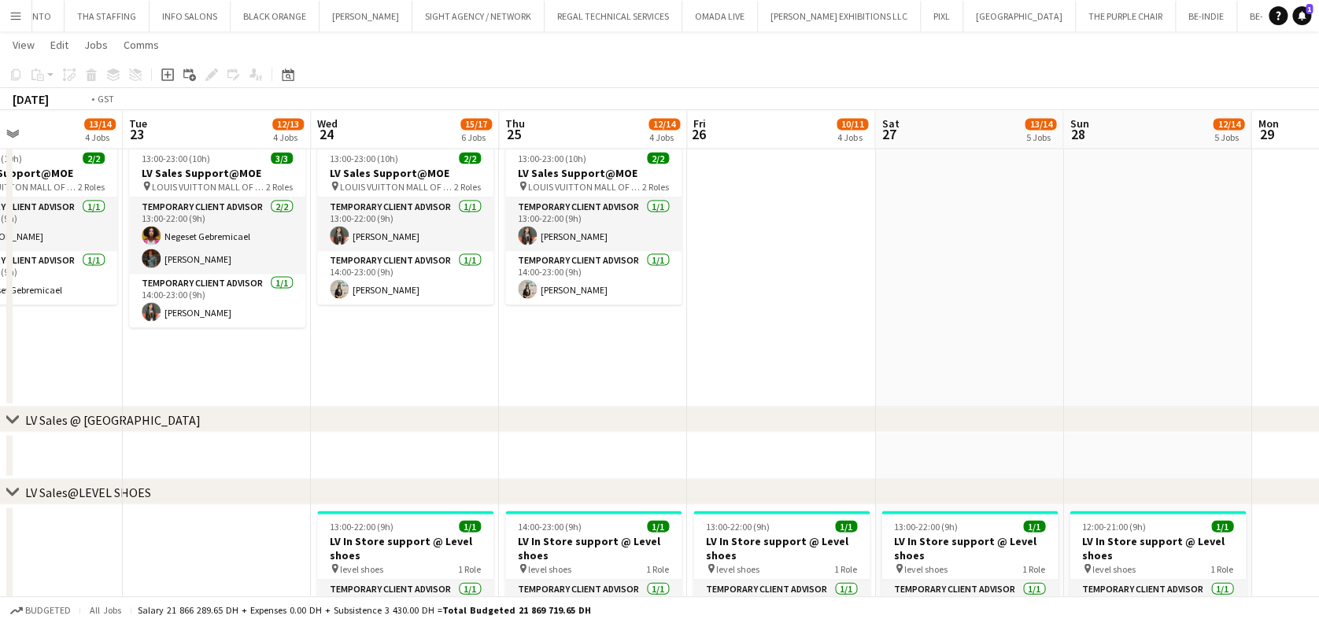
drag, startPoint x: 512, startPoint y: 345, endPoint x: 183, endPoint y: 305, distance: 331.3
click at [180, 309] on app-calendar-viewport "Fri 19 13/14 4 Jobs Sat 20 19/20 7 Jobs Sun 21 16/18 6 Jobs Mon 22 13/14 4 Jobs…" at bounding box center [659, 246] width 1319 height 3140
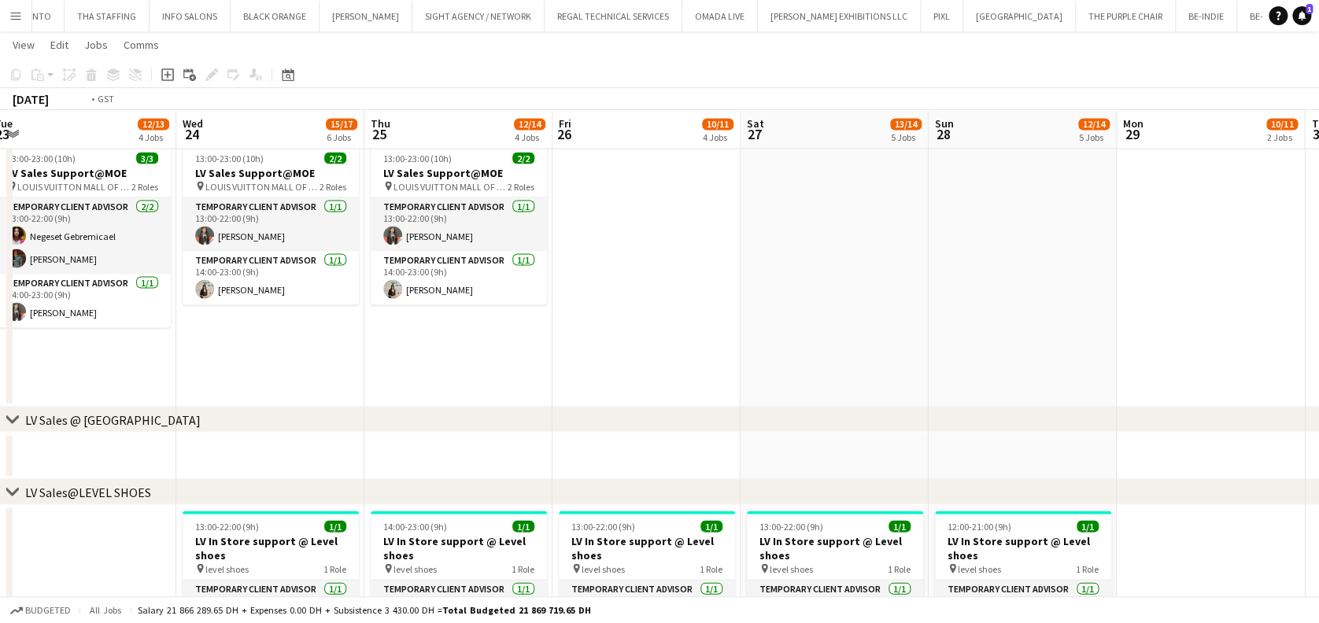
drag, startPoint x: 145, startPoint y: 304, endPoint x: 760, endPoint y: 320, distance: 615.7
click at [804, 344] on app-calendar-viewport "Mon 22 13/14 4 Jobs Tue 23 12/13 4 Jobs Wed 24 15/17 6 Jobs Thu 25 12/14 4 Jobs…" at bounding box center [659, 246] width 1319 height 3140
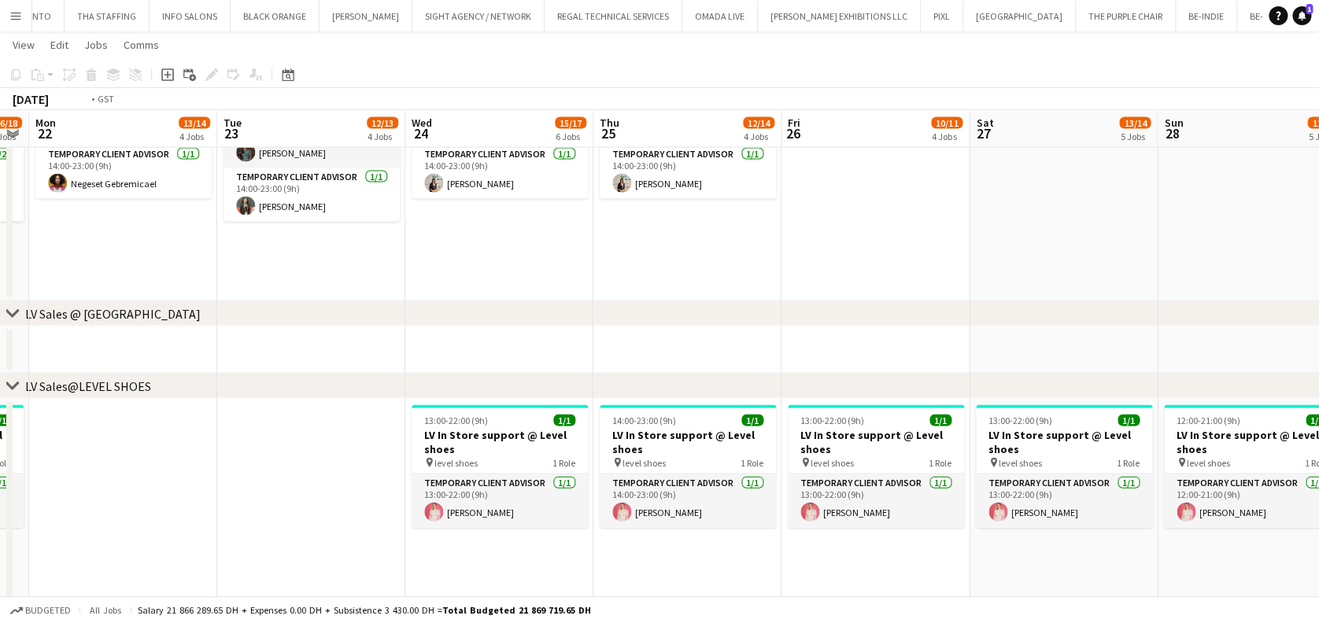
scroll to position [0, 634]
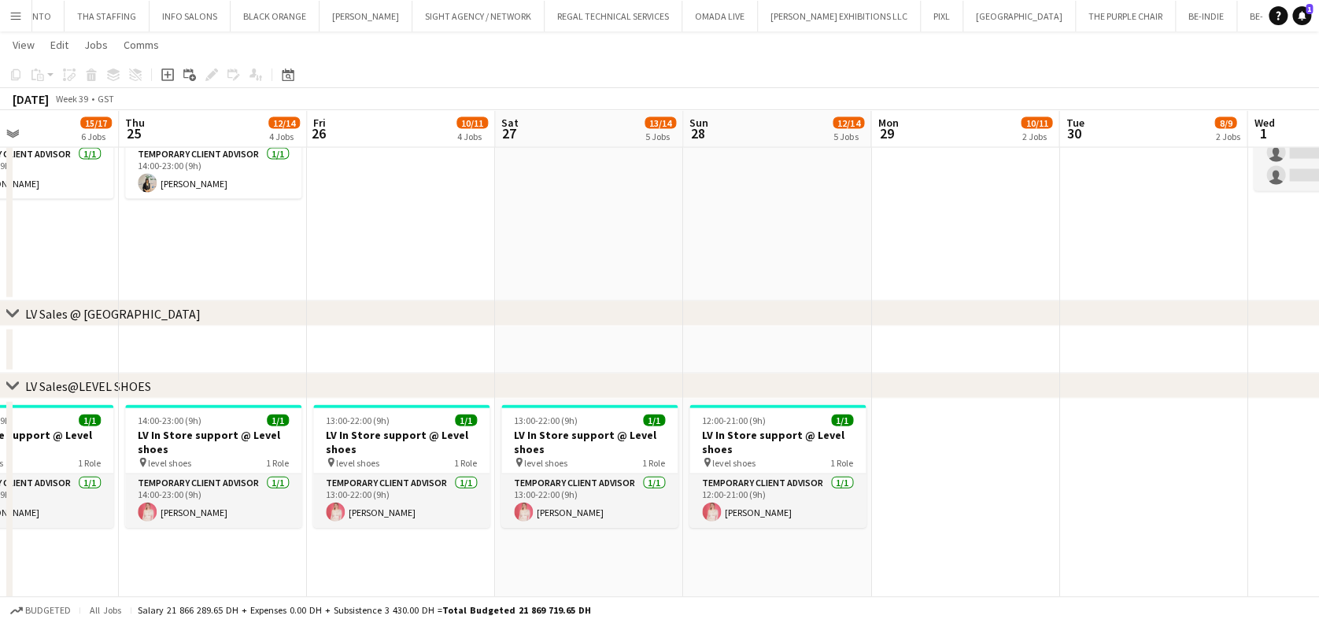
drag, startPoint x: 649, startPoint y: 256, endPoint x: 486, endPoint y: 215, distance: 168.7
click at [486, 215] on app-calendar-viewport "Sun 21 16/18 6 Jobs Mon 22 13/14 4 Jobs Tue 23 12/13 4 Jobs Wed 24 15/17 6 Jobs…" at bounding box center [659, 141] width 1319 height 3140
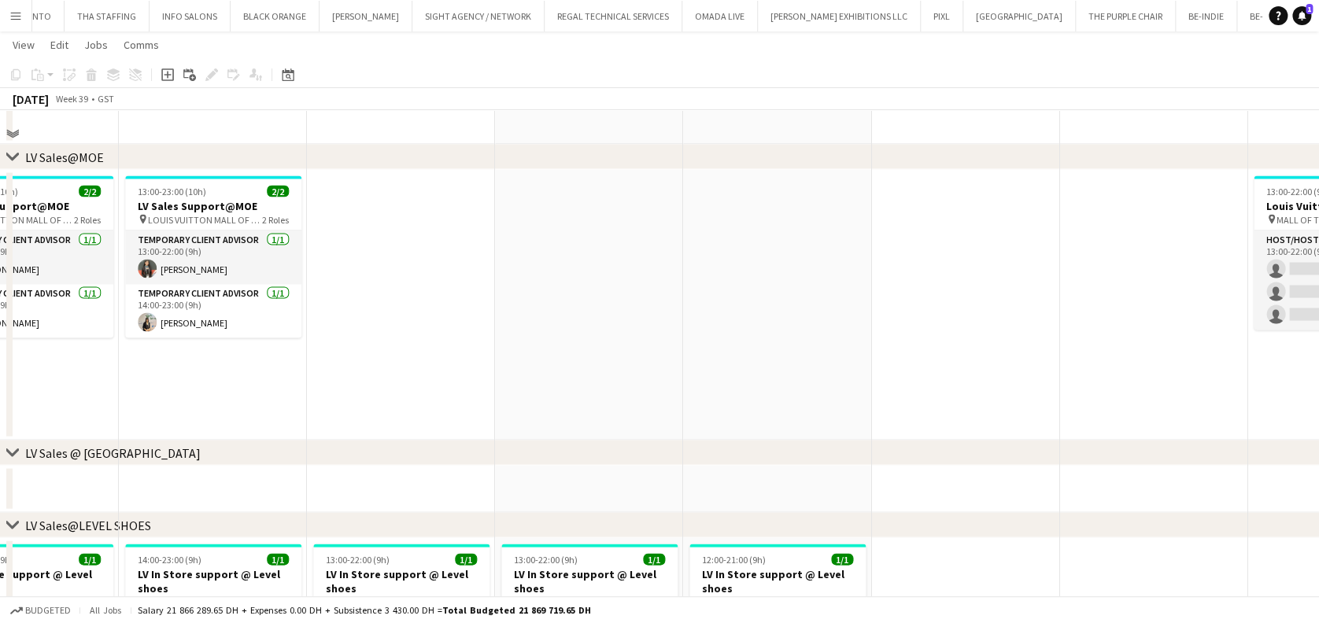
scroll to position [1281, 0]
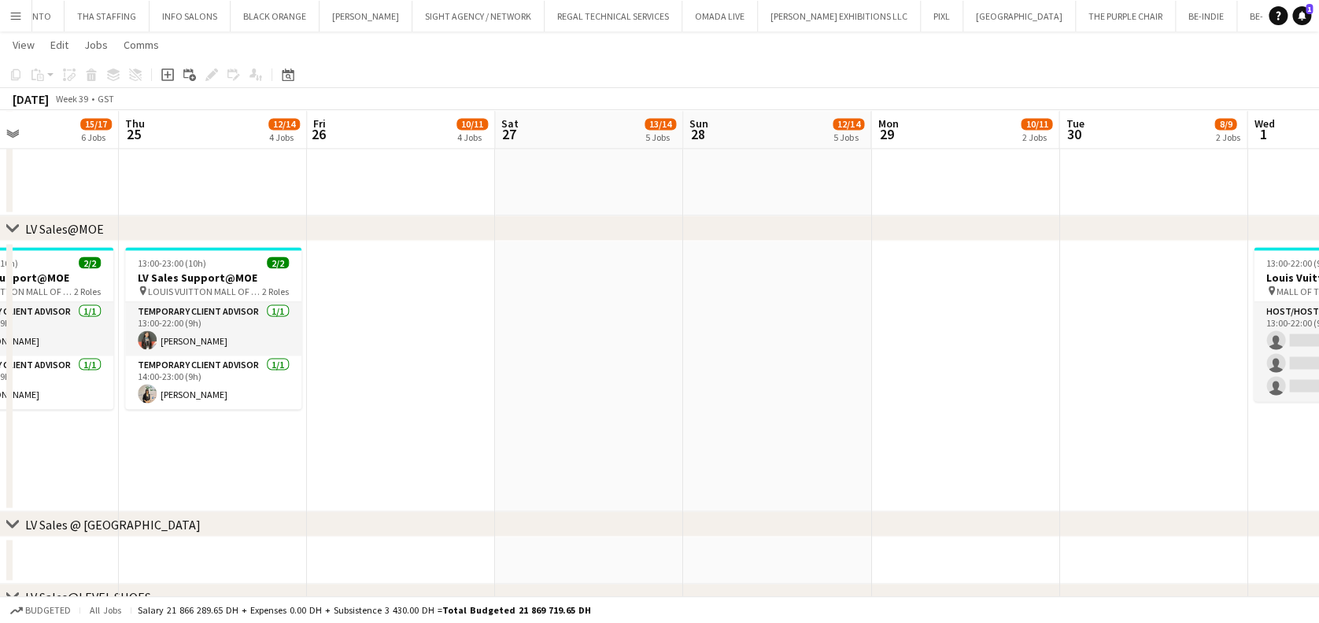
click at [718, 339] on app-calendar-viewport "Sun 21 16/18 6 Jobs Mon 22 13/14 4 Jobs Tue 23 12/13 4 Jobs Wed 24 15/17 6 Jobs…" at bounding box center [659, 351] width 1319 height 3140
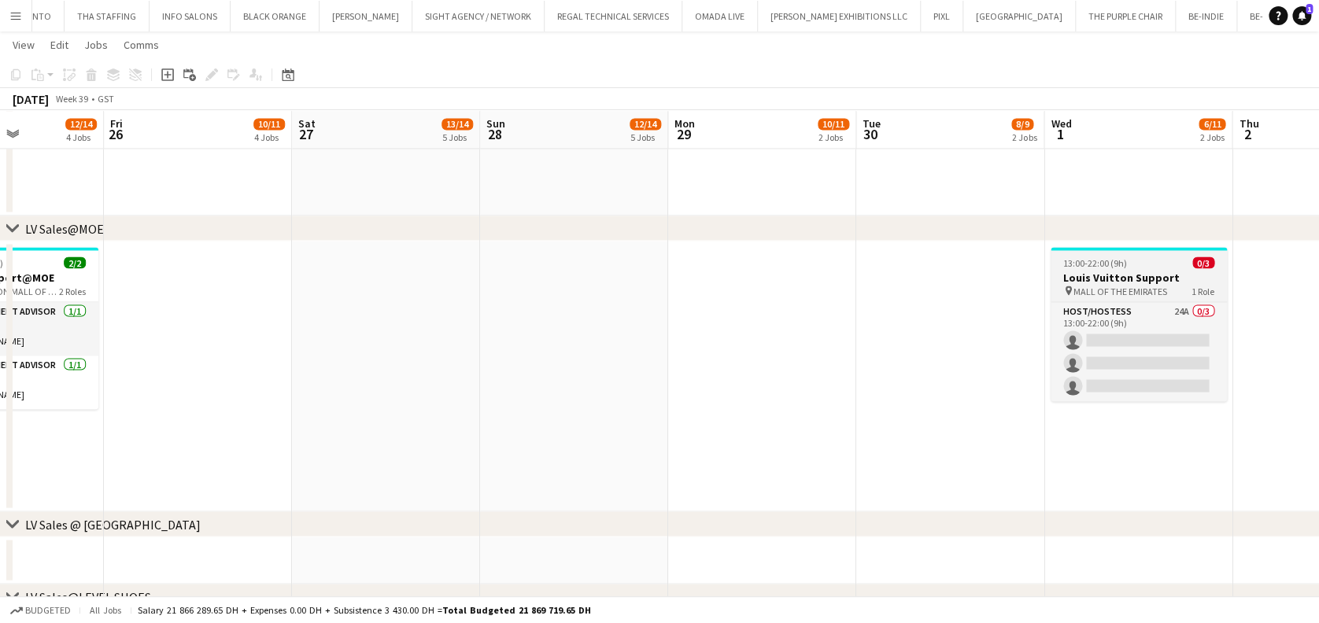
click at [1161, 268] on app-job-card "13:00-22:00 (9h) 0/3 Louis Vuitton Support pin MALL OF THE EMIRATES 1 Role Host…" at bounding box center [1139, 324] width 176 height 154
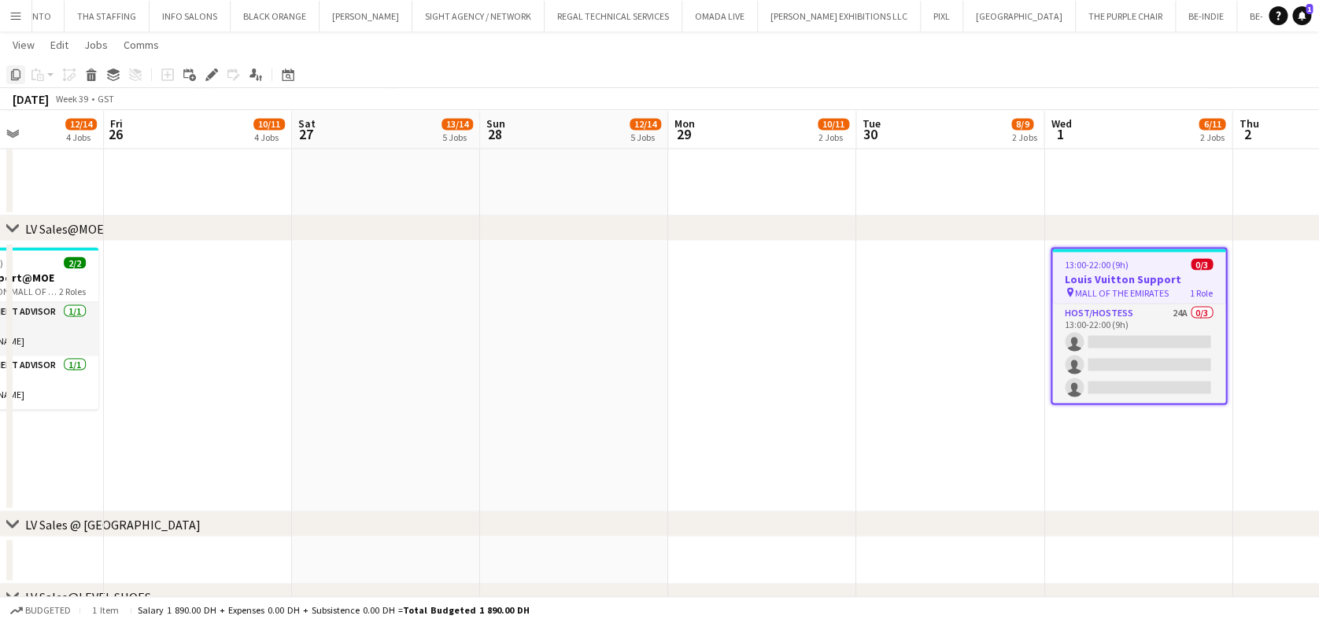
click at [14, 73] on icon "Copy" at bounding box center [15, 74] width 13 height 13
drag, startPoint x: 171, startPoint y: 394, endPoint x: 705, endPoint y: 389, distance: 534.4
click at [727, 394] on app-calendar-viewport "Tue 23 12/13 4 Jobs Wed 24 15/17 6 Jobs Thu 25 12/14 4 Jobs Fri 26 10/11 4 Jobs…" at bounding box center [659, 351] width 1319 height 3140
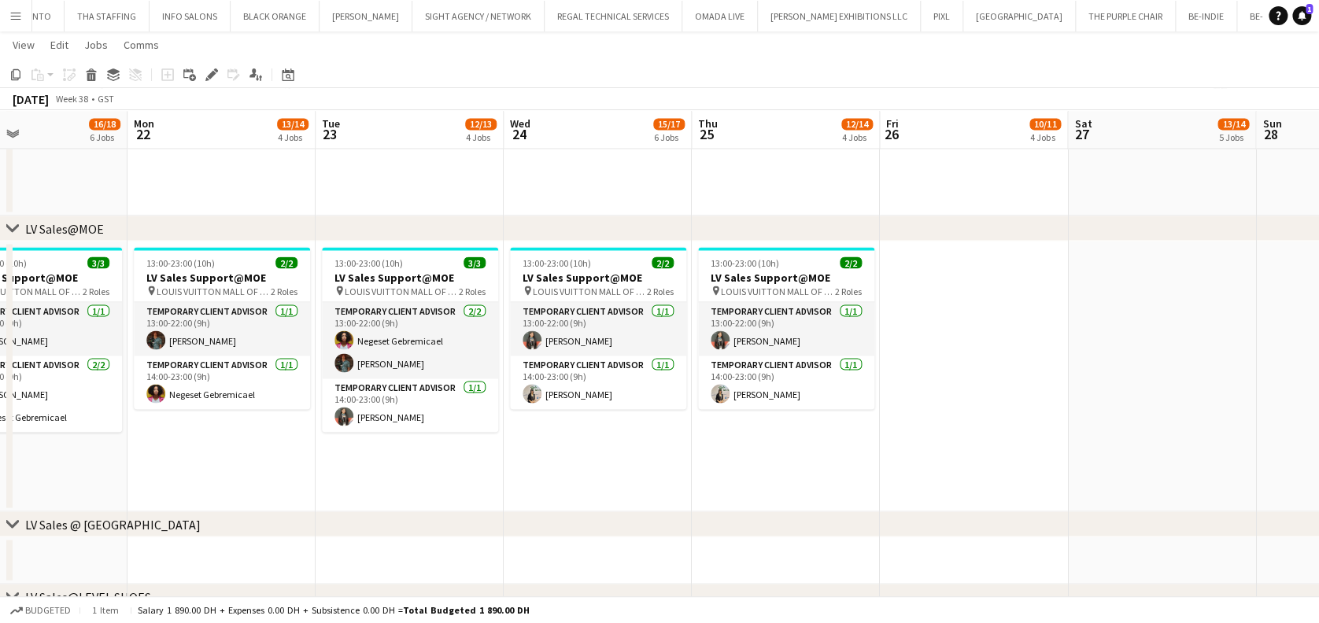
click at [567, 346] on app-calendar-viewport "Fri 19 13/14 4 Jobs Sat 20 19/20 7 Jobs Sun 21 16/18 6 Jobs Mon 22 13/14 4 Jobs…" at bounding box center [659, 351] width 1319 height 3140
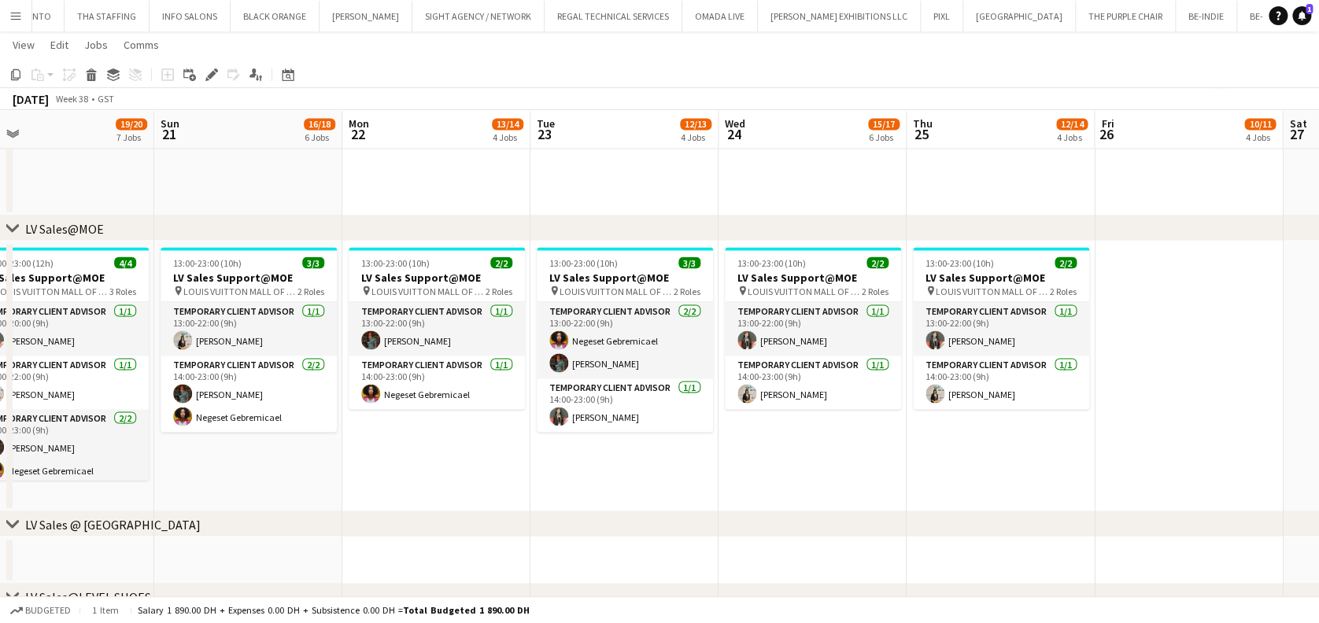
scroll to position [0, 409]
drag, startPoint x: 462, startPoint y: 355, endPoint x: 645, endPoint y: 357, distance: 183.4
click at [645, 357] on app-calendar-viewport "Thu 18 15/17 7 Jobs Fri 19 13/14 4 Jobs Sat 20 19/20 7 Jobs Sun 21 16/18 6 Jobs…" at bounding box center [659, 351] width 1319 height 3140
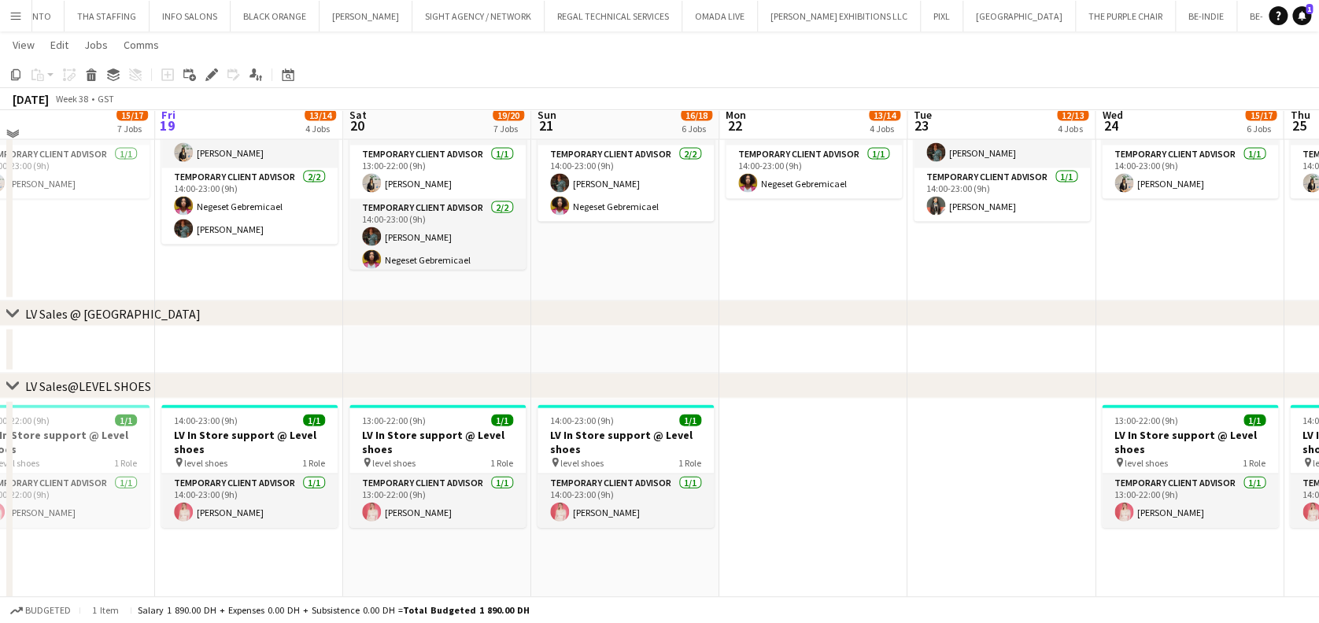
scroll to position [1385, 0]
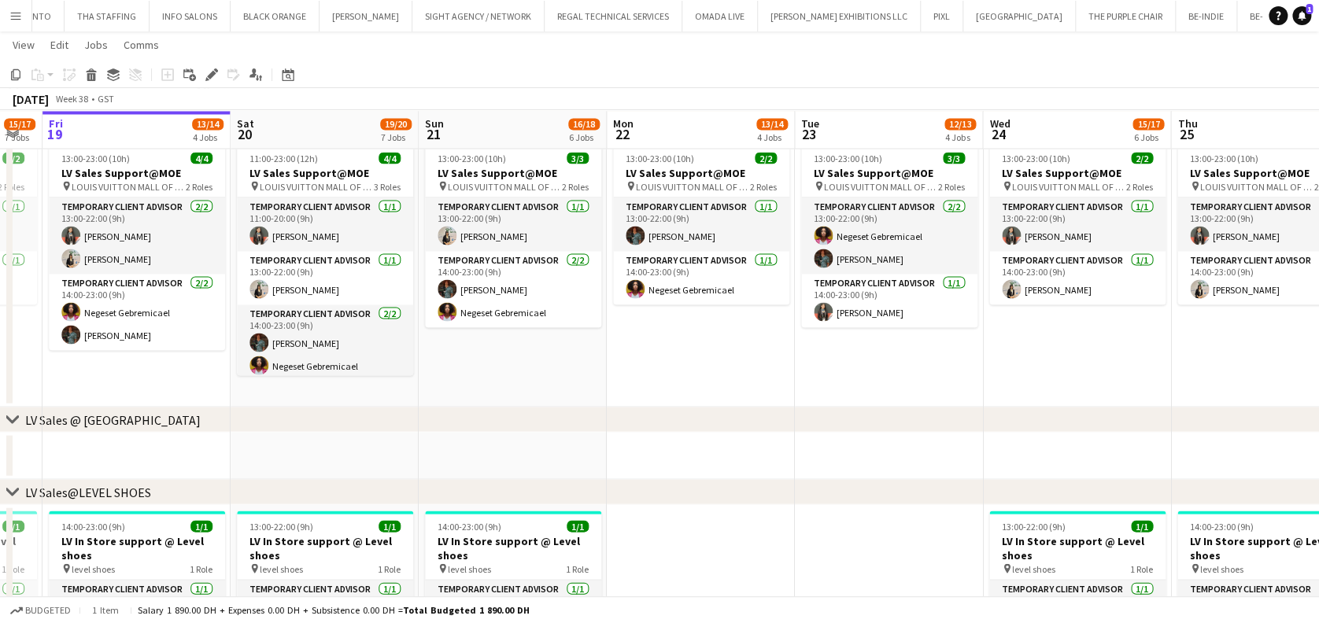
drag, startPoint x: 575, startPoint y: 371, endPoint x: 564, endPoint y: 363, distance: 13.4
click at [529, 371] on app-calendar-viewport "Tue 16 13/14 5 Jobs Wed 17 13/15 5 Jobs Thu 18 15/17 7 Jobs Fri 19 13/14 4 Jobs…" at bounding box center [659, 246] width 1319 height 3140
drag, startPoint x: 690, startPoint y: 368, endPoint x: 575, endPoint y: 350, distance: 117.0
click at [560, 351] on app-calendar-viewport "Tue 16 13/14 5 Jobs Wed 17 13/15 5 Jobs Thu 18 15/17 7 Jobs Fri 19 13/14 4 Jobs…" at bounding box center [659, 246] width 1319 height 3140
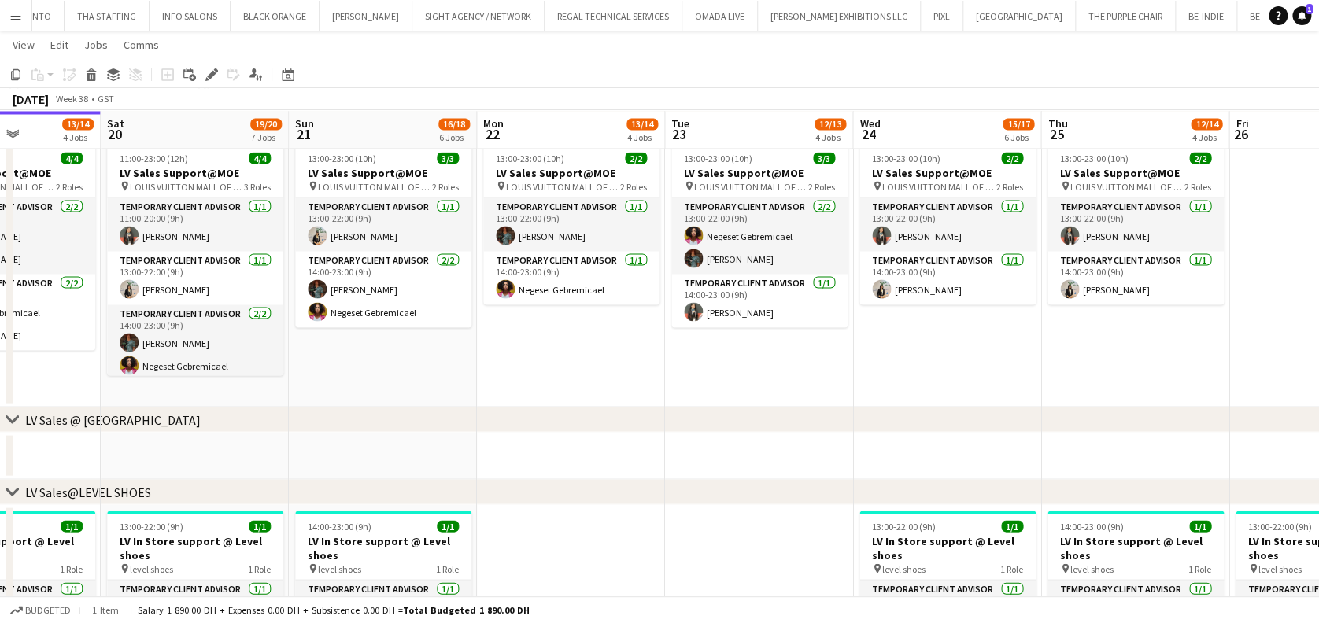
click at [718, 369] on app-date-cell "13:00-23:00 (10h) 3/3 LV Sales Support@MOE pin LOUIS VUITTON MALL OF THE EMIRAT…" at bounding box center [759, 271] width 188 height 271
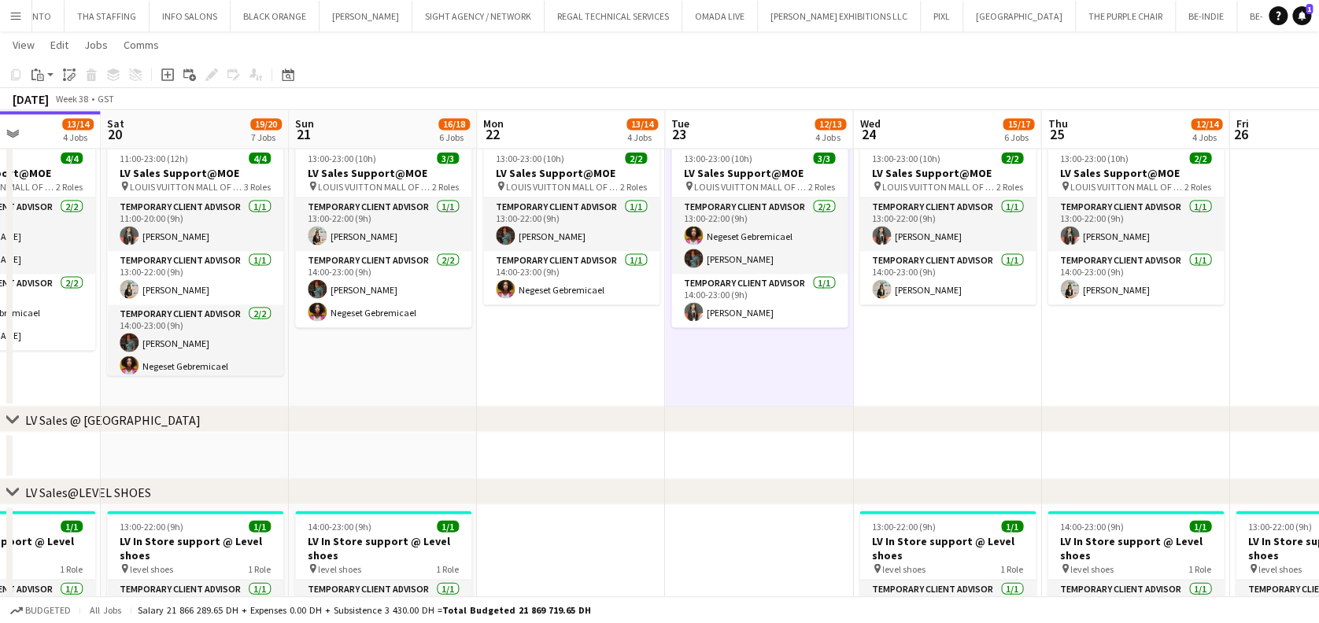
drag, startPoint x: 45, startPoint y: 81, endPoint x: 50, endPoint y: 99, distance: 18.9
click at [45, 79] on div "Paste" at bounding box center [37, 74] width 19 height 19
click at [52, 99] on link "Paste Ctrl+V" at bounding box center [116, 105] width 148 height 14
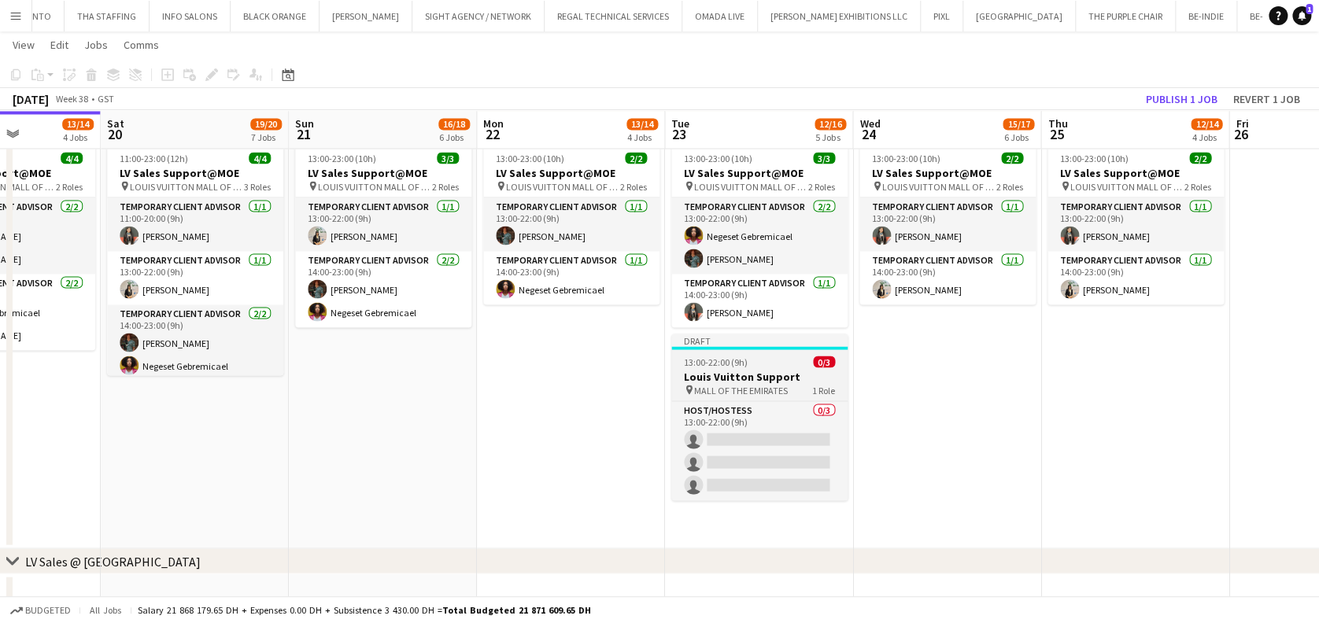
click at [760, 374] on h3 "Louis Vuitton Support" at bounding box center [759, 376] width 176 height 14
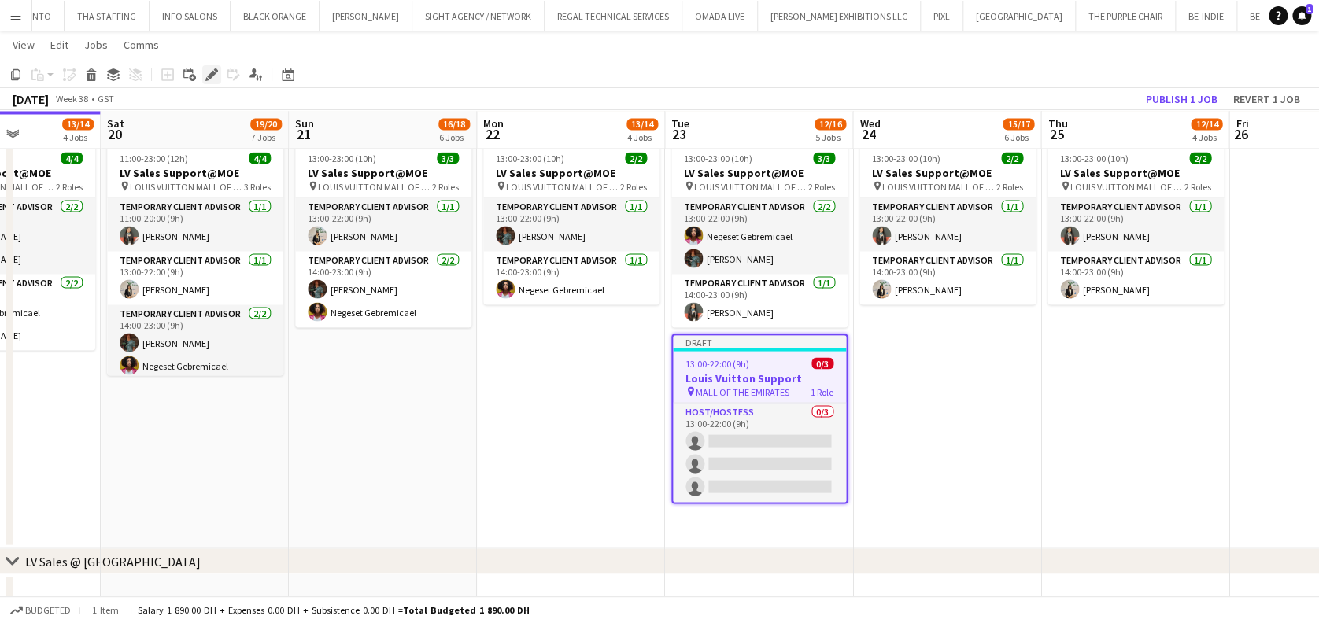
click at [211, 72] on icon at bounding box center [211, 75] width 9 height 9
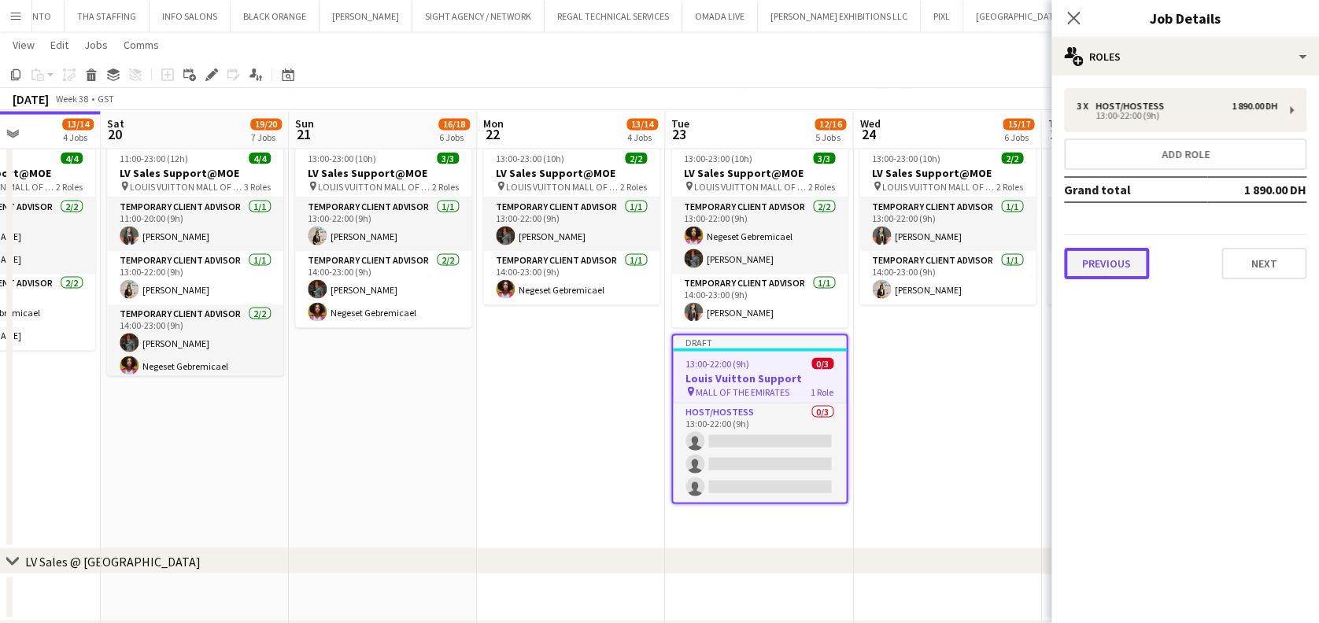
click at [1111, 258] on button "Previous" at bounding box center [1106, 263] width 85 height 31
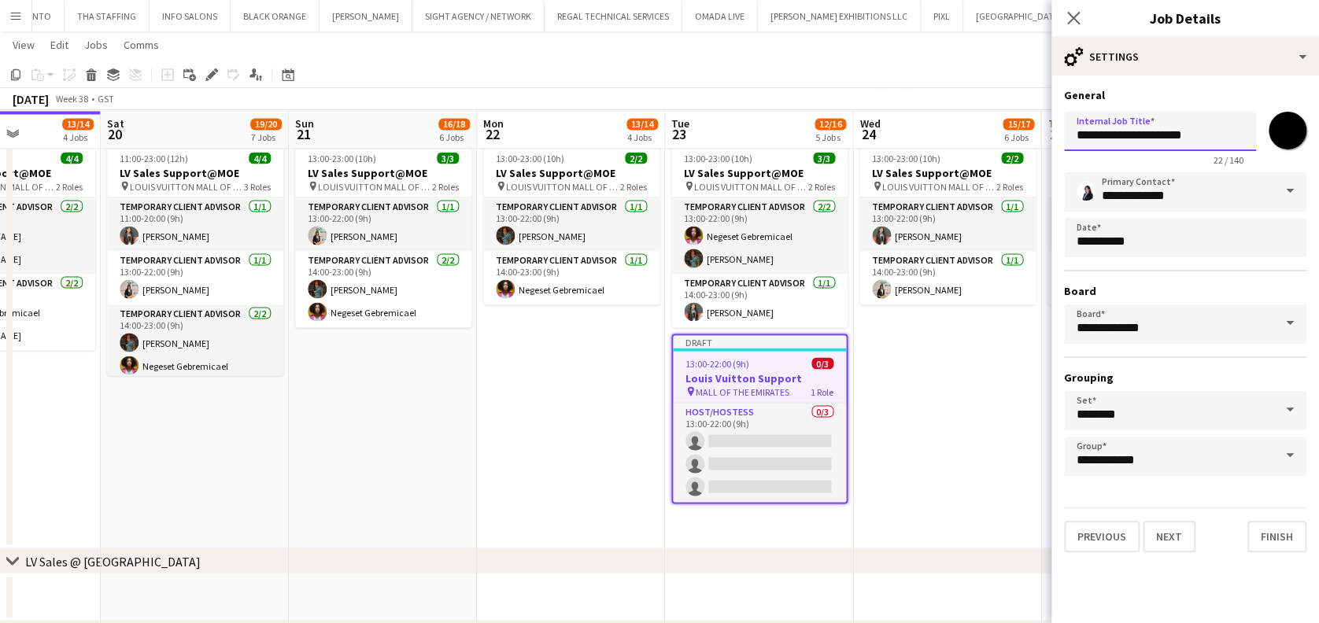
click at [1076, 128] on input "**********" at bounding box center [1160, 131] width 192 height 39
drag, startPoint x: 1207, startPoint y: 133, endPoint x: 1277, endPoint y: 135, distance: 70.1
click at [1277, 135] on div "**********" at bounding box center [1185, 135] width 242 height 61
type input "**********"
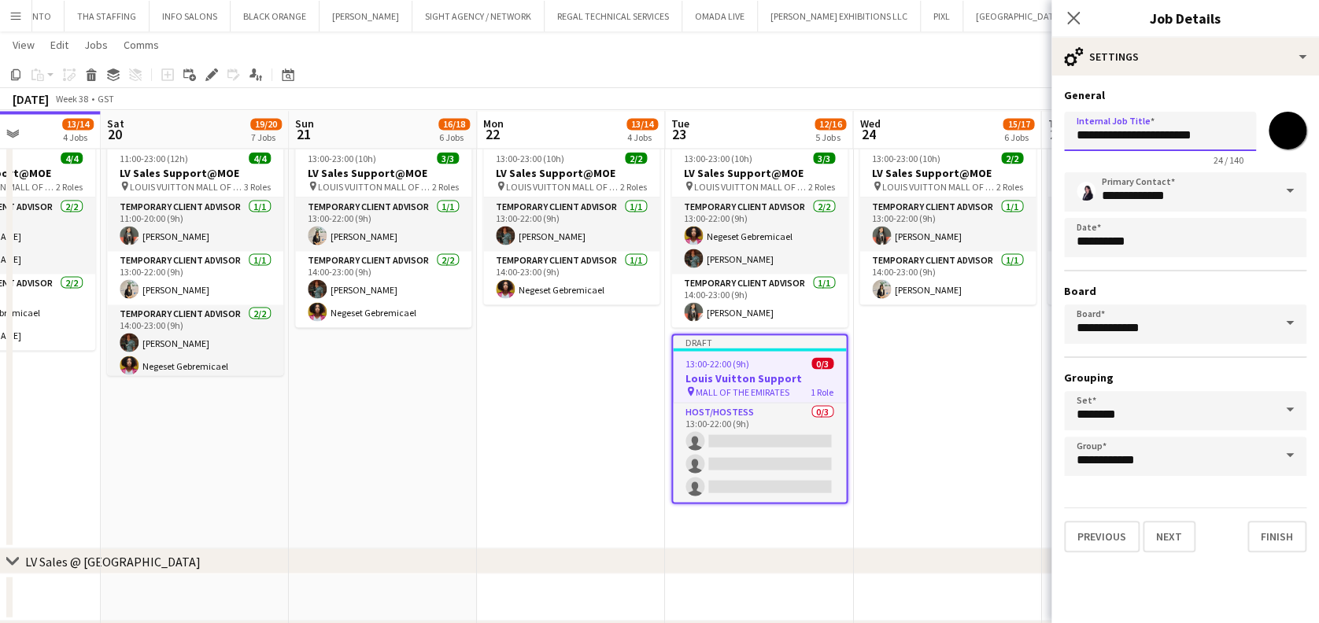
scroll to position [0, 0]
click at [1177, 540] on button "Next" at bounding box center [1169, 536] width 53 height 31
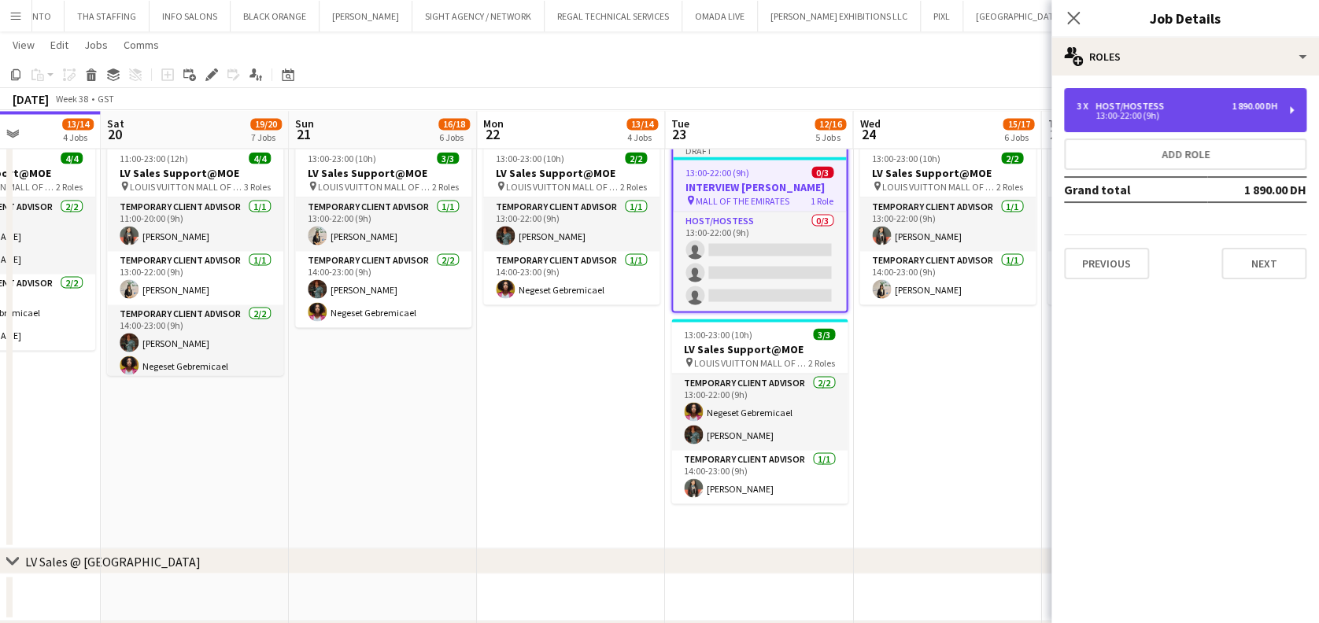
click at [1140, 117] on div "13:00-22:00 (9h)" at bounding box center [1177, 116] width 201 height 8
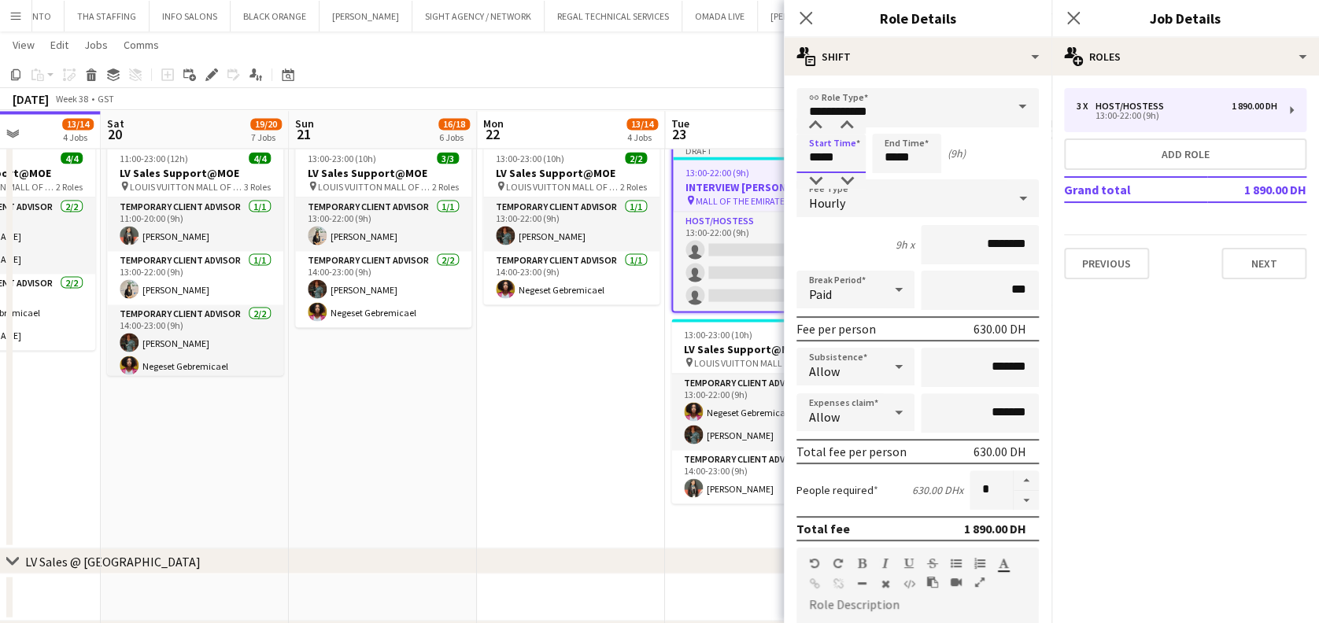
drag, startPoint x: 837, startPoint y: 157, endPoint x: 780, endPoint y: 159, distance: 56.7
click at [790, 158] on form "**********" at bounding box center [918, 536] width 268 height 897
type input "*****"
click at [819, 158] on div "Start Time ***** End Time ***** (7h)" at bounding box center [918, 153] width 242 height 39
type input "*****"
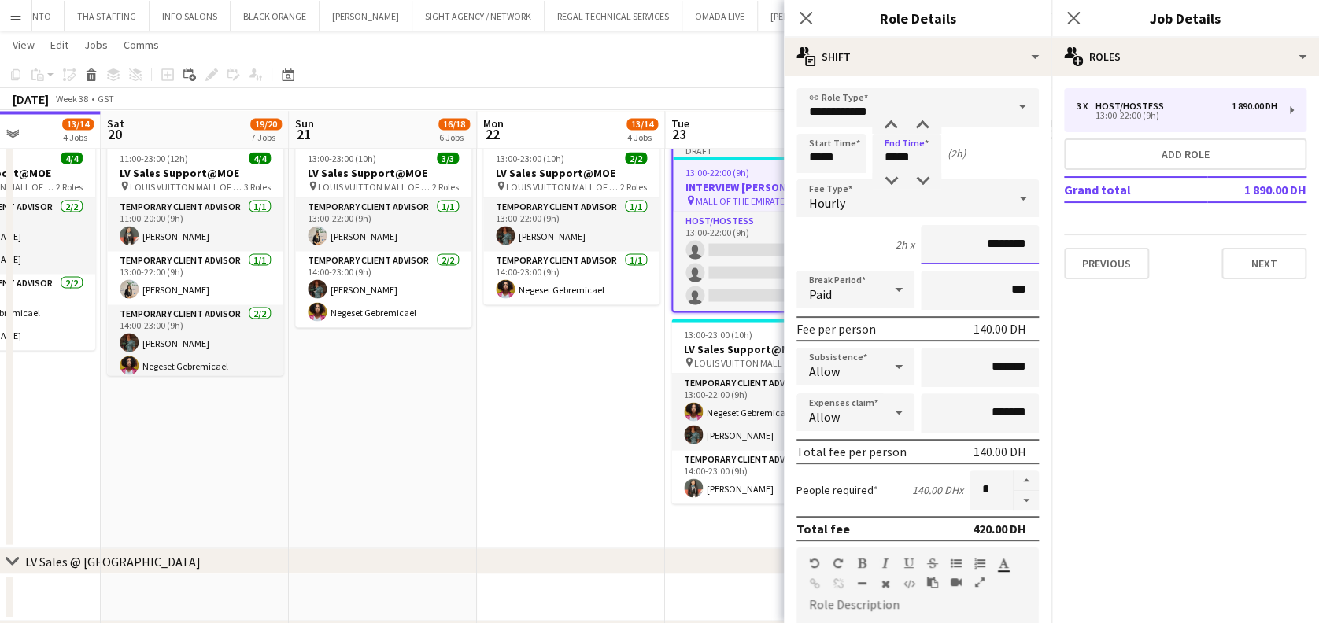
drag, startPoint x: 947, startPoint y: 242, endPoint x: 895, endPoint y: 242, distance: 51.9
click at [900, 242] on div "2h x ********" at bounding box center [918, 244] width 242 height 39
type input "******"
click at [1017, 475] on button "button" at bounding box center [1026, 481] width 25 height 20
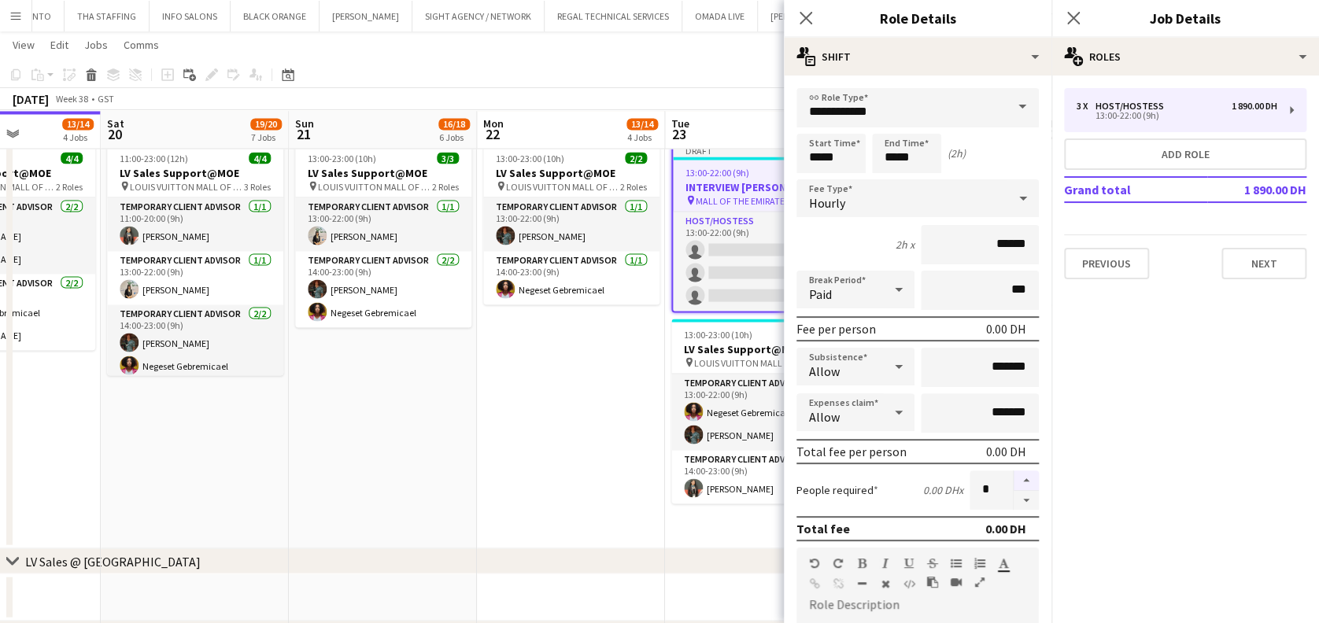
type input "*"
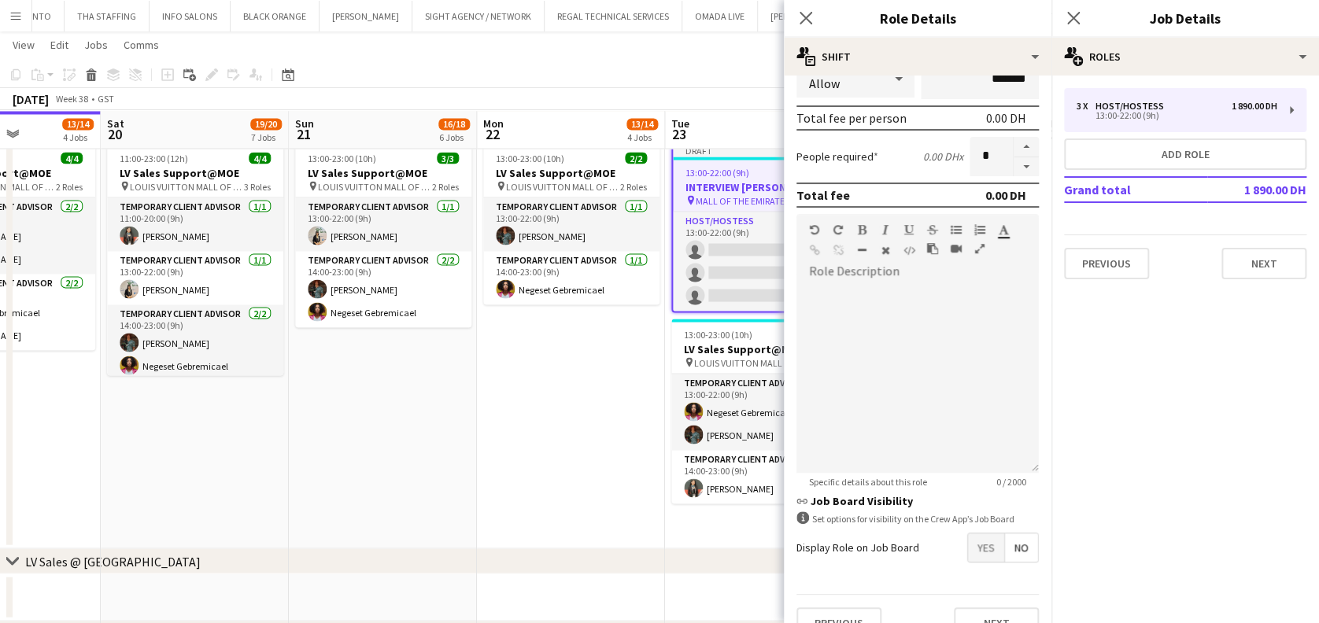
scroll to position [360, 0]
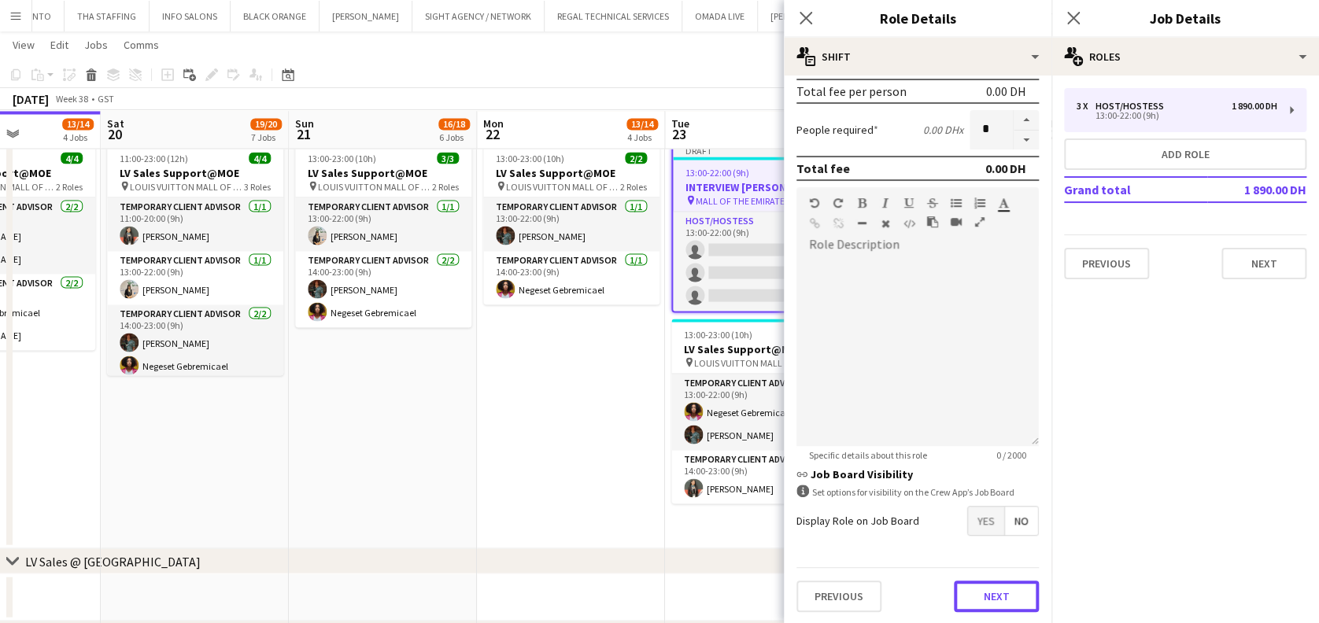
click at [1000, 597] on button "Next" at bounding box center [996, 596] width 85 height 31
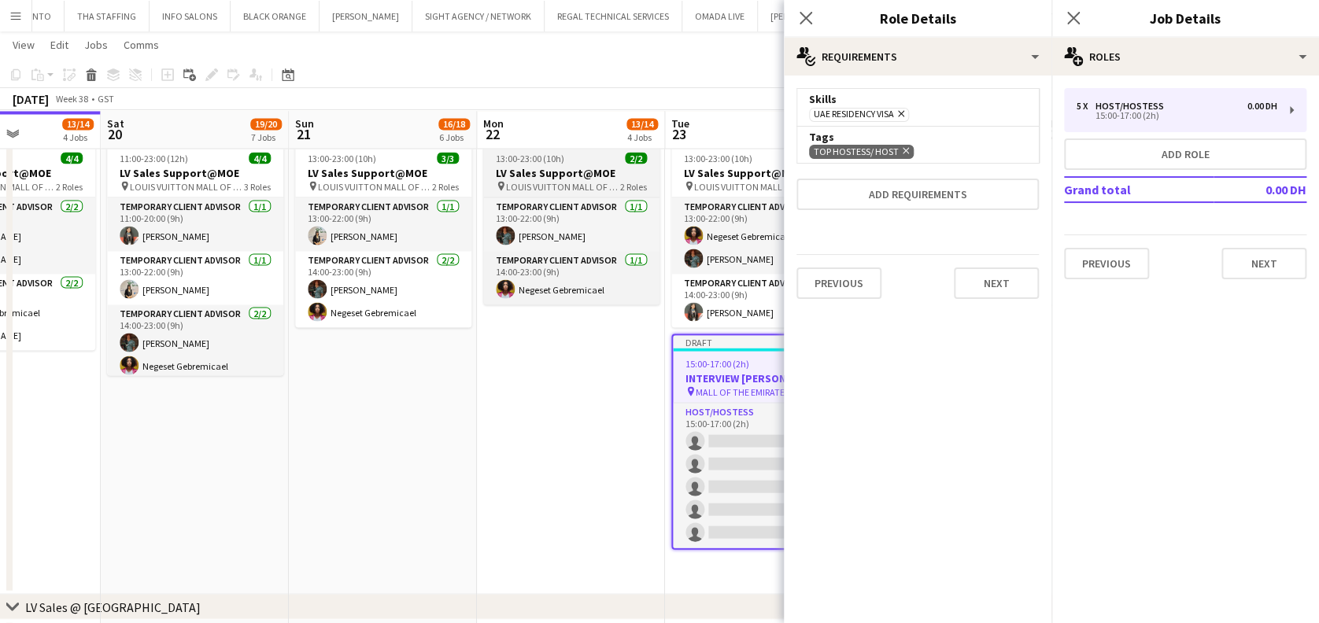
scroll to position [0, 0]
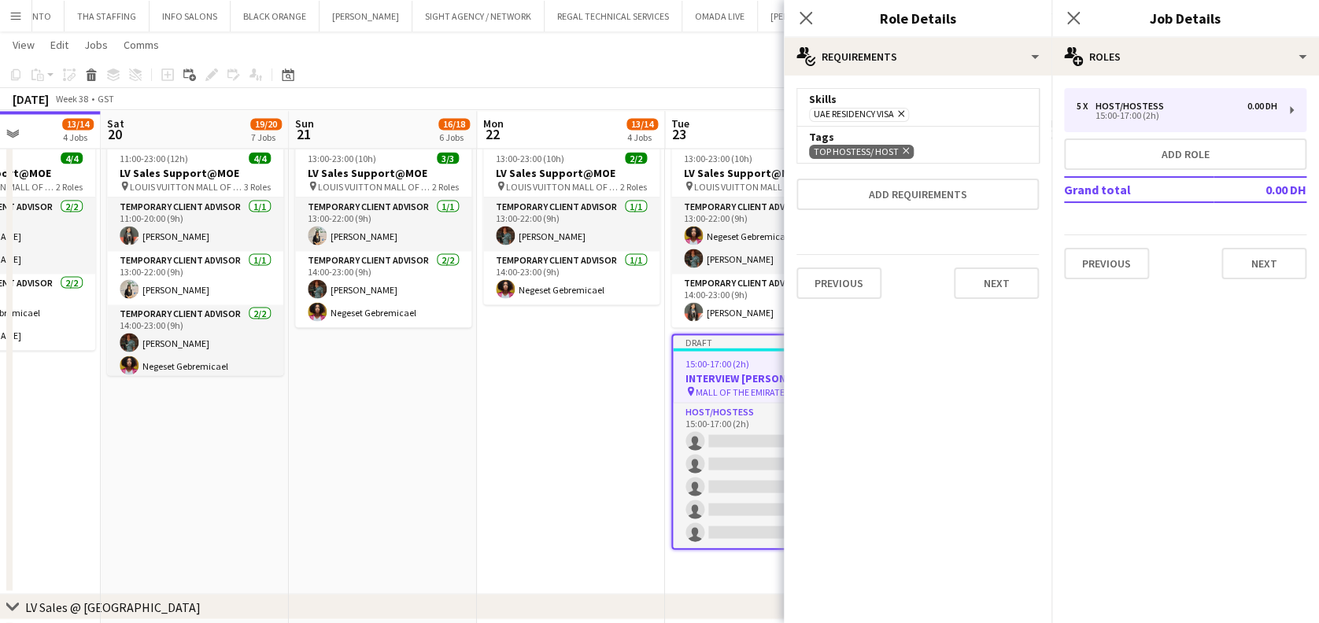
click at [516, 455] on app-date-cell "13:00-23:00 (10h) 2/2 LV Sales Support@MOE pin LOUIS VUITTON MALL OF THE EMIRAT…" at bounding box center [571, 365] width 188 height 458
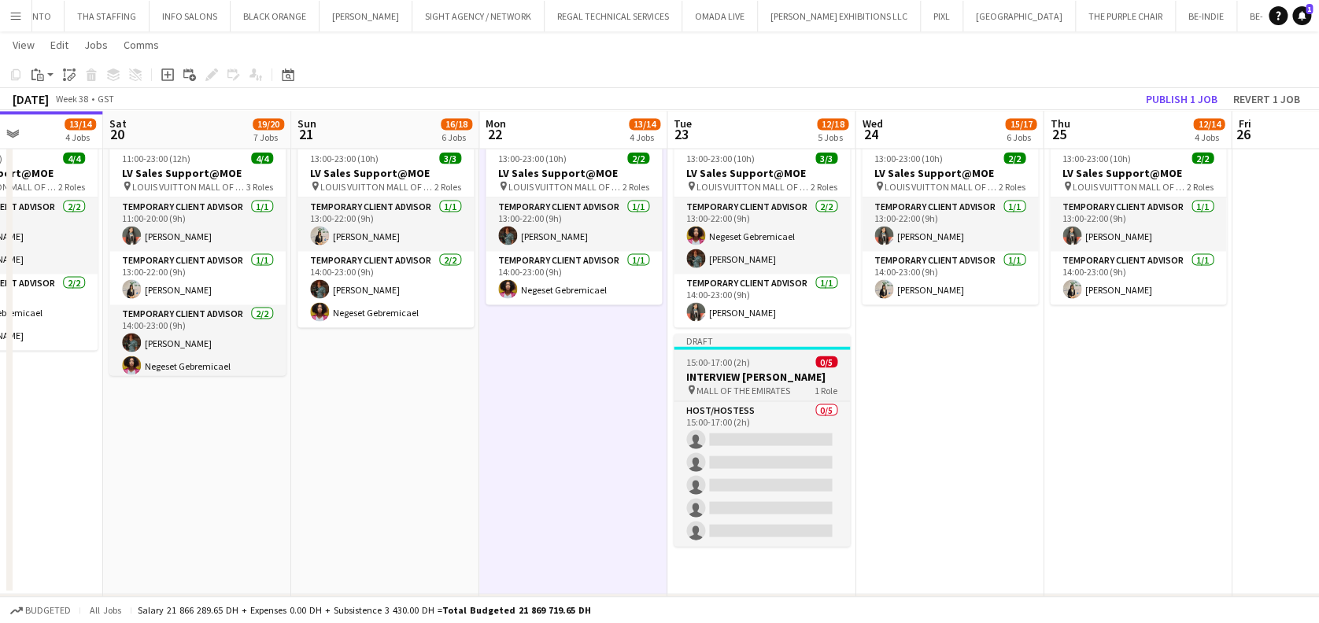
click at [807, 365] on app-job-card "Draft 15:00-17:00 (2h) 0/5 INTERVIEW Louis Vuitton pin MALL OF THE EMIRATES 1 R…" at bounding box center [762, 440] width 176 height 213
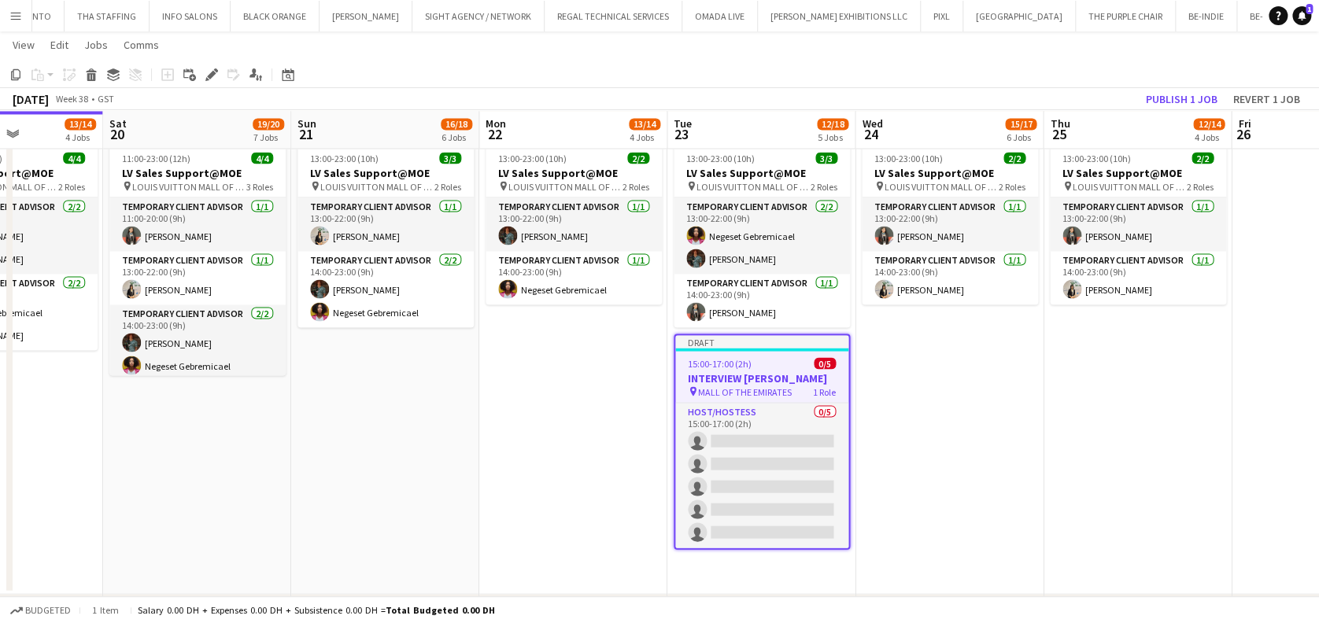
scroll to position [0, 649]
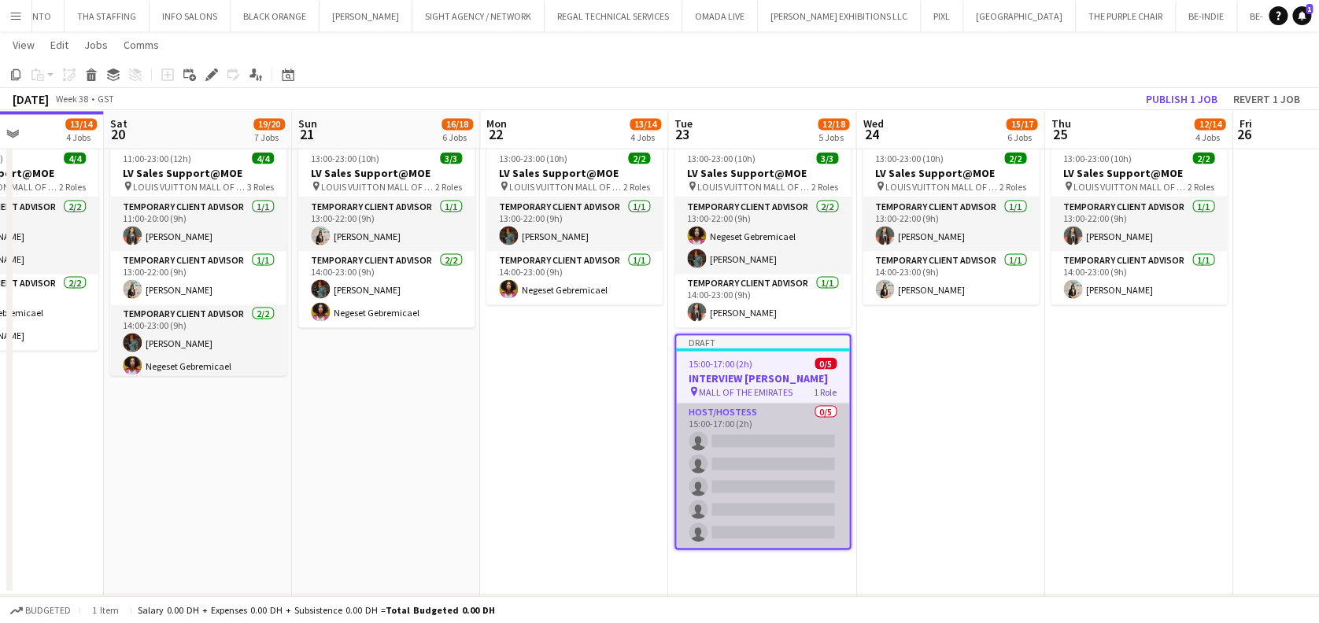
click at [766, 441] on app-card-role "Host/Hostess 0/5 15:00-17:00 (2h) single-neutral-actions single-neutral-actions…" at bounding box center [762, 475] width 173 height 145
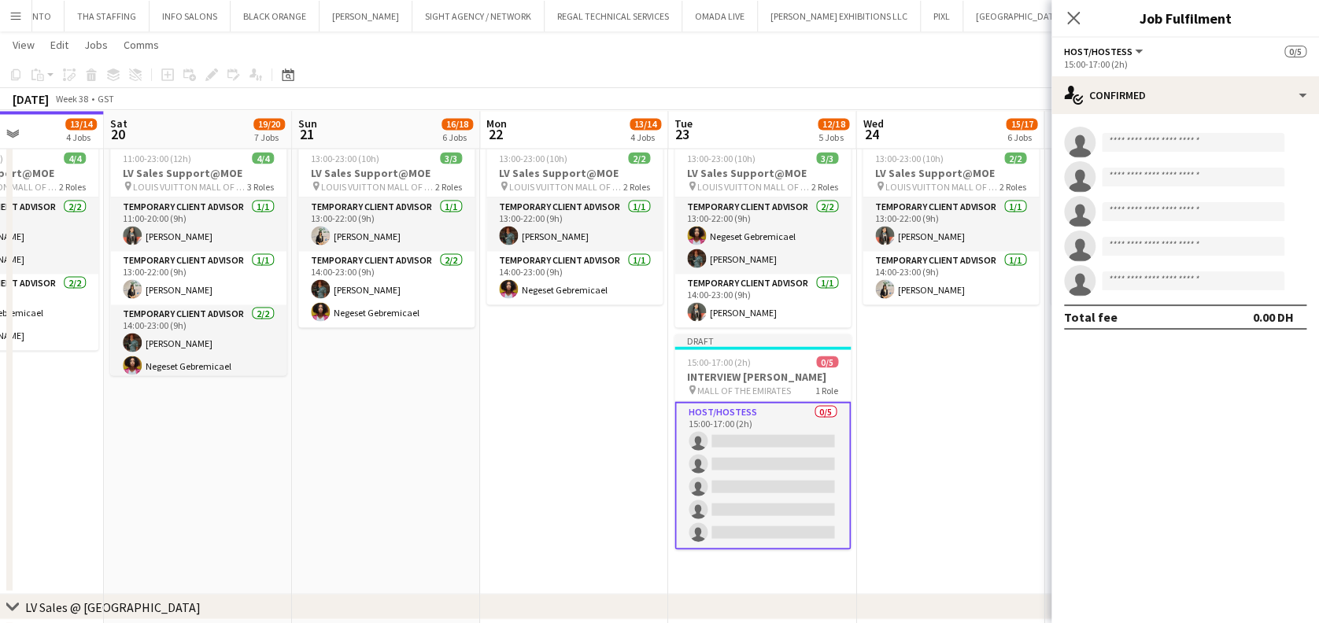
click at [1204, 132] on app-invite-slot "single-neutral-actions" at bounding box center [1186, 142] width 268 height 31
click at [1223, 140] on input at bounding box center [1193, 142] width 183 height 19
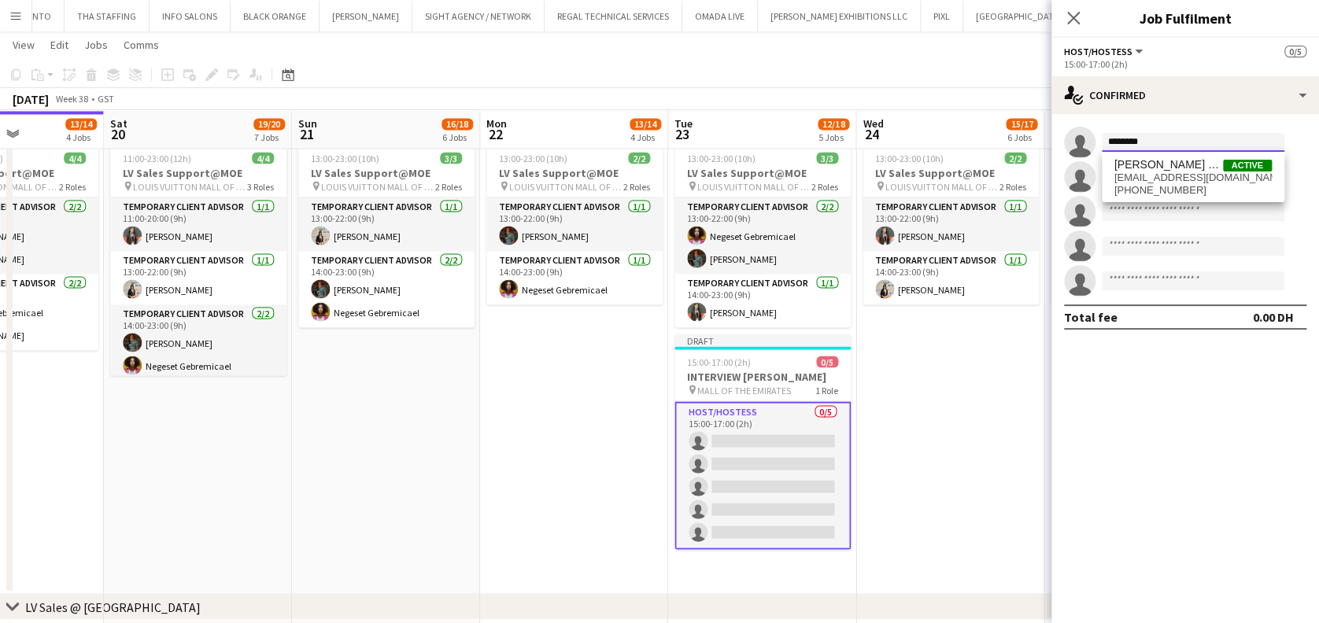
type input "********"
click at [1173, 182] on span "maharawda140@gmail.com" at bounding box center [1192, 178] width 157 height 13
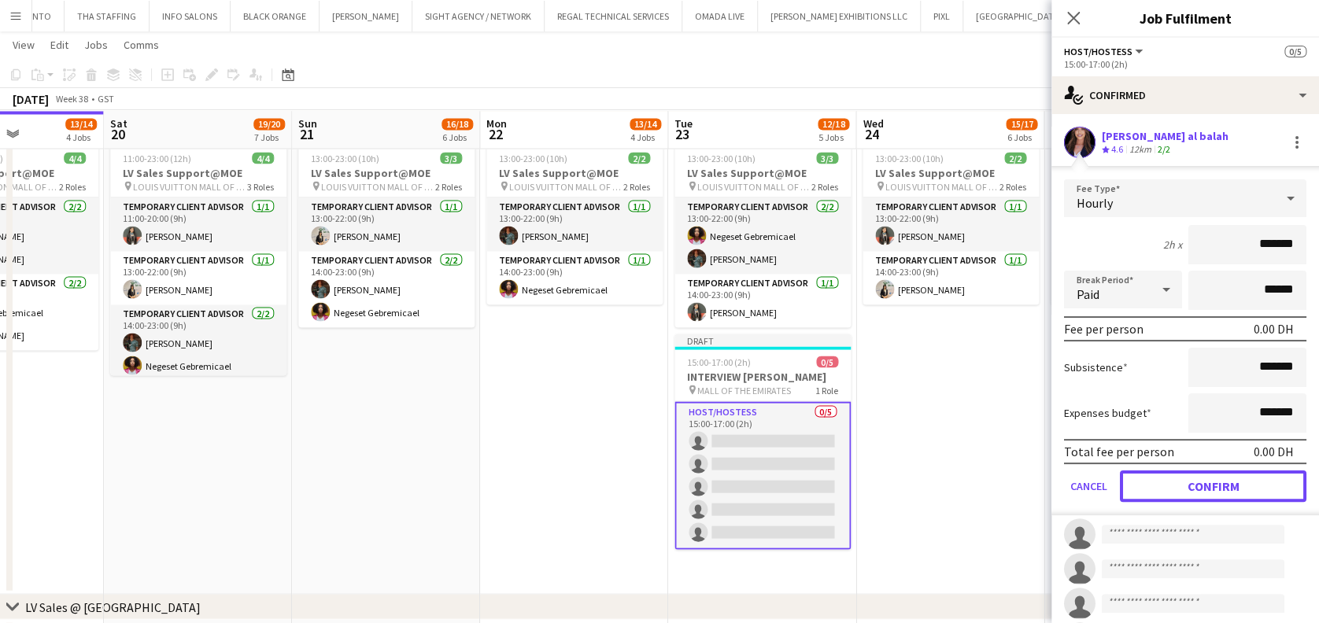
drag, startPoint x: 1211, startPoint y: 486, endPoint x: 1196, endPoint y: 388, distance: 98.6
click at [1210, 482] on button "Confirm" at bounding box center [1213, 486] width 187 height 31
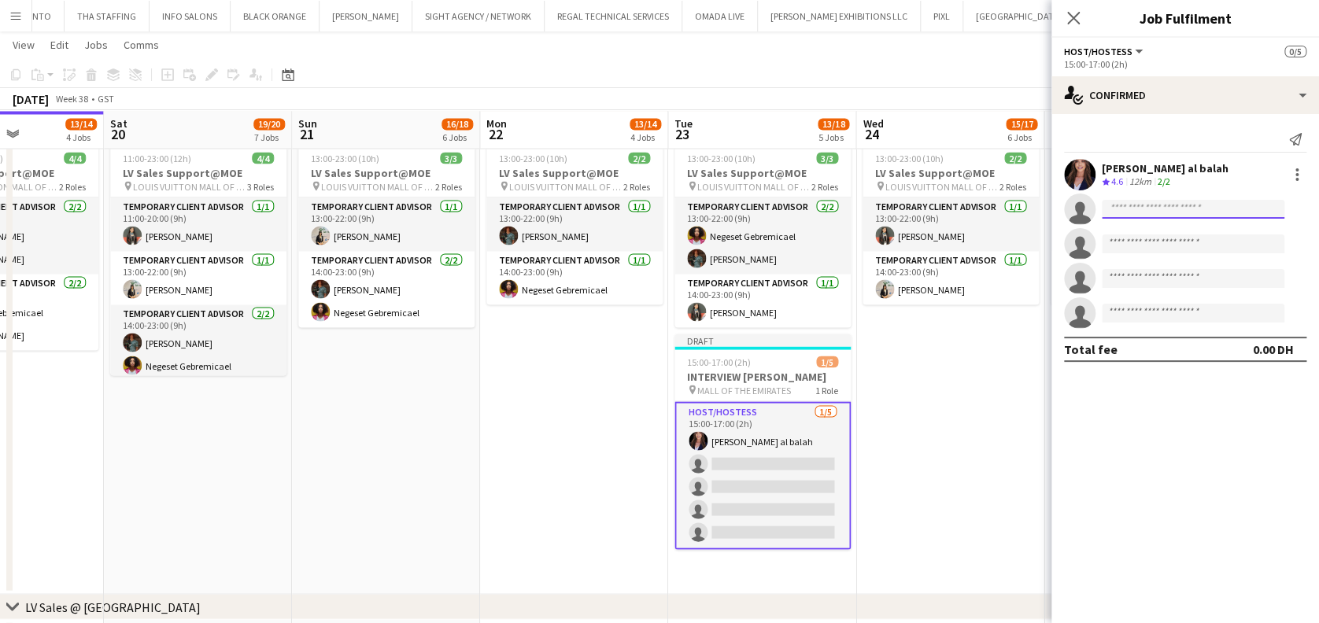
click at [1173, 205] on input at bounding box center [1193, 209] width 183 height 19
type input "*"
type input "******"
drag, startPoint x: 1130, startPoint y: 200, endPoint x: 1071, endPoint y: 197, distance: 59.1
click at [1071, 197] on app-invite-slot "single-neutral-actions ******" at bounding box center [1186, 209] width 268 height 31
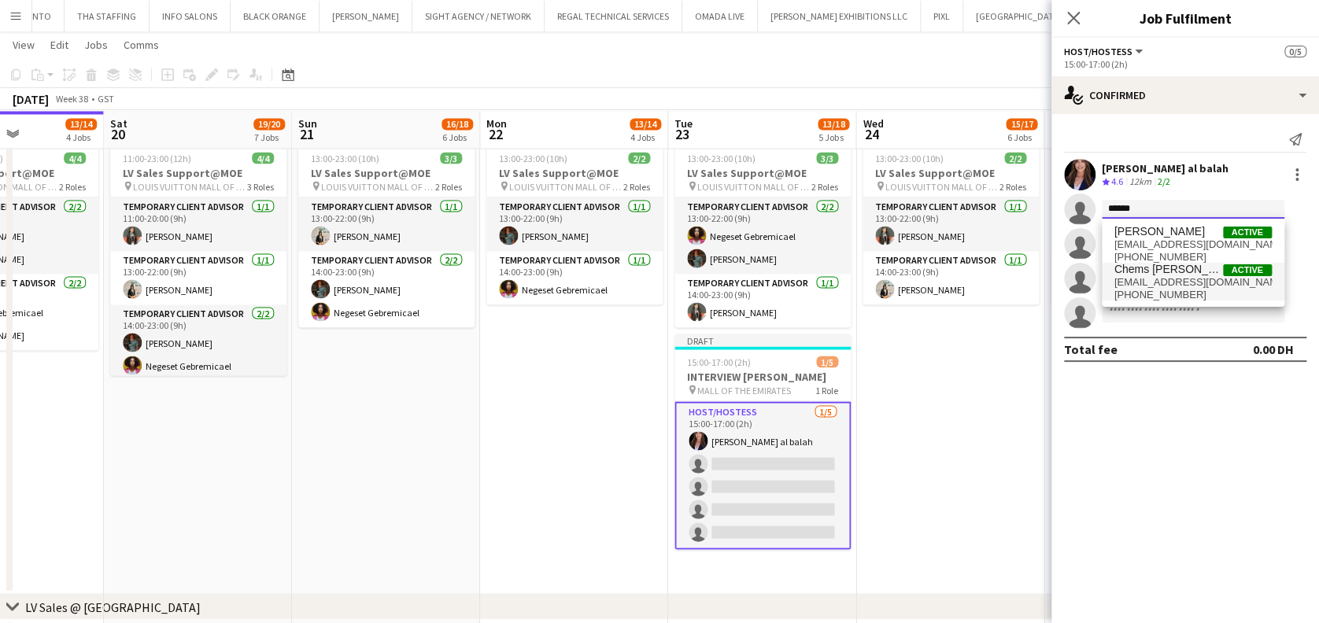
type input "*****"
click at [1209, 279] on span "chems.eddinesaadane@gmail.com" at bounding box center [1192, 282] width 157 height 13
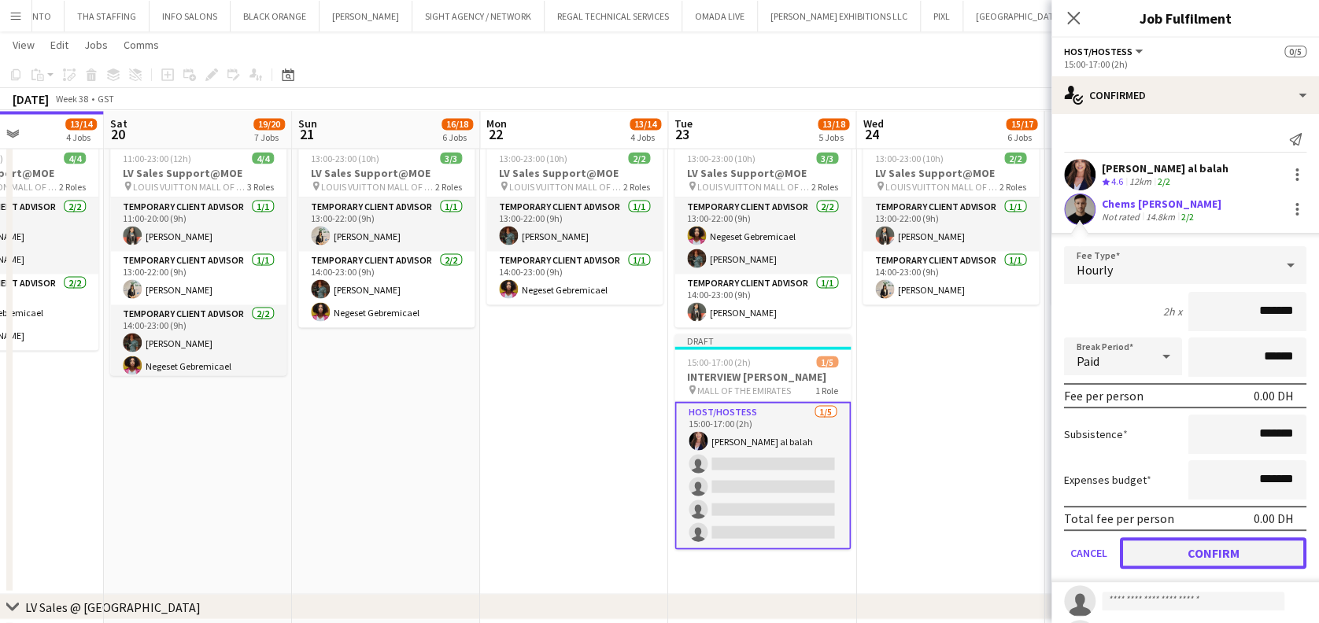
click at [1165, 550] on button "Confirm" at bounding box center [1213, 553] width 187 height 31
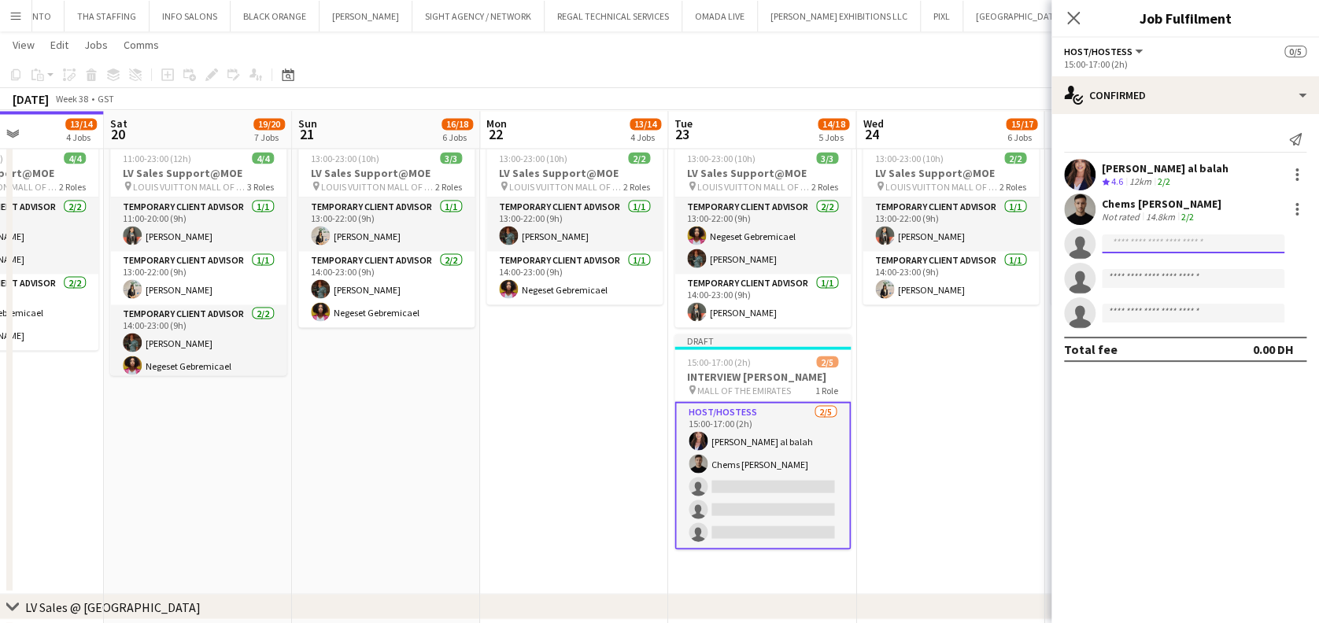
click at [1137, 241] on input at bounding box center [1193, 244] width 183 height 19
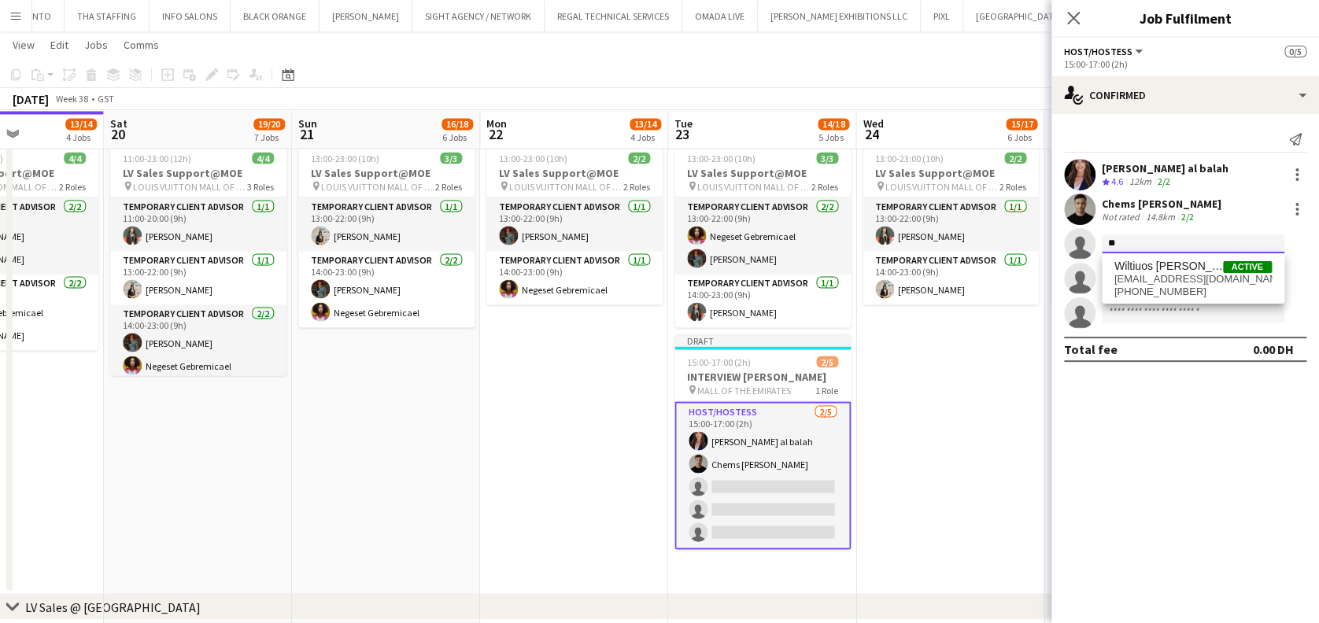
type input "*"
type input "*********"
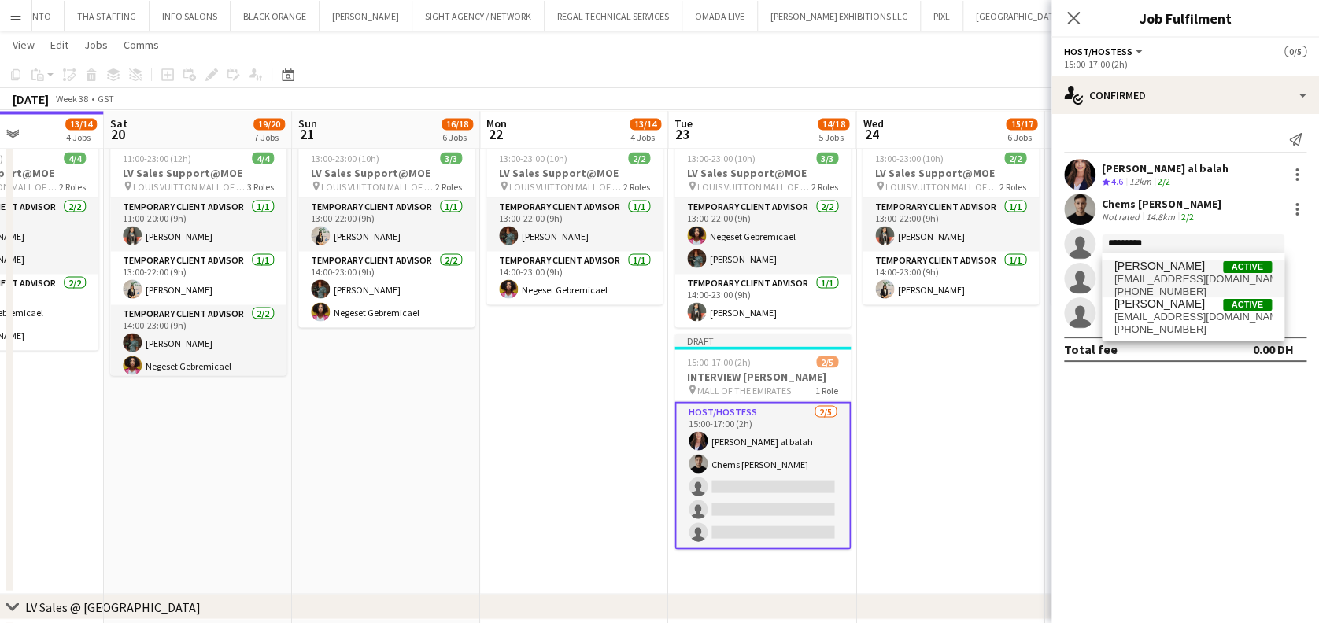
click at [1177, 271] on span "Amir Shah Active dkamoor@gmail.com +971544914509" at bounding box center [1192, 279] width 157 height 38
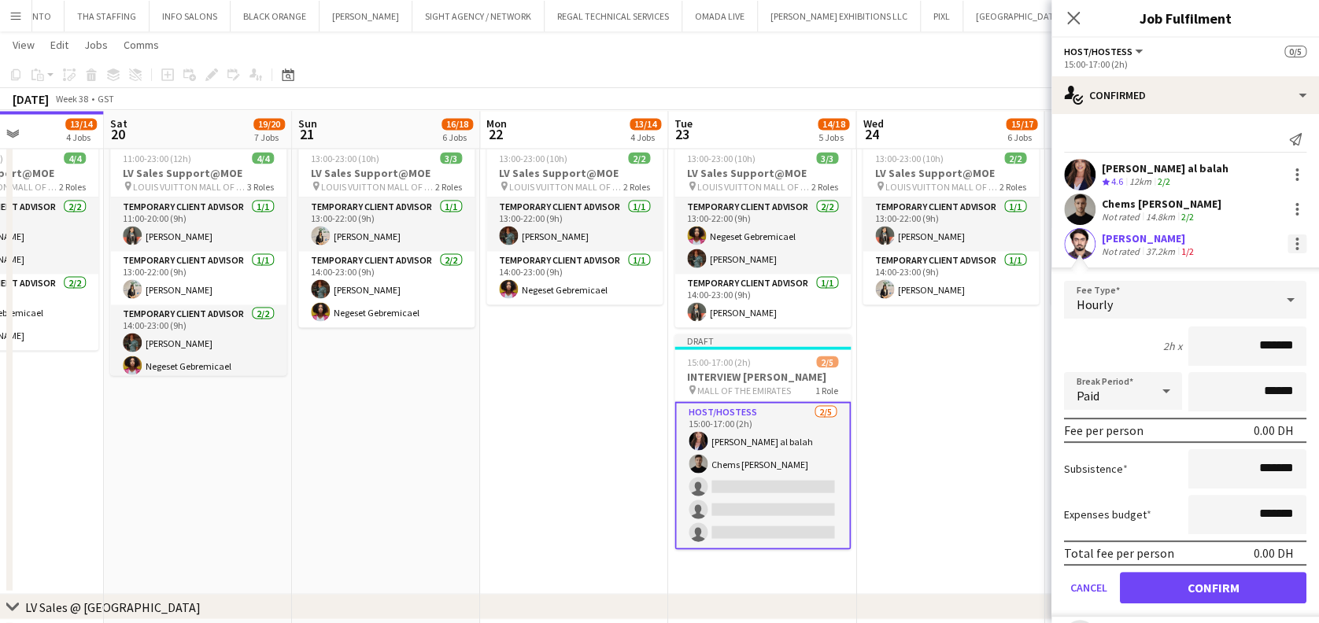
click at [1288, 245] on div at bounding box center [1297, 244] width 19 height 19
drag, startPoint x: 1252, startPoint y: 375, endPoint x: 1218, endPoint y: 304, distance: 78.5
click at [1251, 375] on button "Remove" at bounding box center [1229, 387] width 123 height 38
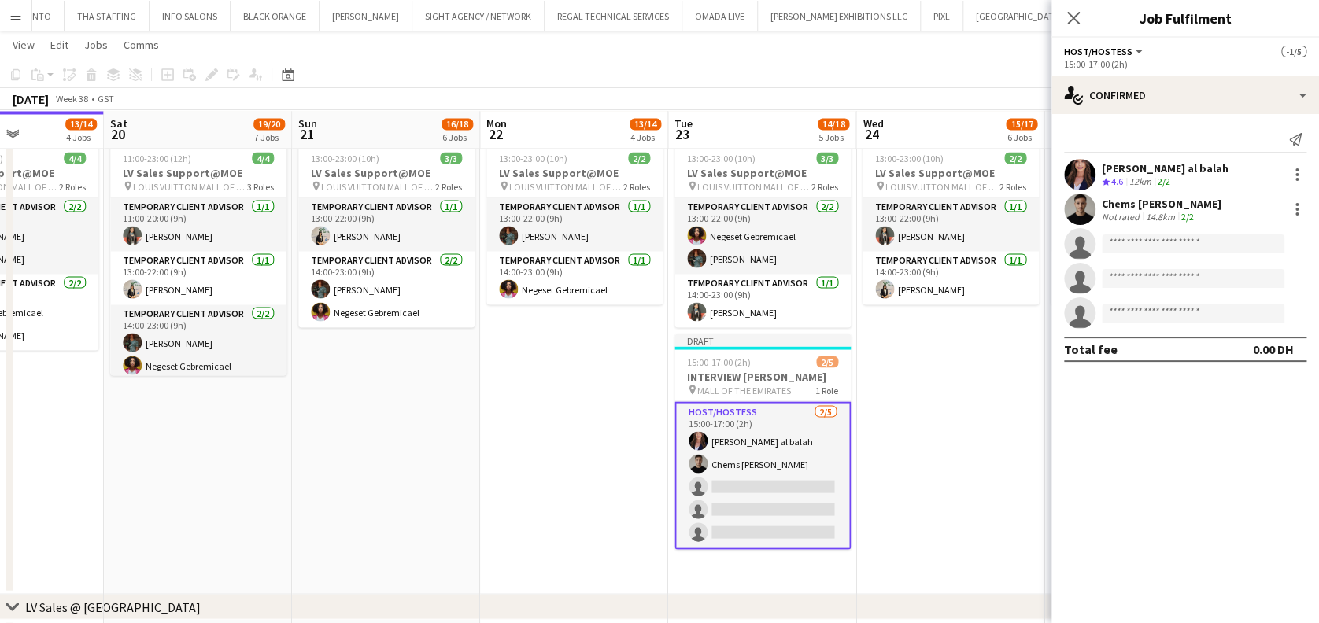
click at [1209, 233] on app-invite-slot "single-neutral-actions" at bounding box center [1186, 243] width 268 height 31
click at [1213, 243] on input at bounding box center [1193, 244] width 183 height 19
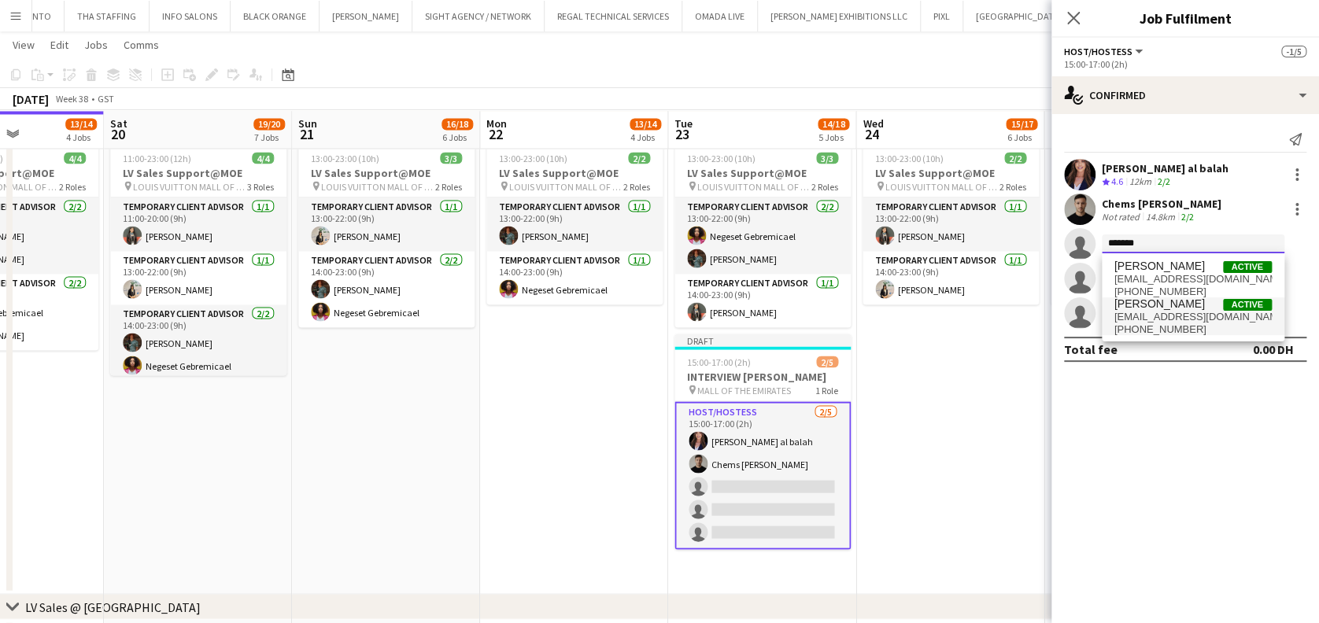
type input "*******"
click at [1254, 325] on span "+971504480597" at bounding box center [1192, 329] width 157 height 13
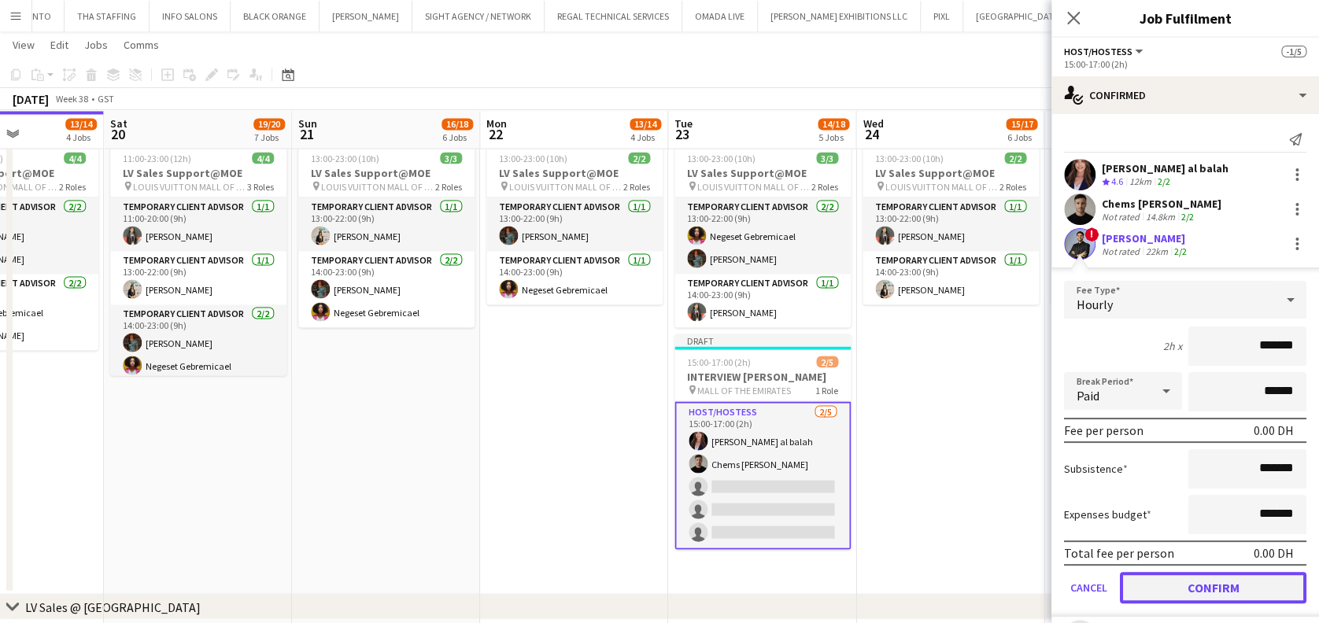
drag, startPoint x: 1234, startPoint y: 598, endPoint x: 1226, endPoint y: 589, distance: 12.3
click at [1234, 598] on button "Confirm" at bounding box center [1213, 587] width 187 height 31
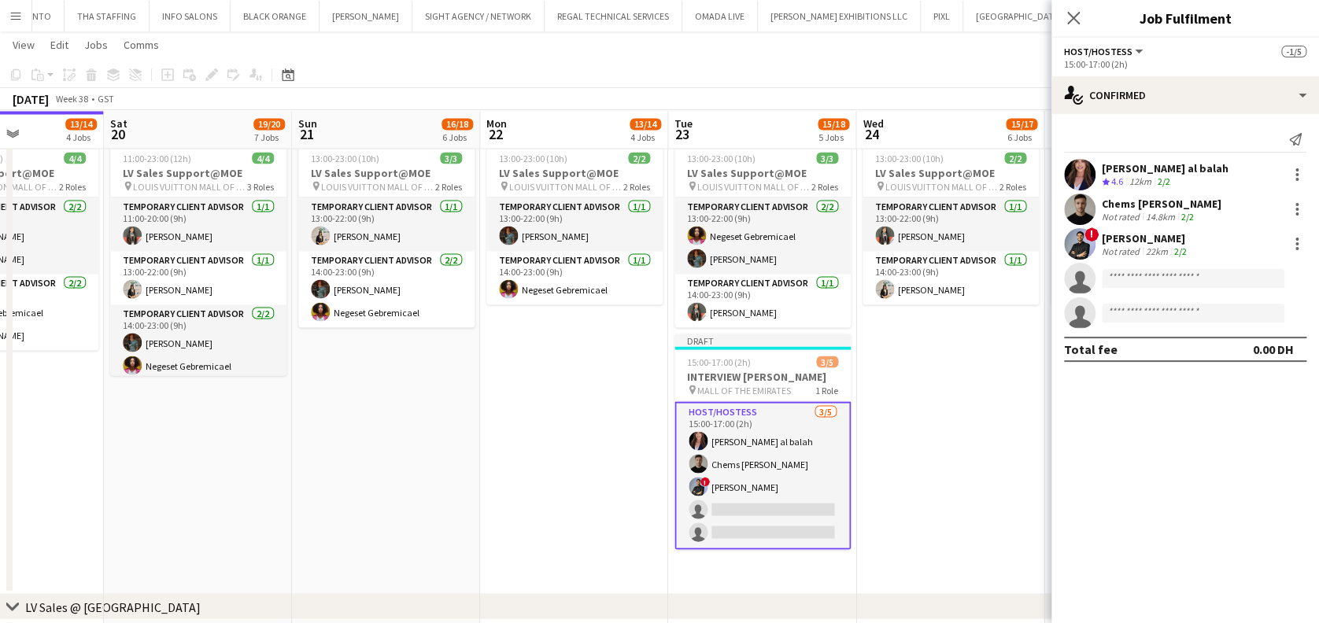
click at [1074, 228] on app-user-avatar at bounding box center [1079, 243] width 31 height 31
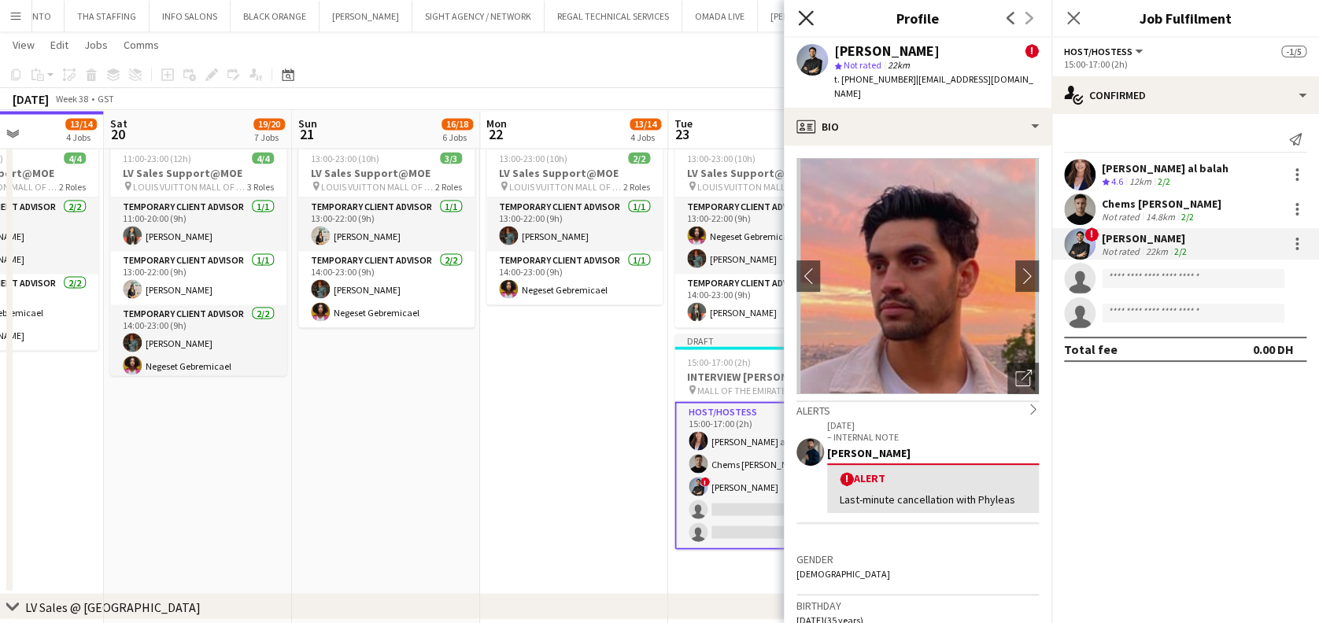
click at [812, 13] on icon "Close pop-in" at bounding box center [805, 17] width 15 height 15
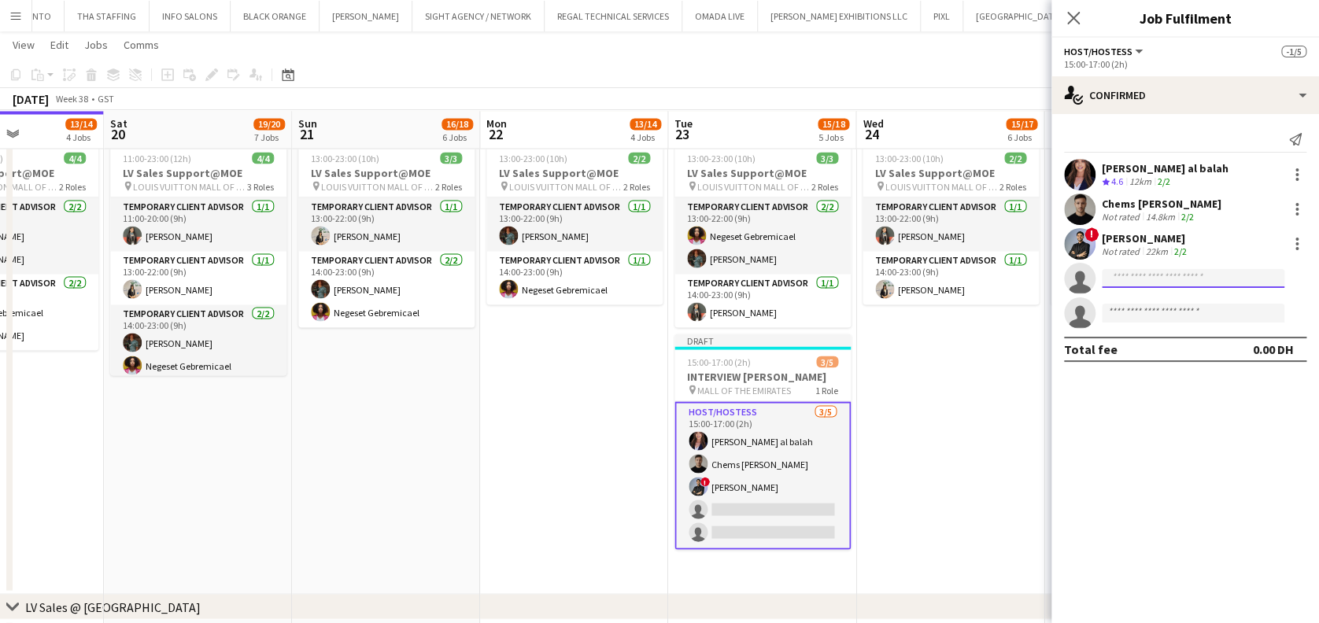
click at [1153, 276] on input at bounding box center [1193, 278] width 183 height 19
type input "**********"
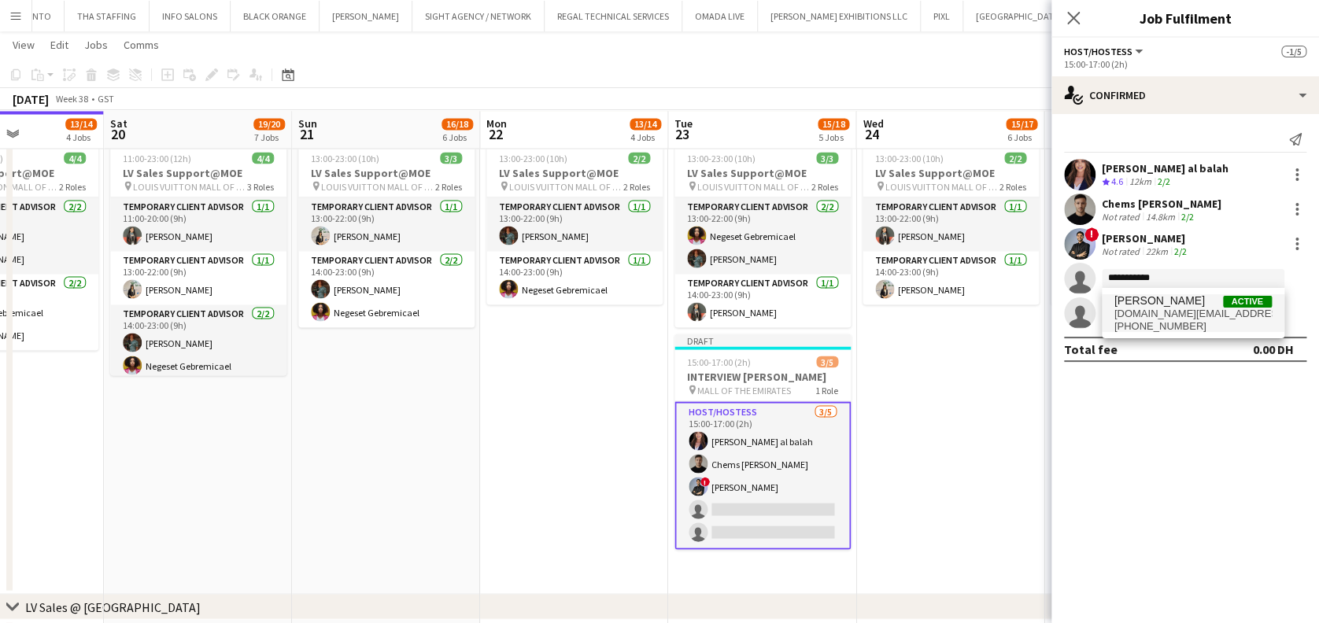
click at [1207, 308] on span "[DOMAIN_NAME][EMAIL_ADDRESS][DOMAIN_NAME]" at bounding box center [1192, 314] width 157 height 13
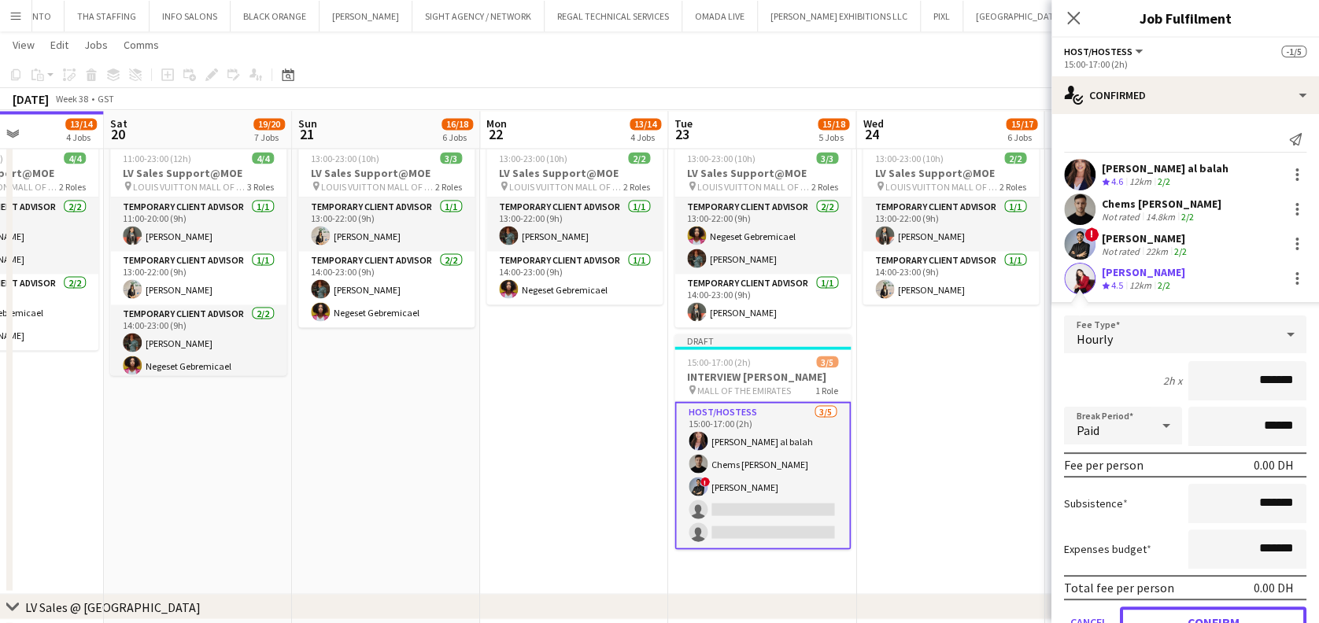
click at [1181, 621] on button "Confirm" at bounding box center [1213, 622] width 187 height 31
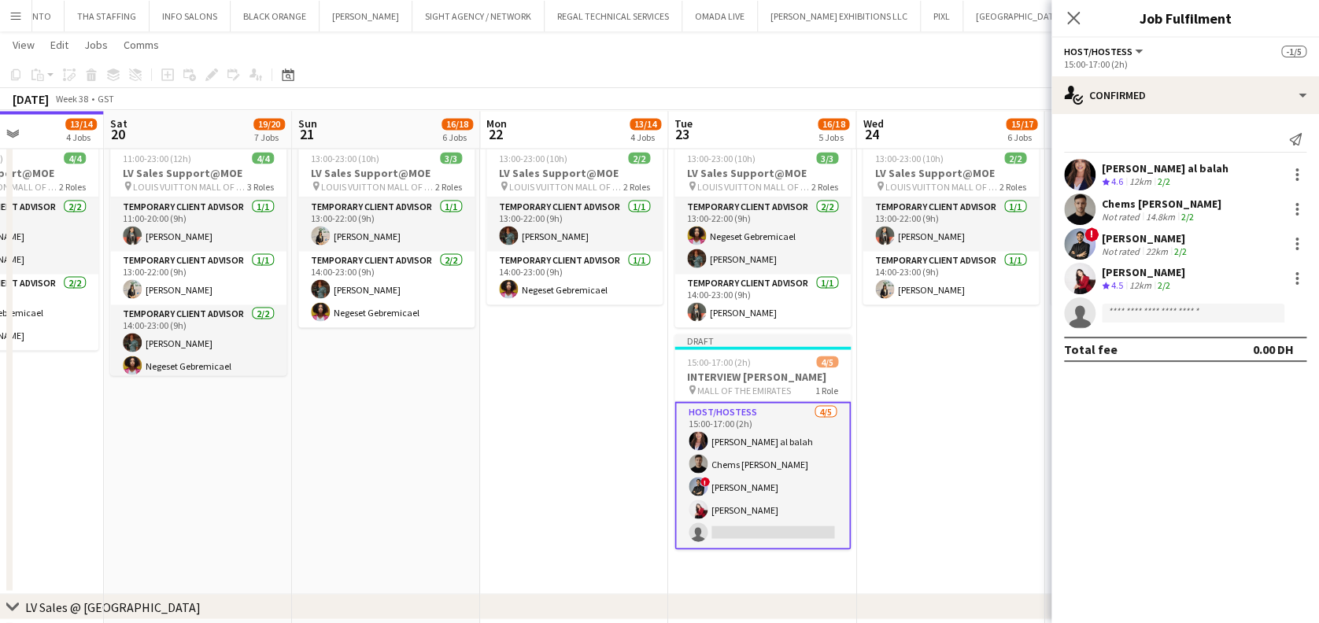
click at [935, 413] on app-date-cell "13:00-23:00 (10h) 2/2 LV Sales Support@MOE pin LOUIS VUITTON MALL OF THE EMIRAT…" at bounding box center [950, 365] width 188 height 458
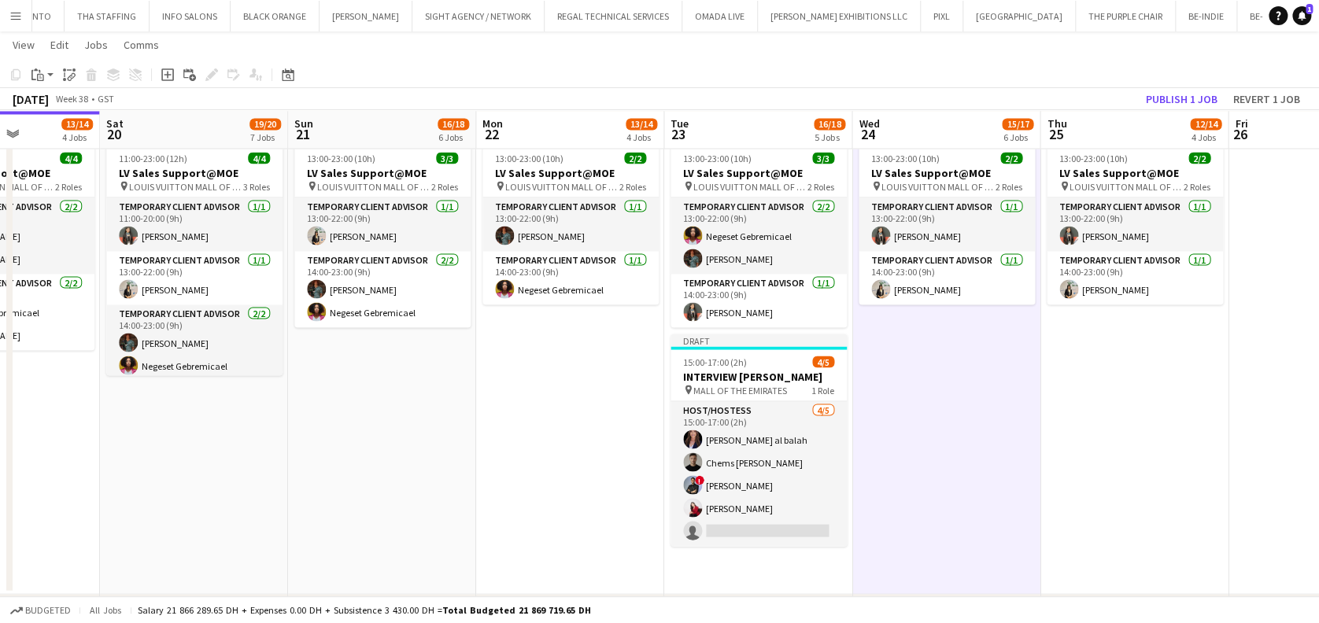
drag, startPoint x: 589, startPoint y: 326, endPoint x: 176, endPoint y: 227, distance: 424.0
click at [176, 229] on app-calendar-viewport "Tue 16 13/14 5 Jobs Wed 17 13/15 5 Jobs Thu 18 15/17 7 Jobs Fri 19 13/14 4 Jobs…" at bounding box center [659, 340] width 1319 height 3328
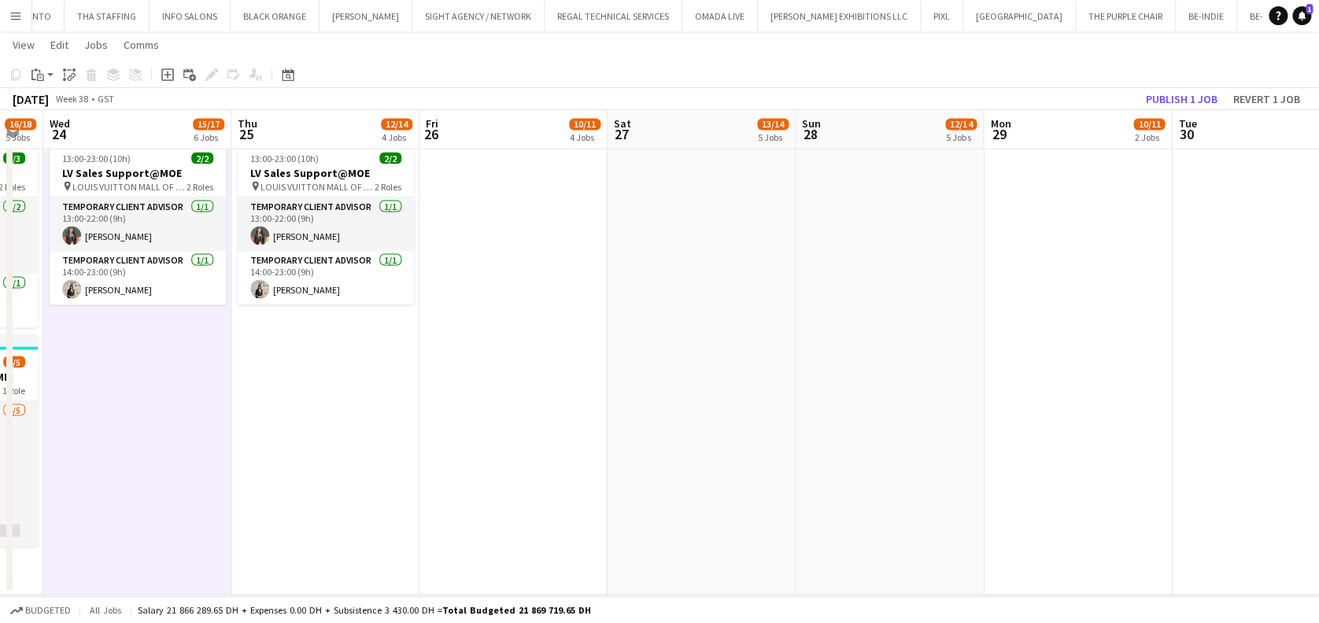
drag, startPoint x: 416, startPoint y: 261, endPoint x: 419, endPoint y: 231, distance: 30.1
click at [189, 230] on app-calendar-viewport "Sun 21 16/18 6 Jobs Mon 22 13/14 4 Jobs Tue 23 16/18 5 Jobs Wed 24 15/17 6 Jobs…" at bounding box center [659, 340] width 1319 height 3328
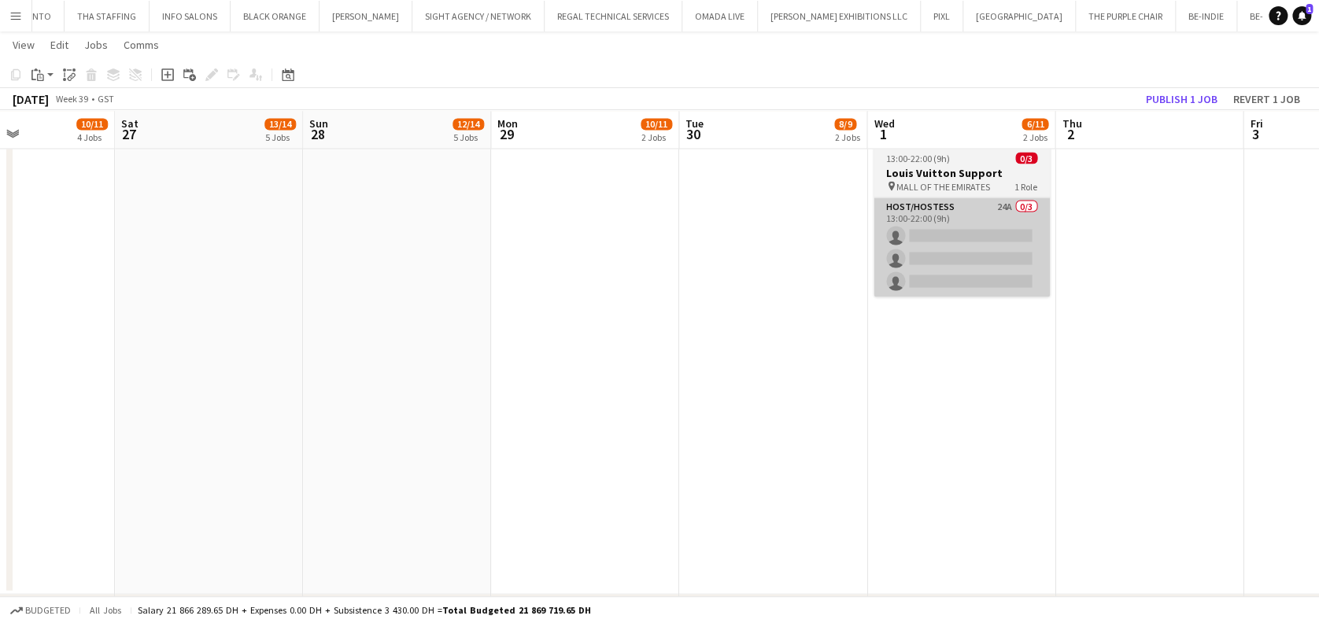
click at [934, 220] on app-card-role "Host/Hostess 24A 0/3 13:00-22:00 (9h) single-neutral-actions single-neutral-act…" at bounding box center [962, 247] width 176 height 99
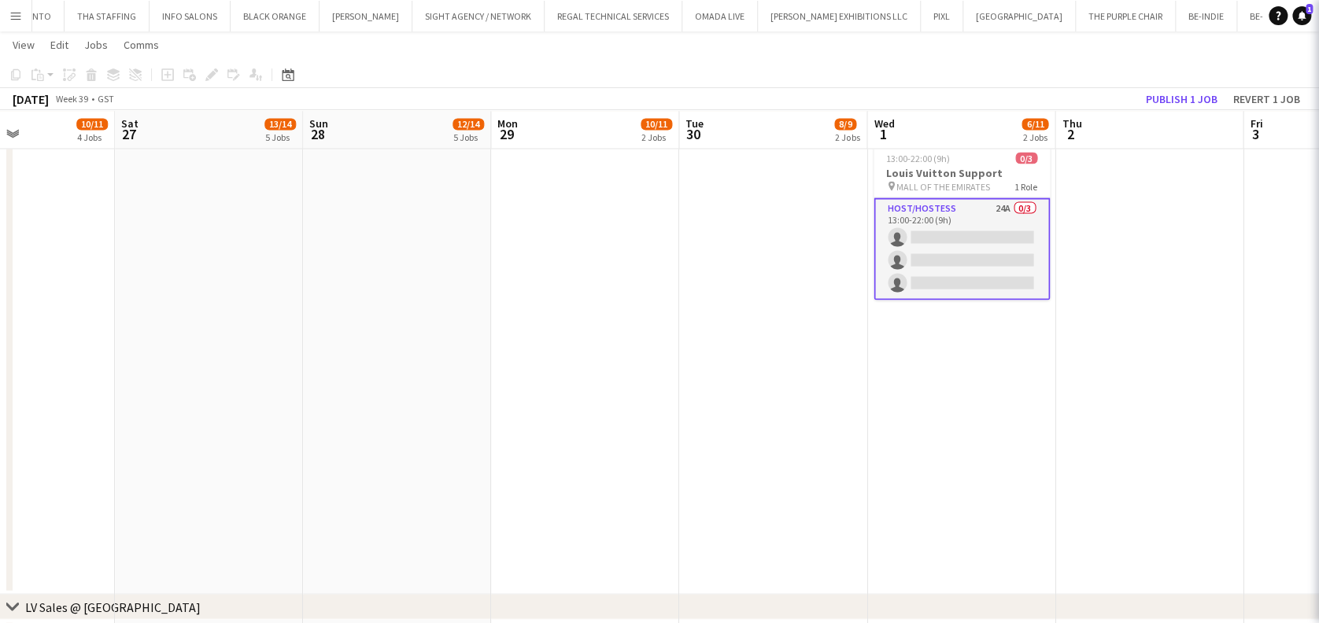
scroll to position [0, 635]
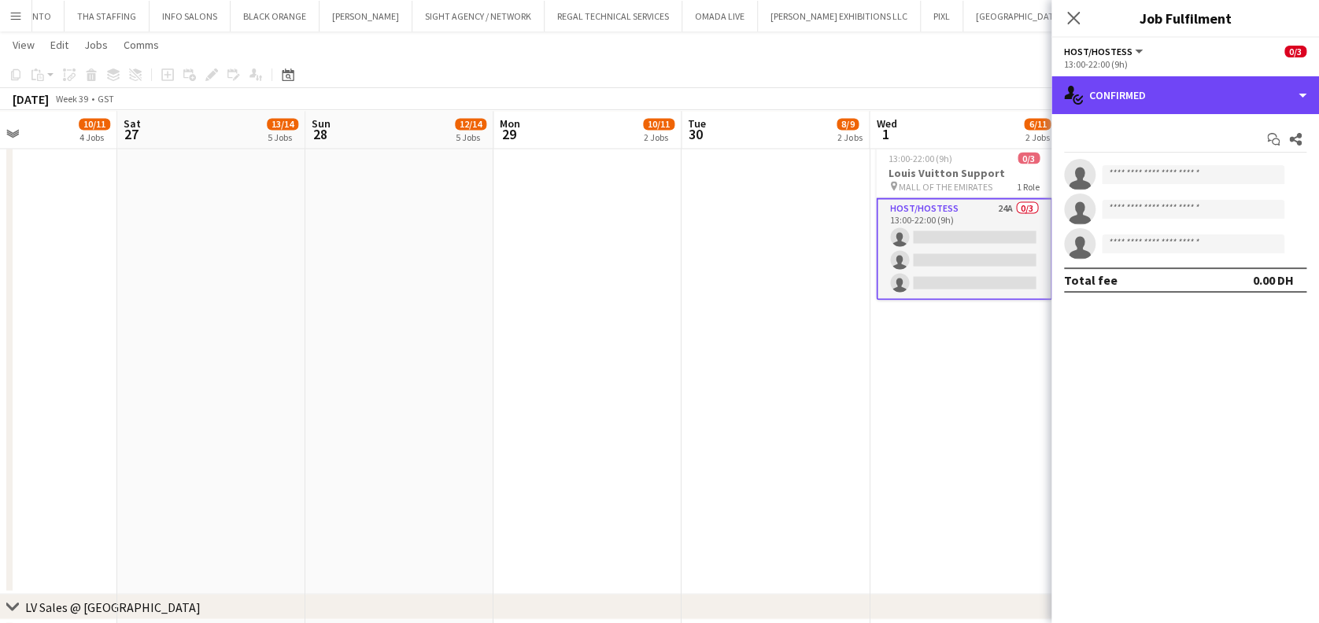
drag, startPoint x: 1134, startPoint y: 109, endPoint x: 1150, endPoint y: 129, distance: 25.2
click at [1136, 109] on div "single-neutral-actions-check-2 Confirmed" at bounding box center [1186, 95] width 268 height 38
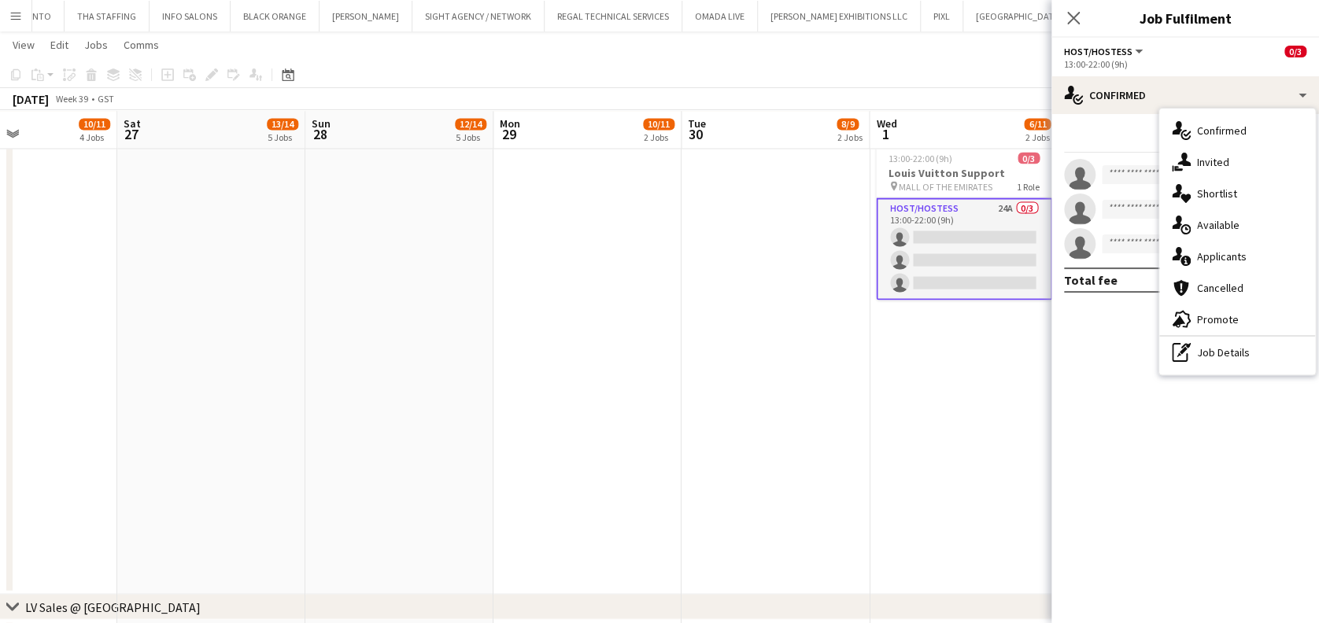
click at [1244, 264] on span "Applicants" at bounding box center [1222, 256] width 50 height 14
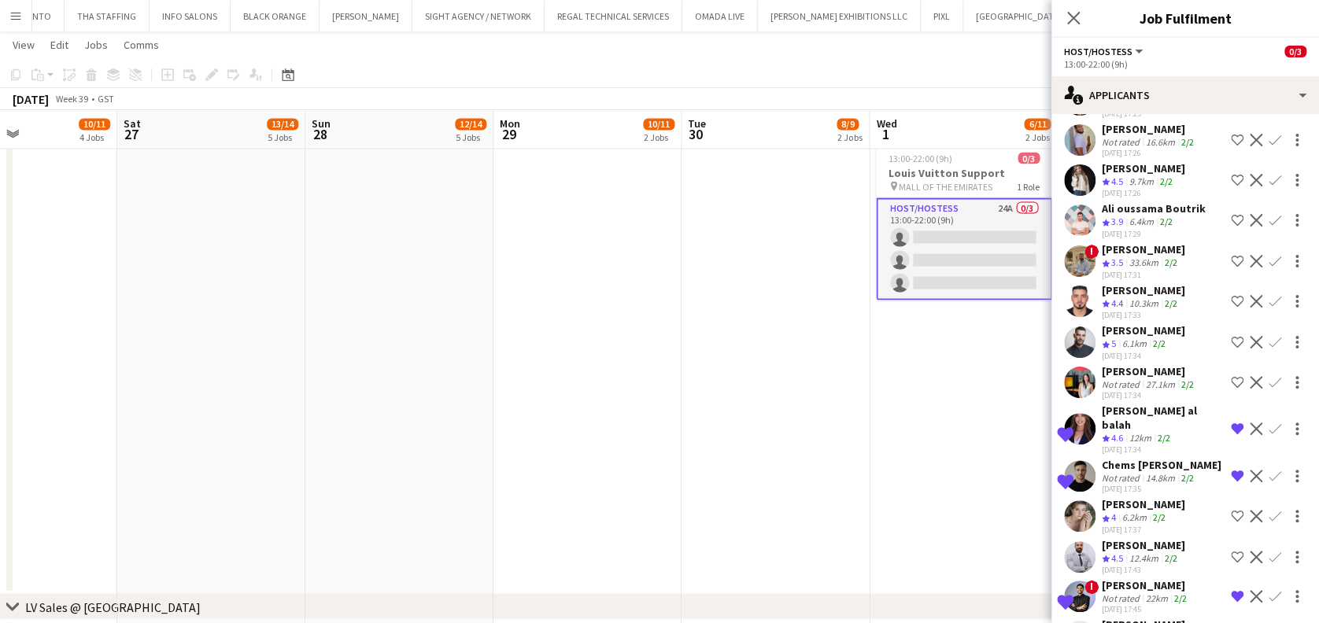
scroll to position [105, 0]
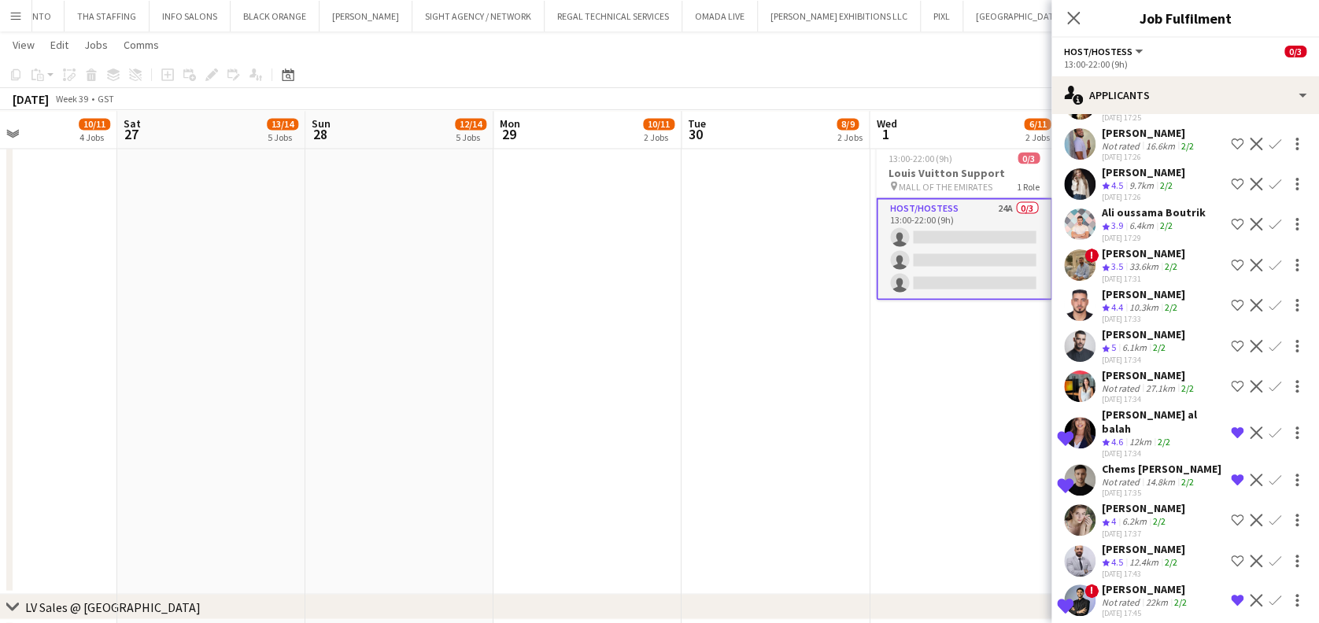
click at [1092, 331] on app-user-avatar at bounding box center [1079, 346] width 31 height 31
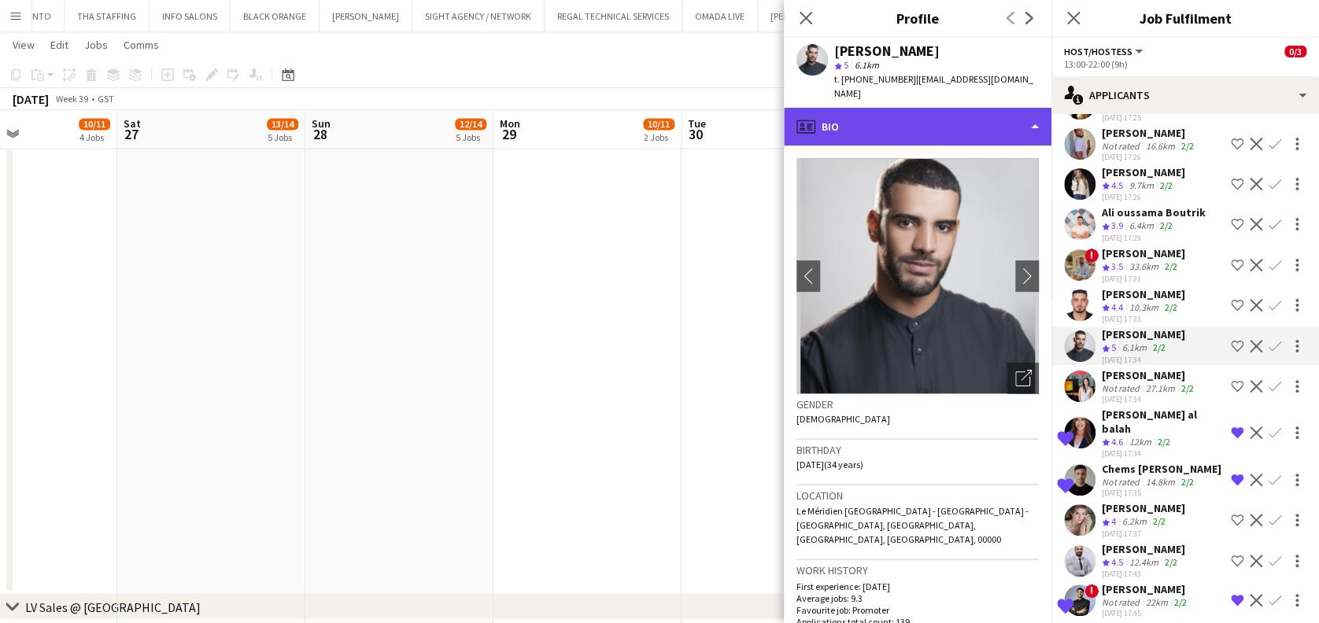
click at [959, 113] on div "profile Bio" at bounding box center [918, 127] width 268 height 38
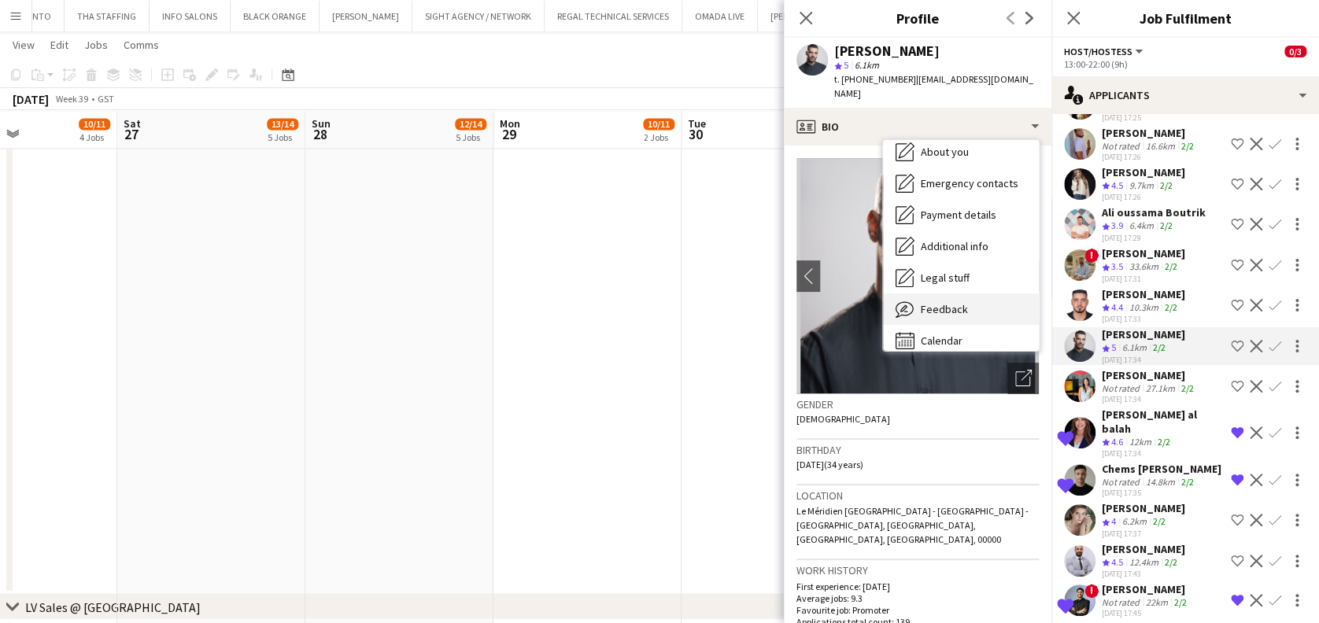
click at [955, 294] on div "Feedback Feedback" at bounding box center [961, 309] width 156 height 31
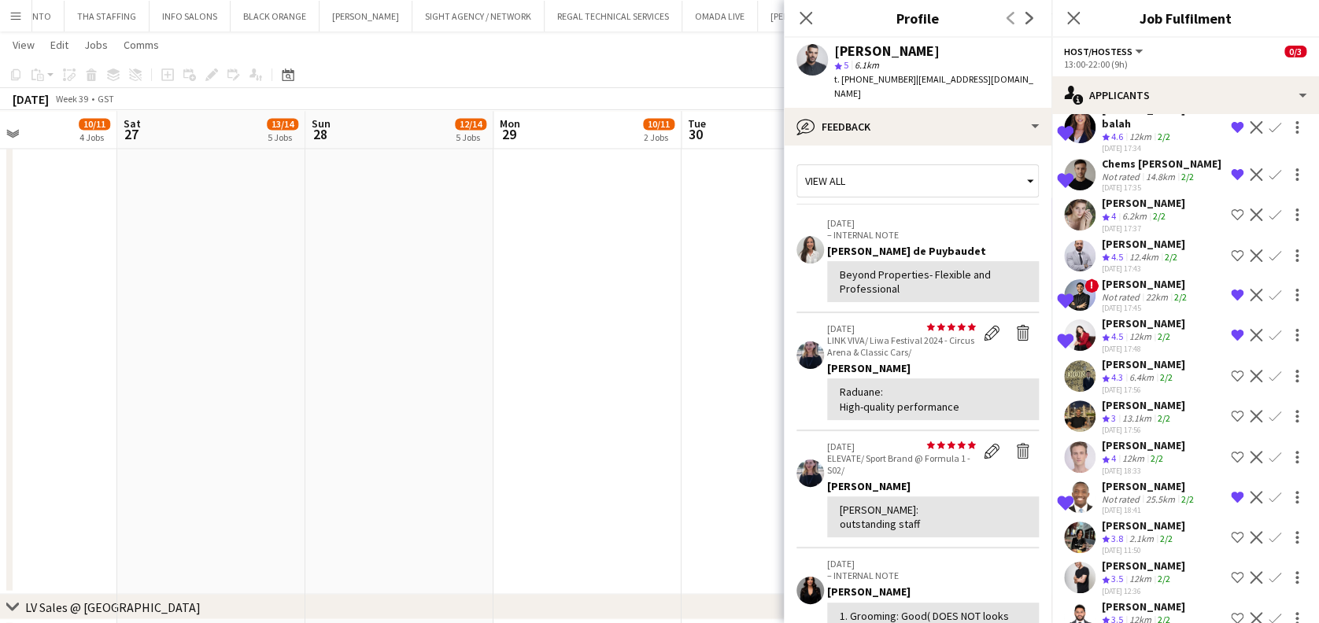
scroll to position [420, 0]
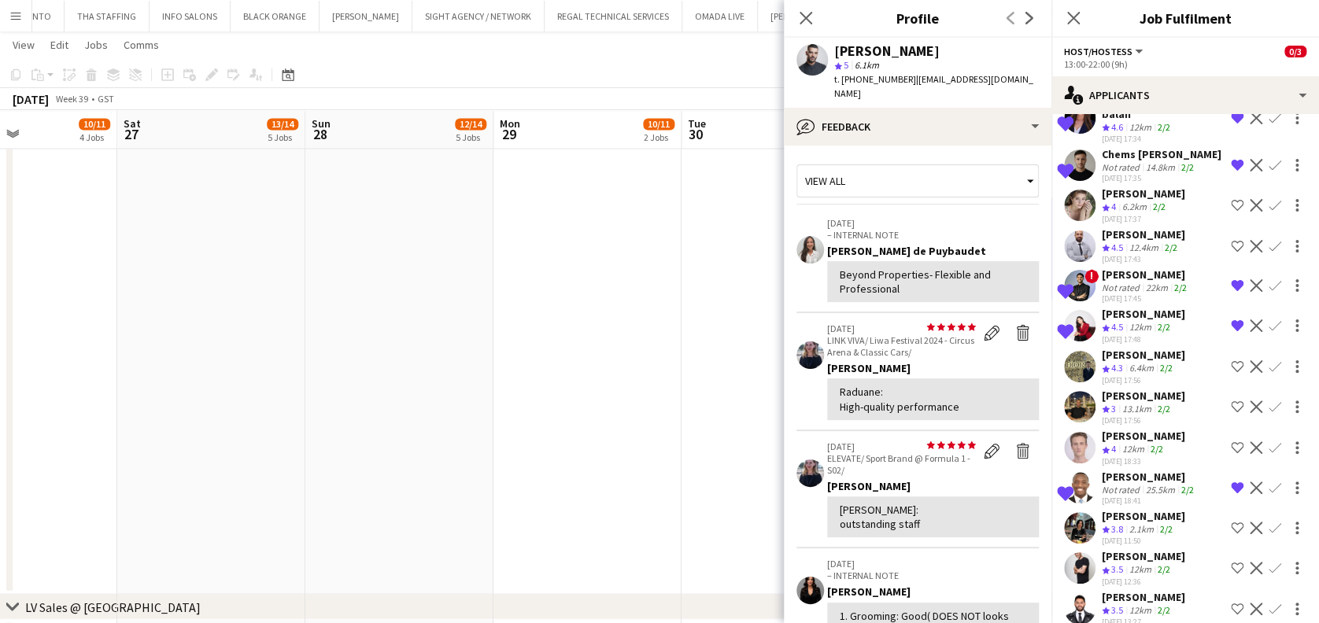
click at [1131, 492] on div "Not rated" at bounding box center [1122, 490] width 41 height 12
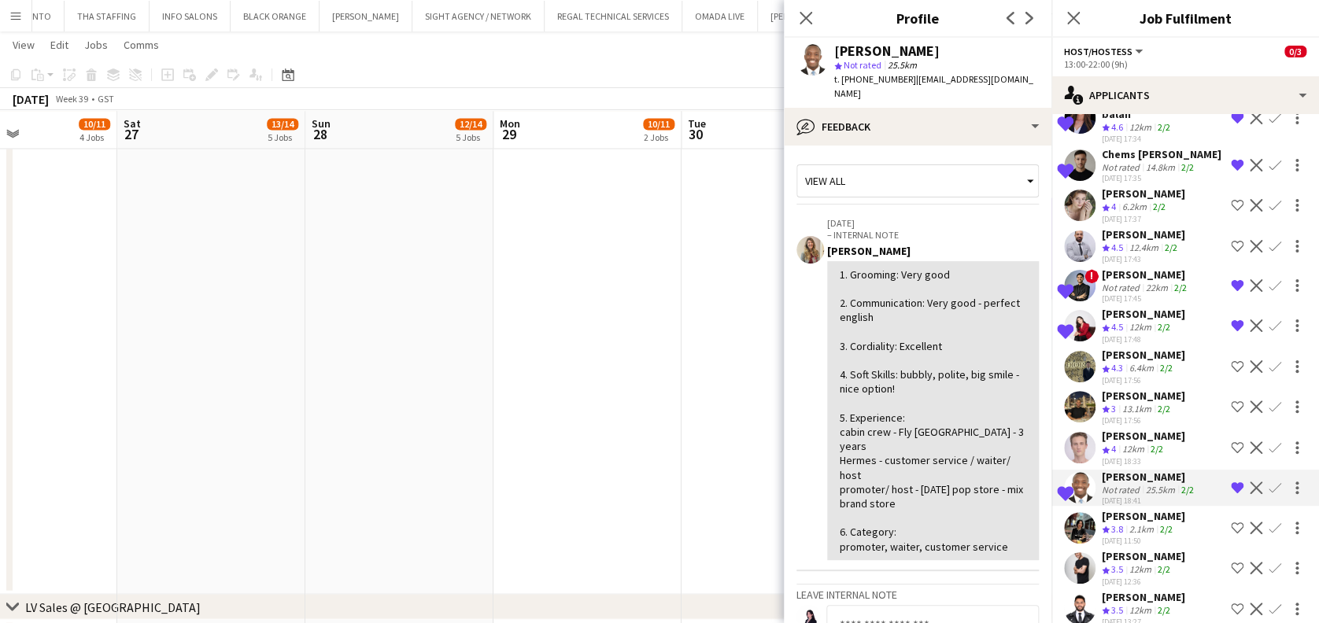
click at [1009, 146] on app-crew-profile-feedback-tab "View all 04-09-2025 – INTERNAL NOTE Viviane Melatti 1. Grooming: Very good 2. C…" at bounding box center [918, 385] width 268 height 478
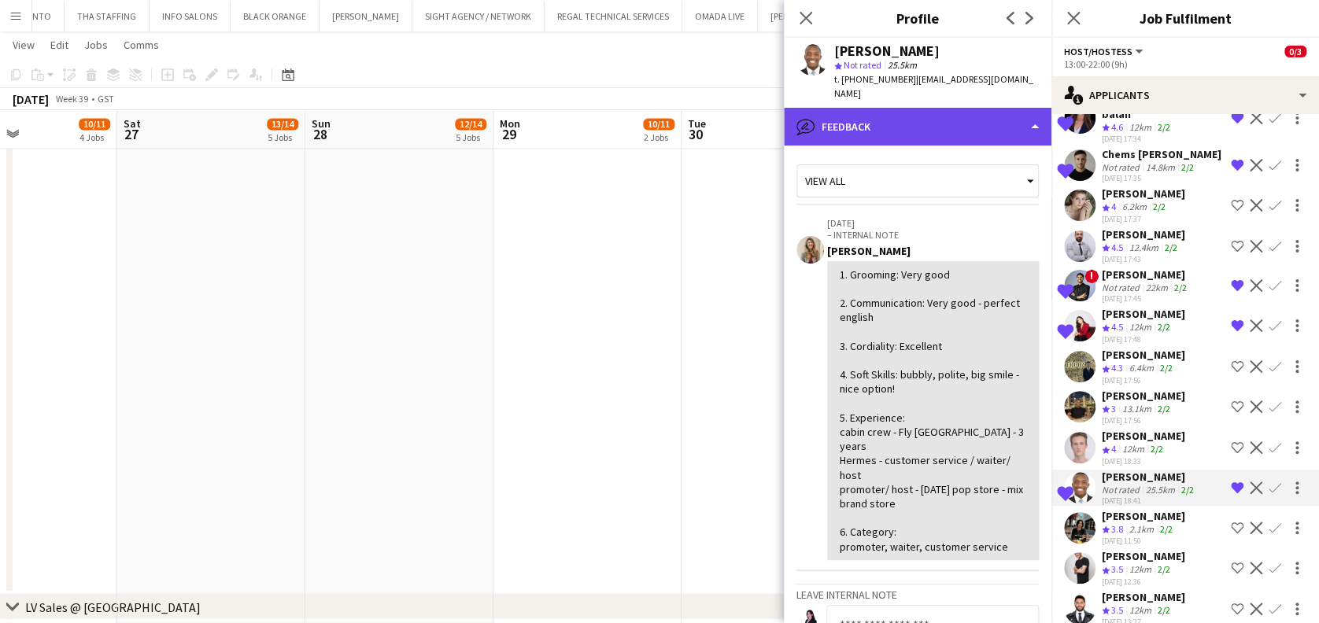
click at [1008, 121] on div "bubble-pencil Feedback" at bounding box center [918, 127] width 268 height 38
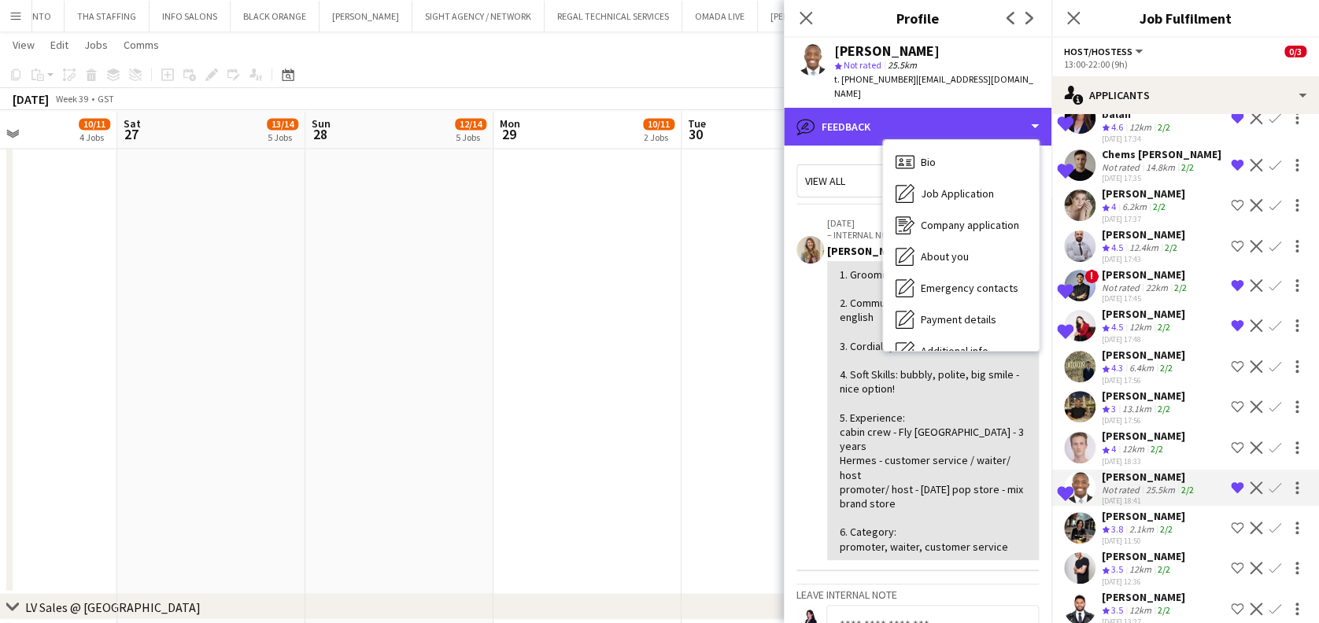
scroll to position [116, 0]
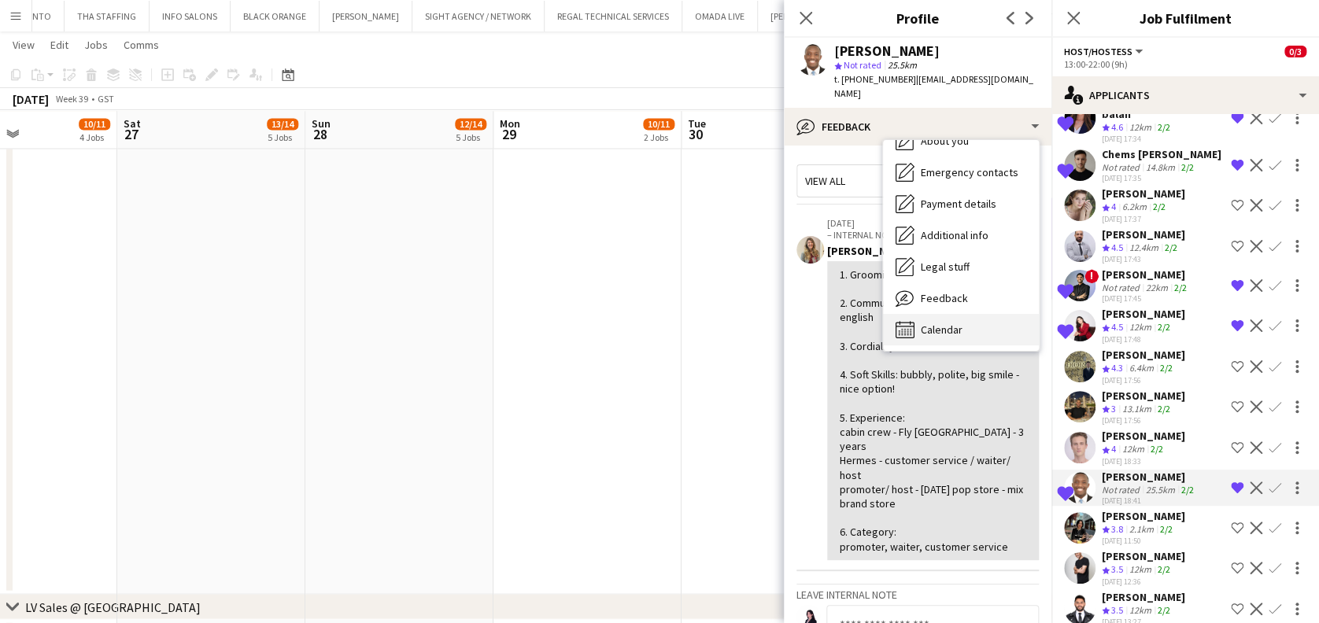
click at [955, 323] on span "Calendar" at bounding box center [942, 330] width 42 height 14
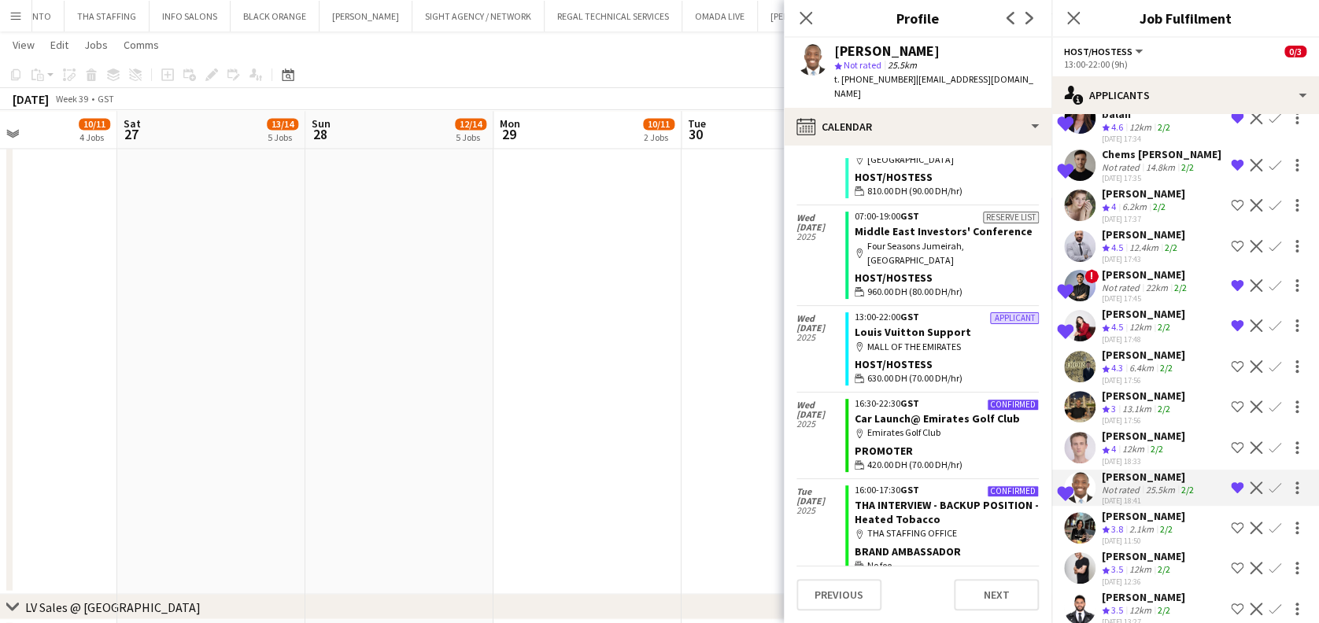
scroll to position [209, 0]
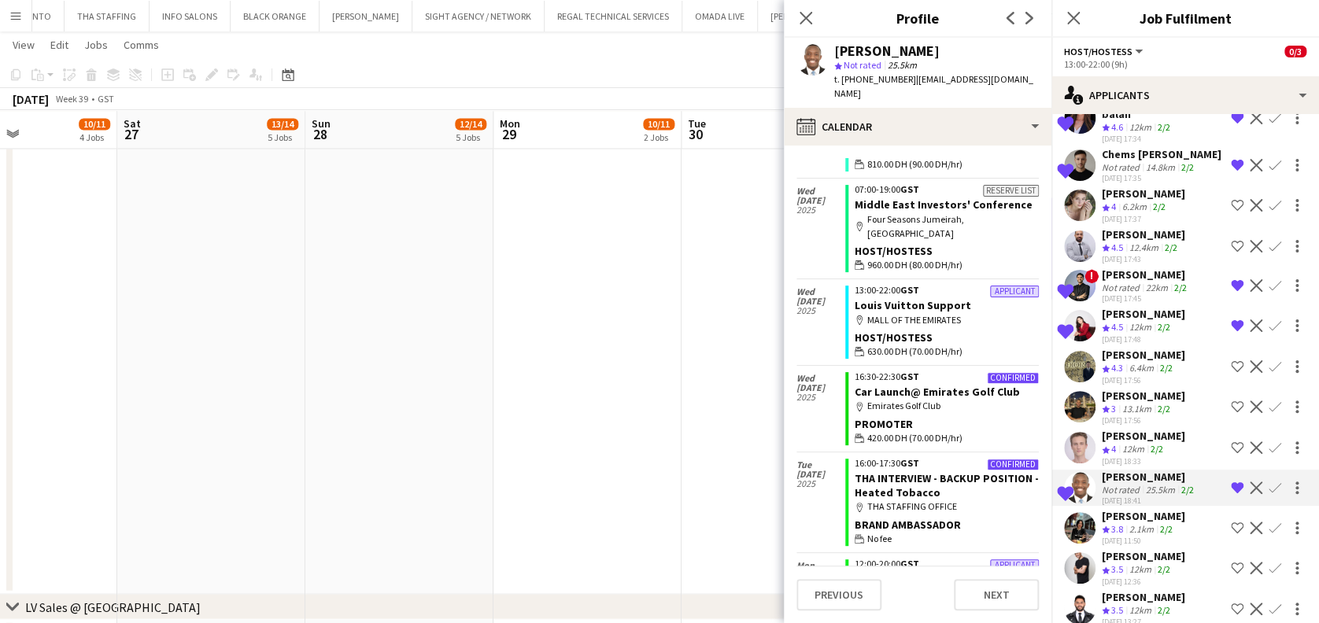
click at [644, 434] on app-date-cell at bounding box center [587, 365] width 188 height 458
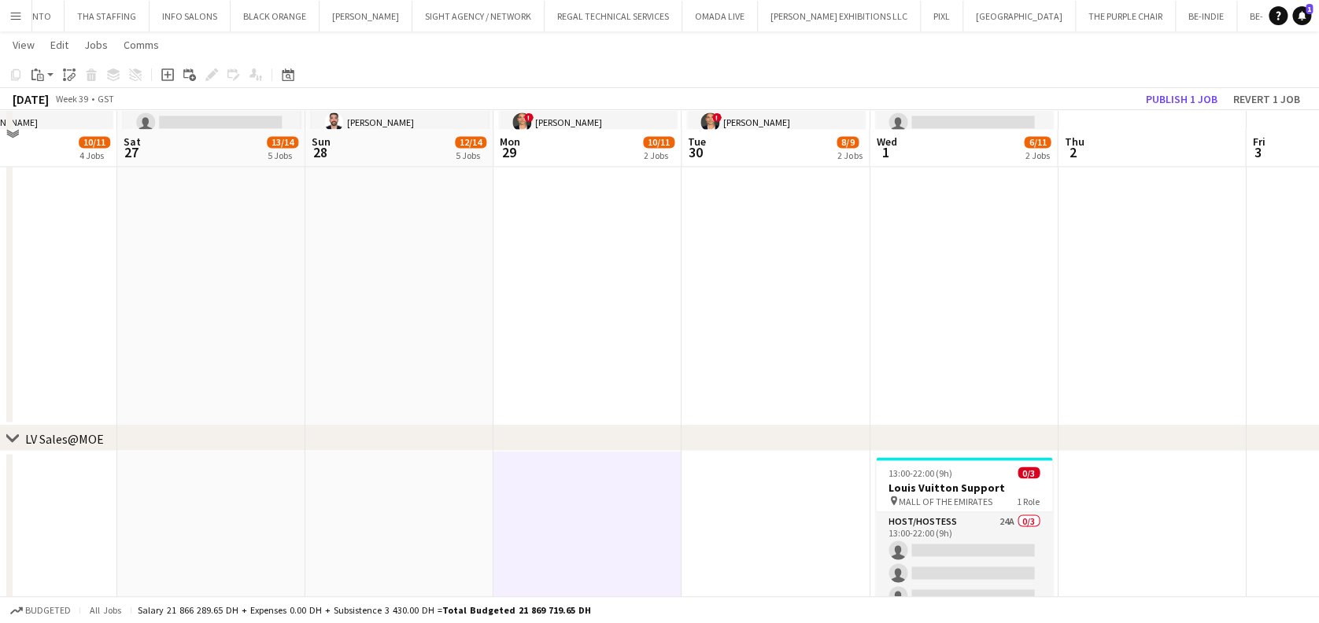
scroll to position [1176, 0]
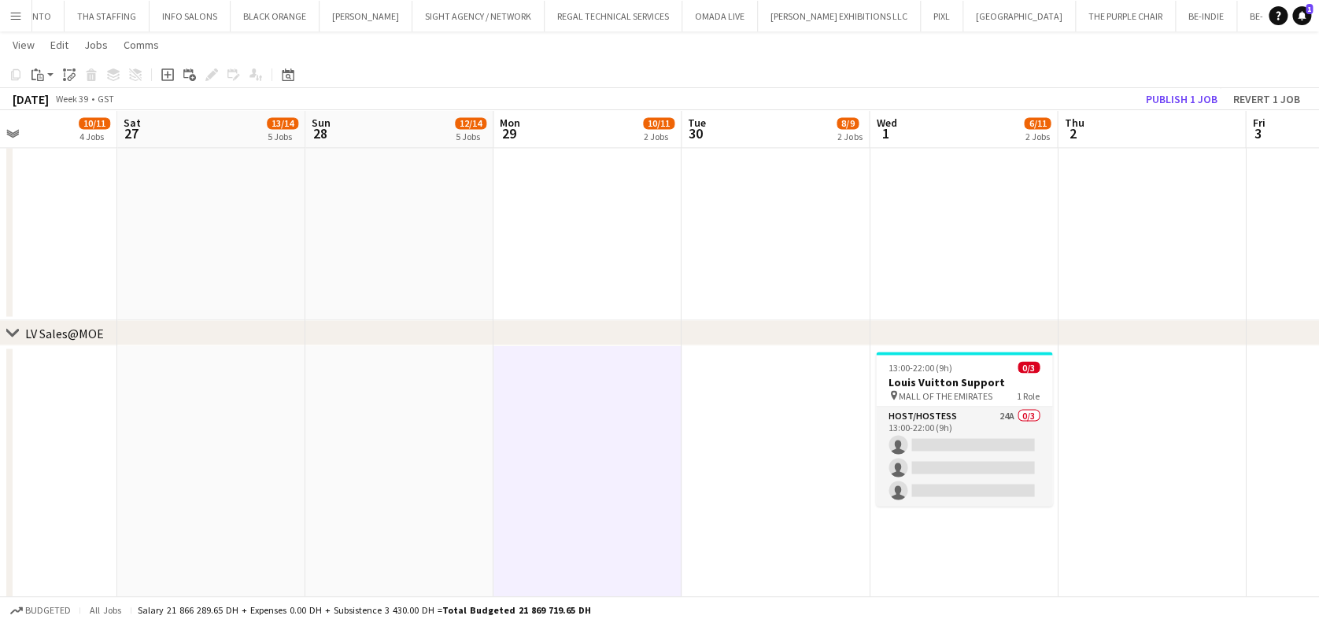
click at [724, 423] on app-calendar-viewport "Tue 23 16/18 5 Jobs Wed 24 15/17 6 Jobs Thu 25 12/14 4 Jobs Fri 26 10/11 4 Jobs…" at bounding box center [659, 550] width 1319 height 3328
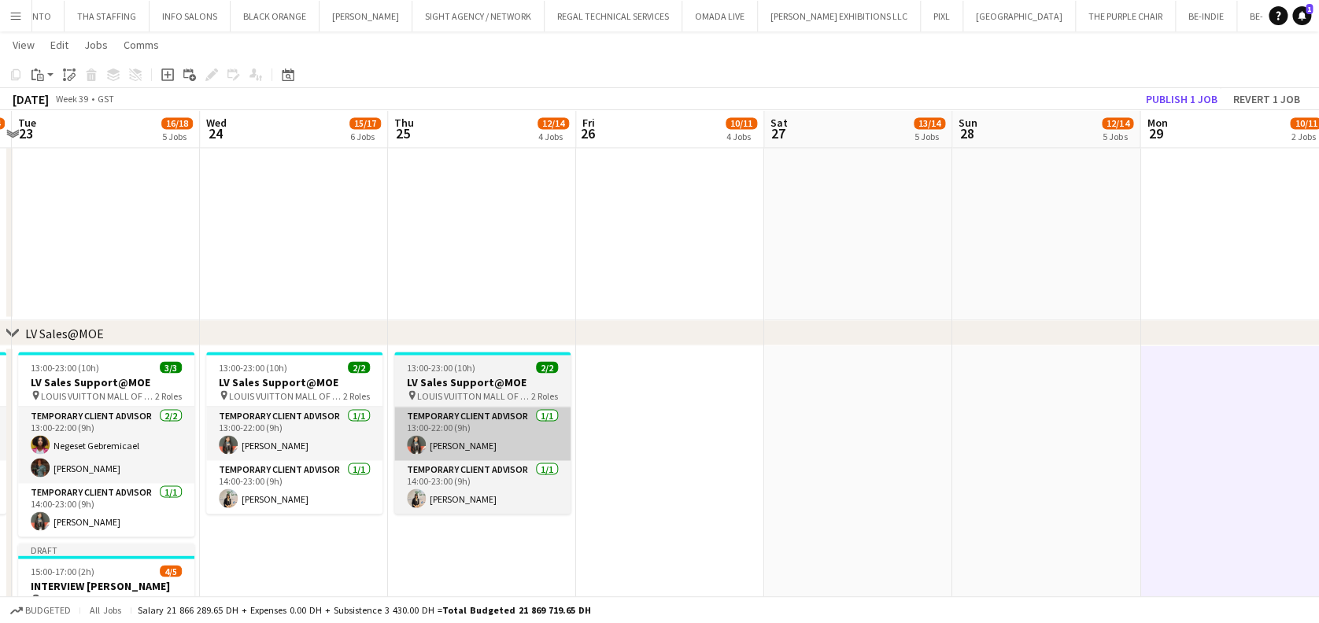
drag, startPoint x: 373, startPoint y: 427, endPoint x: 543, endPoint y: 427, distance: 170.0
click at [545, 427] on app-calendar-viewport "Sun 21 16/18 6 Jobs Mon 22 13/14 4 Jobs Tue 23 16/18 5 Jobs Wed 24 15/17 6 Jobs…" at bounding box center [659, 550] width 1319 height 3328
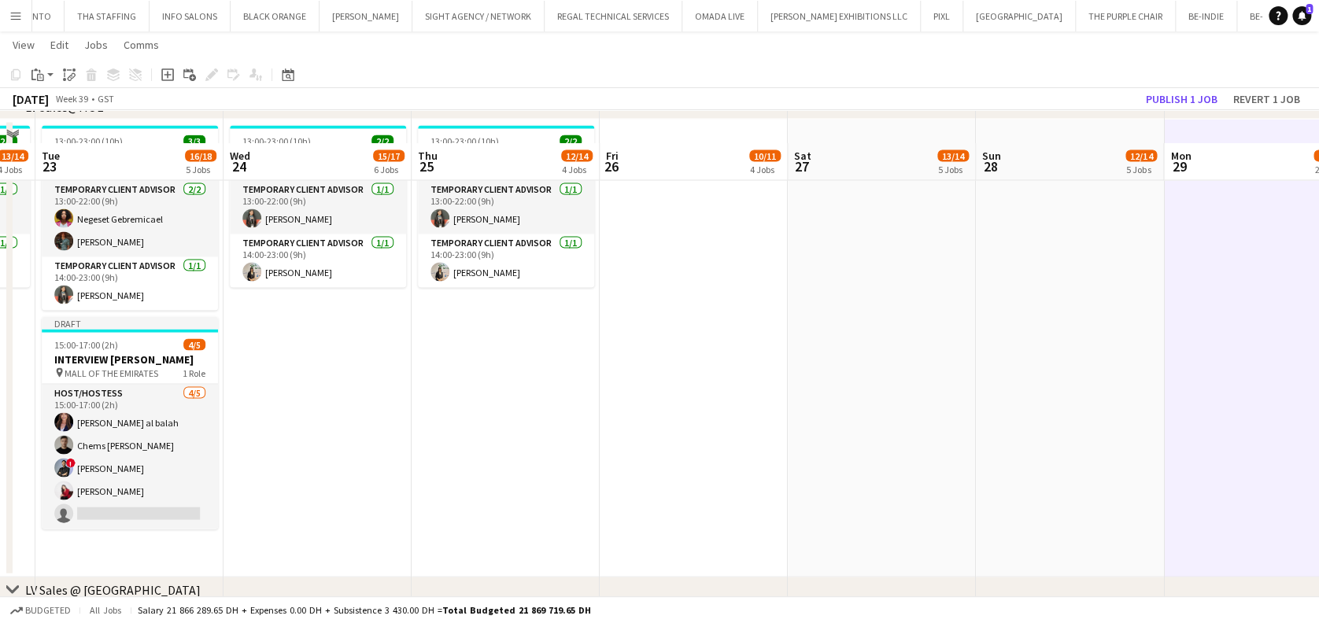
scroll to position [1491, 0]
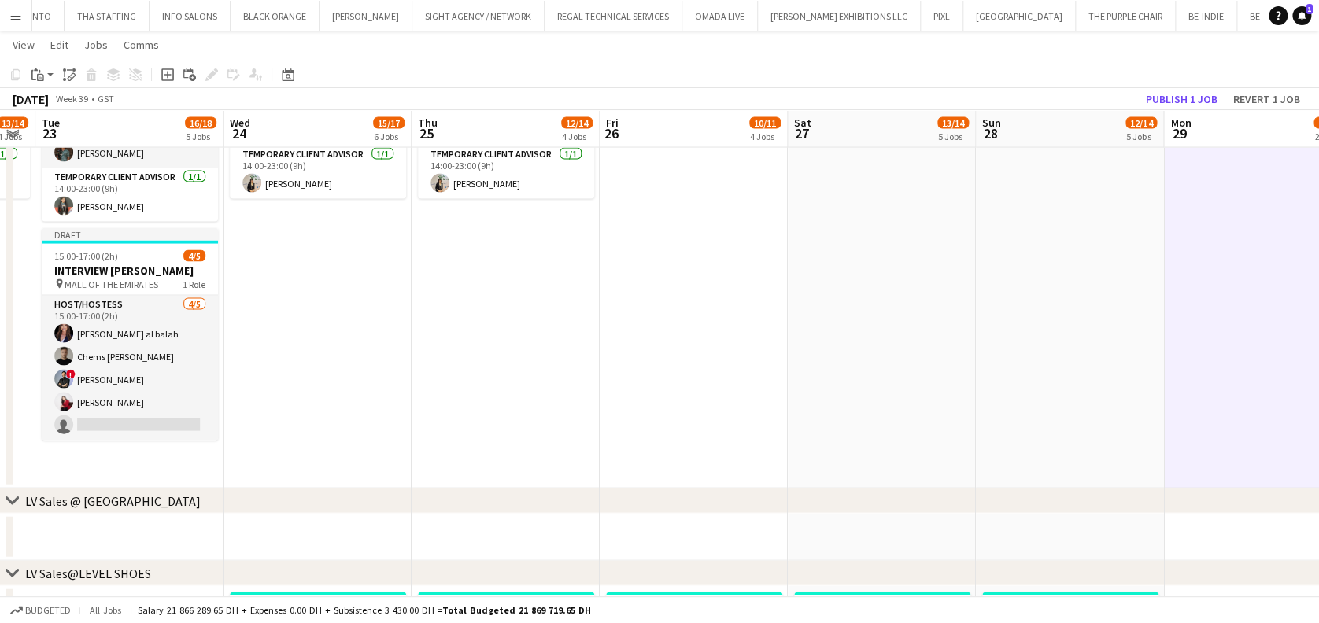
click at [805, 364] on app-calendar-viewport "Sun 21 16/18 6 Jobs Mon 22 13/14 4 Jobs Tue 23 16/18 5 Jobs Wed 24 15/17 6 Jobs…" at bounding box center [659, 235] width 1319 height 3328
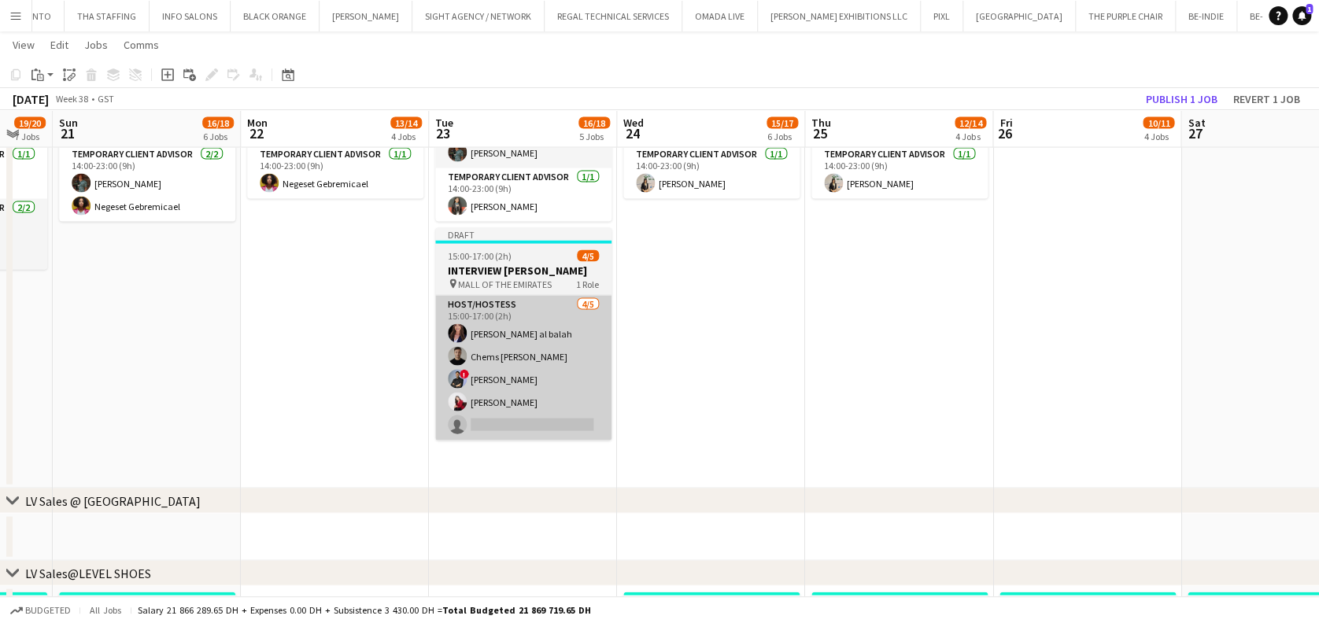
click at [516, 331] on app-card-role "Host/Hostess 4/5 15:00-17:00 (2h) Maha Rawda al balah Chems eddine Saadane ! Am…" at bounding box center [523, 368] width 176 height 145
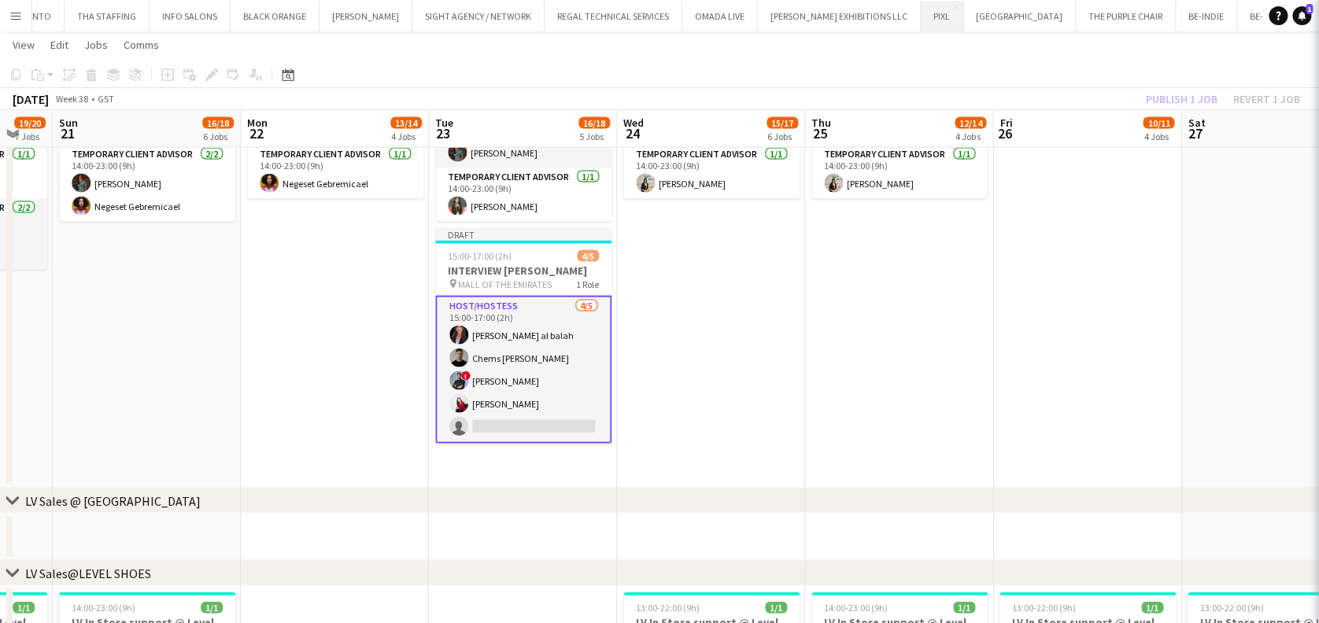
scroll to position [0, 510]
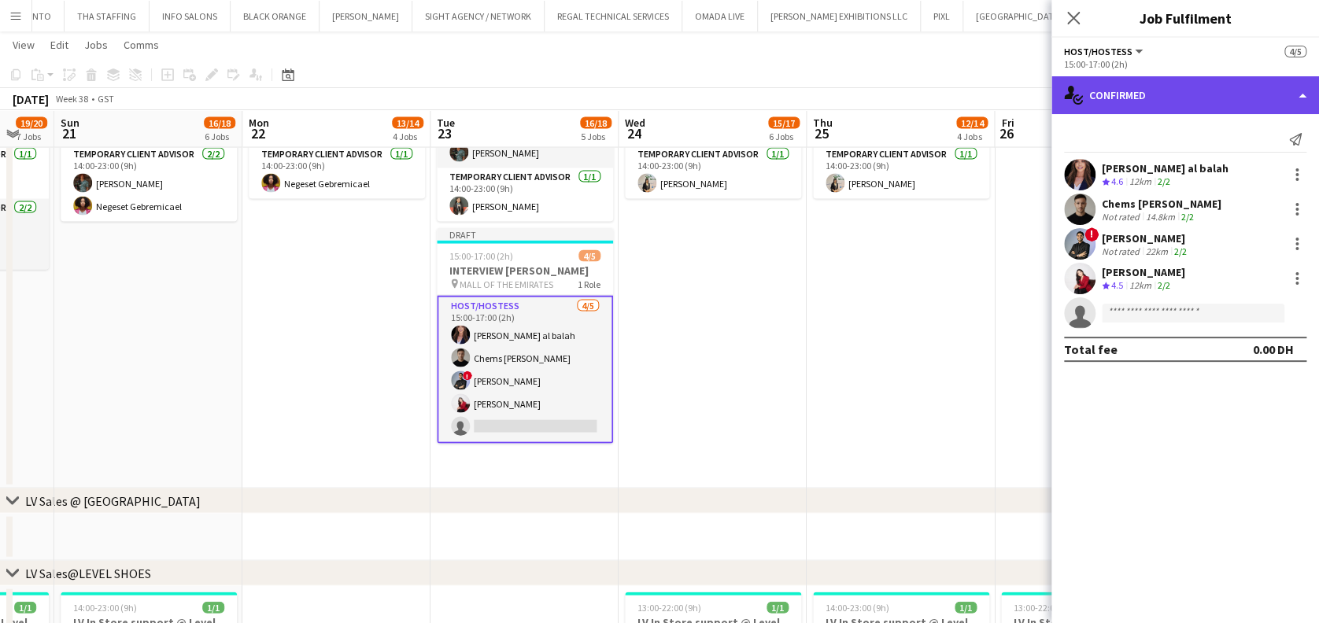
click at [1101, 97] on div "single-neutral-actions-check-2 Confirmed" at bounding box center [1186, 95] width 268 height 38
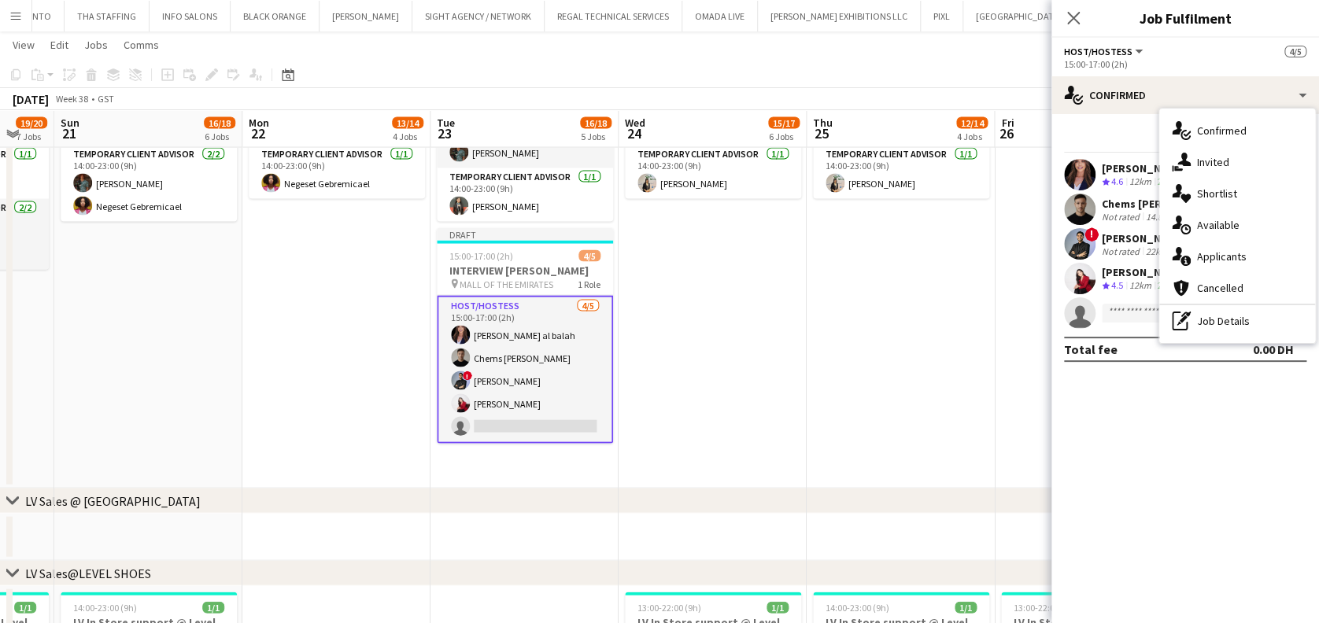
click at [1234, 327] on div "pen-write Job Details" at bounding box center [1237, 320] width 156 height 31
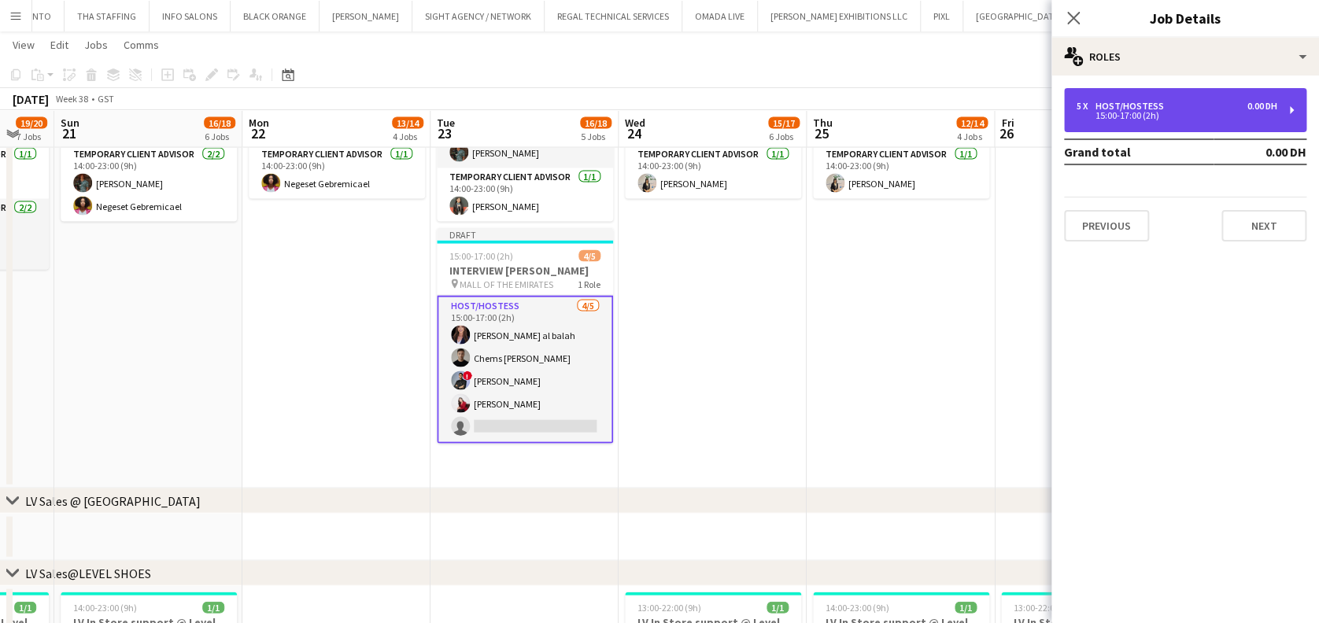
click at [1105, 118] on div "15:00-17:00 (2h)" at bounding box center [1177, 116] width 201 height 8
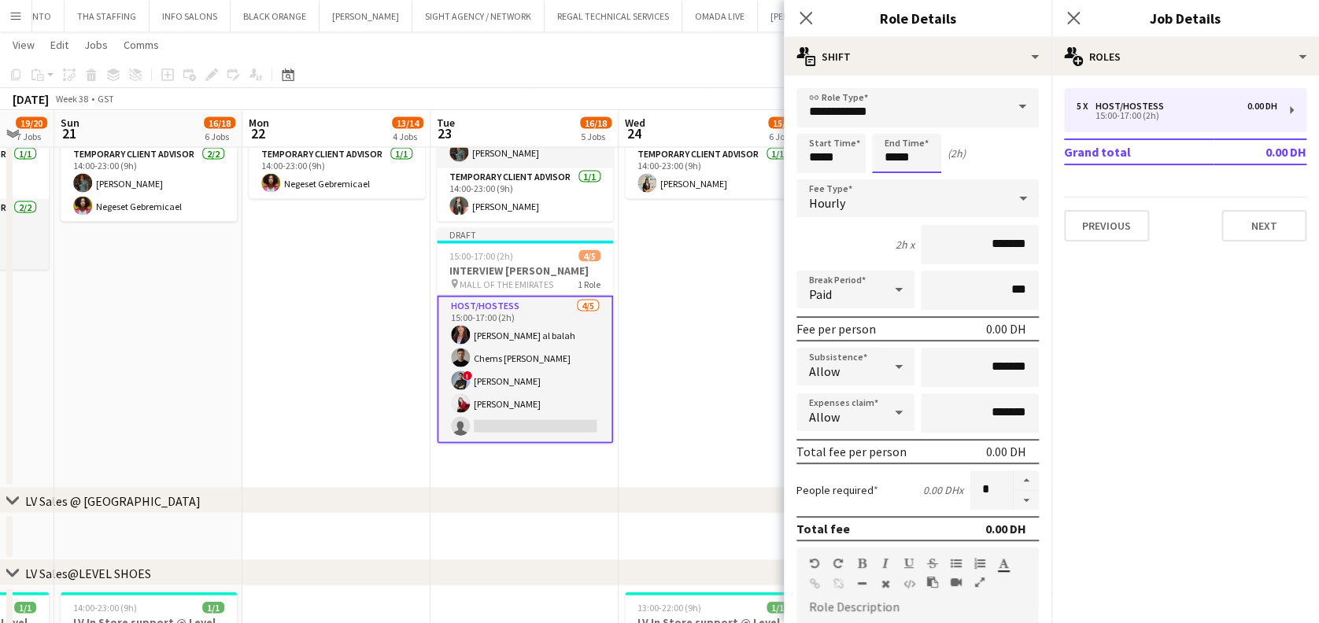
click at [896, 161] on input "*****" at bounding box center [906, 153] width 69 height 39
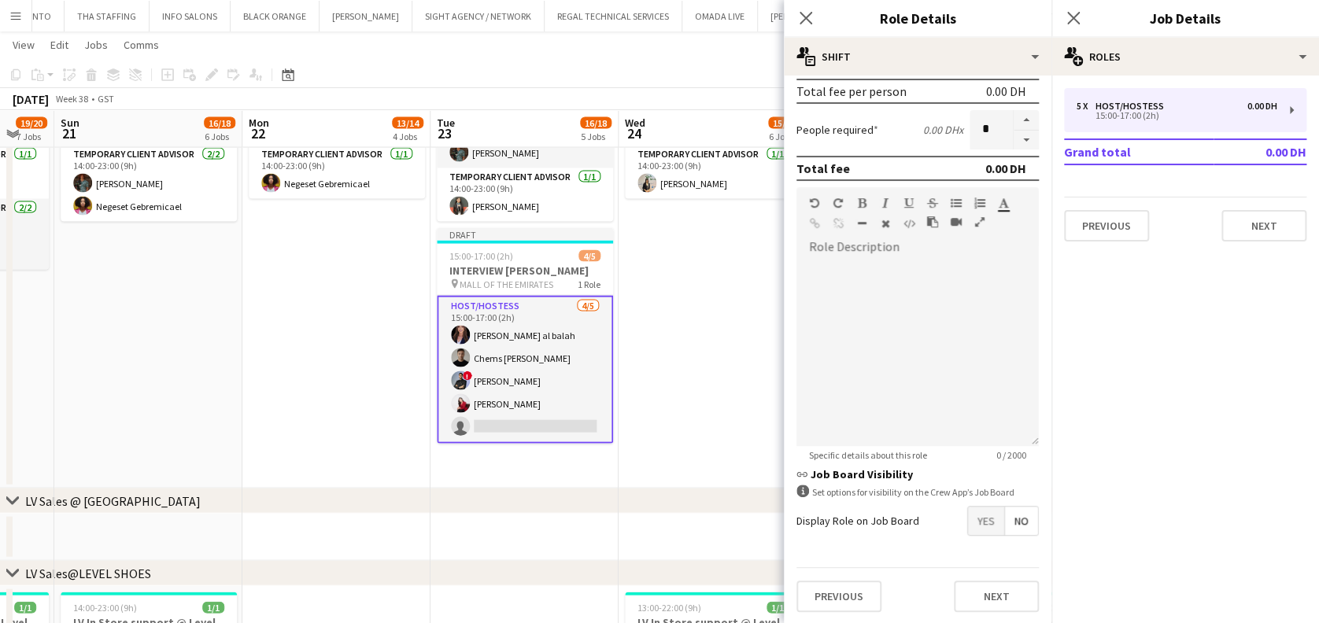
type input "*****"
click at [963, 601] on button "Next" at bounding box center [996, 596] width 85 height 31
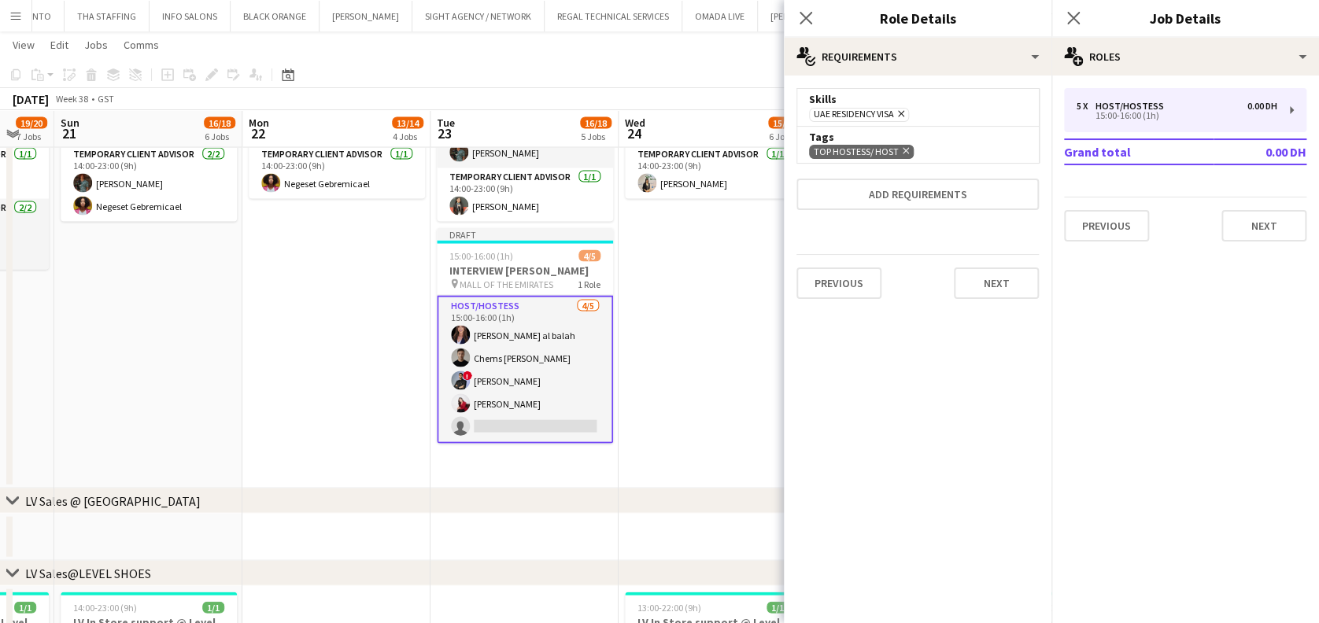
scroll to position [0, 0]
drag, startPoint x: 552, startPoint y: 408, endPoint x: 592, endPoint y: 405, distance: 40.3
click at [552, 406] on app-card-role "Host/Hostess 4/5 15:00-16:00 (1h) Maha Rawda al balah Chems eddine Saadane ! Am…" at bounding box center [525, 370] width 176 height 148
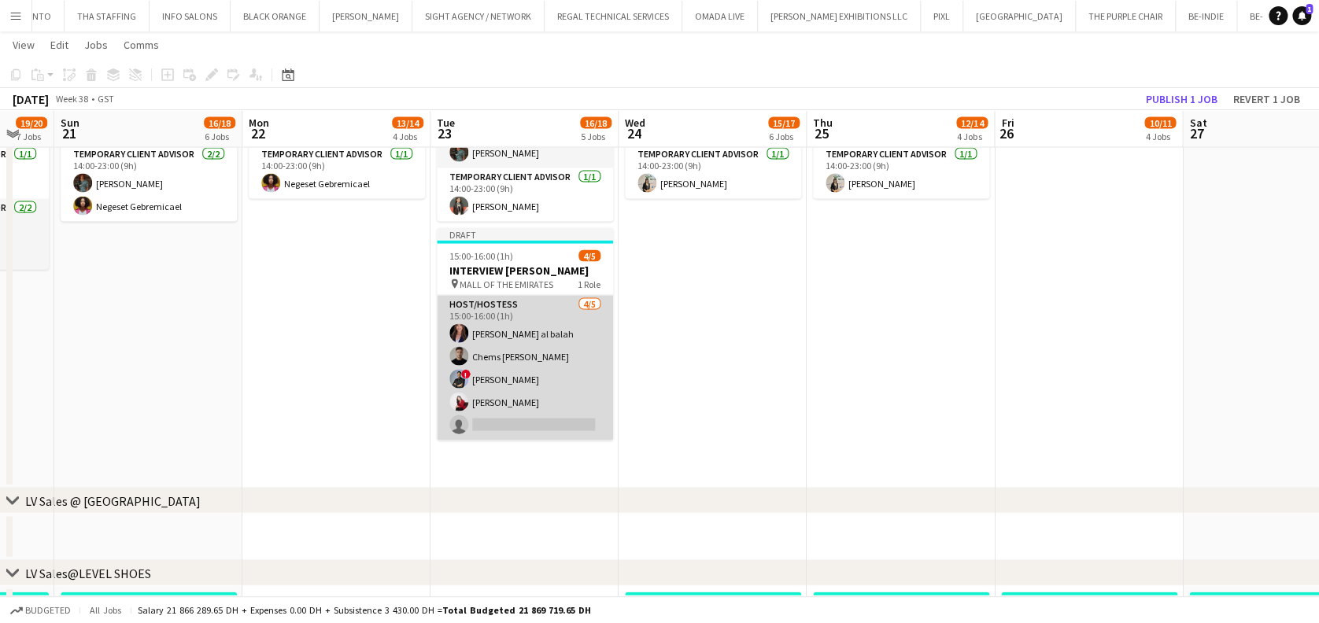
click at [496, 363] on app-card-role "Host/Hostess 4/5 15:00-16:00 (1h) Maha Rawda al balah Chems eddine Saadane ! Am…" at bounding box center [525, 368] width 176 height 145
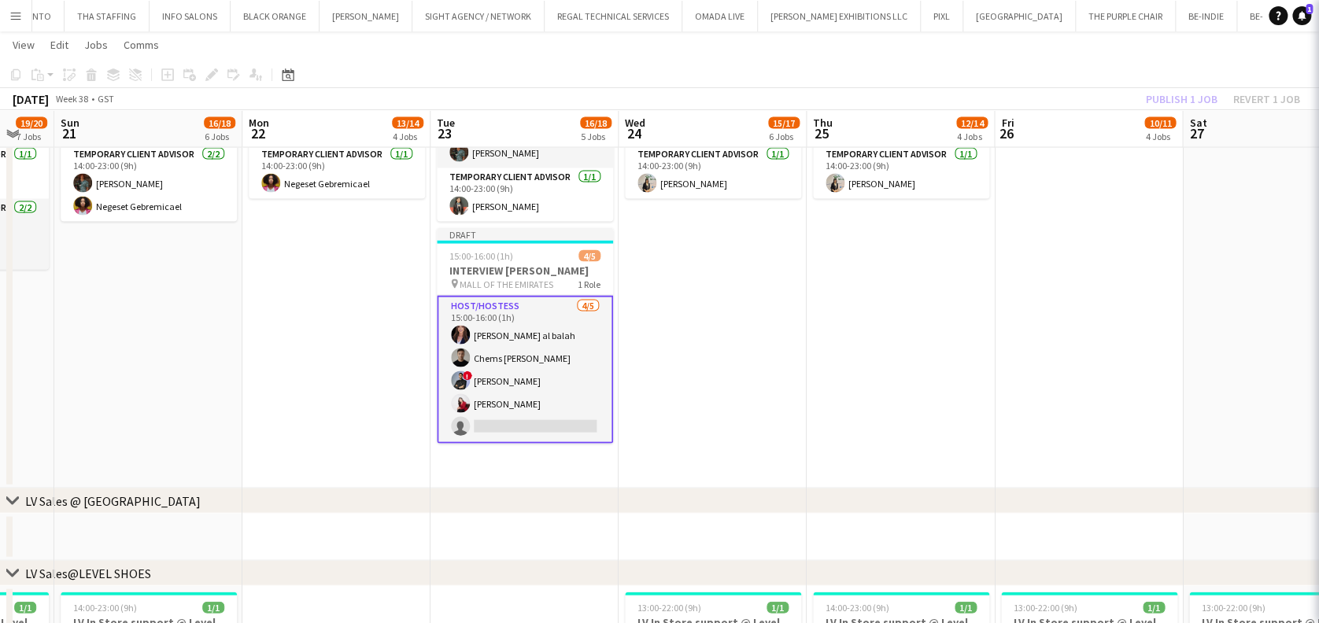
scroll to position [0, 510]
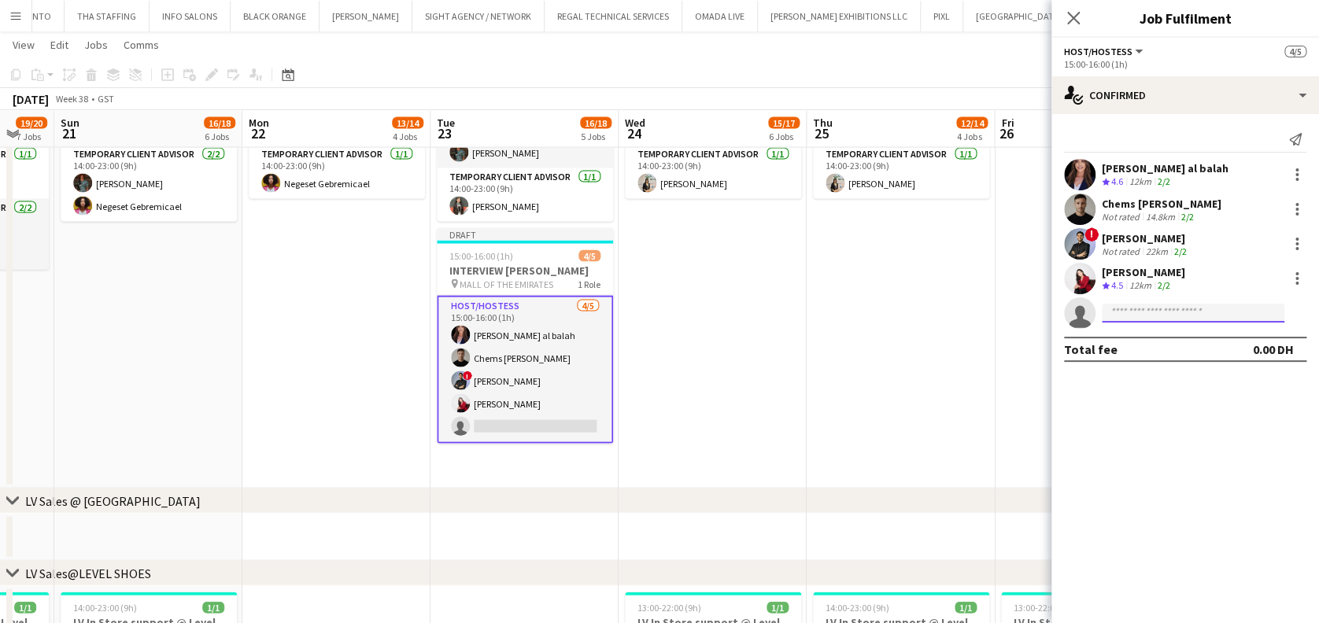
click at [1198, 308] on input at bounding box center [1193, 313] width 183 height 19
type input "*****"
drag, startPoint x: 1127, startPoint y: 336, endPoint x: 1142, endPoint y: 353, distance: 22.9
click at [1127, 335] on span "Edmond shammah" at bounding box center [1159, 335] width 91 height 13
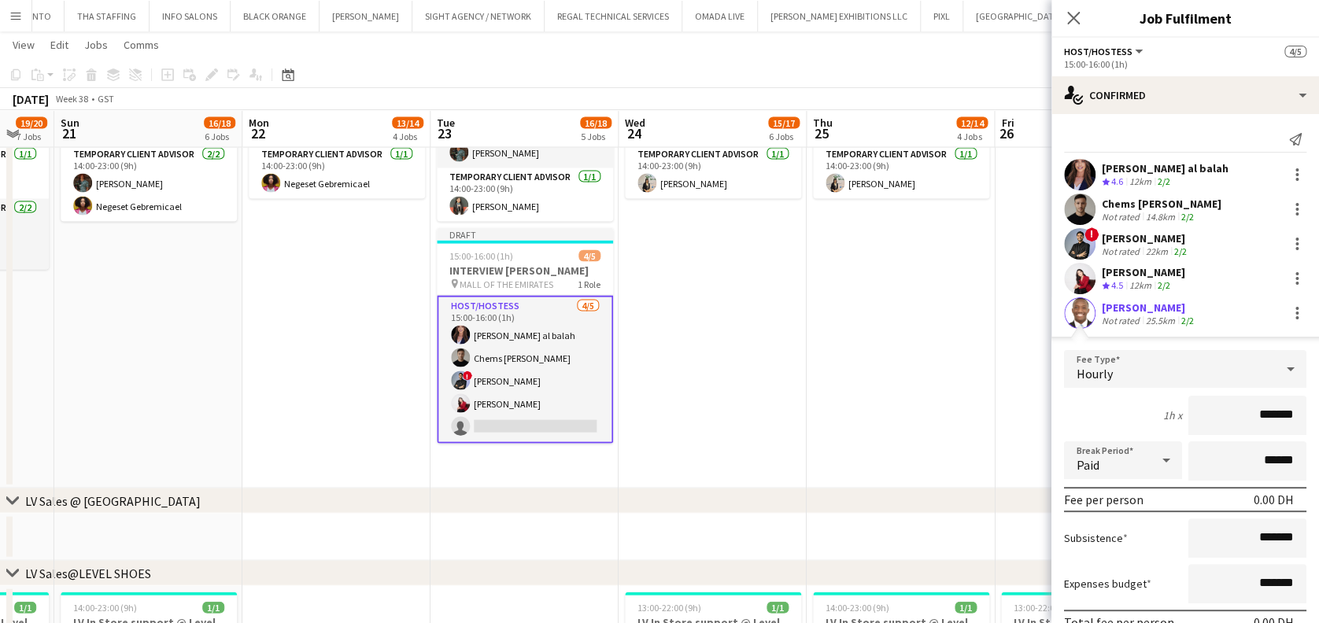
scroll to position [107, 0]
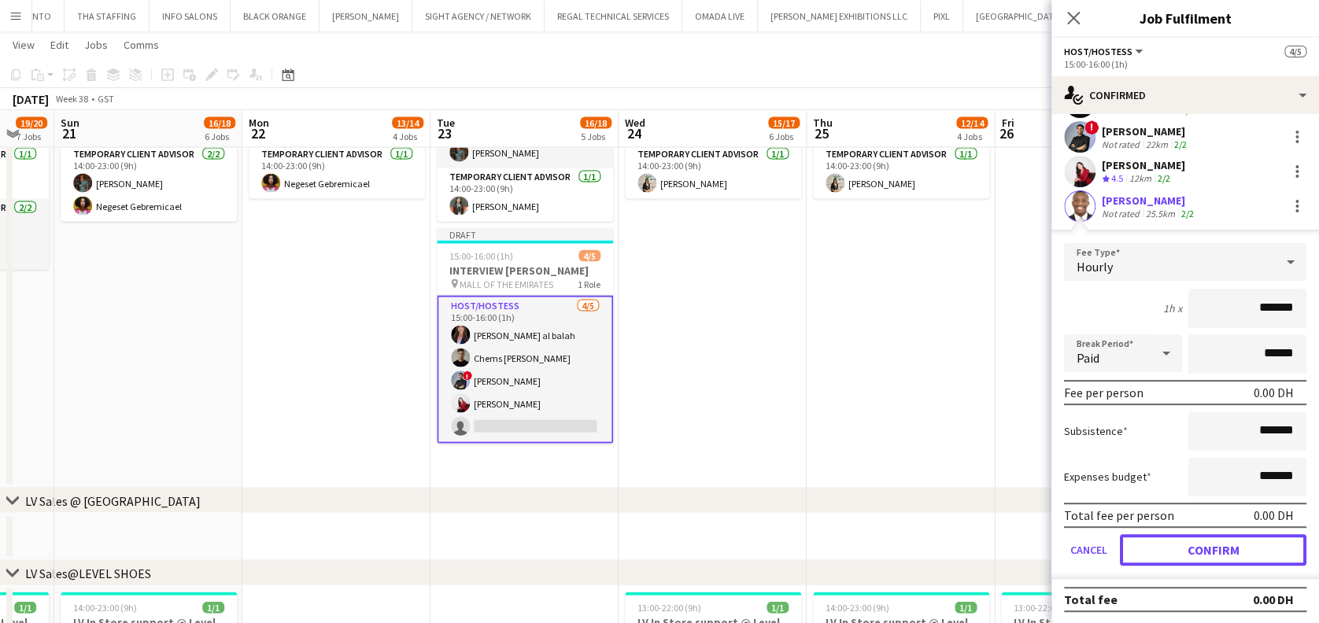
click at [1212, 537] on button "Confirm" at bounding box center [1213, 549] width 187 height 31
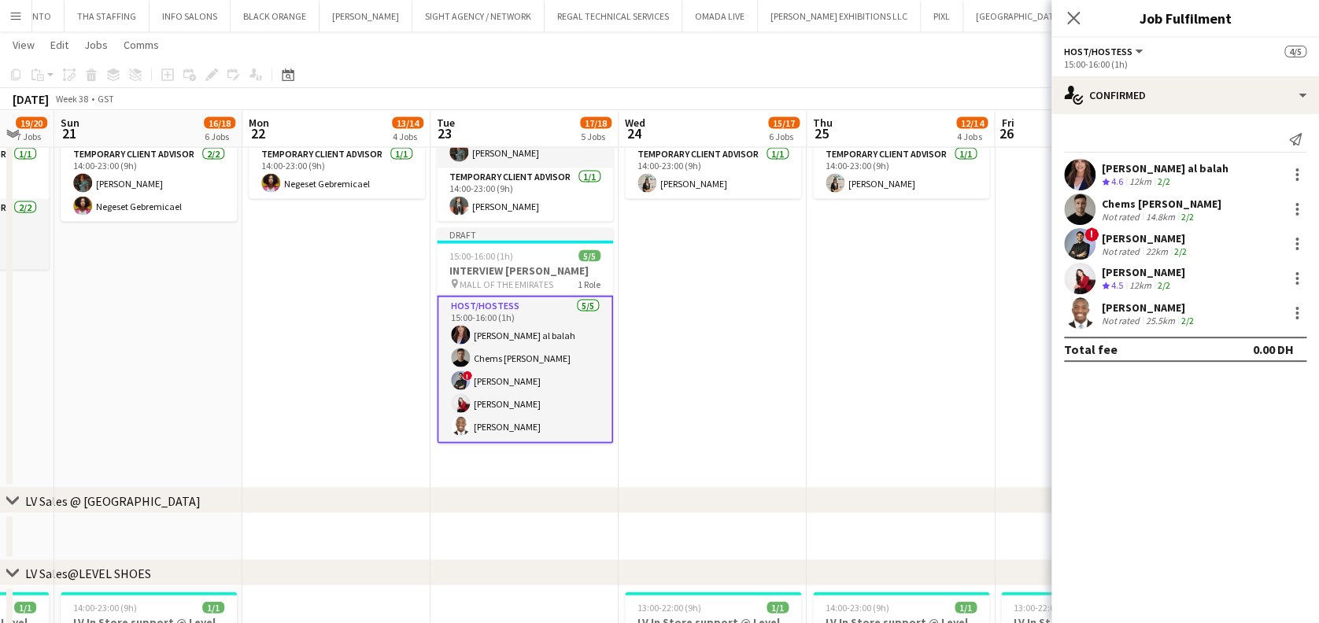
scroll to position [0, 0]
click at [966, 390] on app-date-cell "13:00-23:00 (10h) 2/2 LV Sales Support@MOE pin LOUIS VUITTON MALL OF THE EMIRAT…" at bounding box center [901, 260] width 188 height 458
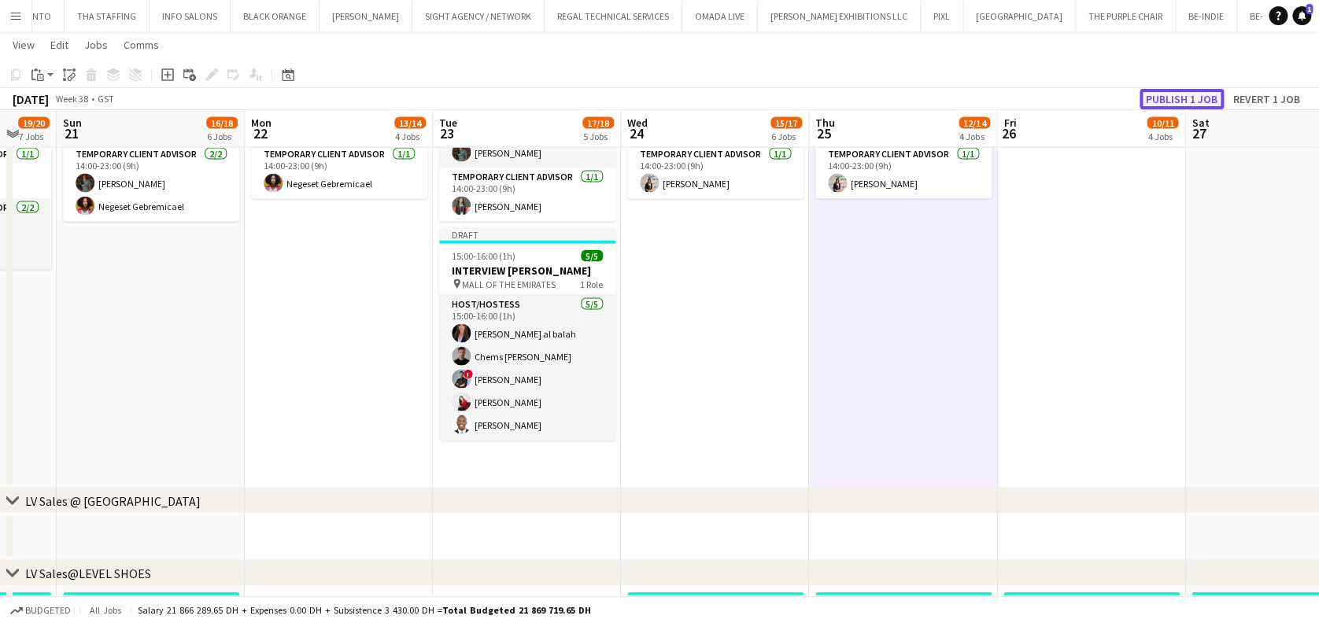
click at [1185, 100] on button "Publish 1 job" at bounding box center [1182, 99] width 84 height 20
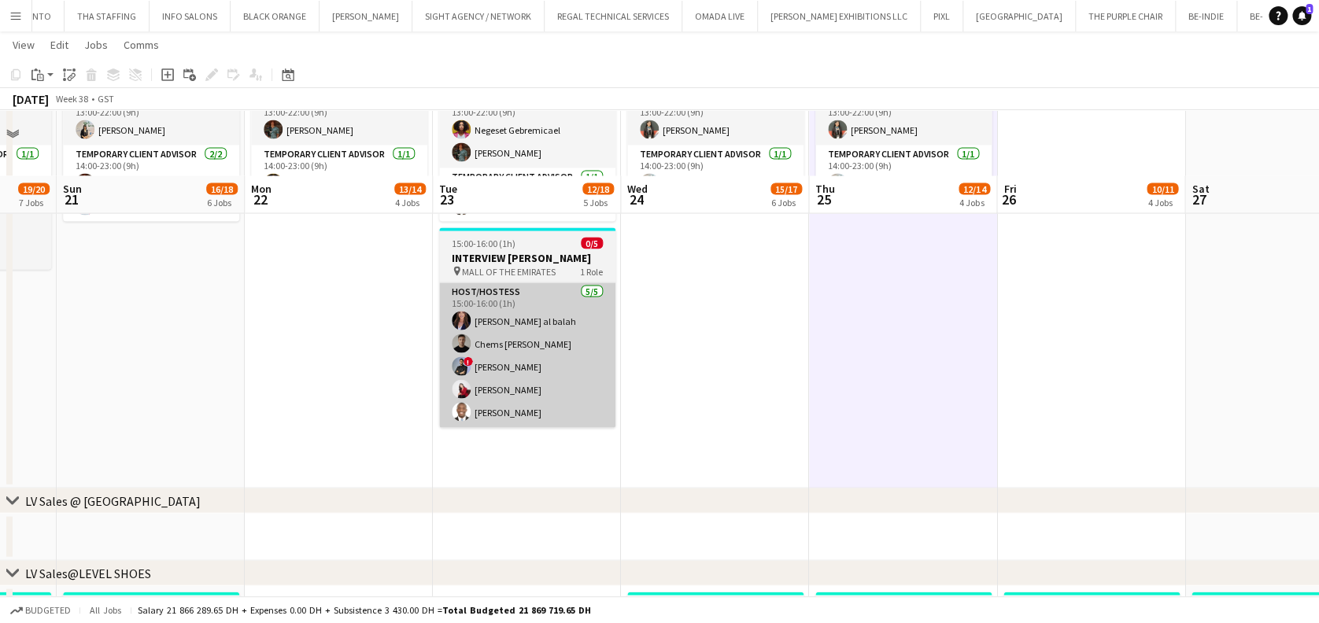
scroll to position [1595, 0]
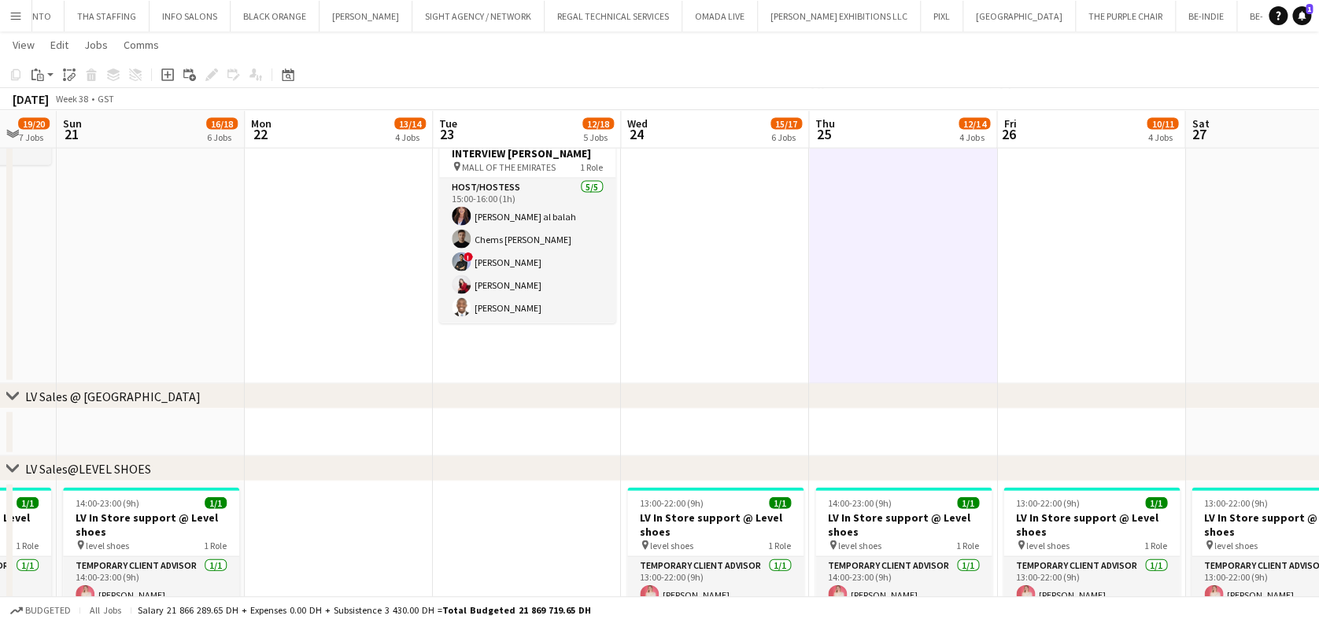
click at [700, 203] on app-date-cell "13:00-23:00 (10h) 2/2 LV Sales Support@MOE pin LOUIS VUITTON MALL OF THE EMIRAT…" at bounding box center [715, 155] width 188 height 458
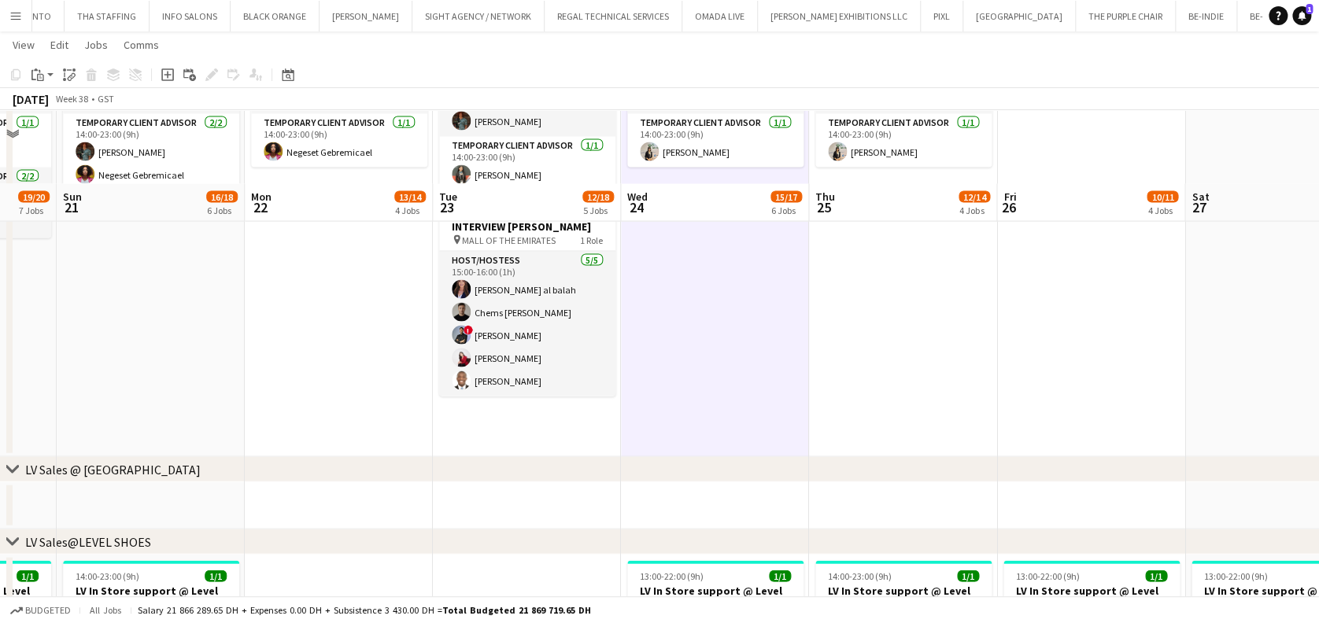
scroll to position [1491, 0]
